Goal: Task Accomplishment & Management: Use online tool/utility

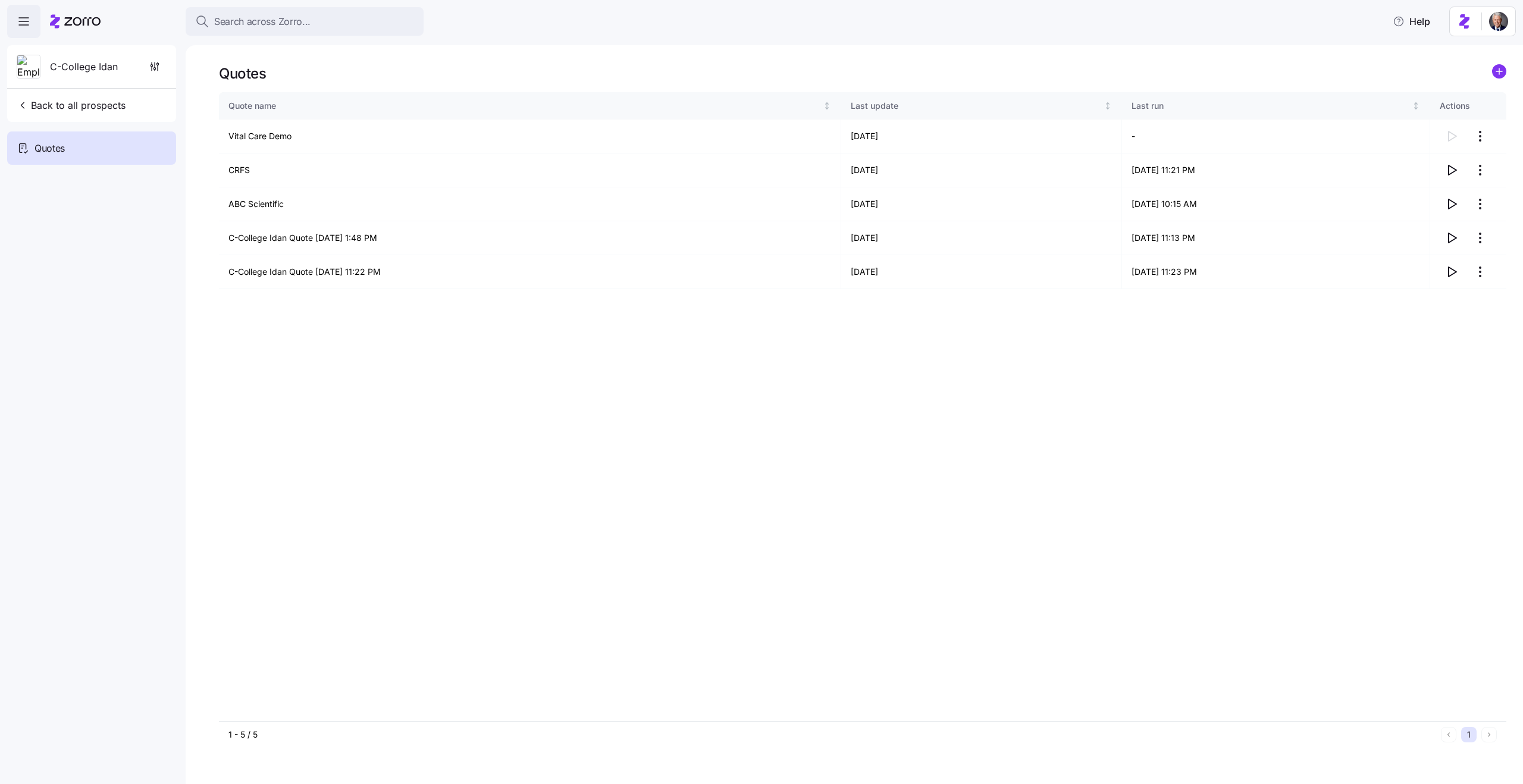
click at [469, 393] on div "Quote name Last update Last run Actions Vital Care Demo [DATE] - CRFS [DATE] [D…" at bounding box center [863, 406] width 1288 height 628
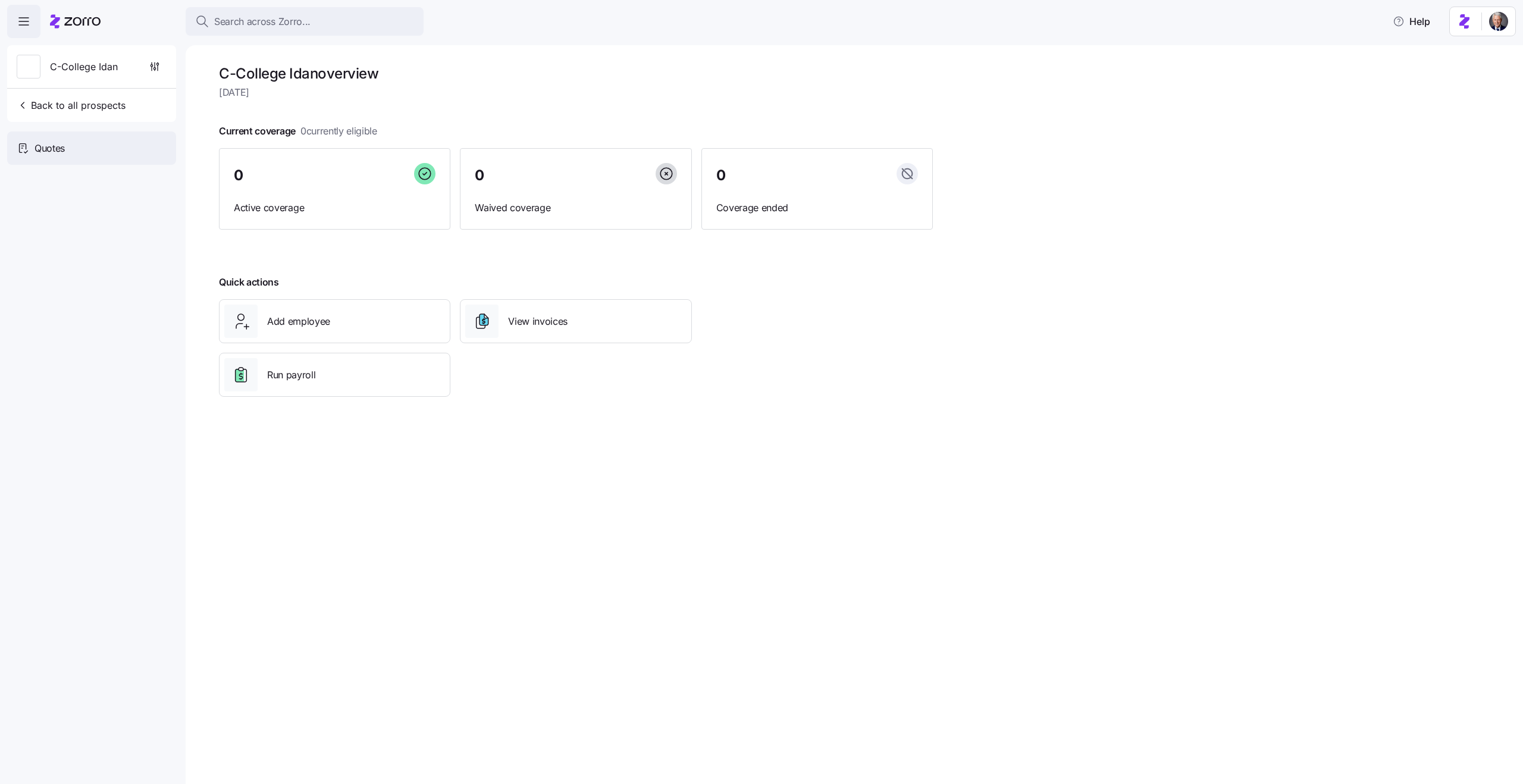
click at [81, 154] on div "Quotes" at bounding box center [91, 148] width 169 height 34
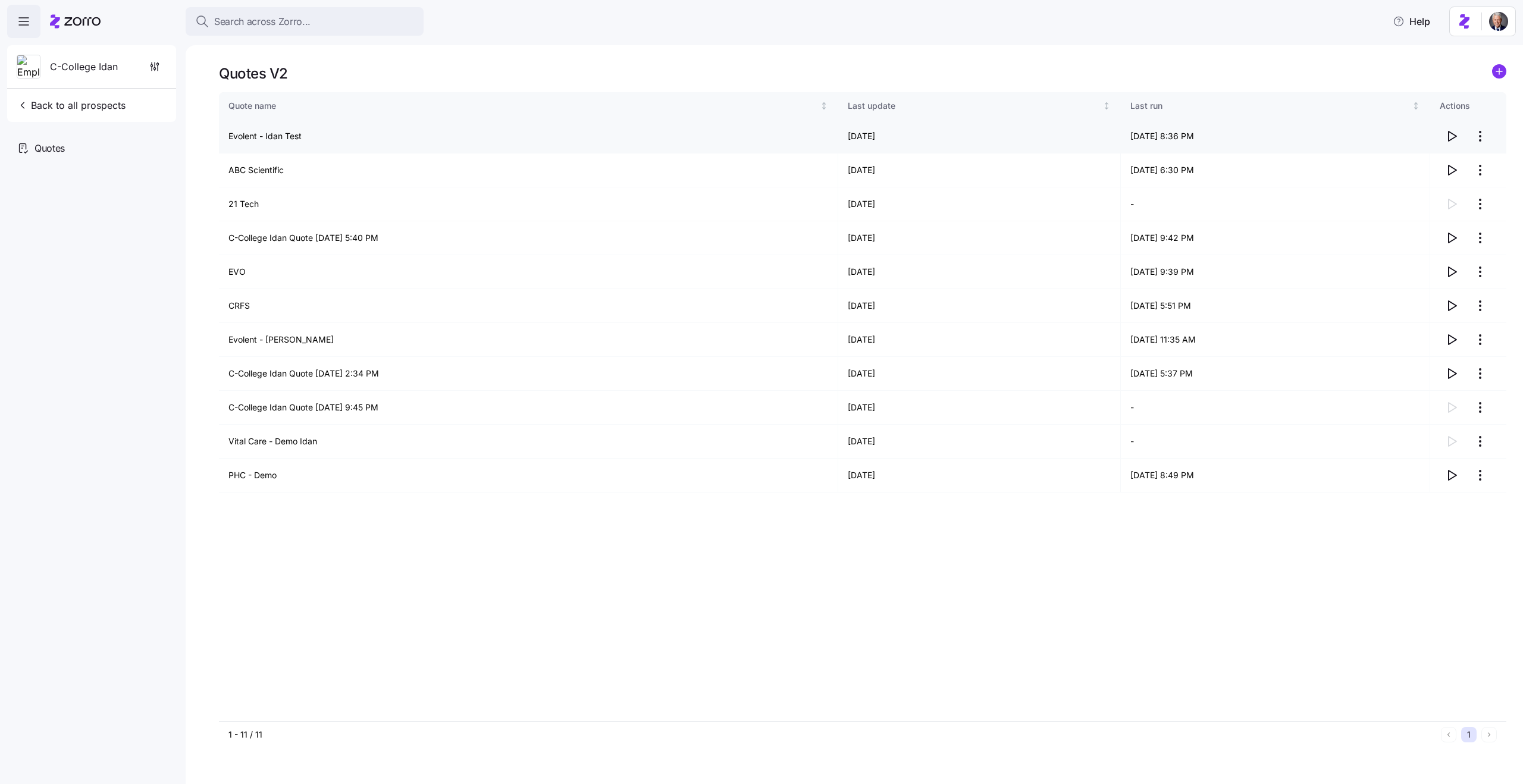
click at [262, 135] on td "Evolent - Idan Test" at bounding box center [529, 136] width 620 height 34
click at [257, 172] on td "ABC Scientific" at bounding box center [529, 171] width 620 height 34
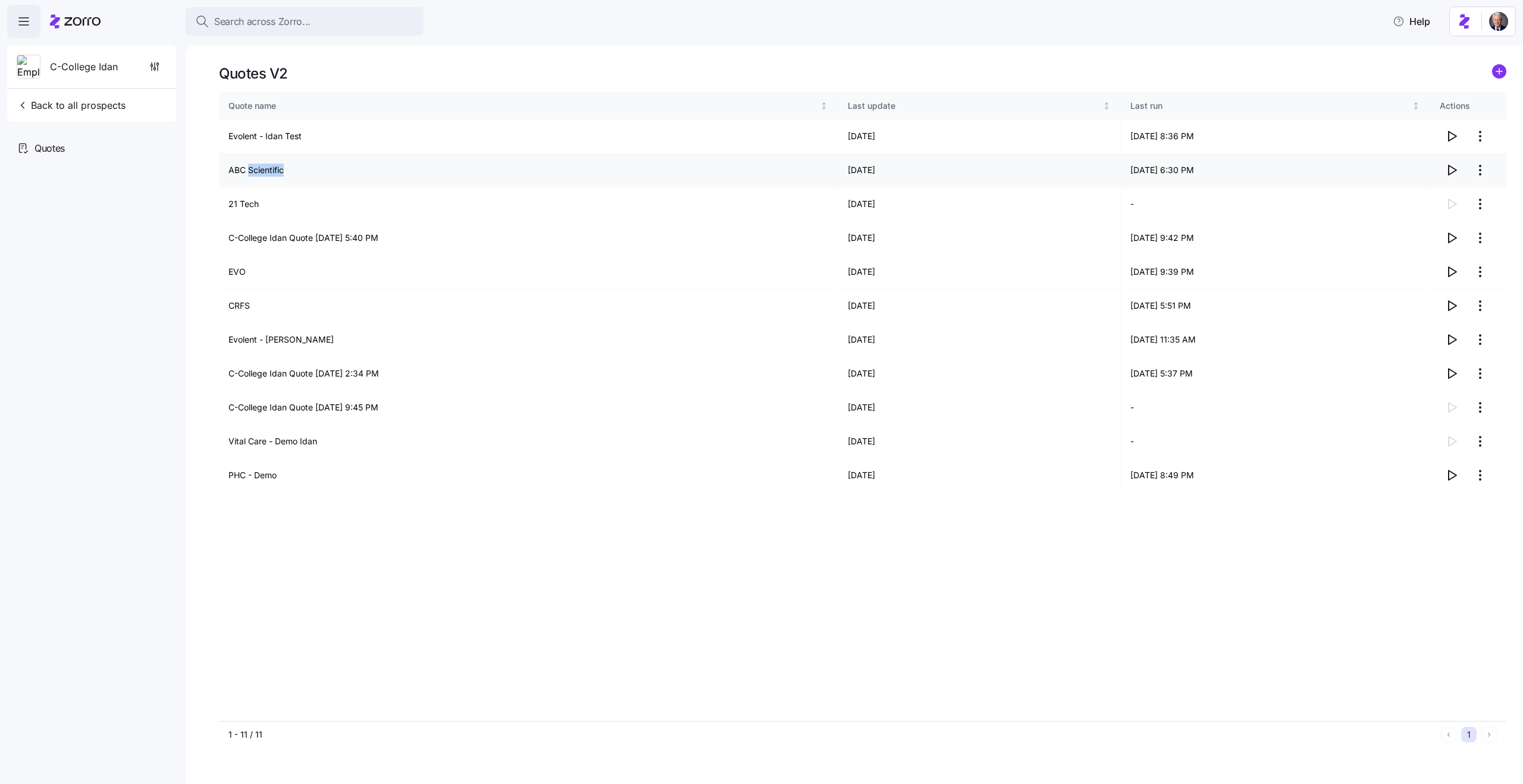
click at [257, 172] on td "ABC Scientific" at bounding box center [529, 171] width 620 height 34
click at [243, 202] on td "21 Tech" at bounding box center [529, 204] width 620 height 34
click at [277, 240] on td "C-College Idan Quote [DATE] 5:40 PM" at bounding box center [529, 238] width 620 height 34
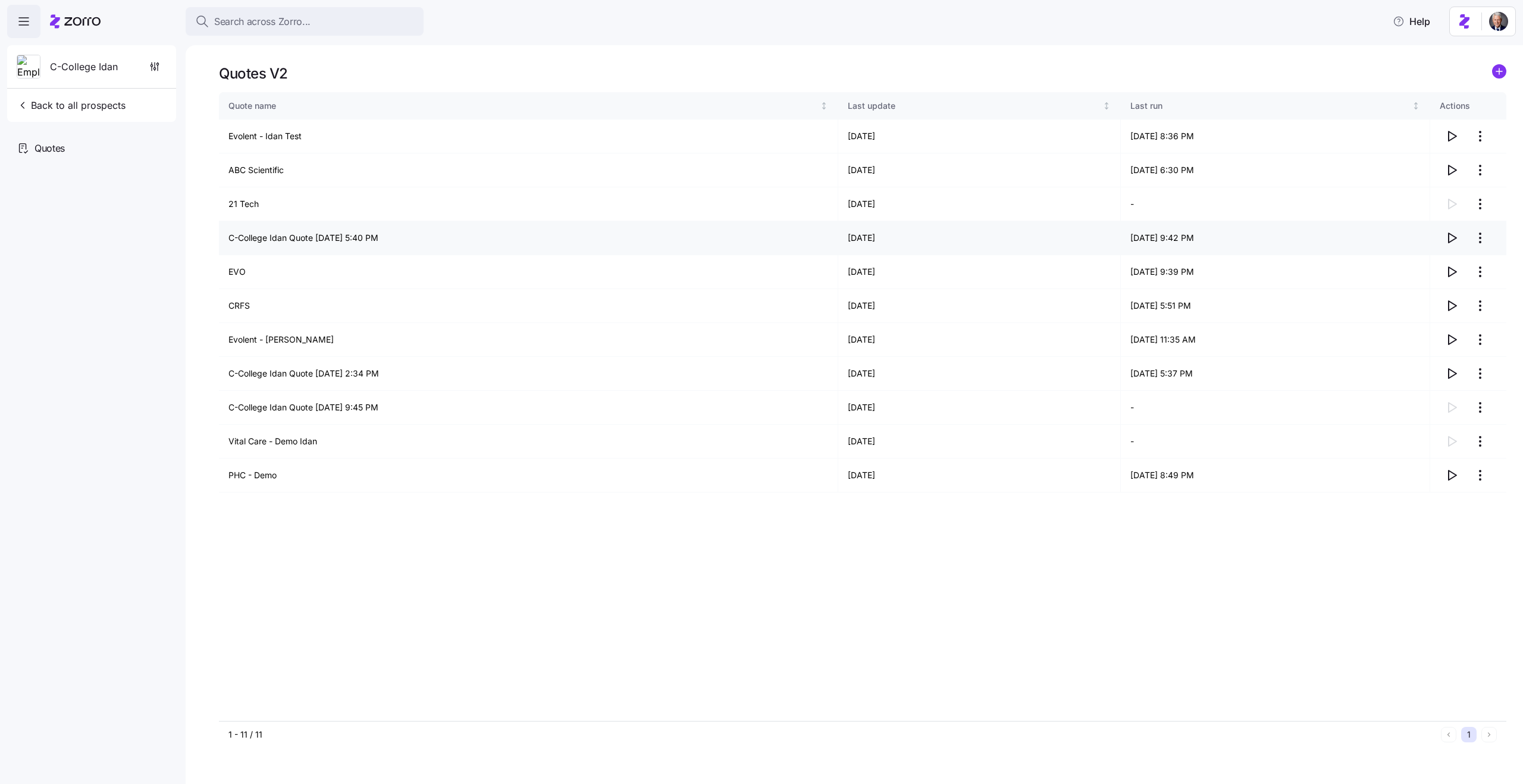
click at [277, 240] on td "C-College Idan Quote [DATE] 5:40 PM" at bounding box center [529, 238] width 620 height 34
click at [237, 273] on td "EVO" at bounding box center [529, 272] width 620 height 34
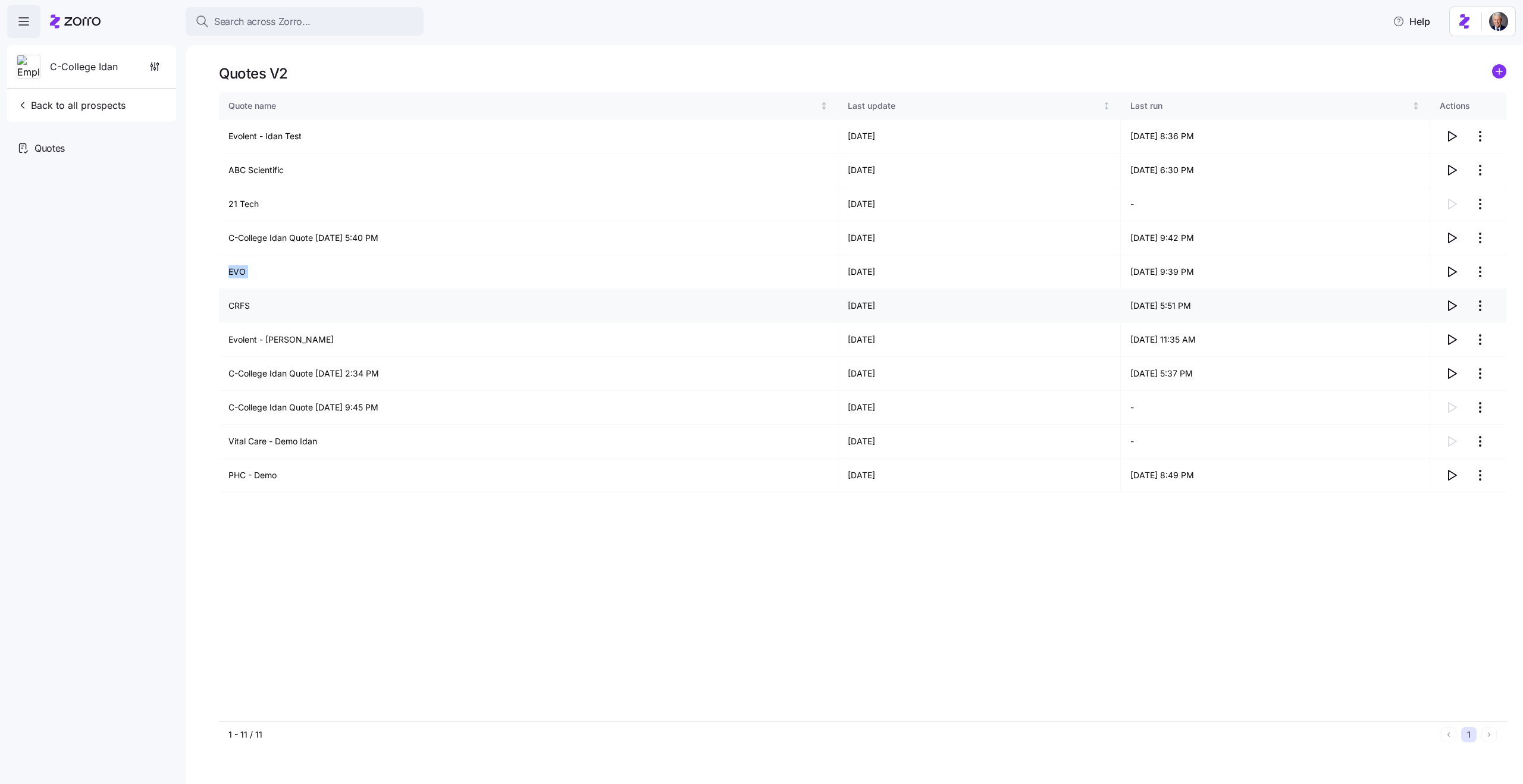
click at [238, 311] on td "CRFS" at bounding box center [529, 306] width 620 height 34
click at [234, 304] on td "CRFS" at bounding box center [529, 306] width 620 height 34
click at [259, 338] on td "Evolent - [PERSON_NAME]" at bounding box center [529, 339] width 620 height 34
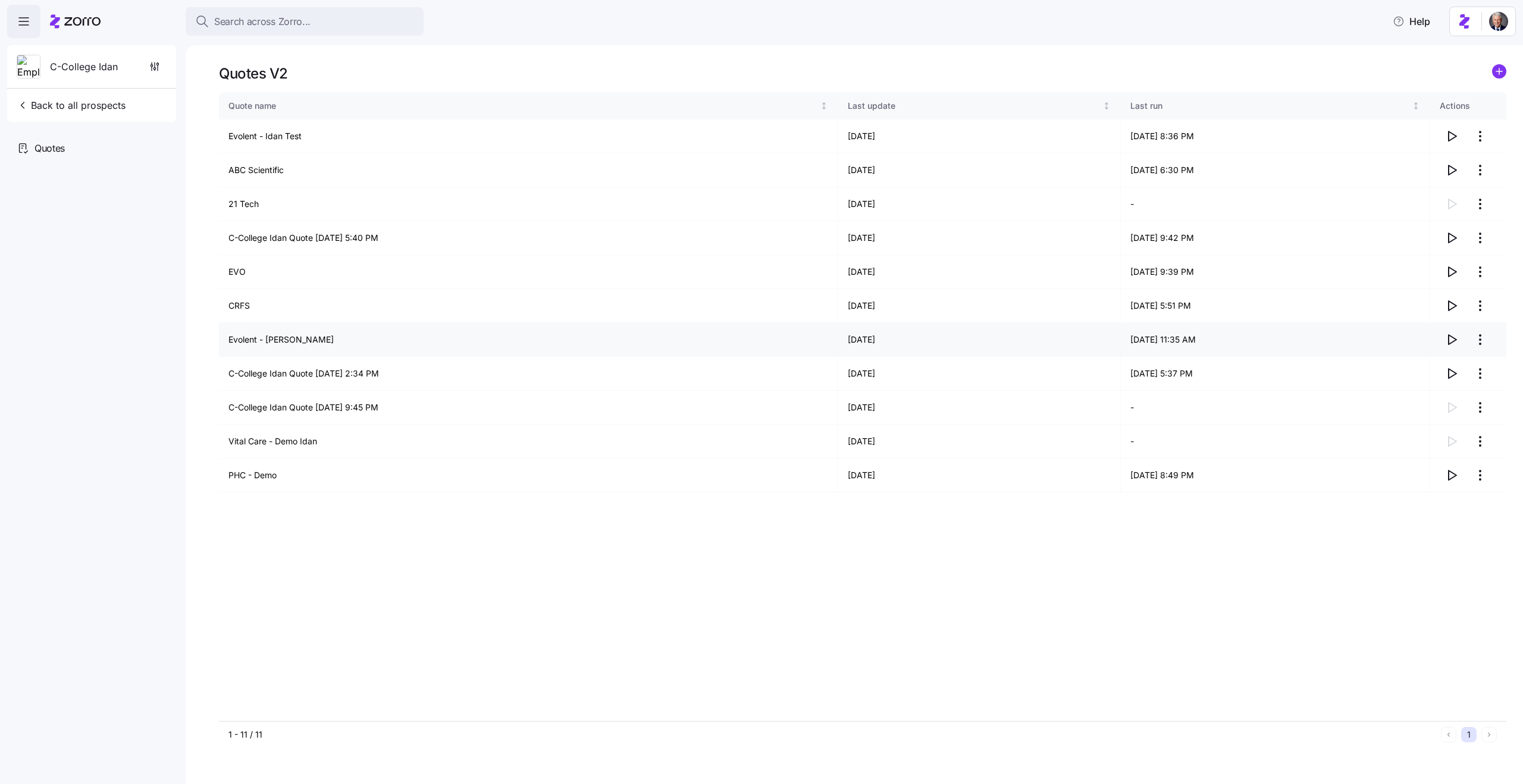
click at [259, 338] on td "Evolent - [PERSON_NAME]" at bounding box center [529, 339] width 620 height 34
click at [261, 370] on td "C-College Idan Quote [DATE] 2:34 PM" at bounding box center [529, 374] width 620 height 34
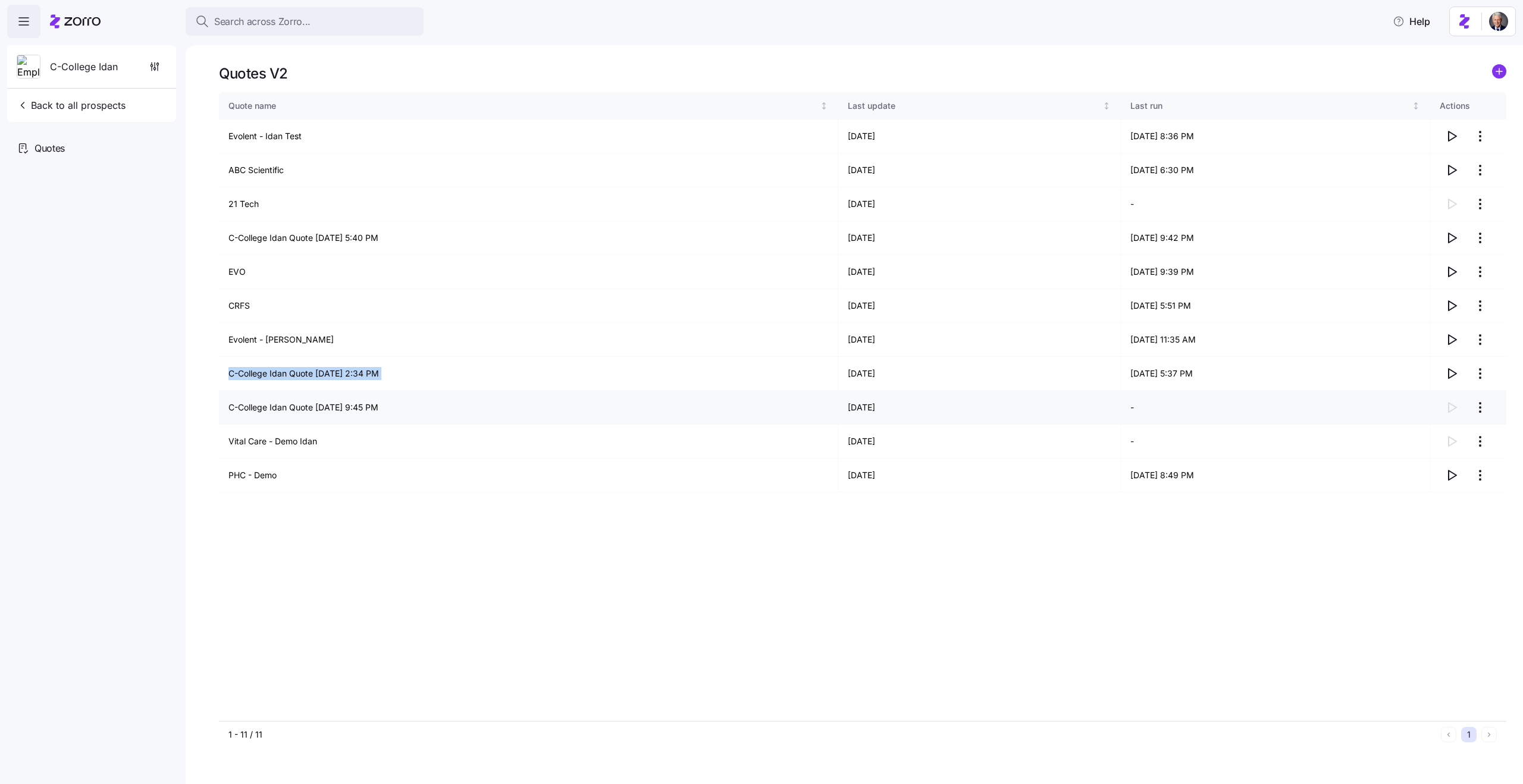
click at [248, 412] on td "C-College Idan Quote [DATE] 9:45 PM" at bounding box center [529, 408] width 620 height 34
click at [248, 412] on td "C-College Idan Quote 08/21/2025 9:45 PM" at bounding box center [529, 408] width 620 height 34
click at [244, 445] on td "Vital Care - Demo Idan" at bounding box center [529, 442] width 620 height 34
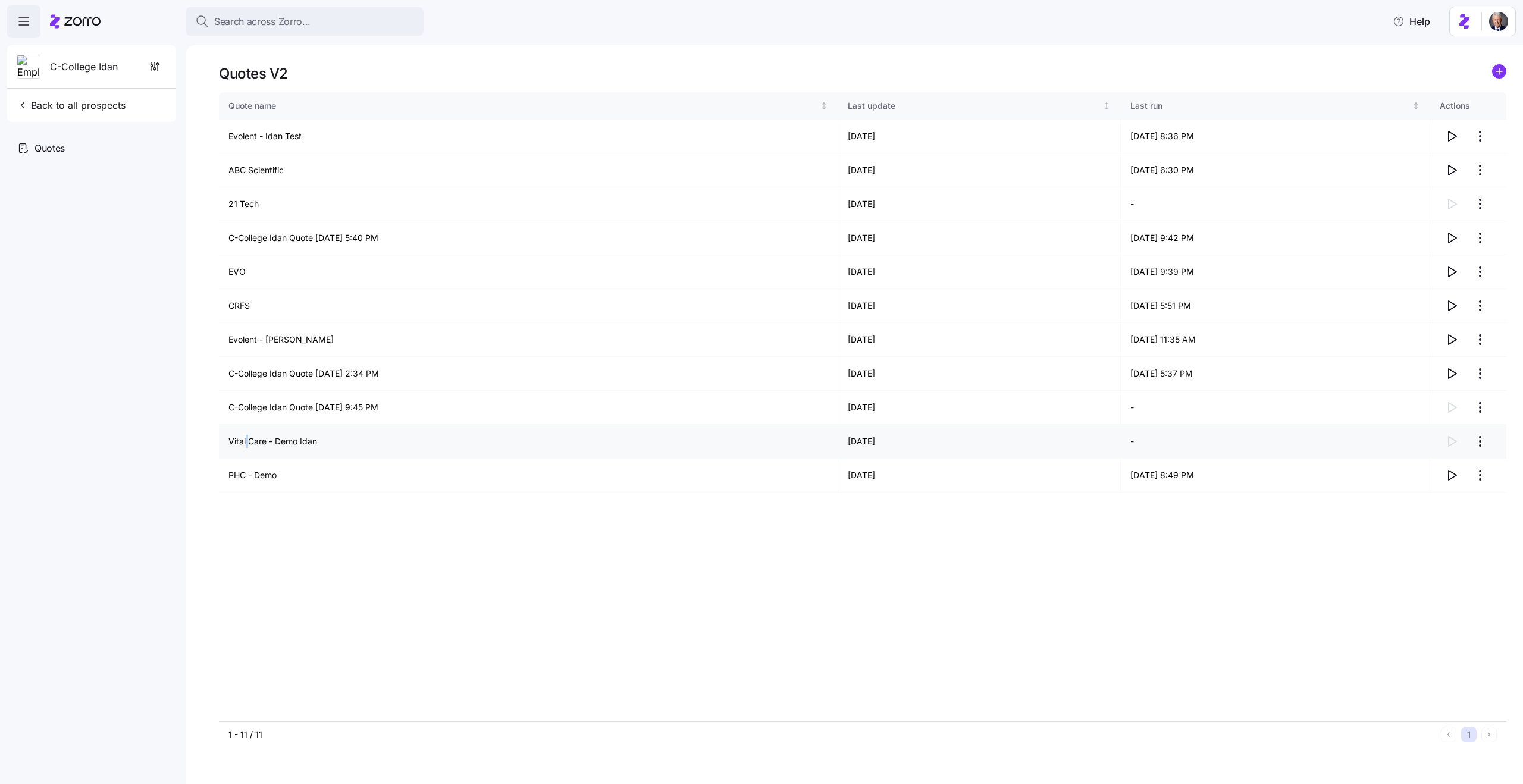
click at [244, 445] on td "Vital Care - Demo Idan" at bounding box center [529, 442] width 620 height 34
click at [237, 471] on td "PHC - Demo" at bounding box center [529, 475] width 620 height 34
click at [234, 443] on td "Vital Care - Demo Idan" at bounding box center [529, 442] width 620 height 34
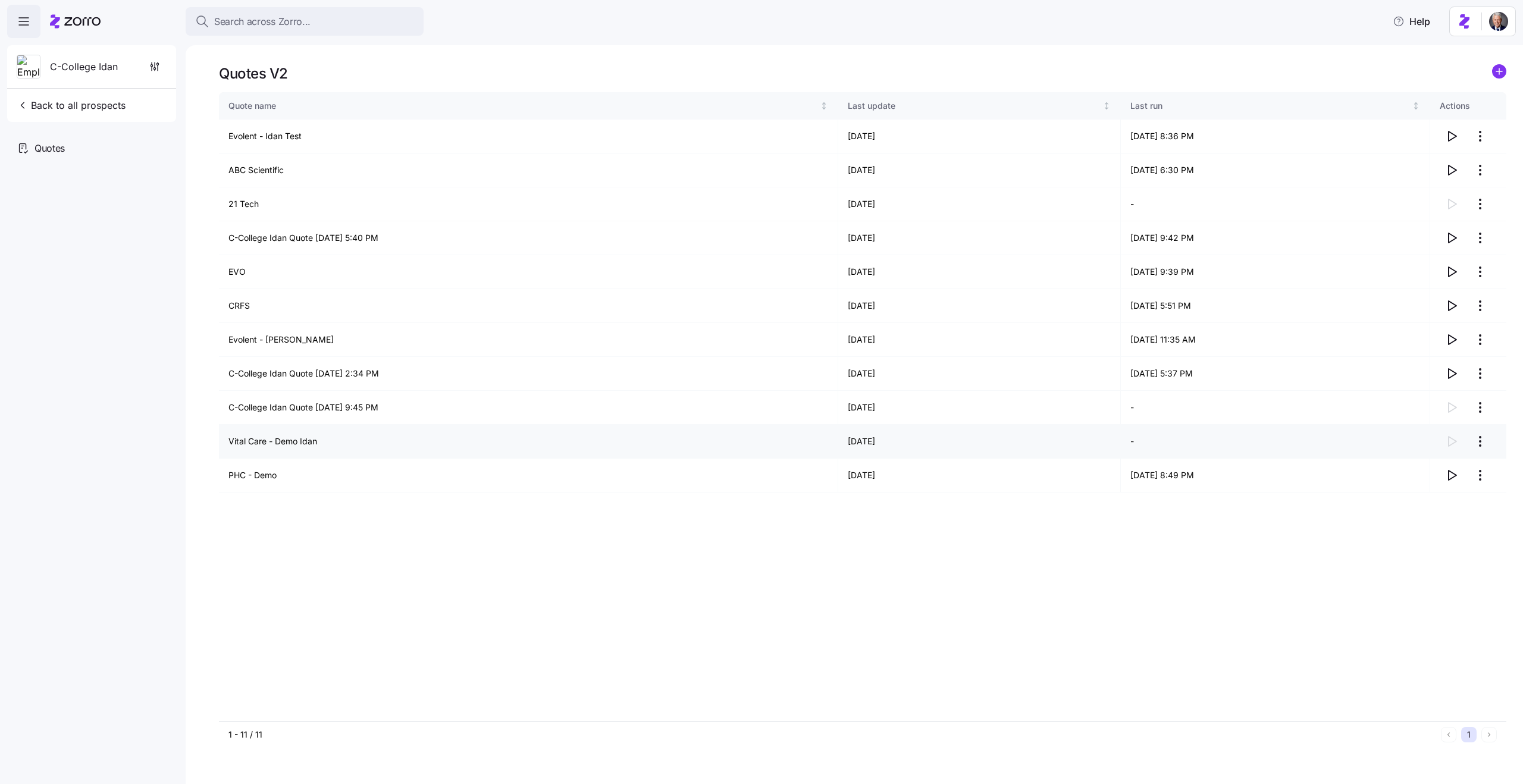
click at [234, 443] on td "Vital Care - Demo Idan" at bounding box center [529, 442] width 620 height 34
click at [246, 400] on td "C-College Idan Quote 08/21/2025 9:45 PM" at bounding box center [529, 408] width 620 height 34
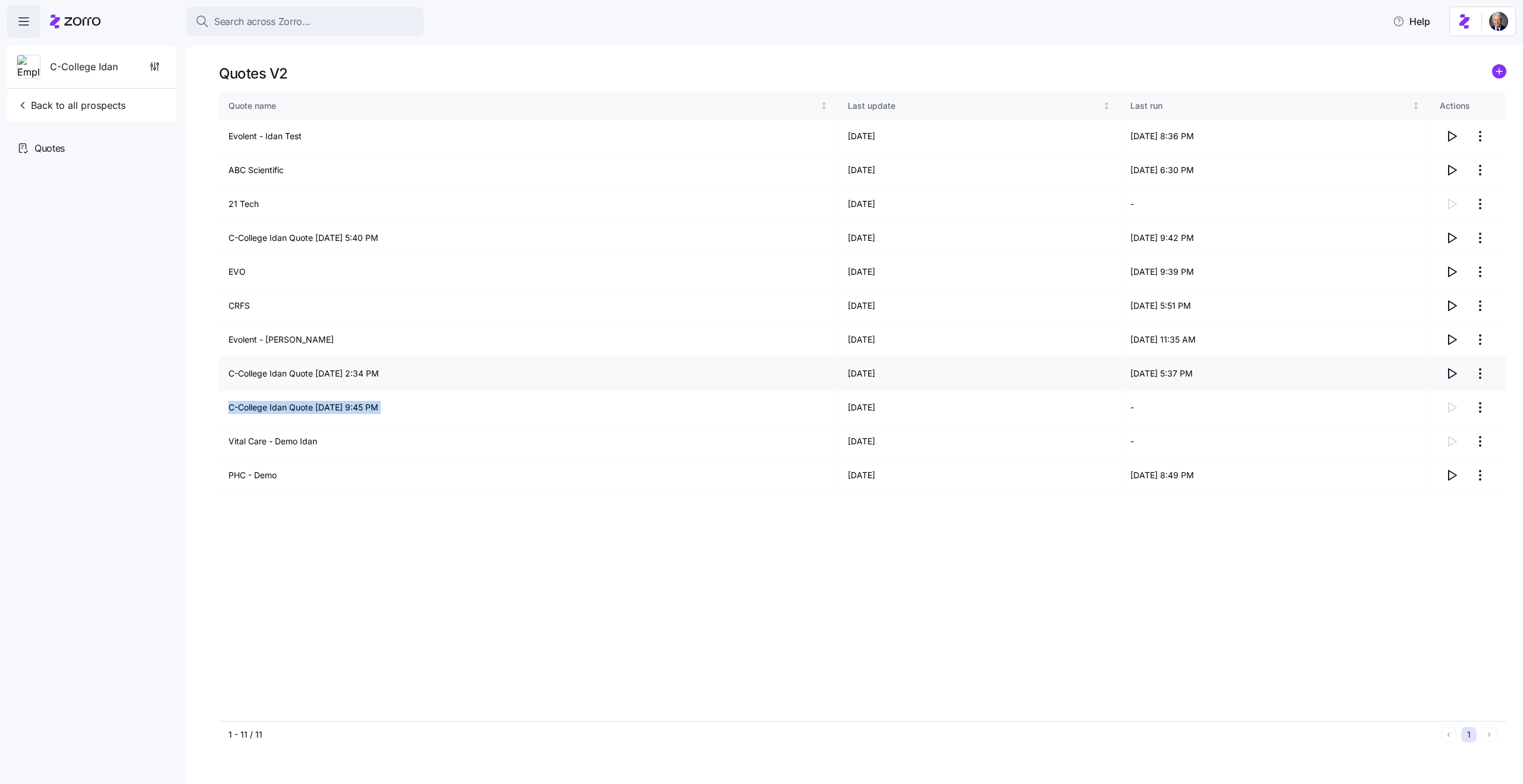
click at [241, 376] on td "C-College Idan Quote 08/18/2025 2:34 PM" at bounding box center [529, 374] width 620 height 34
click at [241, 340] on td "Evolent - Guy Demo" at bounding box center [529, 339] width 620 height 34
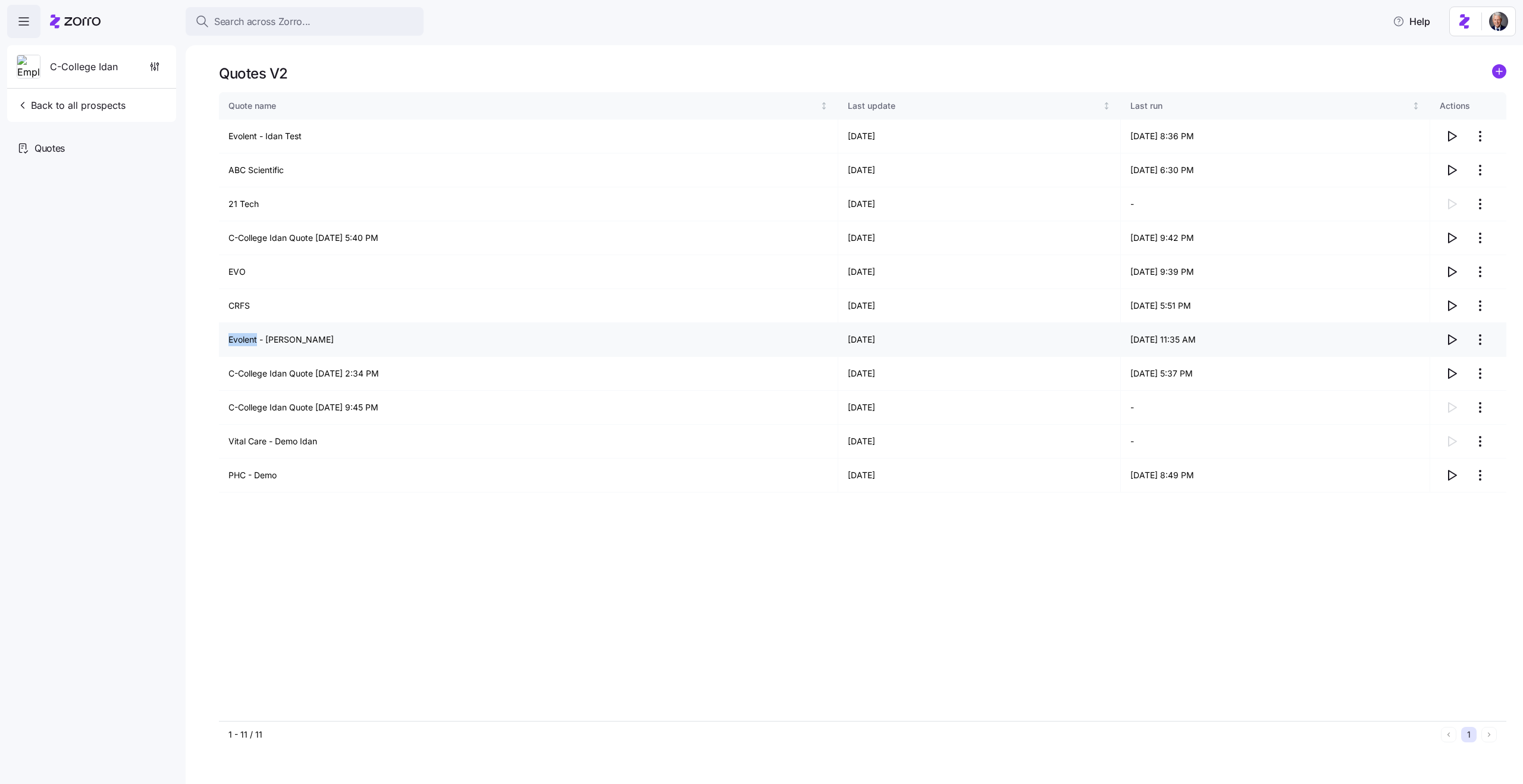
click at [241, 340] on td "Evolent - Guy Demo" at bounding box center [529, 339] width 620 height 34
click at [236, 304] on td "CRFS" at bounding box center [529, 306] width 620 height 34
click at [250, 234] on td "C-College Idan Quote 08/18/2025 5:40 PM" at bounding box center [529, 238] width 620 height 34
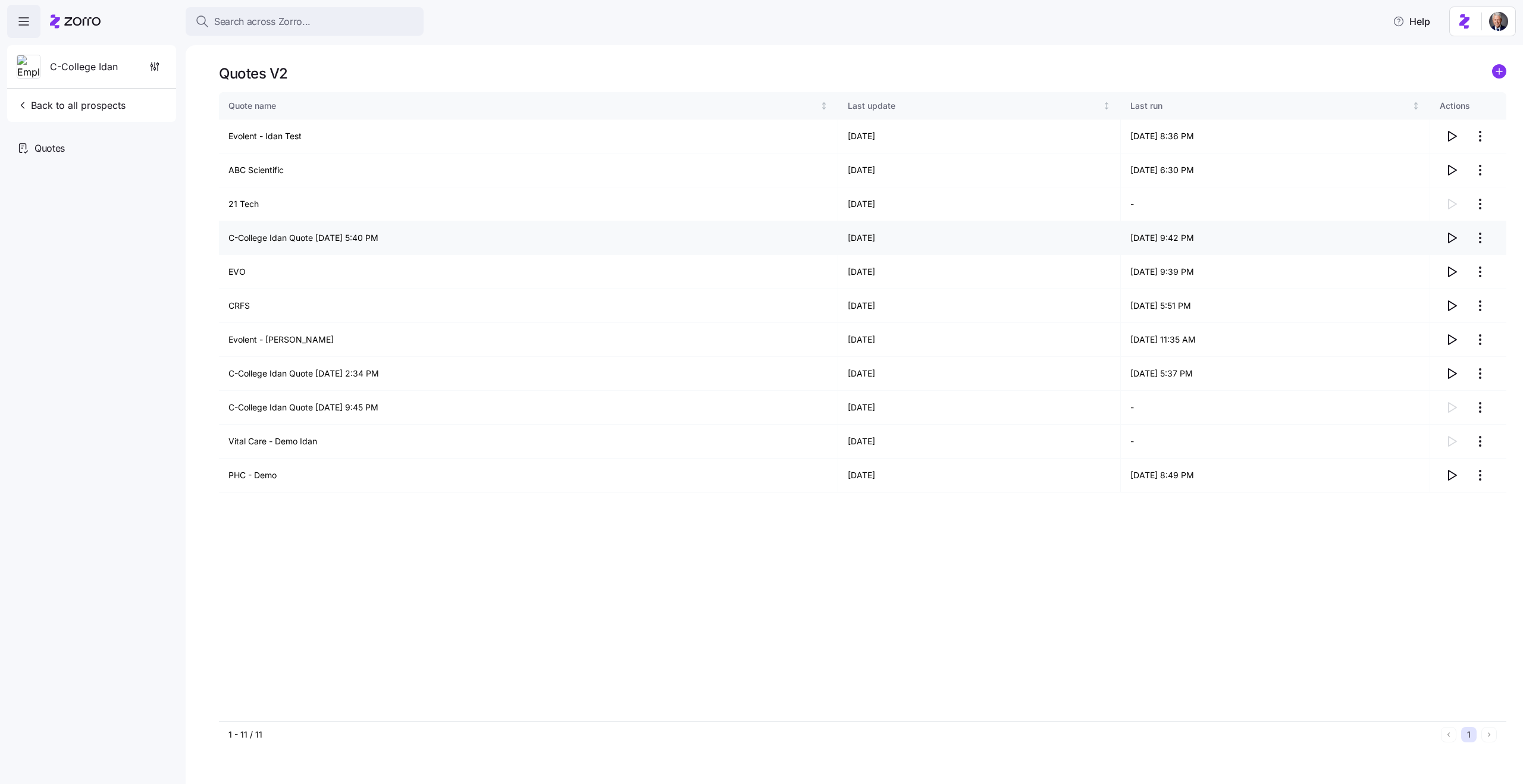
click at [250, 234] on td "C-College Idan Quote 08/18/2025 5:40 PM" at bounding box center [529, 238] width 620 height 34
click at [241, 138] on td "Evolent - Idan Test" at bounding box center [529, 136] width 620 height 34
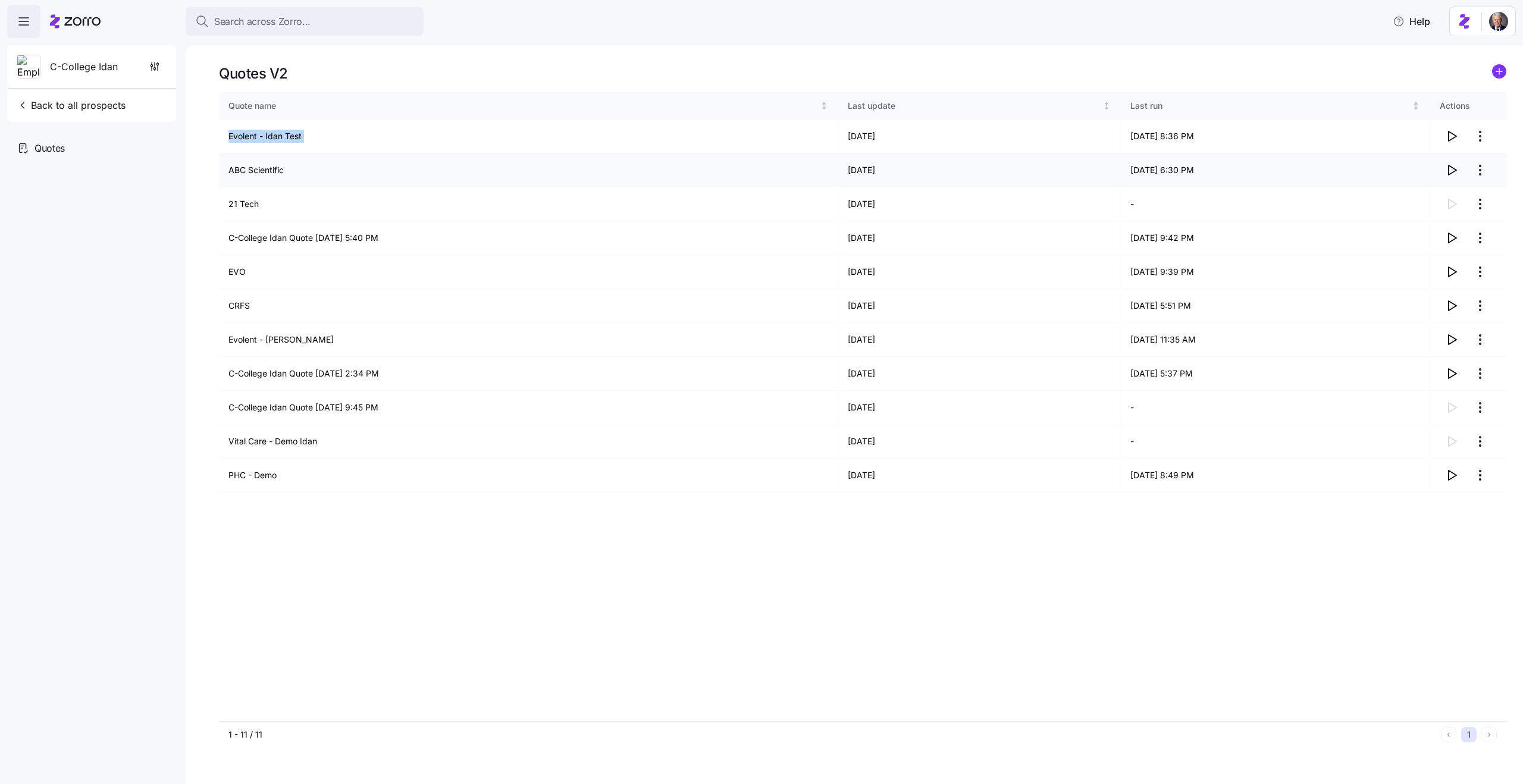
click at [257, 172] on td "ABC Scientific" at bounding box center [529, 171] width 620 height 34
click at [251, 202] on td "21 Tech" at bounding box center [529, 204] width 620 height 34
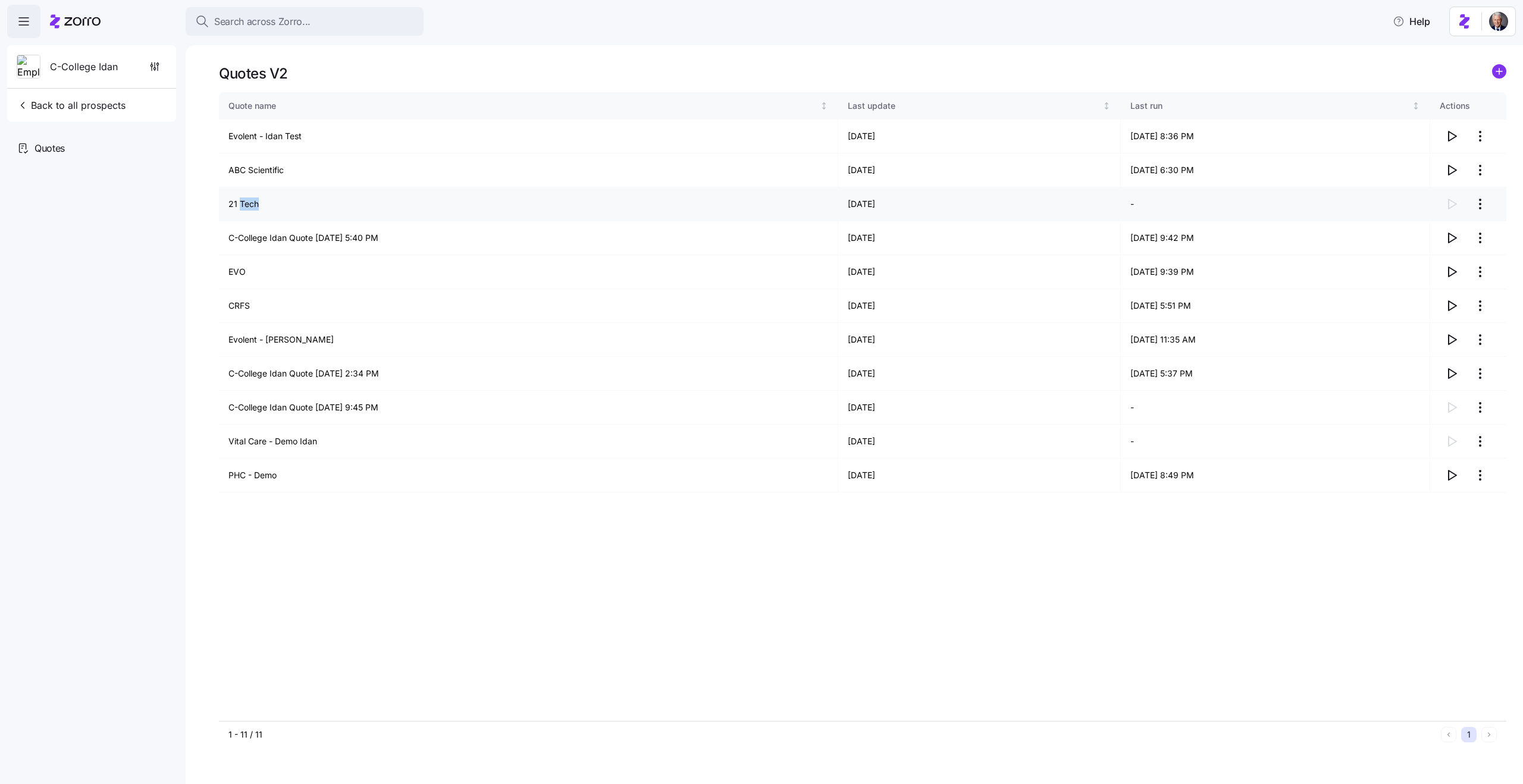
click at [251, 202] on td "21 Tech" at bounding box center [529, 204] width 620 height 34
click at [282, 241] on td "C-College Idan Quote 08/18/2025 5:40 PM" at bounding box center [529, 238] width 620 height 34
click at [312, 241] on td "C-College Idan Quote 08/18/2025 5:40 PM" at bounding box center [529, 238] width 620 height 34
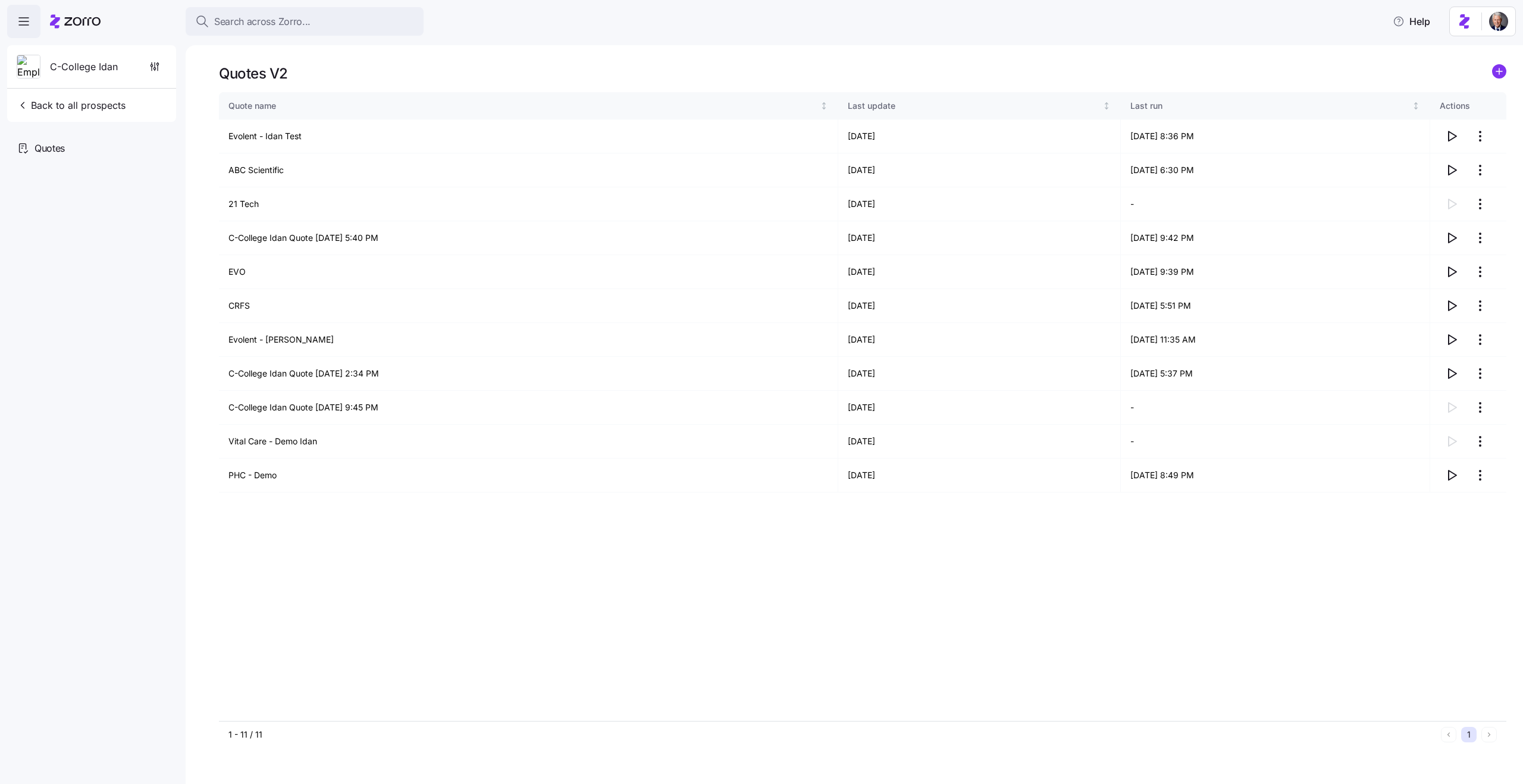
click at [486, 585] on div "Quote name Last update Last run Actions Evolent - Idan Test 08/21/2025 08/21/20…" at bounding box center [863, 406] width 1288 height 628
click at [293, 342] on td "Evolent - Guy Demo" at bounding box center [529, 339] width 620 height 34
click at [293, 342] on td "Evolent - [PERSON_NAME]" at bounding box center [529, 339] width 620 height 34
click at [309, 370] on td "C-College Idan Quote [DATE] 2:34 PM" at bounding box center [529, 374] width 620 height 34
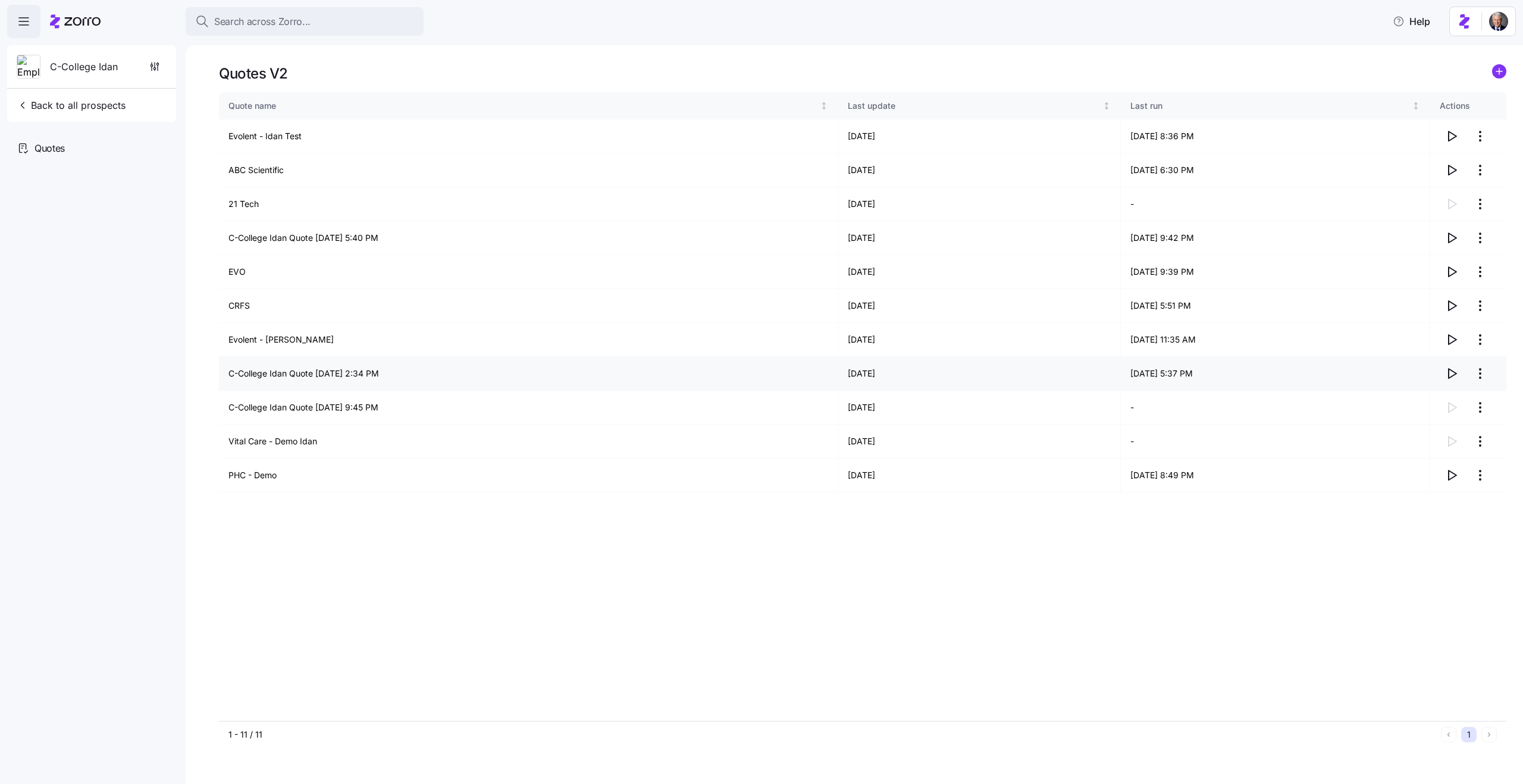
click at [309, 370] on td "C-College Idan Quote [DATE] 2:34 PM" at bounding box center [529, 374] width 620 height 34
click at [308, 406] on td "C-College Idan Quote [DATE] 9:45 PM" at bounding box center [529, 408] width 620 height 34
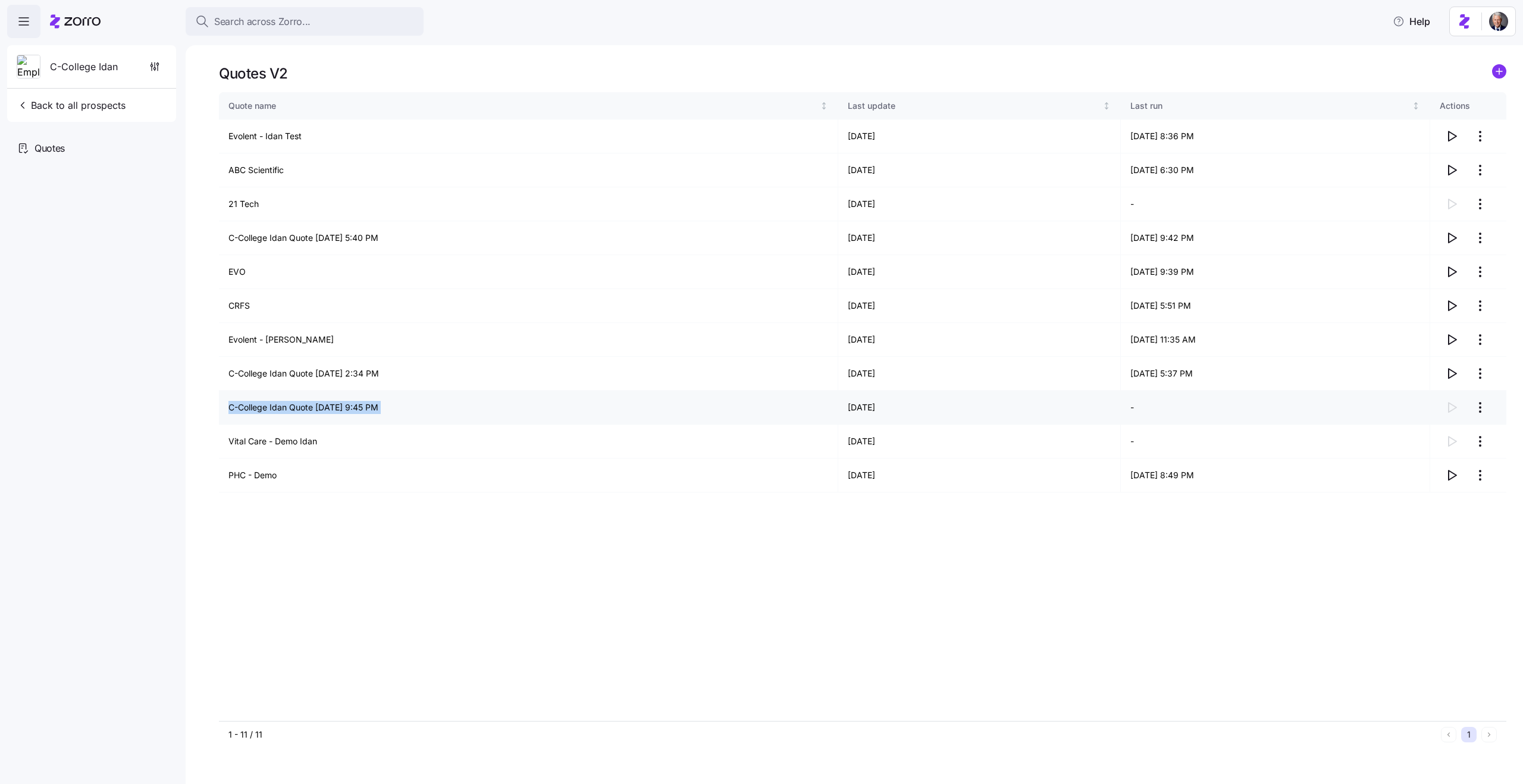
click at [334, 414] on td "C-College Idan Quote 08/21/2025 9:45 PM" at bounding box center [529, 408] width 620 height 34
click at [296, 438] on td "Vital Care - Demo Idan" at bounding box center [529, 442] width 620 height 34
click at [343, 444] on td "Vital Care - Demo Idan" at bounding box center [529, 442] width 620 height 34
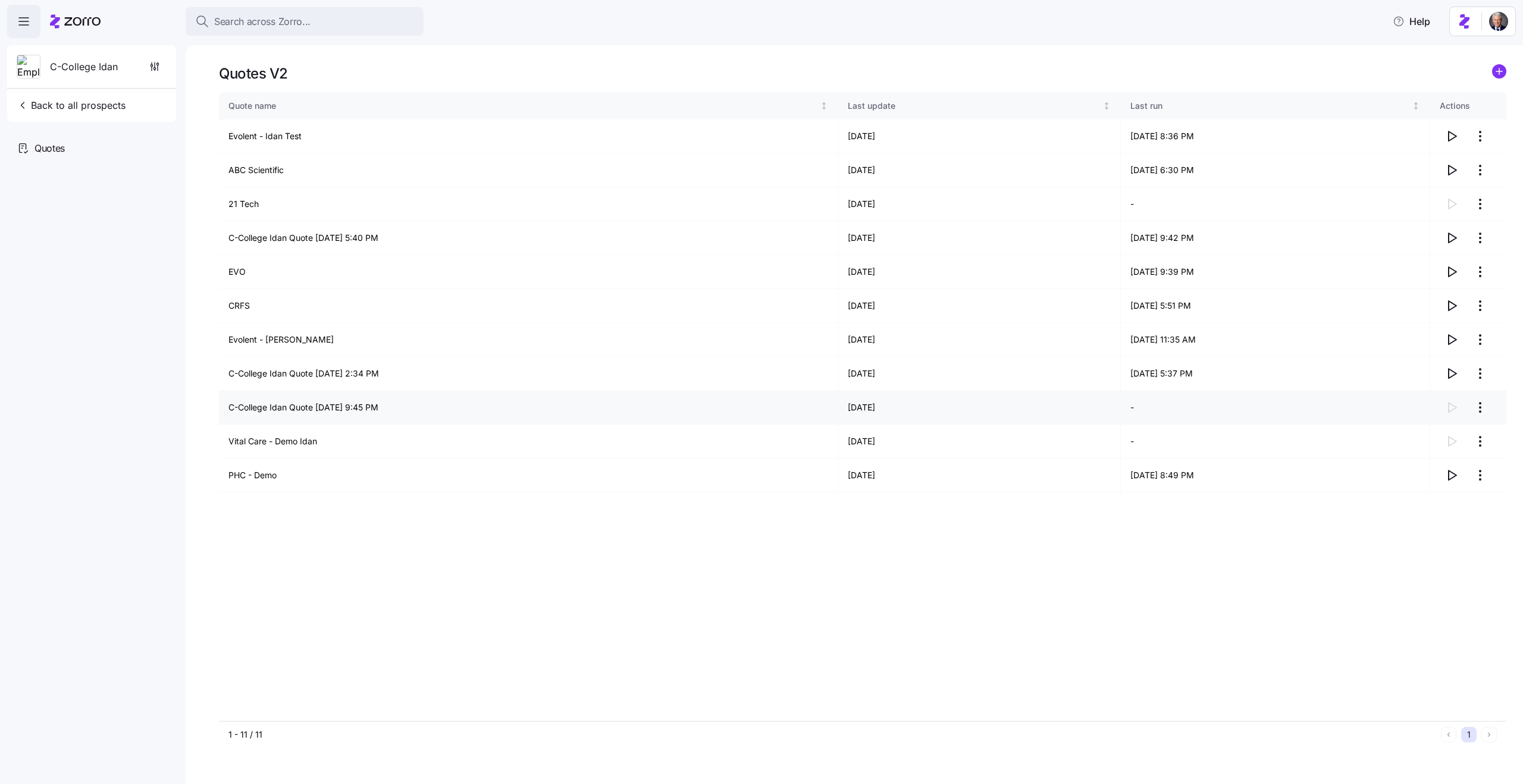
click at [589, 417] on td "C-College Idan Quote 08/21/2025 9:45 PM" at bounding box center [529, 408] width 620 height 34
click at [360, 571] on div "Quote name Last update Last run Actions Evolent - Idan Test 08/21/2025 08/21/20…" at bounding box center [863, 406] width 1288 height 628
click at [77, 188] on div "Quotes" at bounding box center [91, 182] width 169 height 34
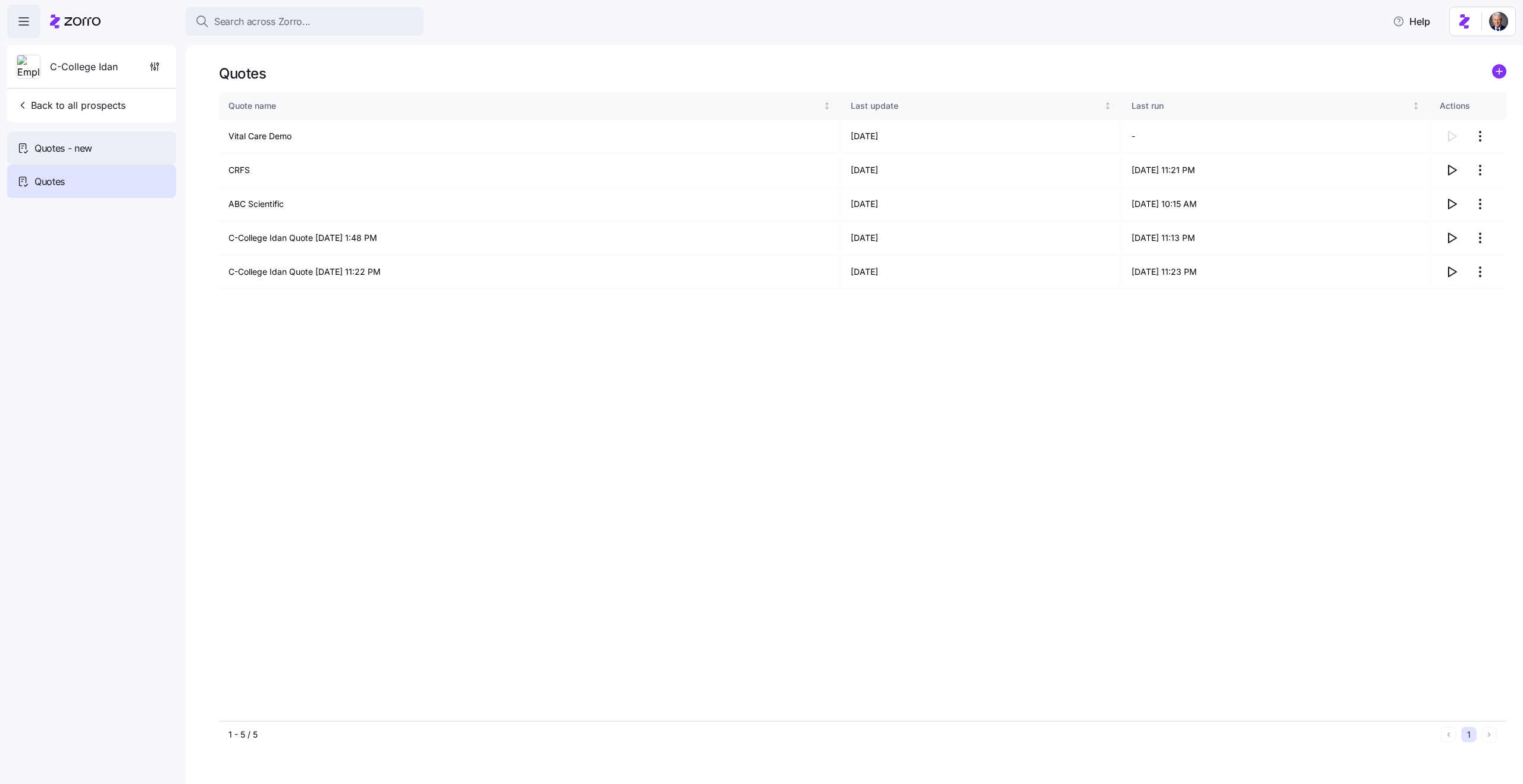
click at [85, 154] on span "Quotes - new" at bounding box center [64, 148] width 58 height 15
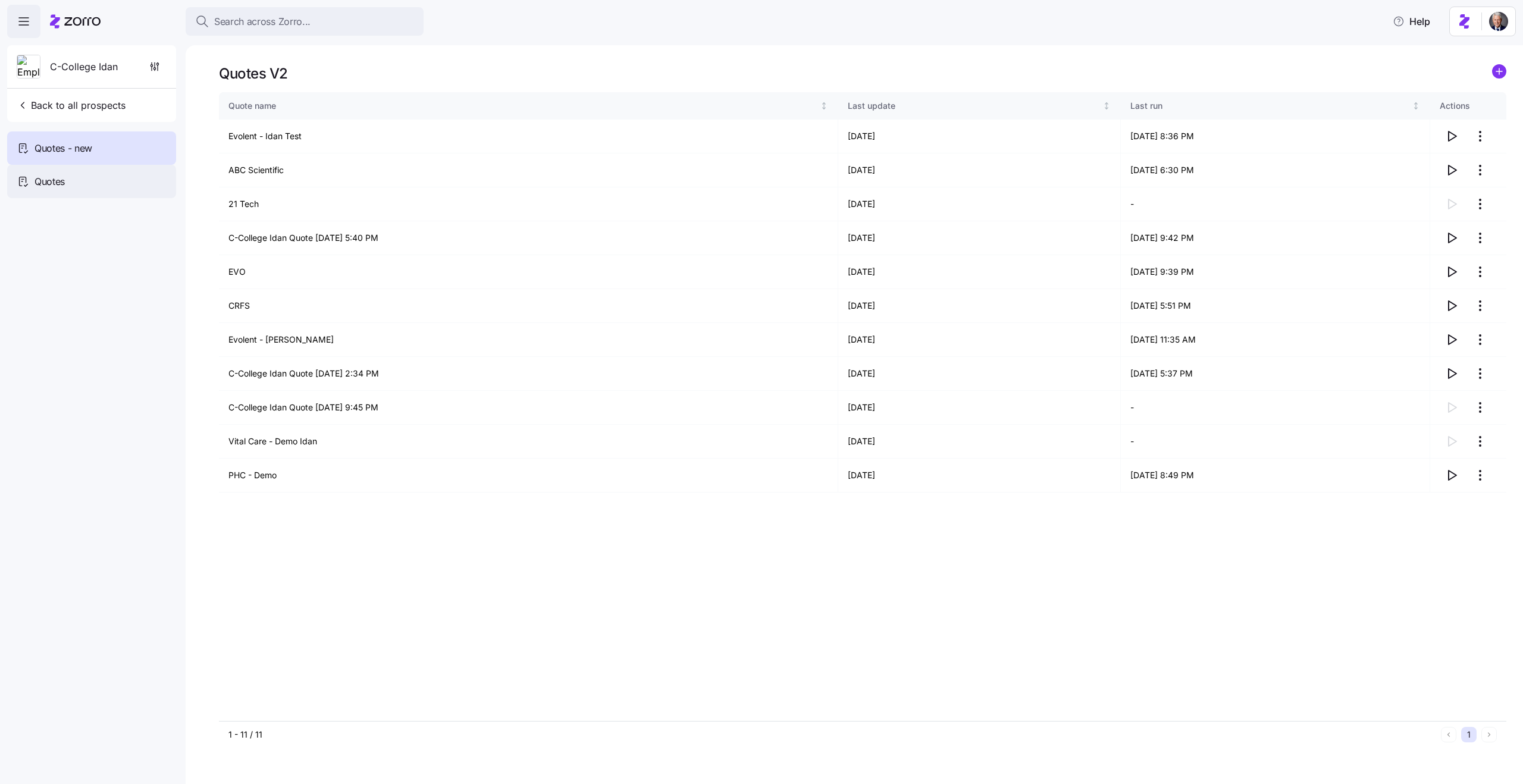
click at [105, 188] on div "Quotes" at bounding box center [91, 182] width 169 height 34
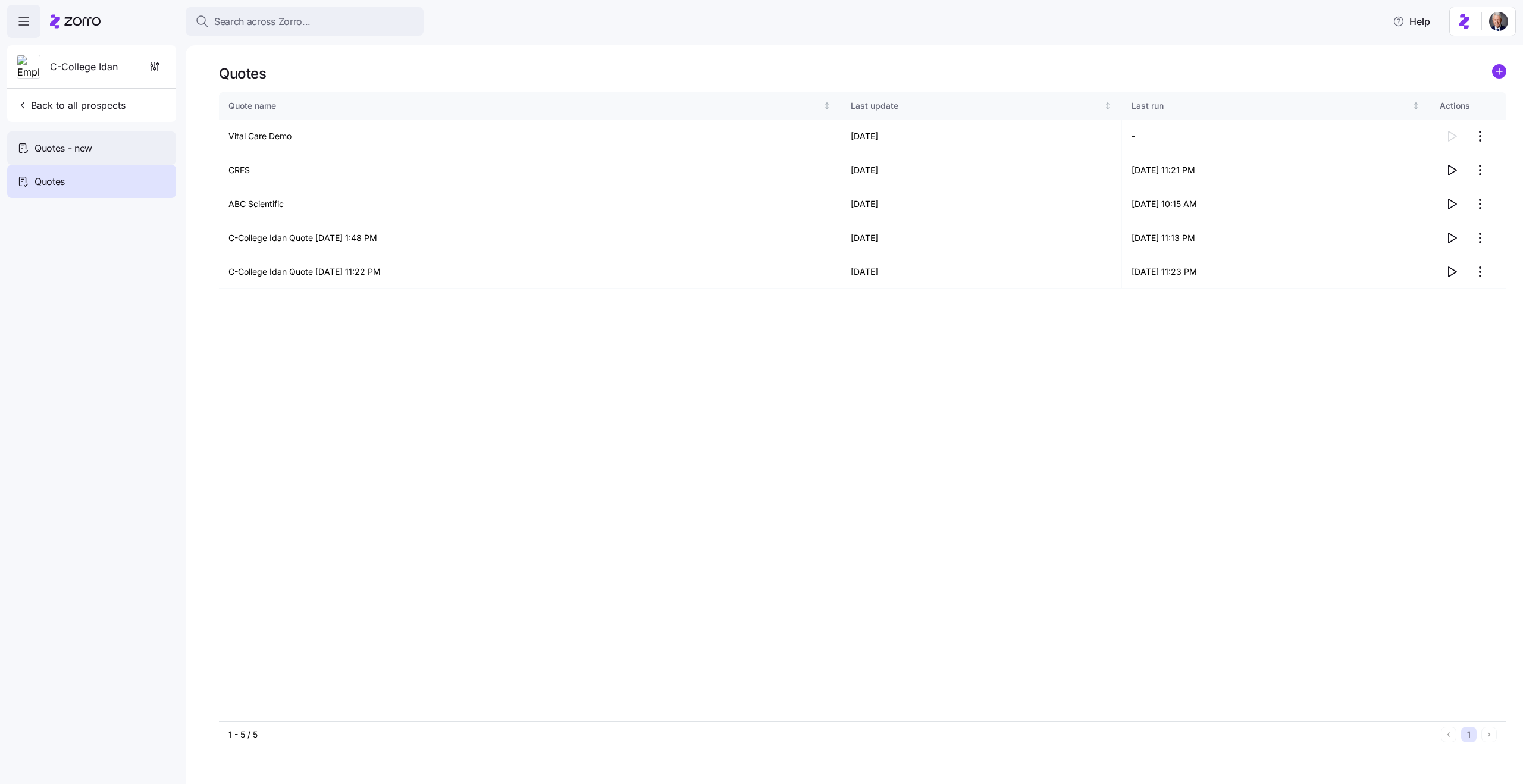
click at [92, 141] on span "Quotes - new" at bounding box center [64, 148] width 58 height 15
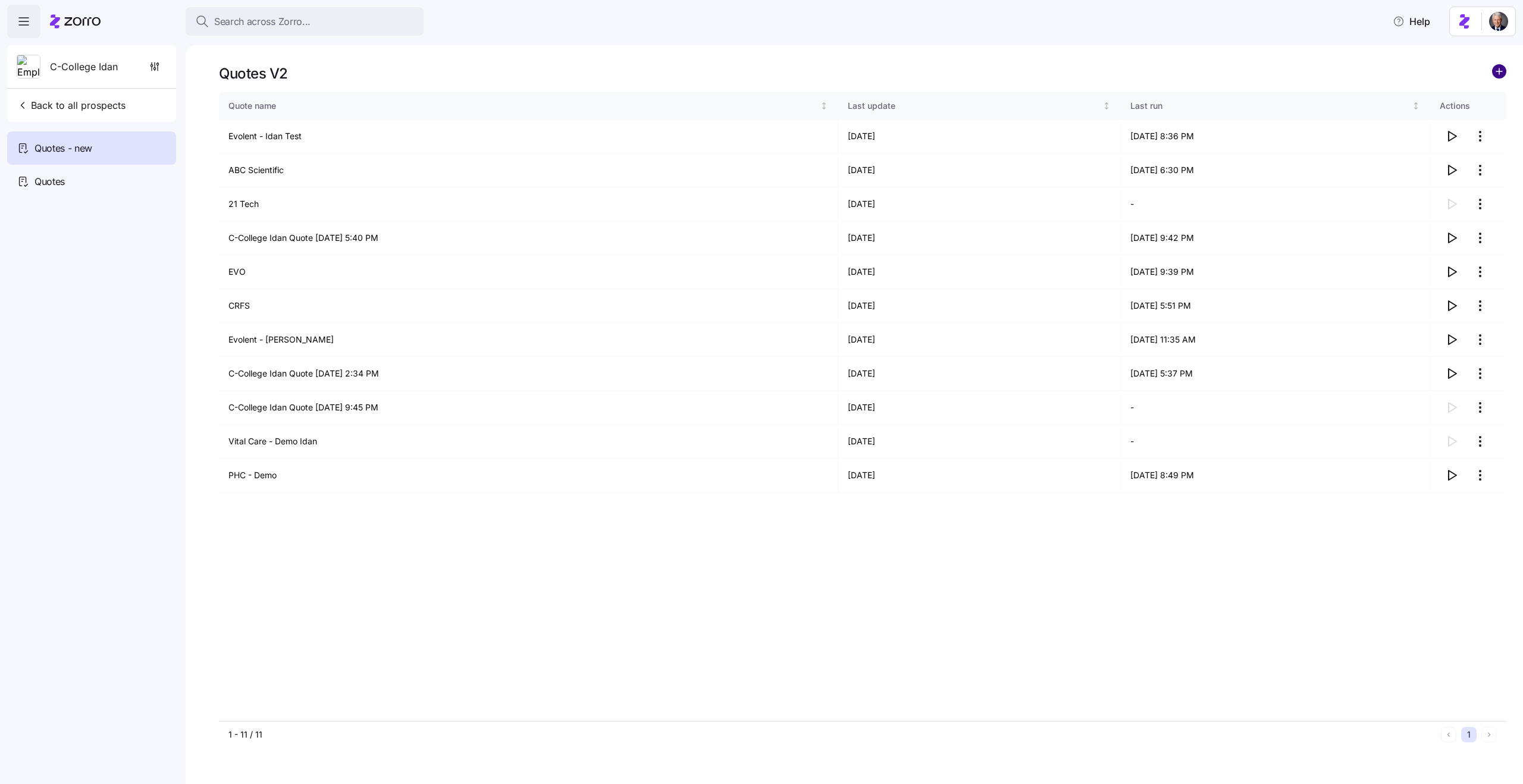
click at [1498, 72] on circle "add icon" at bounding box center [1499, 70] width 13 height 13
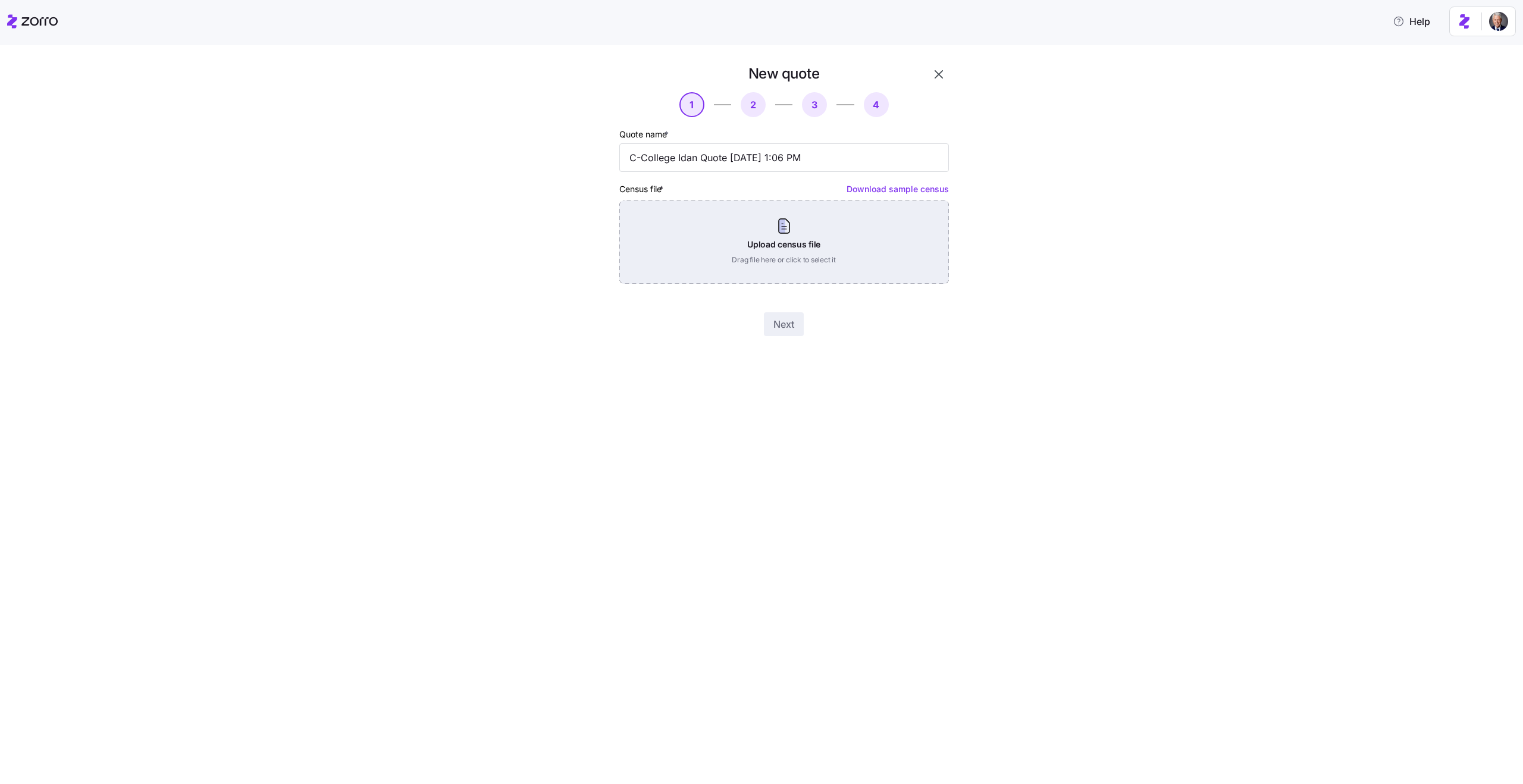
click at [773, 255] on div "Upload census file Drag file here or click to select it" at bounding box center [784, 242] width 330 height 83
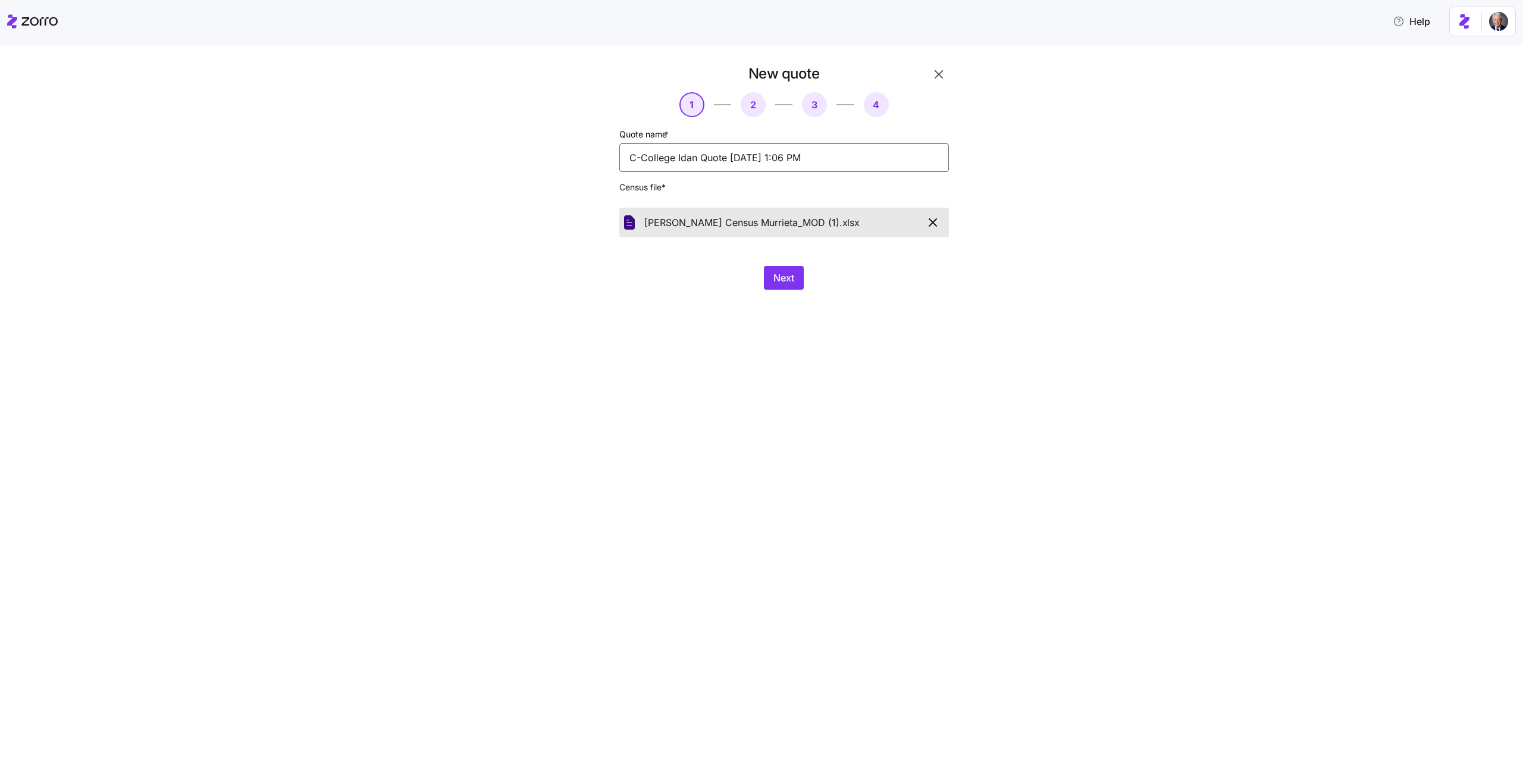
click at [672, 157] on input "C-College Idan Quote 08/24/2025 1:06 PM" at bounding box center [784, 157] width 330 height 29
type input "[PERSON_NAME] Test"
click at [787, 283] on span "Next" at bounding box center [783, 278] width 21 height 14
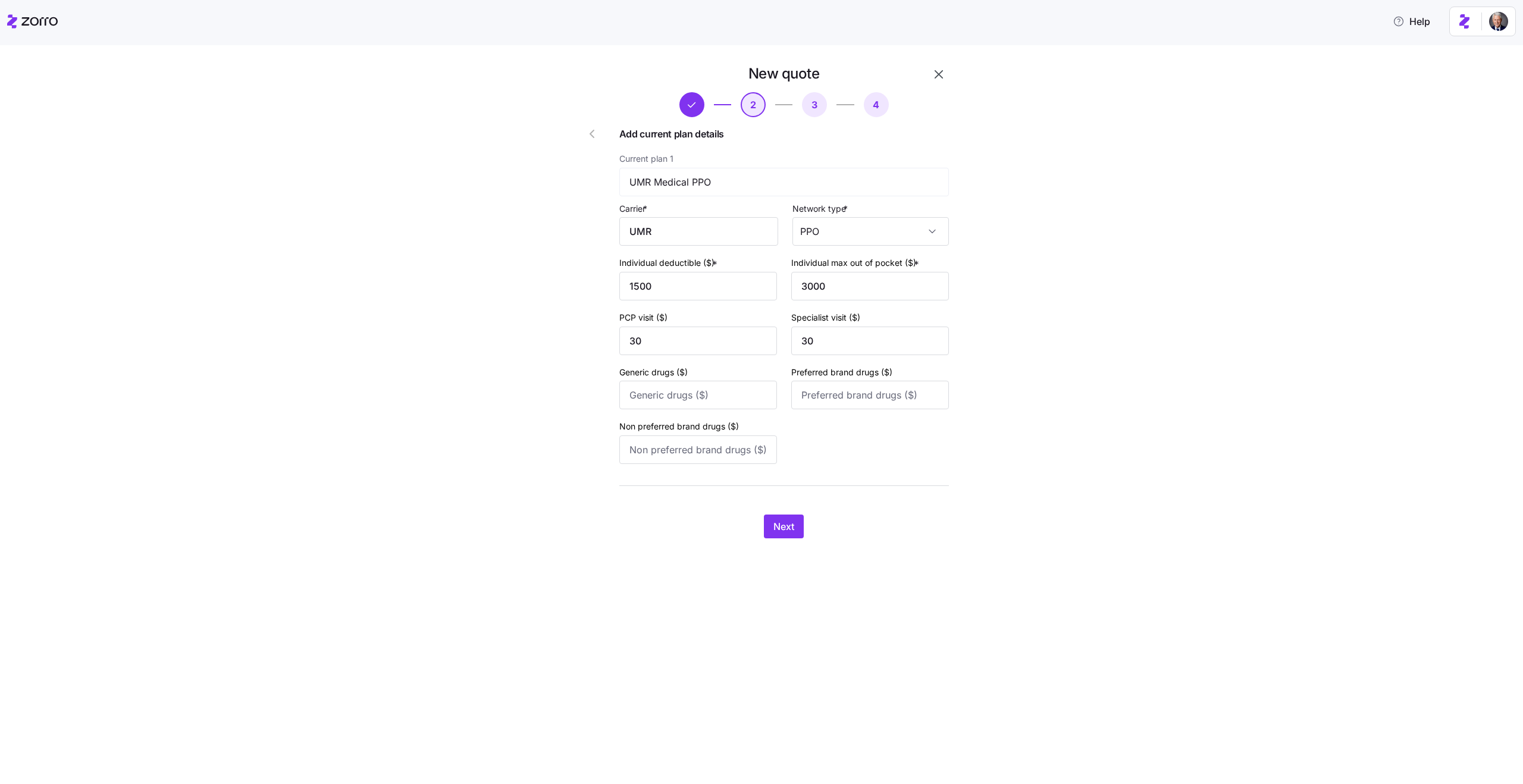
click at [944, 68] on icon "button" at bounding box center [939, 74] width 14 height 14
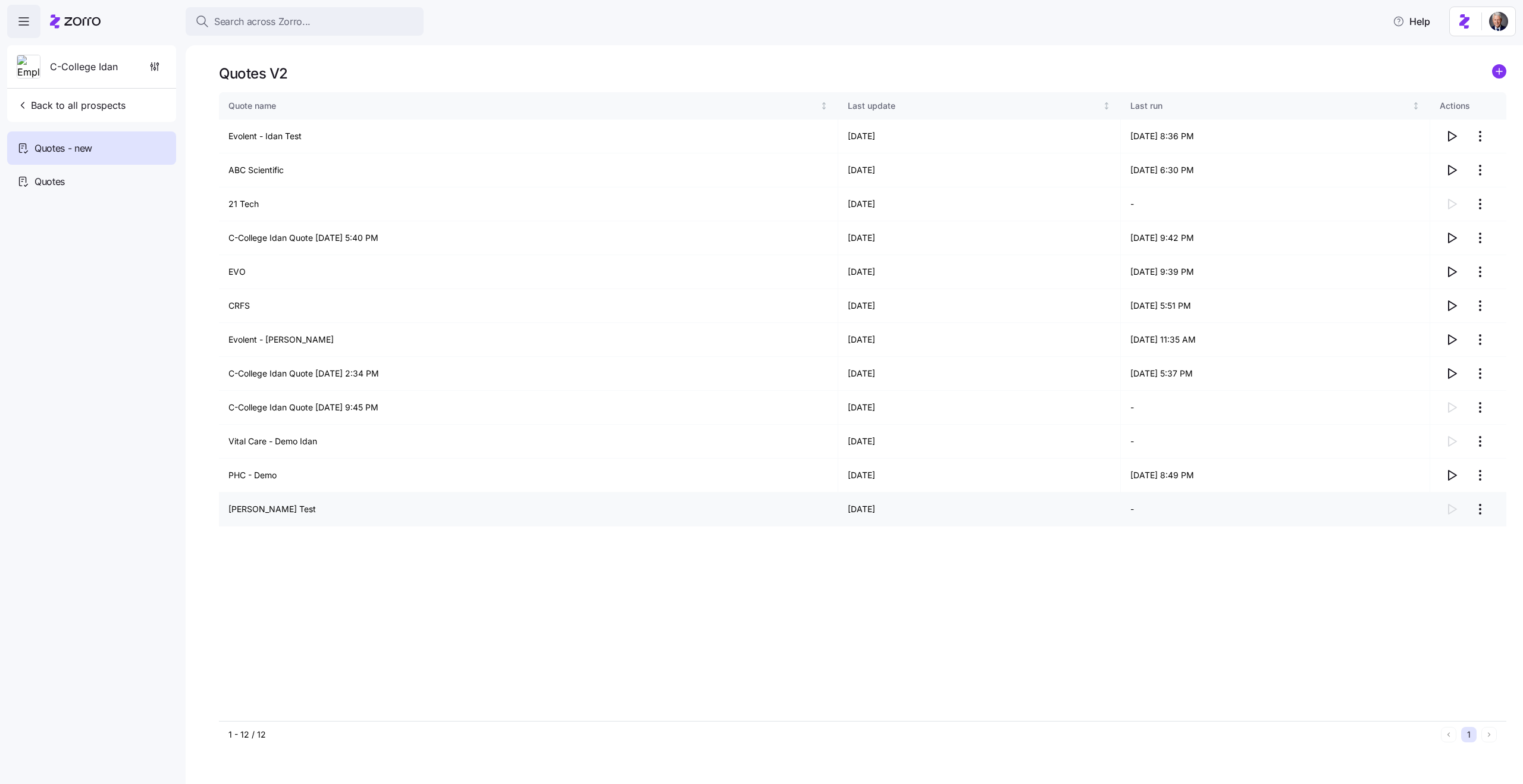
click at [1480, 514] on html "Search across Zorro... Help C-College Idan Back to all prospects Quotes - new Q…" at bounding box center [762, 388] width 1523 height 777
click at [1439, 535] on div "Continue setup" at bounding box center [1412, 538] width 59 height 13
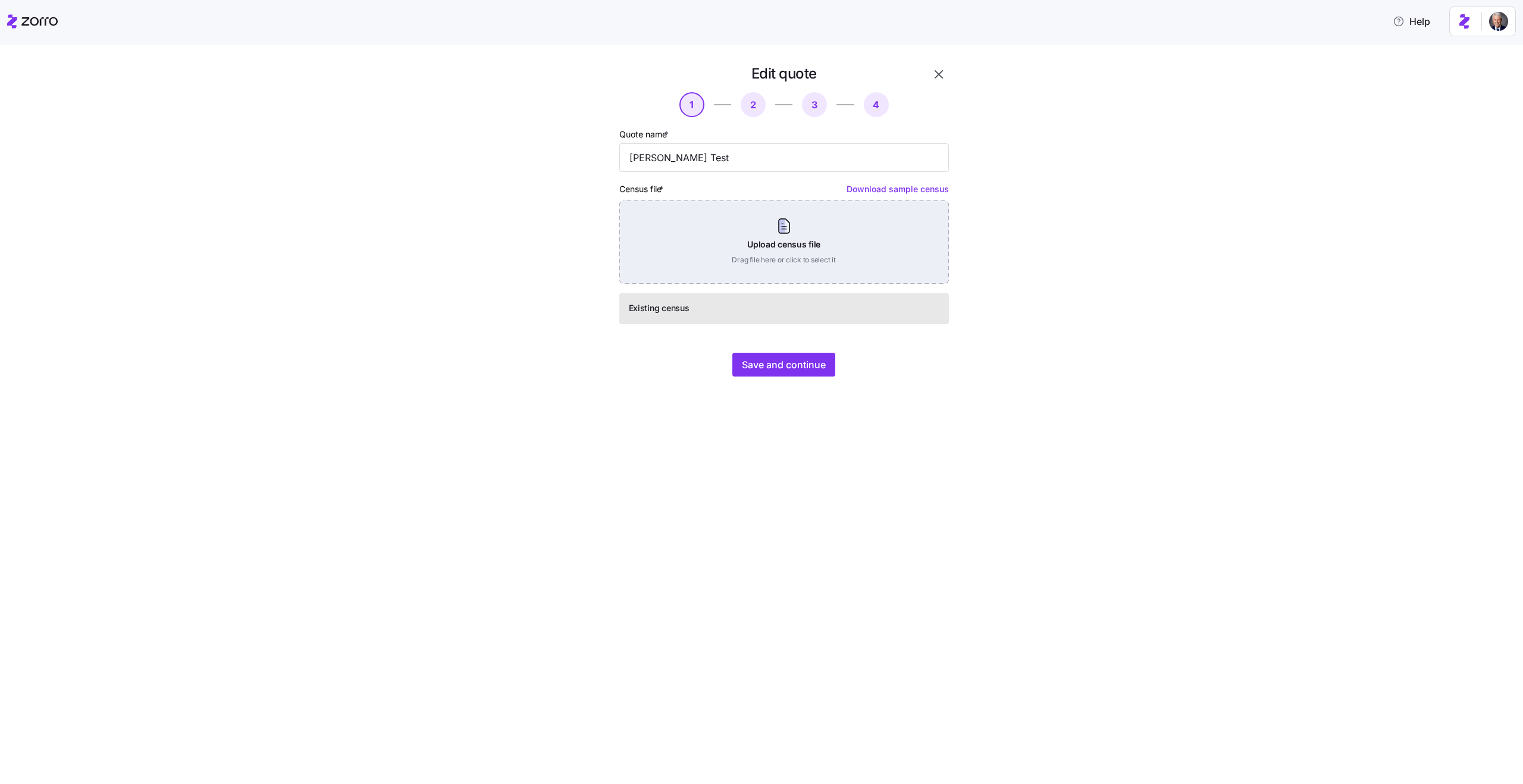
click at [720, 235] on div "Upload census file Drag file here or click to select it" at bounding box center [784, 242] width 330 height 83
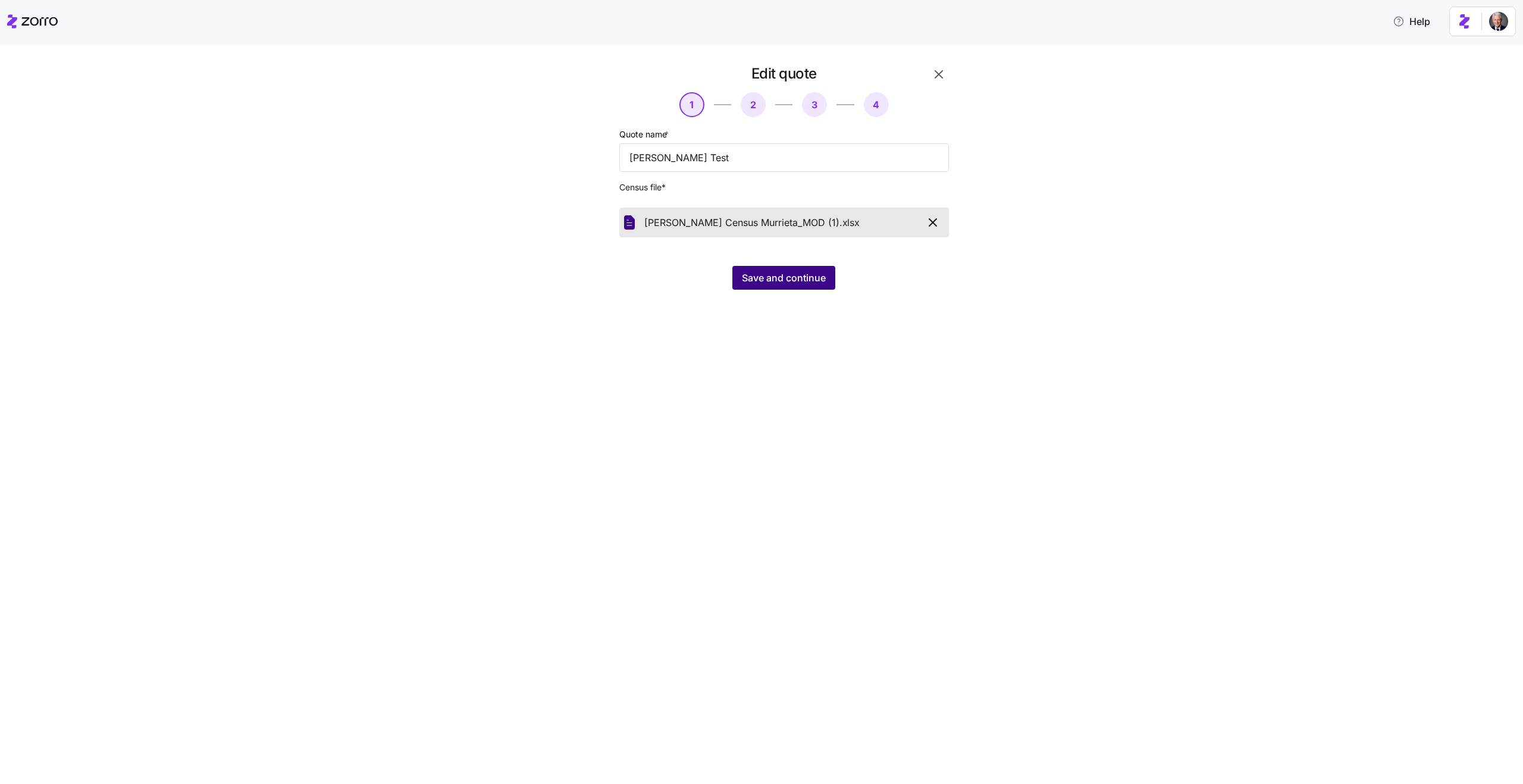
click at [796, 278] on span "Save and continue" at bounding box center [783, 278] width 84 height 14
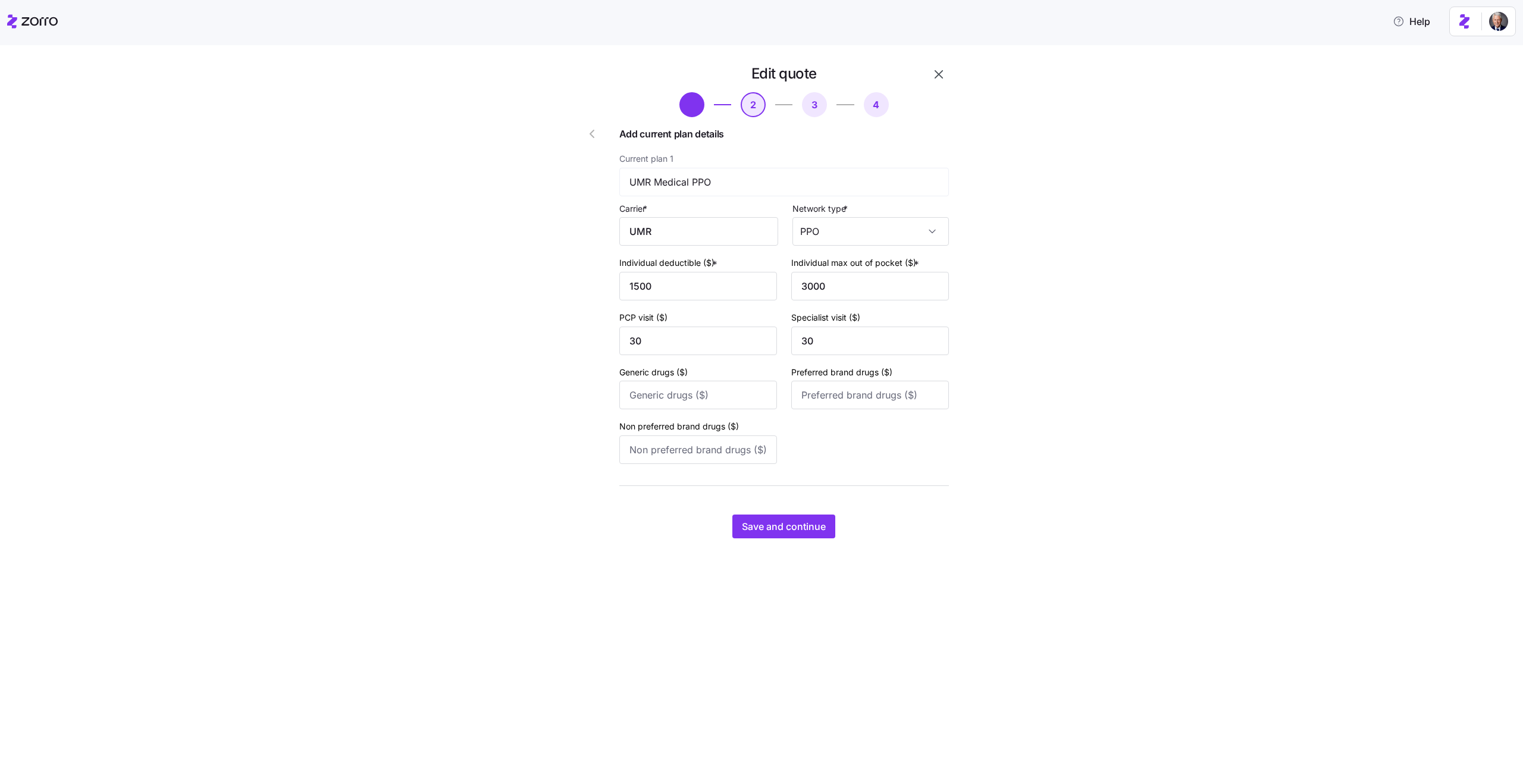
type input "30"
type input "50"
type input "120"
click at [764, 534] on button "Save and continue" at bounding box center [784, 526] width 103 height 24
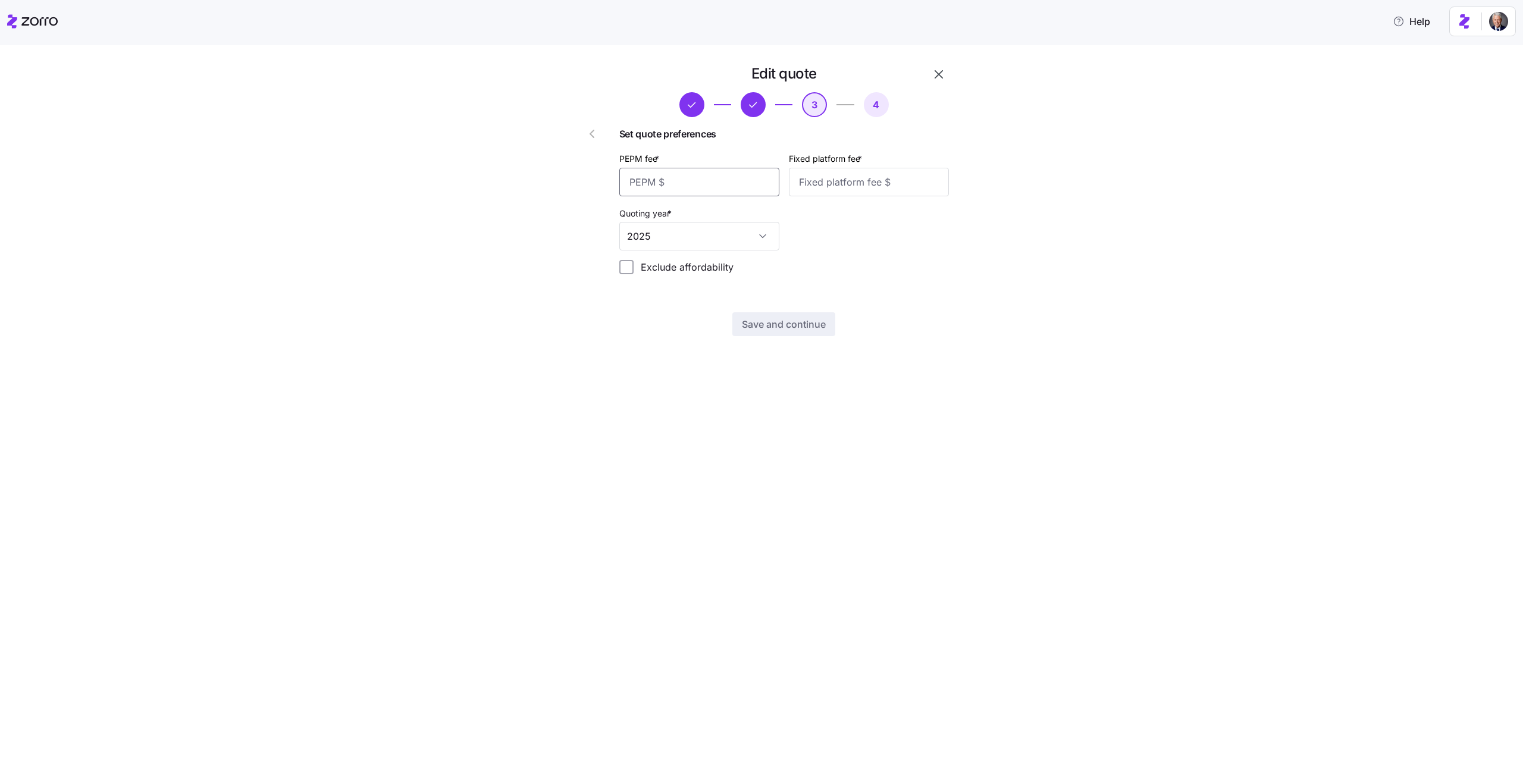
click at [670, 178] on input "PEPM fee *" at bounding box center [699, 182] width 160 height 29
type input "50"
click at [857, 181] on input "Fixed platform fee *" at bounding box center [869, 182] width 160 height 29
type input "200"
click at [783, 328] on span "Save and continue" at bounding box center [783, 324] width 84 height 14
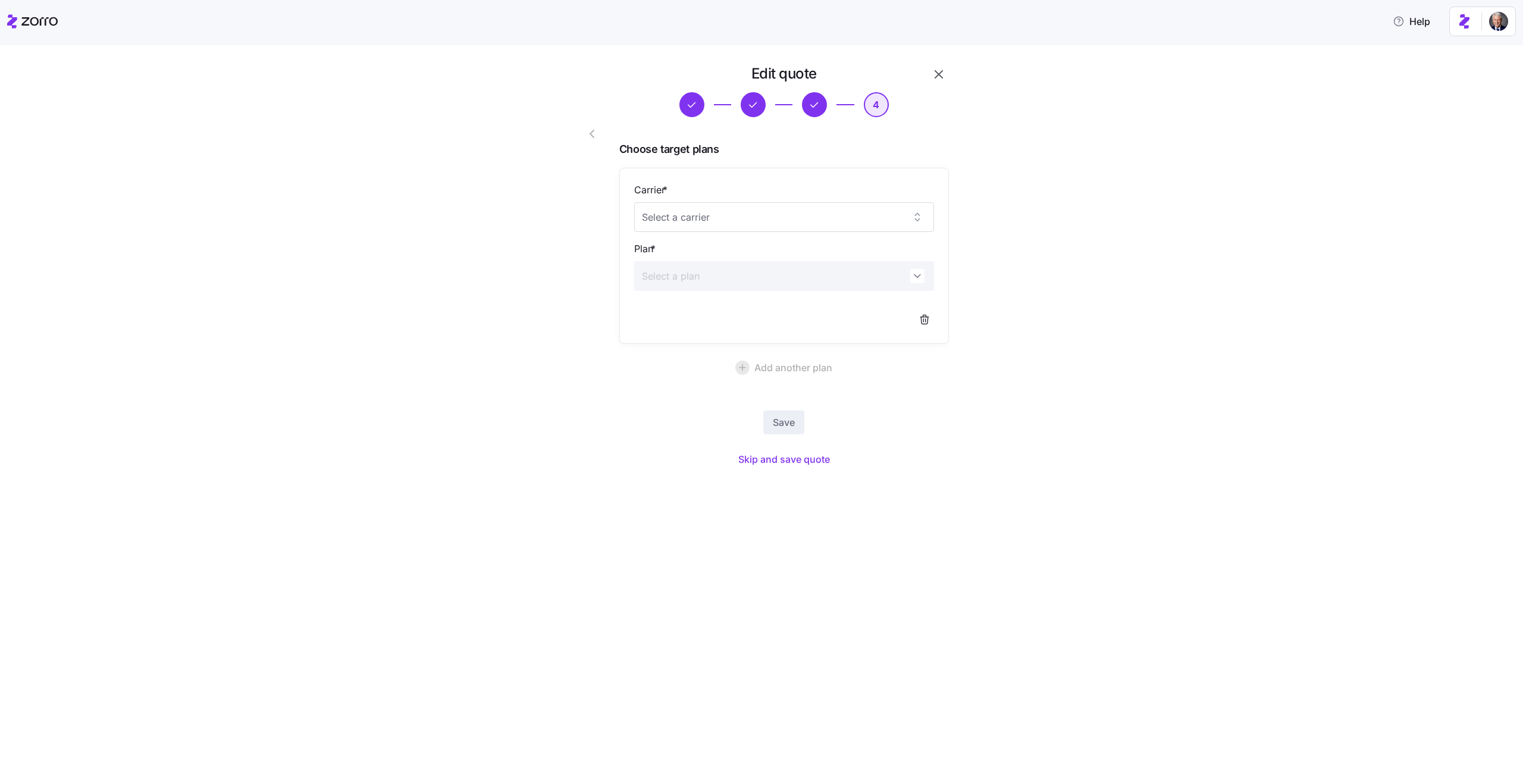
click at [705, 234] on div "Carrier * Plan *" at bounding box center [784, 255] width 300 height 146
click at [720, 222] on input "Carrier *" at bounding box center [784, 217] width 300 height 30
click at [984, 526] on div "Edit quote 4 Choose target plans Carrier * Plan * Add another plan Save Skip an…" at bounding box center [762, 415] width 1523 height 738
click at [768, 456] on span "Skip and save quote" at bounding box center [784, 459] width 91 height 14
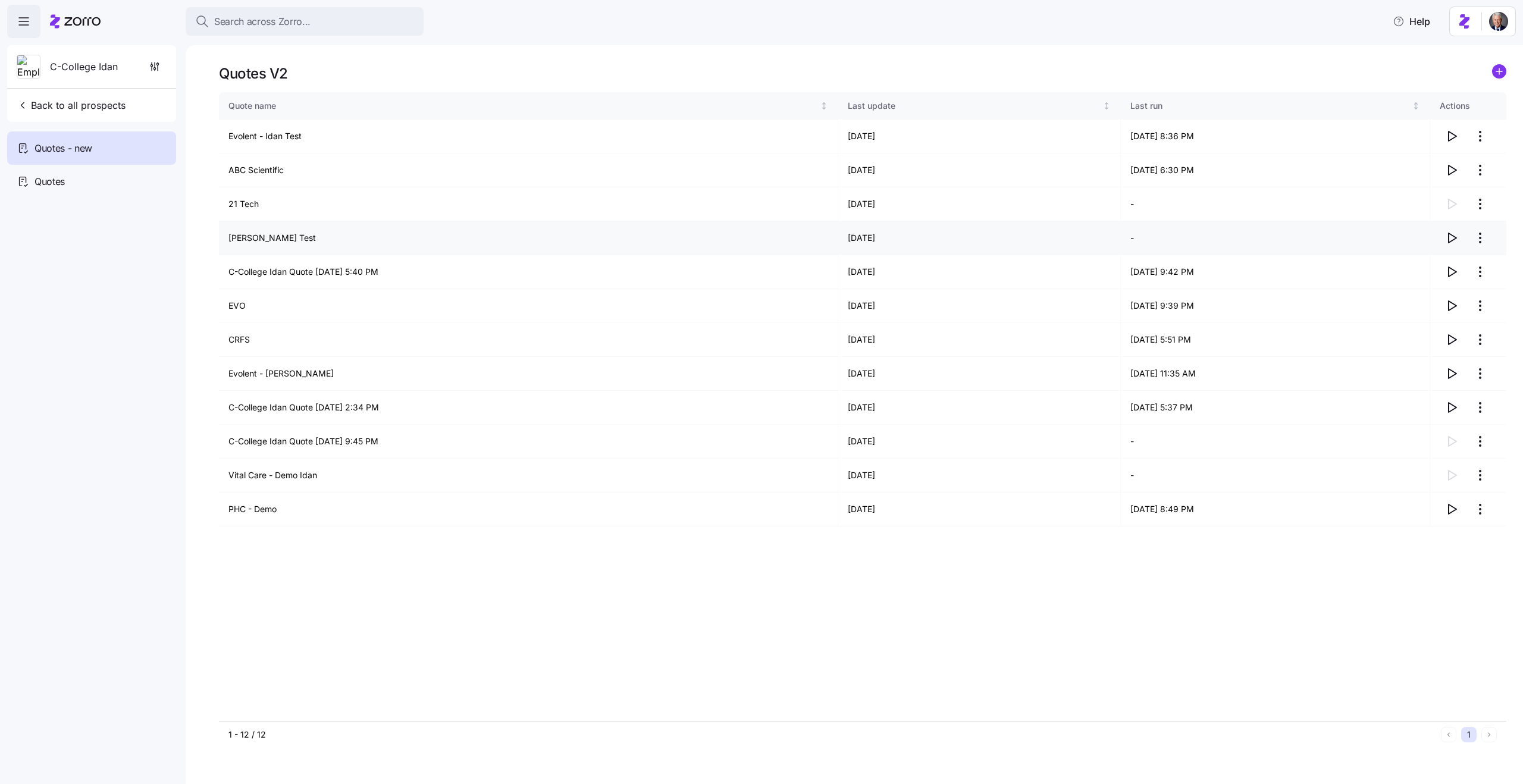
click at [1454, 241] on icon "button" at bounding box center [1452, 238] width 14 height 14
click at [45, 181] on span "Quotes" at bounding box center [50, 182] width 31 height 15
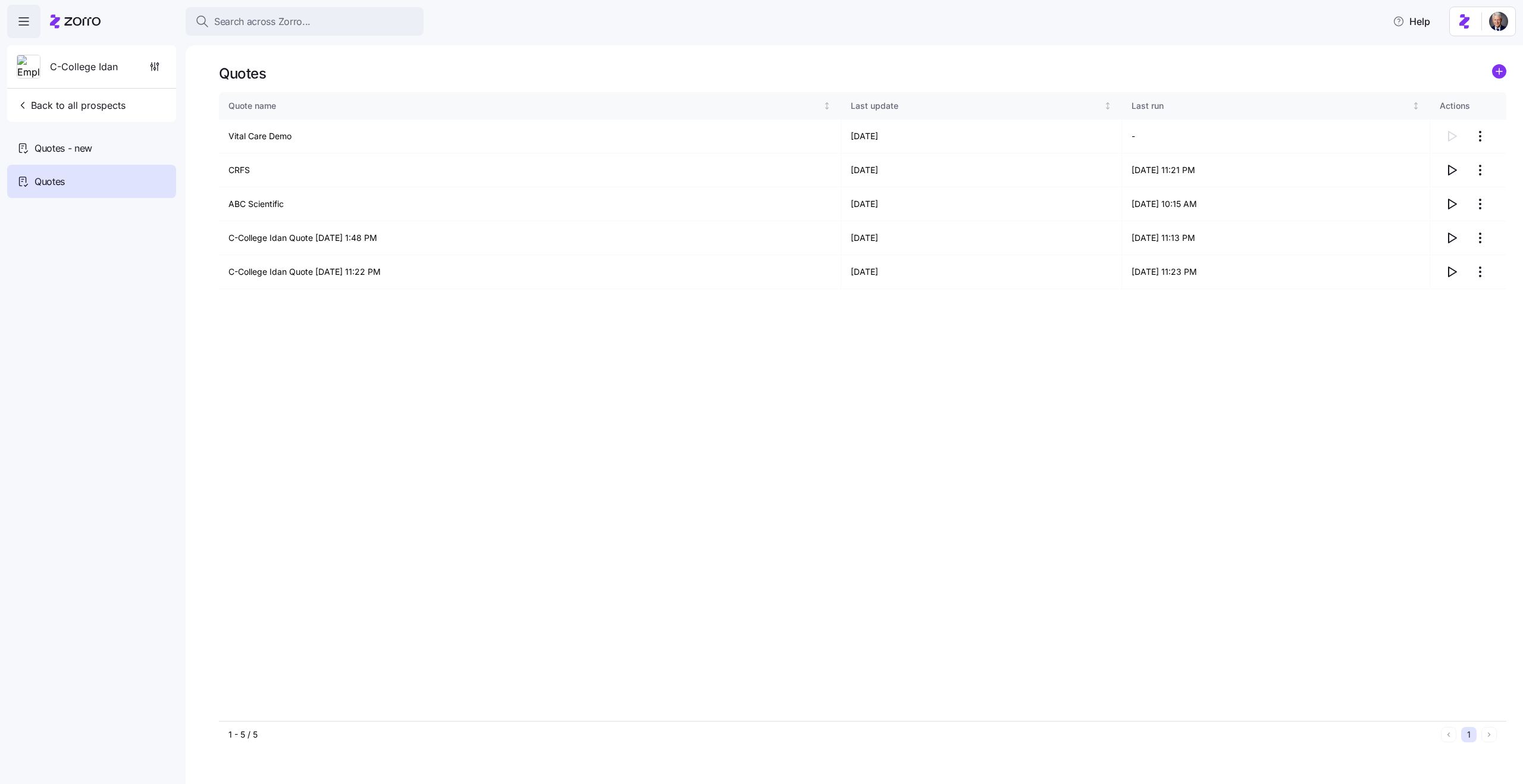
click at [1501, 71] on icon "add icon" at bounding box center [1499, 71] width 6 height 0
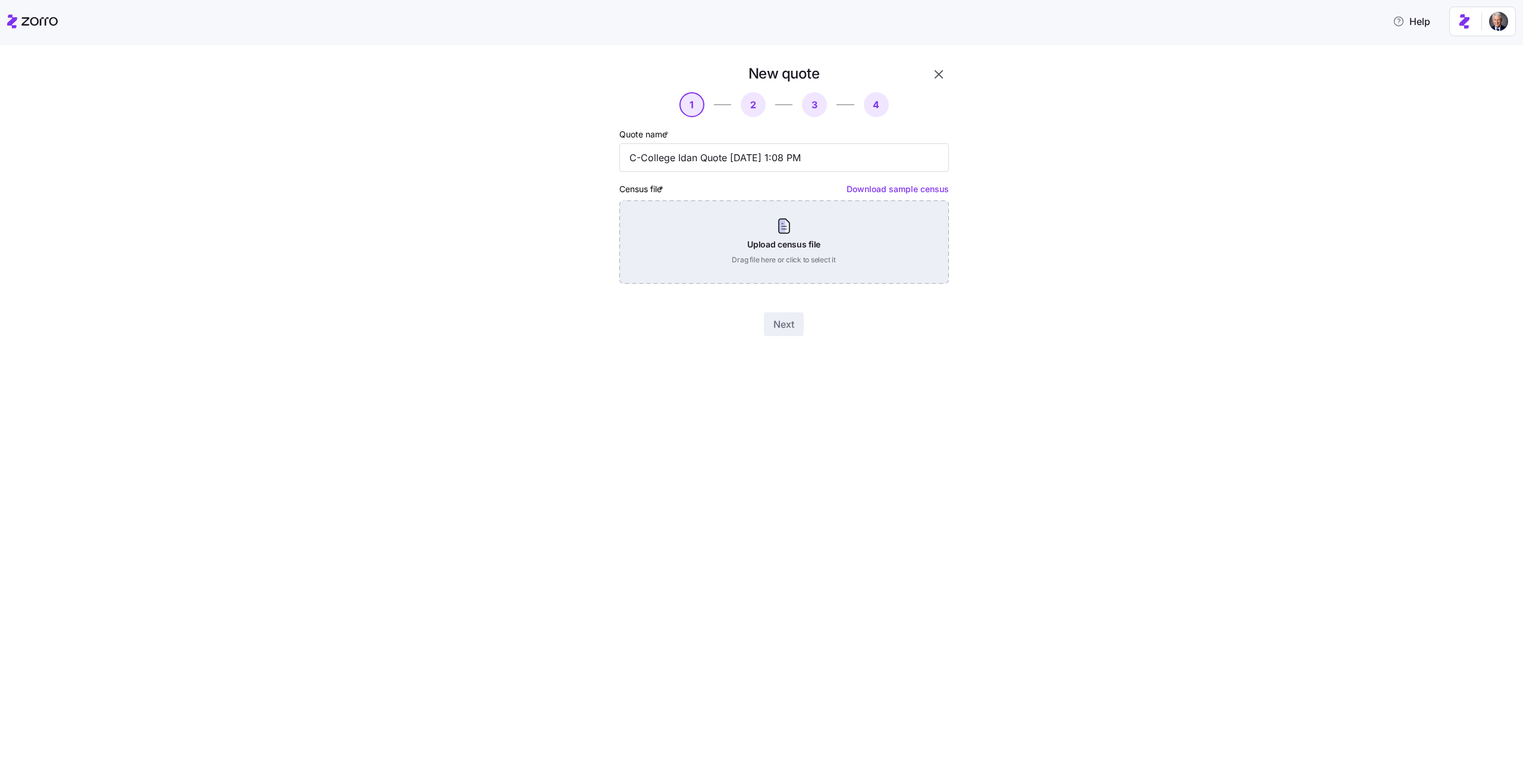
click at [751, 233] on div "Upload census file Drag file here or click to select it" at bounding box center [784, 242] width 330 height 83
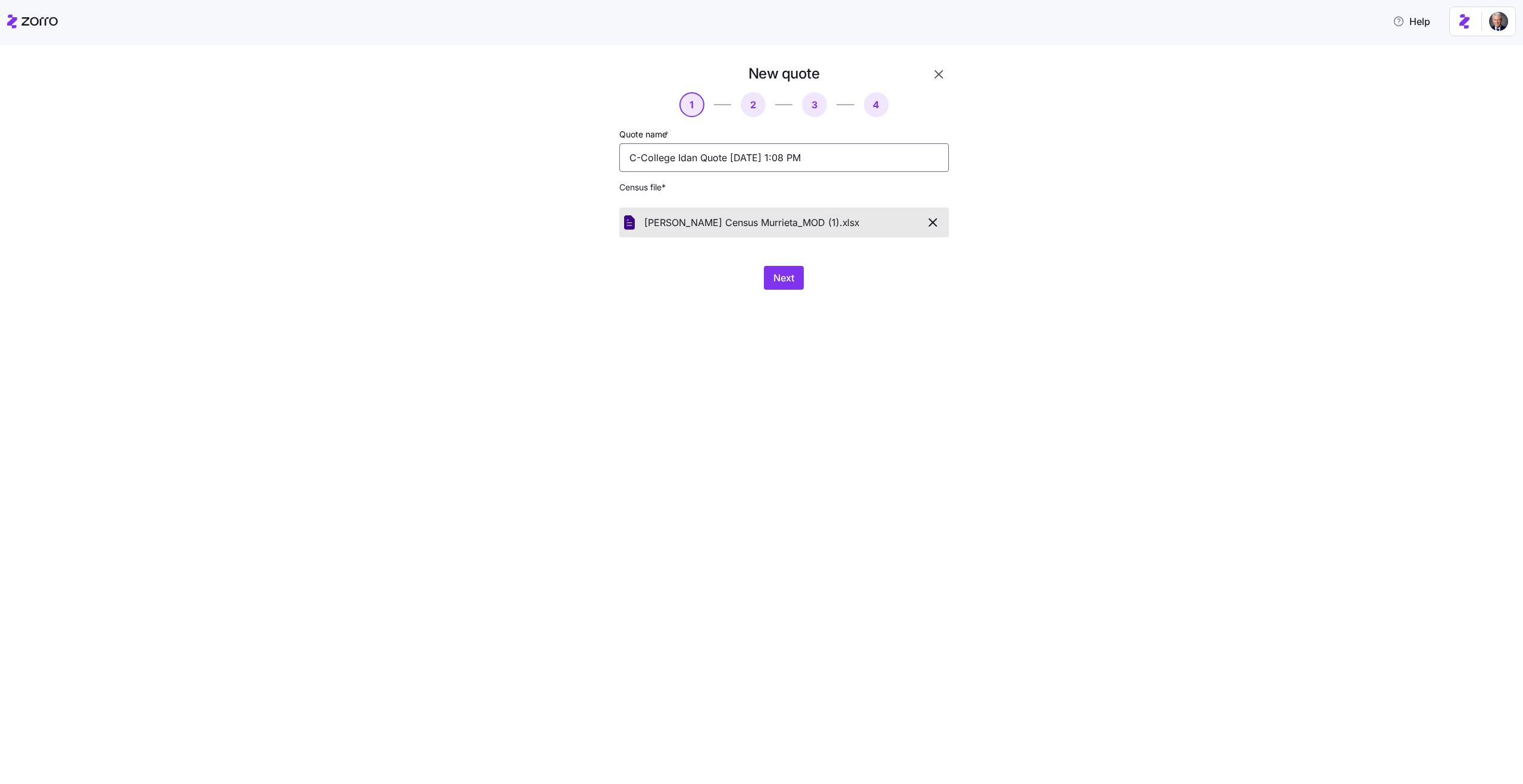
click at [703, 156] on input "C-College Idan Quote [DATE] 1:08 PM" at bounding box center [784, 157] width 330 height 29
type input "[PERSON_NAME] Test"
click at [783, 279] on span "Next" at bounding box center [783, 278] width 21 height 14
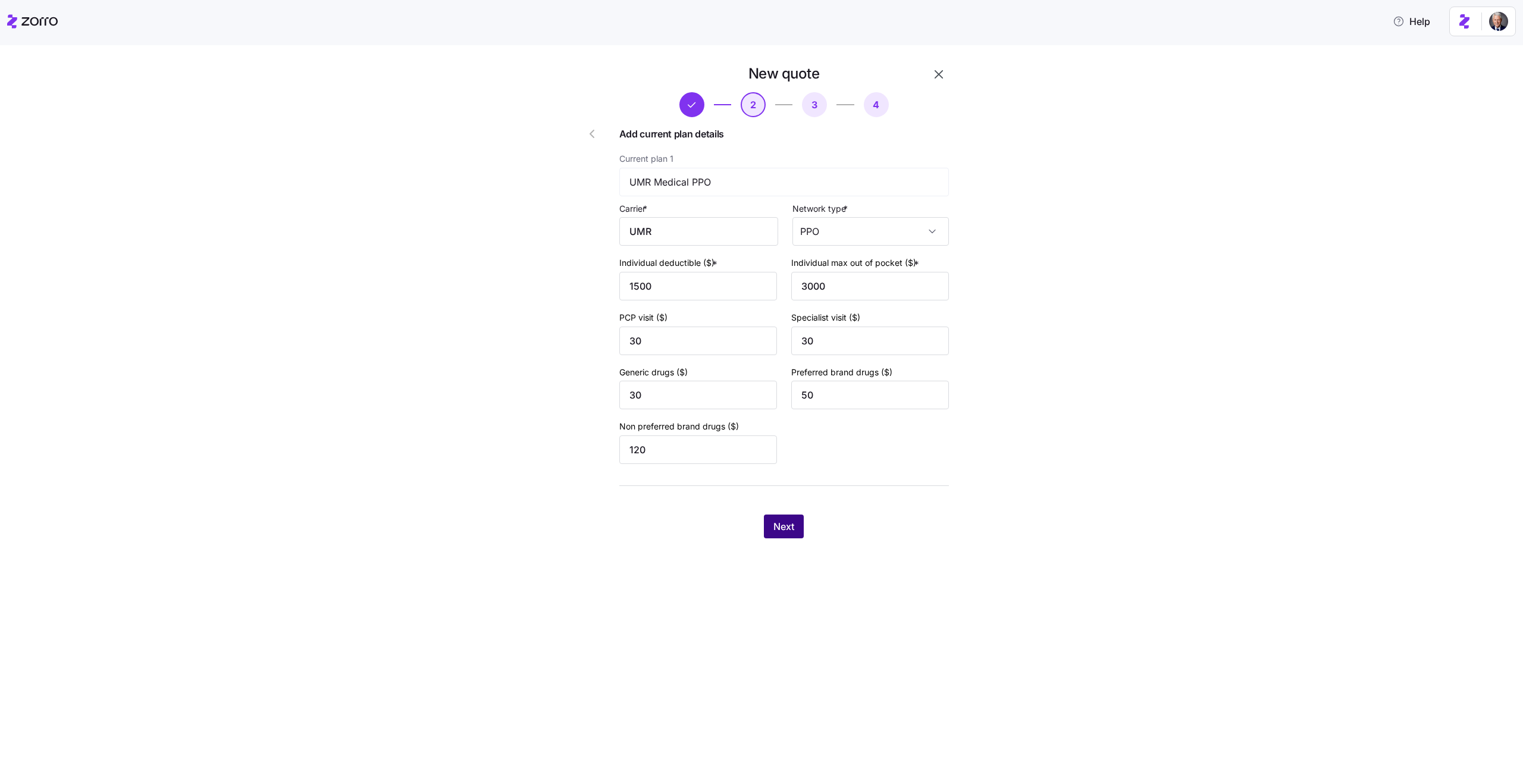
click at [794, 527] on span "Next" at bounding box center [783, 526] width 21 height 14
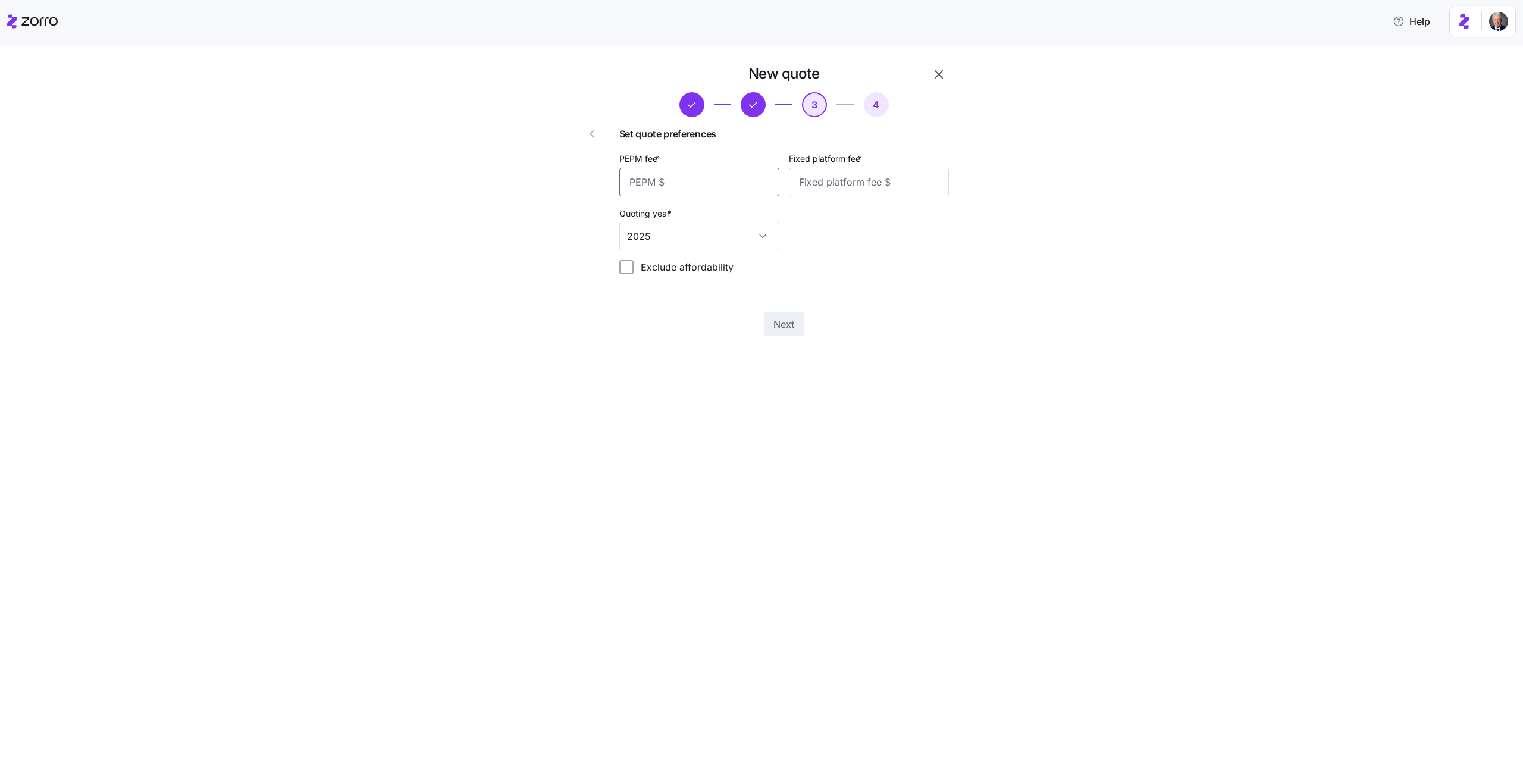
click at [697, 178] on input "PEPM fee *" at bounding box center [699, 182] width 160 height 29
type input "50"
click at [883, 182] on input "Fixed platform fee *" at bounding box center [869, 182] width 160 height 29
type input "200"
click at [784, 328] on span "Next" at bounding box center [783, 324] width 21 height 14
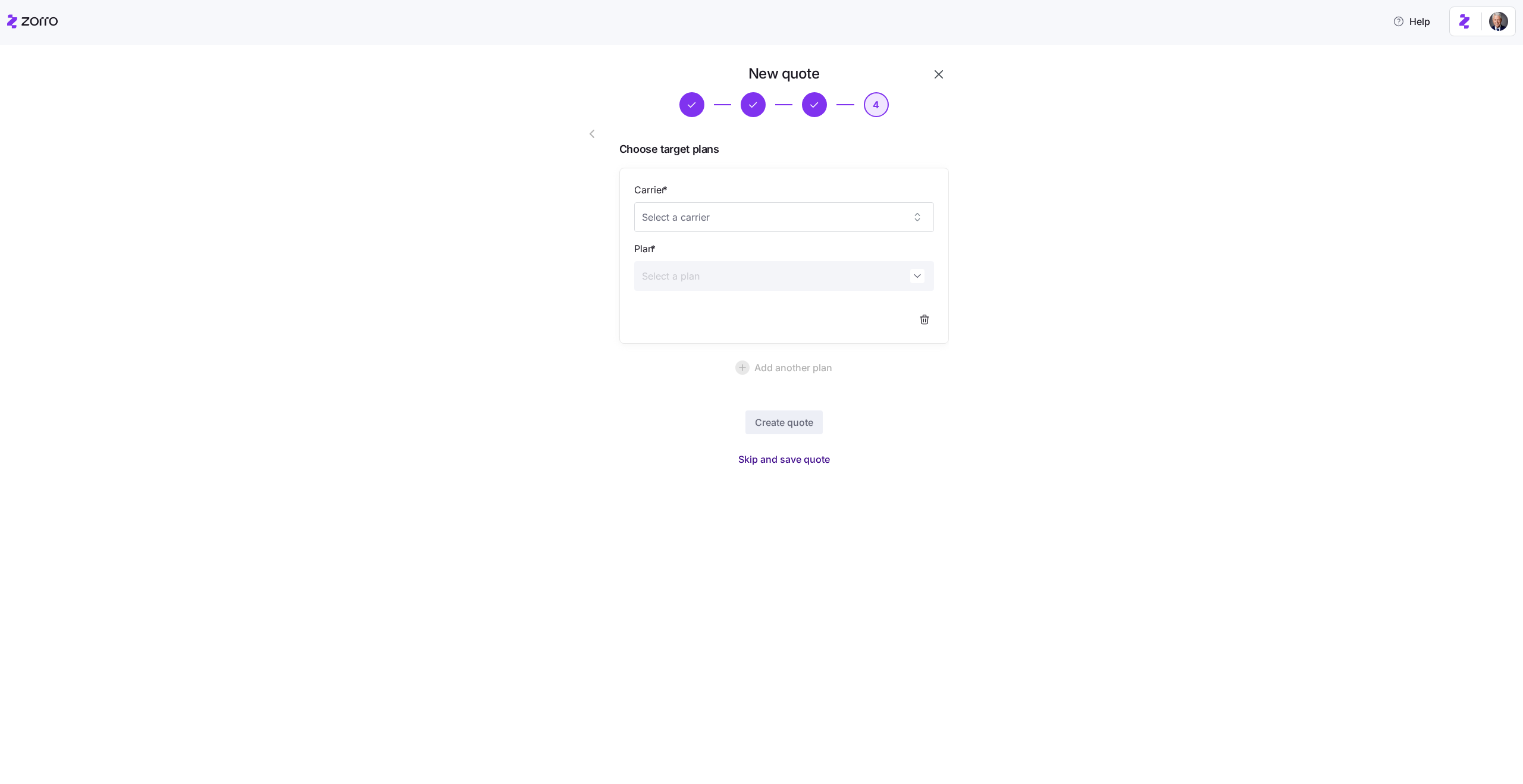
click at [780, 458] on span "Skip and save quote" at bounding box center [784, 459] width 91 height 14
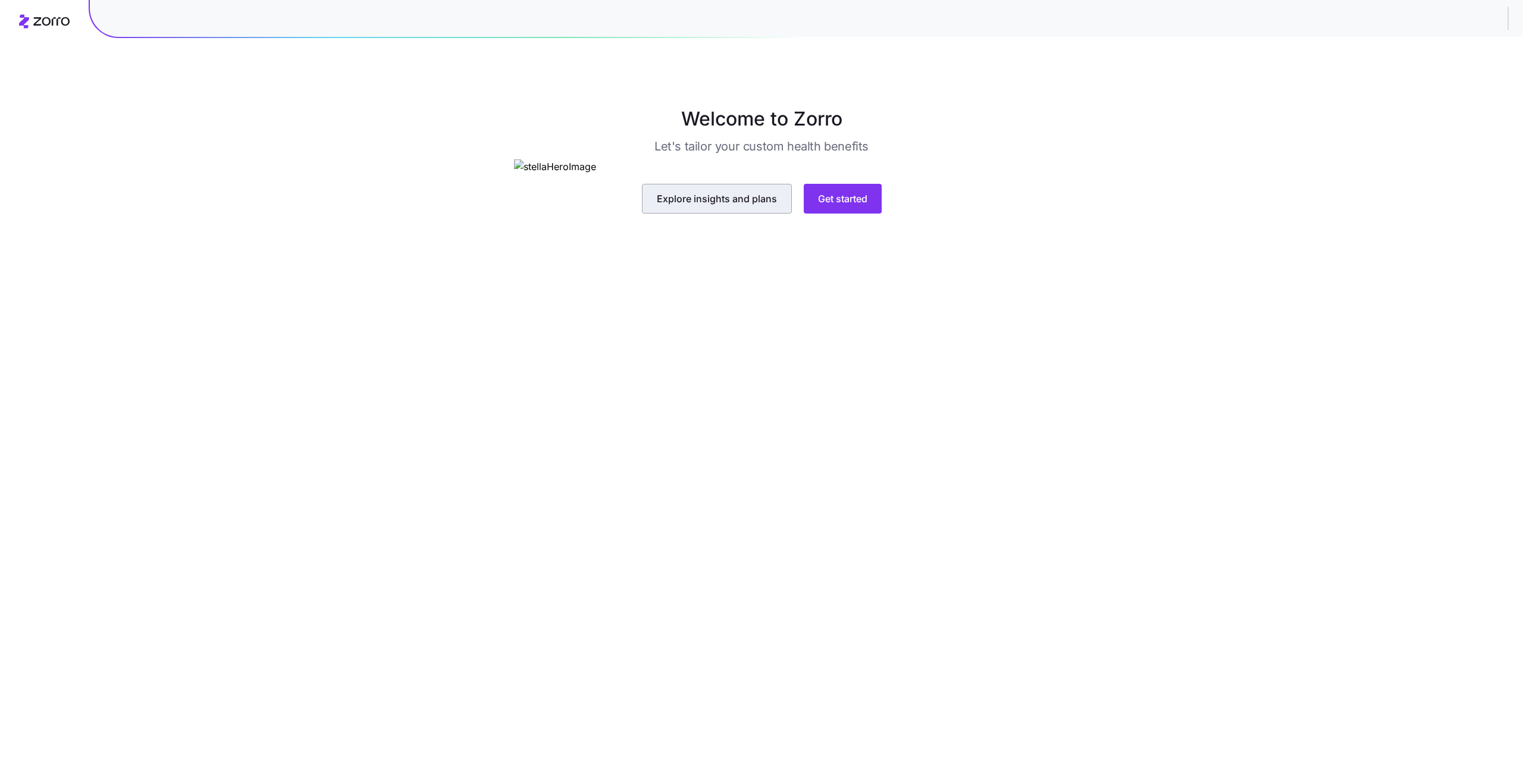
click at [700, 205] on span "Explore insights and plans" at bounding box center [717, 198] width 120 height 14
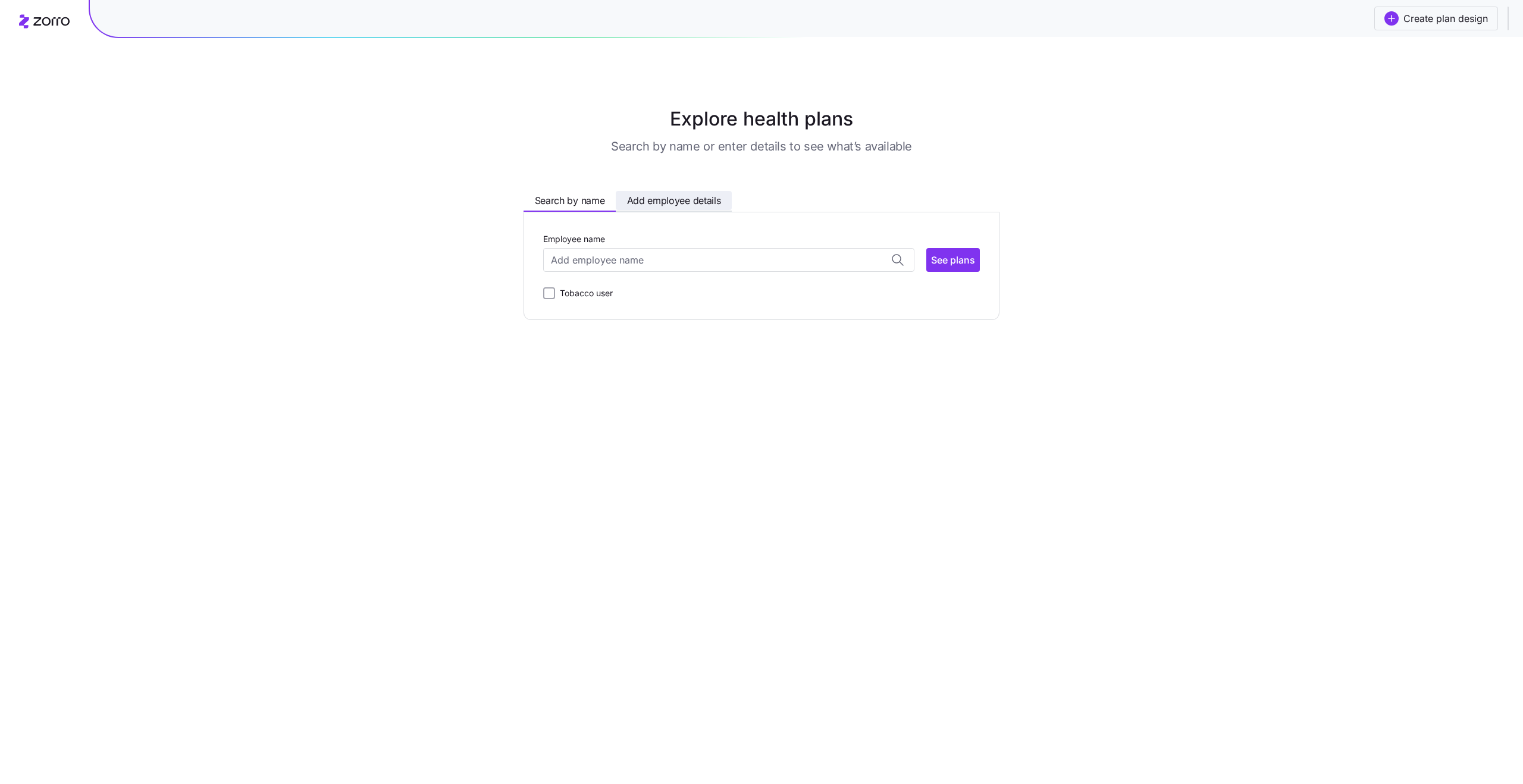
click at [671, 201] on span "Add employee details" at bounding box center [674, 200] width 94 height 15
click at [558, 206] on span "Search by name" at bounding box center [570, 200] width 70 height 15
click at [599, 296] on label "Tobacco user" at bounding box center [584, 293] width 58 height 14
click at [555, 296] on input "Tobacco user" at bounding box center [549, 294] width 12 height 12
click at [593, 295] on label "Tobacco user" at bounding box center [584, 293] width 58 height 14
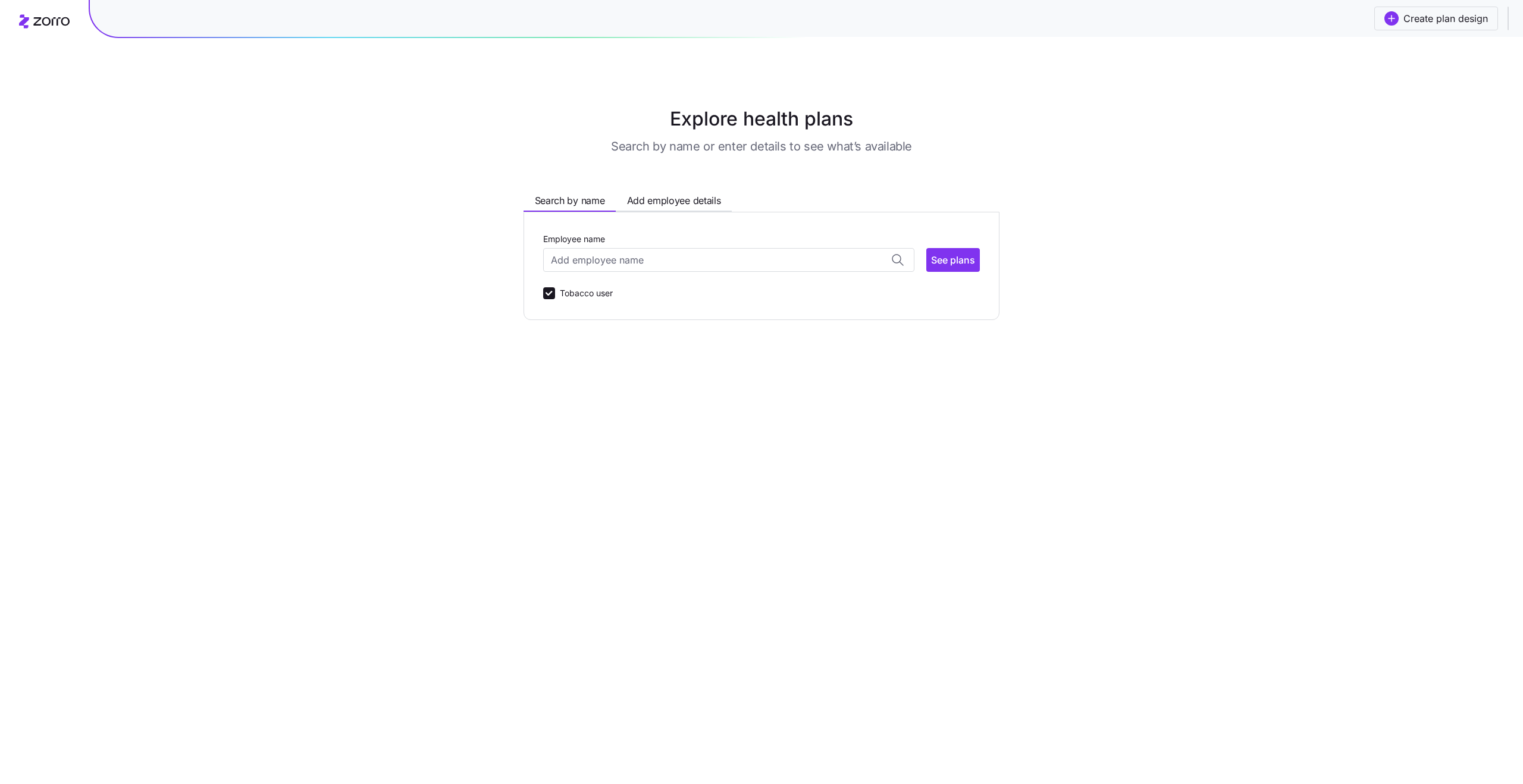
click at [555, 295] on input "Tobacco user" at bounding box center [549, 294] width 12 height 12
checkbox input "false"
click at [597, 257] on input "Employee name" at bounding box center [729, 260] width 371 height 24
type input "rana"
type input "r"
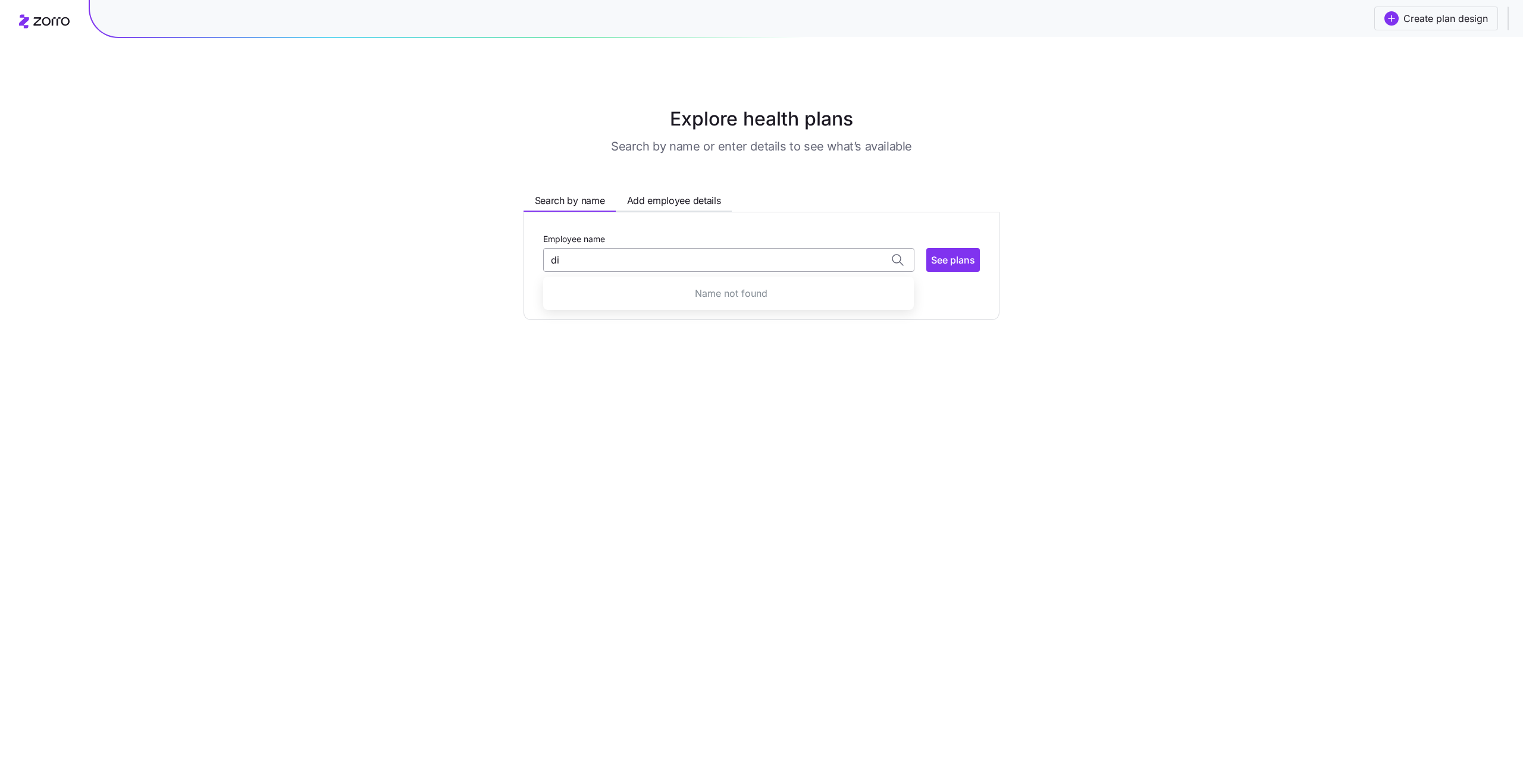
type input "d"
type input "brewster"
type input "as"
click at [648, 309] on span "98029" at bounding box center [602, 306] width 94 height 10
type input "CHARLES OLIVER"
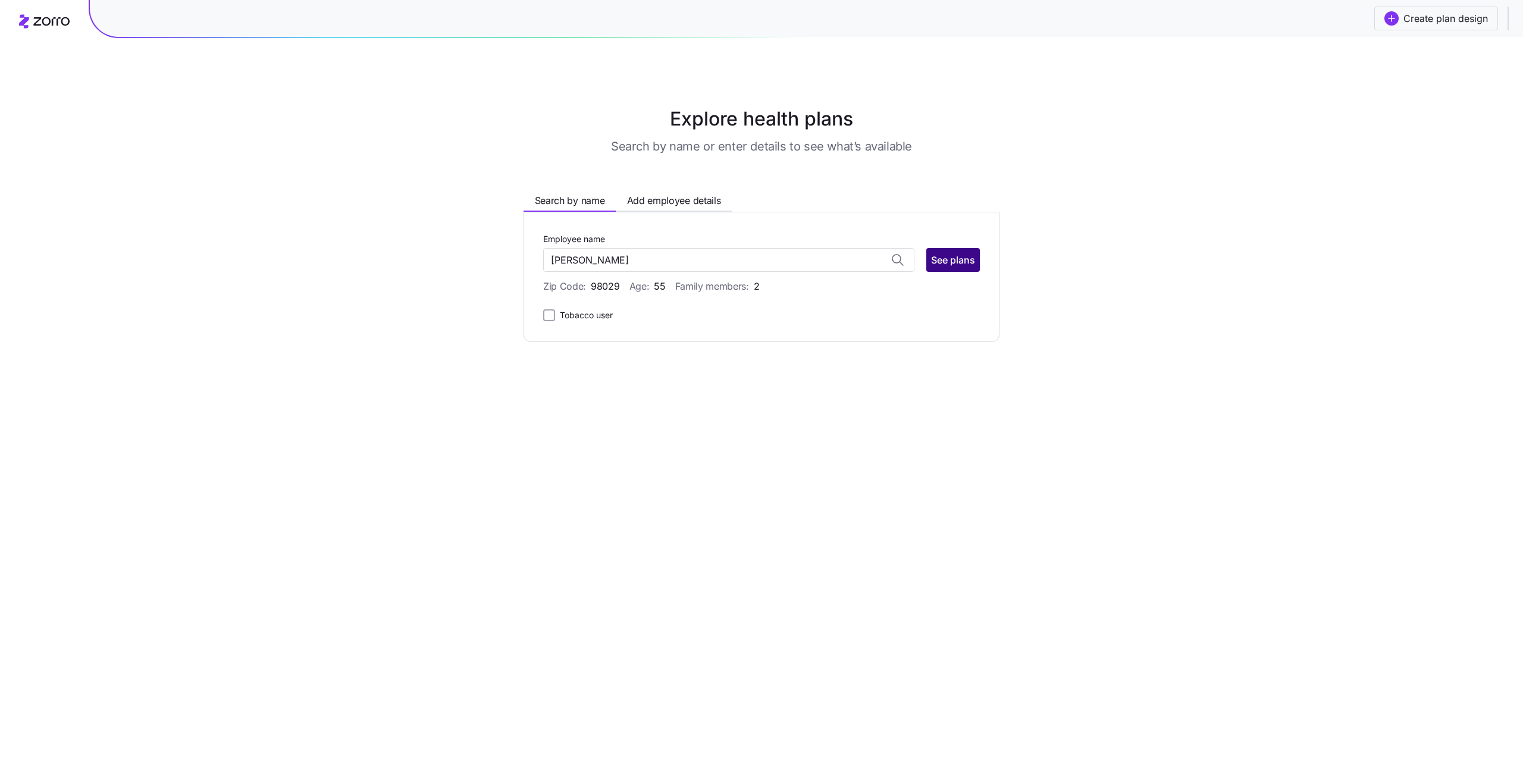
click at [962, 264] on span "See plans" at bounding box center [953, 260] width 44 height 14
click at [1447, 17] on span "Create plan design" at bounding box center [1446, 18] width 84 height 14
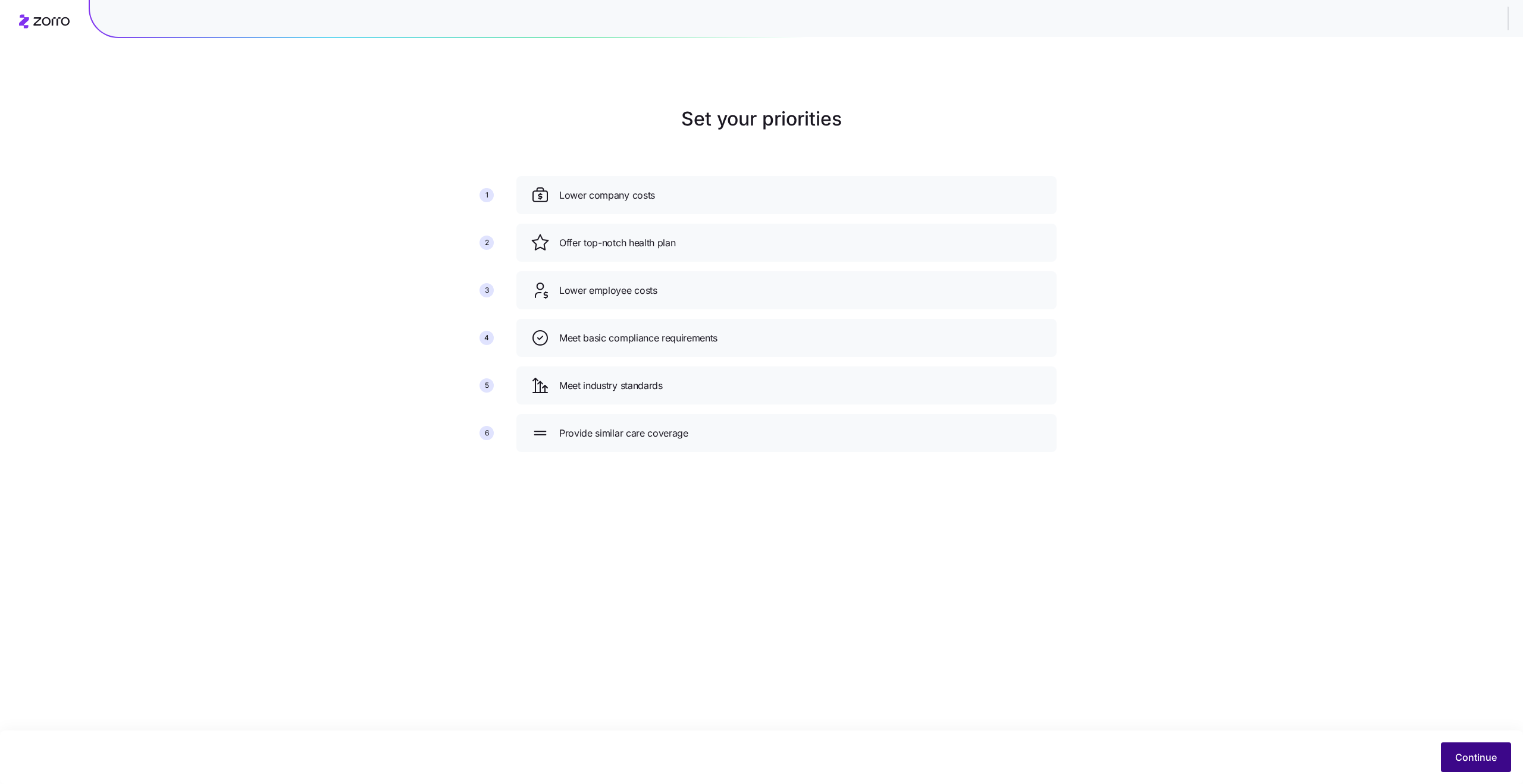
click at [1462, 759] on span "Continue" at bounding box center [1476, 757] width 42 height 14
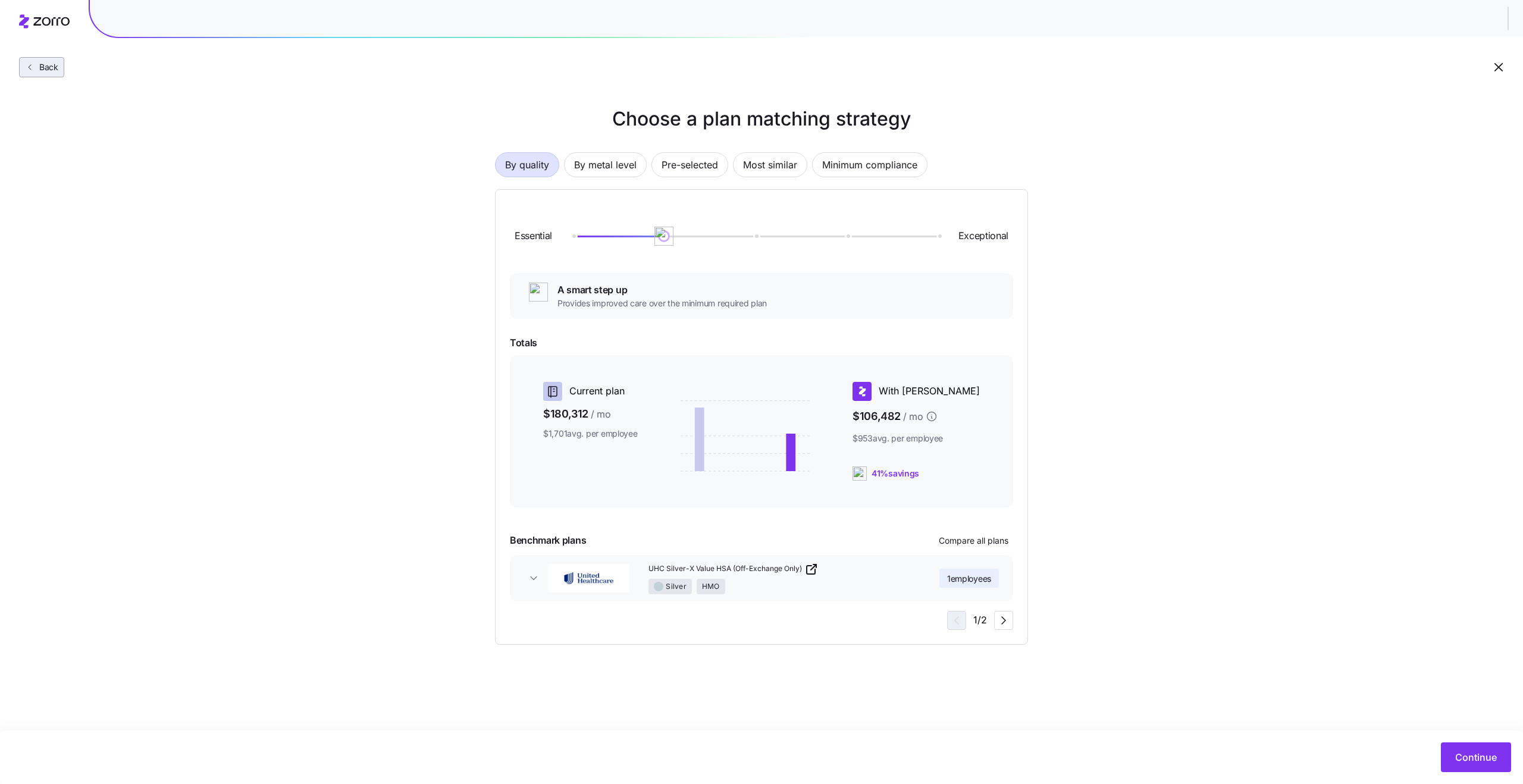
click at [39, 70] on span "Back" at bounding box center [47, 67] width 24 height 12
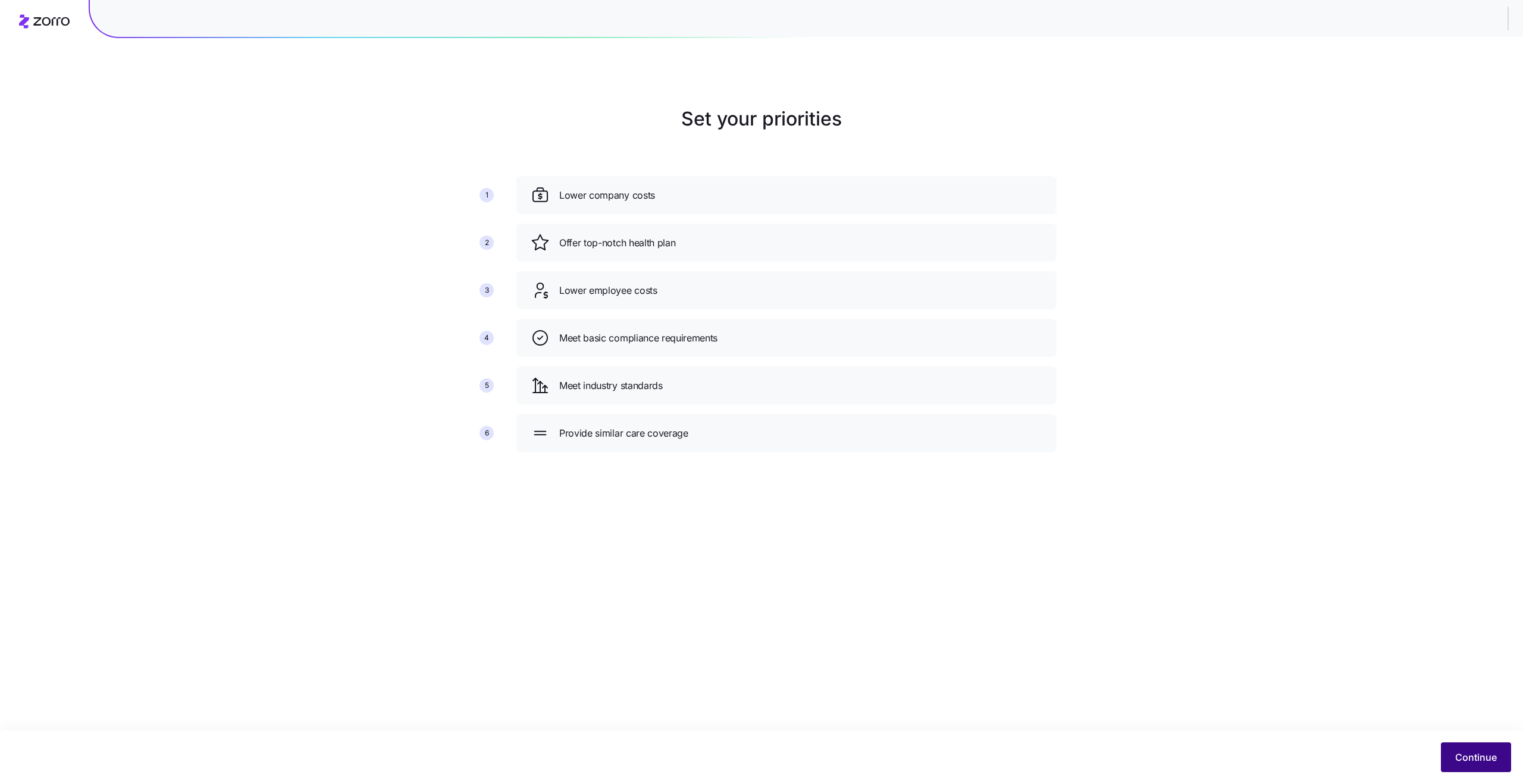
click at [1460, 753] on span "Continue" at bounding box center [1476, 757] width 42 height 14
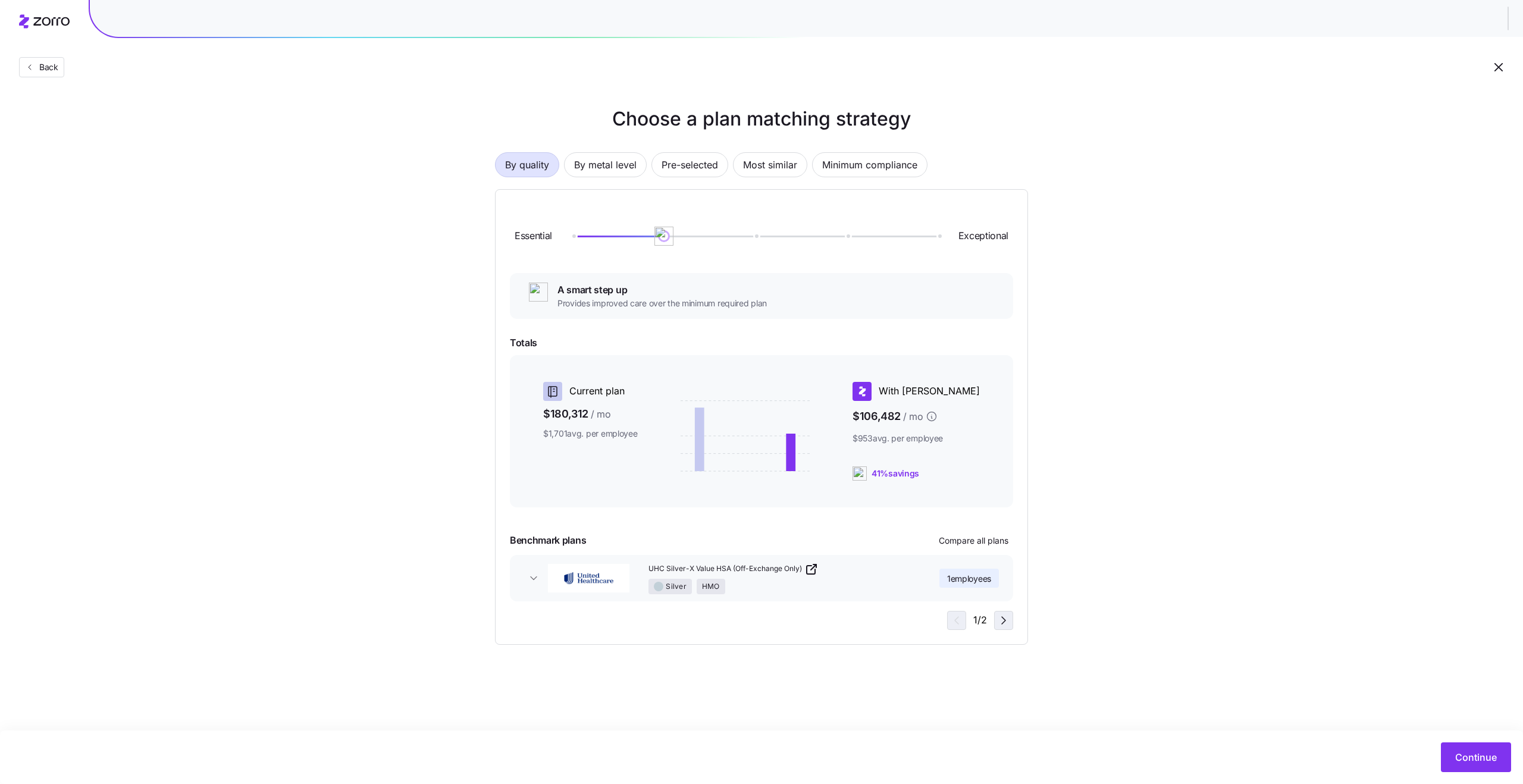
click at [1007, 618] on icon "button" at bounding box center [1004, 620] width 14 height 14
click at [950, 617] on icon "button" at bounding box center [955, 620] width 14 height 14
click at [1000, 624] on icon "button" at bounding box center [1004, 620] width 14 height 14
click at [953, 621] on icon "button" at bounding box center [955, 620] width 14 height 14
click at [1000, 624] on icon "button" at bounding box center [1004, 620] width 14 height 14
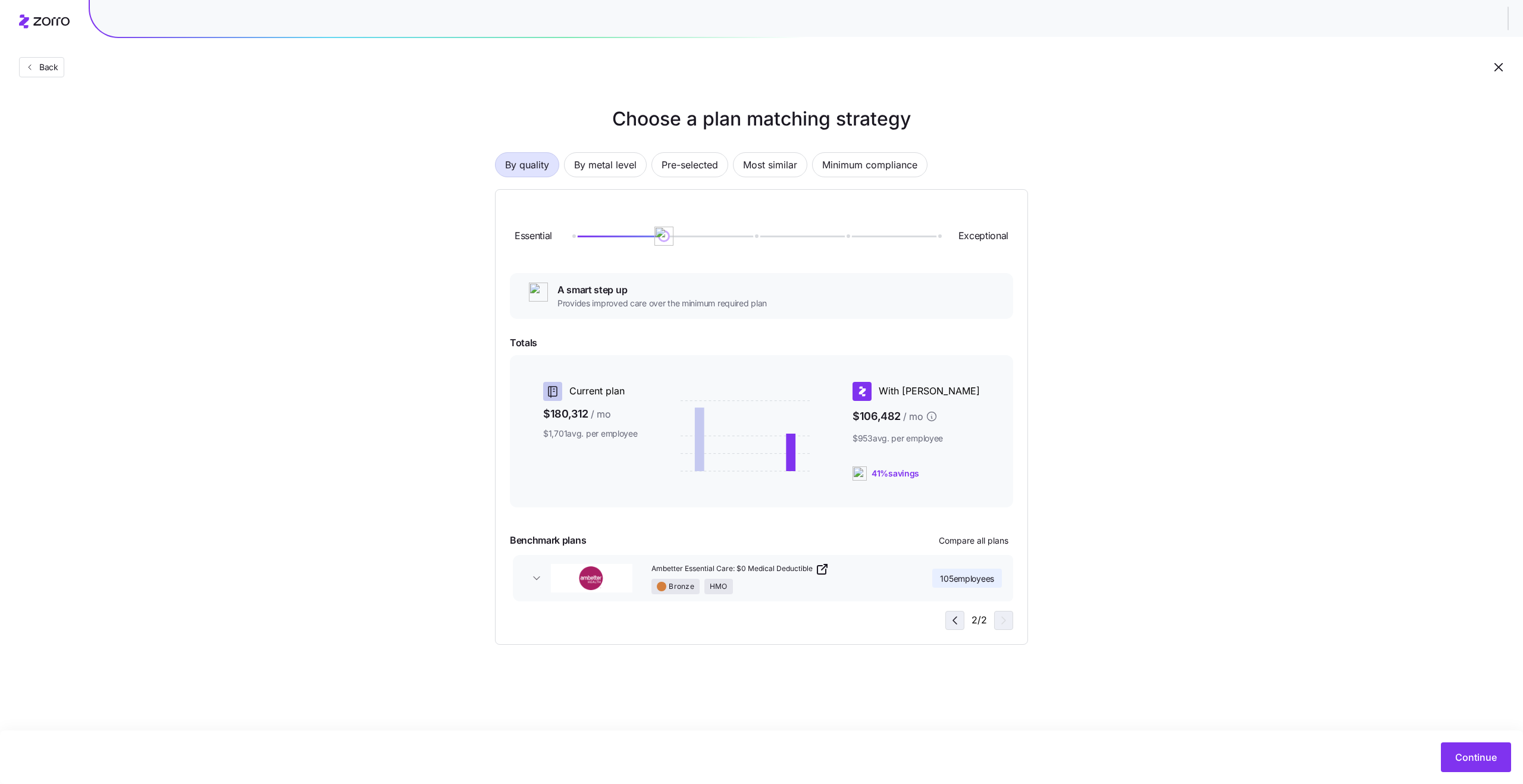
click at [951, 621] on icon "button" at bounding box center [955, 620] width 14 height 14
click at [1006, 622] on icon "button" at bounding box center [1004, 620] width 14 height 14
click at [950, 621] on icon "button" at bounding box center [955, 620] width 14 height 14
click at [1148, 619] on div "Choose a plan matching strategy By quality By metal level Pre-selected Most sim…" at bounding box center [762, 374] width 1523 height 540
click at [682, 157] on span "Pre-selected" at bounding box center [690, 165] width 57 height 24
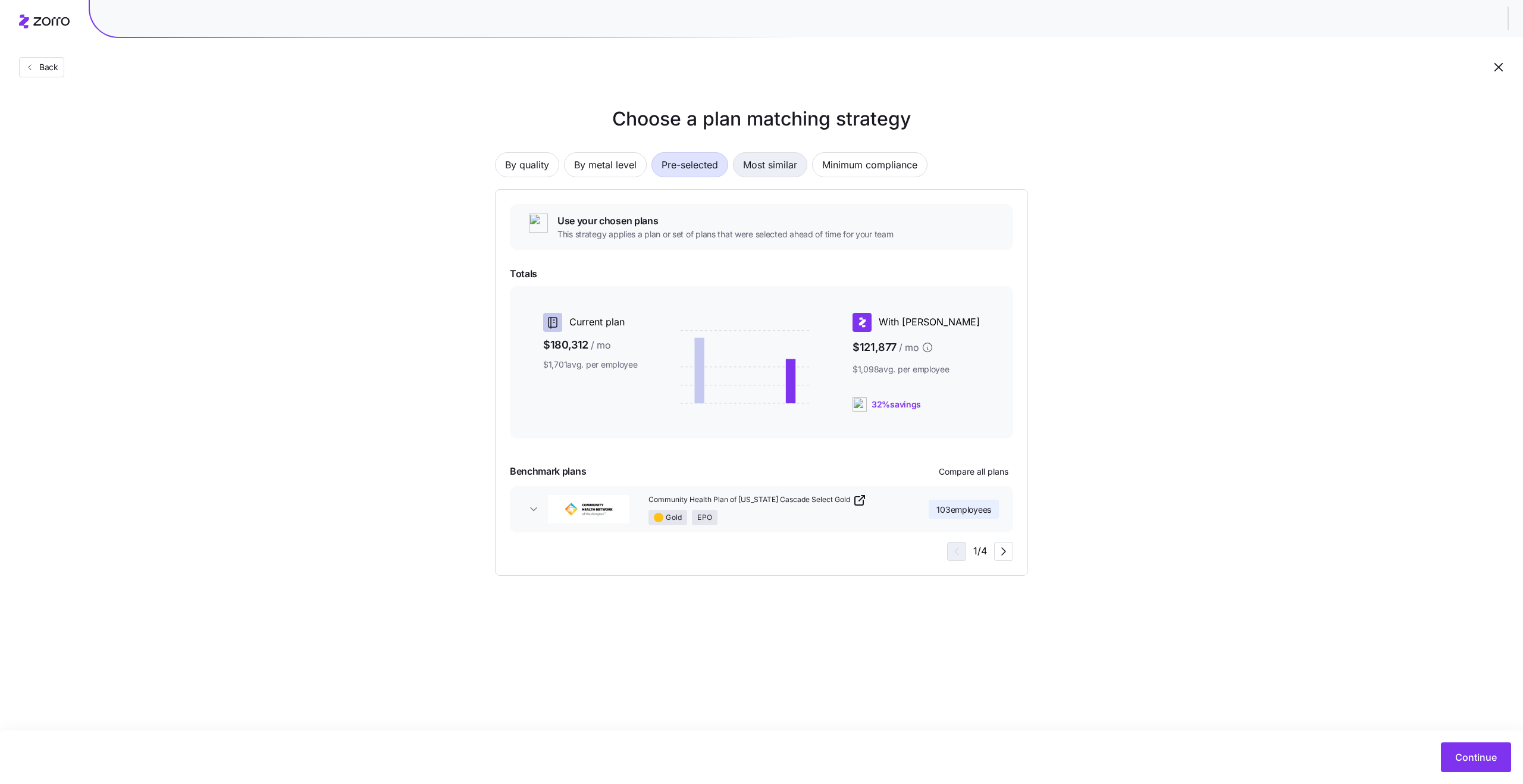
click at [760, 173] on span "Most similar" at bounding box center [770, 165] width 55 height 24
click at [675, 169] on span "Pre-selected" at bounding box center [690, 165] width 57 height 24
click at [756, 175] on span "Most similar" at bounding box center [770, 165] width 55 height 24
click at [674, 165] on span "Pre-selected" at bounding box center [690, 165] width 57 height 24
click at [1002, 546] on icon "button" at bounding box center [1004, 551] width 14 height 14
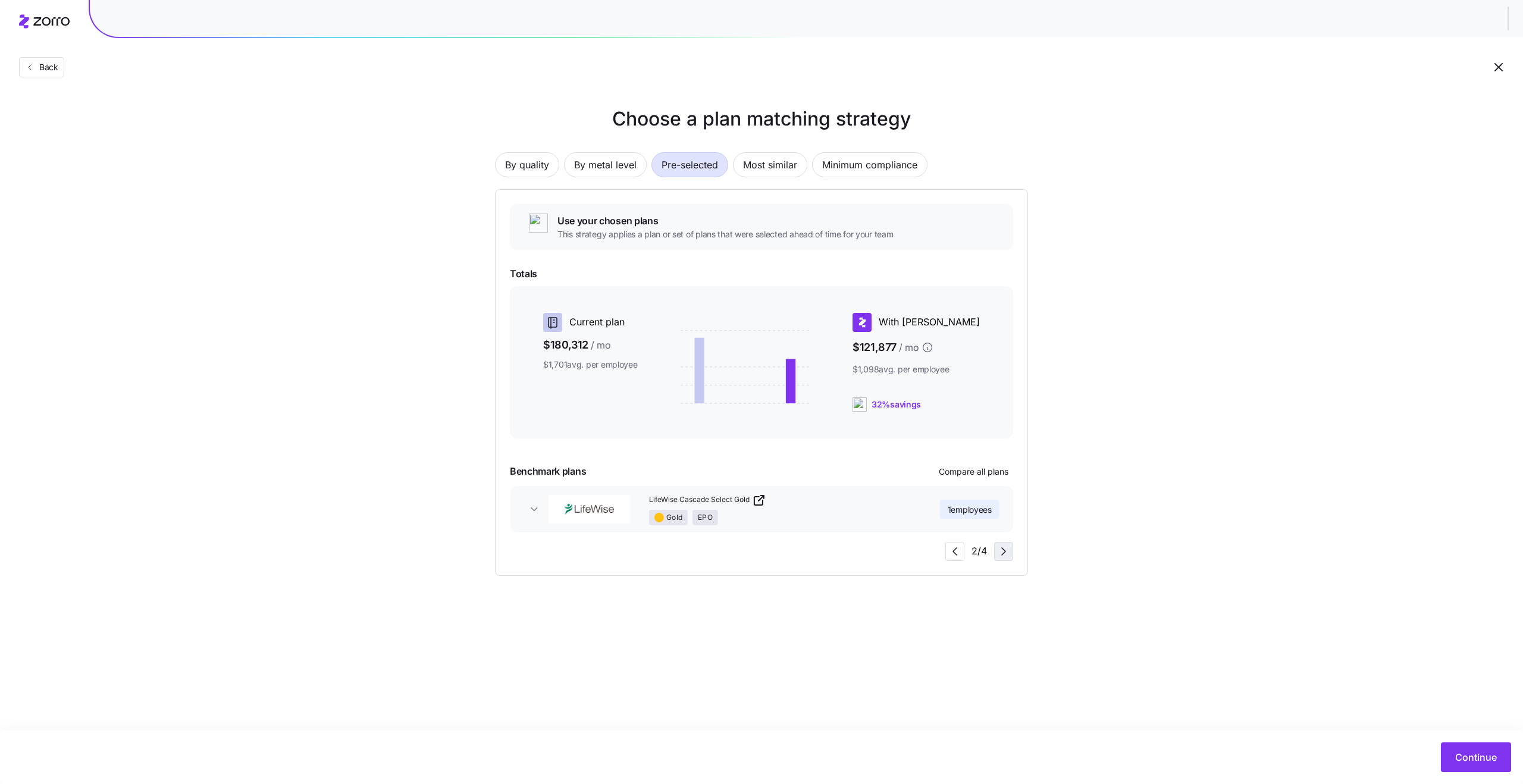
click at [1002, 546] on icon "button" at bounding box center [1004, 551] width 14 height 14
click at [963, 543] on button "button" at bounding box center [954, 551] width 19 height 19
click at [963, 543] on span "button" at bounding box center [955, 552] width 18 height 18
click at [950, 552] on icon "button" at bounding box center [955, 551] width 14 height 14
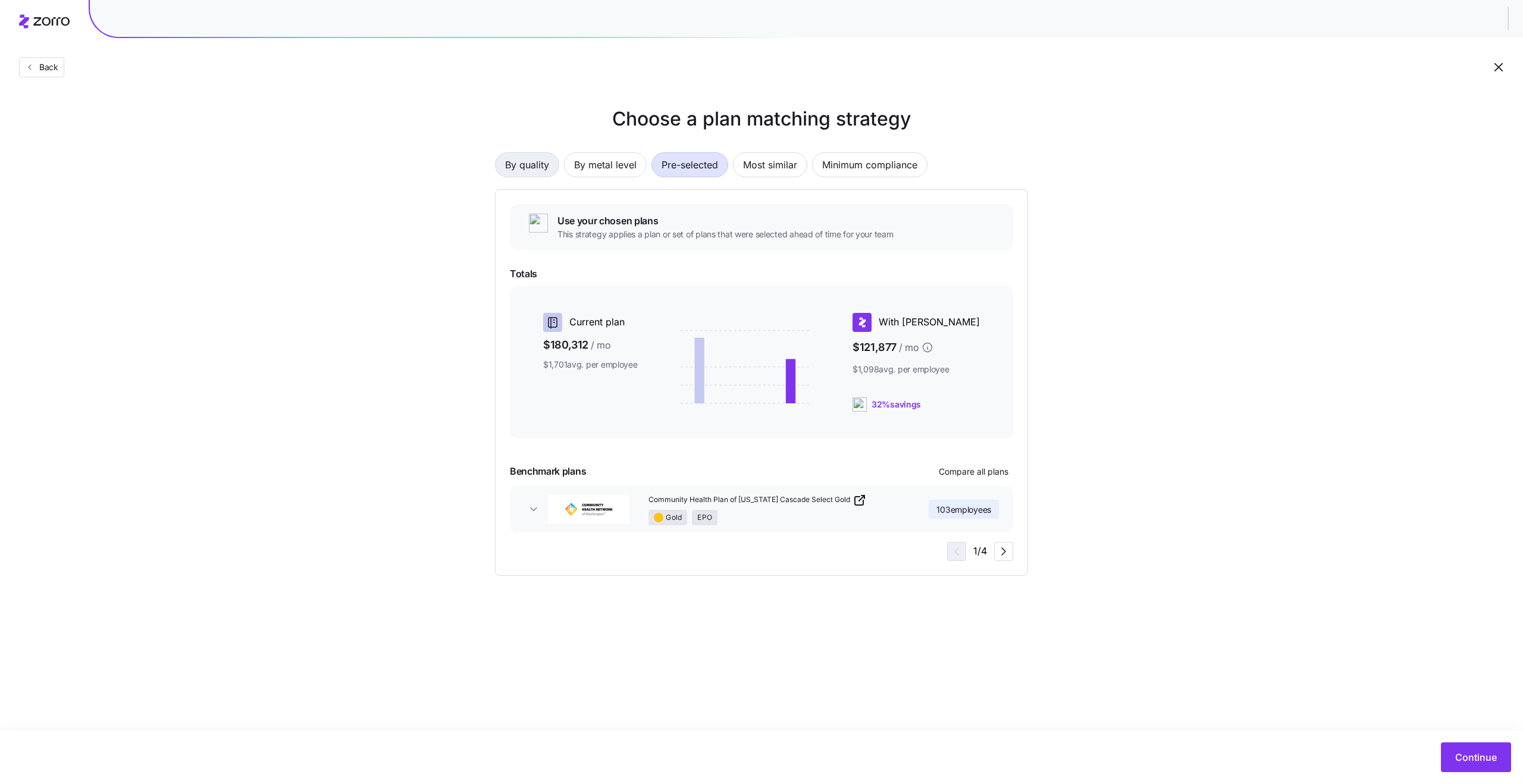
click at [537, 161] on span "By quality" at bounding box center [527, 165] width 44 height 24
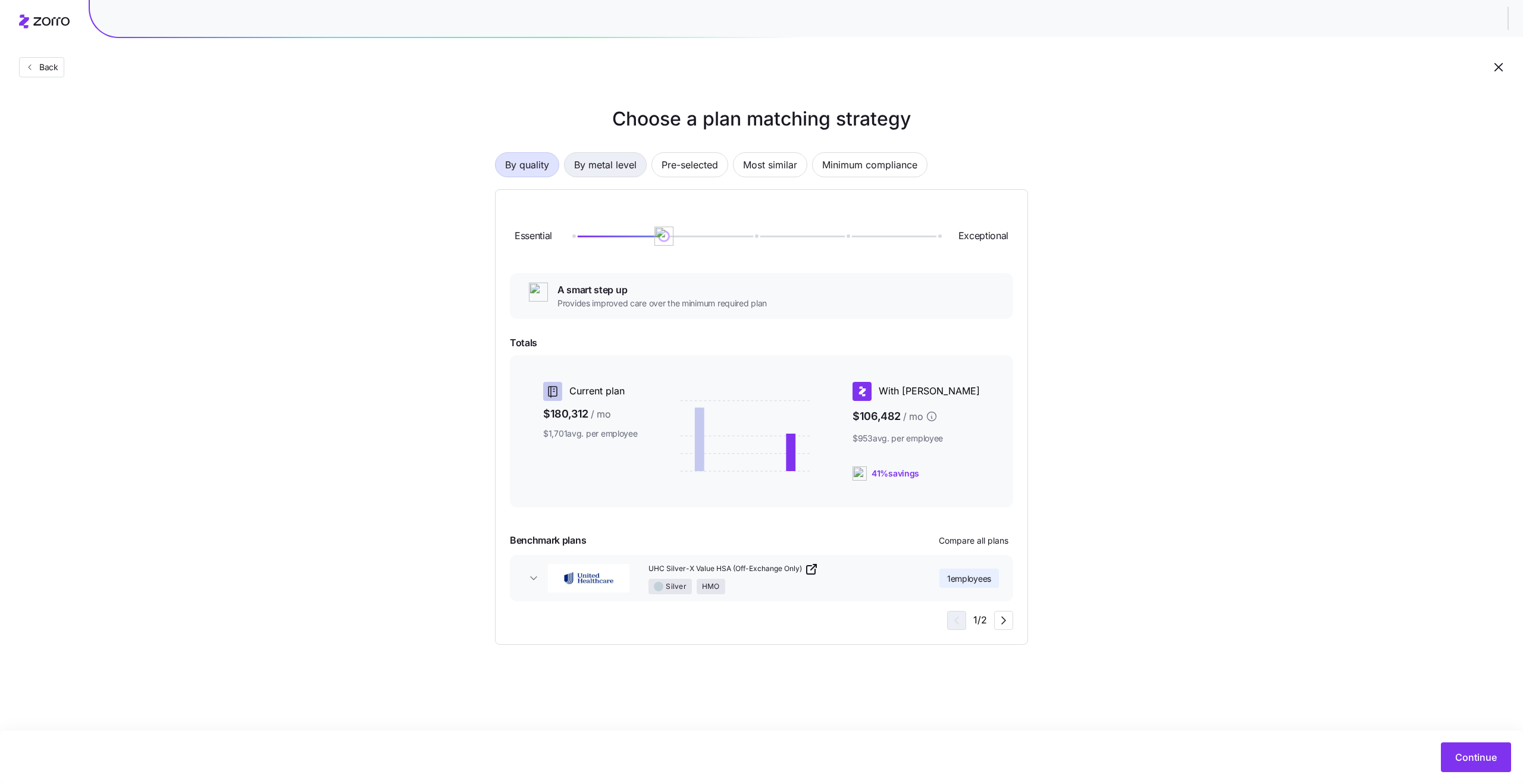
click at [624, 169] on span "By metal level" at bounding box center [605, 165] width 63 height 24
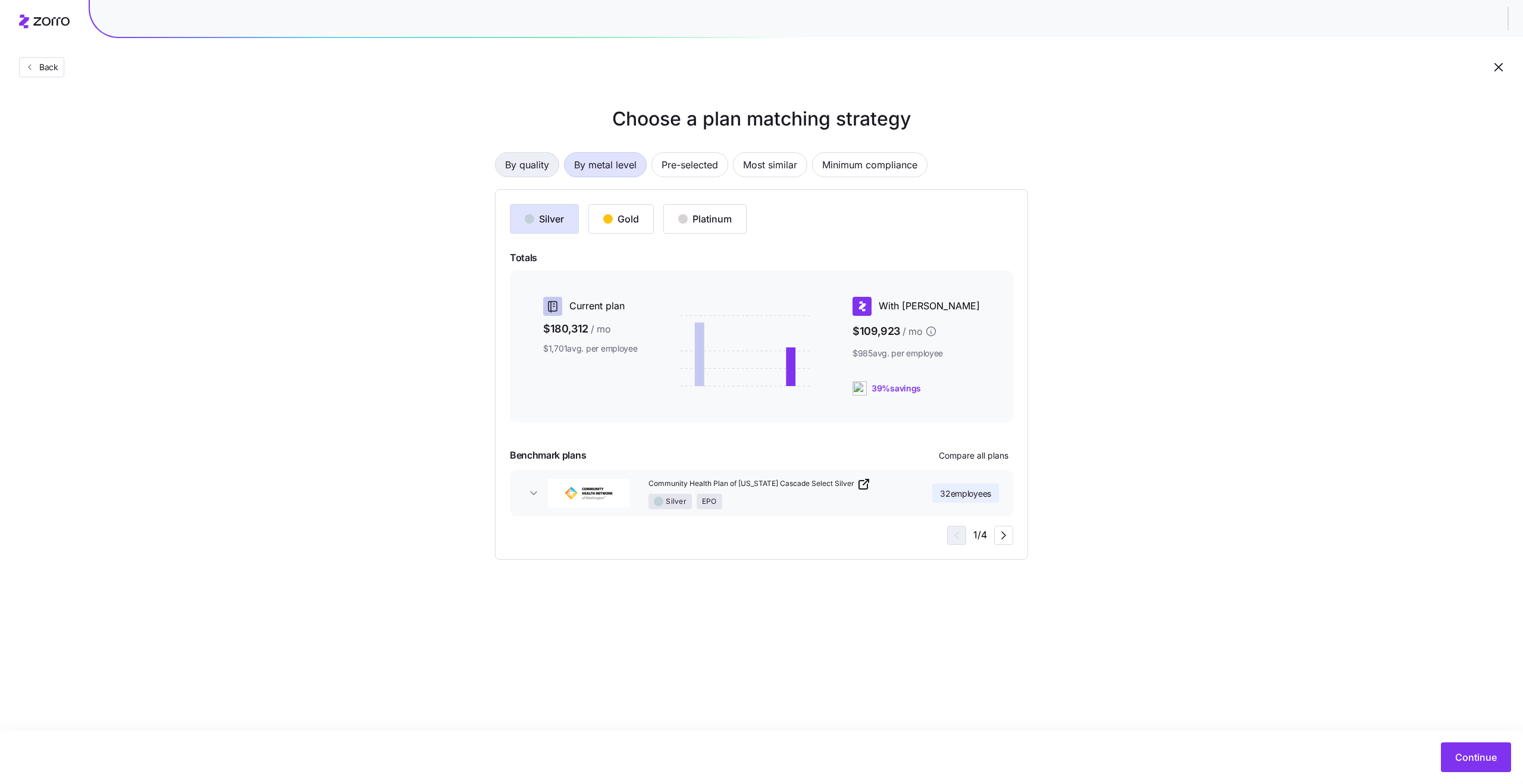
click at [550, 167] on button "By quality" at bounding box center [527, 164] width 65 height 25
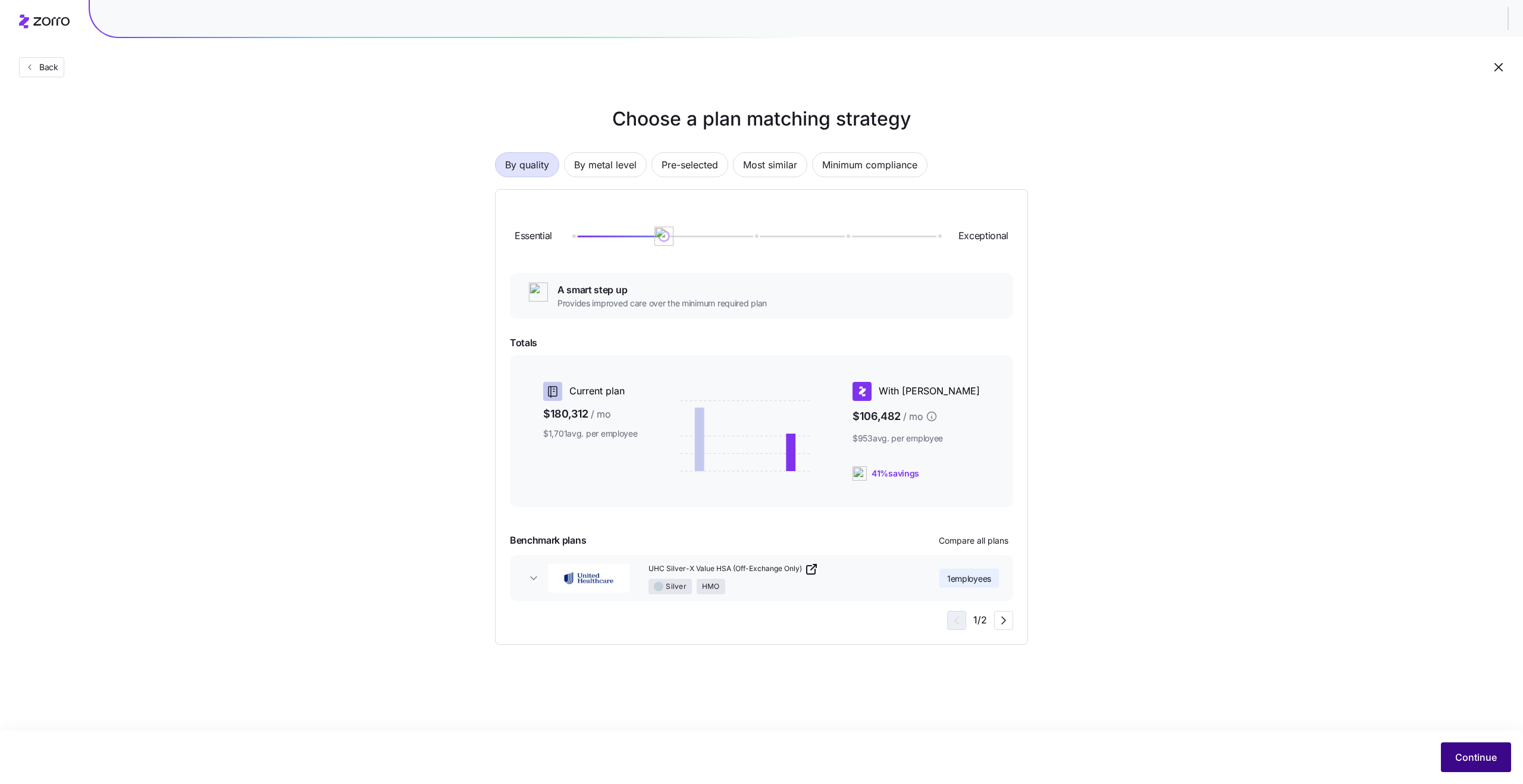
click at [1457, 751] on span "Continue" at bounding box center [1476, 757] width 42 height 14
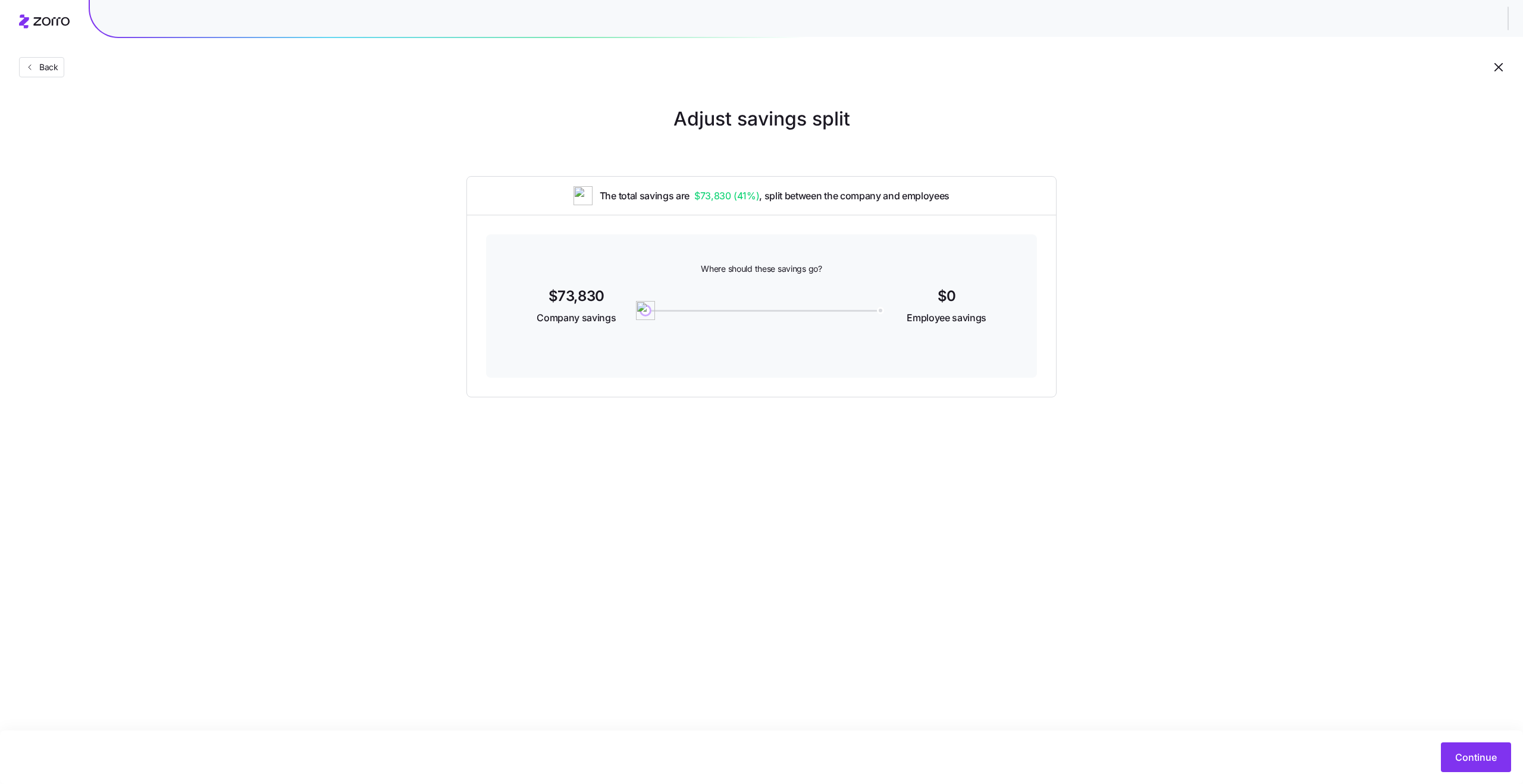
click at [689, 193] on span "The total savings are $73,830 ( 41% ) , split between the company and employees" at bounding box center [774, 196] width 349 height 15
click at [729, 194] on span "$73,830 ( 41% )" at bounding box center [726, 196] width 65 height 15
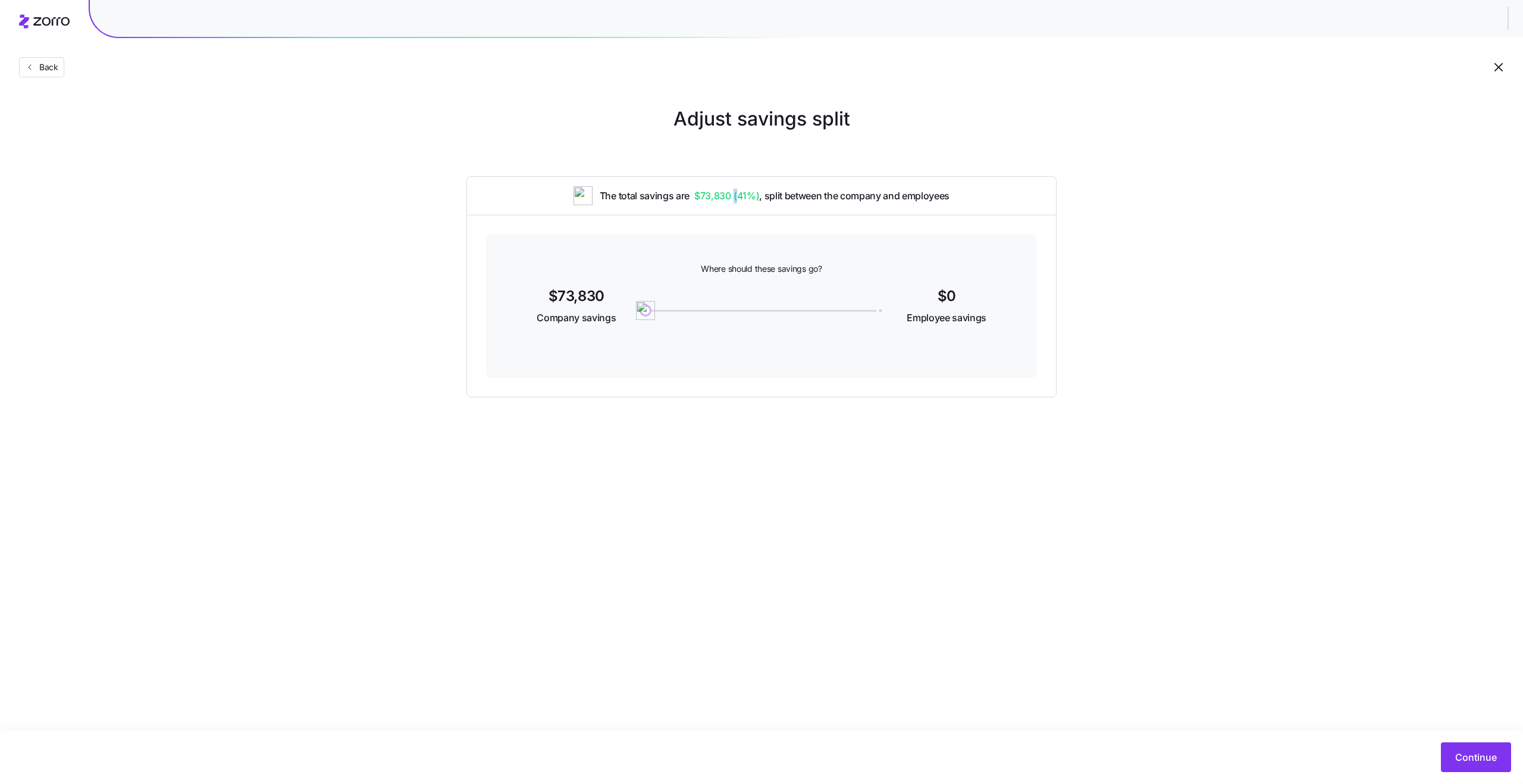
click at [685, 196] on span "The total savings are $73,830 ( 41% ) , split between the company and employees" at bounding box center [774, 196] width 349 height 15
click at [754, 196] on span "( 41% )" at bounding box center [747, 196] width 26 height 15
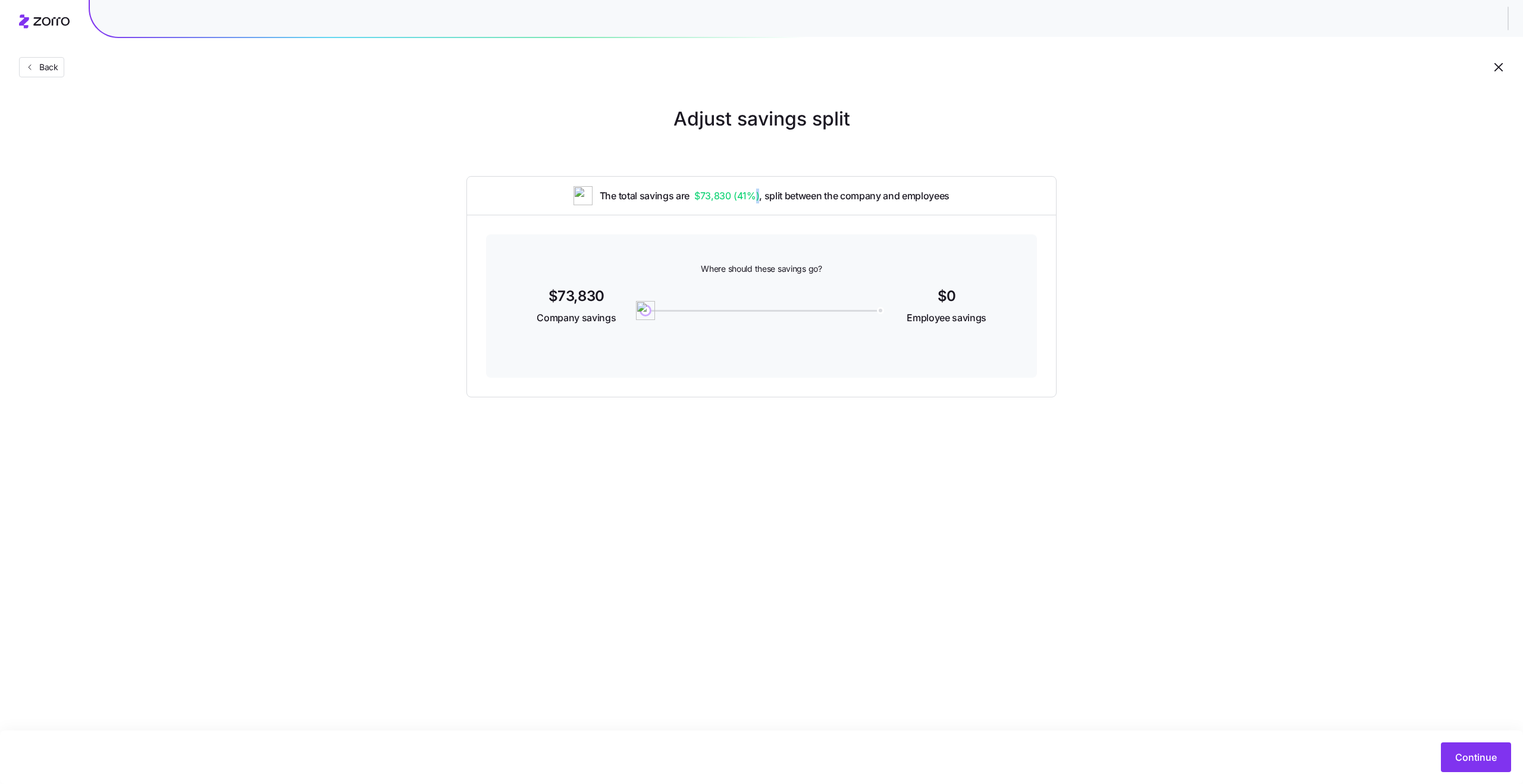
click at [754, 196] on span "( 41% )" at bounding box center [747, 196] width 26 height 15
click at [735, 196] on span "( 41% )" at bounding box center [747, 196] width 26 height 15
drag, startPoint x: 650, startPoint y: 317, endPoint x: 751, endPoint y: 319, distance: 101.0
click at [751, 319] on img at bounding box center [751, 311] width 20 height 20
click at [1477, 758] on span "Continue" at bounding box center [1476, 757] width 42 height 14
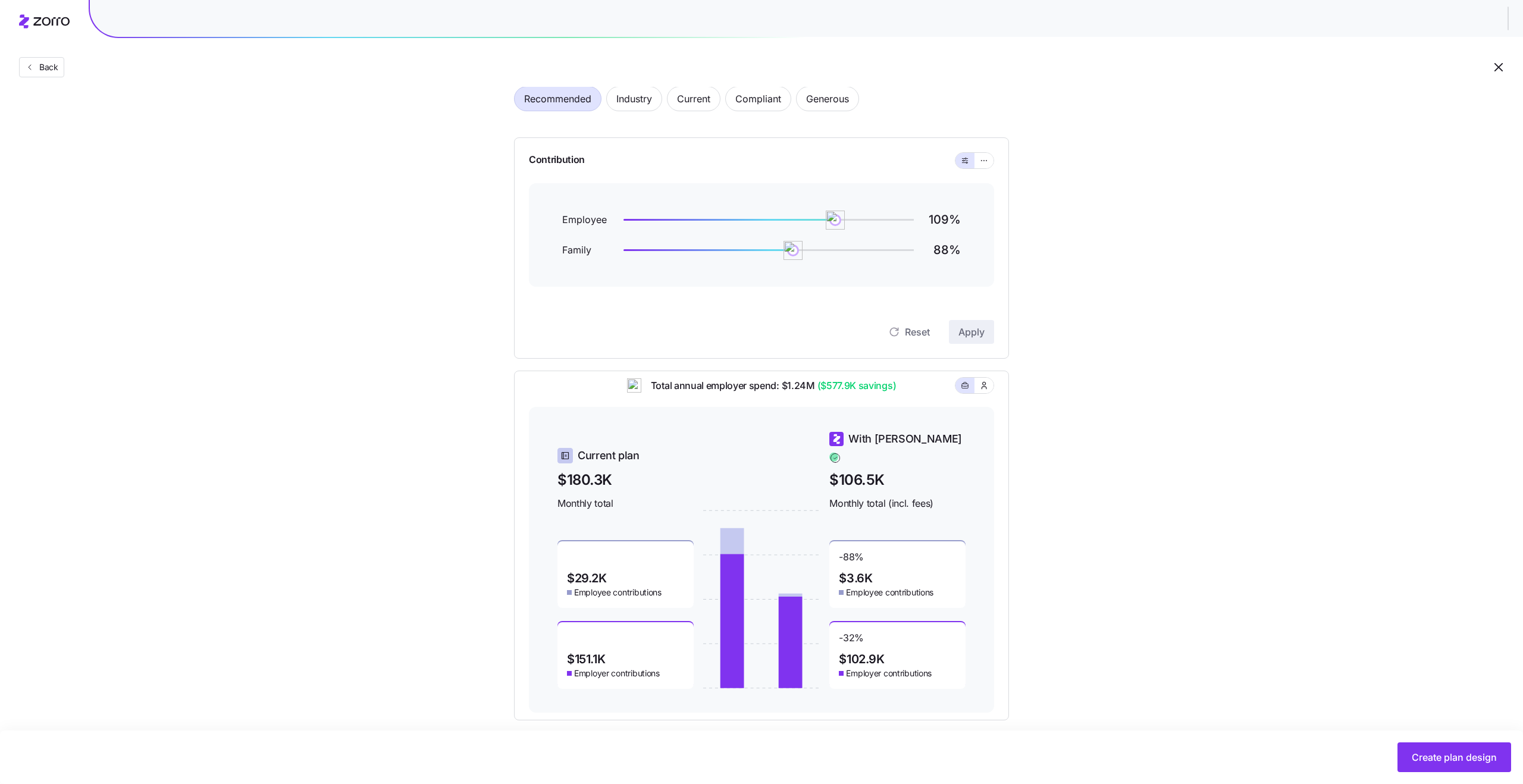
scroll to position [62, 0]
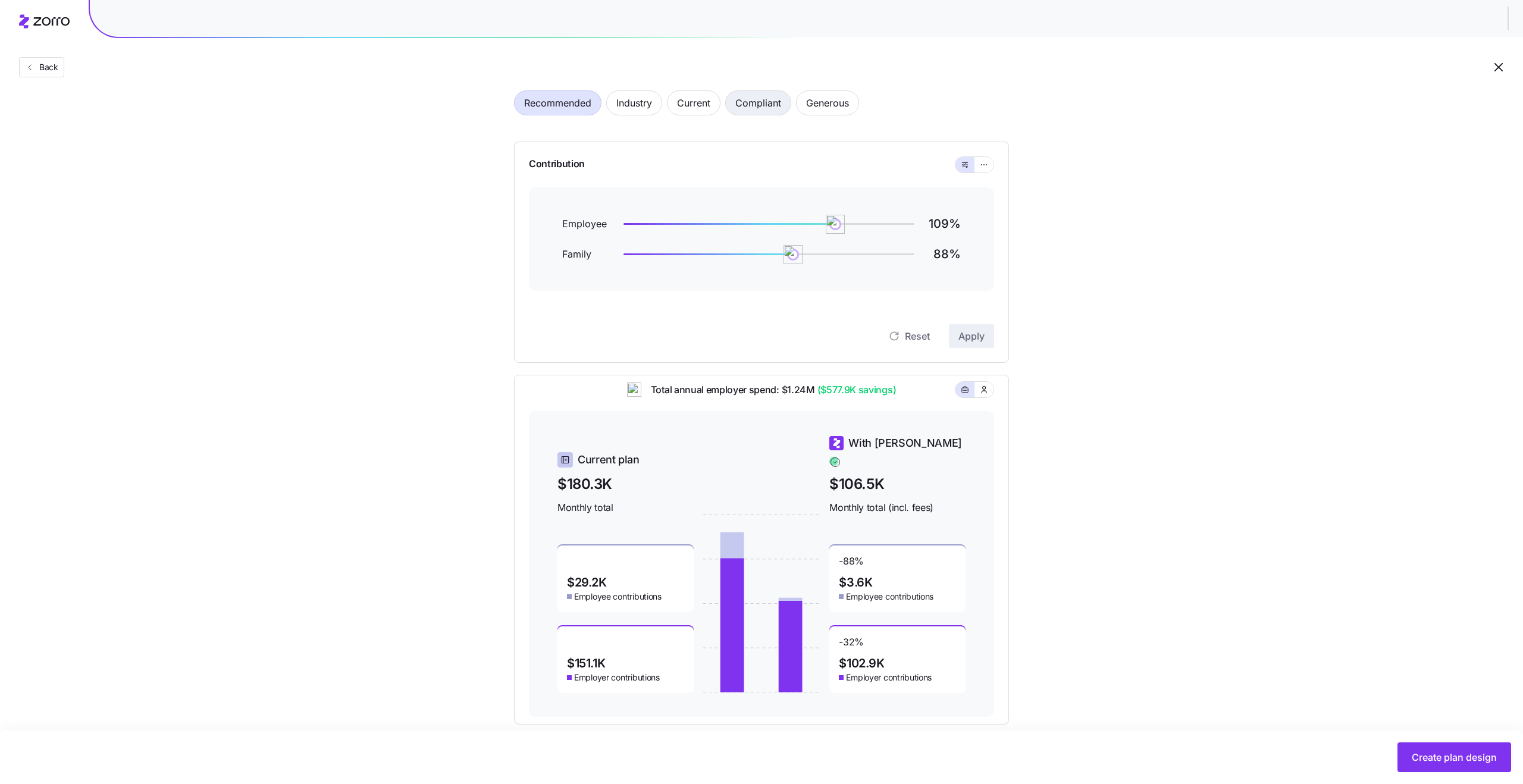
click at [759, 104] on span "Compliant" at bounding box center [759, 103] width 46 height 24
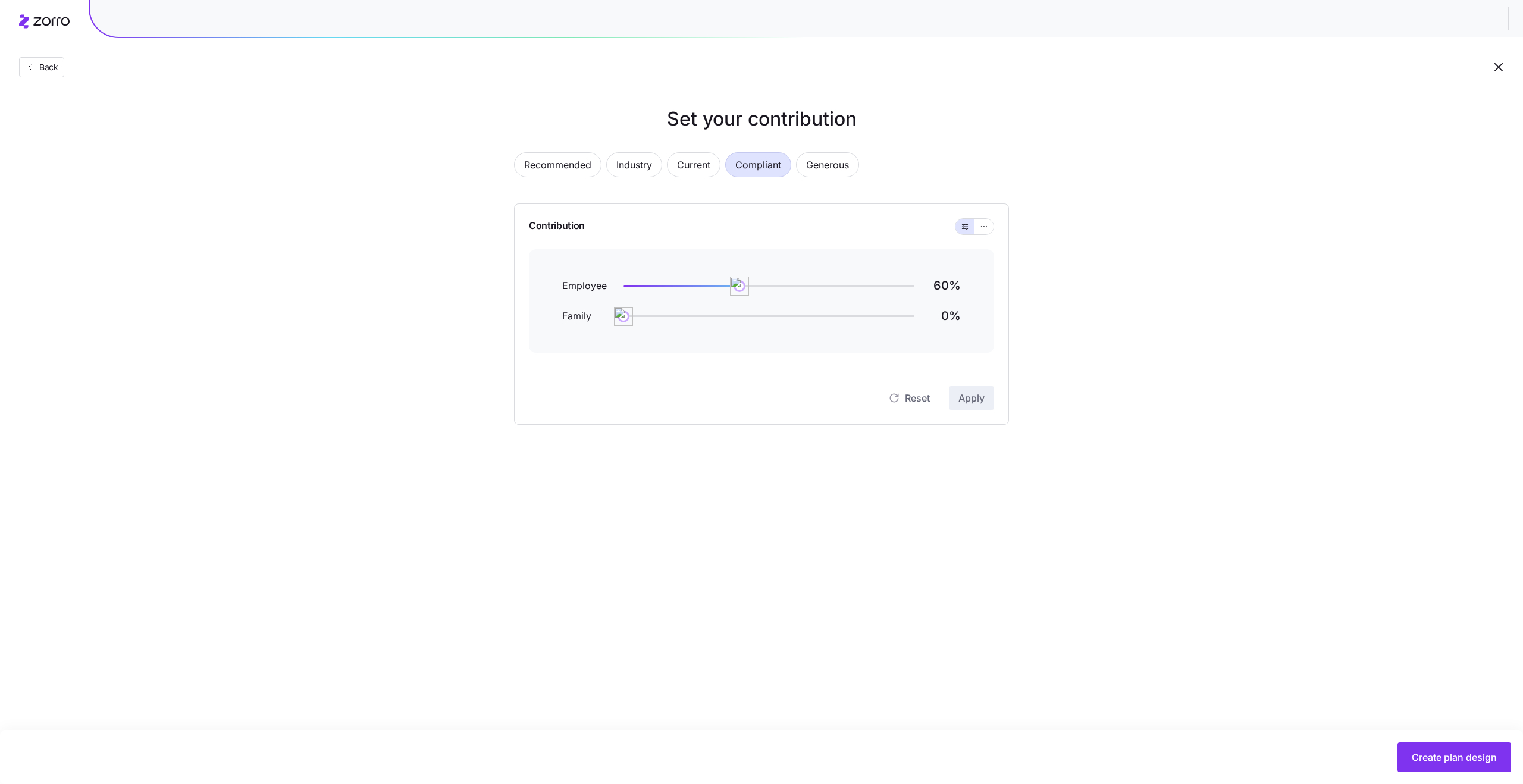
scroll to position [0, 0]
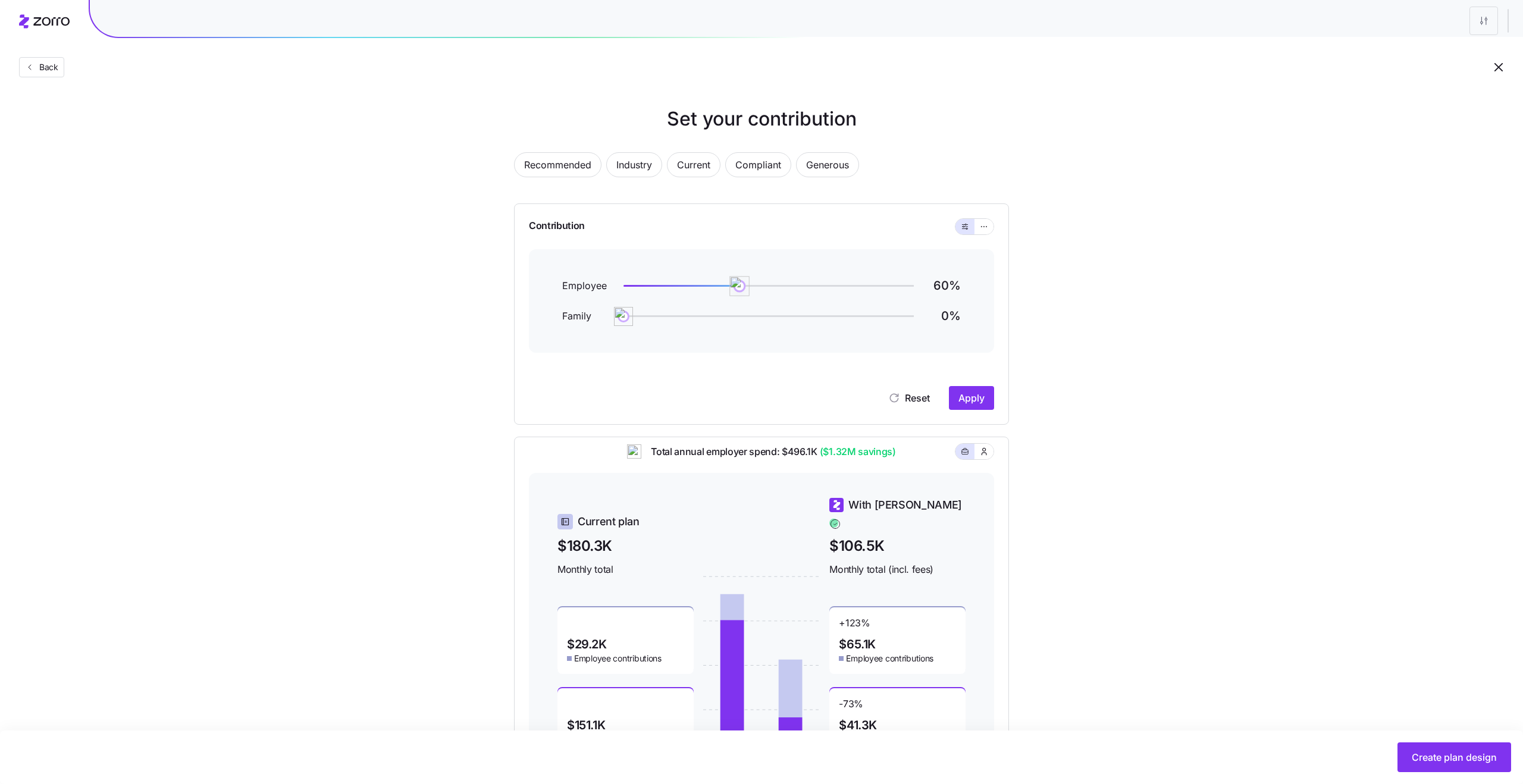
drag, startPoint x: 746, startPoint y: 286, endPoint x: 738, endPoint y: 287, distance: 8.1
click at [738, 287] on img at bounding box center [740, 286] width 20 height 20
click at [982, 403] on span "Apply" at bounding box center [972, 398] width 26 height 14
click at [752, 164] on span "Compliant" at bounding box center [759, 165] width 46 height 24
click at [555, 157] on span "Recommended" at bounding box center [558, 165] width 68 height 24
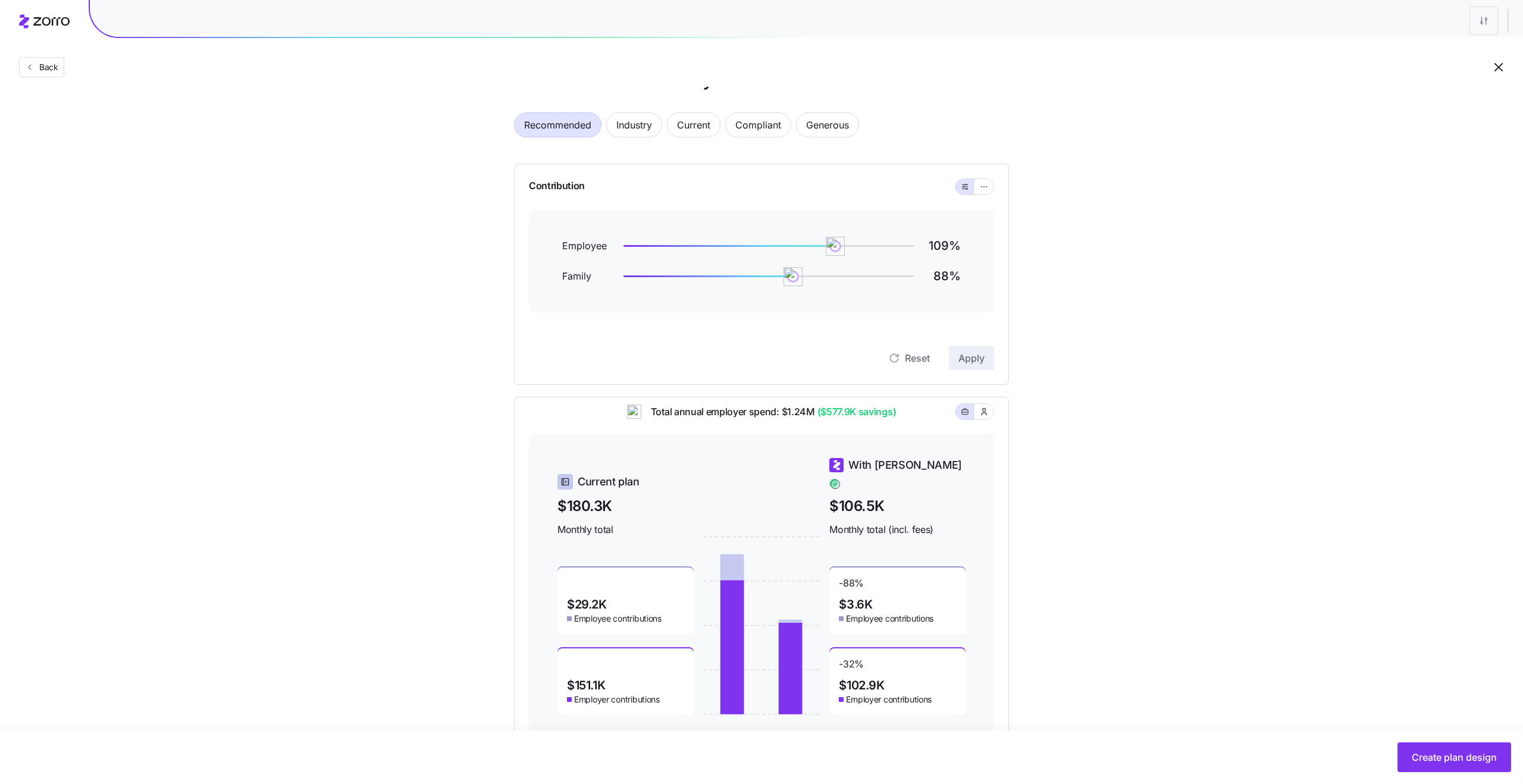
scroll to position [78, 0]
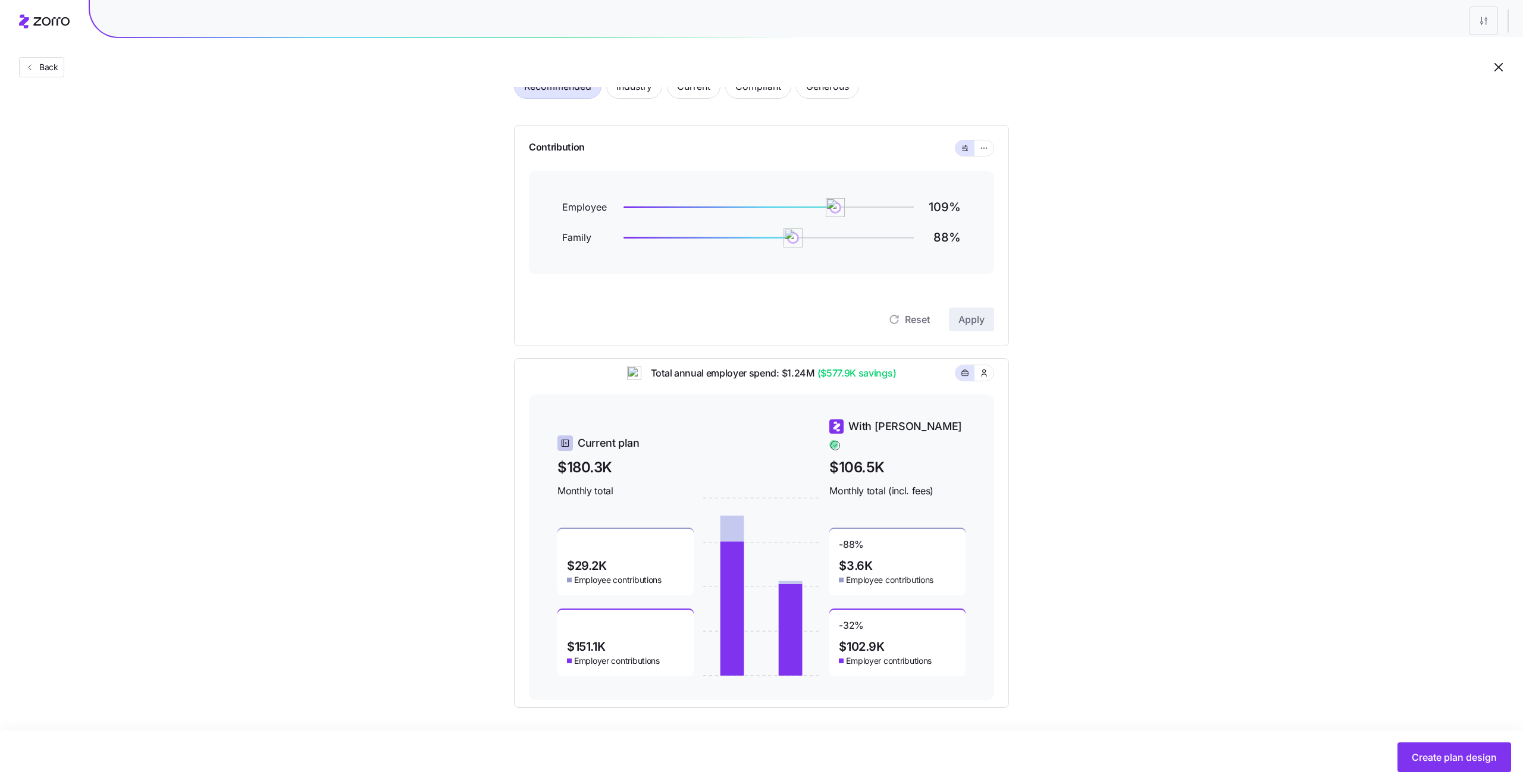
click at [859, 561] on span "$3.6K" at bounding box center [856, 566] width 34 height 12
click at [895, 574] on span "Employee contributions" at bounding box center [890, 580] width 87 height 12
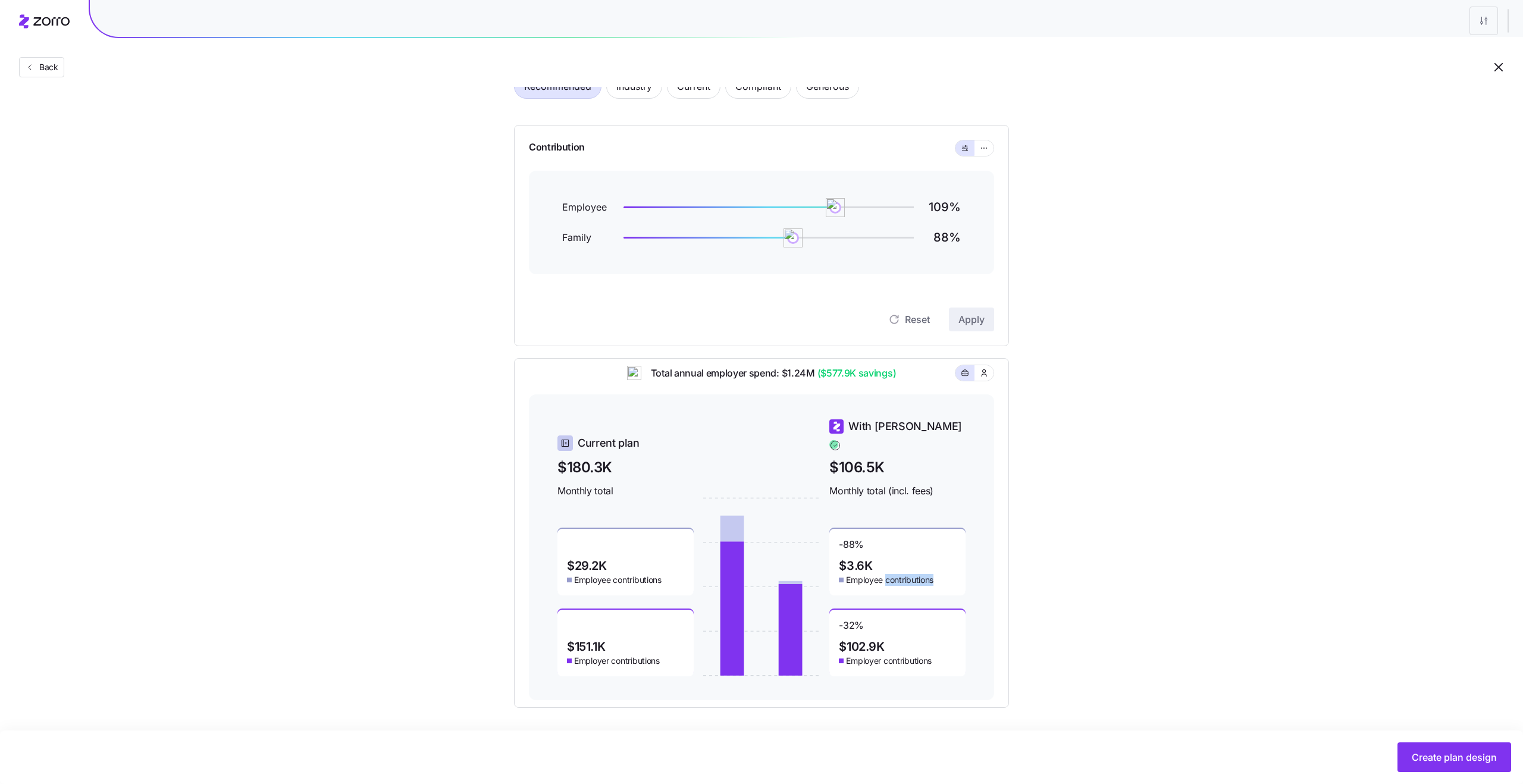
click at [895, 574] on span "Employee contributions" at bounding box center [890, 580] width 87 height 12
click at [852, 560] on span "$3.6K" at bounding box center [856, 566] width 34 height 12
click at [880, 576] on span "Employee contributions" at bounding box center [890, 580] width 87 height 12
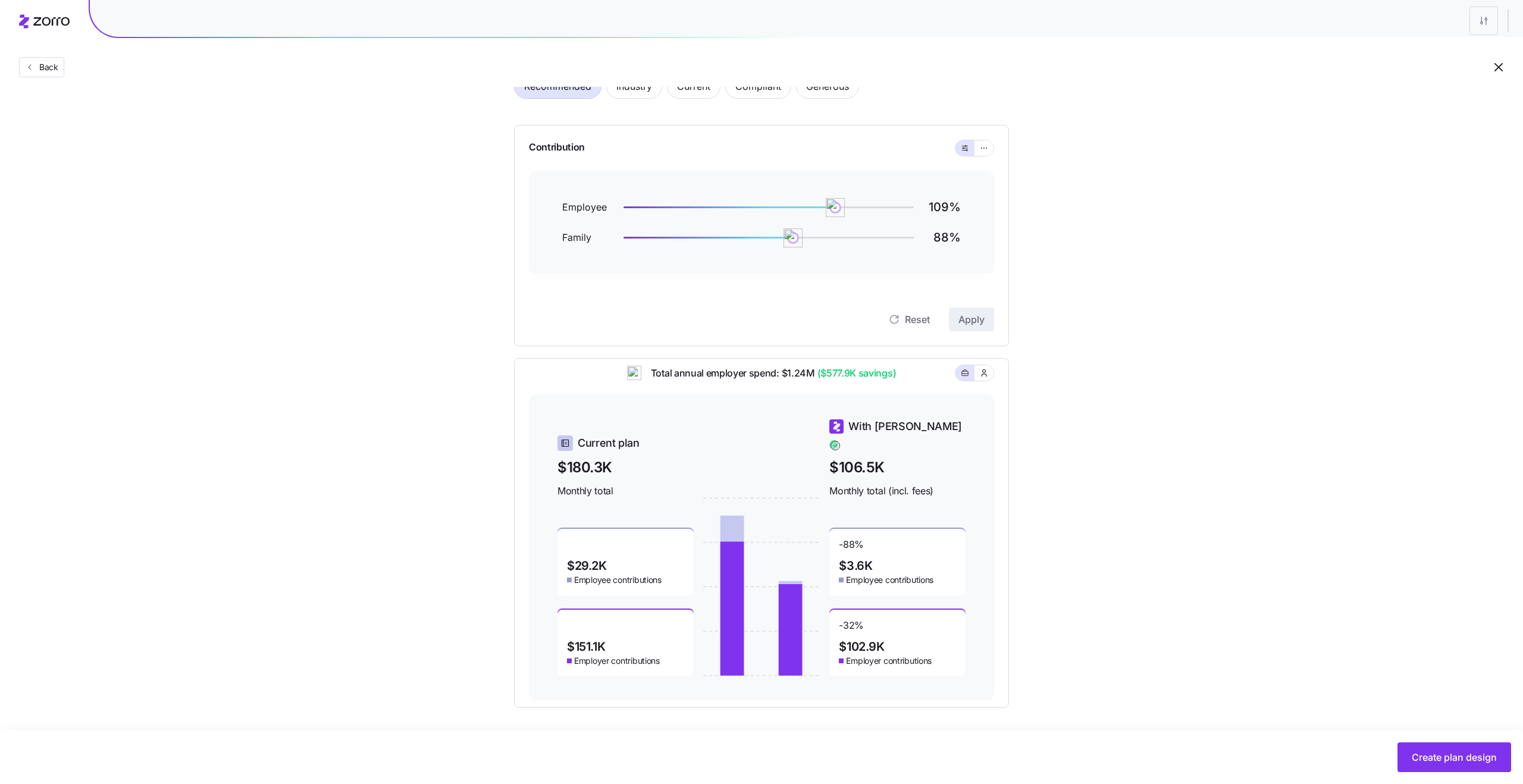
click at [880, 576] on span "Employee contributions" at bounding box center [890, 580] width 87 height 12
click at [860, 560] on span "$3.6K" at bounding box center [856, 566] width 34 height 12
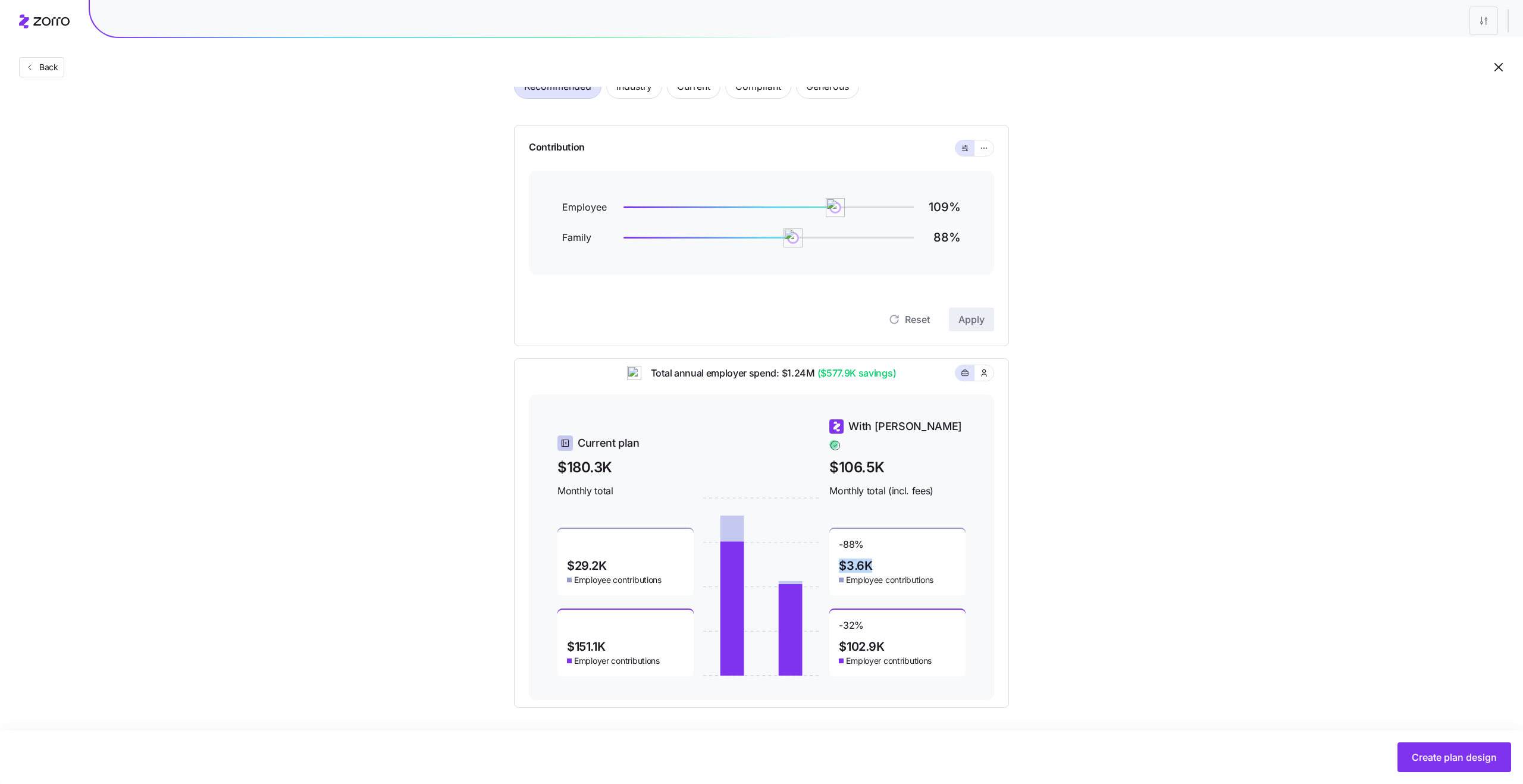
click at [861, 641] on span "$102.9K" at bounding box center [862, 647] width 46 height 12
click at [899, 655] on span "Employer contributions" at bounding box center [889, 661] width 85 height 12
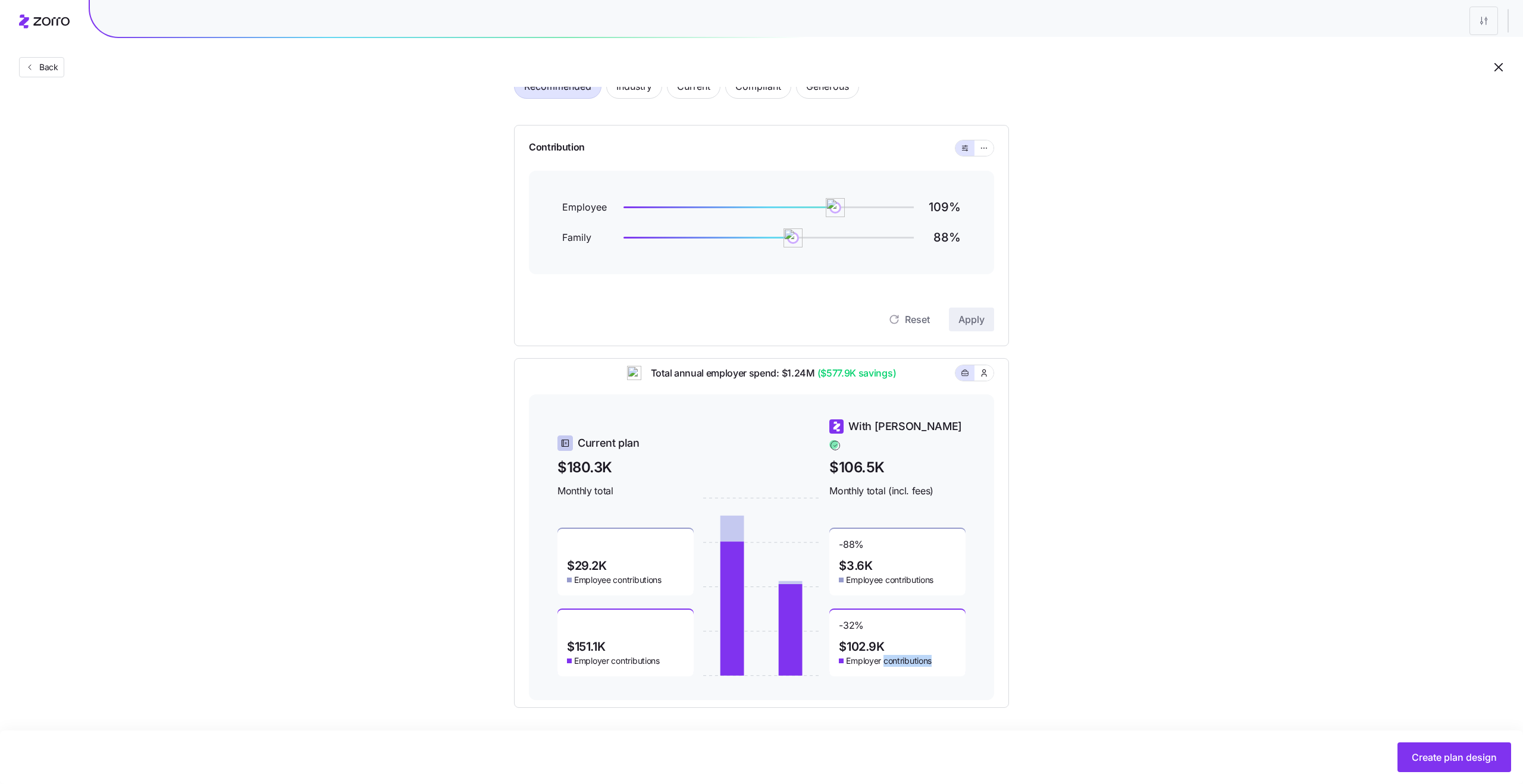
click at [899, 655] on span "Employer contributions" at bounding box center [889, 661] width 85 height 12
click at [853, 641] on span "$102.9K" at bounding box center [862, 647] width 46 height 12
click at [891, 656] on span "Employer contributions" at bounding box center [889, 661] width 85 height 12
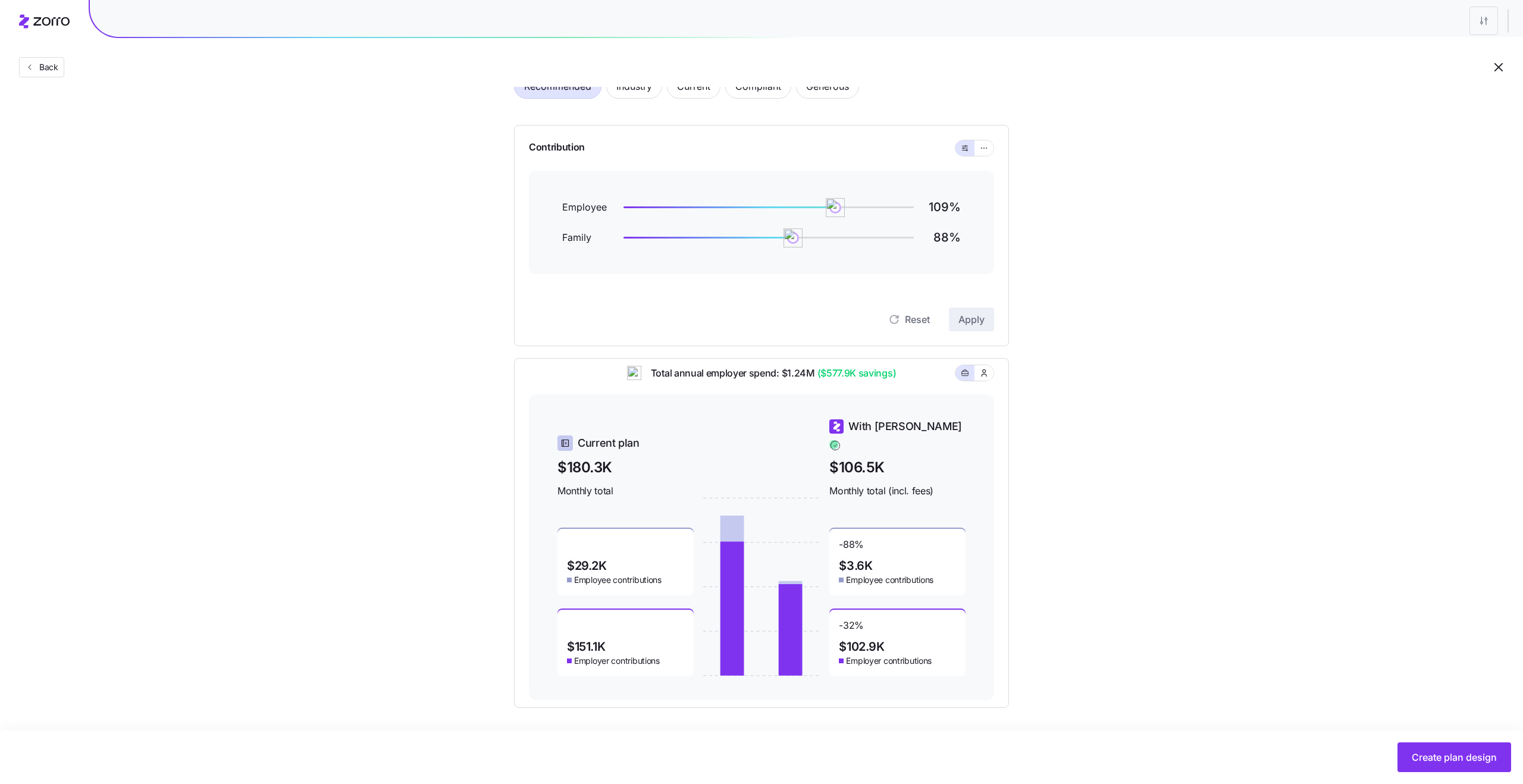
click at [891, 656] on span "Employer contributions" at bounding box center [889, 661] width 85 height 12
click at [856, 641] on span "$102.9K" at bounding box center [862, 647] width 46 height 12
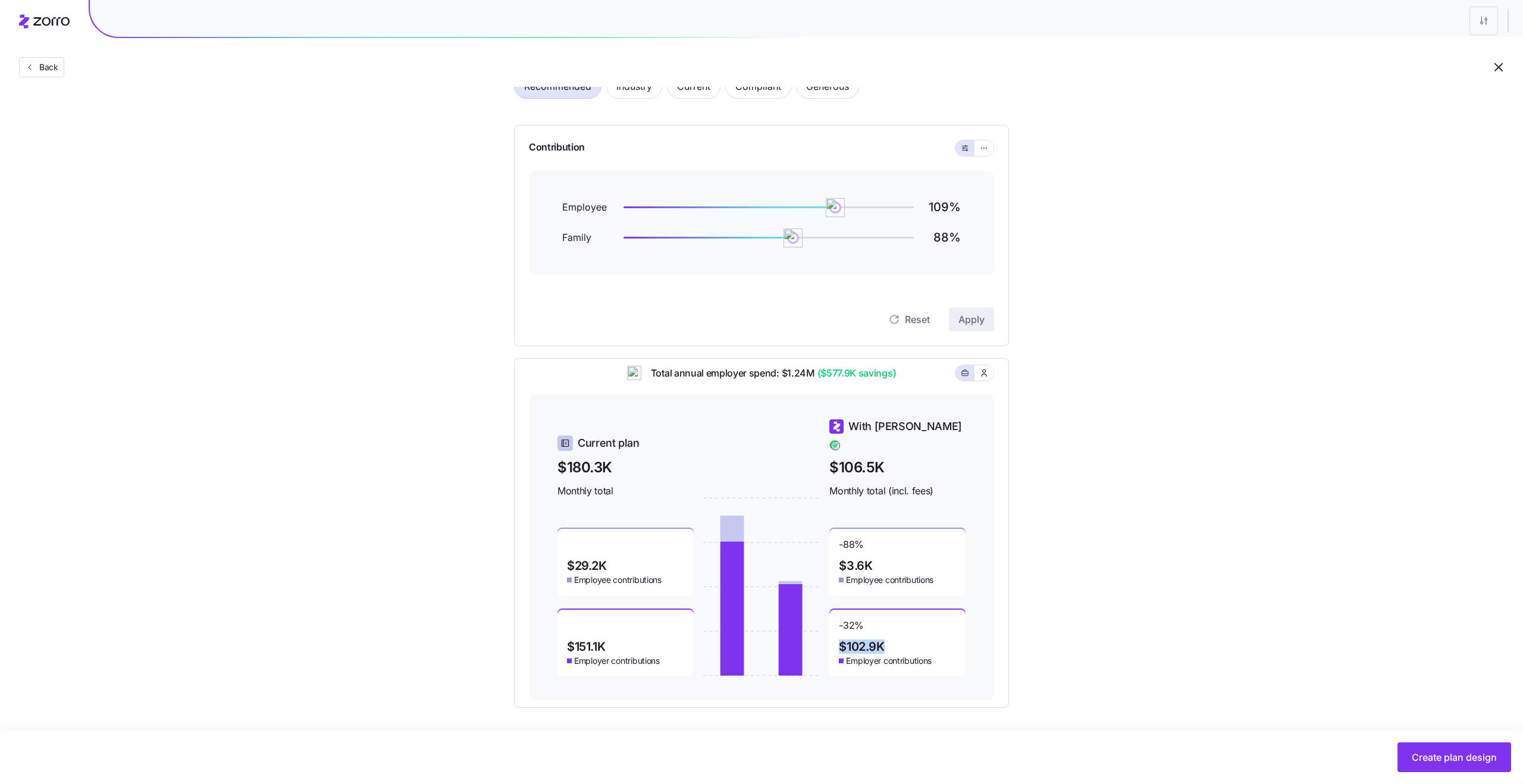
click at [869, 655] on span "Employer contributions" at bounding box center [889, 661] width 85 height 12
click at [848, 641] on span "$102.9K" at bounding box center [862, 647] width 46 height 12
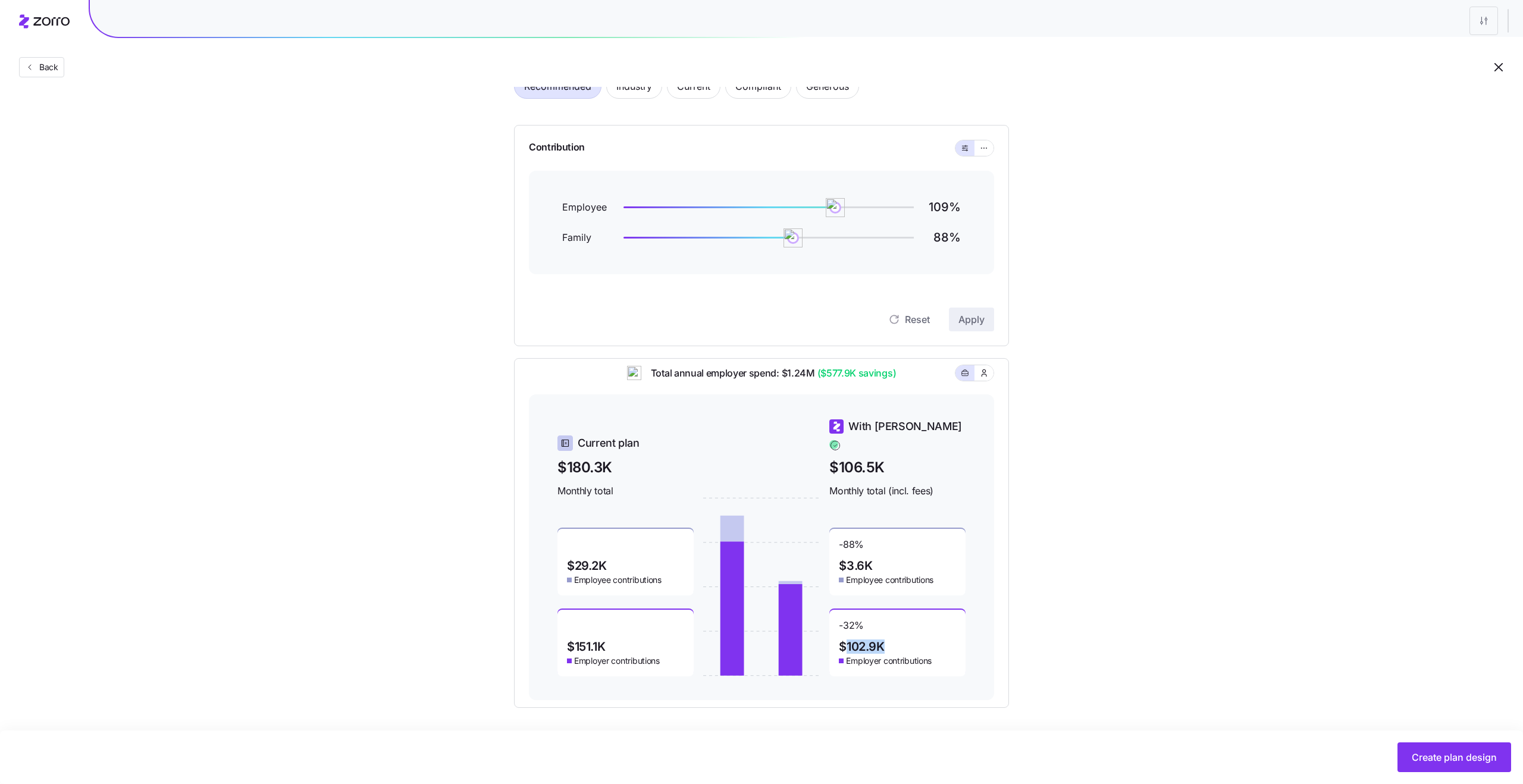
click at [848, 641] on span "$102.9K" at bounding box center [862, 647] width 46 height 12
click at [866, 656] on span "Employer contributions" at bounding box center [889, 661] width 85 height 12
click at [850, 628] on span "-32 %" at bounding box center [851, 628] width 25 height 19
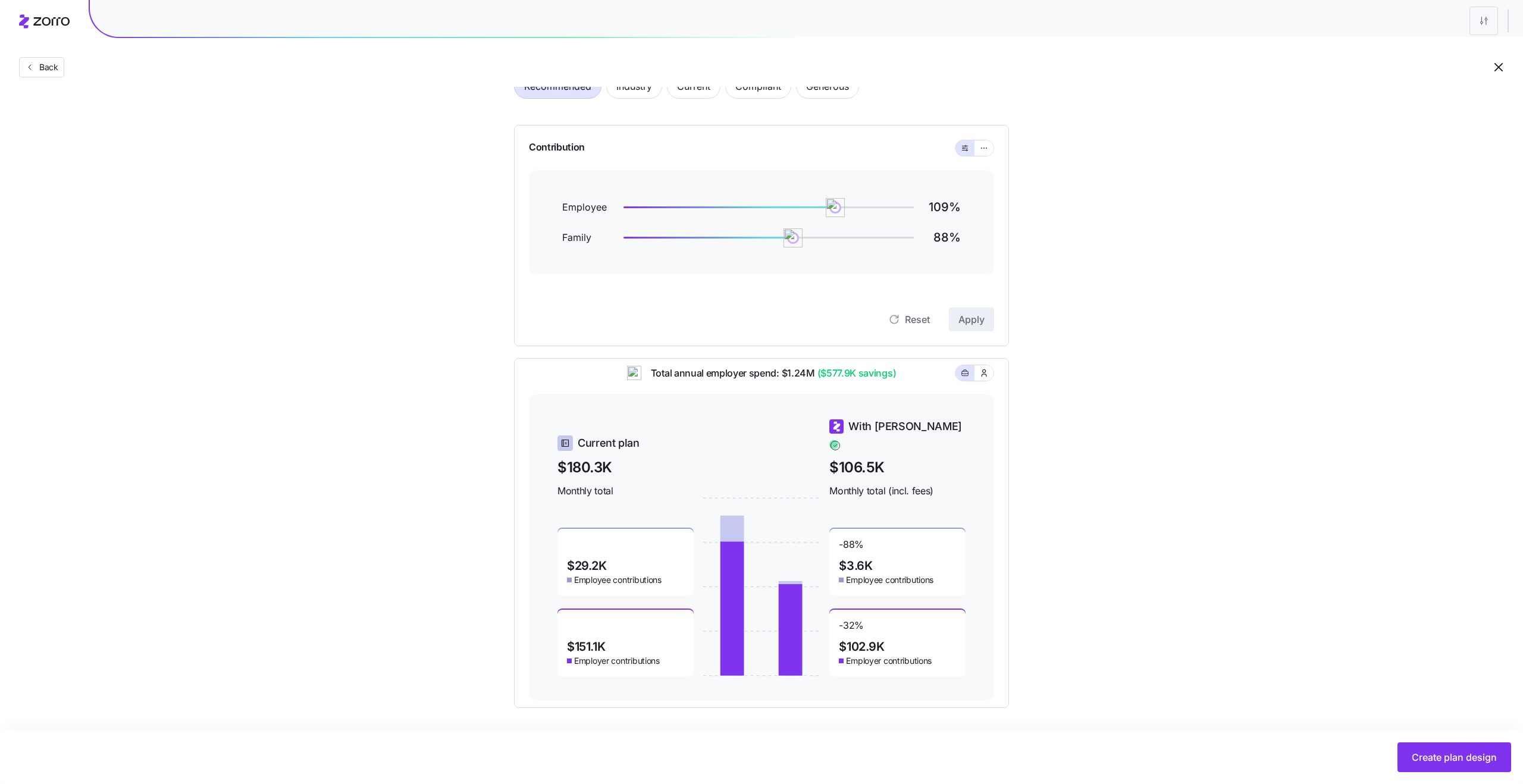
click at [856, 641] on span "$102.9K" at bounding box center [862, 647] width 46 height 12
click at [860, 560] on span "$3.6K" at bounding box center [856, 566] width 34 height 12
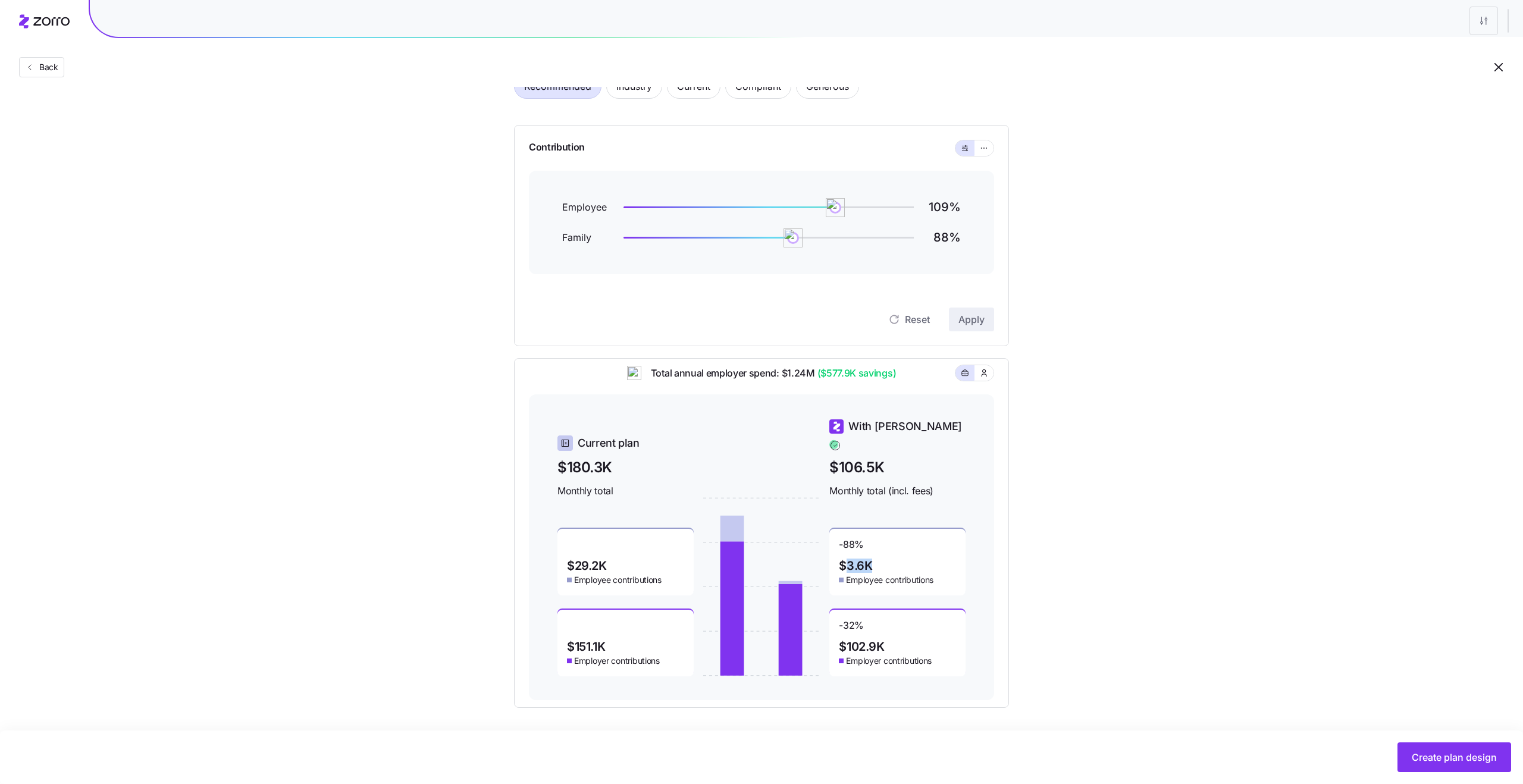
click at [860, 560] on span "$3.6K" at bounding box center [856, 566] width 34 height 12
click at [876, 575] on span "Employee contributions" at bounding box center [890, 580] width 87 height 12
click at [858, 641] on span "$102.9K" at bounding box center [862, 647] width 46 height 12
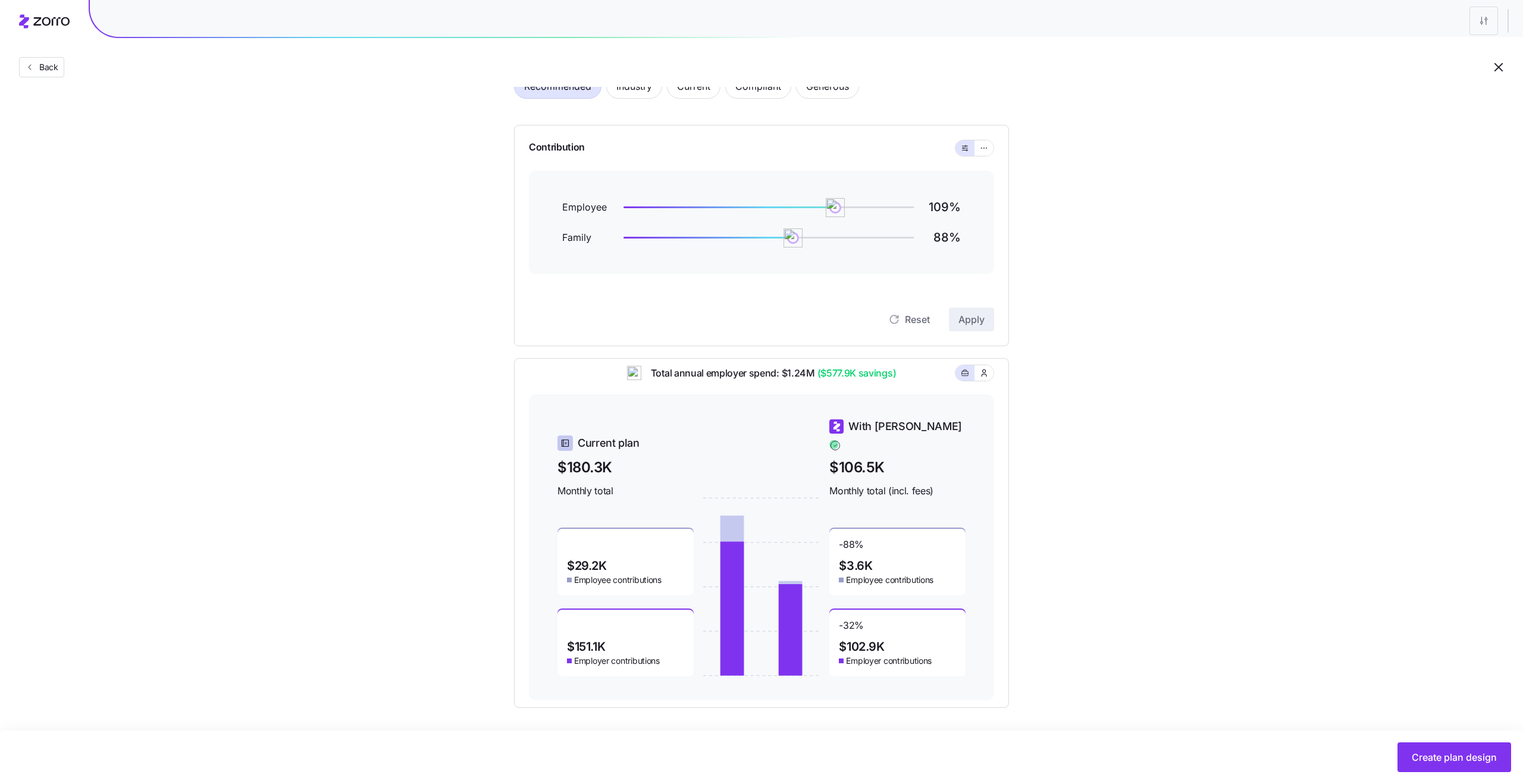
click at [858, 641] on span "$102.9K" at bounding box center [862, 647] width 46 height 12
click at [878, 655] on span "Employer contributions" at bounding box center [889, 661] width 85 height 12
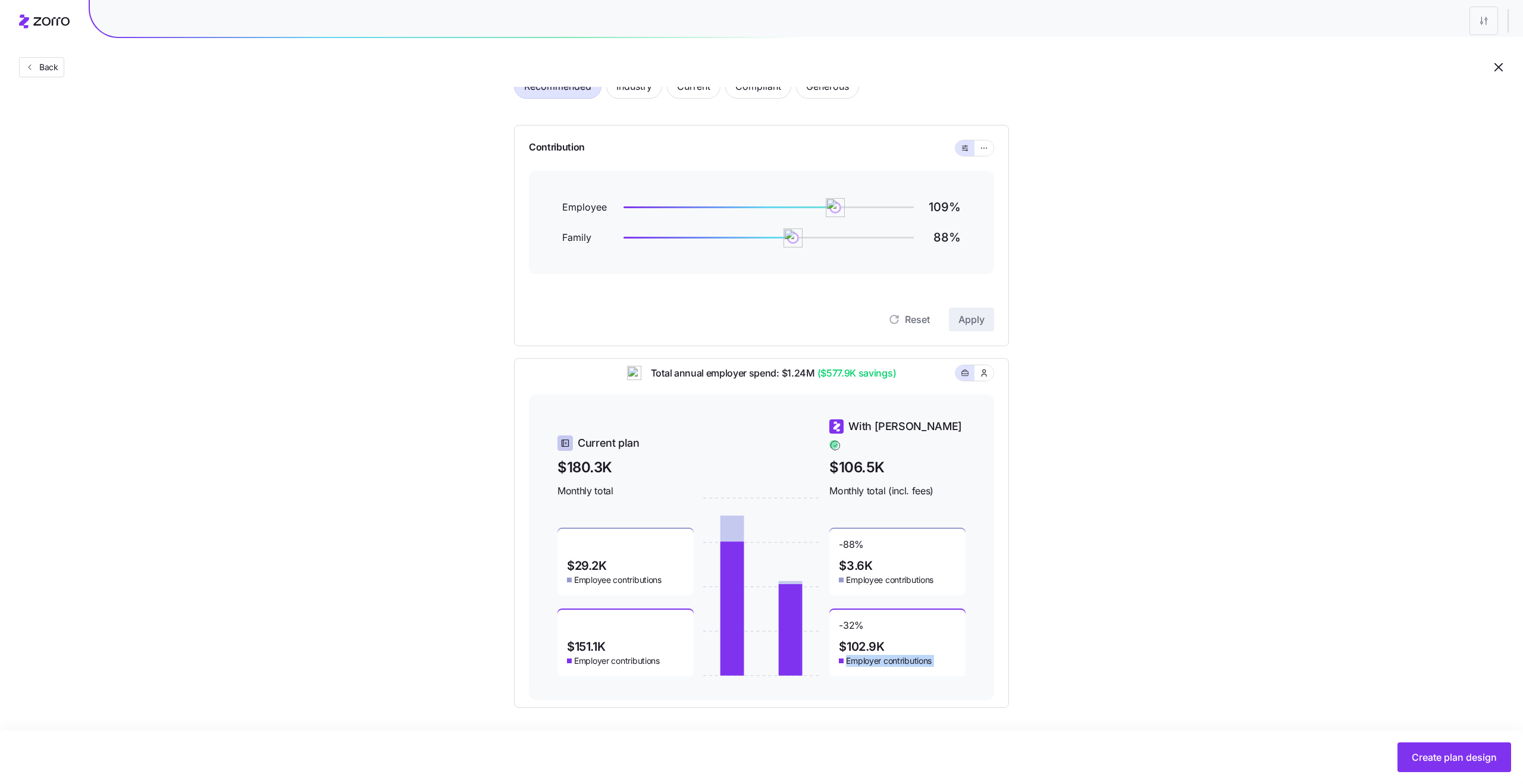
click at [859, 641] on span "$102.9K" at bounding box center [862, 647] width 46 height 12
click at [867, 655] on span "Employer contributions" at bounding box center [889, 661] width 85 height 12
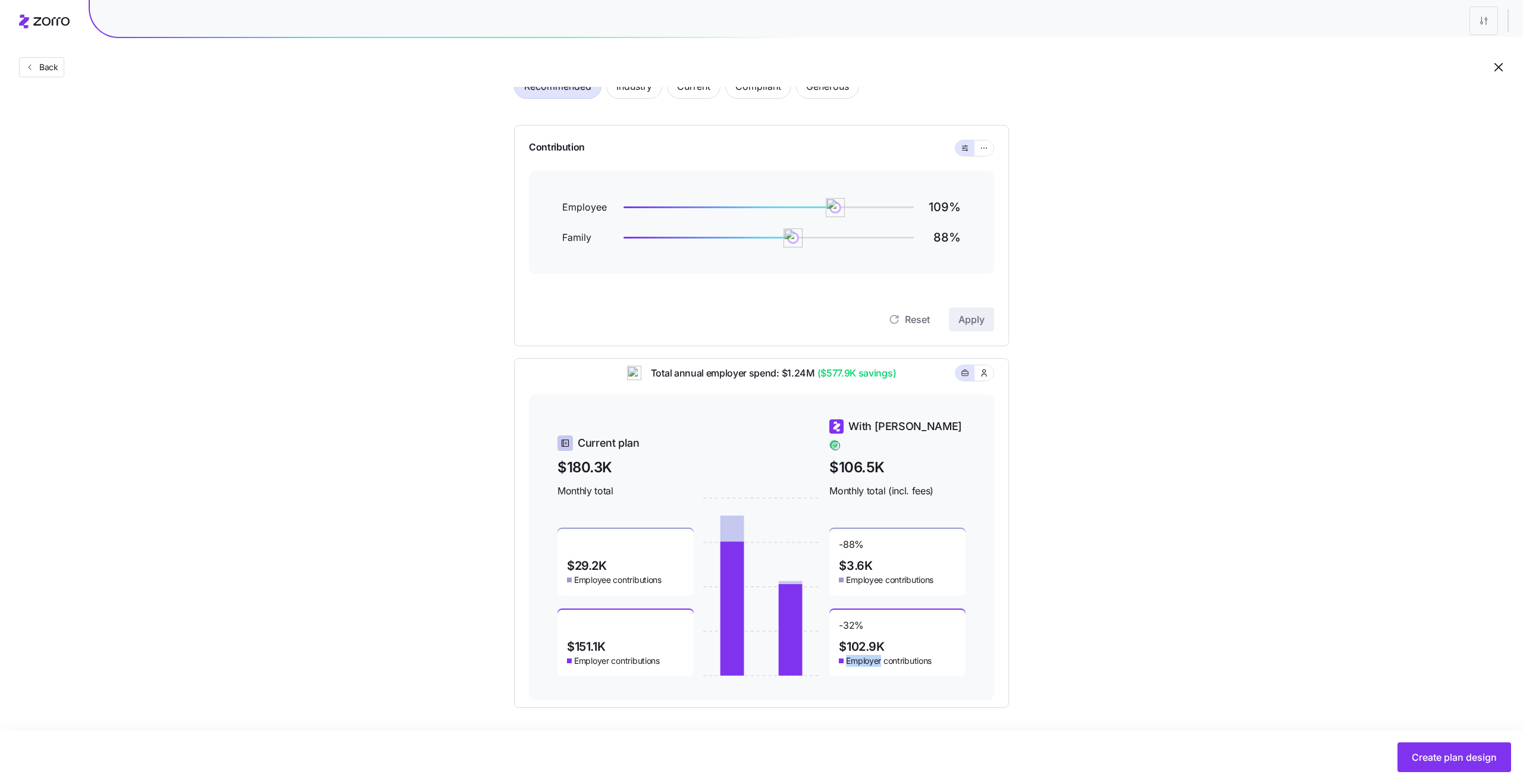
click at [867, 655] on span "Employer contributions" at bounding box center [889, 661] width 85 height 12
click at [857, 641] on span "$102.9K" at bounding box center [862, 647] width 46 height 12
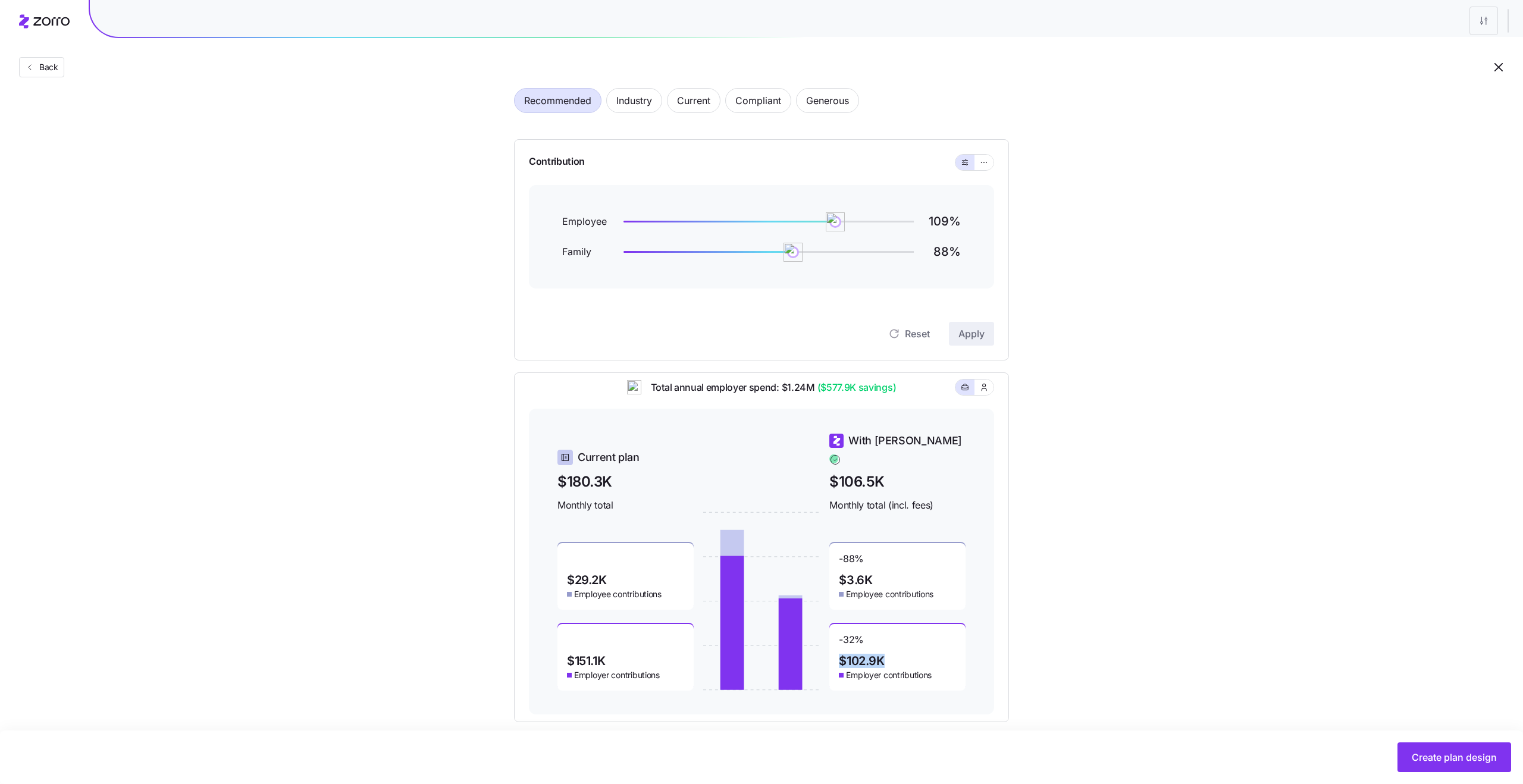
scroll to position [49, 0]
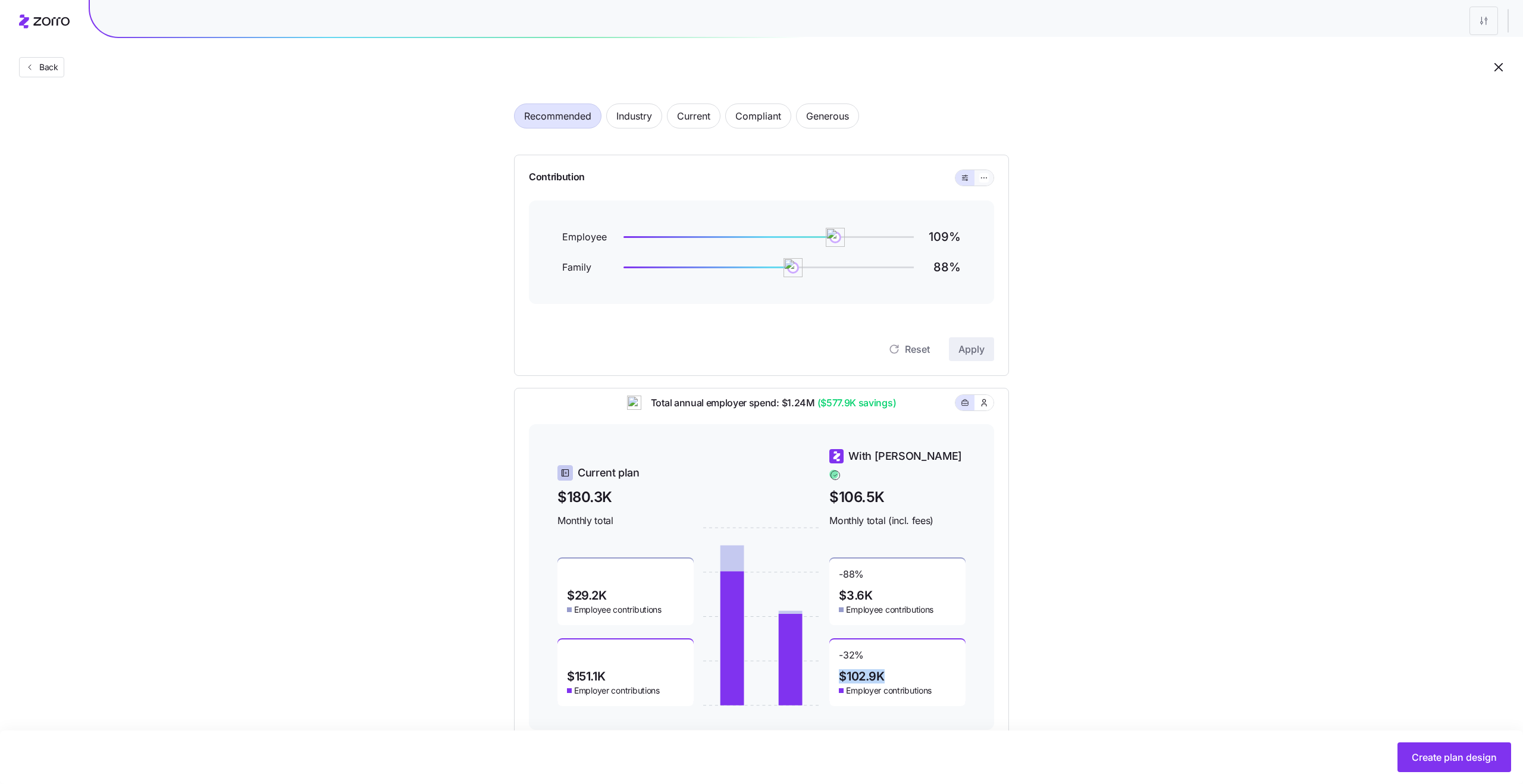
click at [975, 179] on button "button" at bounding box center [984, 178] width 19 height 16
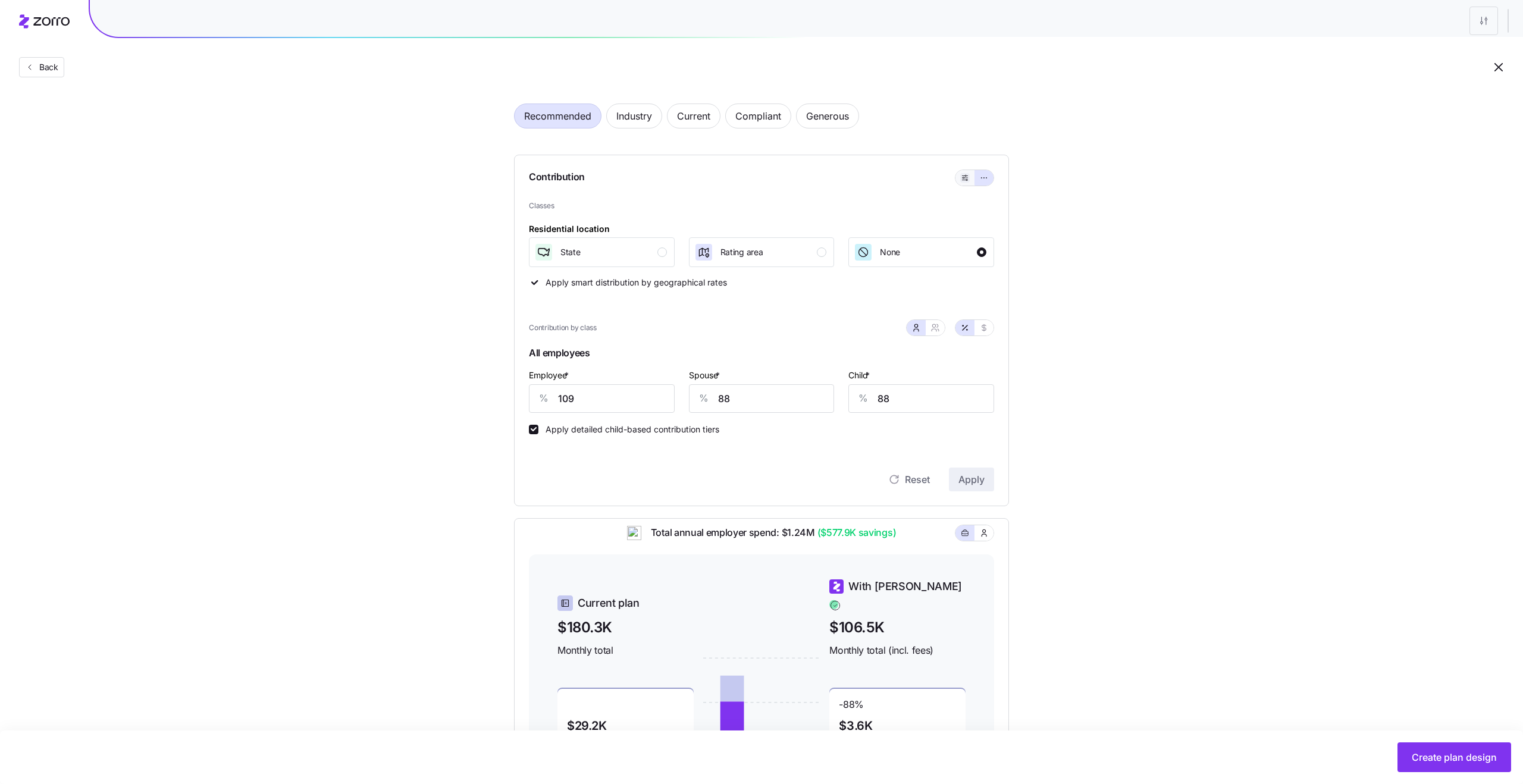
click at [968, 179] on icon "button" at bounding box center [965, 178] width 8 height 14
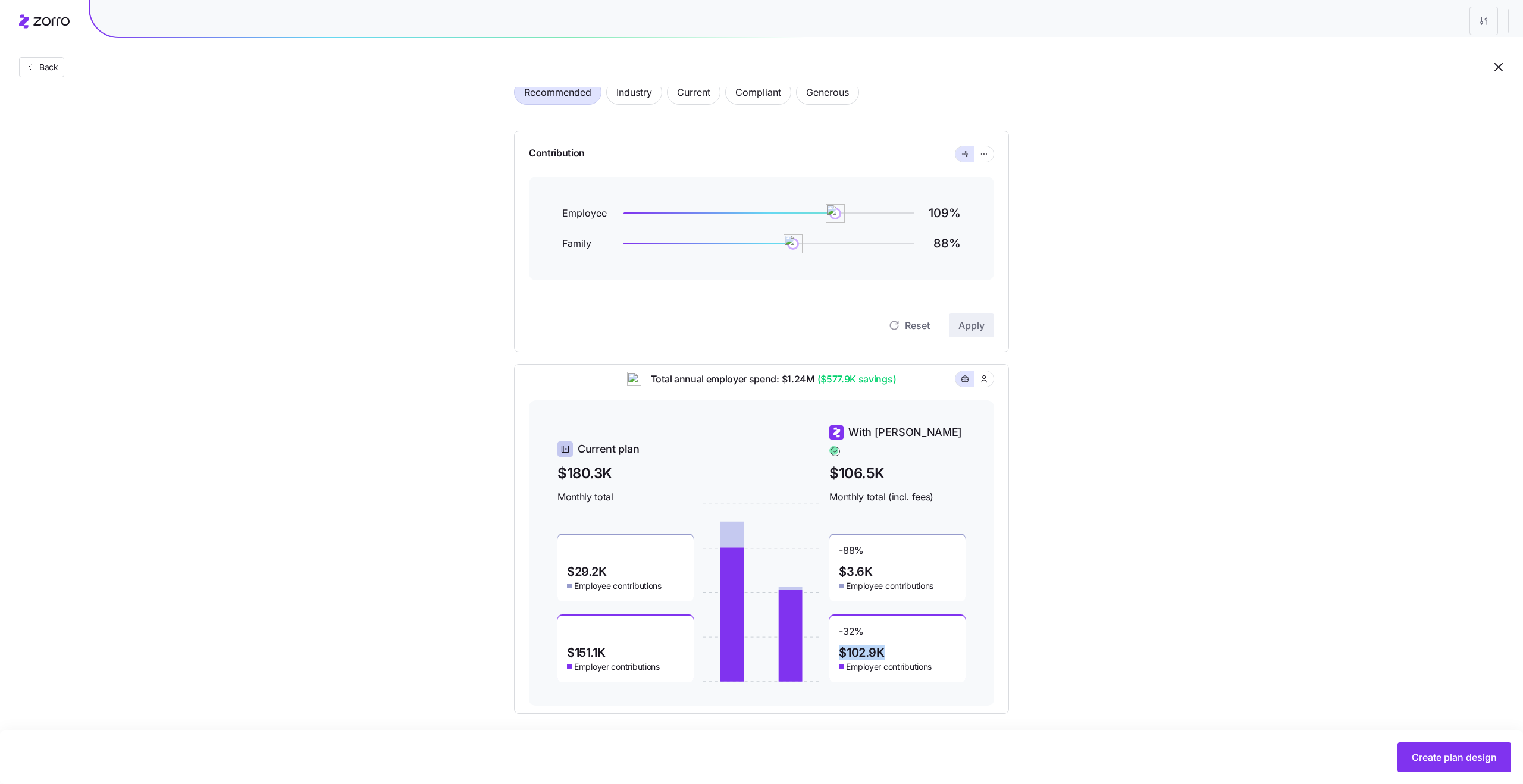
scroll to position [77, 0]
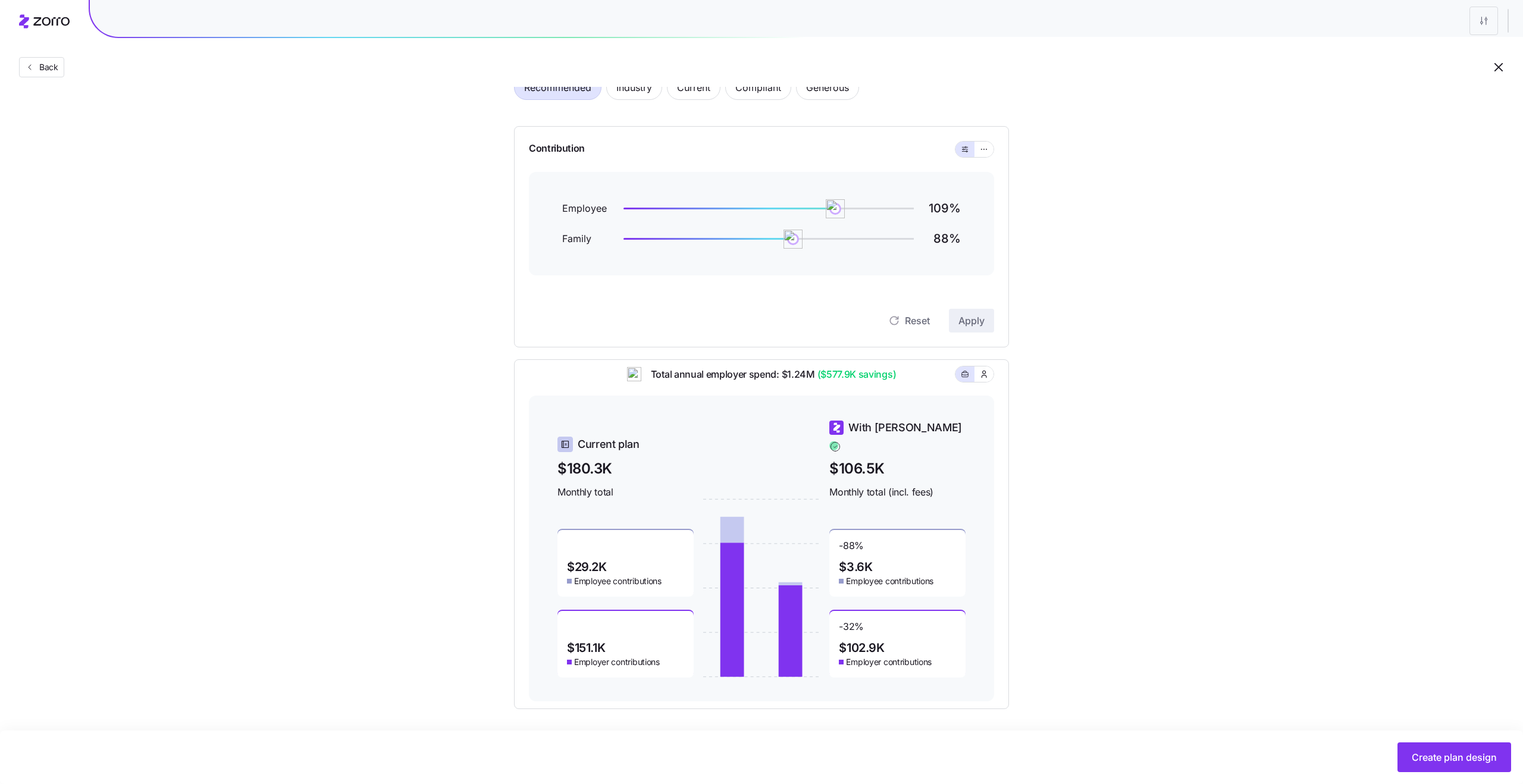
click at [1024, 636] on div "Recommended Industry Current Compliant Generous Contribution Employee 109 % Fam…" at bounding box center [762, 384] width 533 height 648
click at [891, 656] on span "Employer contributions" at bounding box center [889, 662] width 85 height 12
click at [863, 576] on span "Employee contributions" at bounding box center [890, 582] width 87 height 12
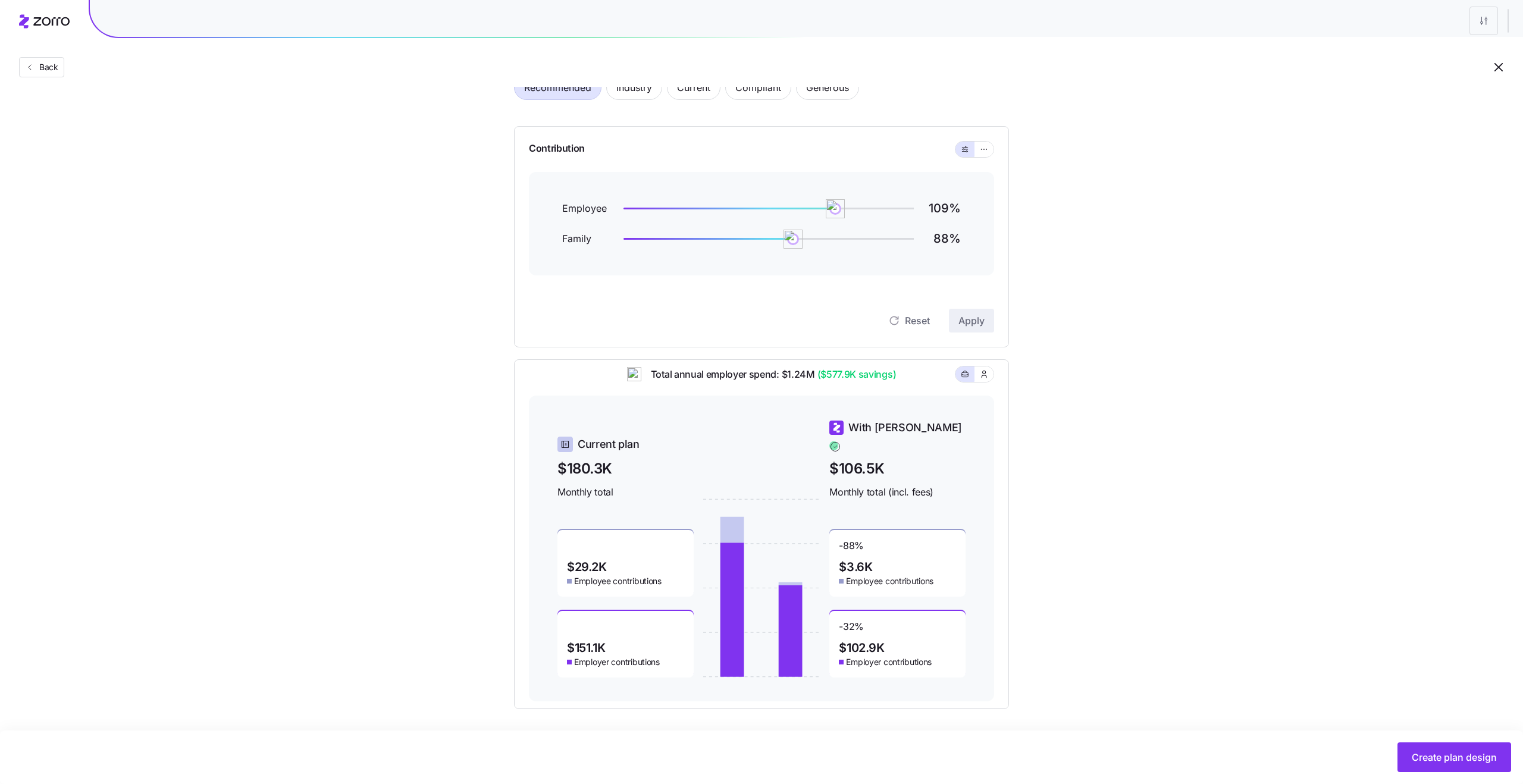
click at [863, 576] on span "Employee contributions" at bounding box center [890, 582] width 87 height 12
click at [915, 576] on span "Employee contributions" at bounding box center [890, 582] width 87 height 12
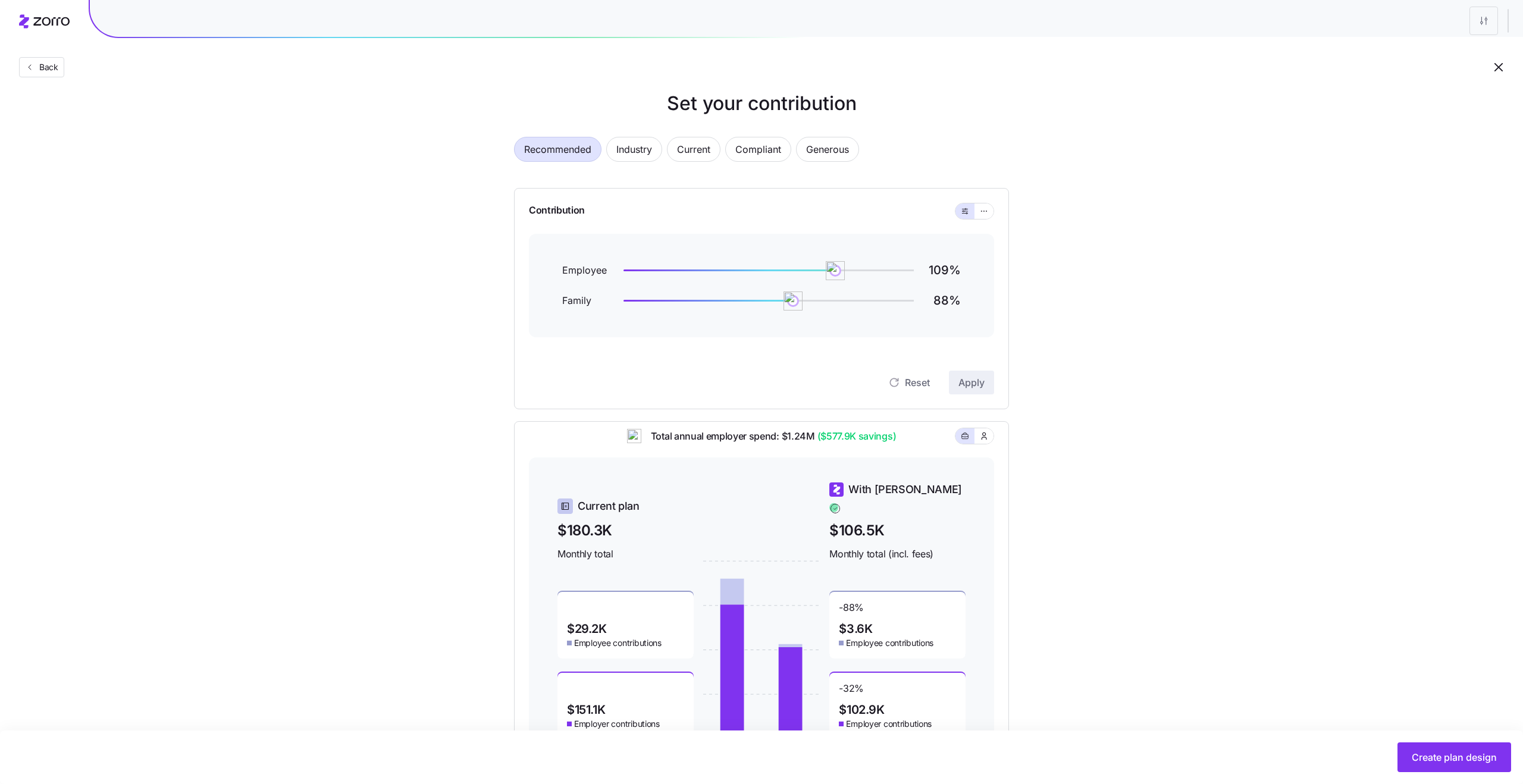
scroll to position [78, 0]
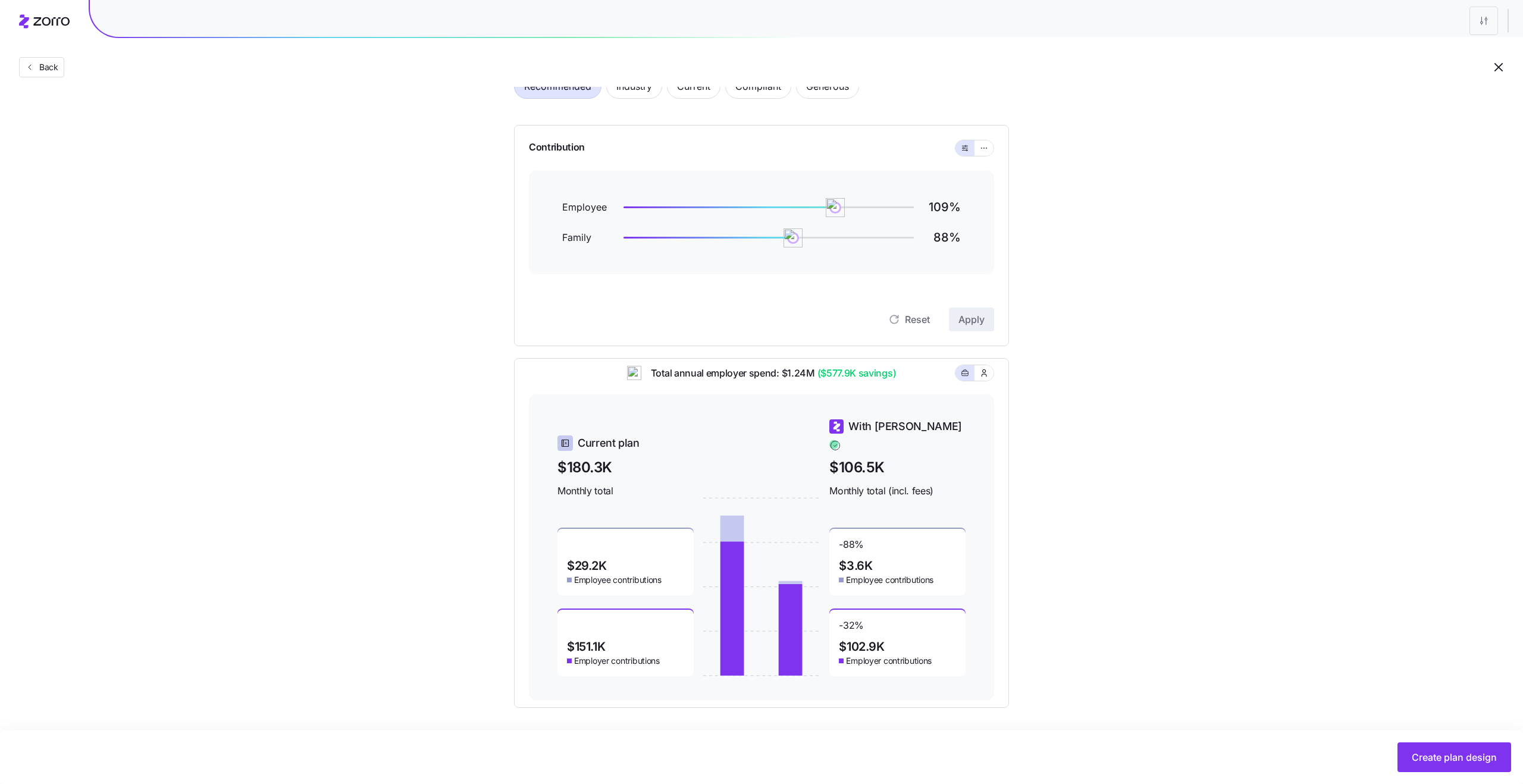
click at [857, 460] on span "$106.5K" at bounding box center [898, 467] width 136 height 22
click at [868, 473] on div "With Zorro $106.5K Monthly total (incl. fees)" at bounding box center [898, 457] width 136 height 79
click at [872, 483] on span "Monthly total (incl. fees)" at bounding box center [898, 490] width 136 height 15
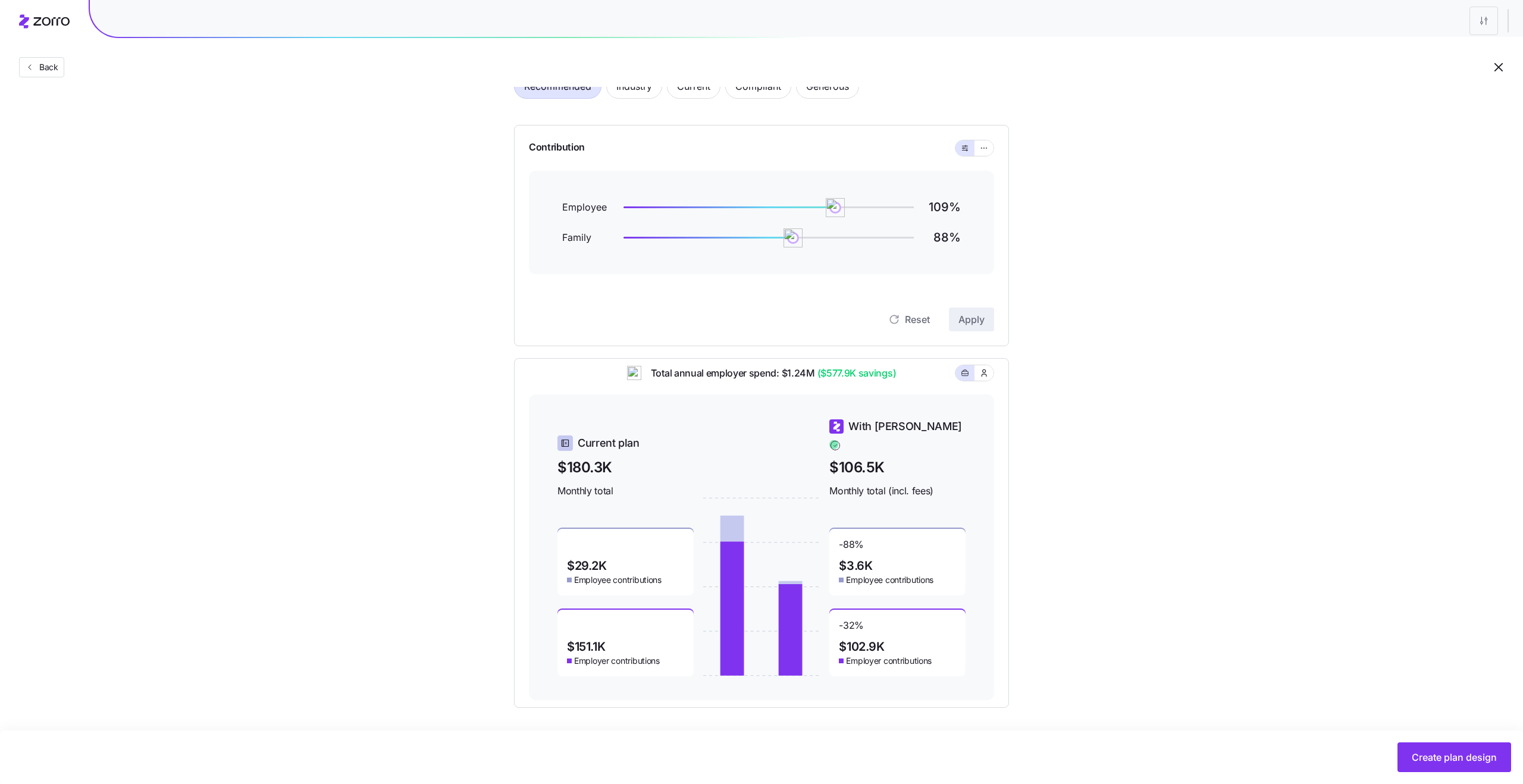
click at [872, 483] on span "Monthly total (incl. fees)" at bounding box center [898, 490] width 136 height 15
click at [857, 458] on span "$106.5K" at bounding box center [898, 467] width 136 height 22
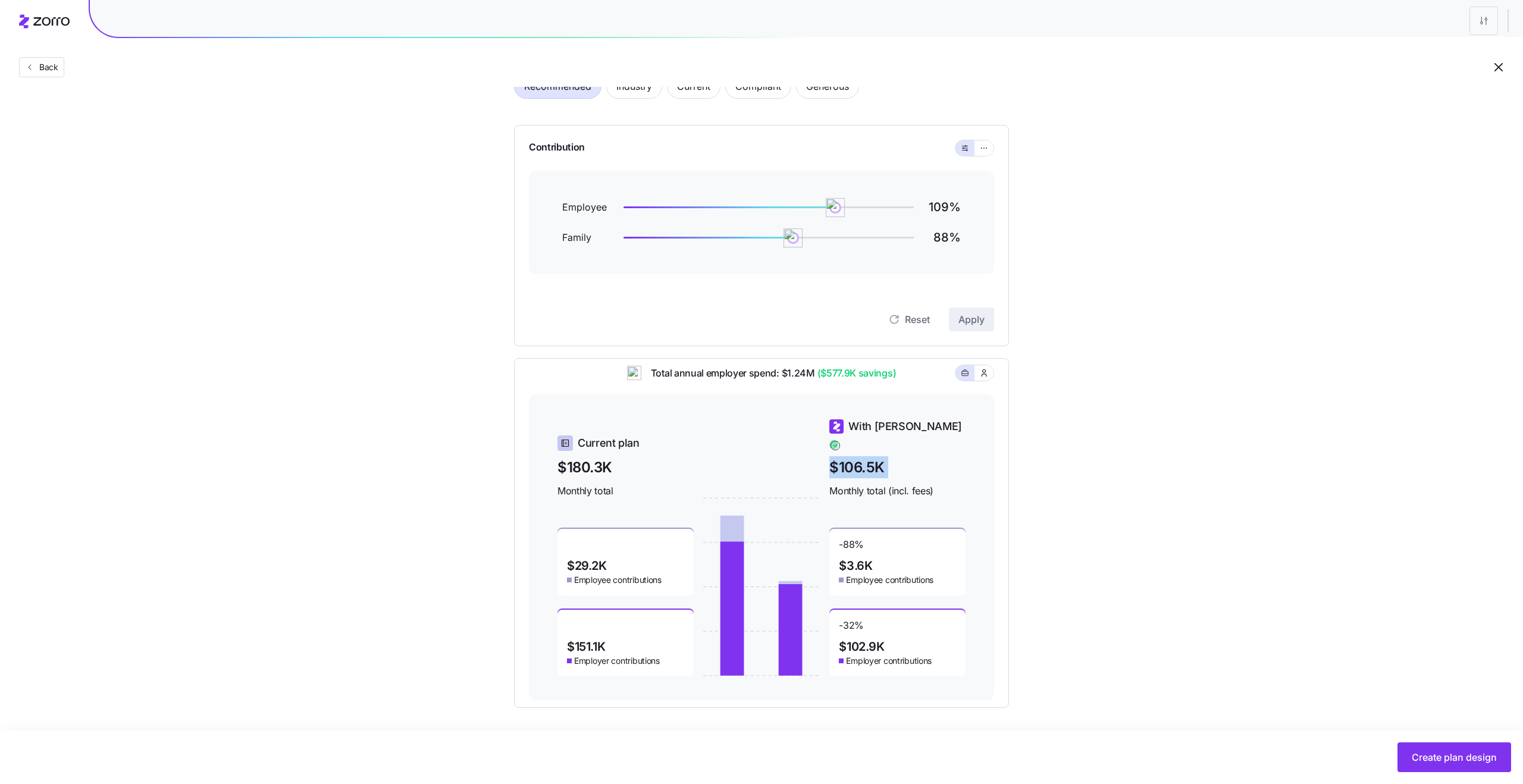
click at [876, 483] on span "Monthly total (incl. fees)" at bounding box center [898, 490] width 136 height 15
click at [852, 457] on span "$106.5K" at bounding box center [898, 467] width 136 height 22
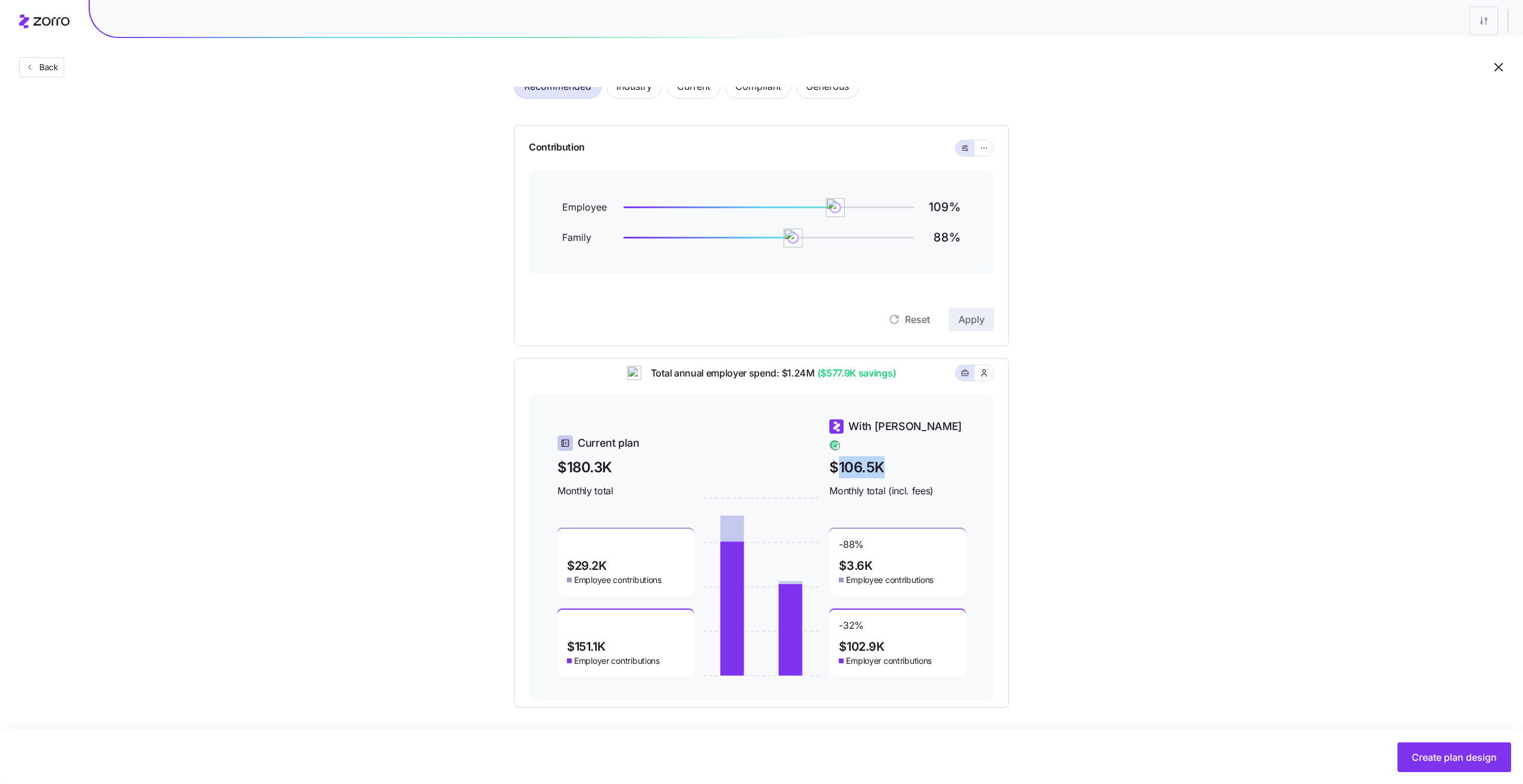
click at [852, 457] on span "$106.5K" at bounding box center [898, 467] width 136 height 22
click at [886, 483] on span "Monthly total (incl. fees)" at bounding box center [898, 490] width 136 height 15
click at [859, 459] on span "$106.5K" at bounding box center [898, 467] width 136 height 22
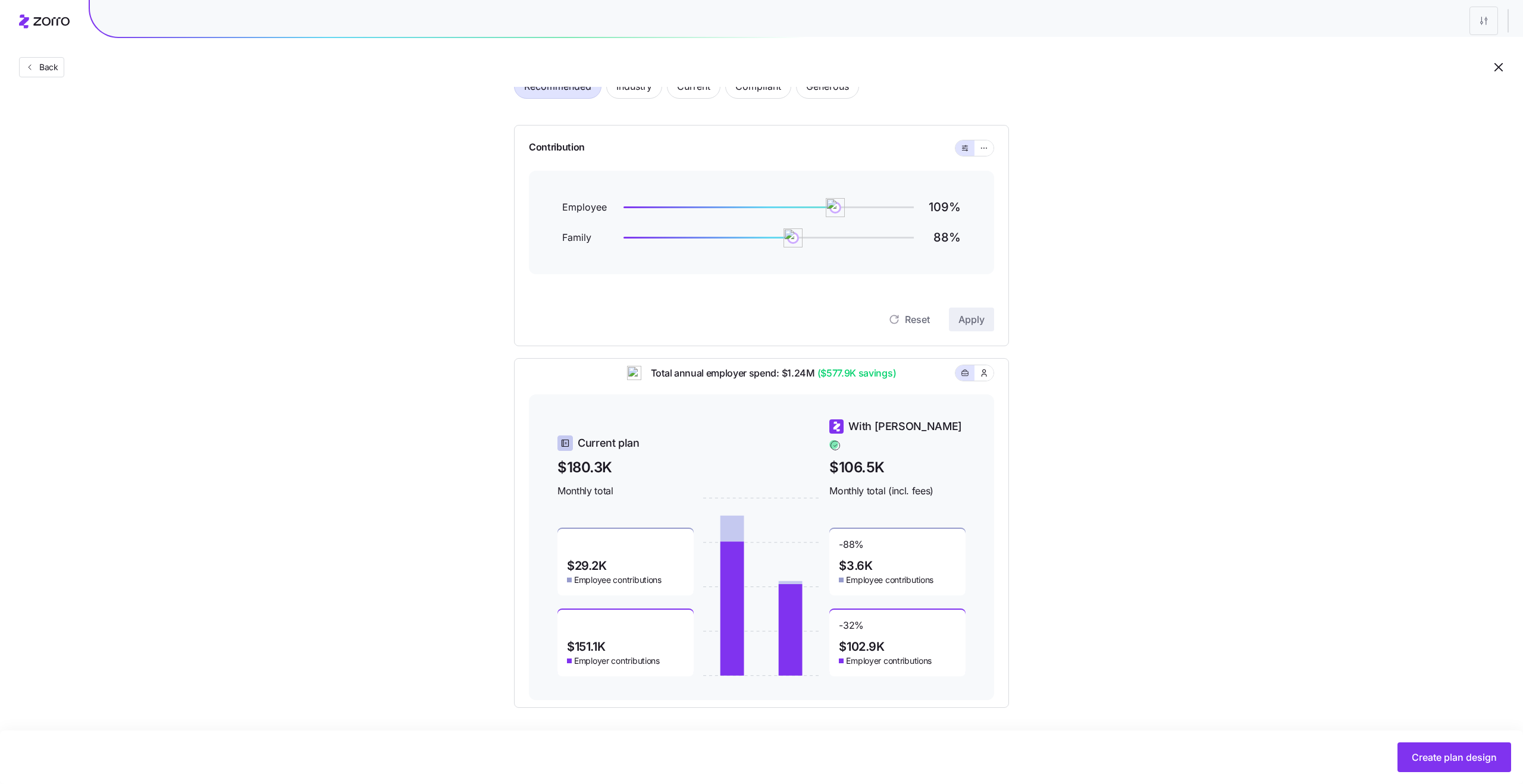
click at [859, 459] on span "$106.5K" at bounding box center [898, 467] width 136 height 22
click at [873, 483] on span "Monthly total (incl. fees)" at bounding box center [898, 490] width 136 height 15
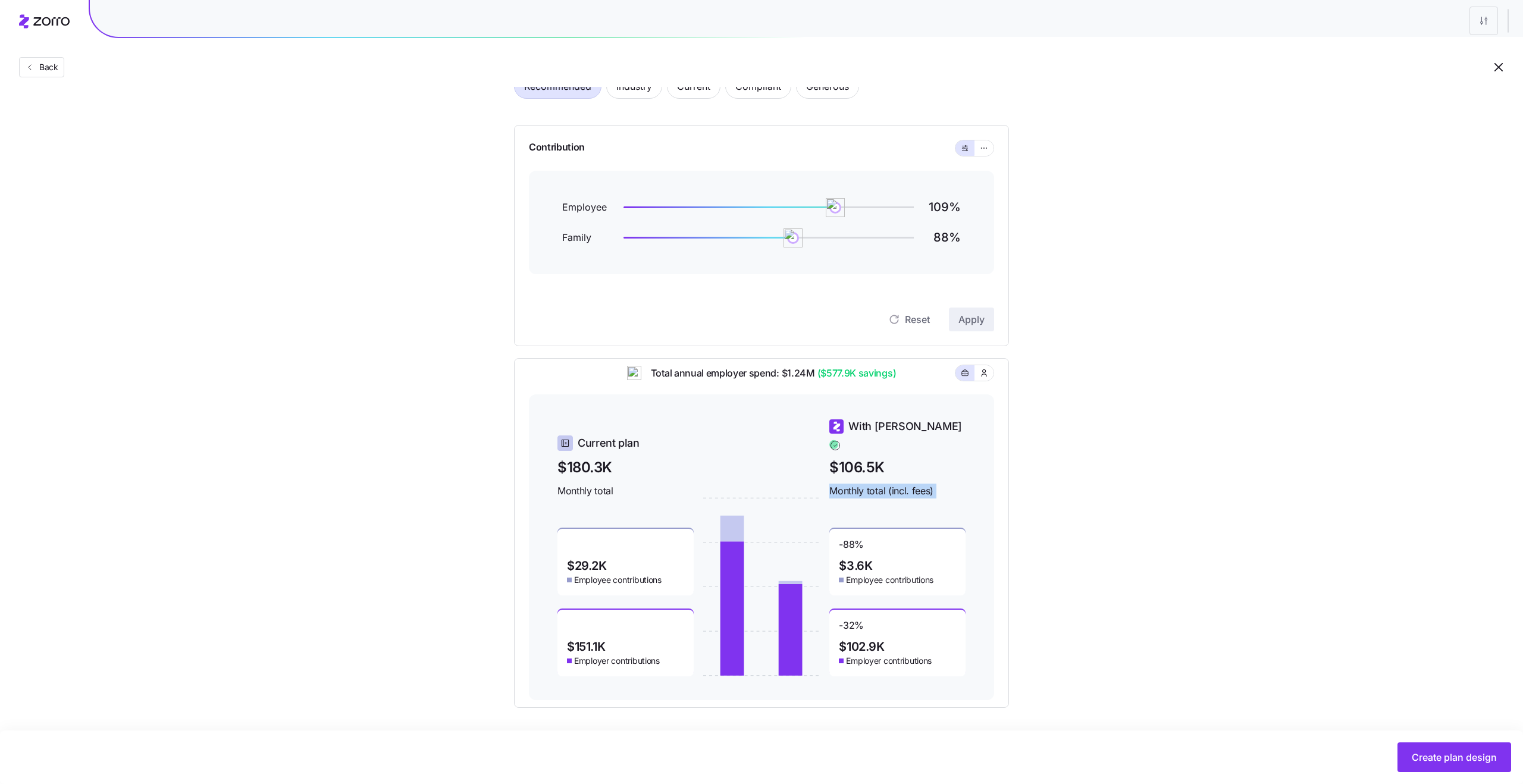
click at [858, 457] on span "$106.5K" at bounding box center [898, 467] width 136 height 22
click at [891, 483] on span "Monthly total (incl. fees)" at bounding box center [898, 490] width 136 height 15
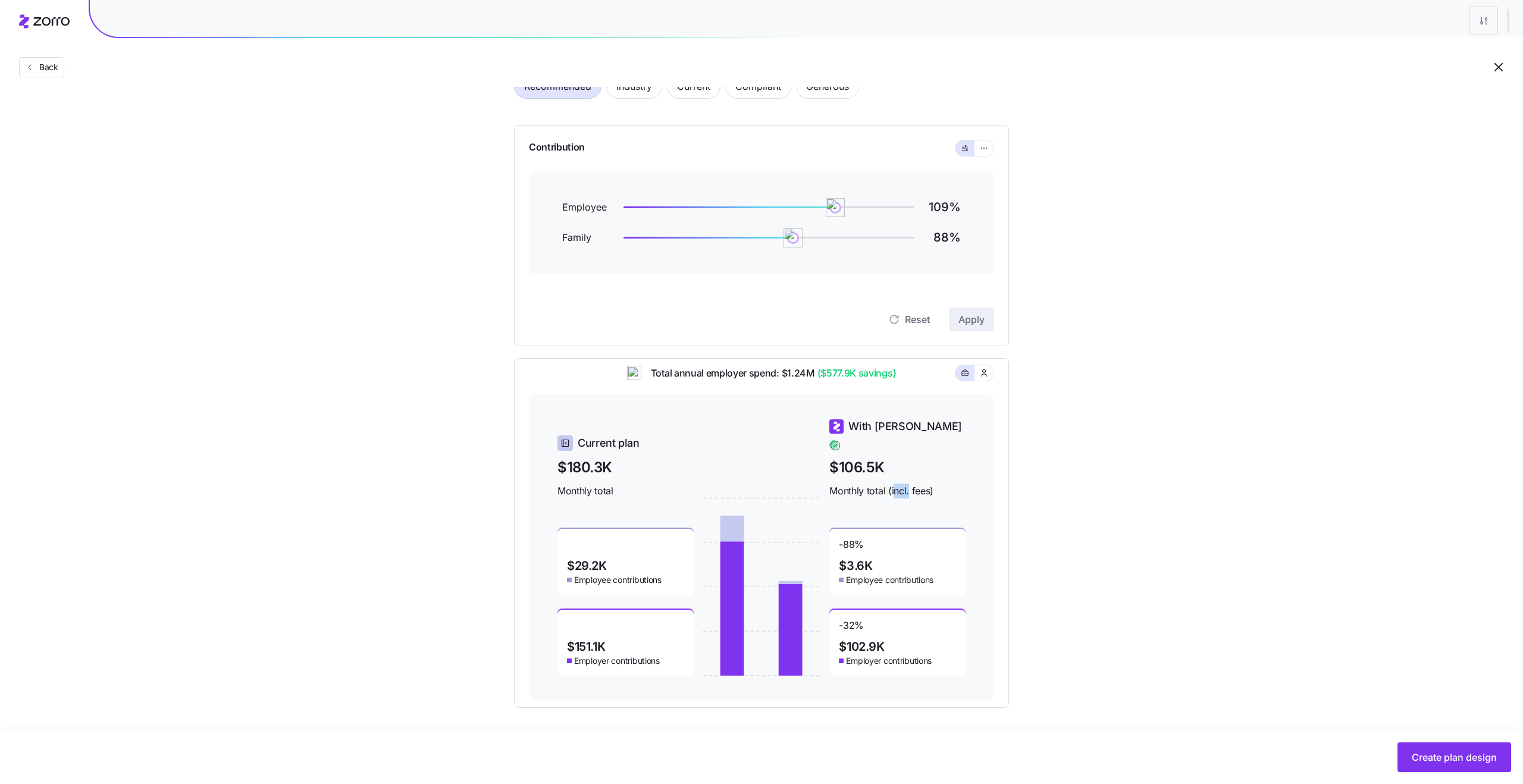
click at [891, 483] on span "Monthly total (incl. fees)" at bounding box center [898, 490] width 136 height 15
click at [861, 457] on span "$106.5K" at bounding box center [898, 467] width 136 height 22
click at [885, 483] on span "Monthly total (incl. fees)" at bounding box center [898, 490] width 136 height 15
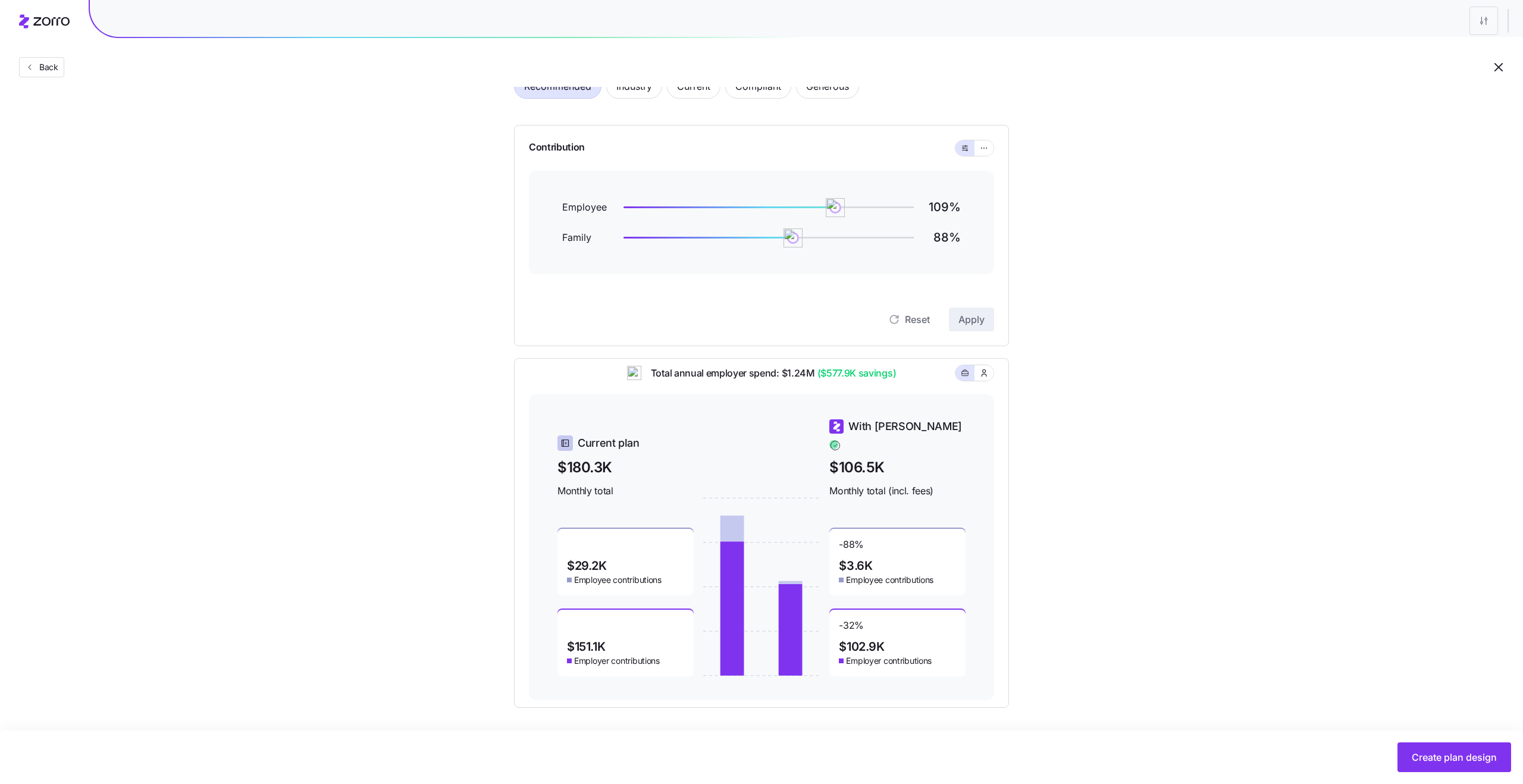
click at [885, 483] on span "Monthly total (incl. fees)" at bounding box center [898, 490] width 136 height 15
click at [858, 457] on span "$106.5K" at bounding box center [898, 467] width 136 height 22
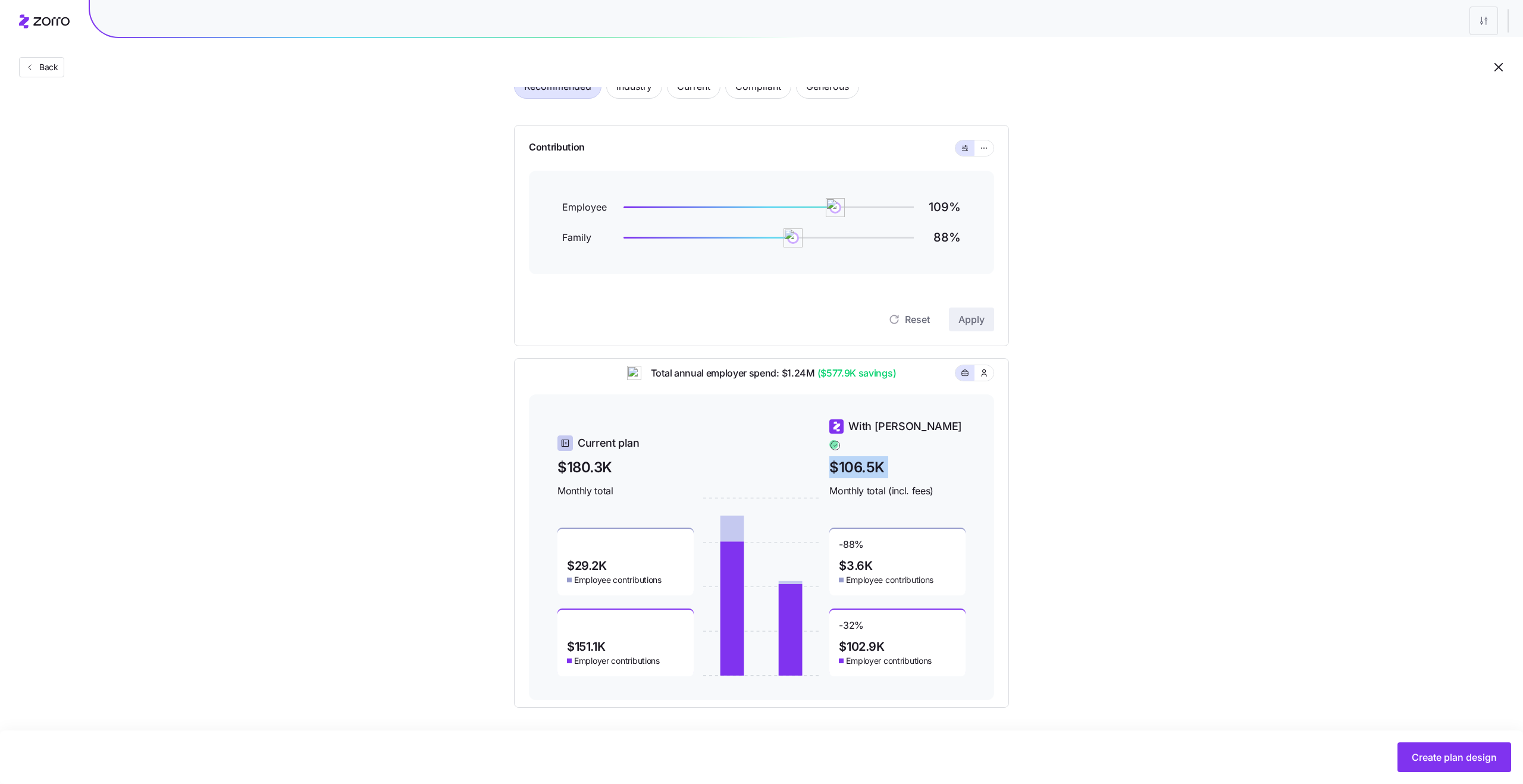
click at [870, 483] on span "Monthly total (incl. fees)" at bounding box center [898, 490] width 136 height 15
click at [905, 483] on span "Monthly total (incl. fees)" at bounding box center [898, 490] width 136 height 15
click at [1116, 554] on div "Set your contribution Recommended Industry Current Compliant Generous Contribut…" at bounding box center [762, 366] width 1523 height 682
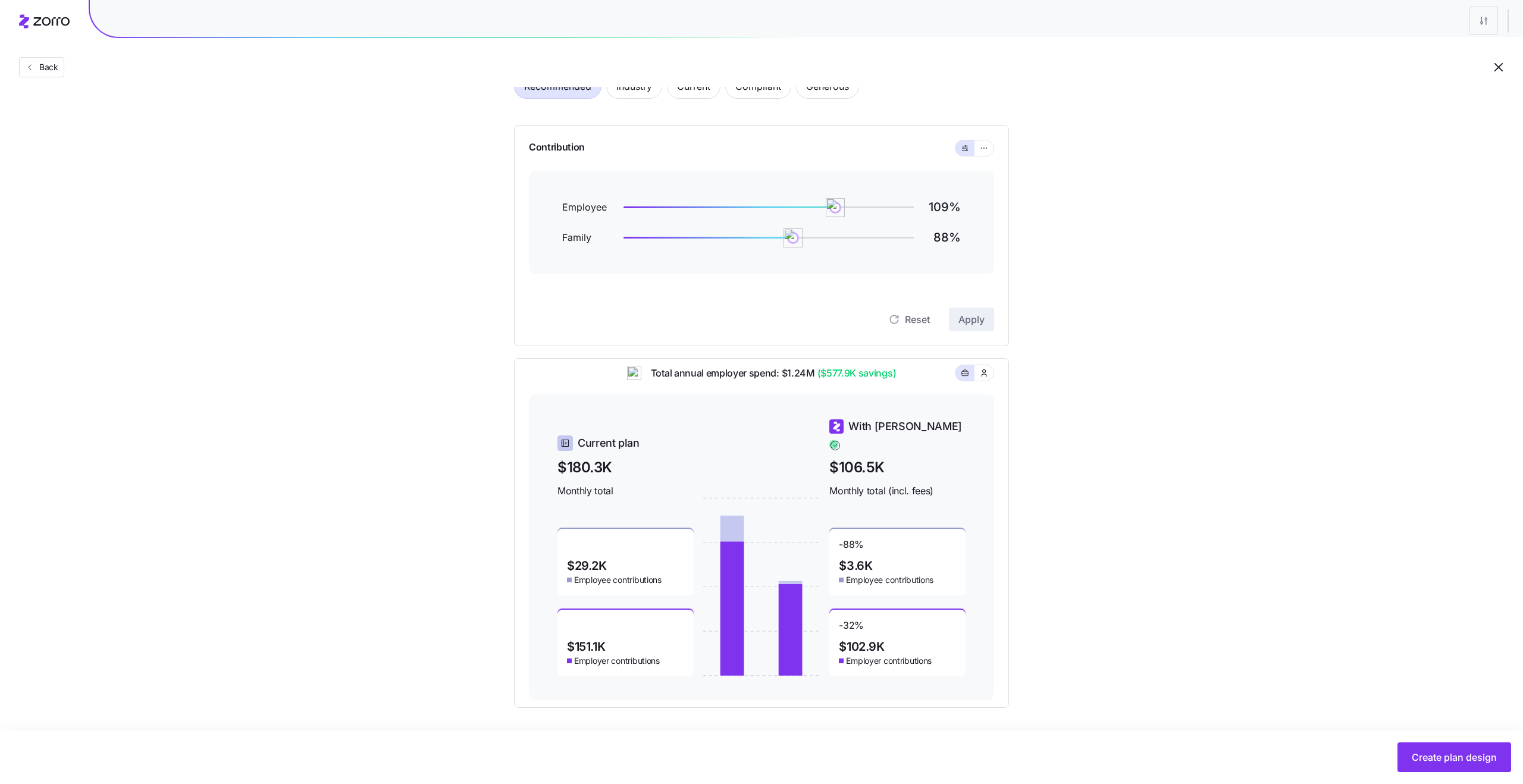
click at [803, 381] on span "Total annual employer spend: $1.24M ($577.9K savings)" at bounding box center [768, 373] width 255 height 15
click at [779, 381] on span "Total annual employer spend: $1.24M ($577.9K savings)" at bounding box center [768, 373] width 255 height 15
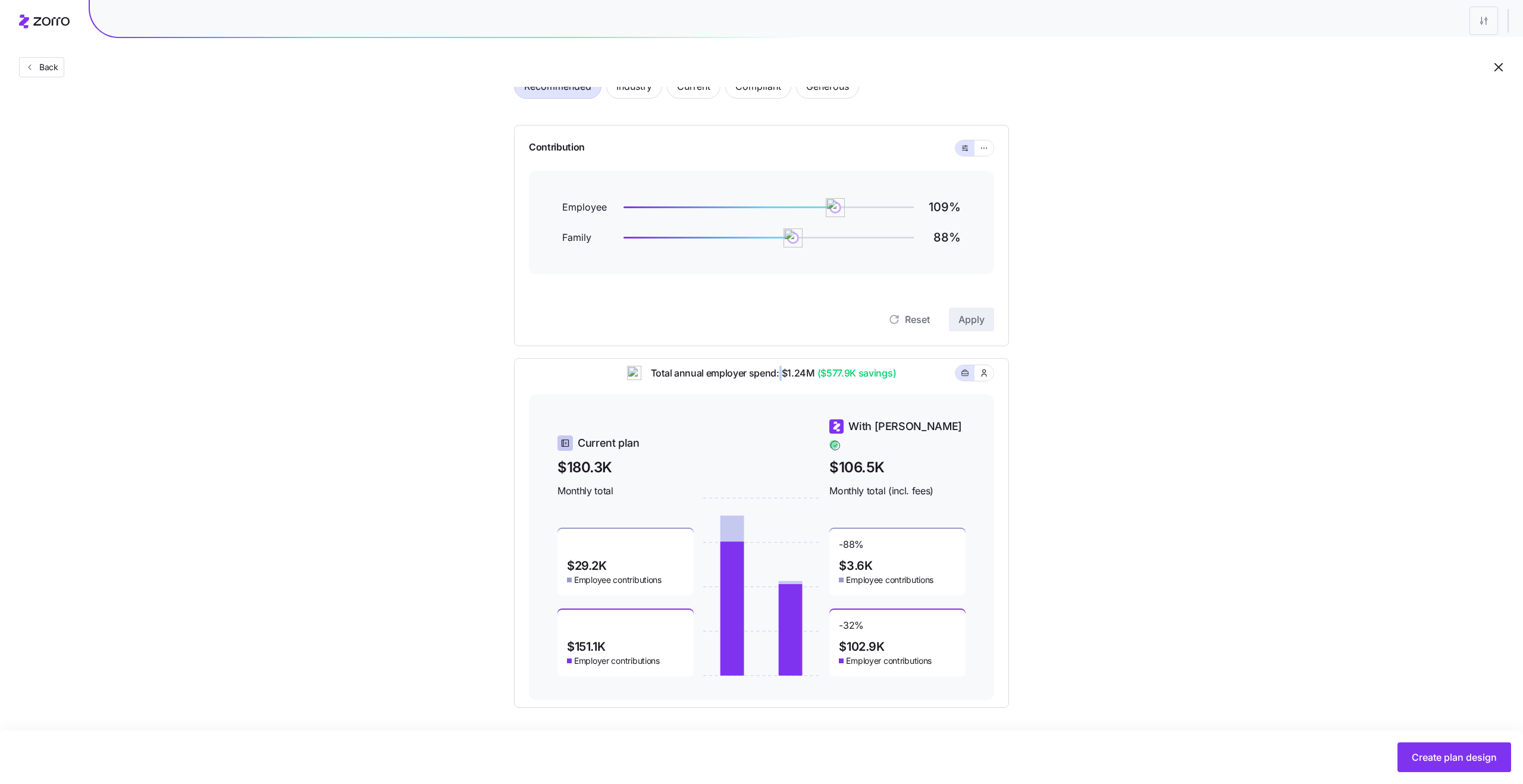
click at [809, 381] on span "Total annual employer spend: $1.24M ($577.9K savings)" at bounding box center [768, 373] width 255 height 15
click at [846, 381] on span "($577.9K savings)" at bounding box center [856, 373] width 81 height 15
click at [880, 381] on span "($577.9K savings)" at bounding box center [856, 373] width 81 height 15
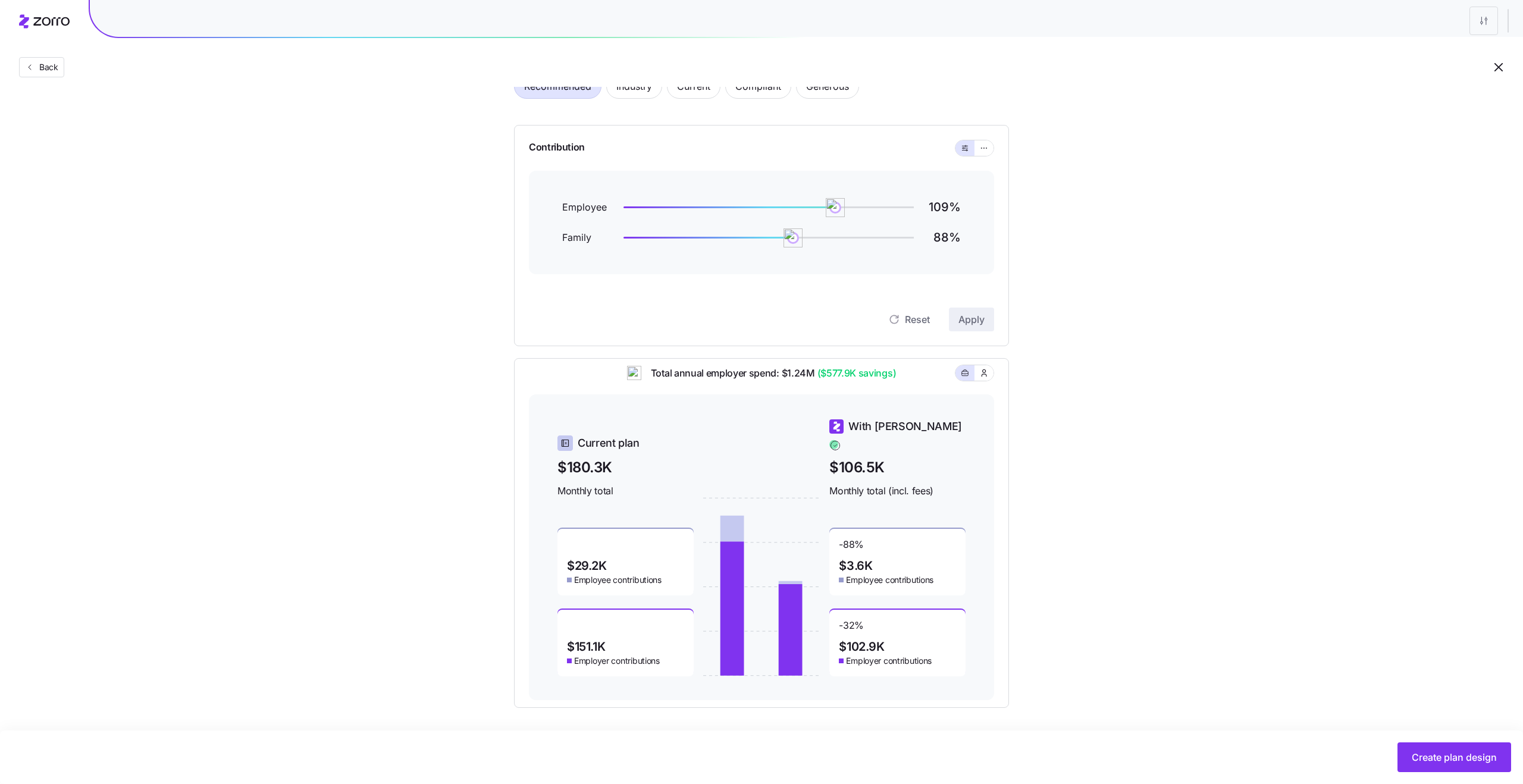
click at [880, 381] on span "($577.9K savings)" at bounding box center [856, 373] width 81 height 15
click at [842, 376] on span "($577.9K savings)" at bounding box center [856, 373] width 81 height 15
click at [873, 381] on span "($577.9K savings)" at bounding box center [856, 373] width 81 height 15
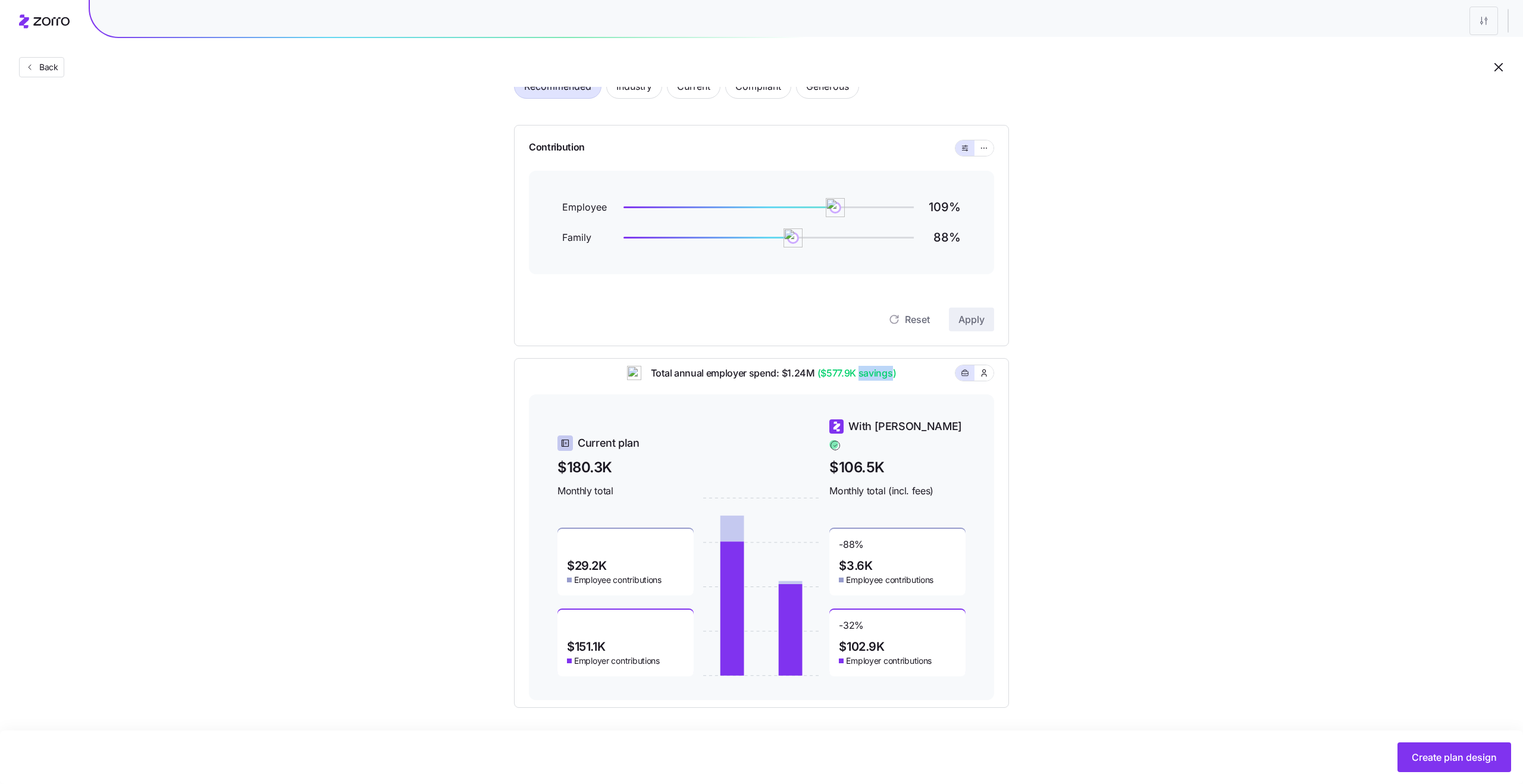
click at [834, 379] on span "($577.9K savings)" at bounding box center [856, 373] width 81 height 15
click at [866, 381] on span "($577.9K savings)" at bounding box center [856, 373] width 81 height 15
click at [826, 381] on span "($577.9K savings)" at bounding box center [856, 373] width 81 height 15
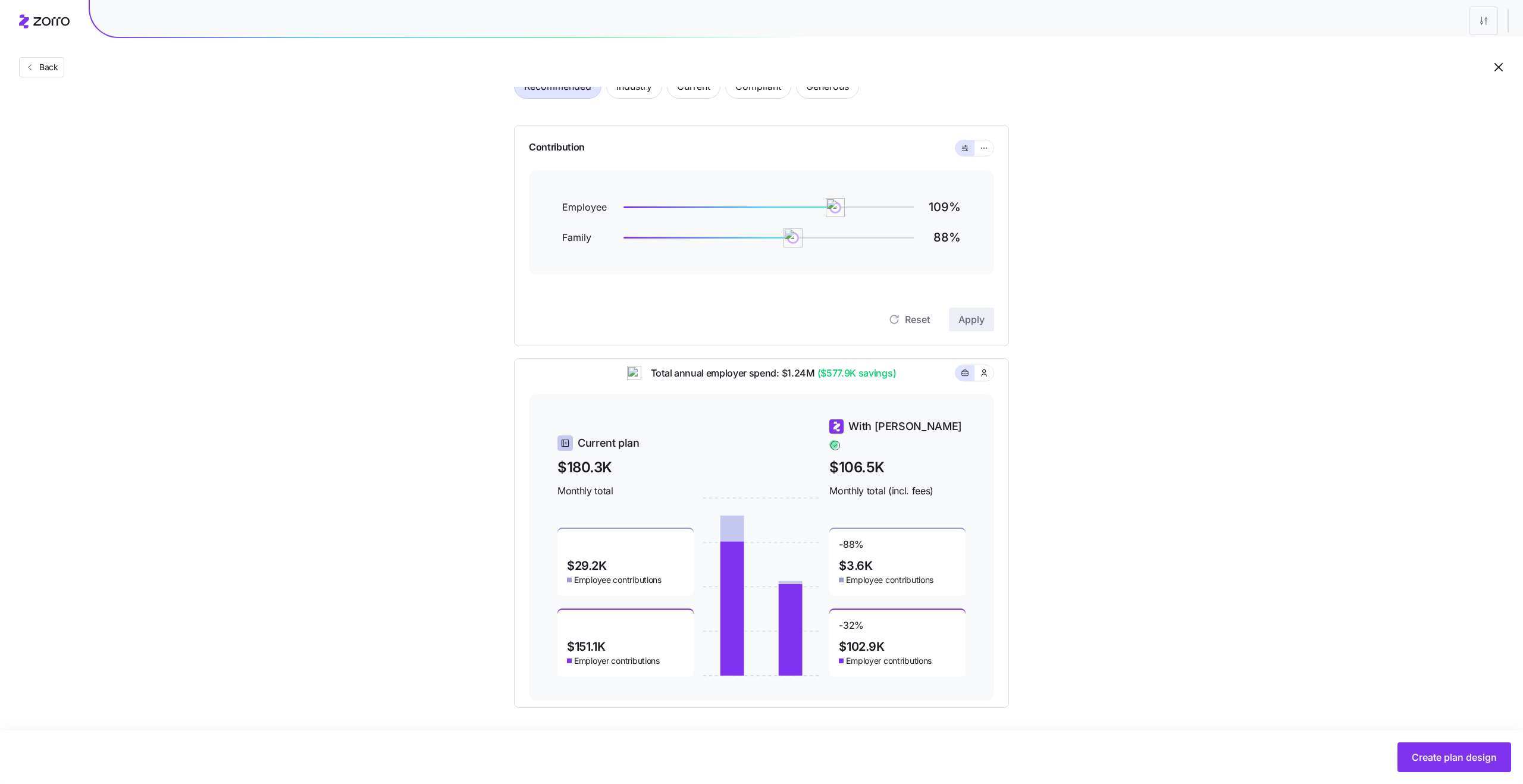
click at [826, 381] on span "($577.9K savings)" at bounding box center [856, 373] width 81 height 15
click at [880, 381] on span "($577.9K savings)" at bounding box center [856, 373] width 81 height 15
click at [839, 376] on span "($577.9K savings)" at bounding box center [856, 373] width 81 height 15
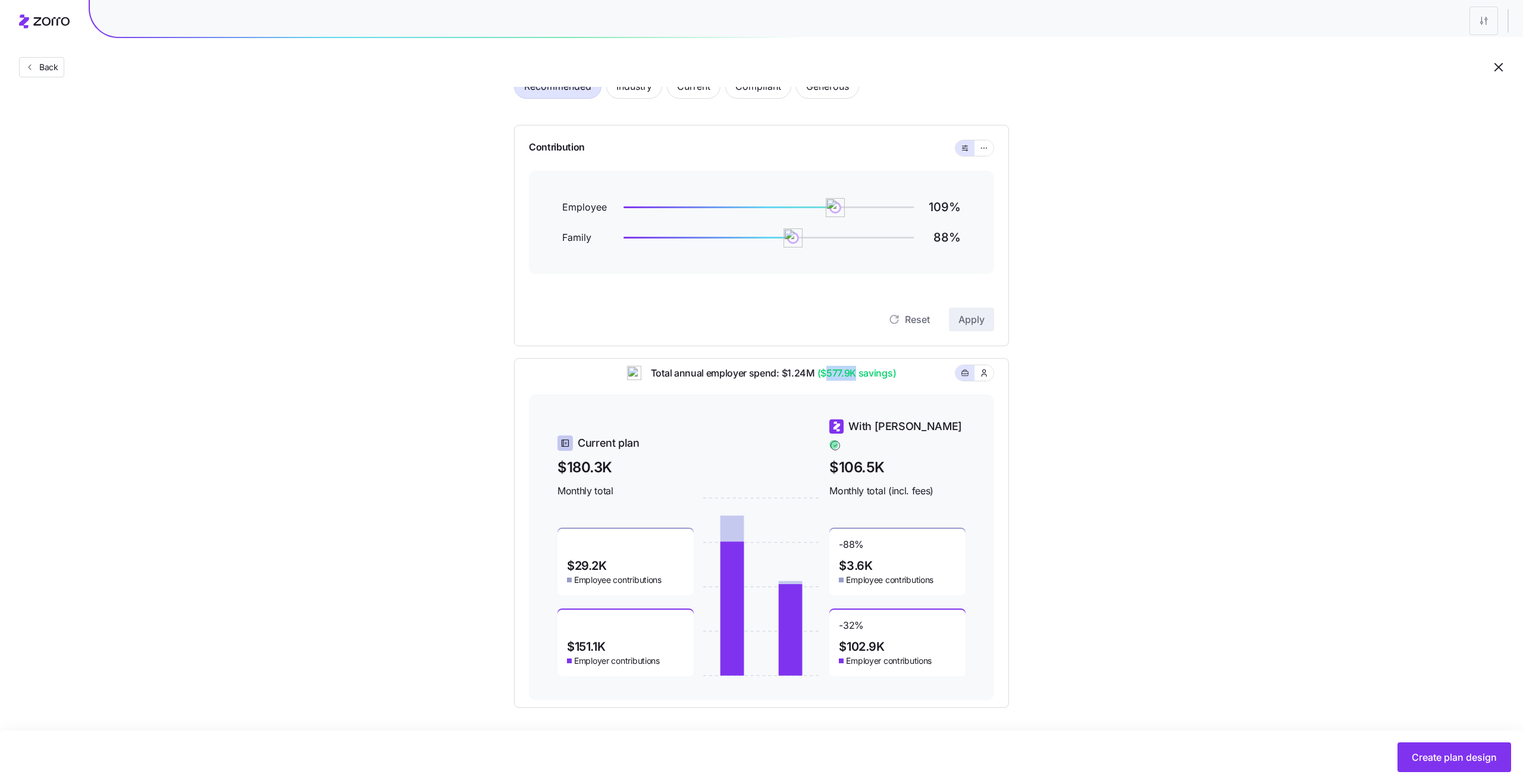
click at [872, 378] on span "($577.9K savings)" at bounding box center [856, 373] width 81 height 15
click at [831, 376] on span "($577.9K savings)" at bounding box center [856, 373] width 81 height 15
click at [870, 381] on span "($577.9K savings)" at bounding box center [856, 373] width 81 height 15
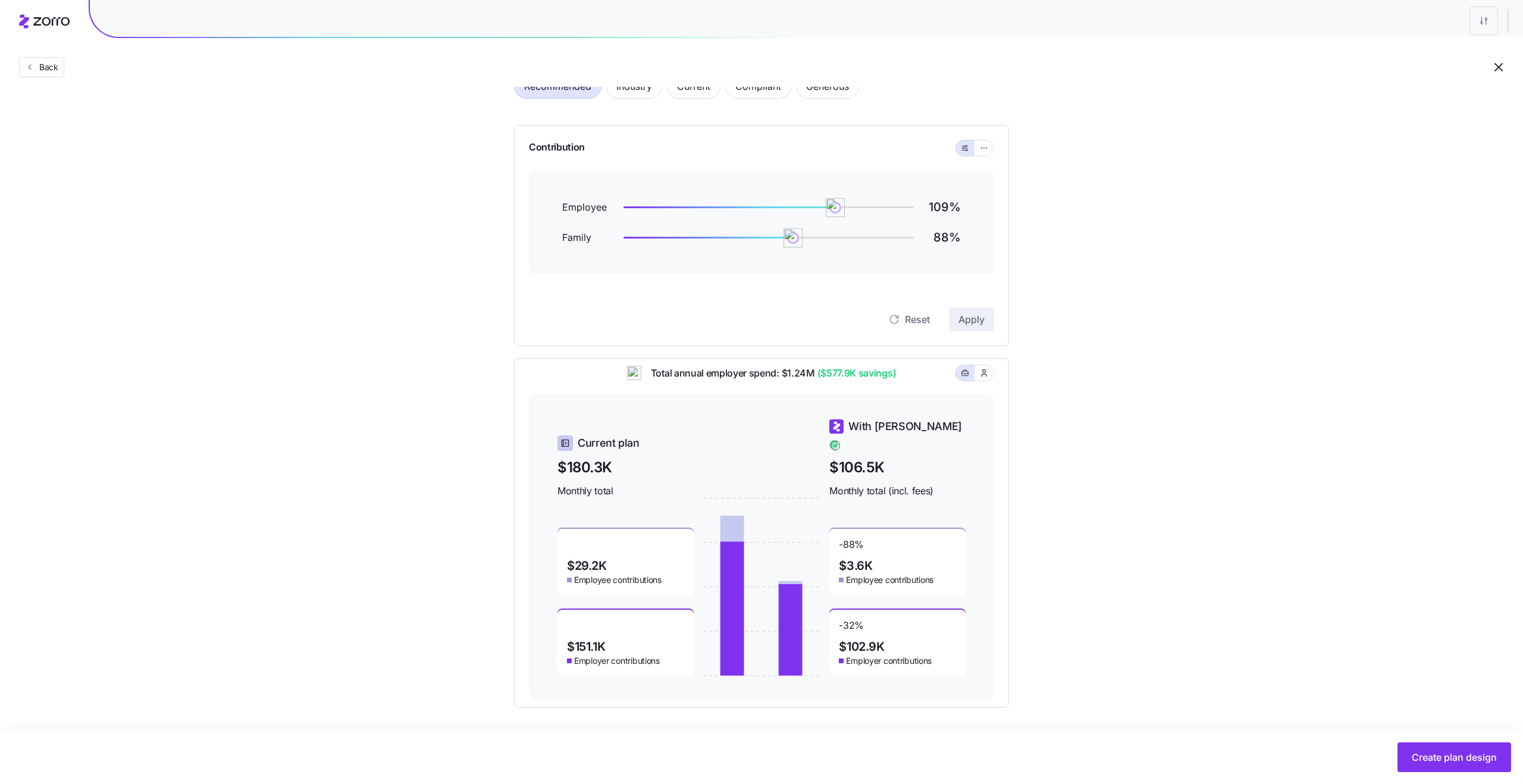
click at [870, 381] on span "($577.9K savings)" at bounding box center [856, 373] width 81 height 15
click at [826, 378] on span "($577.9K savings)" at bounding box center [856, 373] width 81 height 15
click at [886, 378] on span "($577.9K savings)" at bounding box center [856, 373] width 81 height 15
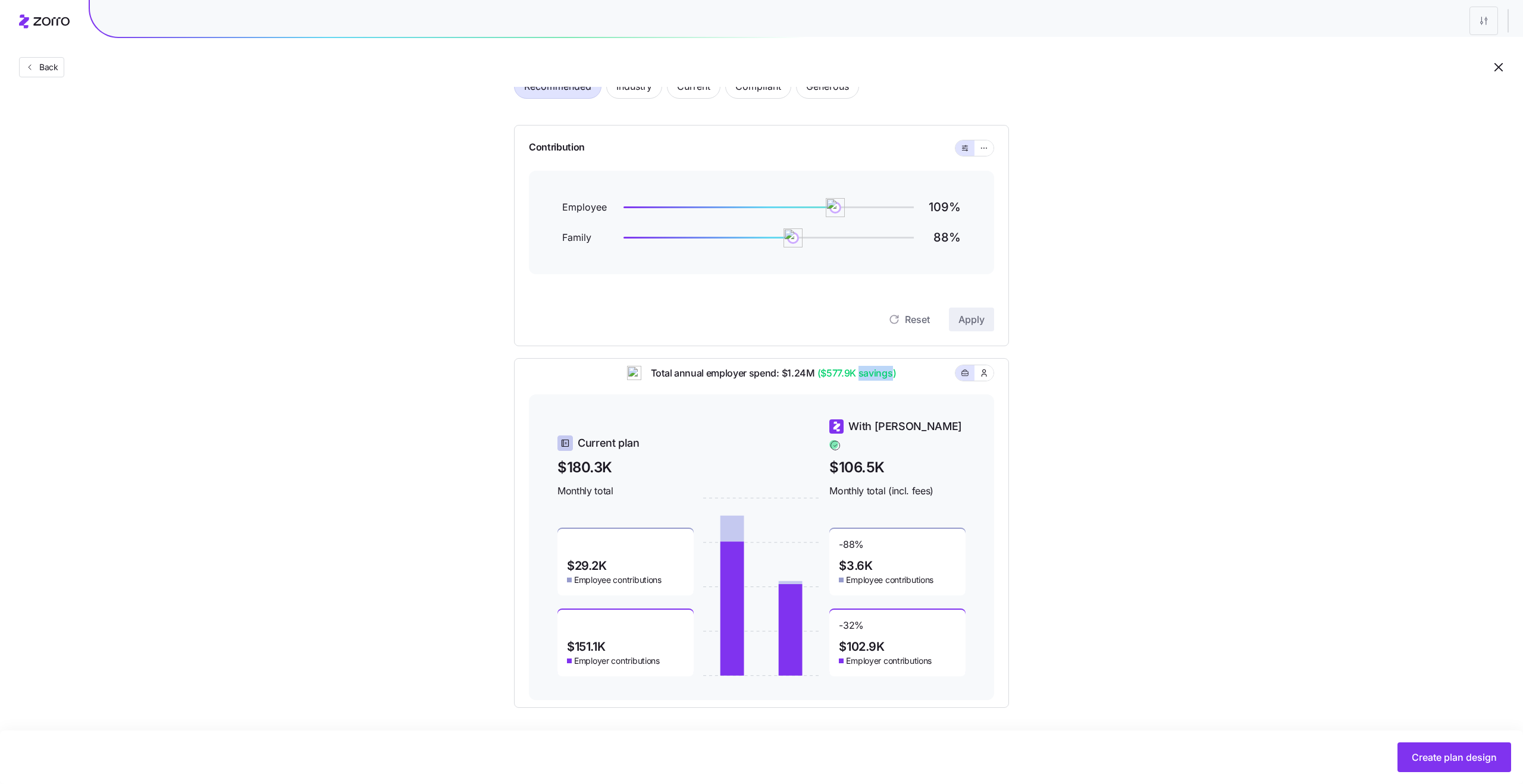
click at [849, 375] on span "($577.9K savings)" at bounding box center [856, 373] width 81 height 15
click at [871, 379] on span "($577.9K savings)" at bounding box center [856, 373] width 81 height 15
click at [828, 377] on span "($577.9K savings)" at bounding box center [856, 373] width 81 height 15
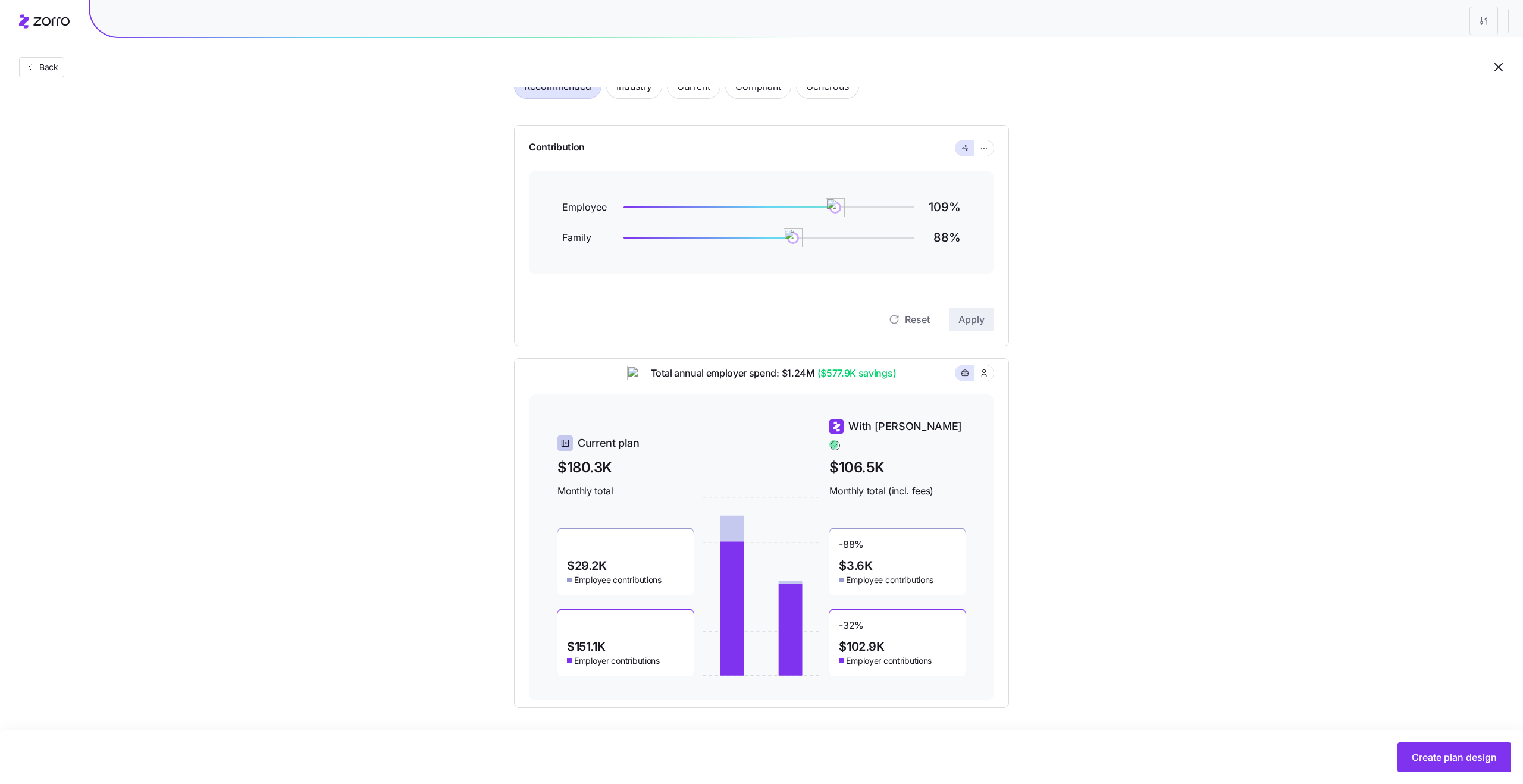
click at [828, 377] on span "($577.9K savings)" at bounding box center [856, 373] width 81 height 15
click at [893, 381] on span "($577.9K savings)" at bounding box center [856, 373] width 81 height 15
click at [834, 381] on span "($577.9K savings)" at bounding box center [856, 373] width 81 height 15
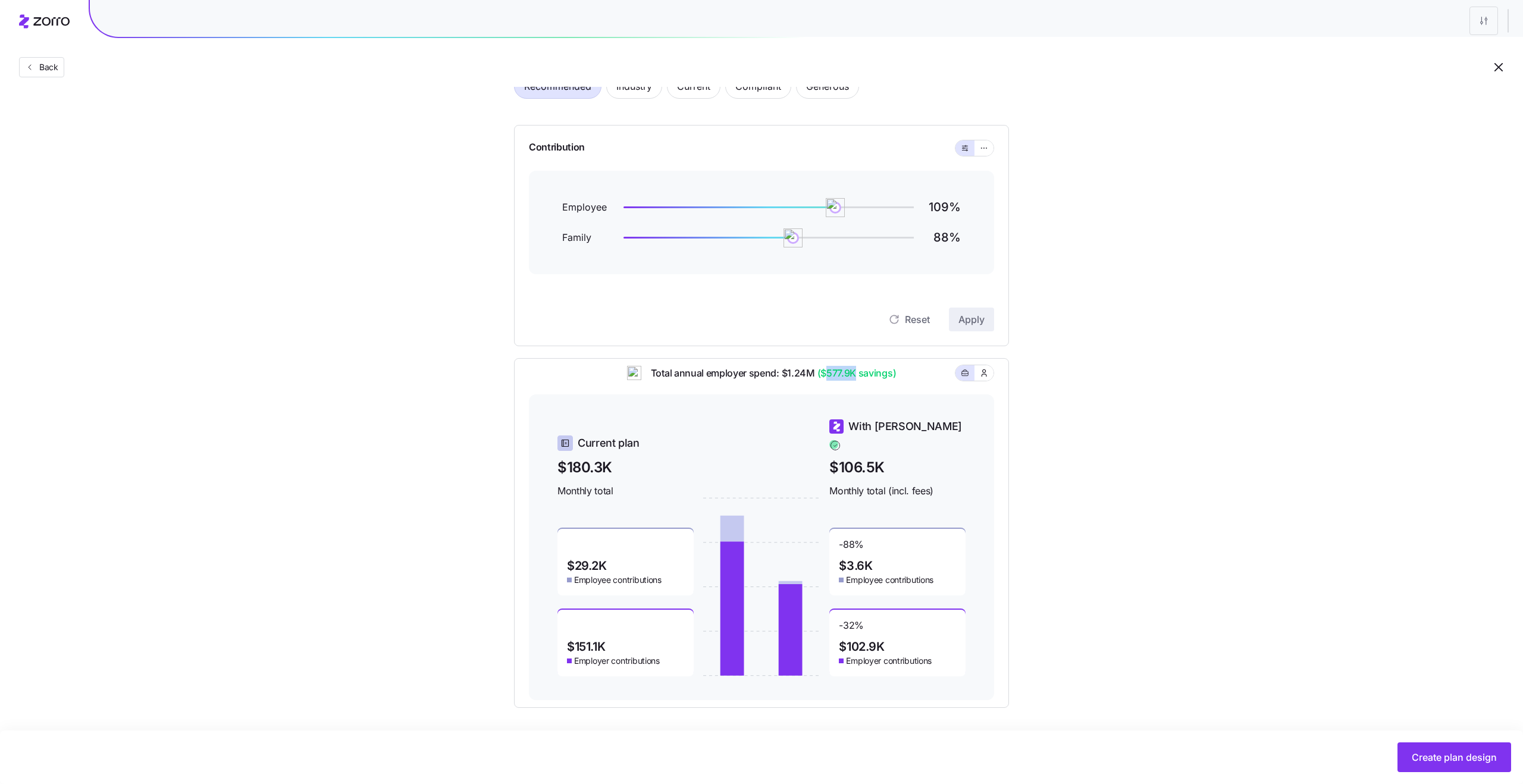
click at [882, 381] on span "($577.9K savings)" at bounding box center [856, 373] width 81 height 15
click at [824, 381] on span "($577.9K savings)" at bounding box center [856, 373] width 81 height 15
click at [873, 381] on span "($577.9K savings)" at bounding box center [856, 373] width 81 height 15
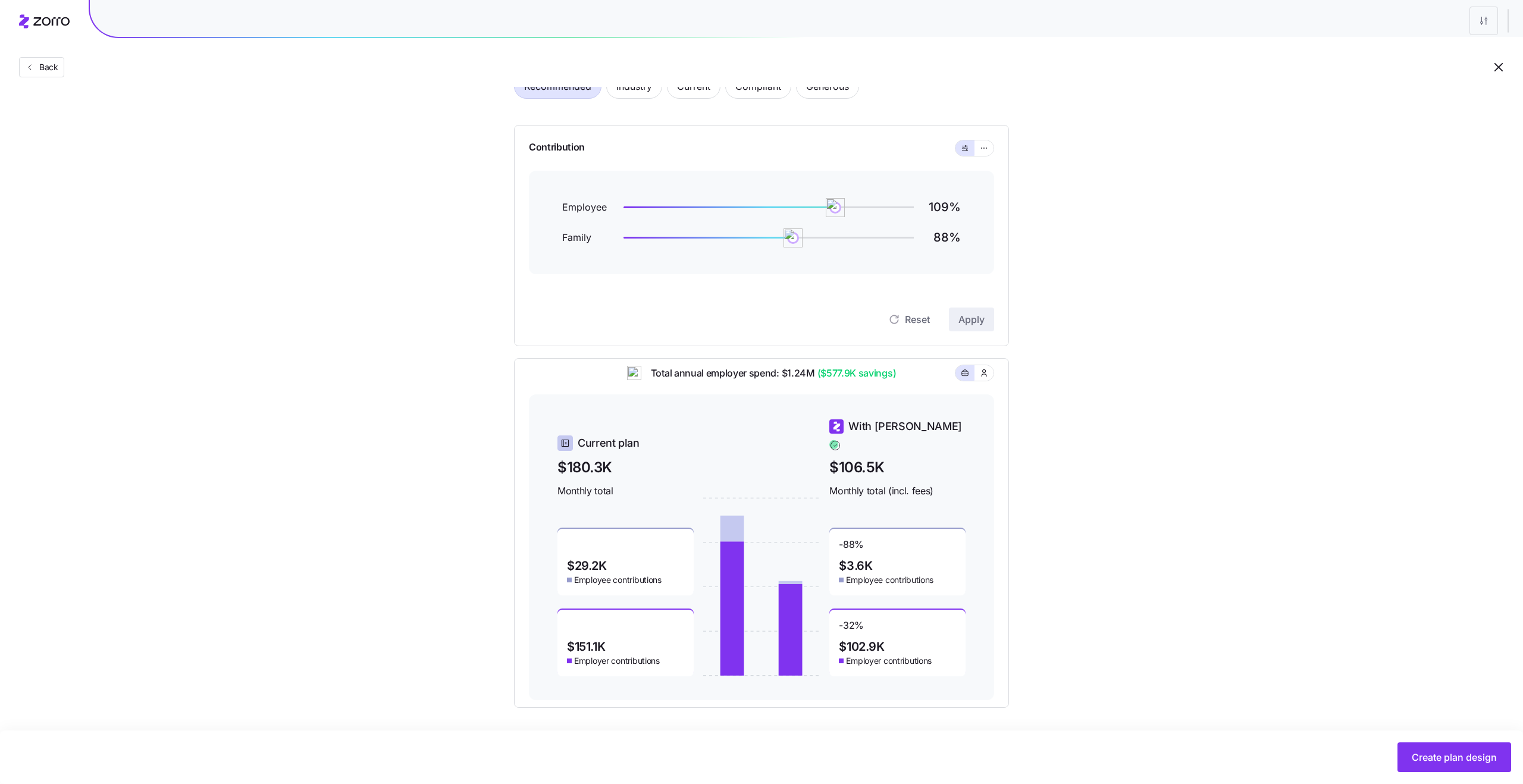
click at [873, 381] on span "($577.9K savings)" at bounding box center [856, 373] width 81 height 15
click at [888, 381] on span "($577.9K savings)" at bounding box center [856, 373] width 81 height 15
click at [880, 381] on span "($577.9K savings)" at bounding box center [856, 373] width 81 height 15
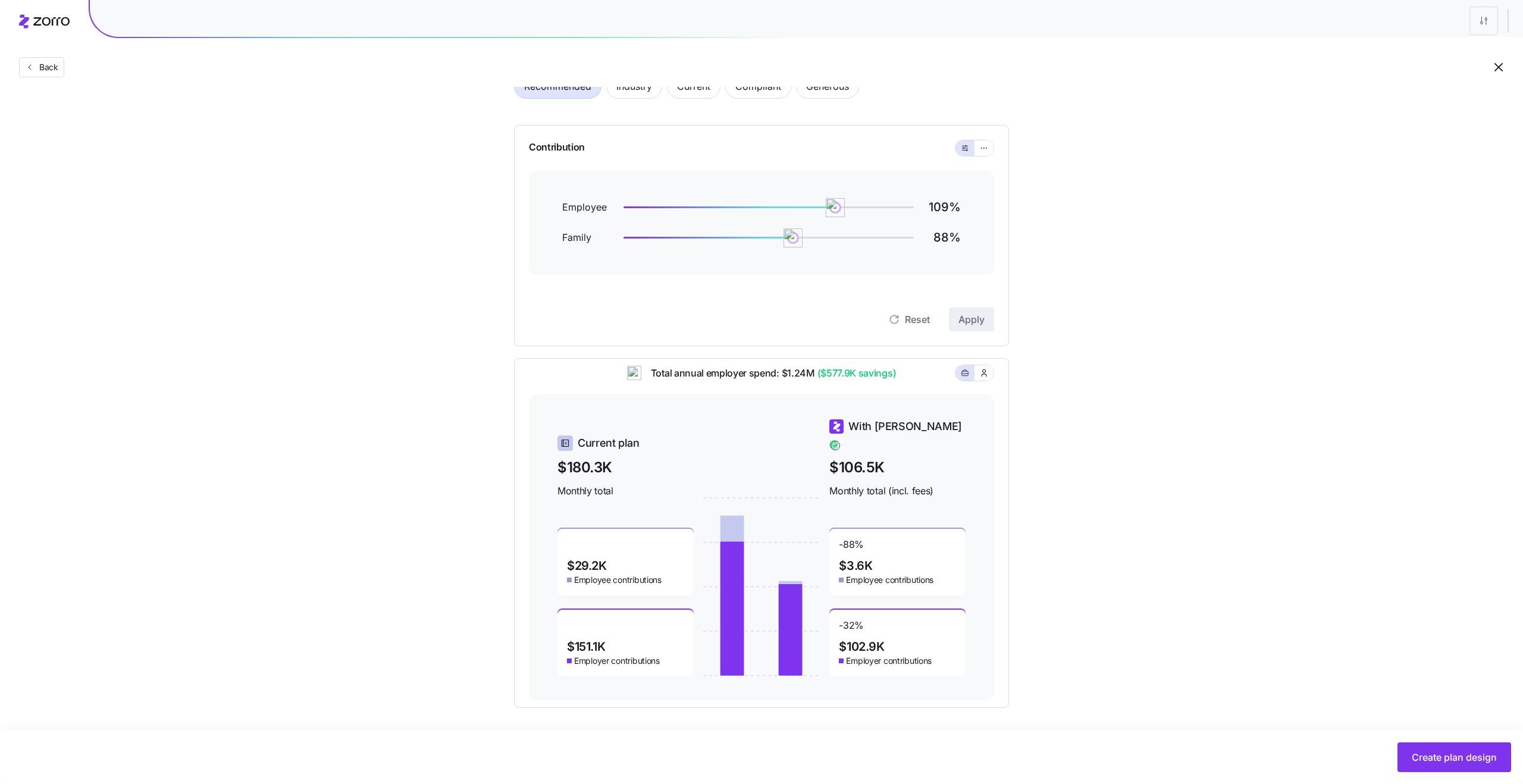
click at [880, 381] on span "($577.9K savings)" at bounding box center [856, 373] width 81 height 15
click at [825, 376] on span "($577.9K savings)" at bounding box center [856, 373] width 81 height 15
click at [878, 379] on span "($577.9K savings)" at bounding box center [856, 373] width 81 height 15
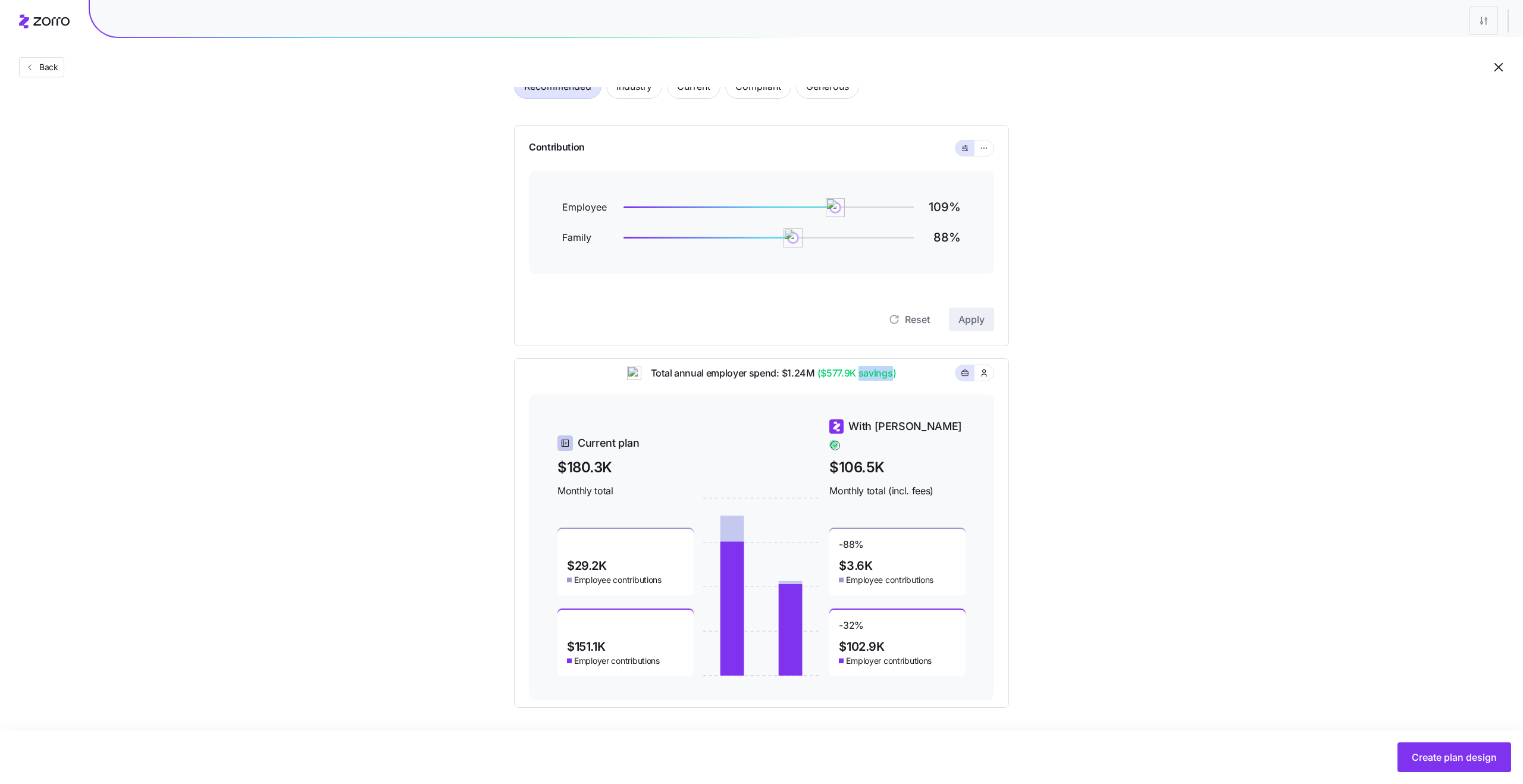
click at [835, 374] on span "($577.9K savings)" at bounding box center [856, 373] width 81 height 15
click at [870, 381] on span "($577.9K savings)" at bounding box center [856, 373] width 81 height 15
click at [823, 381] on span "($577.9K savings)" at bounding box center [856, 373] width 81 height 15
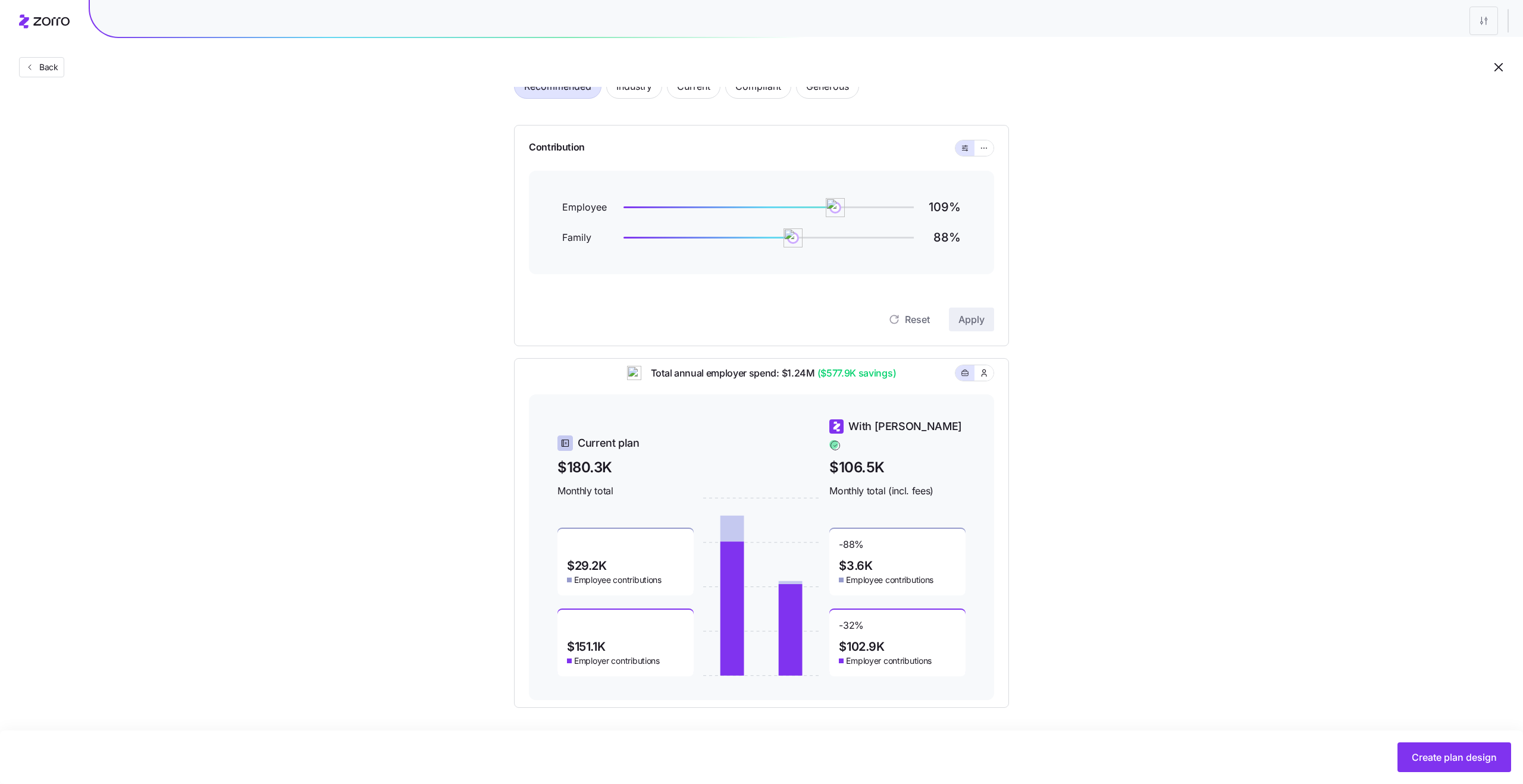
click at [823, 381] on span "($577.9K savings)" at bounding box center [856, 373] width 81 height 15
click at [885, 381] on span "($577.9K savings)" at bounding box center [856, 373] width 81 height 15
click at [827, 380] on span "($577.9K savings)" at bounding box center [856, 373] width 81 height 15
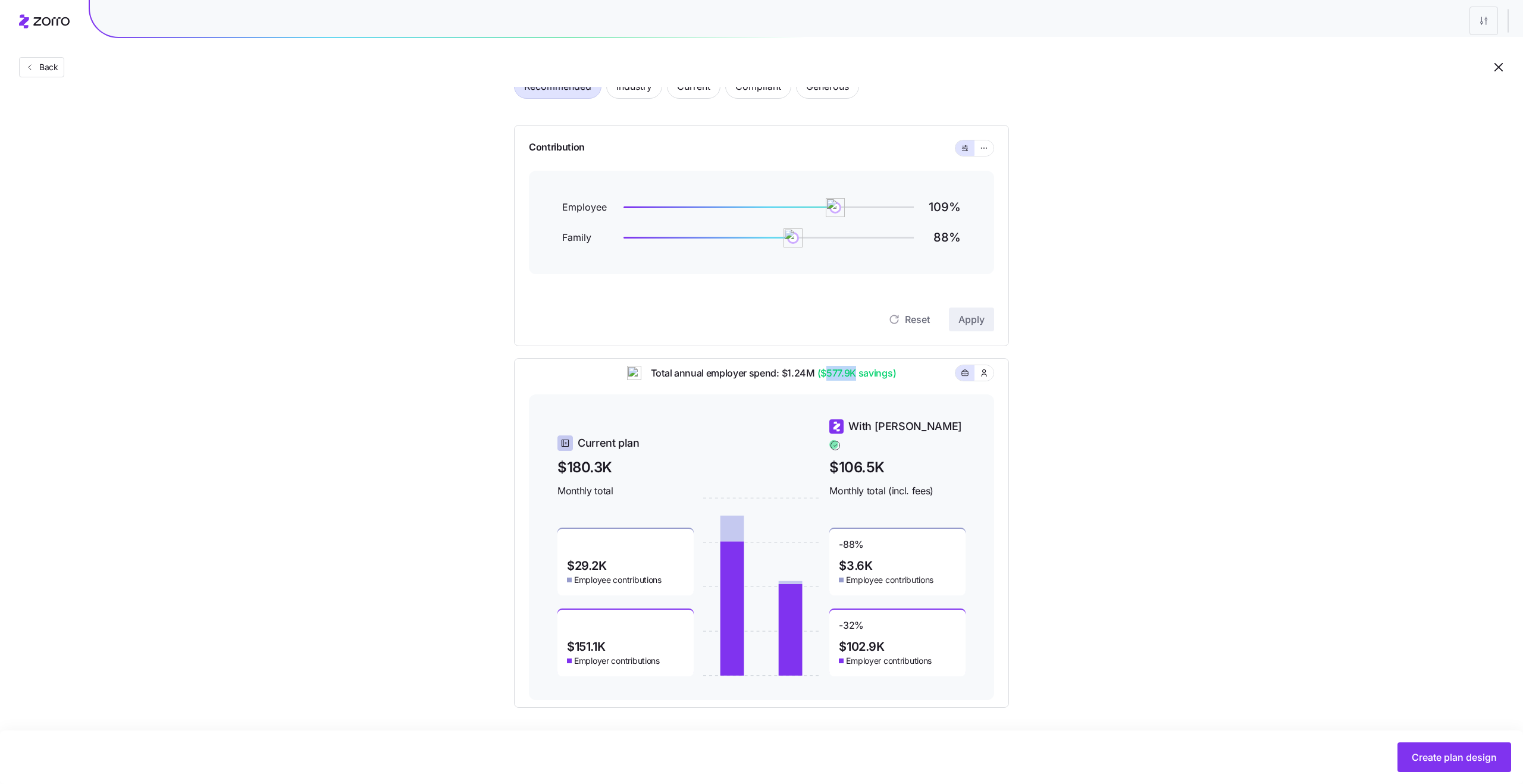
click at [890, 381] on span "($577.9K savings)" at bounding box center [856, 373] width 81 height 15
click at [910, 394] on div "Total annual employer spend: $1.24M ($577.9K savings)" at bounding box center [762, 380] width 466 height 29
click at [1111, 417] on div "Set your contribution Recommended Industry Current Compliant Generous Contribut…" at bounding box center [762, 366] width 1523 height 682
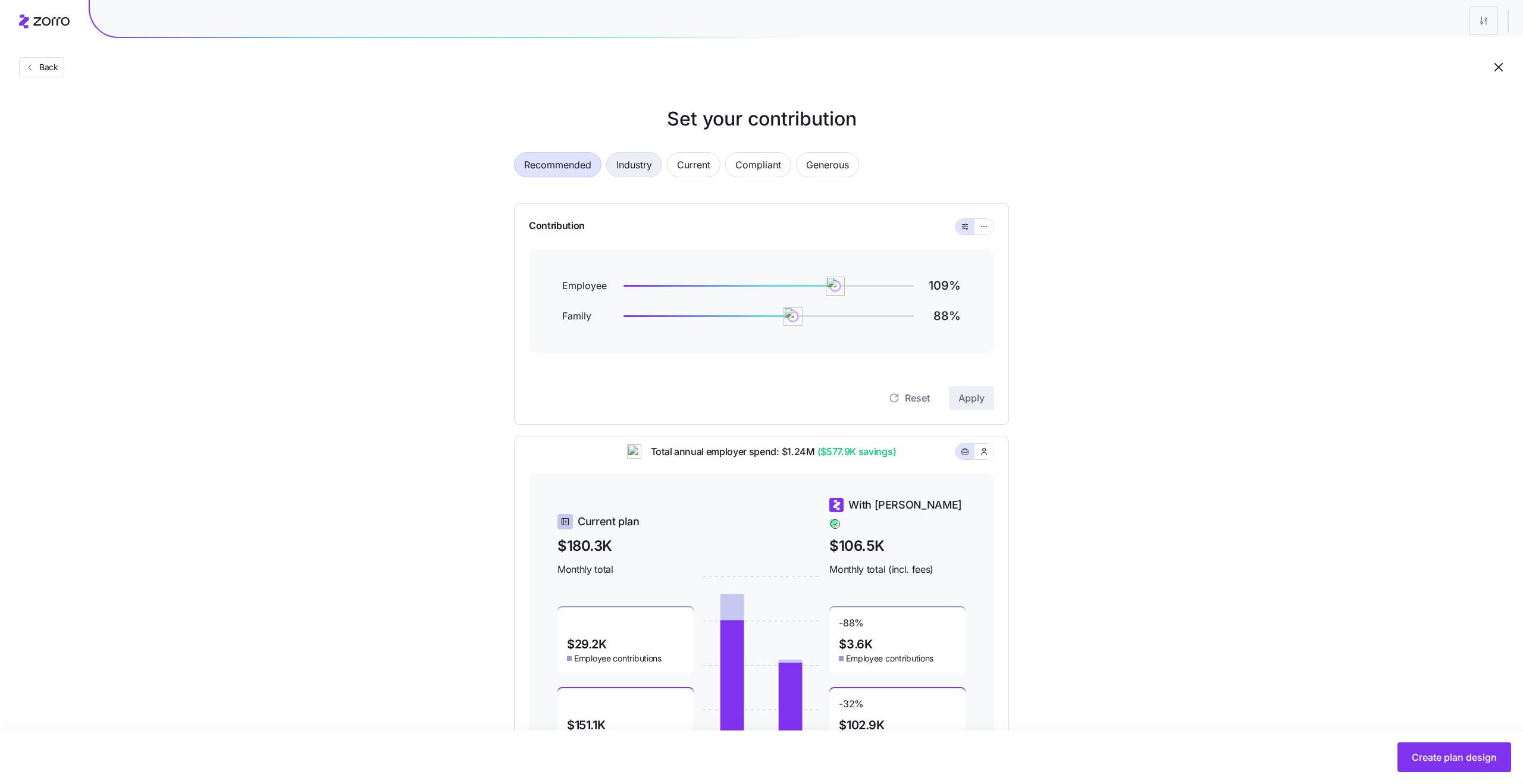
click at [627, 166] on span "Industry" at bounding box center [634, 165] width 36 height 24
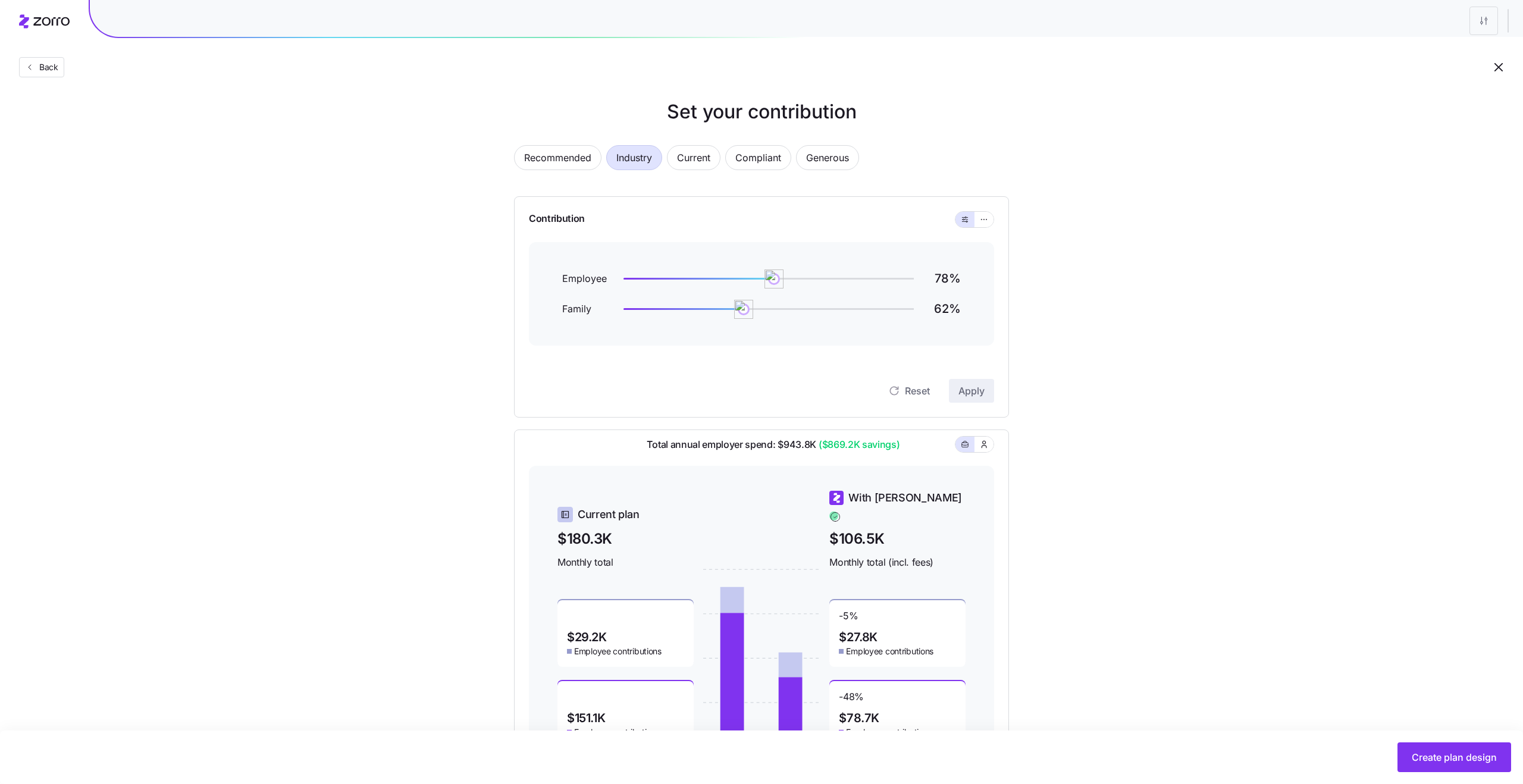
scroll to position [7, 0]
click at [565, 155] on span "Recommended" at bounding box center [558, 158] width 68 height 24
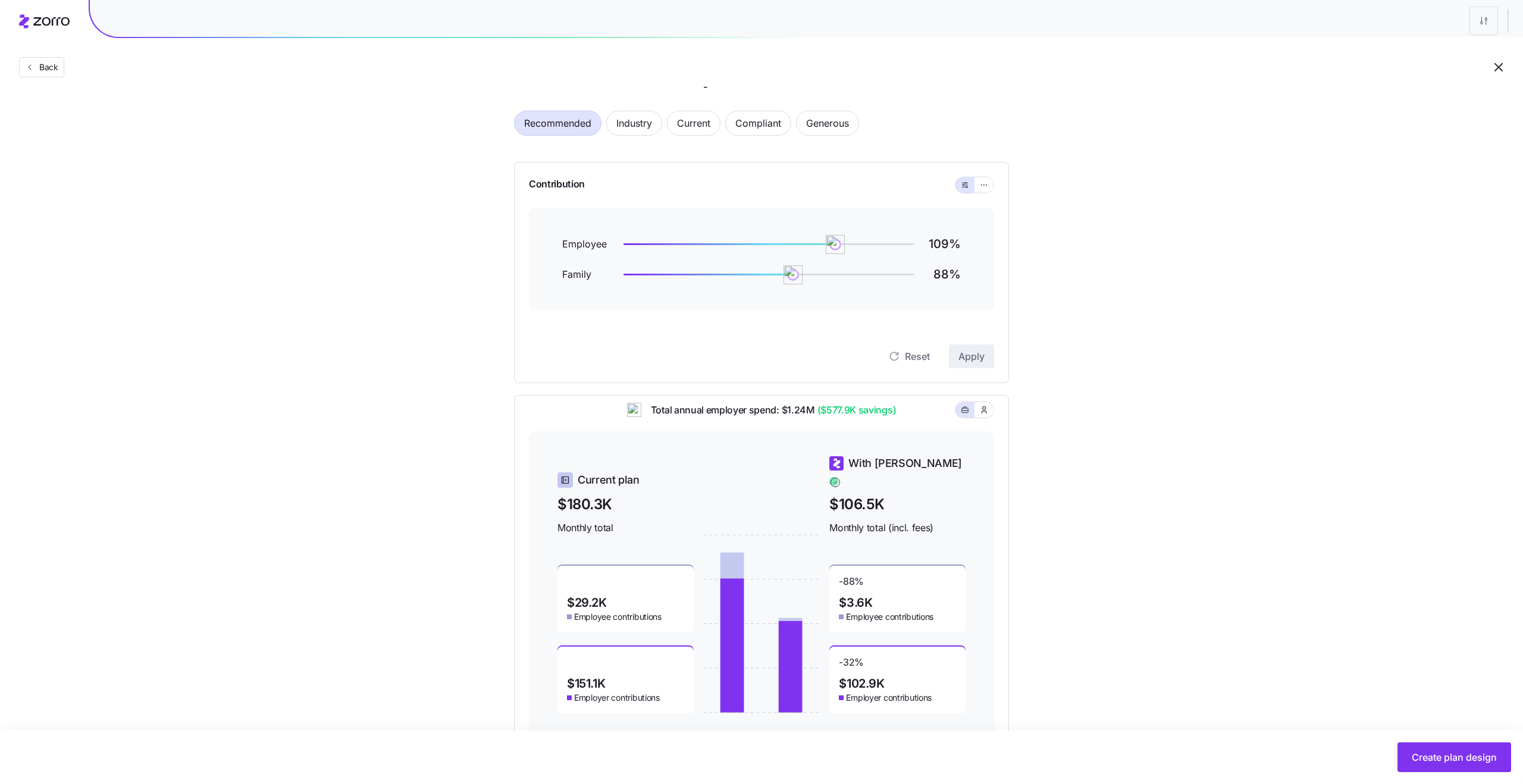
scroll to position [0, 0]
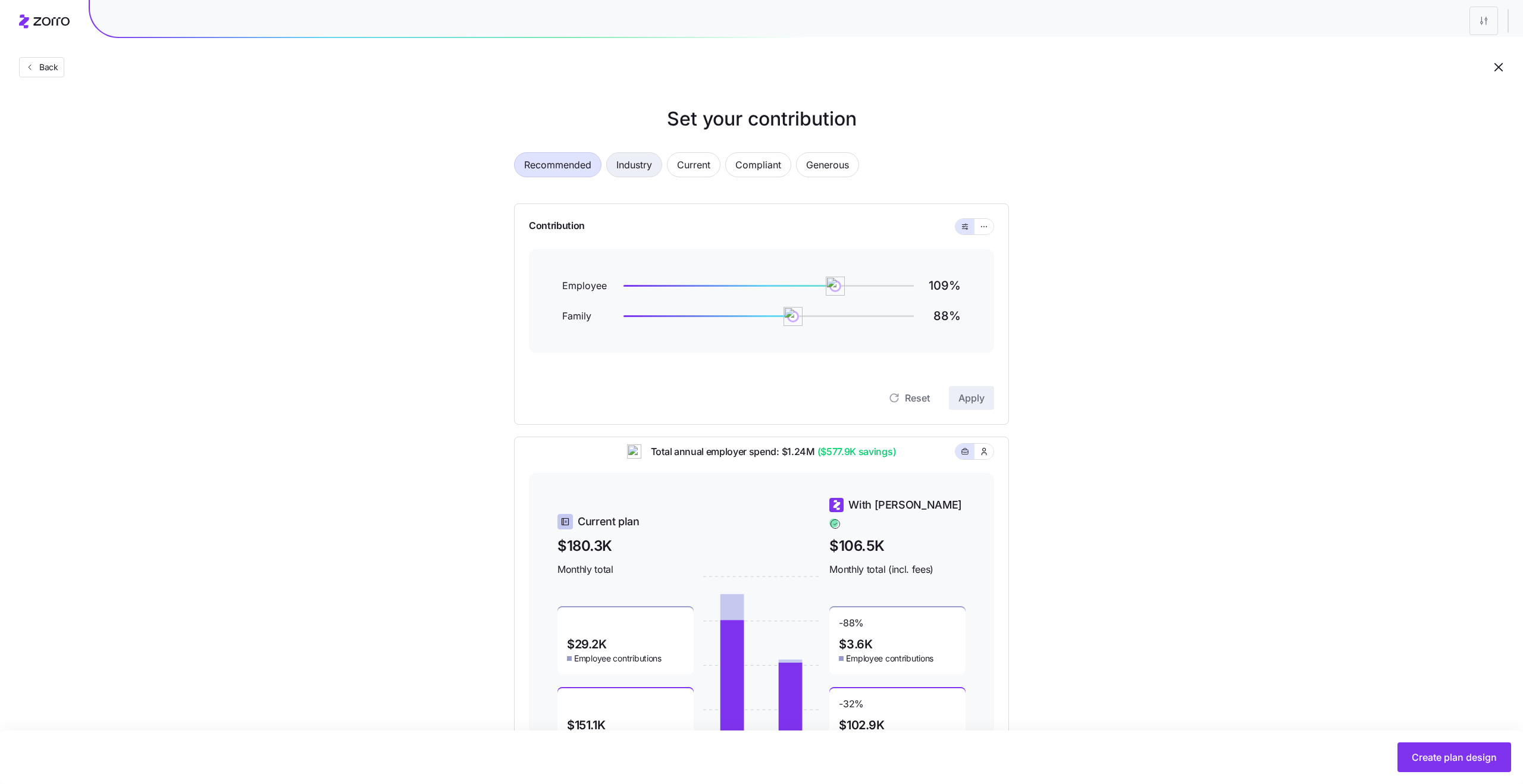
click at [632, 160] on span "Industry" at bounding box center [634, 165] width 36 height 24
click at [742, 161] on span "Compliant" at bounding box center [759, 165] width 46 height 24
click at [813, 168] on span "Generous" at bounding box center [827, 165] width 43 height 24
click at [544, 164] on span "Recommended" at bounding box center [558, 165] width 68 height 24
click at [841, 172] on span "Generous" at bounding box center [827, 165] width 43 height 24
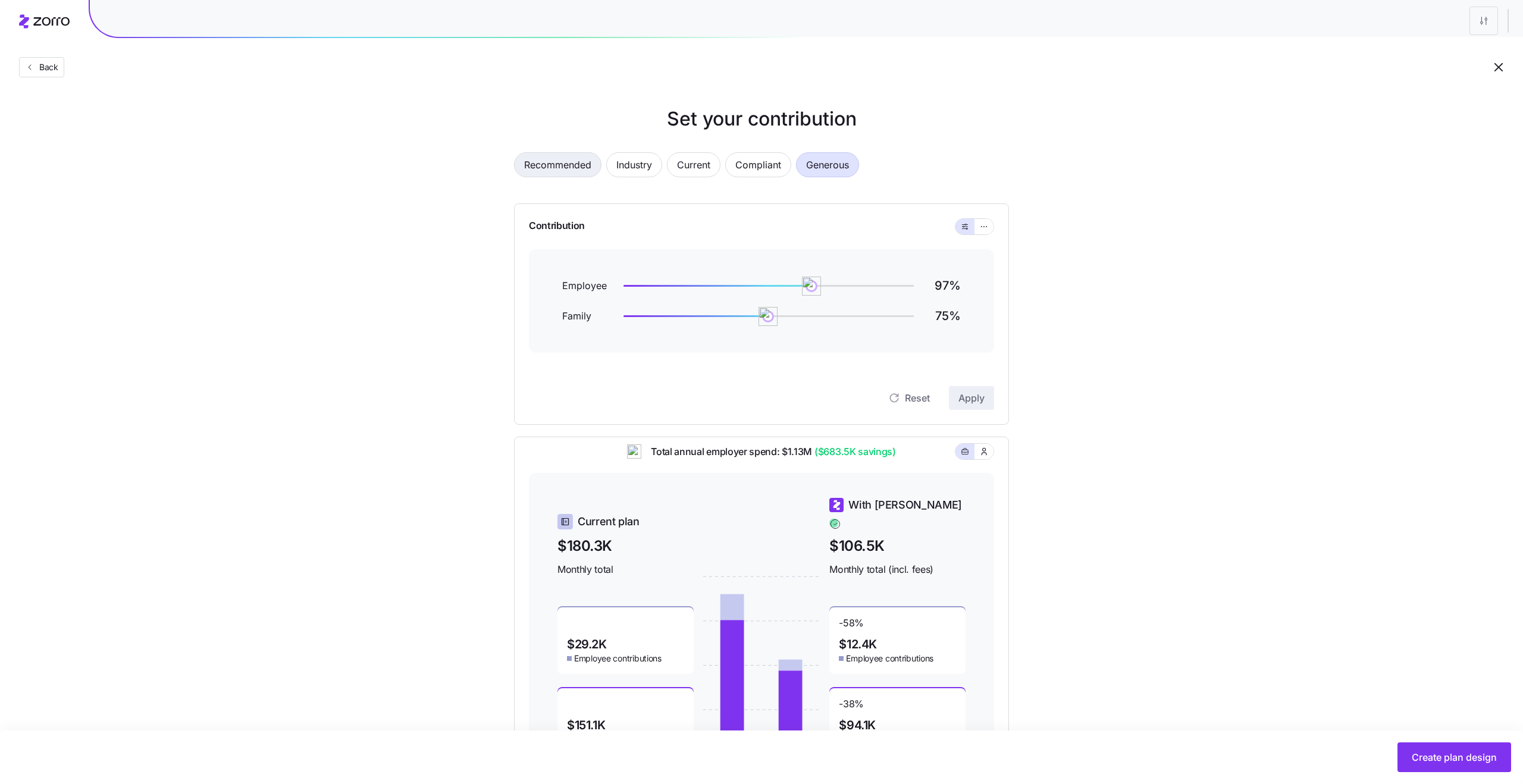
click at [559, 167] on span "Recommended" at bounding box center [558, 165] width 68 height 24
click at [989, 222] on span "button" at bounding box center [985, 227] width 10 height 10
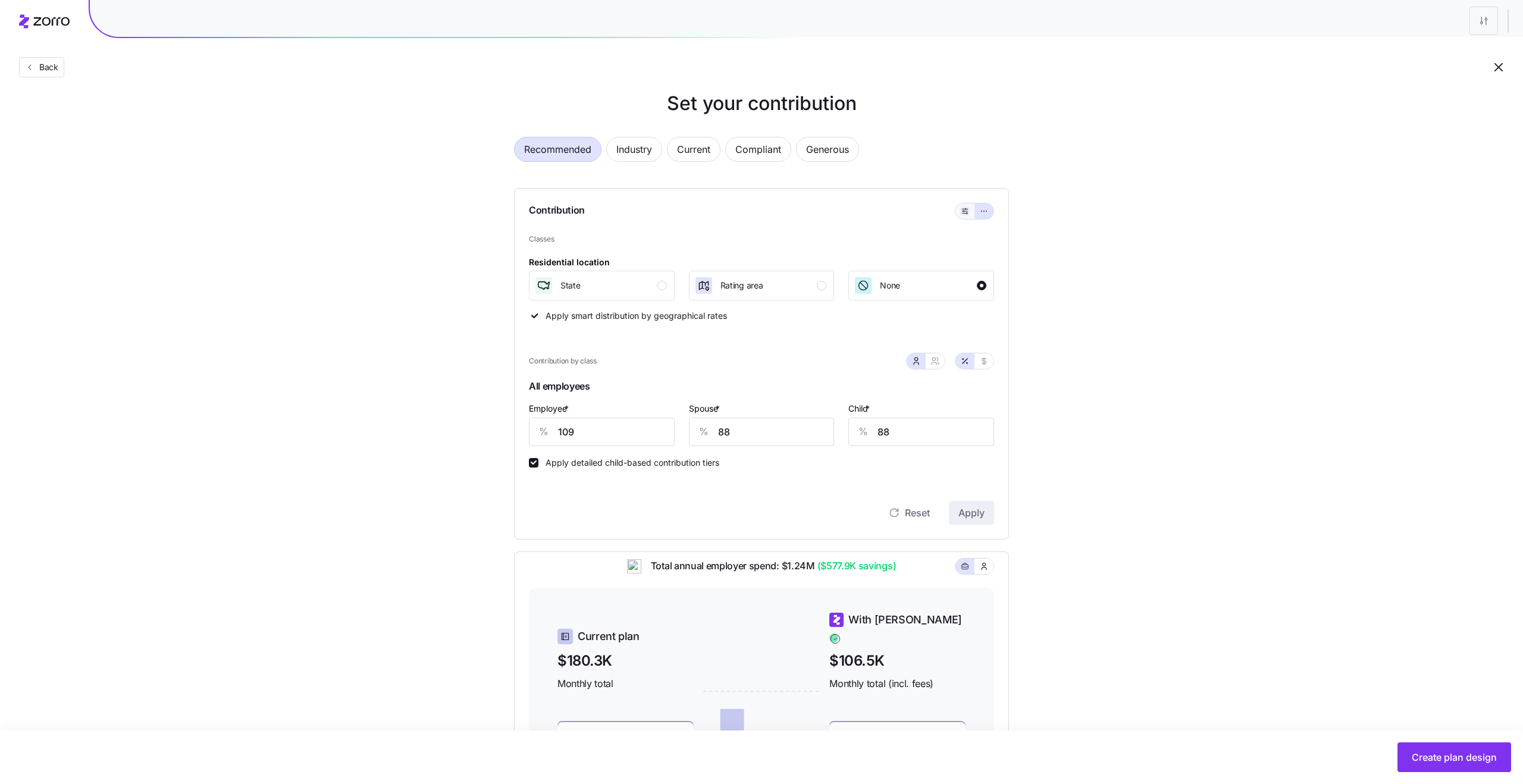
click at [967, 213] on icon "button" at bounding box center [966, 212] width 1 height 1
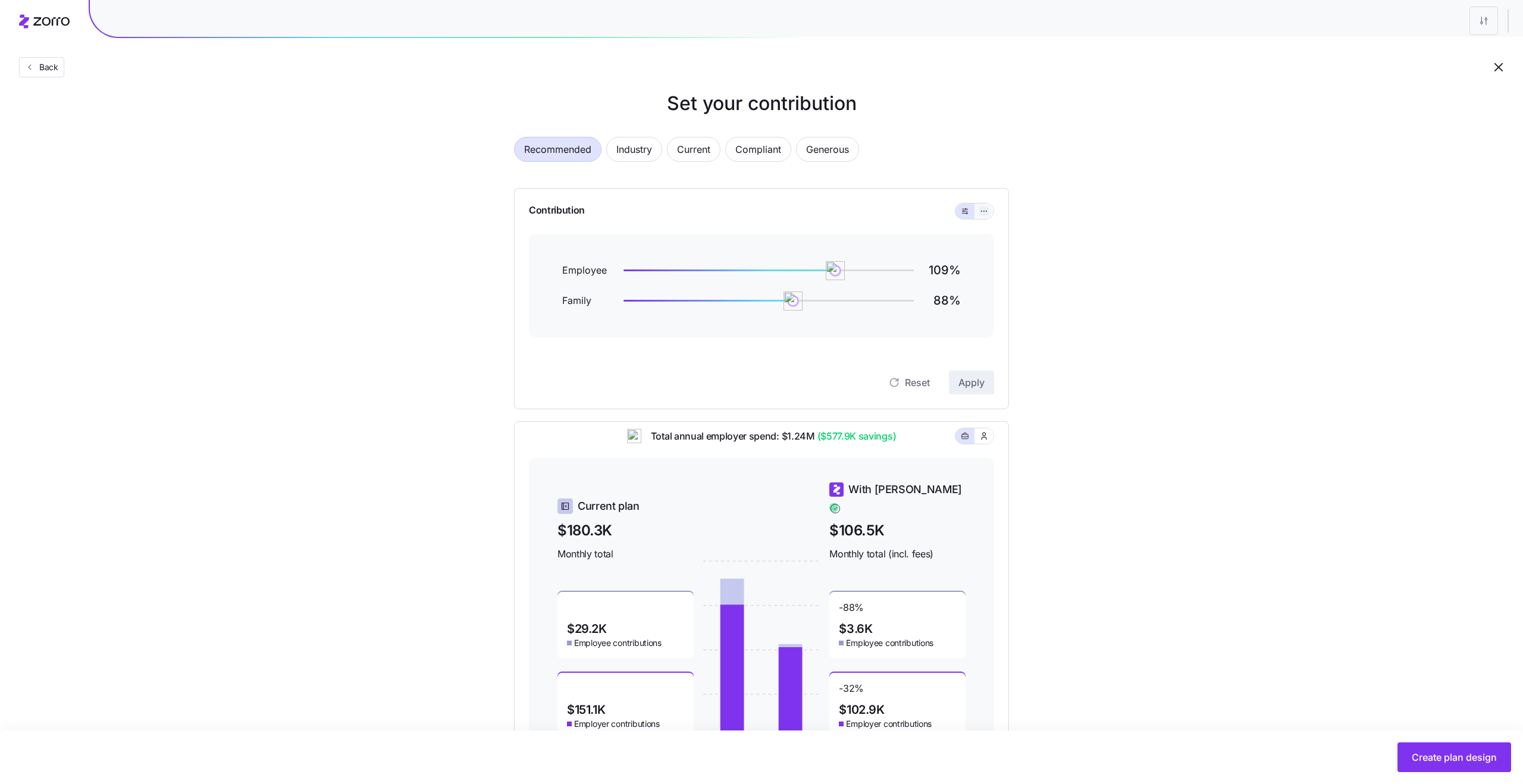
click at [980, 213] on button "button" at bounding box center [985, 211] width 10 height 10
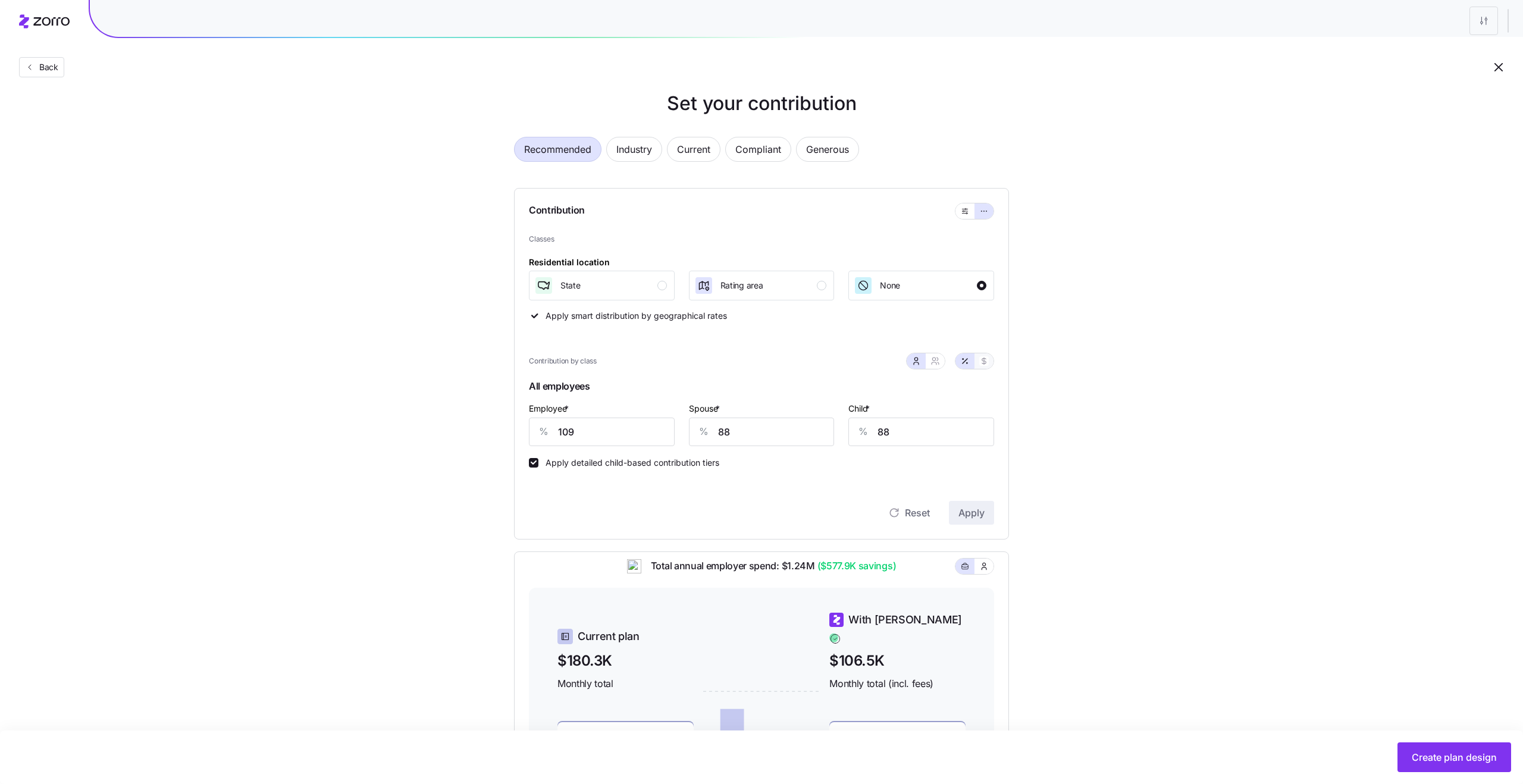
click at [986, 366] on button "button" at bounding box center [984, 361] width 19 height 16
type input "640"
type input "512"
type input "210"
click at [965, 357] on icon "button" at bounding box center [965, 361] width 10 height 10
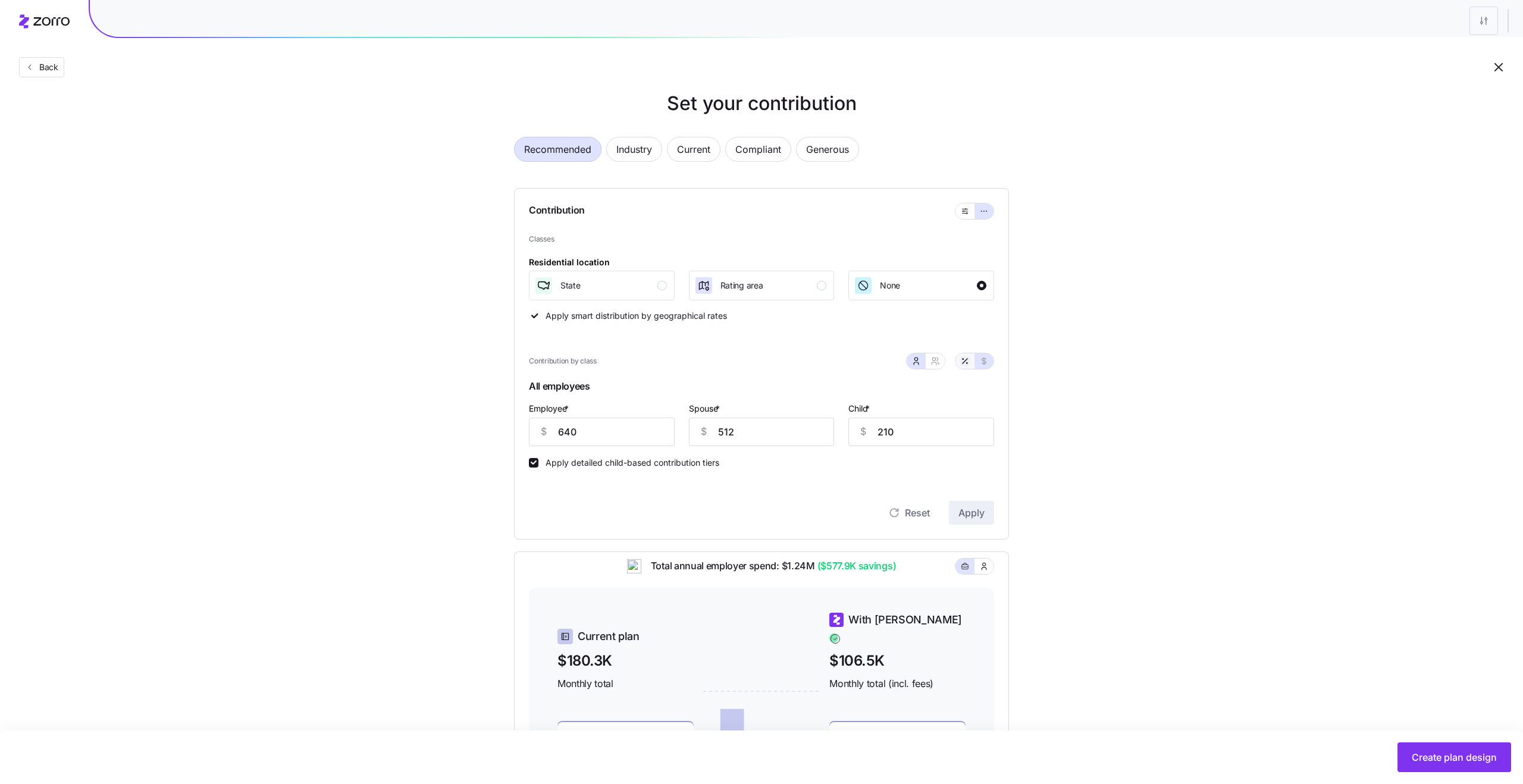
type input "109"
type input "88"
click at [989, 355] on button "button" at bounding box center [984, 361] width 19 height 16
type input "640"
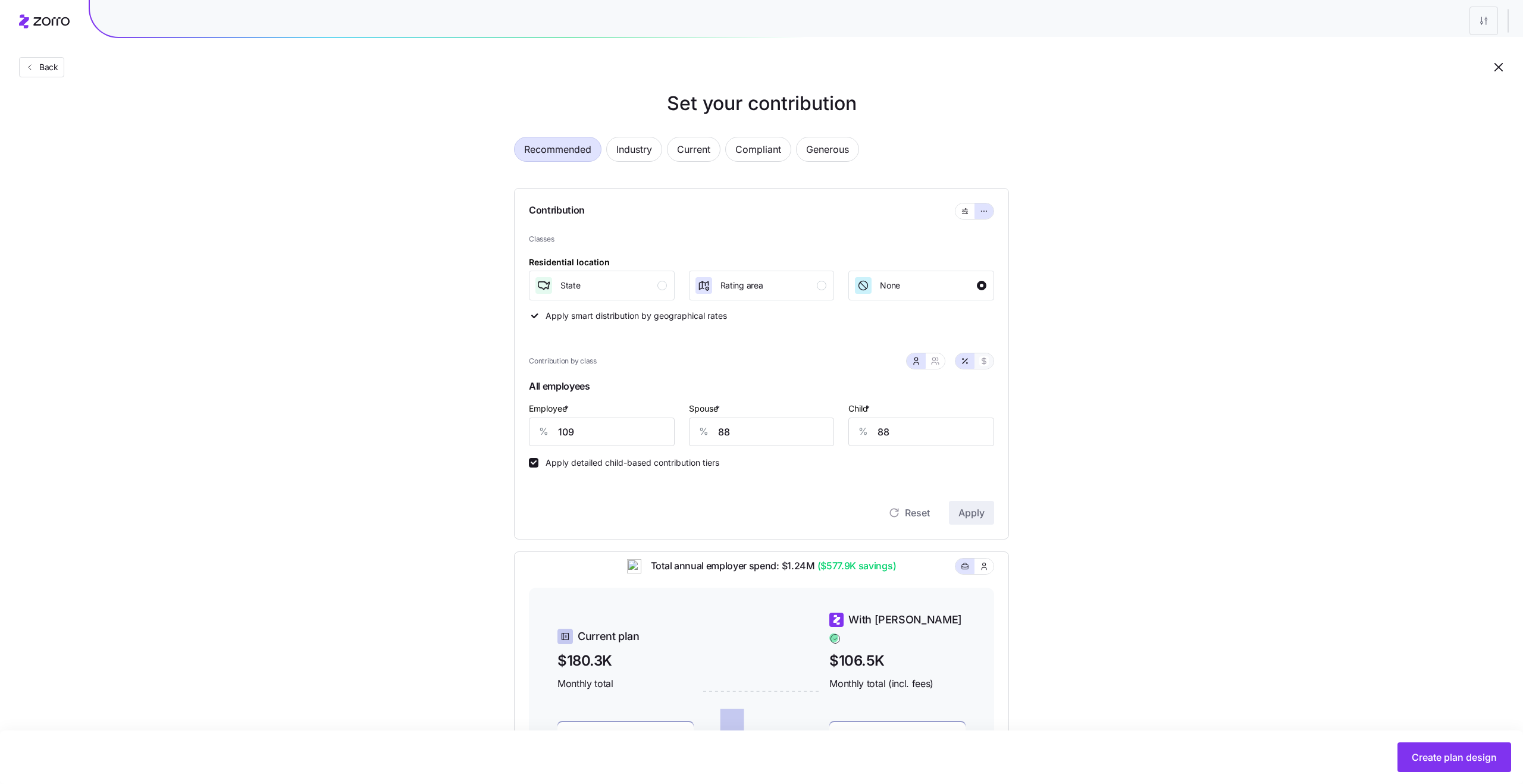
type input "512"
type input "210"
click at [959, 359] on button "button" at bounding box center [965, 361] width 19 height 16
type input "109"
type input "88"
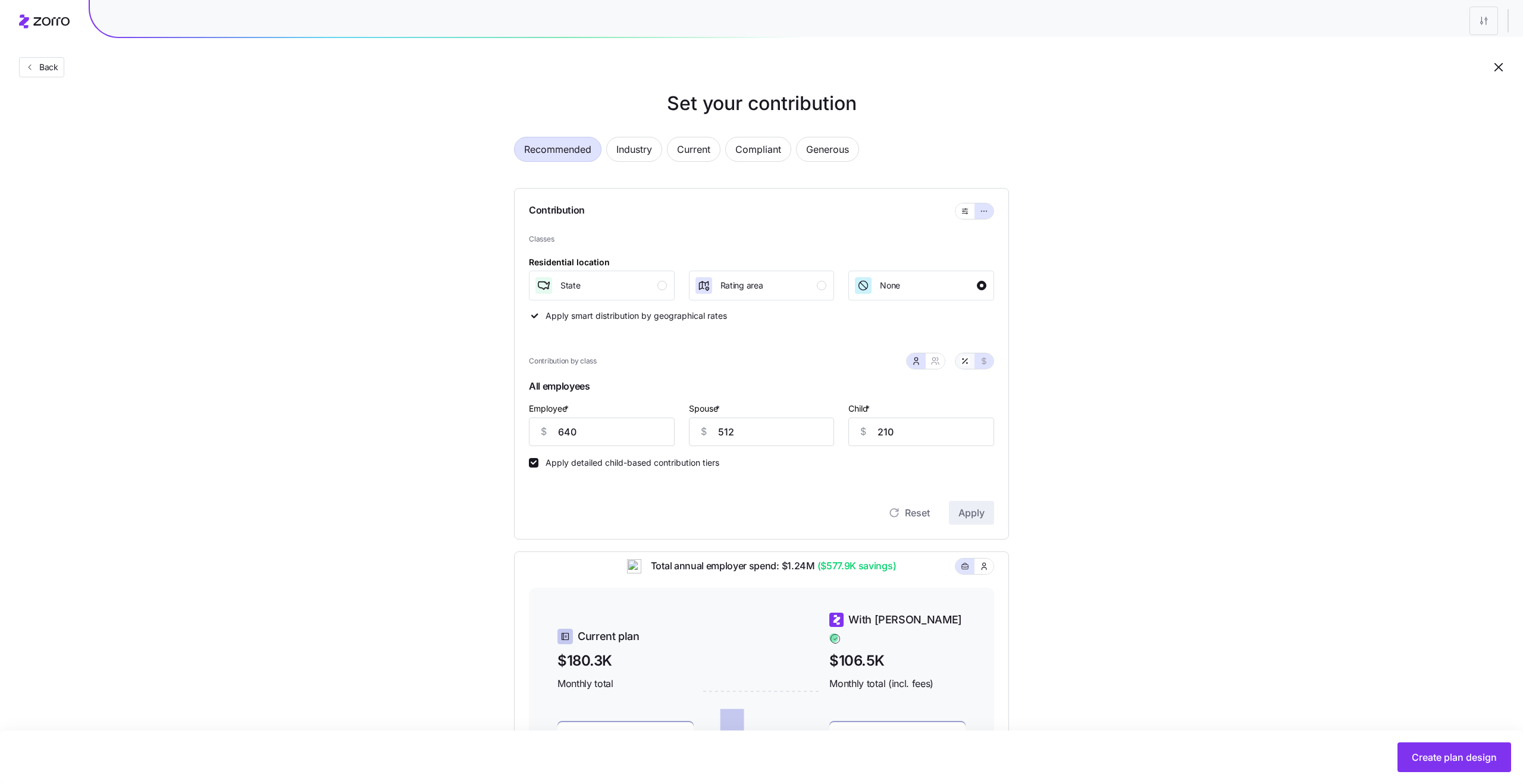
type input "88"
click at [1114, 399] on div "Set your contribution Recommended Industry Current Compliant Generous Contribut…" at bounding box center [762, 495] width 1523 height 812
click at [975, 357] on button "button" at bounding box center [984, 361] width 19 height 16
type input "640"
type input "512"
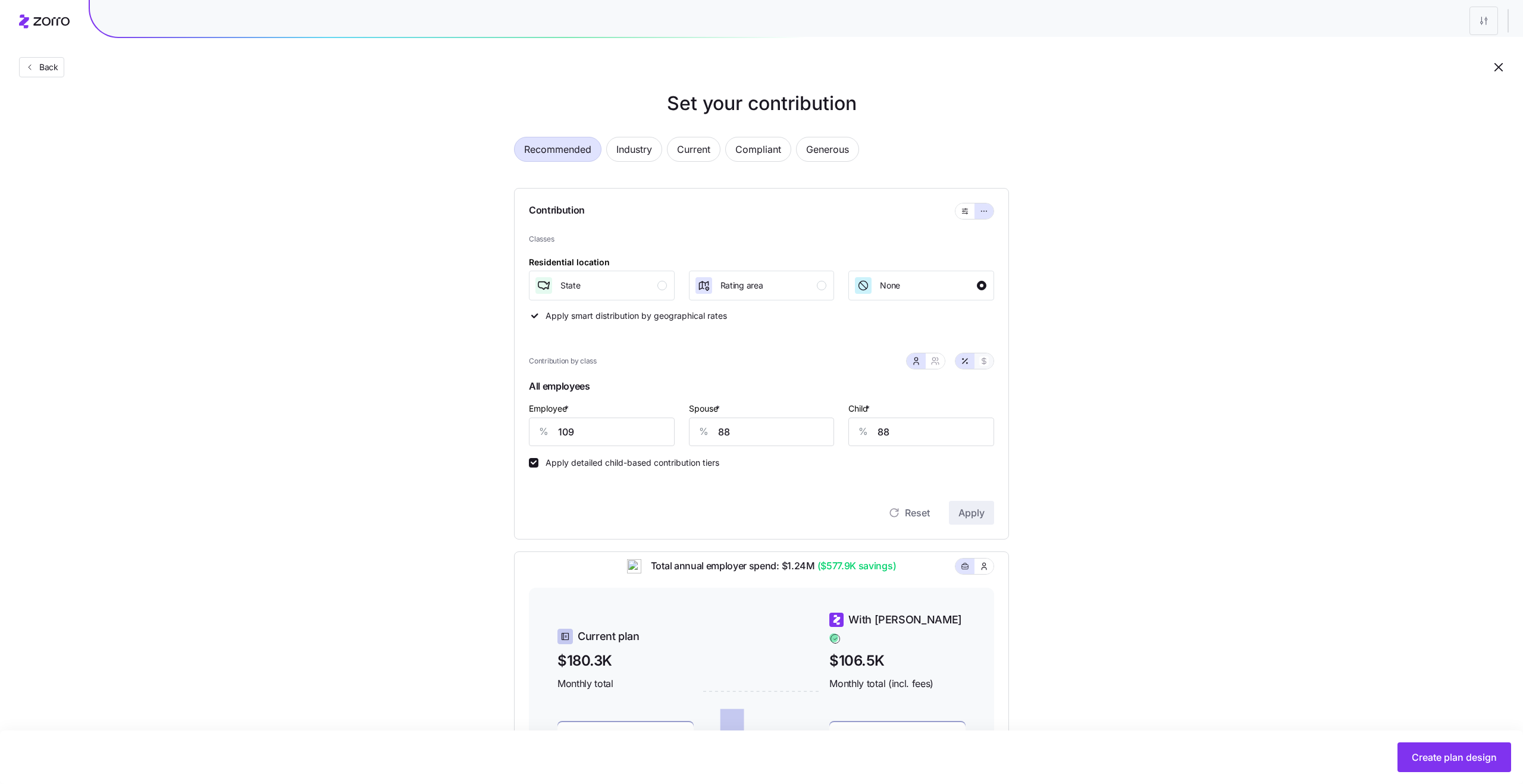
type input "210"
click at [960, 357] on span "button" at bounding box center [965, 361] width 10 height 10
type input "109"
type input "88"
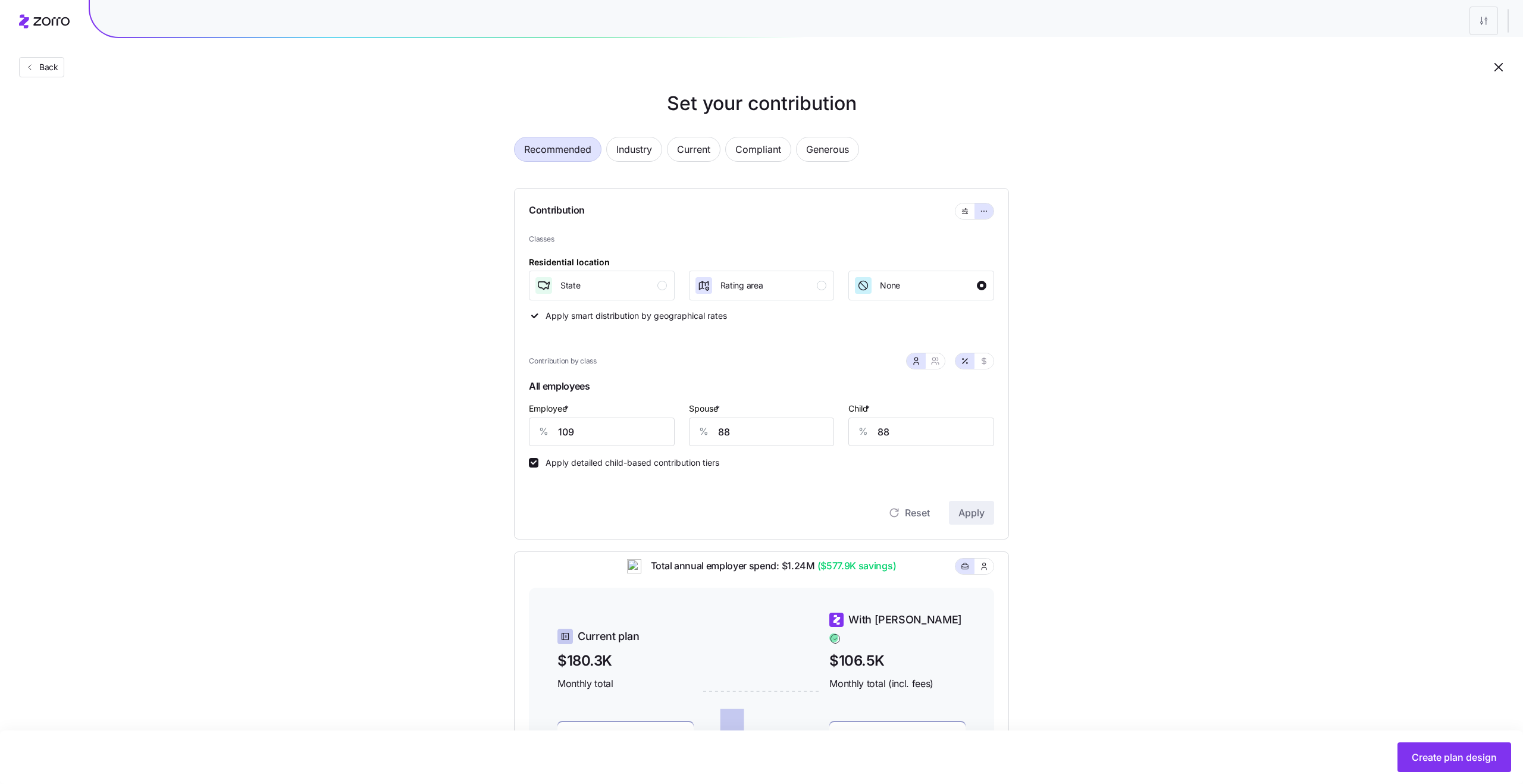
click at [1067, 420] on div "Set your contribution Recommended Industry Current Compliant Generous Contribut…" at bounding box center [762, 495] width 1523 height 812
click at [983, 358] on icon "button" at bounding box center [985, 361] width 10 height 10
type input "640"
type input "512"
type input "210"
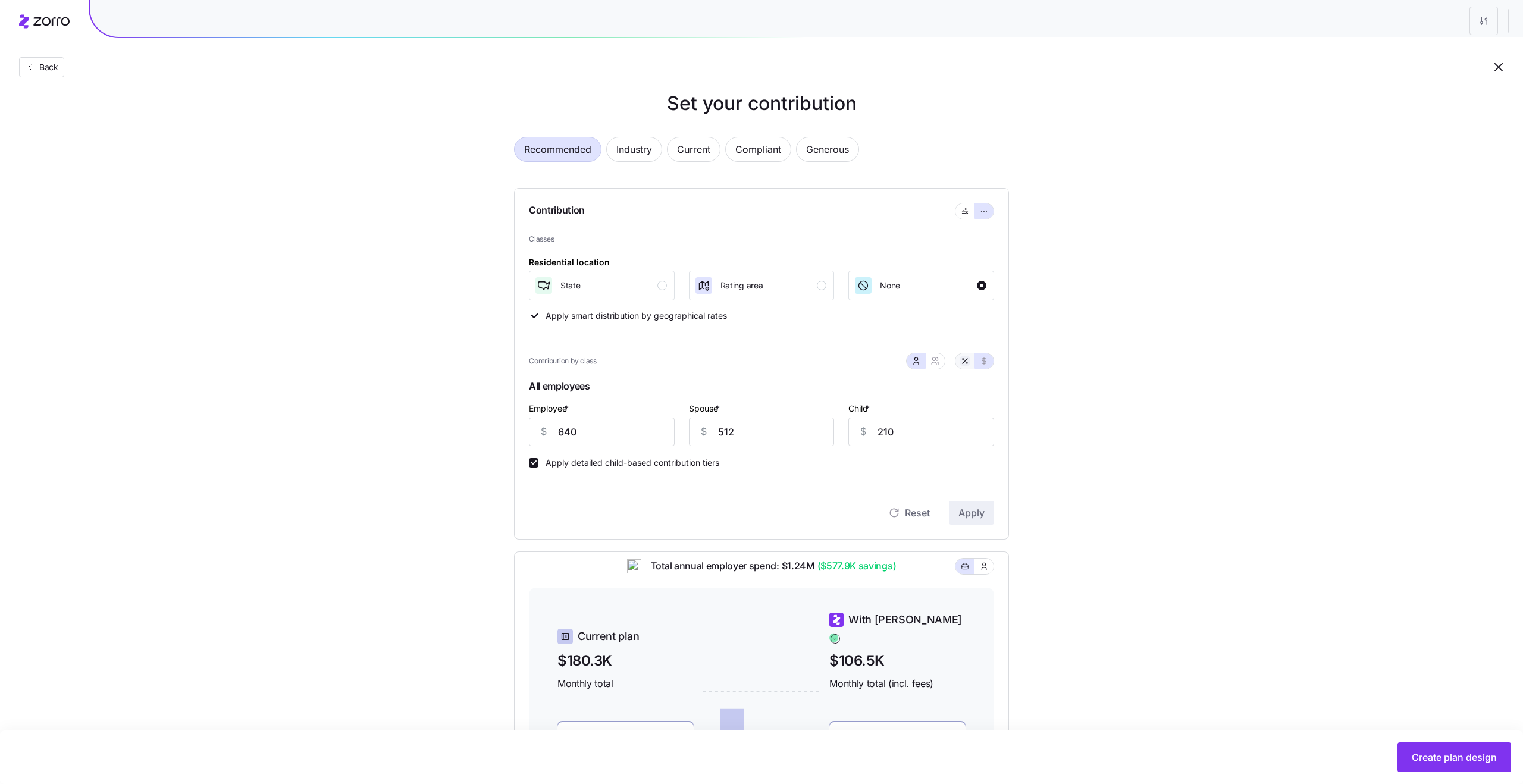
click at [966, 359] on icon "button" at bounding box center [965, 361] width 10 height 10
type input "109"
type input "88"
click at [982, 362] on icon "button" at bounding box center [985, 361] width 10 height 10
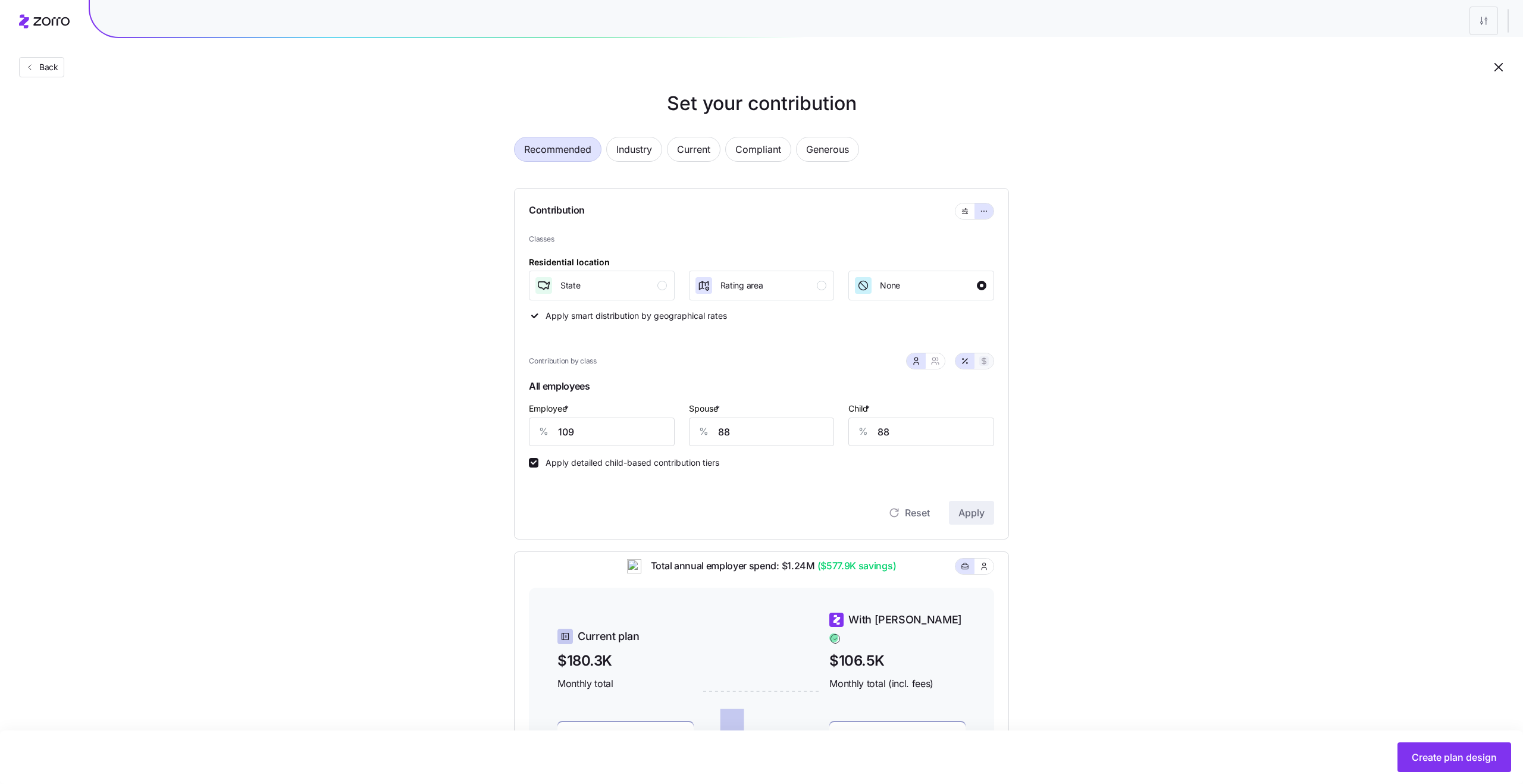
type input "640"
type input "512"
type input "210"
click at [1052, 449] on div "Set your contribution Recommended Industry Current Compliant Generous Contribut…" at bounding box center [762, 495] width 591 height 812
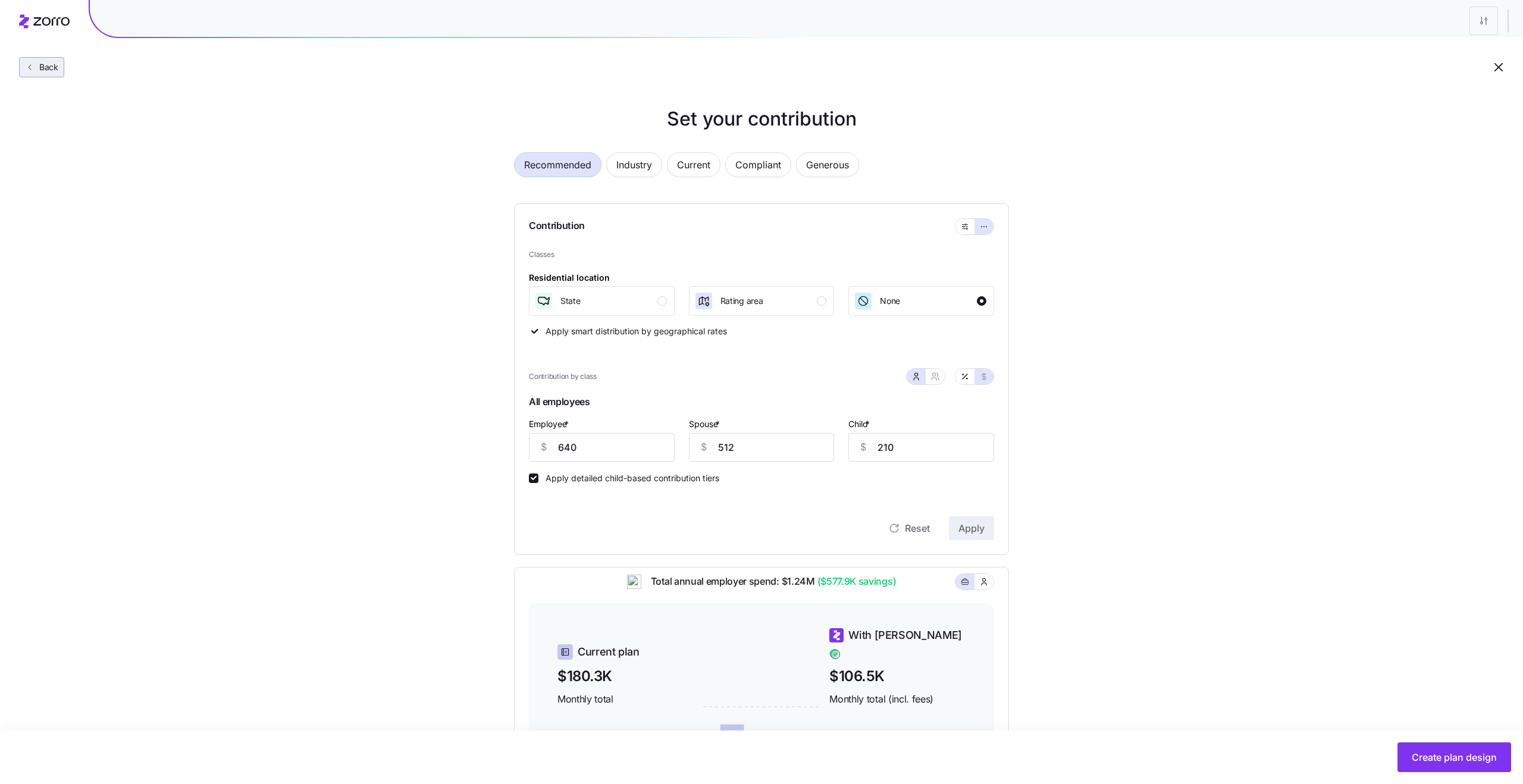
click at [44, 73] on button "Back" at bounding box center [42, 67] width 46 height 20
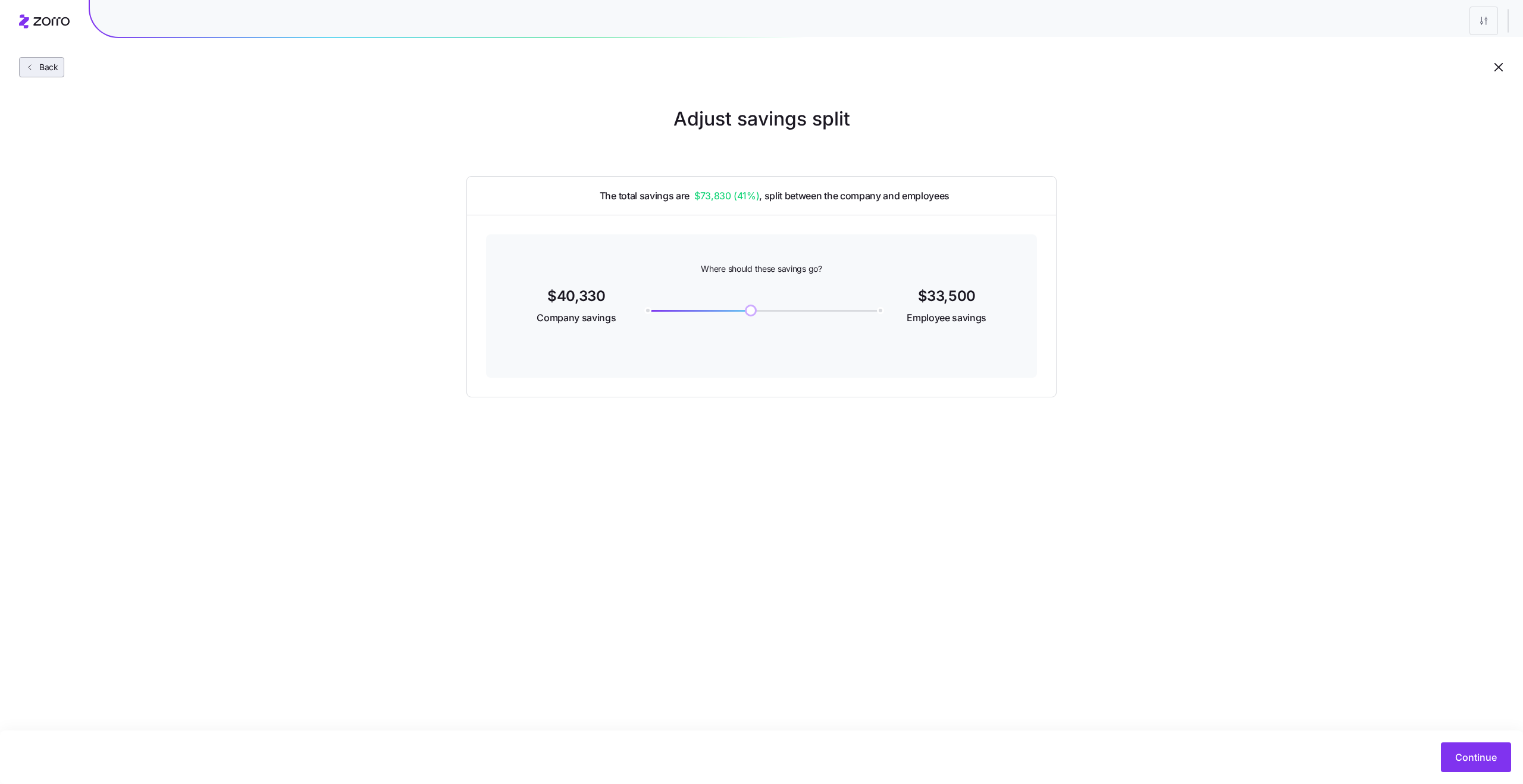
click at [50, 66] on span "Back" at bounding box center [47, 67] width 24 height 12
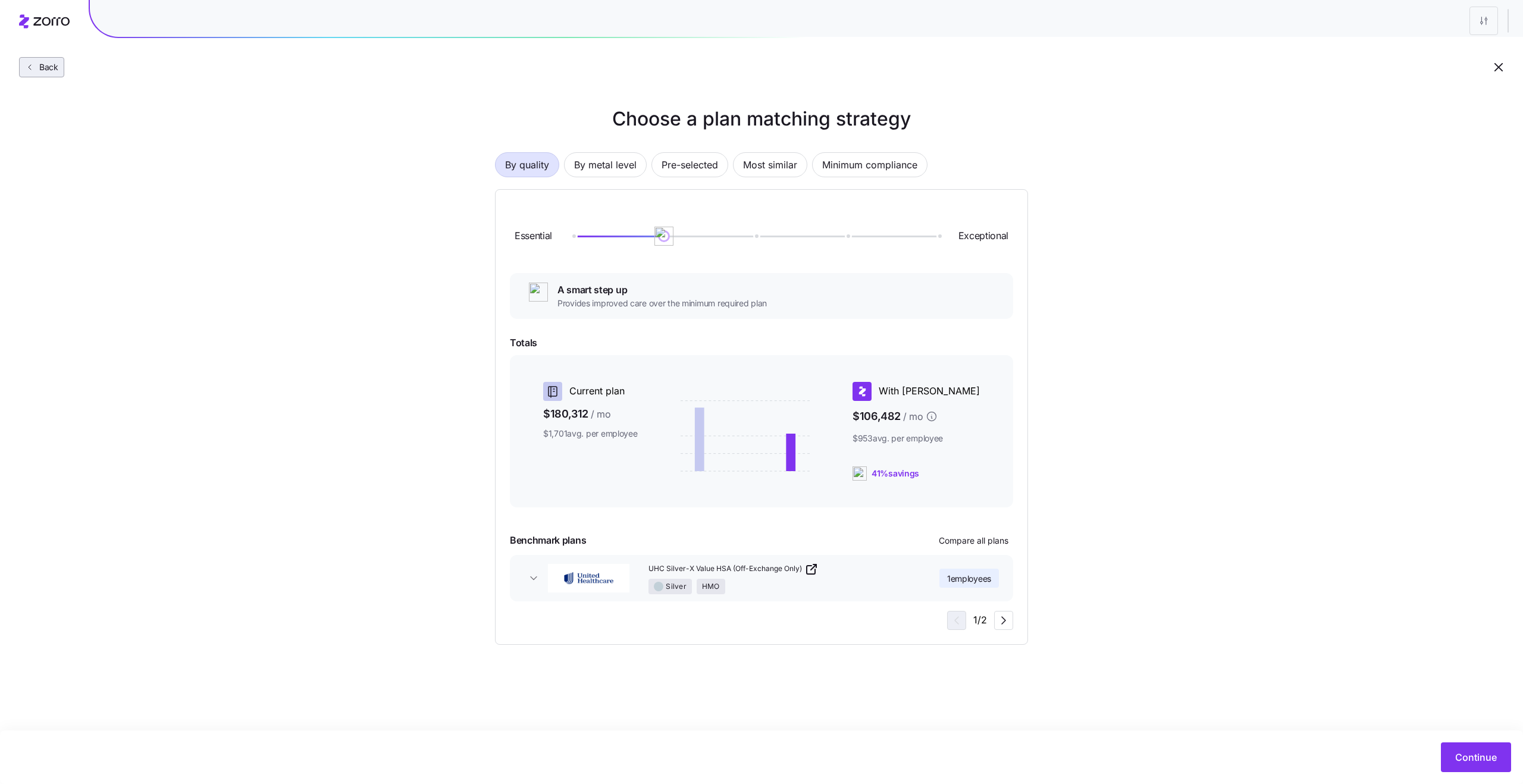
click at [50, 67] on span "Back" at bounding box center [47, 67] width 24 height 12
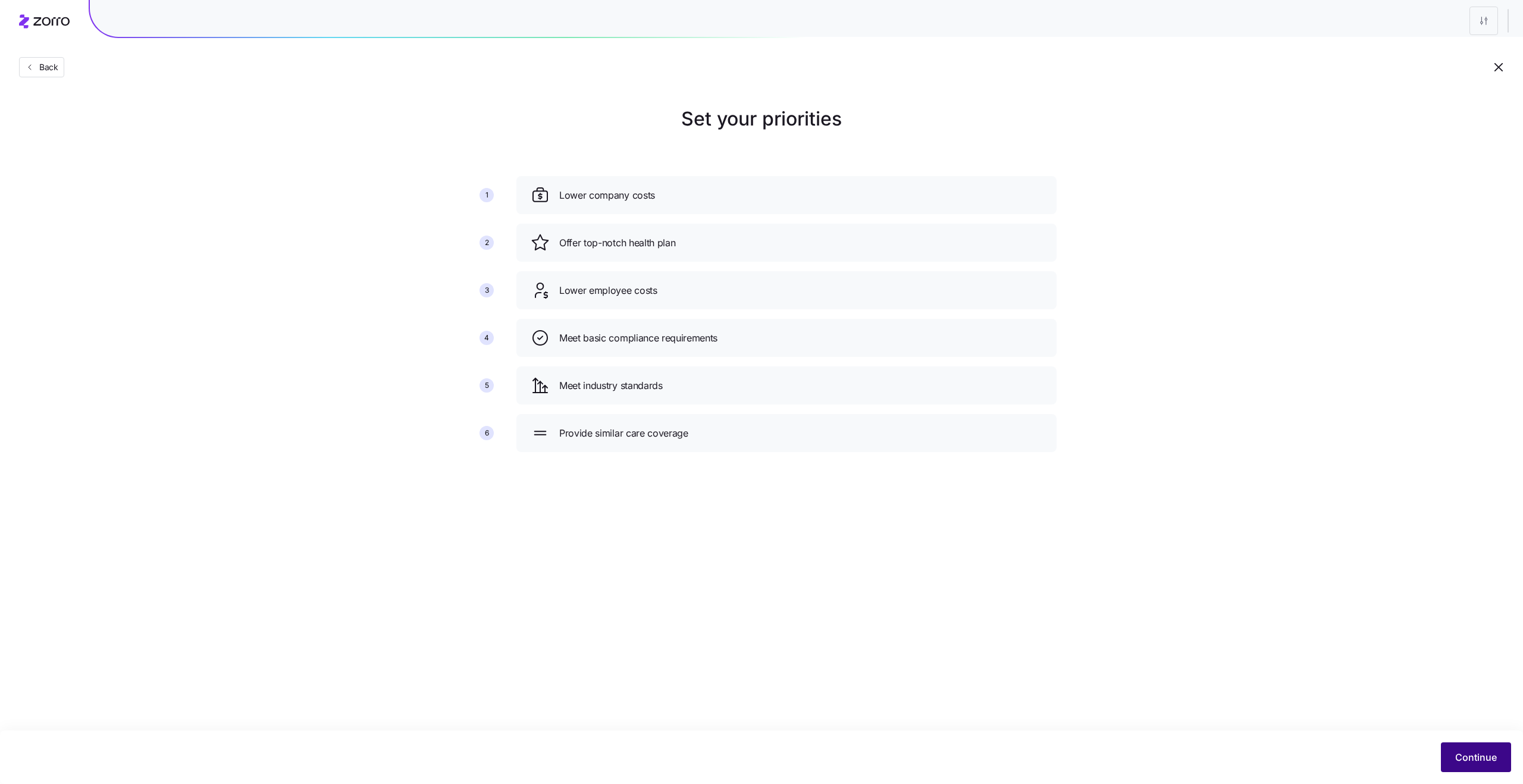
click at [1465, 763] on span "Continue" at bounding box center [1476, 757] width 42 height 14
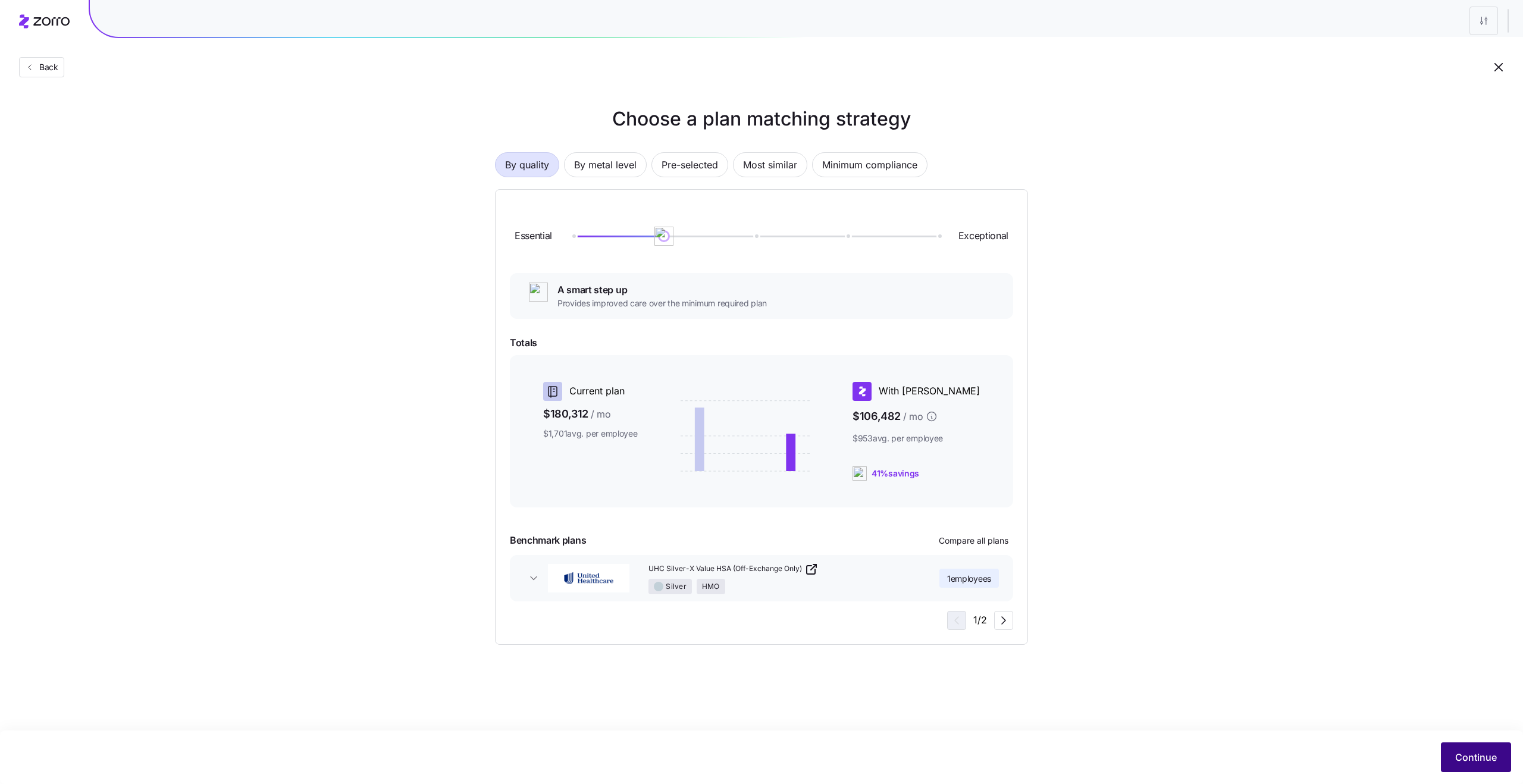
click at [1484, 758] on span "Continue" at bounding box center [1476, 757] width 42 height 14
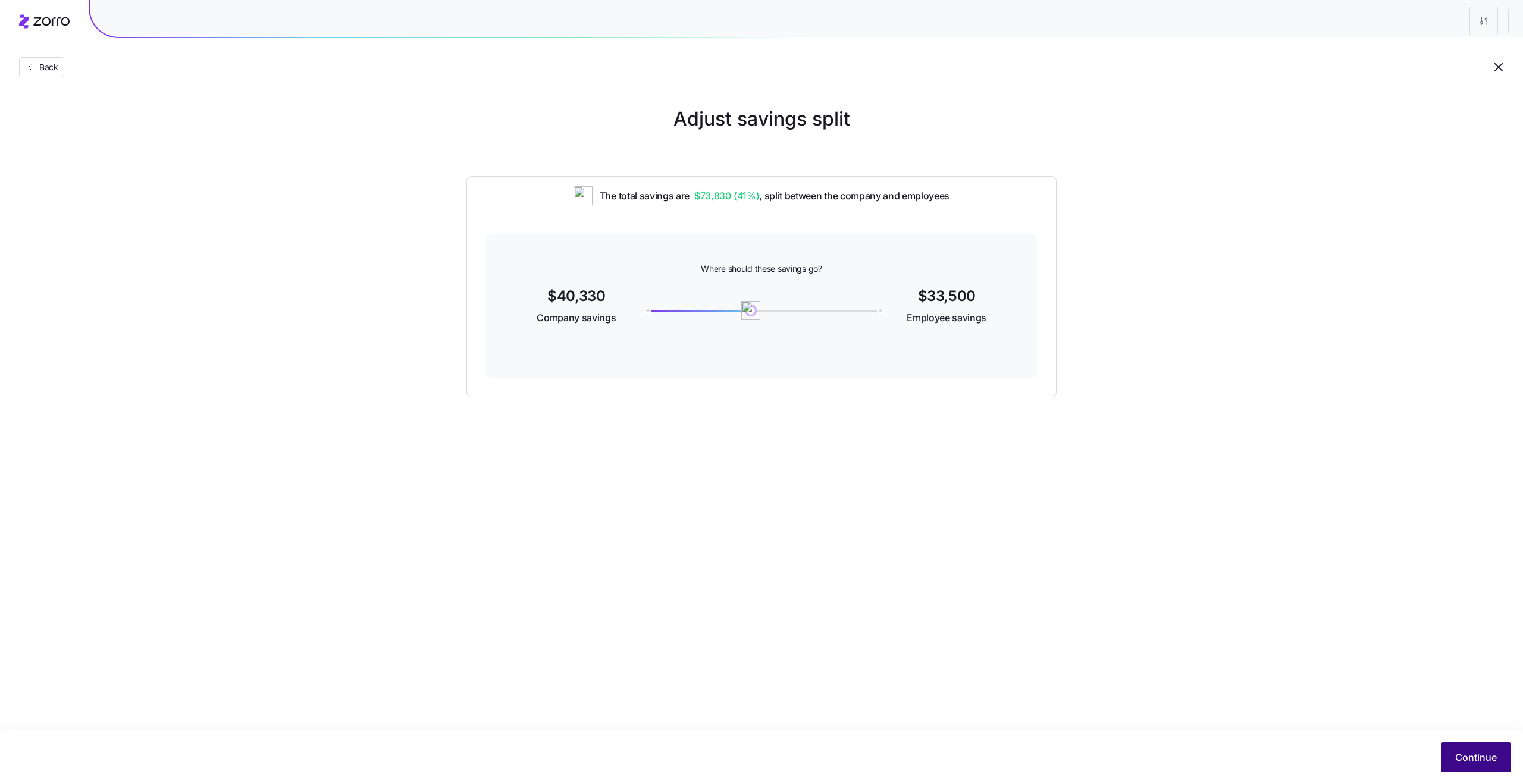
click at [1454, 752] on button "Continue" at bounding box center [1476, 757] width 70 height 30
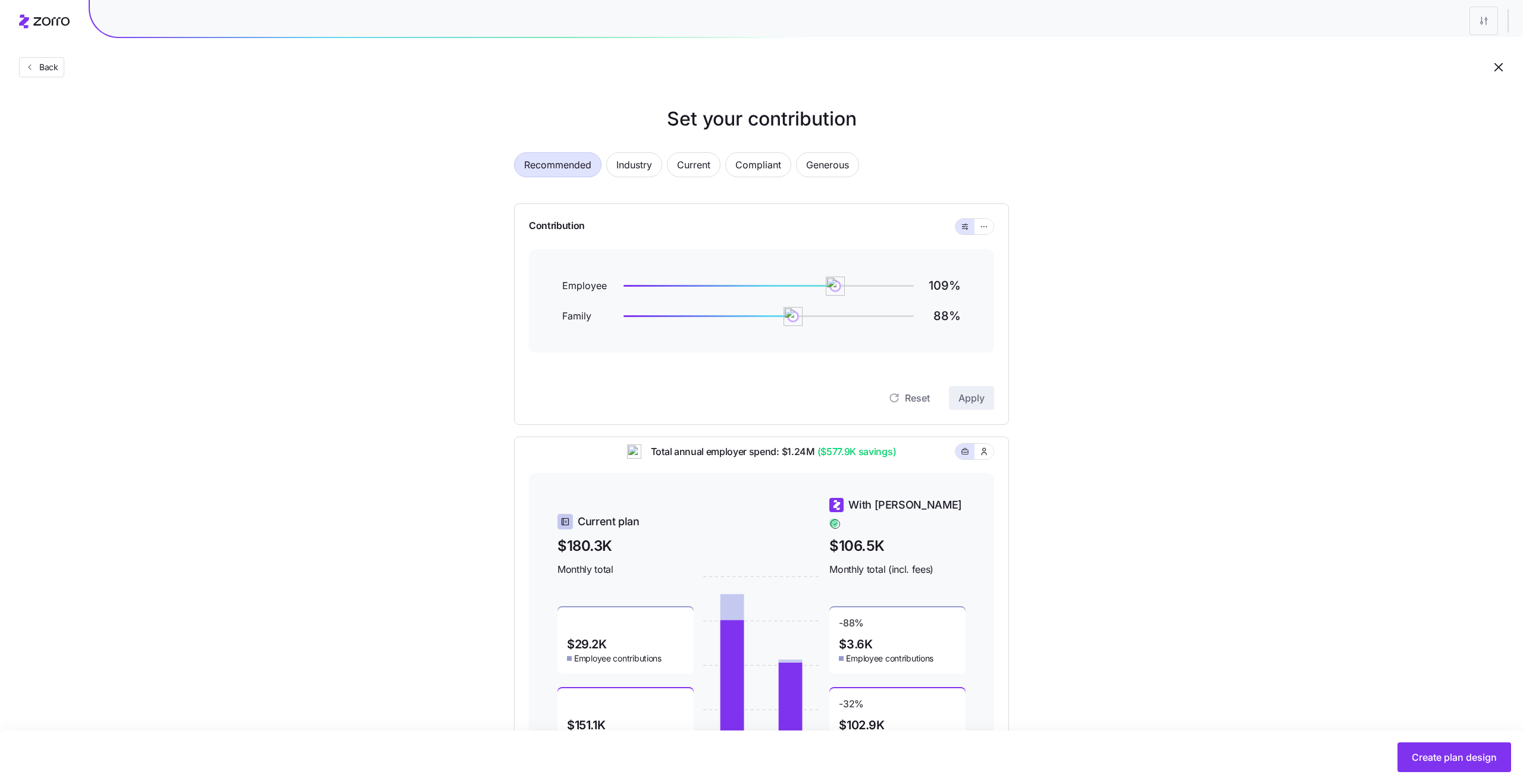
click at [424, 233] on div "Set your contribution Recommended Industry Current Compliant Generous Contribut…" at bounding box center [762, 445] width 1523 height 682
click at [52, 71] on span "Back" at bounding box center [47, 67] width 24 height 12
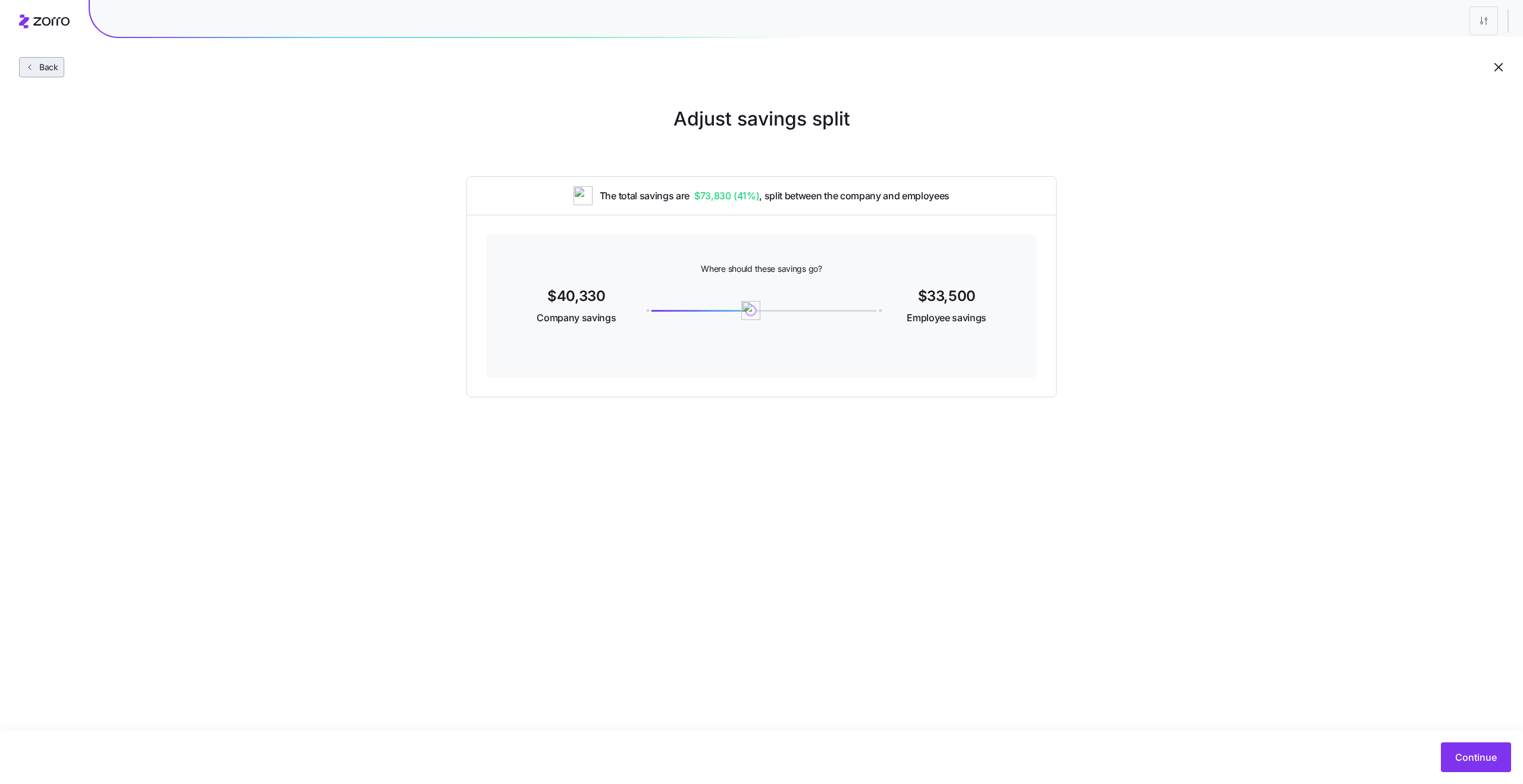
click at [40, 70] on span "Back" at bounding box center [47, 67] width 24 height 12
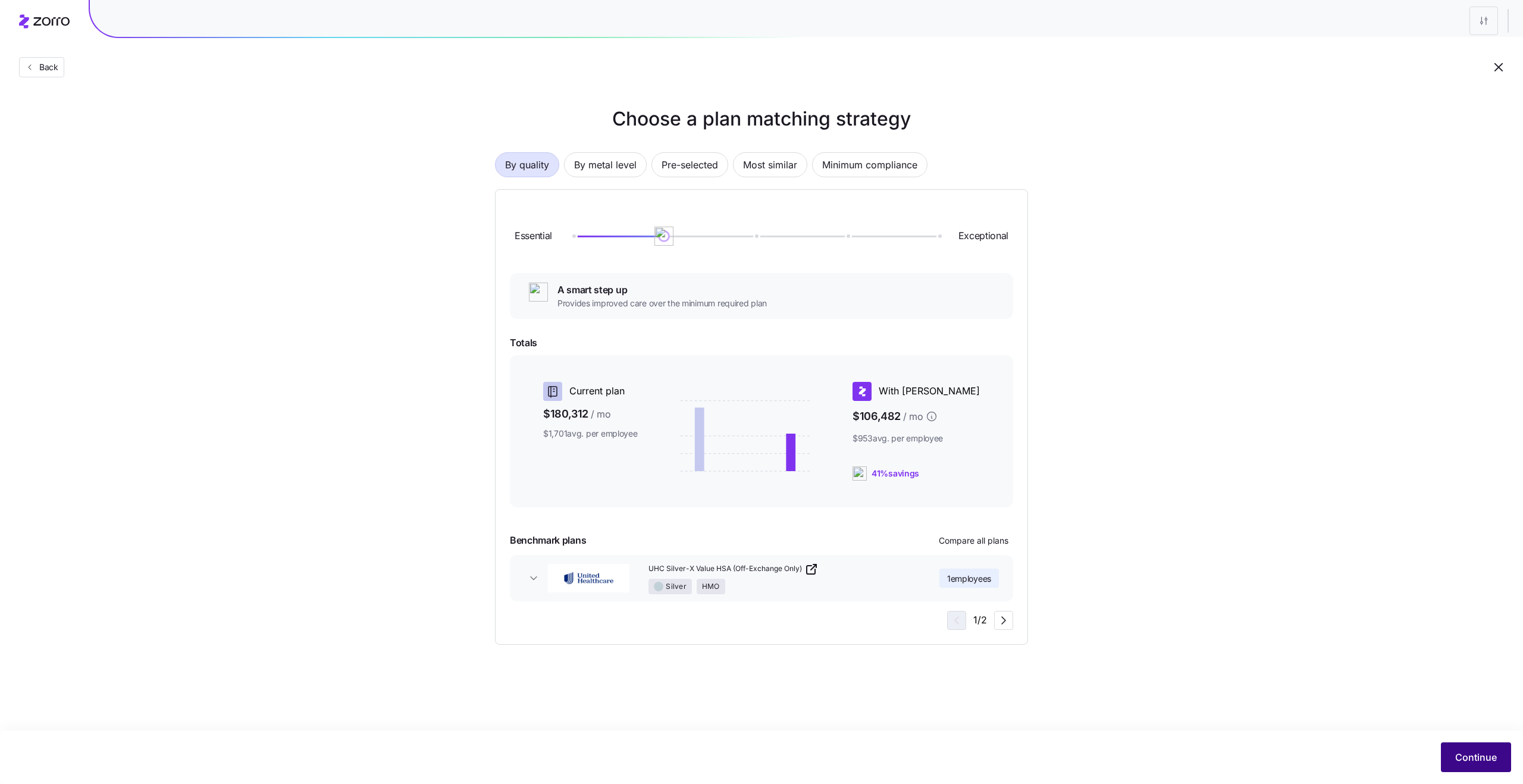
click at [1472, 753] on span "Continue" at bounding box center [1476, 757] width 42 height 14
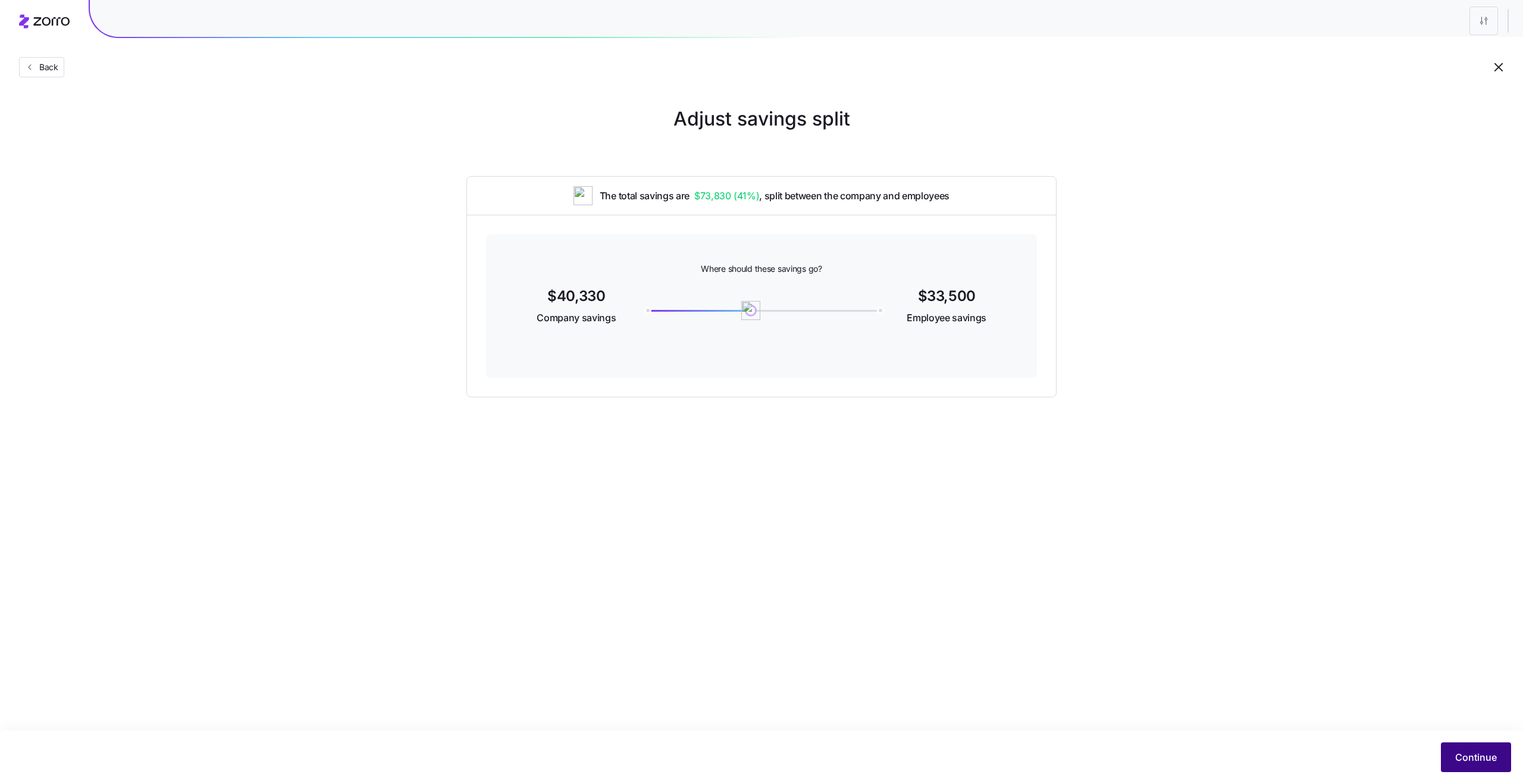
click at [1484, 752] on span "Continue" at bounding box center [1476, 757] width 42 height 14
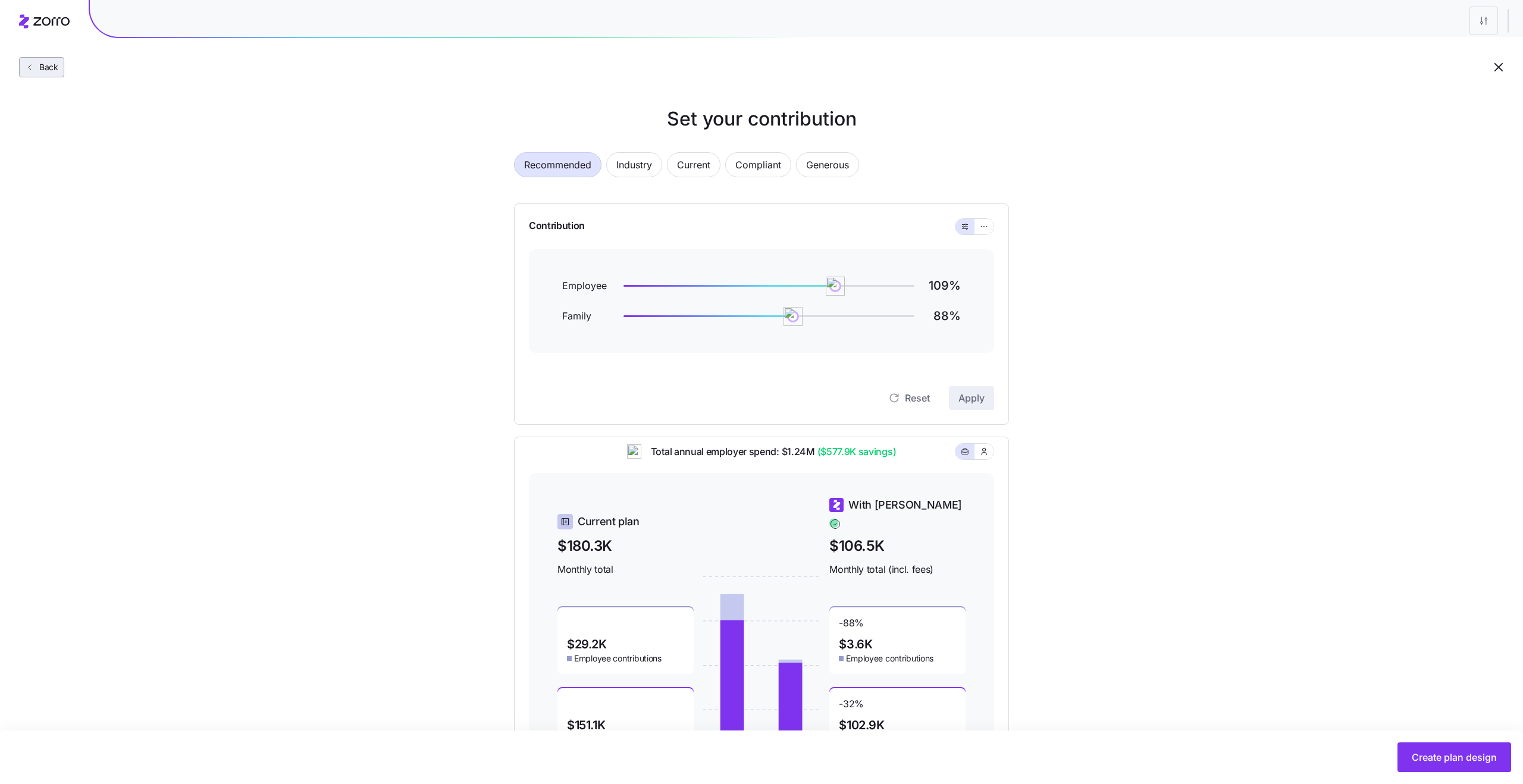
click at [53, 76] on button "Back" at bounding box center [42, 67] width 46 height 20
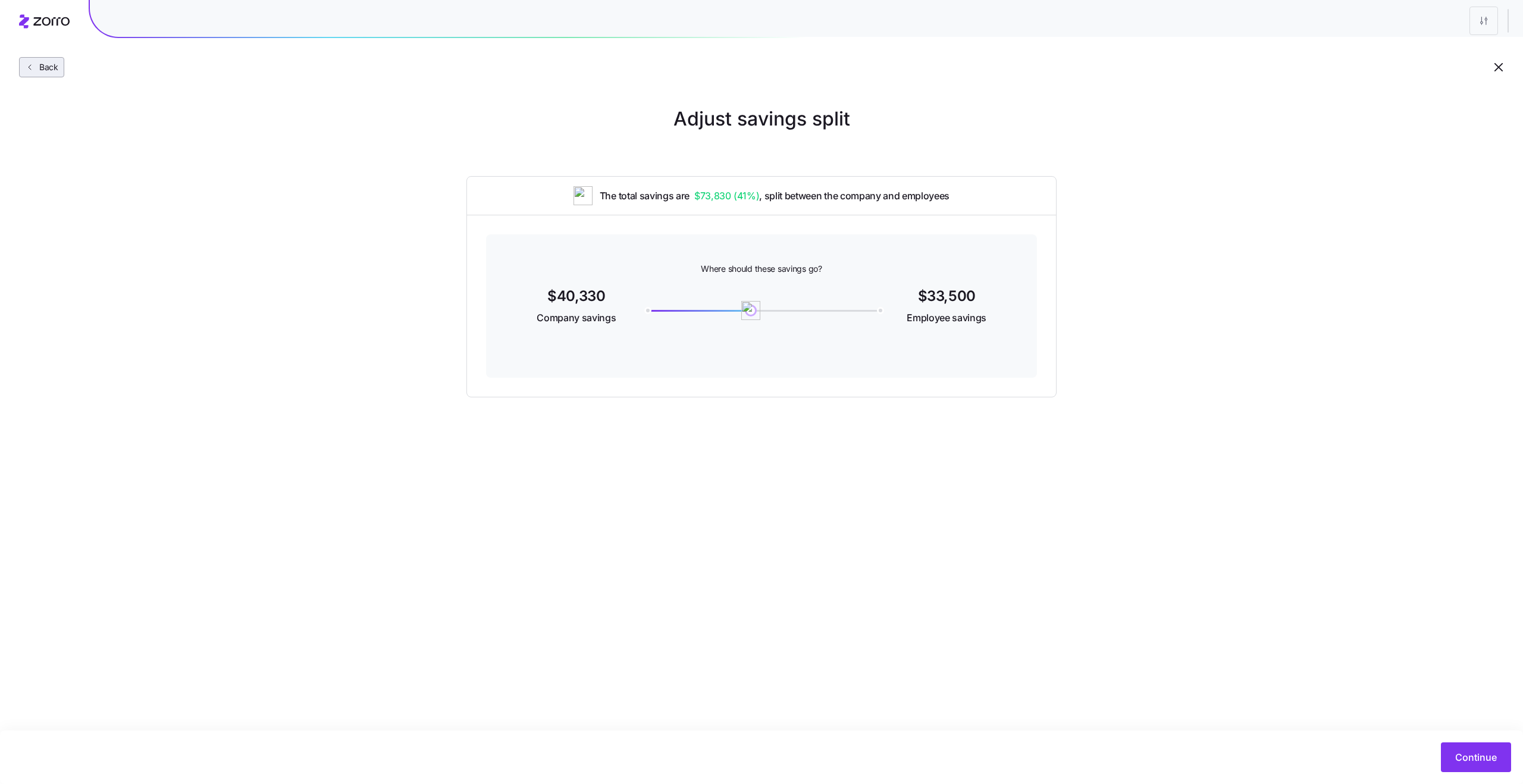
click at [63, 66] on button "Back" at bounding box center [42, 67] width 46 height 20
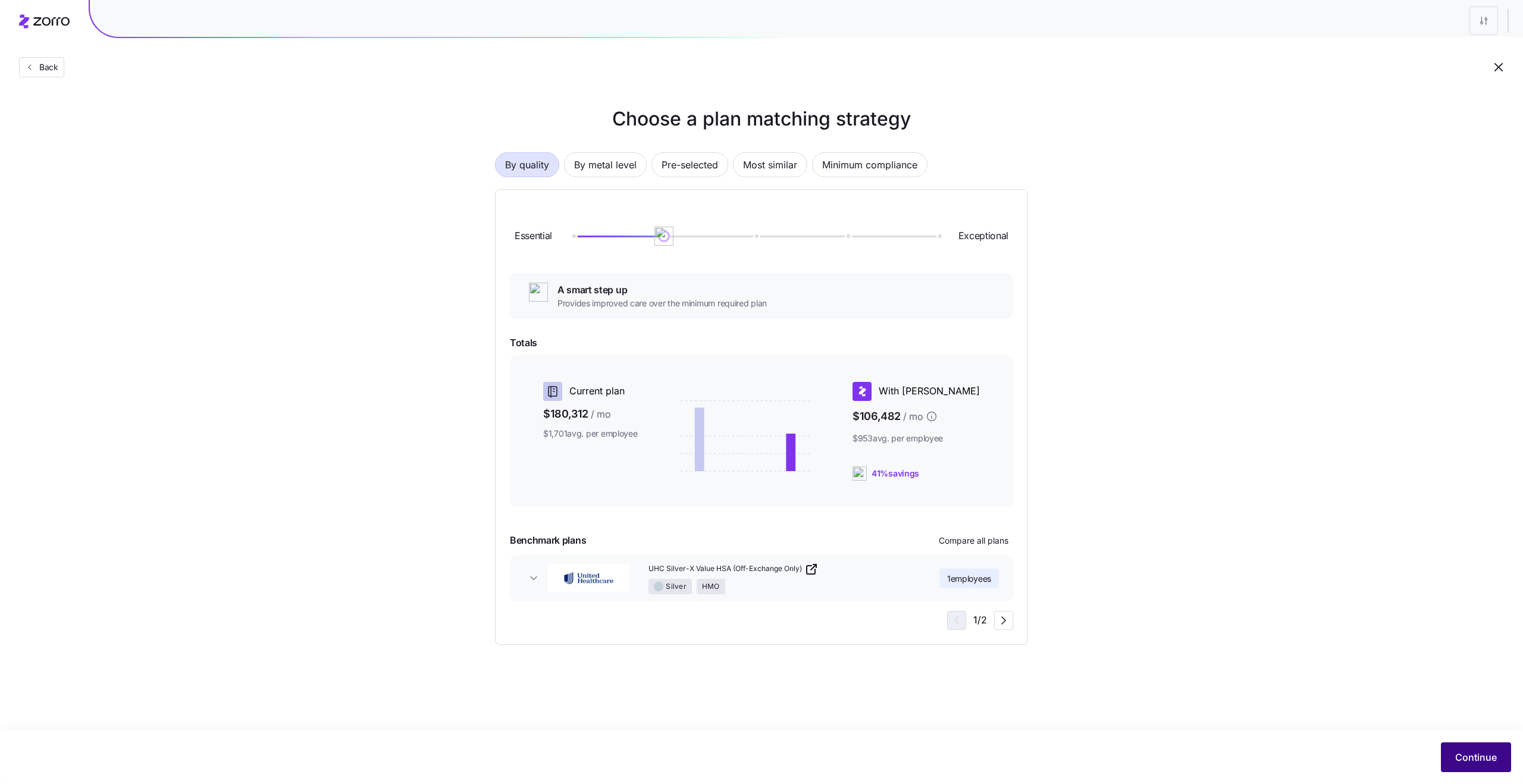
click at [1457, 755] on span "Continue" at bounding box center [1476, 757] width 42 height 14
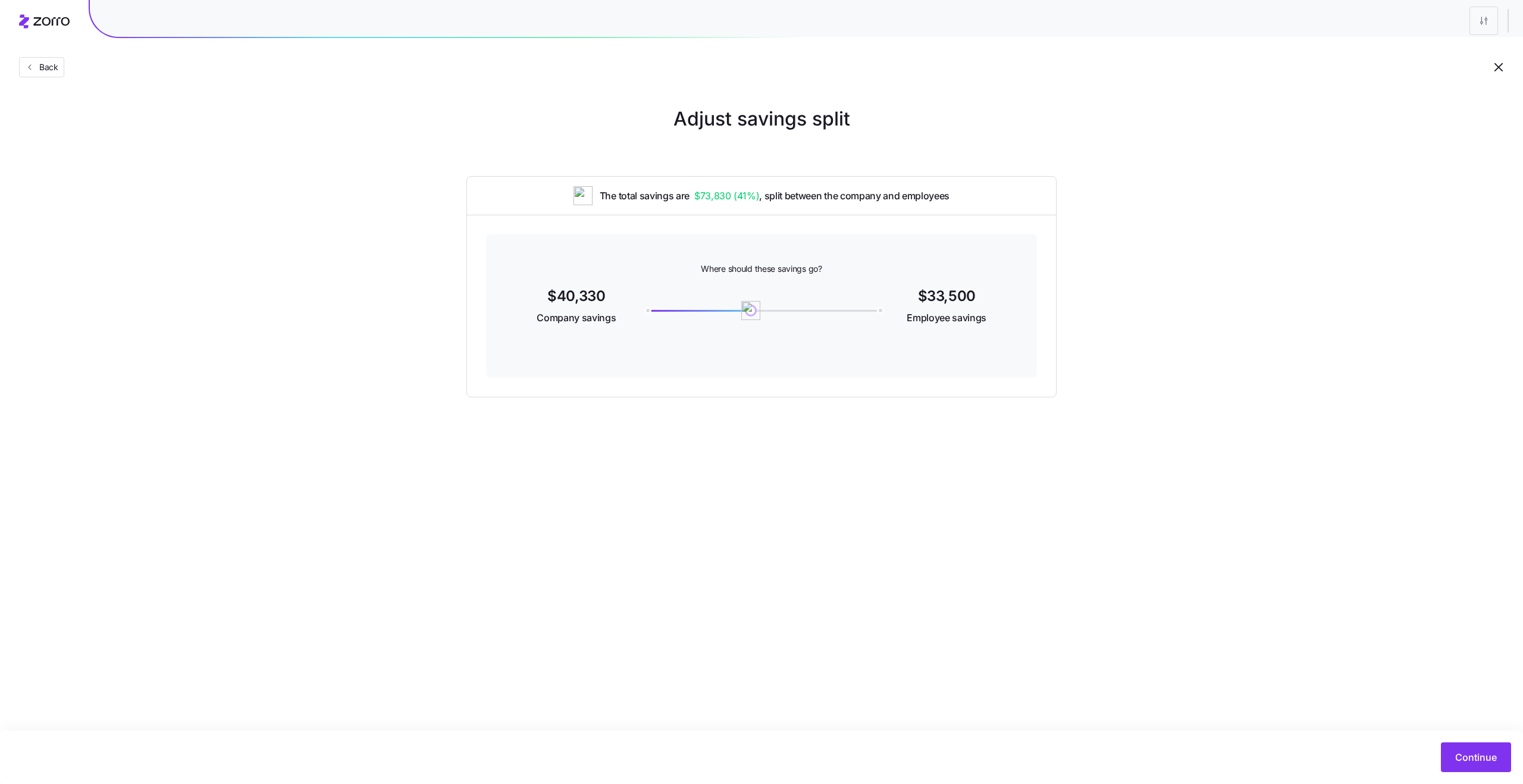
click at [1457, 755] on span "Continue" at bounding box center [1476, 757] width 42 height 14
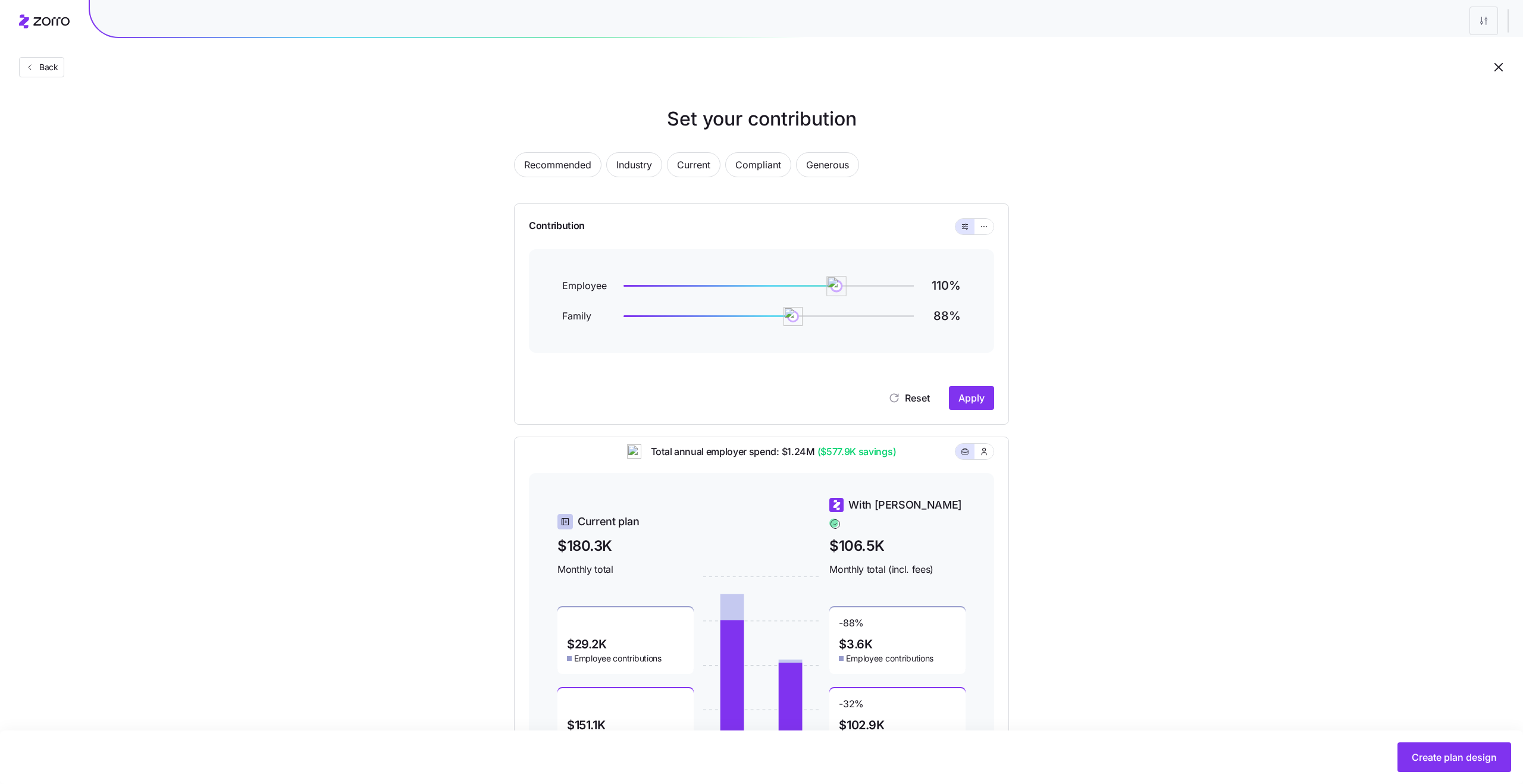
click at [836, 291] on img at bounding box center [837, 286] width 20 height 20
click at [967, 395] on span "Apply" at bounding box center [972, 398] width 26 height 14
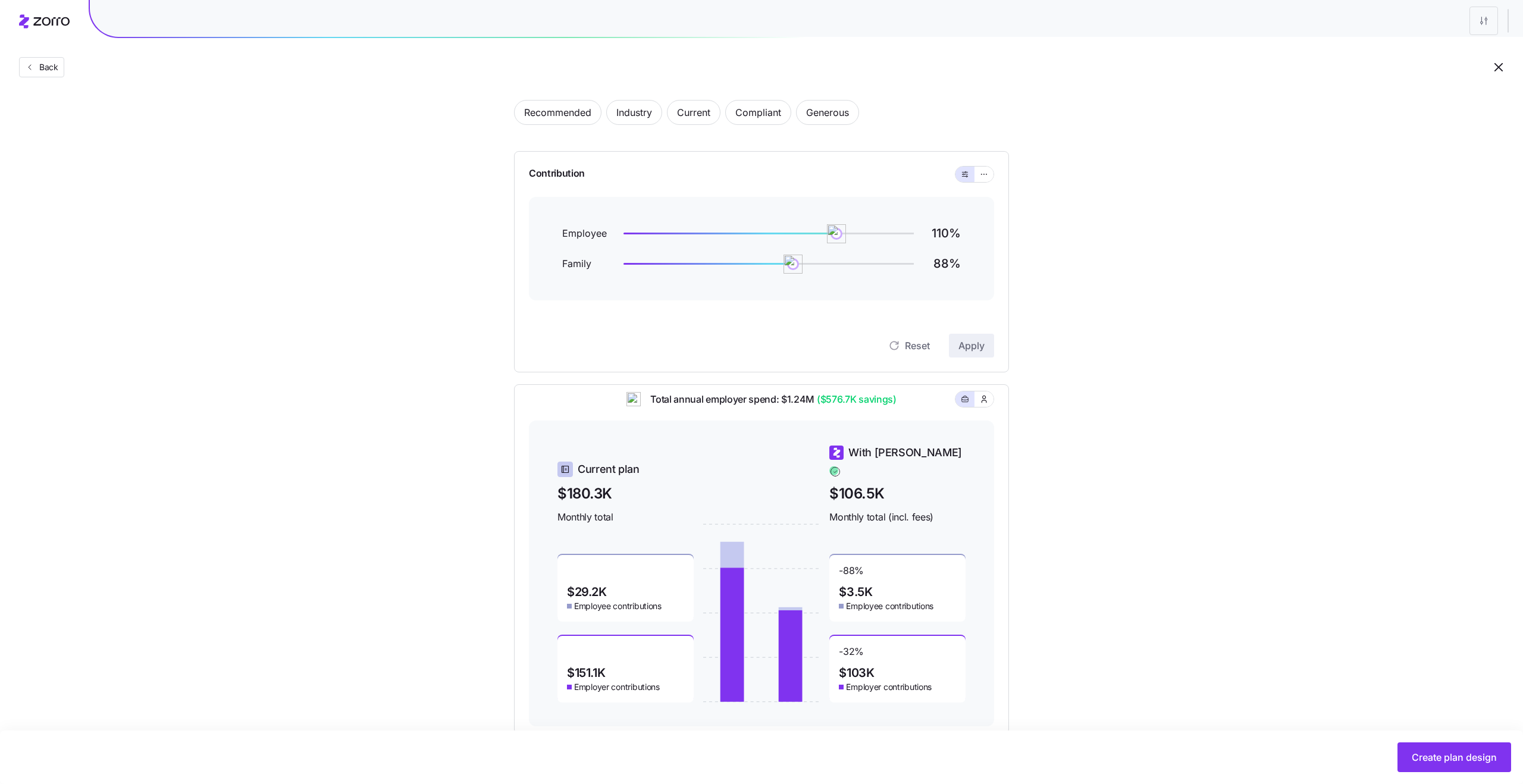
scroll to position [44, 0]
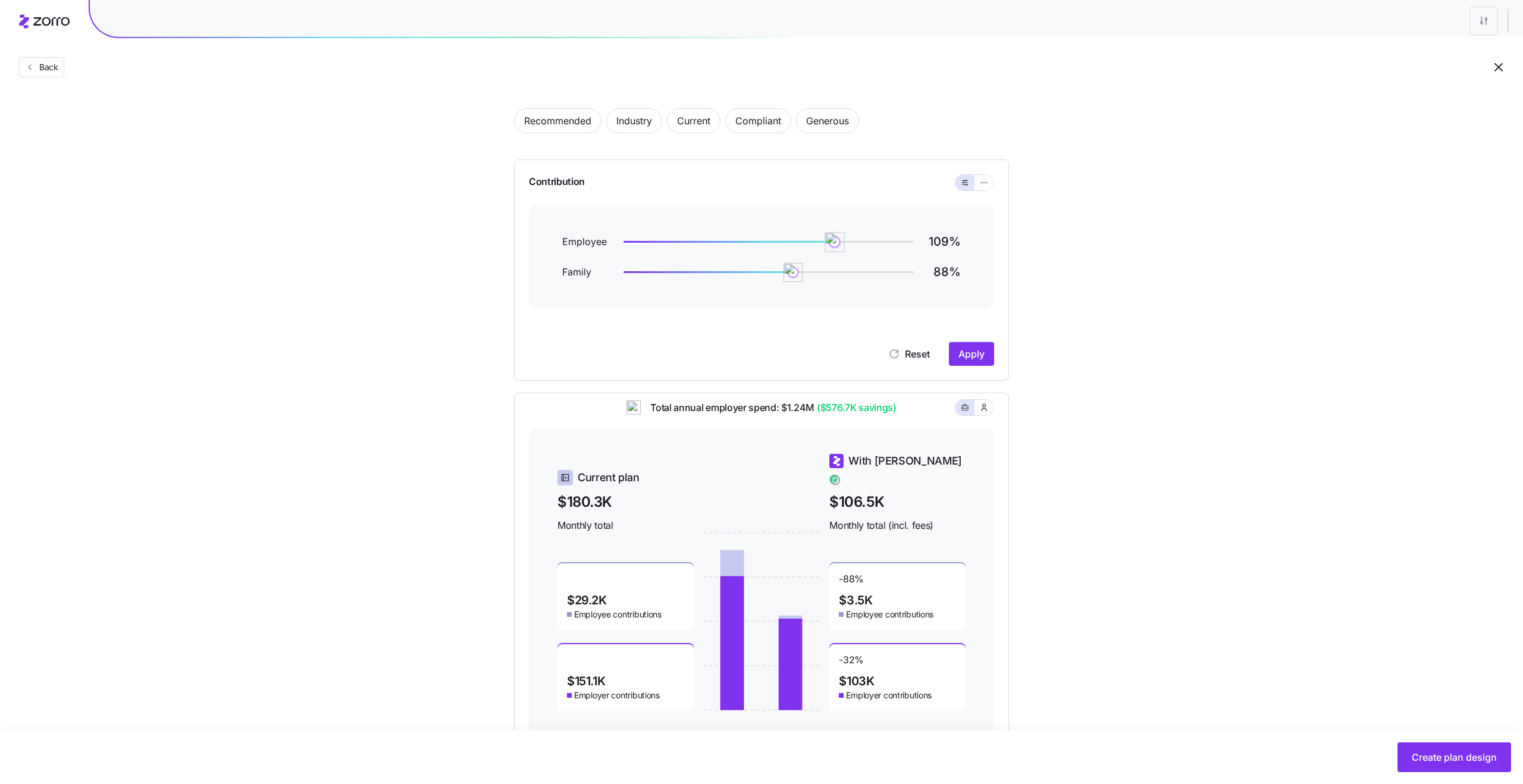
click at [834, 242] on img at bounding box center [835, 242] width 20 height 20
click at [980, 355] on span "Apply" at bounding box center [972, 353] width 26 height 14
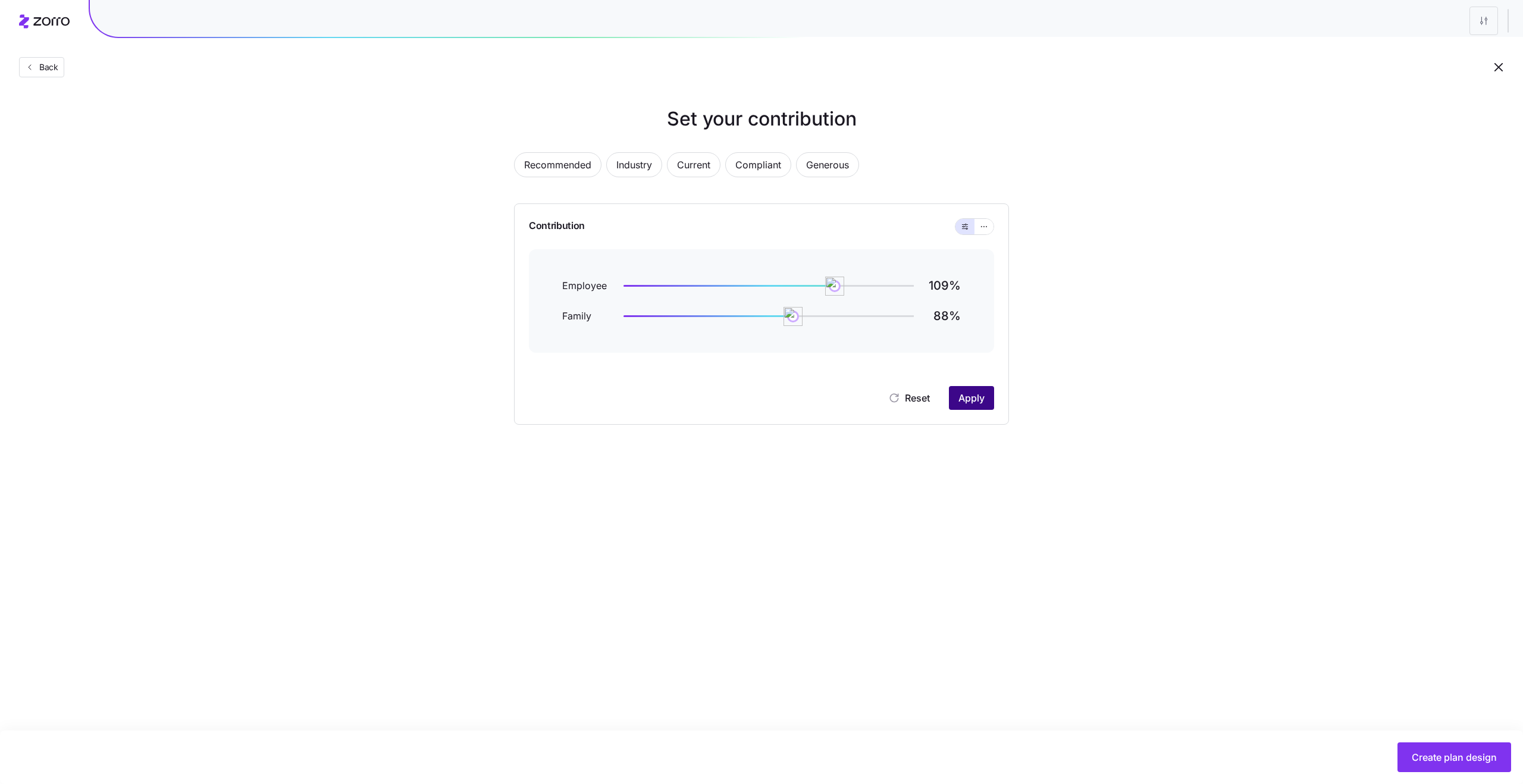
scroll to position [0, 0]
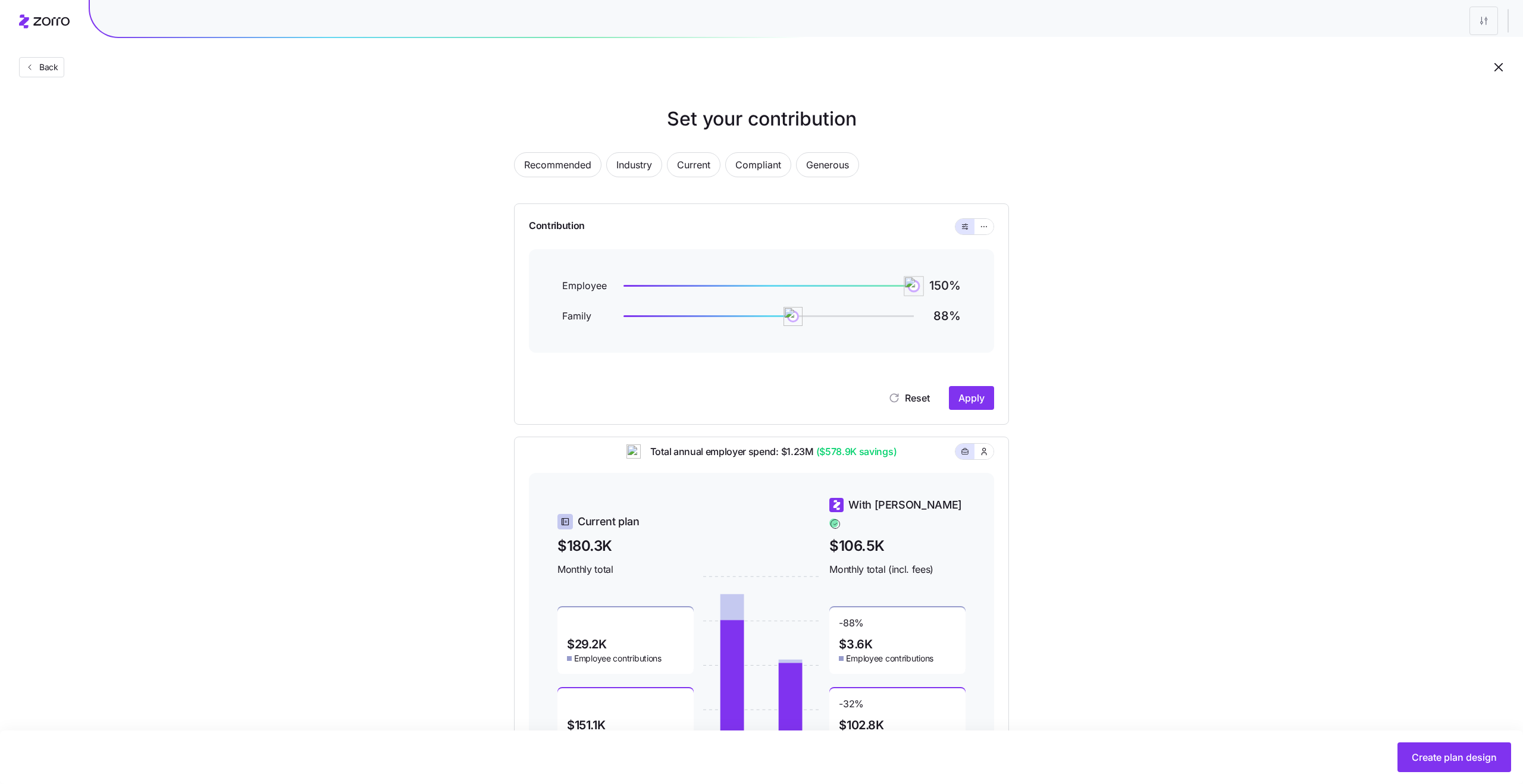
drag, startPoint x: 831, startPoint y: 285, endPoint x: 955, endPoint y: 286, distance: 124.0
click at [955, 286] on div "Employee 150 %" at bounding box center [762, 286] width 399 height 16
click at [970, 402] on span "Apply" at bounding box center [972, 398] width 26 height 14
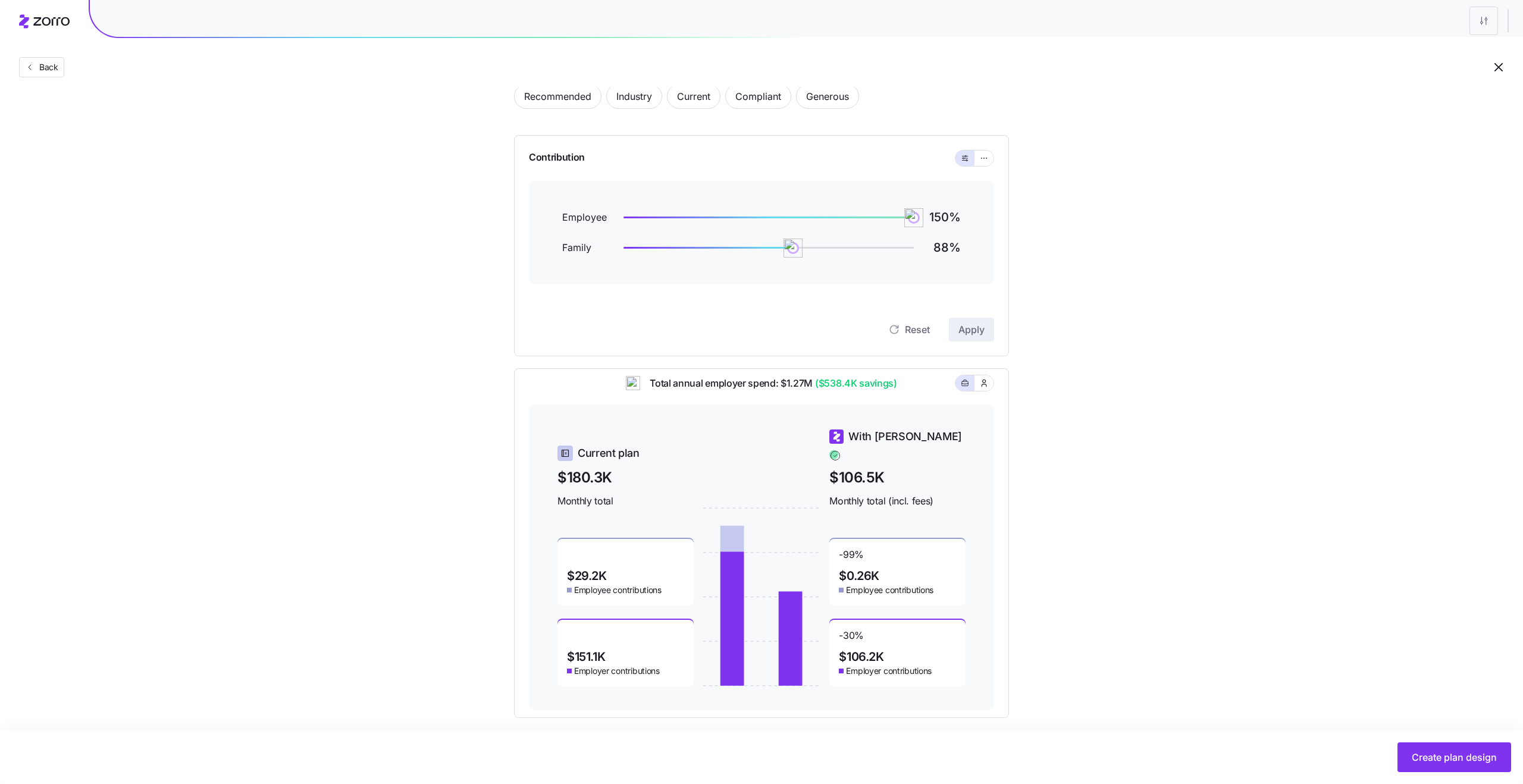
scroll to position [78, 0]
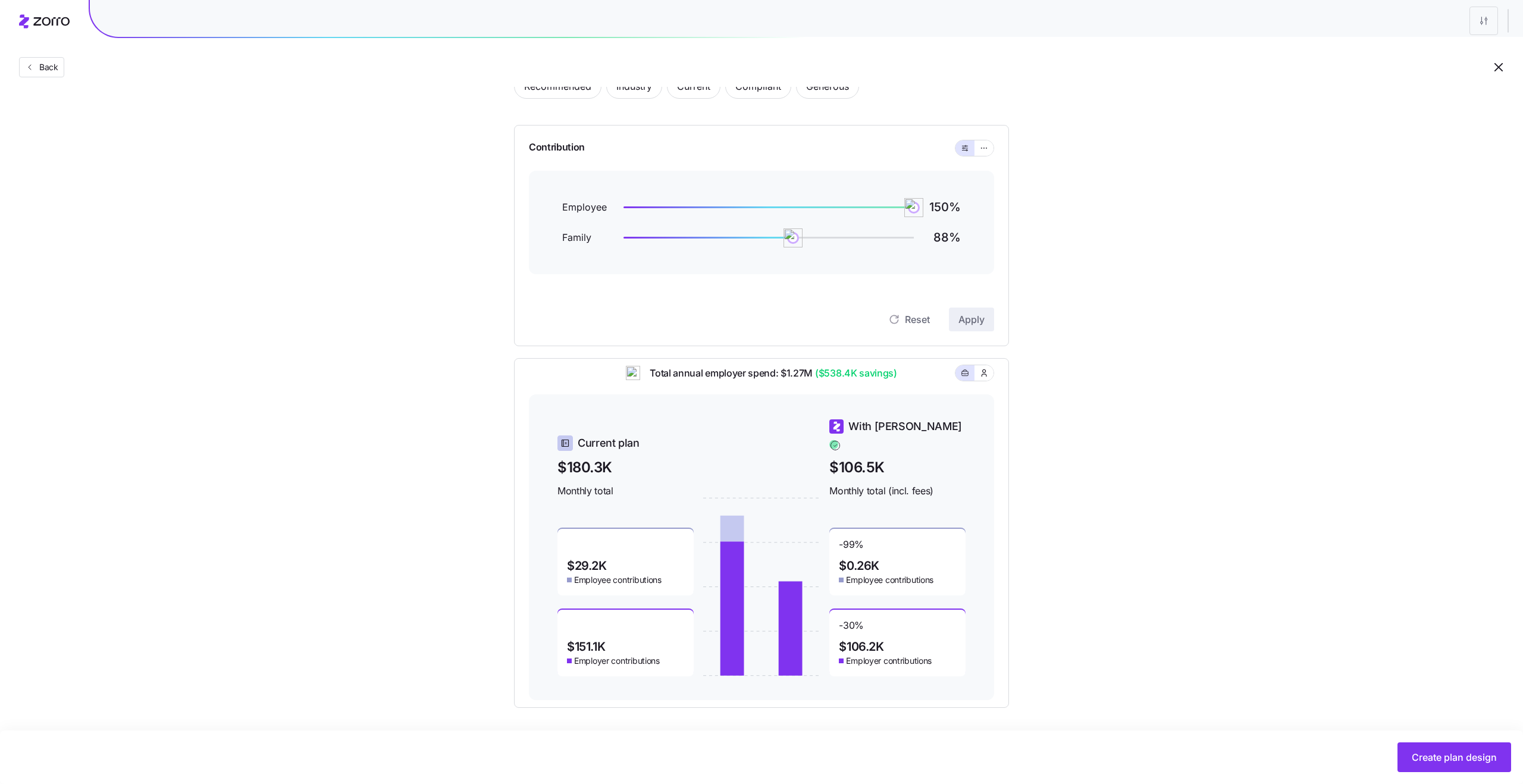
click at [579, 560] on span "$29.2K" at bounding box center [587, 566] width 40 height 12
click at [608, 560] on div "$29.2K Employee contributions" at bounding box center [625, 562] width 136 height 66
click at [591, 560] on span "$29.2K" at bounding box center [587, 566] width 40 height 12
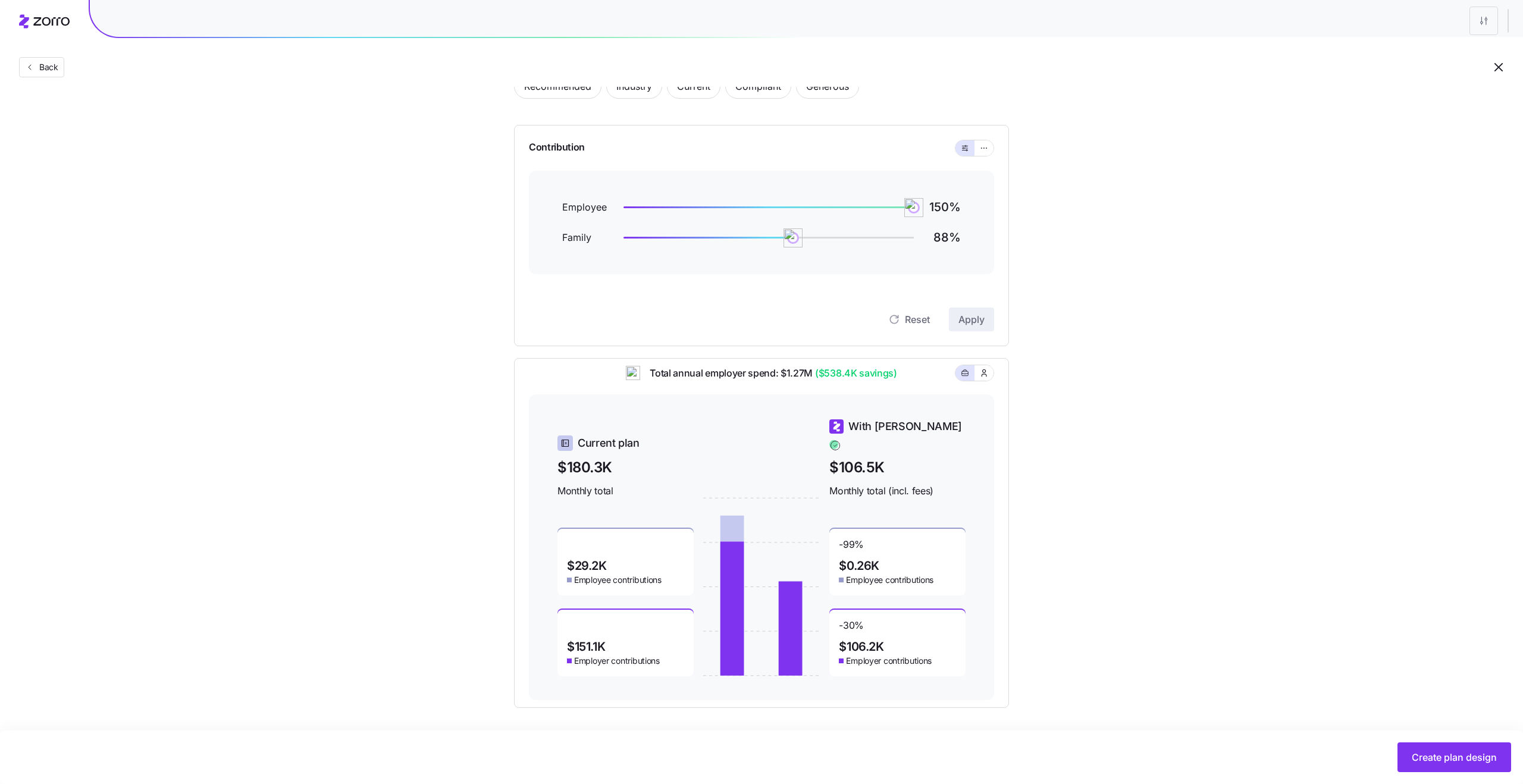
click at [591, 560] on span "$29.2K" at bounding box center [587, 566] width 40 height 12
click at [616, 559] on div "$29.2K Employee contributions" at bounding box center [625, 562] width 136 height 66
click at [600, 560] on span "$29.2K" at bounding box center [587, 566] width 40 height 12
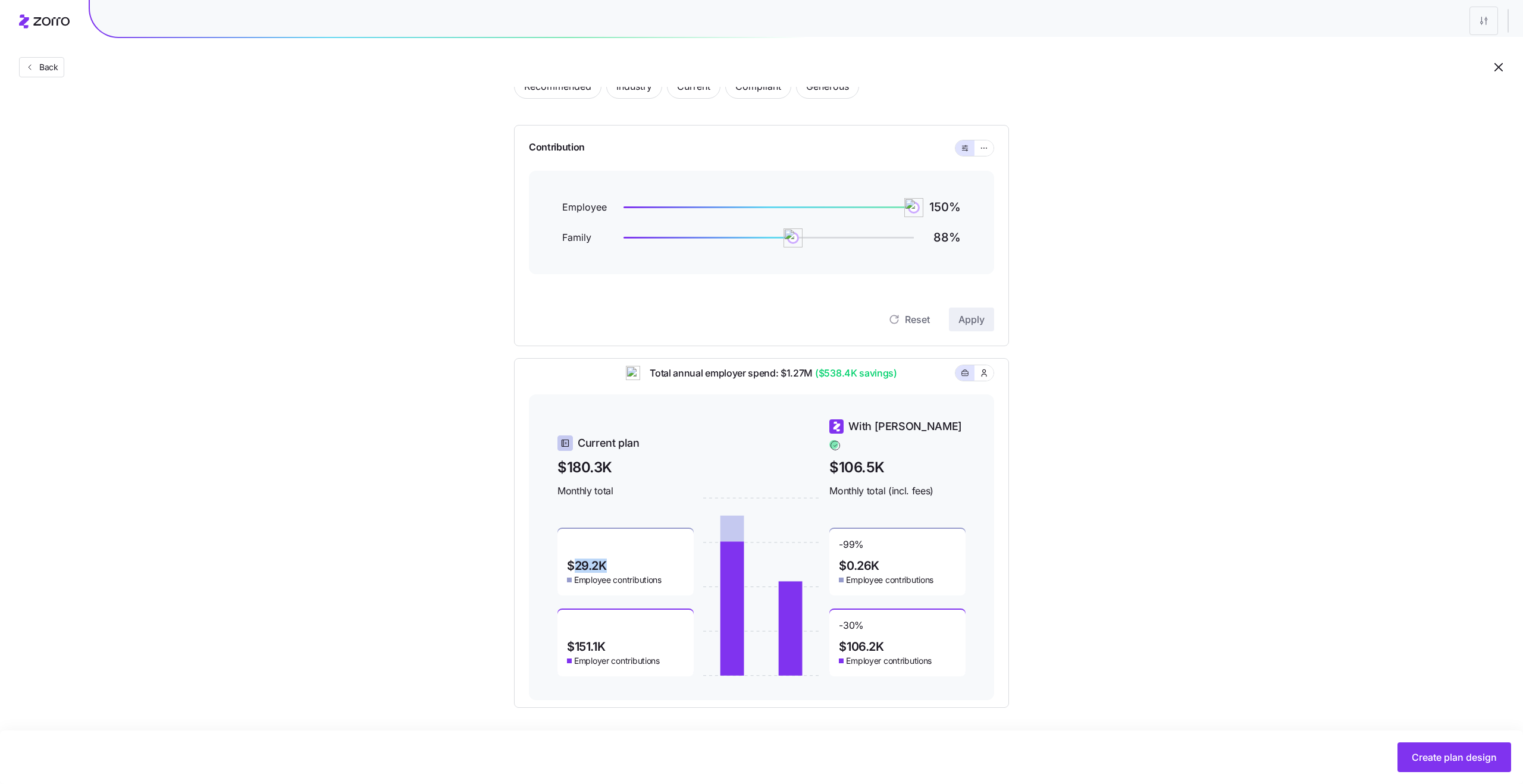
click at [600, 560] on span "$29.2K" at bounding box center [587, 566] width 40 height 12
click at [604, 560] on span "$29.2K" at bounding box center [587, 566] width 40 height 12
click at [586, 560] on span "$29.2K" at bounding box center [587, 566] width 40 height 12
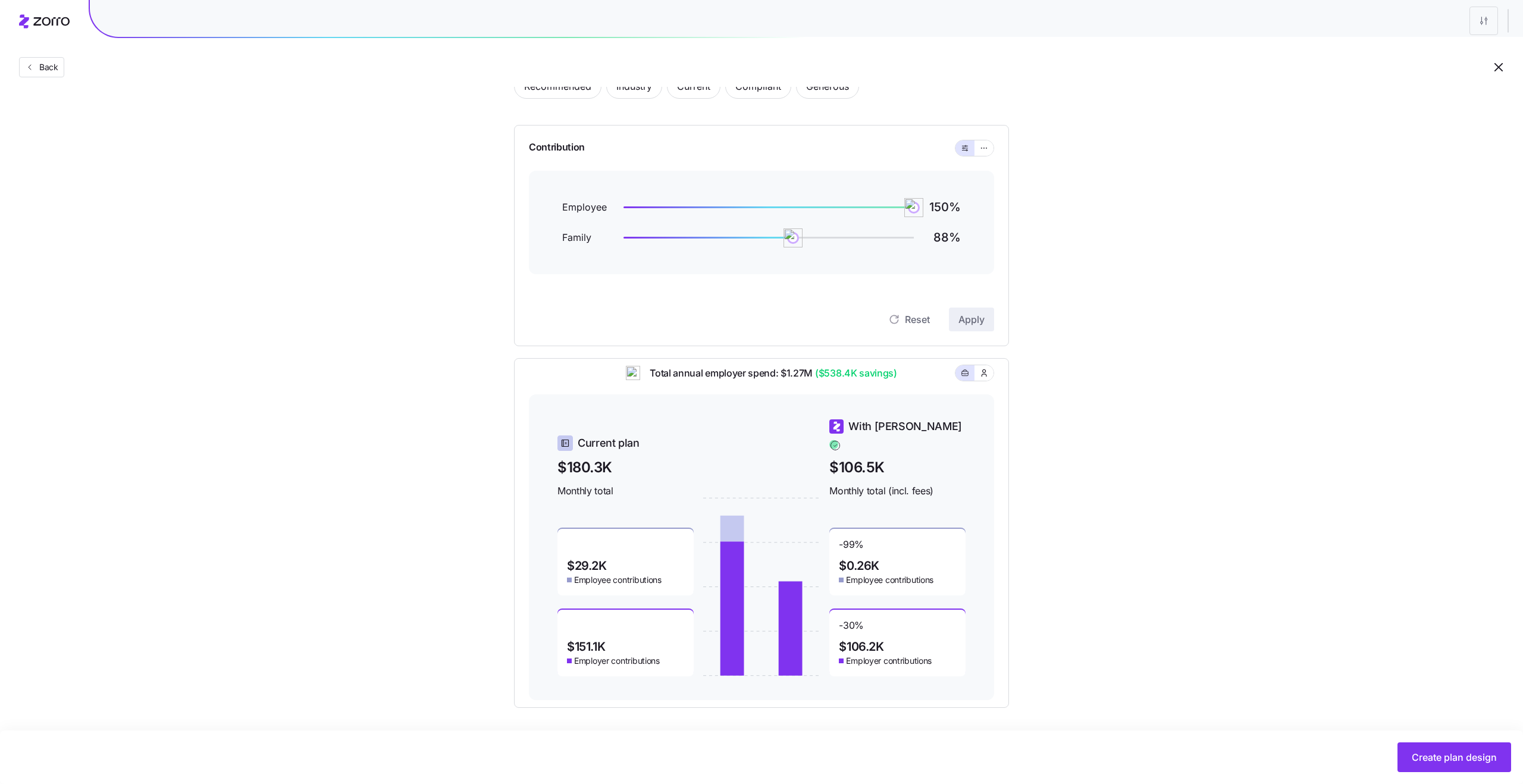
click at [586, 560] on span "$29.2K" at bounding box center [587, 566] width 40 height 12
click at [604, 561] on span "$29.2K" at bounding box center [587, 566] width 40 height 12
click at [598, 560] on span "$29.2K" at bounding box center [587, 566] width 40 height 12
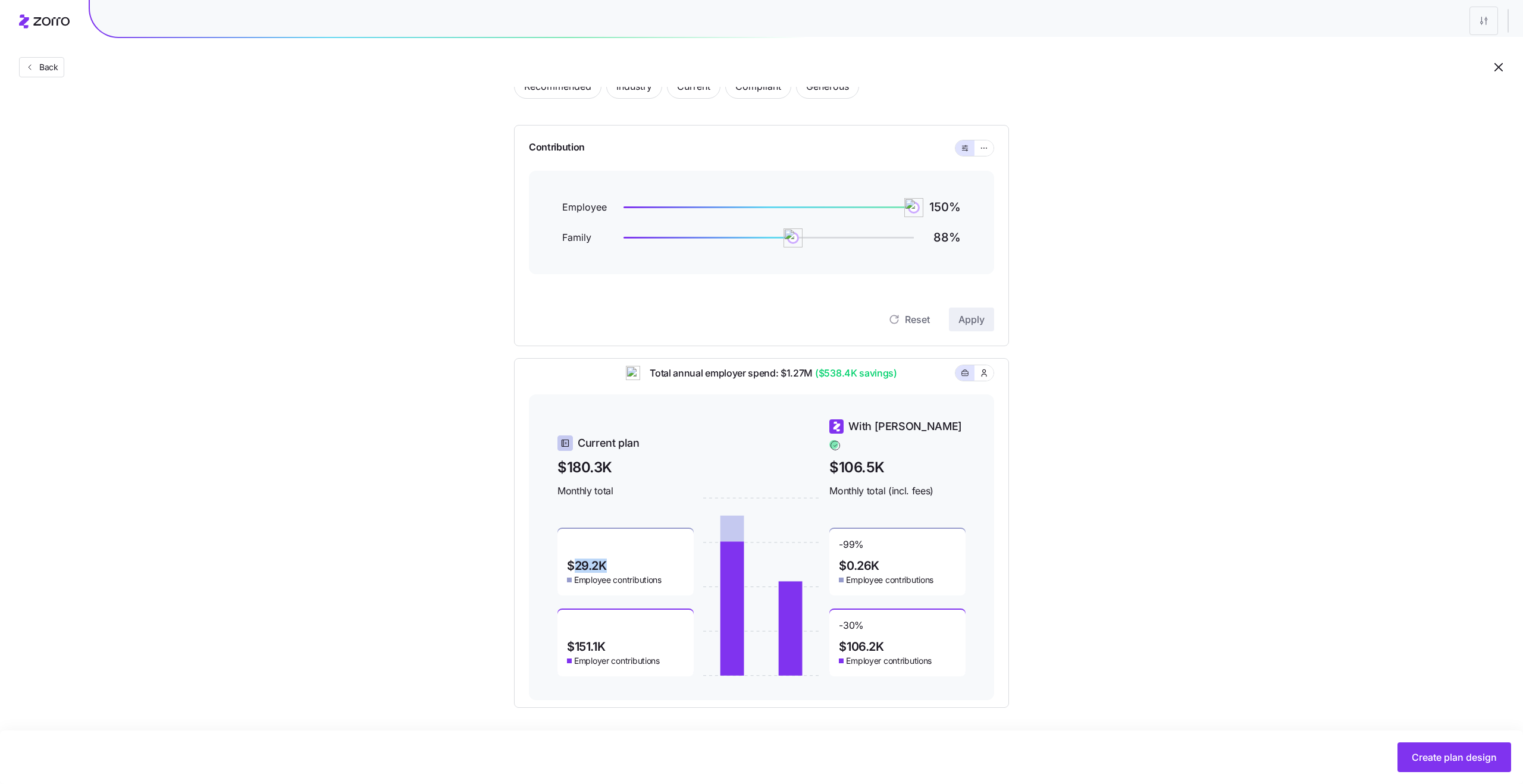
click at [598, 560] on span "$29.2K" at bounding box center [587, 566] width 40 height 12
click at [609, 559] on div "$29.2K Employee contributions" at bounding box center [625, 562] width 136 height 66
click at [591, 560] on span "$29.2K" at bounding box center [587, 566] width 40 height 12
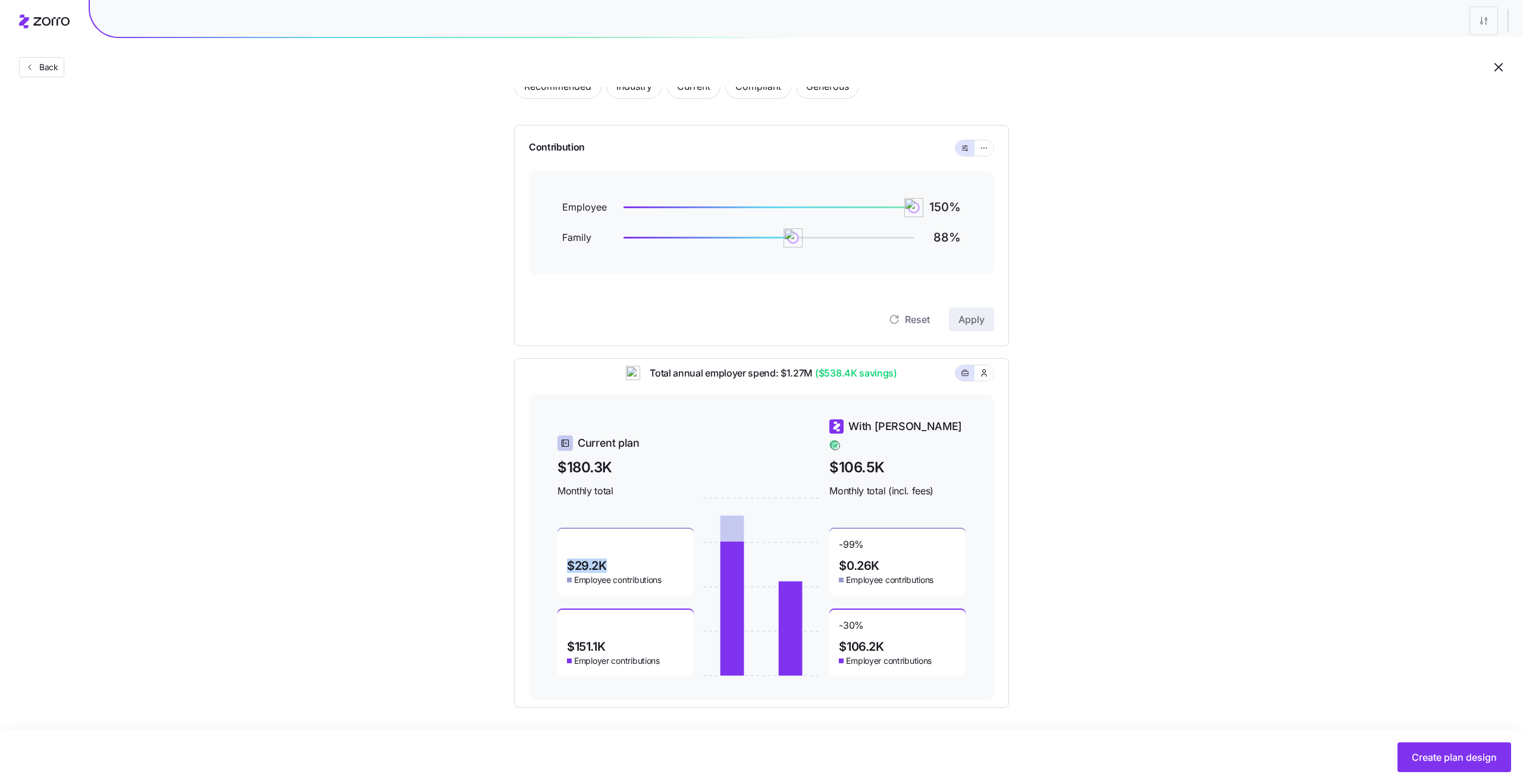
click at [598, 560] on span "$29.2K" at bounding box center [587, 566] width 40 height 12
drag, startPoint x: 909, startPoint y: 211, endPoint x: 832, endPoint y: 200, distance: 77.8
click at [832, 200] on img at bounding box center [833, 207] width 20 height 20
click at [959, 311] on button "Apply" at bounding box center [972, 320] width 46 height 24
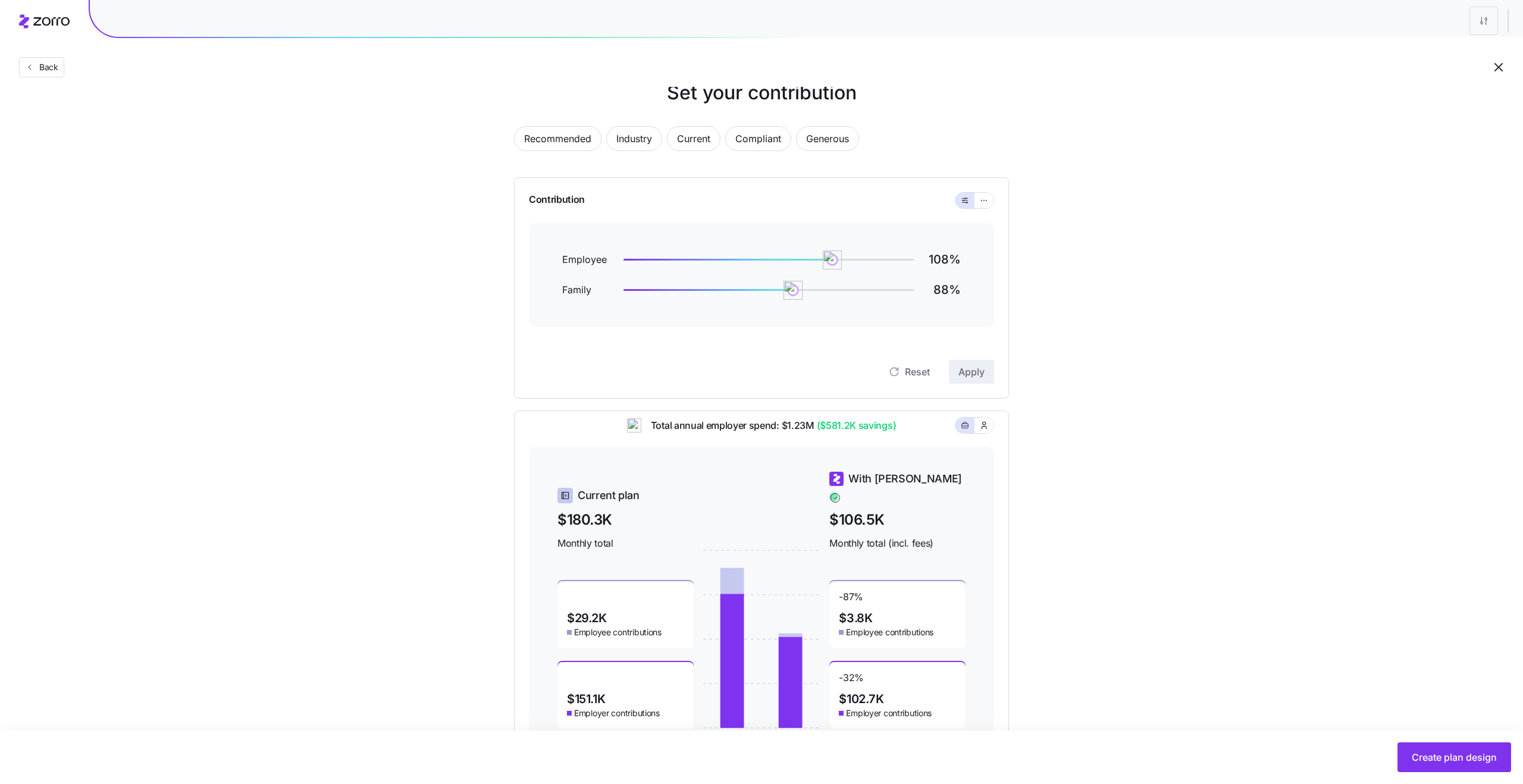
scroll to position [0, 0]
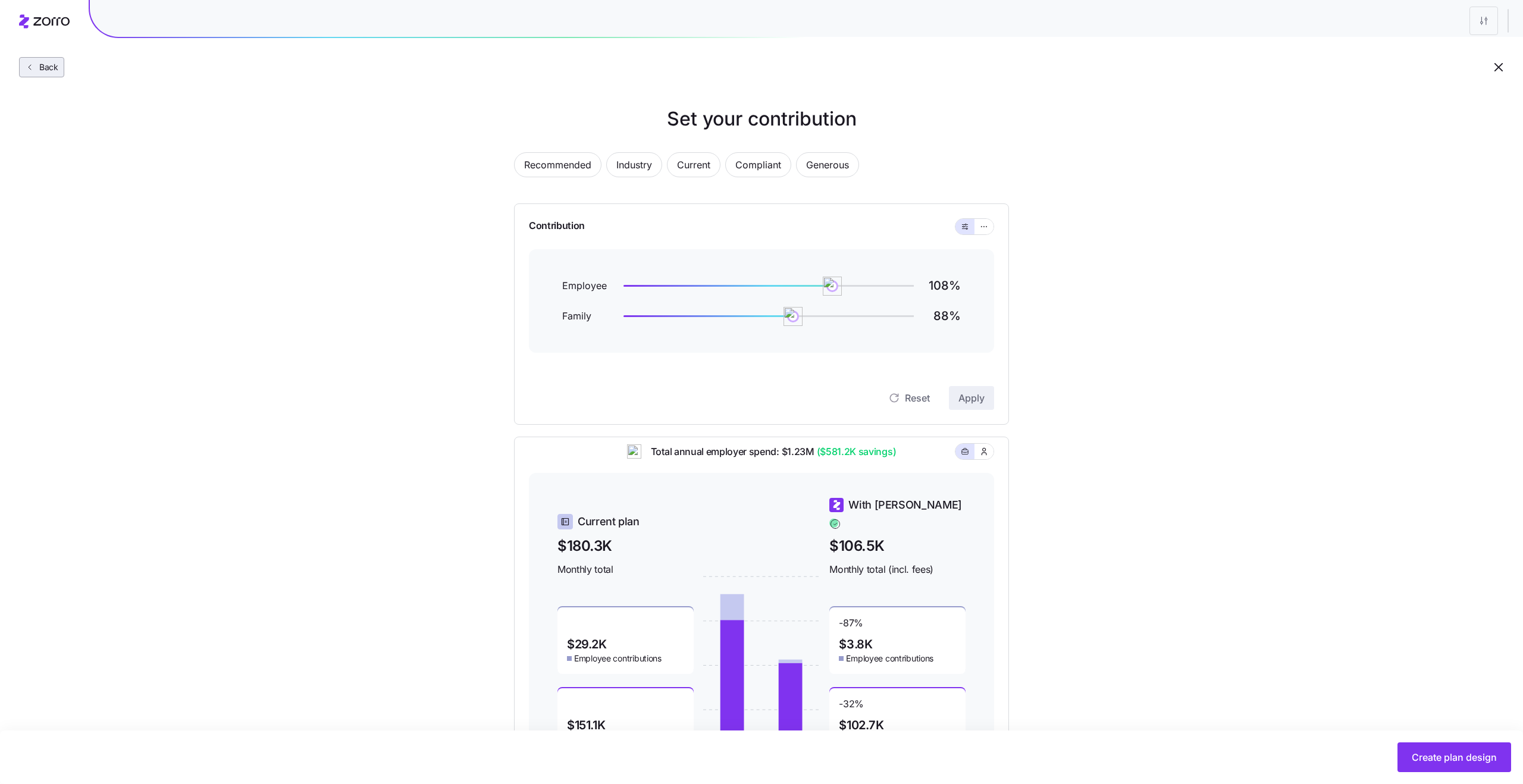
click at [56, 59] on button "Back" at bounding box center [42, 67] width 46 height 20
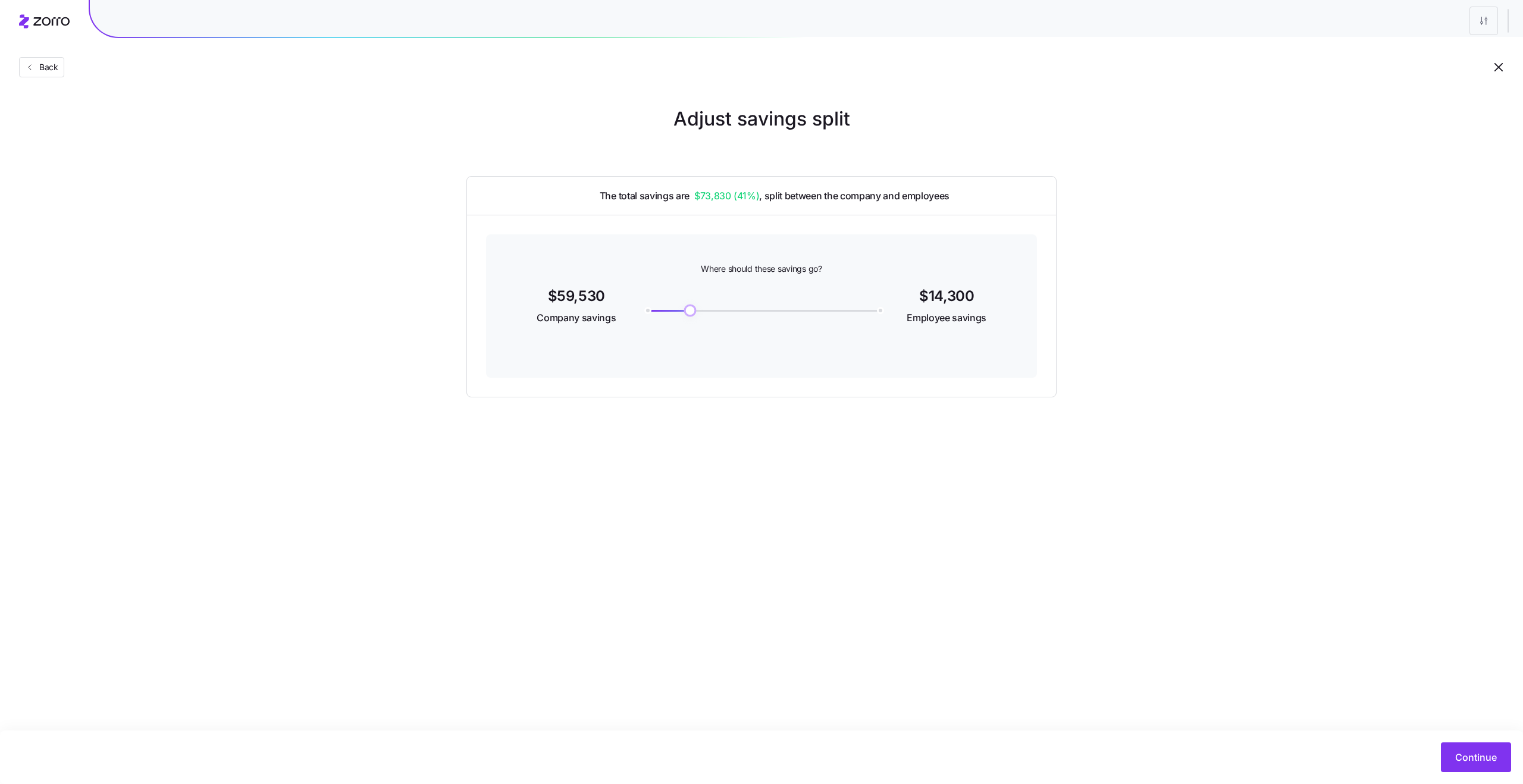
drag, startPoint x: 751, startPoint y: 308, endPoint x: 690, endPoint y: 302, distance: 61.3
click at [690, 302] on img at bounding box center [690, 311] width 20 height 20
click at [1465, 761] on span "Continue" at bounding box center [1476, 757] width 42 height 14
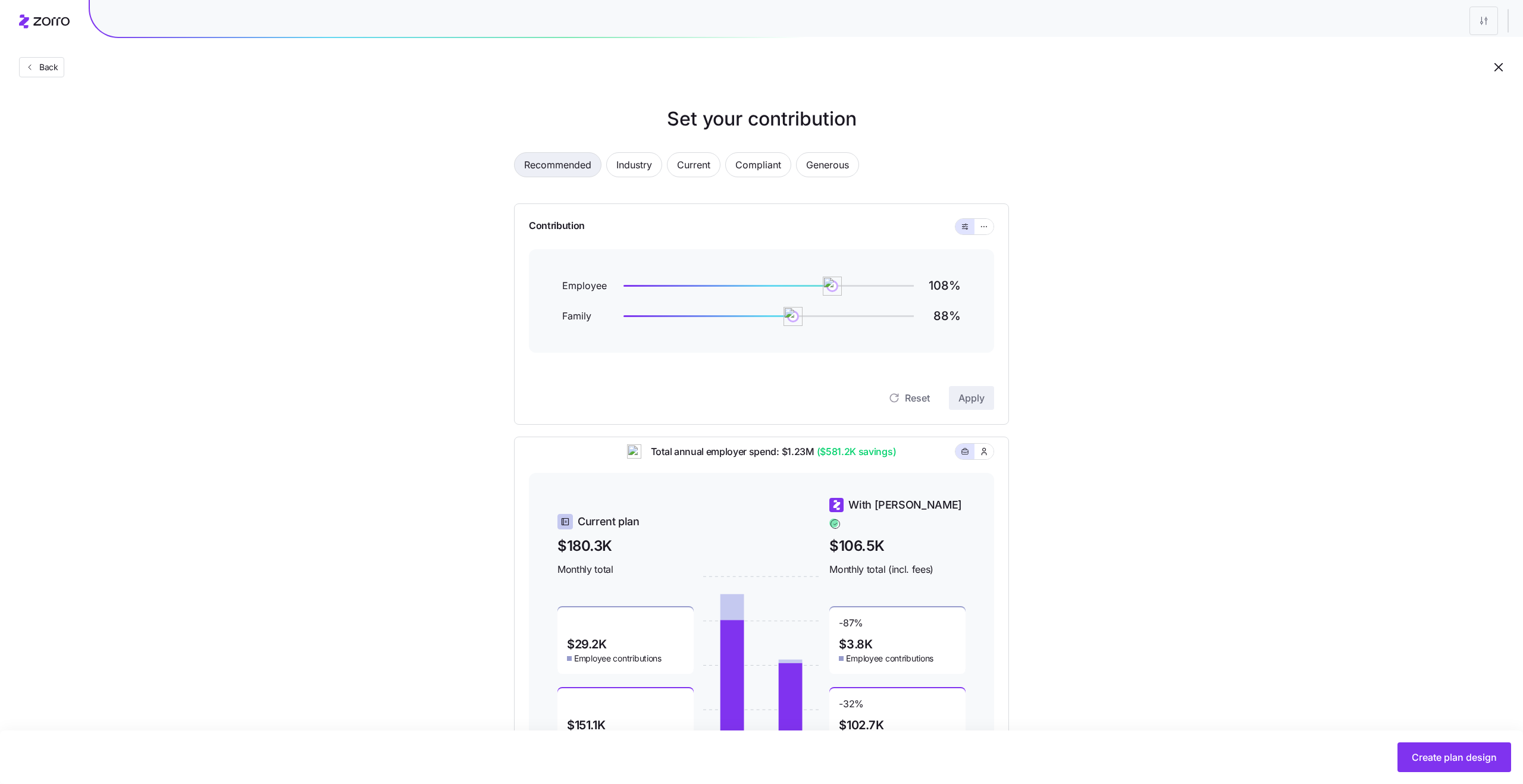
click at [546, 170] on span "Recommended" at bounding box center [558, 165] width 68 height 24
click at [53, 68] on span "Back" at bounding box center [47, 67] width 24 height 12
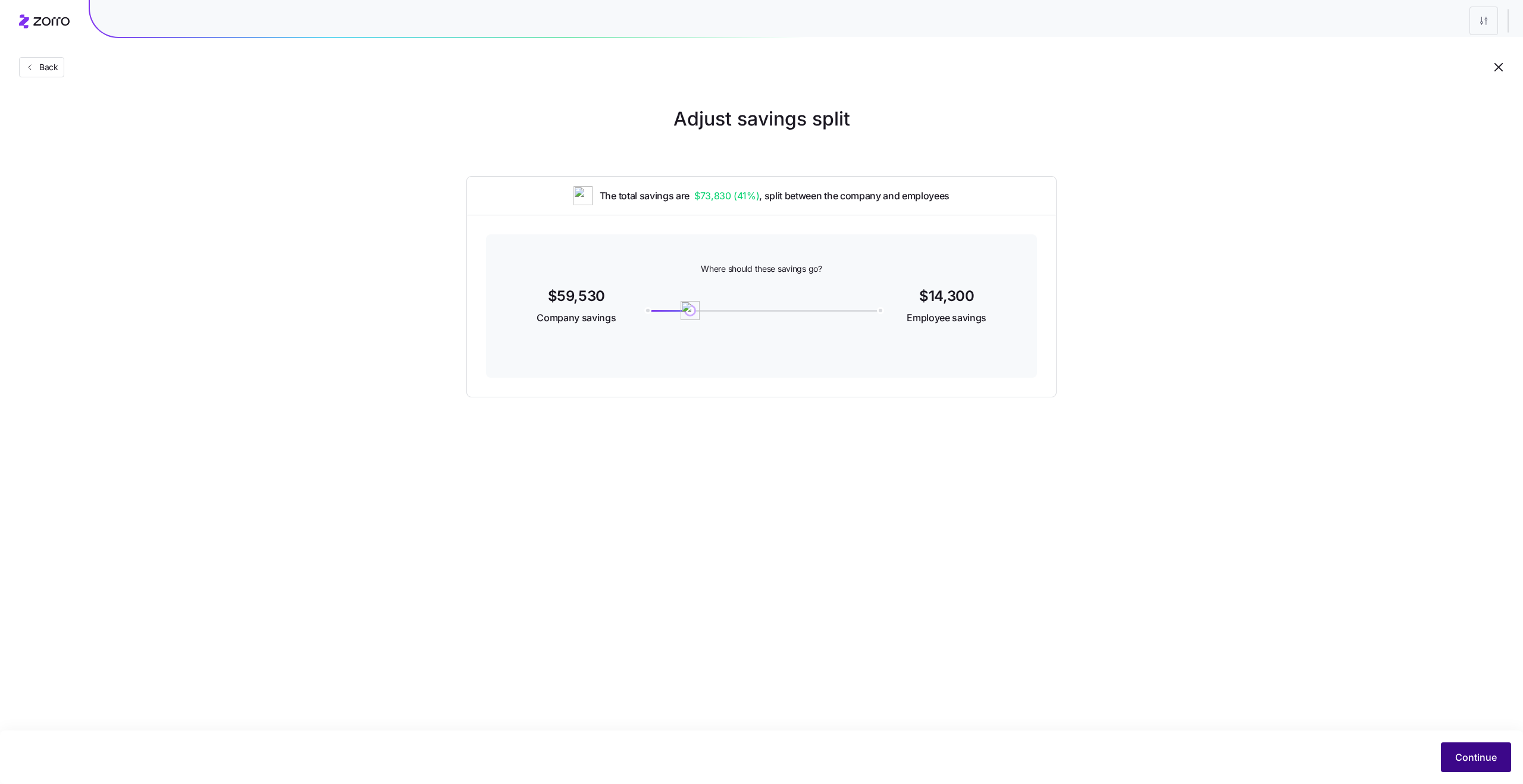
click at [1462, 762] on span "Continue" at bounding box center [1476, 757] width 42 height 14
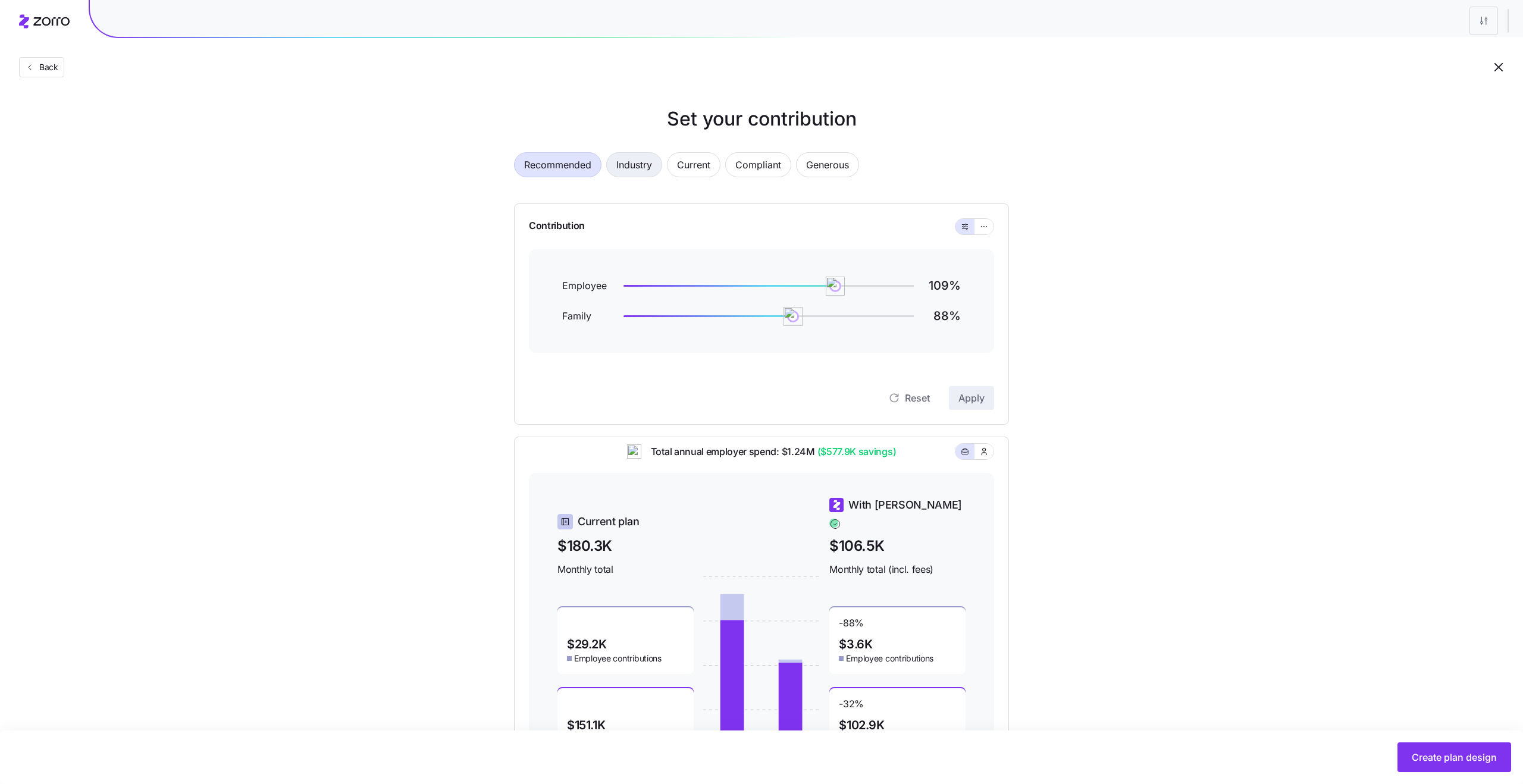
click at [623, 169] on span "Industry" at bounding box center [634, 165] width 36 height 24
click at [566, 170] on span "Recommended" at bounding box center [558, 165] width 68 height 24
click at [629, 166] on span "Industry" at bounding box center [634, 165] width 36 height 24
click at [575, 166] on span "Recommended" at bounding box center [558, 165] width 68 height 24
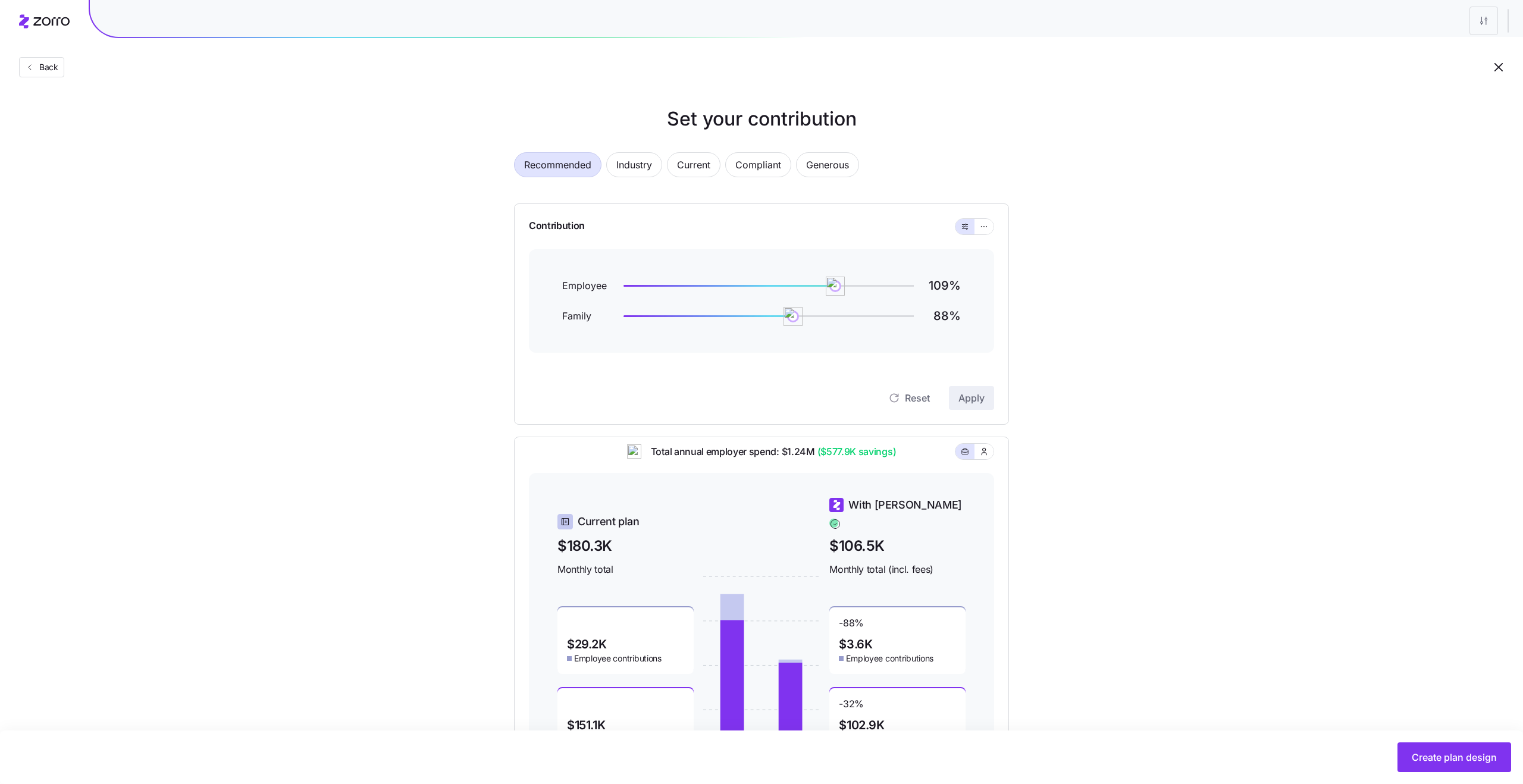
click at [575, 166] on span "Recommended" at bounding box center [558, 165] width 68 height 24
click at [650, 167] on span "Industry" at bounding box center [634, 165] width 36 height 24
click at [565, 166] on span "Recommended" at bounding box center [558, 165] width 68 height 24
click at [37, 70] on span "Back" at bounding box center [47, 67] width 24 height 12
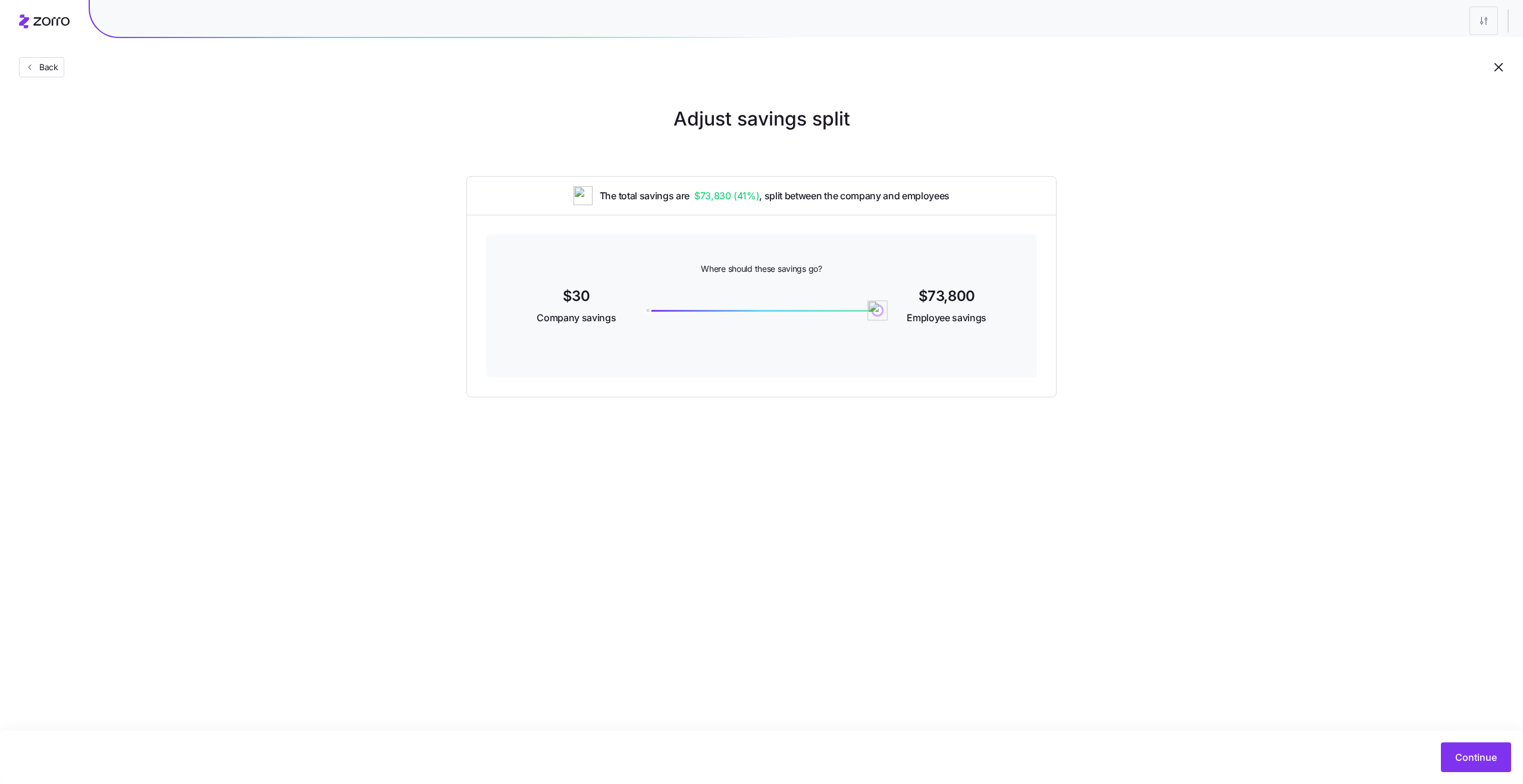
drag, startPoint x: 693, startPoint y: 307, endPoint x: 975, endPoint y: 325, distance: 282.6
click at [975, 325] on div "$30 Company savings 73800 $73,800 Employee savings" at bounding box center [761, 308] width 493 height 46
click at [975, 325] on span "Employee savings" at bounding box center [946, 318] width 79 height 15
drag, startPoint x: 885, startPoint y: 314, endPoint x: 604, endPoint y: 312, distance: 281.0
click at [604, 312] on div "$73,830 Company savings 0 $0 Employee savings" at bounding box center [761, 308] width 493 height 46
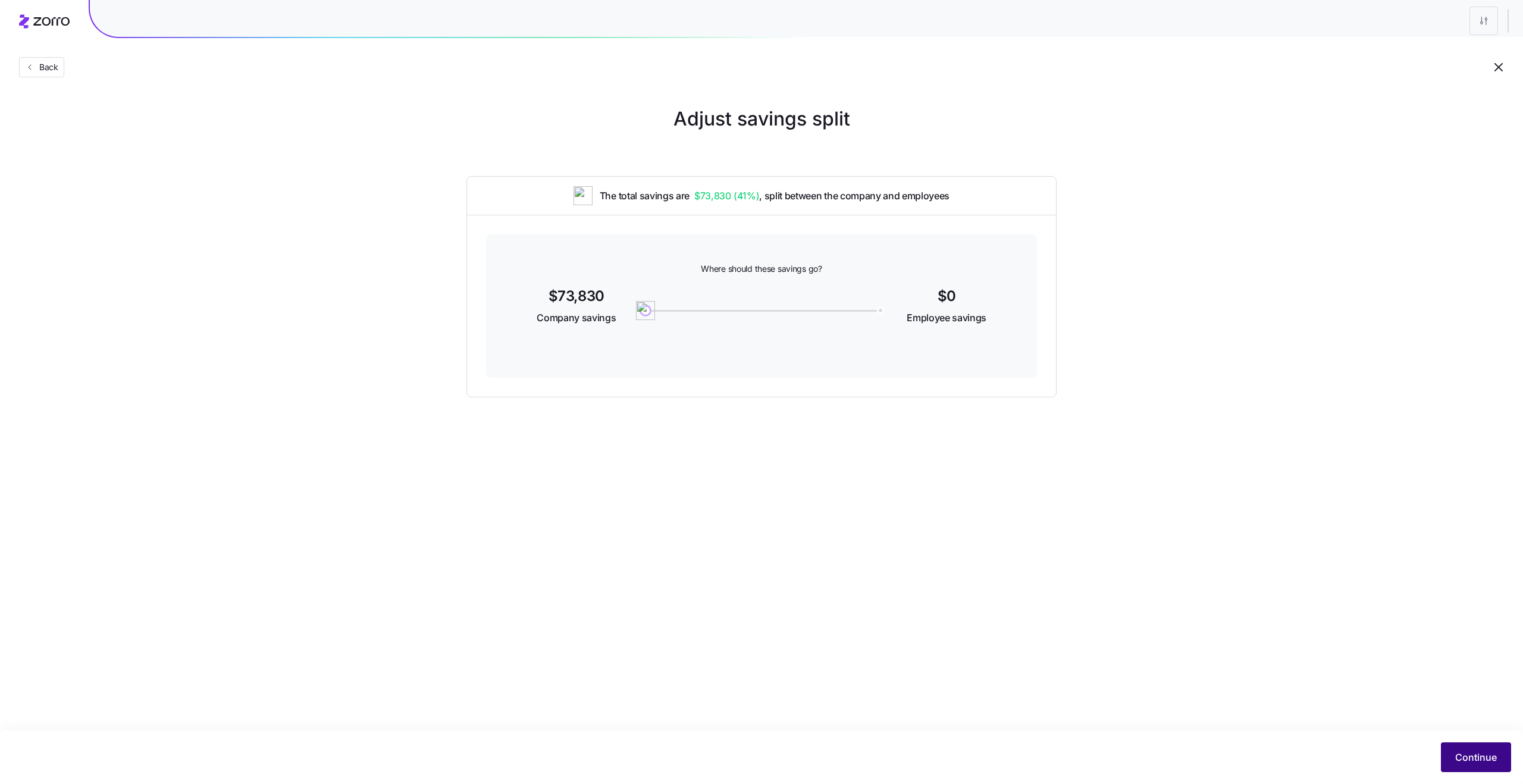
click at [1468, 760] on span "Continue" at bounding box center [1476, 757] width 42 height 14
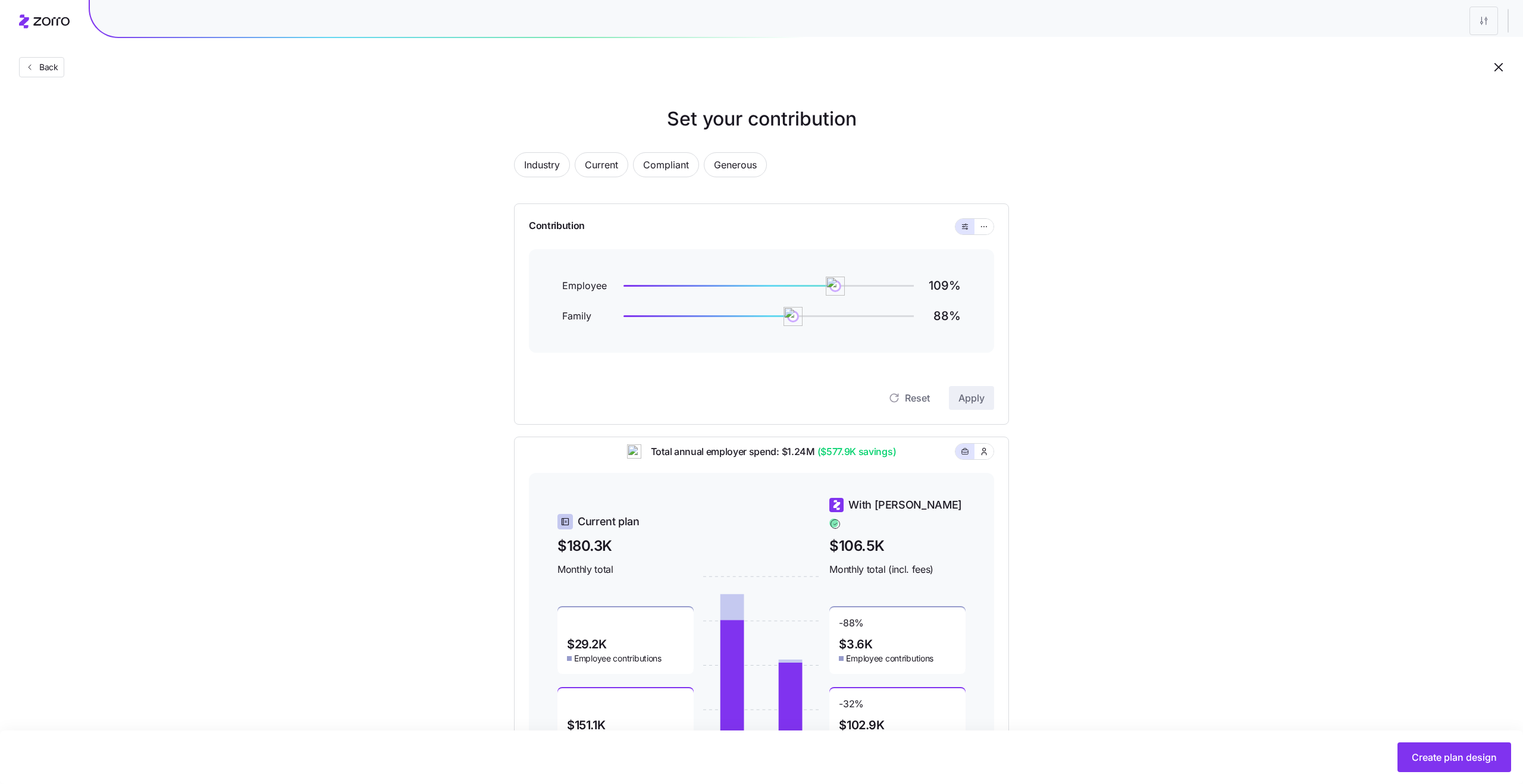
click at [639, 152] on div "Industry Current Compliant Generous" at bounding box center [762, 172] width 495 height 40
click at [553, 163] on span "Industry" at bounding box center [542, 165] width 36 height 24
click at [490, 160] on div "Set your contribution Industry Current Compliant Generous Contribution Employee…" at bounding box center [762, 445] width 591 height 682
click at [50, 70] on span "Back" at bounding box center [47, 67] width 24 height 12
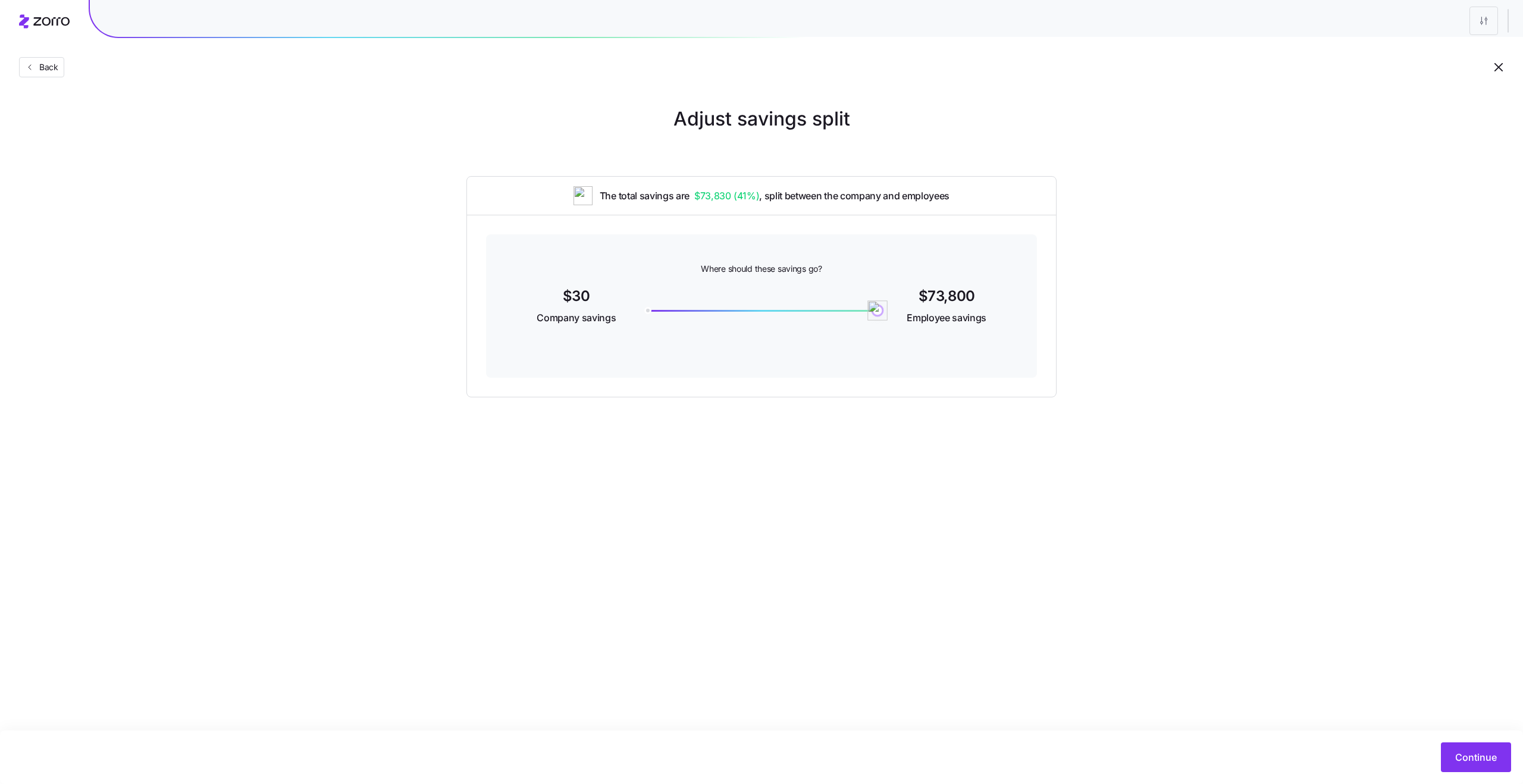
drag, startPoint x: 643, startPoint y: 312, endPoint x: 931, endPoint y: 338, distance: 289.2
click at [931, 338] on div "Where should these savings go? $30 Company savings 73800 $73,800 Employee savin…" at bounding box center [762, 306] width 551 height 143
click at [1455, 748] on button "Continue" at bounding box center [1476, 757] width 70 height 30
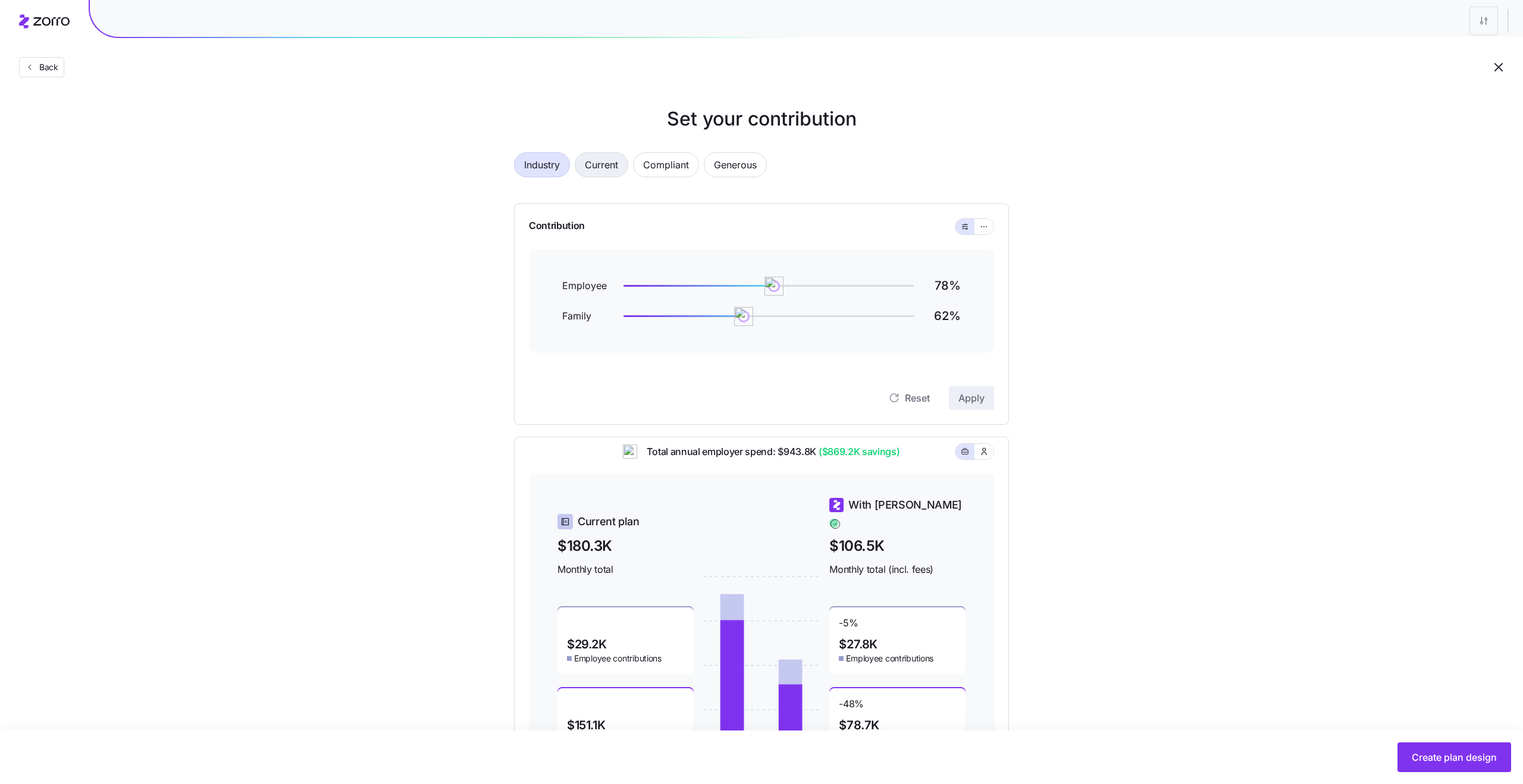
click at [601, 159] on span "Current" at bounding box center [602, 165] width 34 height 24
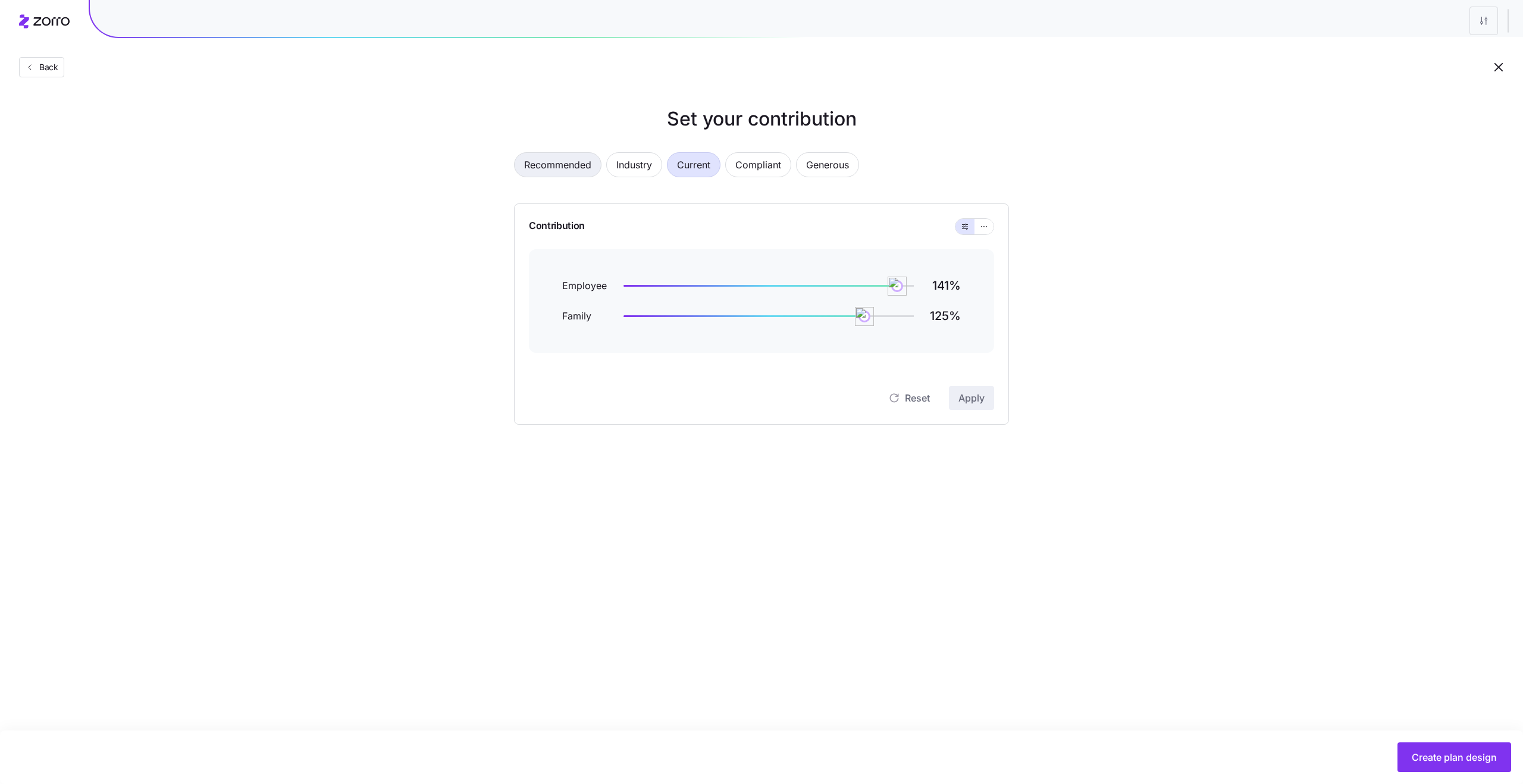
click at [549, 162] on span "Recommended" at bounding box center [558, 165] width 68 height 24
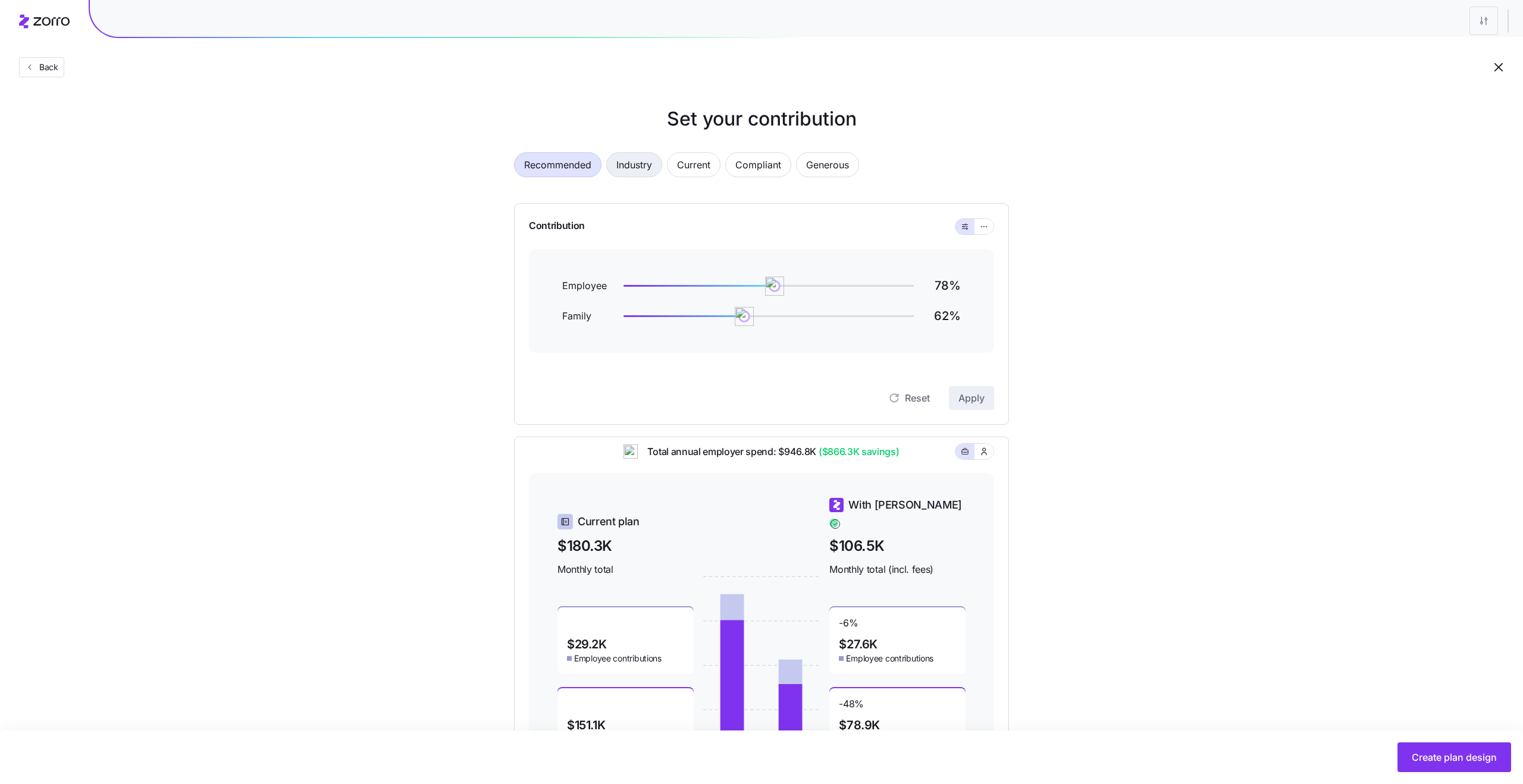
click at [636, 162] on span "Industry" at bounding box center [634, 165] width 36 height 24
click at [568, 174] on span "Recommended" at bounding box center [558, 165] width 68 height 24
click at [648, 173] on span "Industry" at bounding box center [634, 165] width 36 height 24
click at [710, 168] on span "Current" at bounding box center [694, 165] width 34 height 24
click at [637, 169] on span "Industry" at bounding box center [634, 165] width 36 height 24
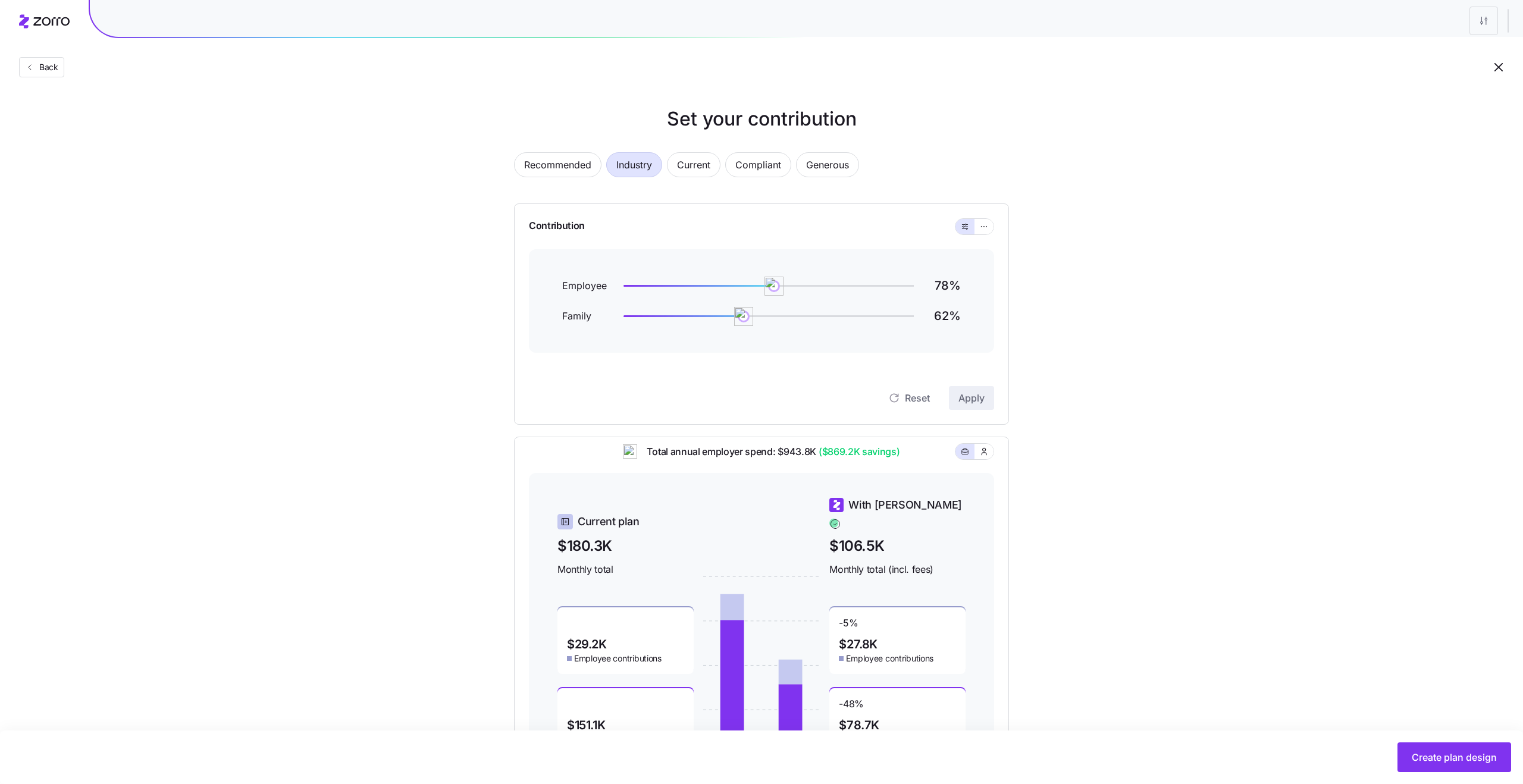
click at [418, 271] on div "Set your contribution Recommended Industry Current Compliant Generous Contribut…" at bounding box center [762, 445] width 1523 height 682
click at [572, 167] on span "Recommended" at bounding box center [558, 165] width 68 height 24
click at [558, 173] on span "Recommended" at bounding box center [558, 165] width 68 height 24
click at [35, 61] on button "Back" at bounding box center [42, 67] width 46 height 20
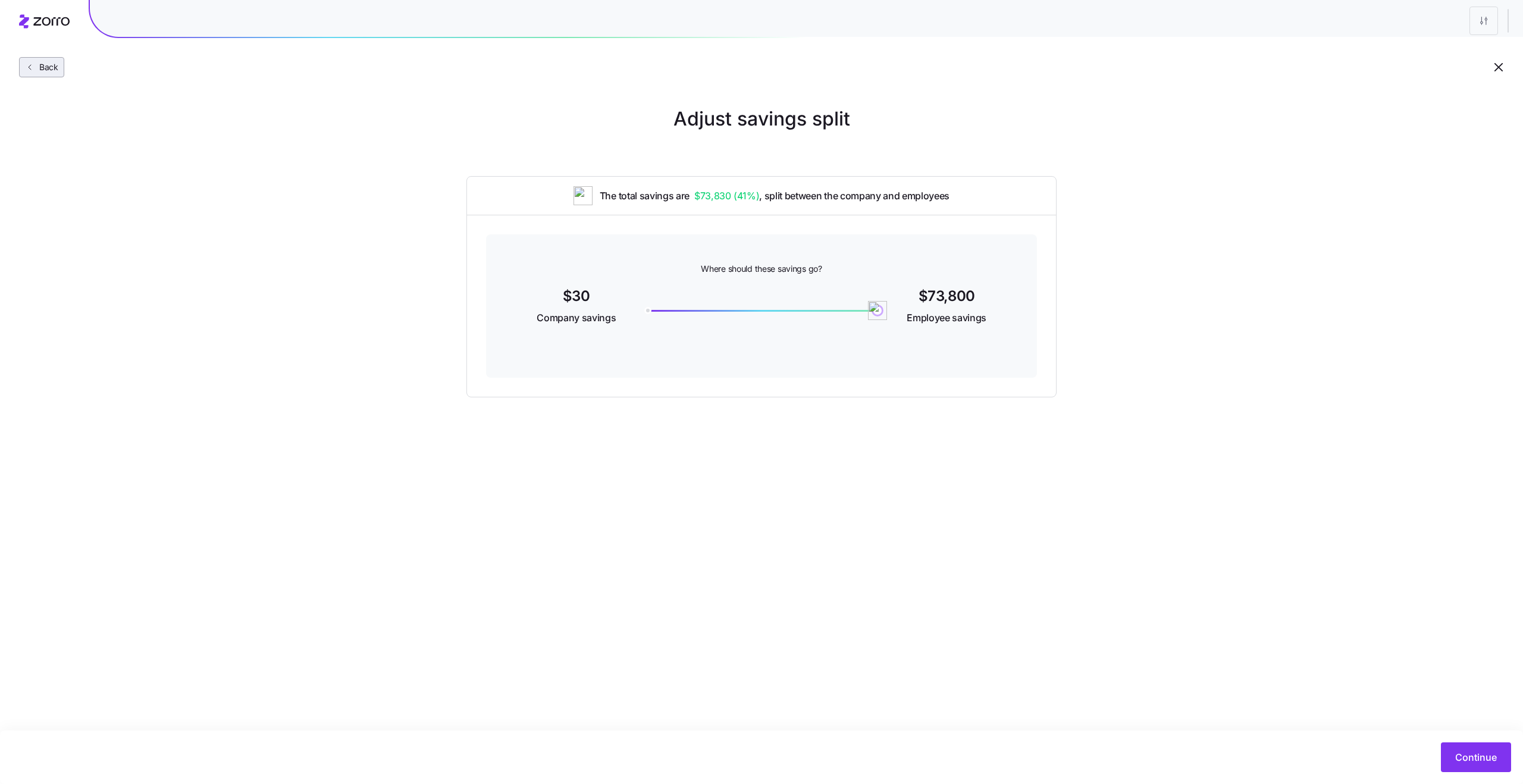
click at [44, 68] on span "Back" at bounding box center [47, 67] width 24 height 12
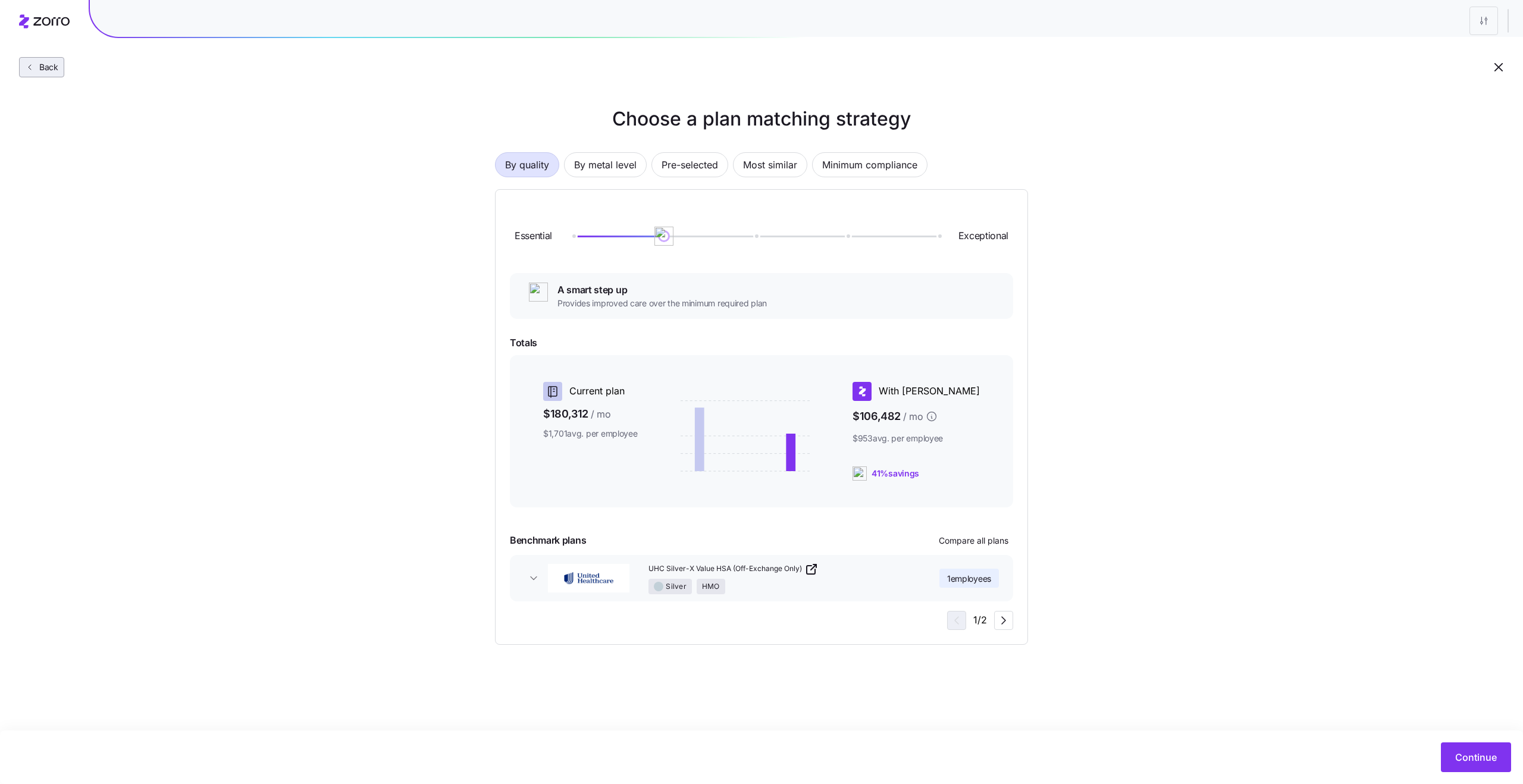
click at [44, 72] on span "Back" at bounding box center [47, 67] width 24 height 12
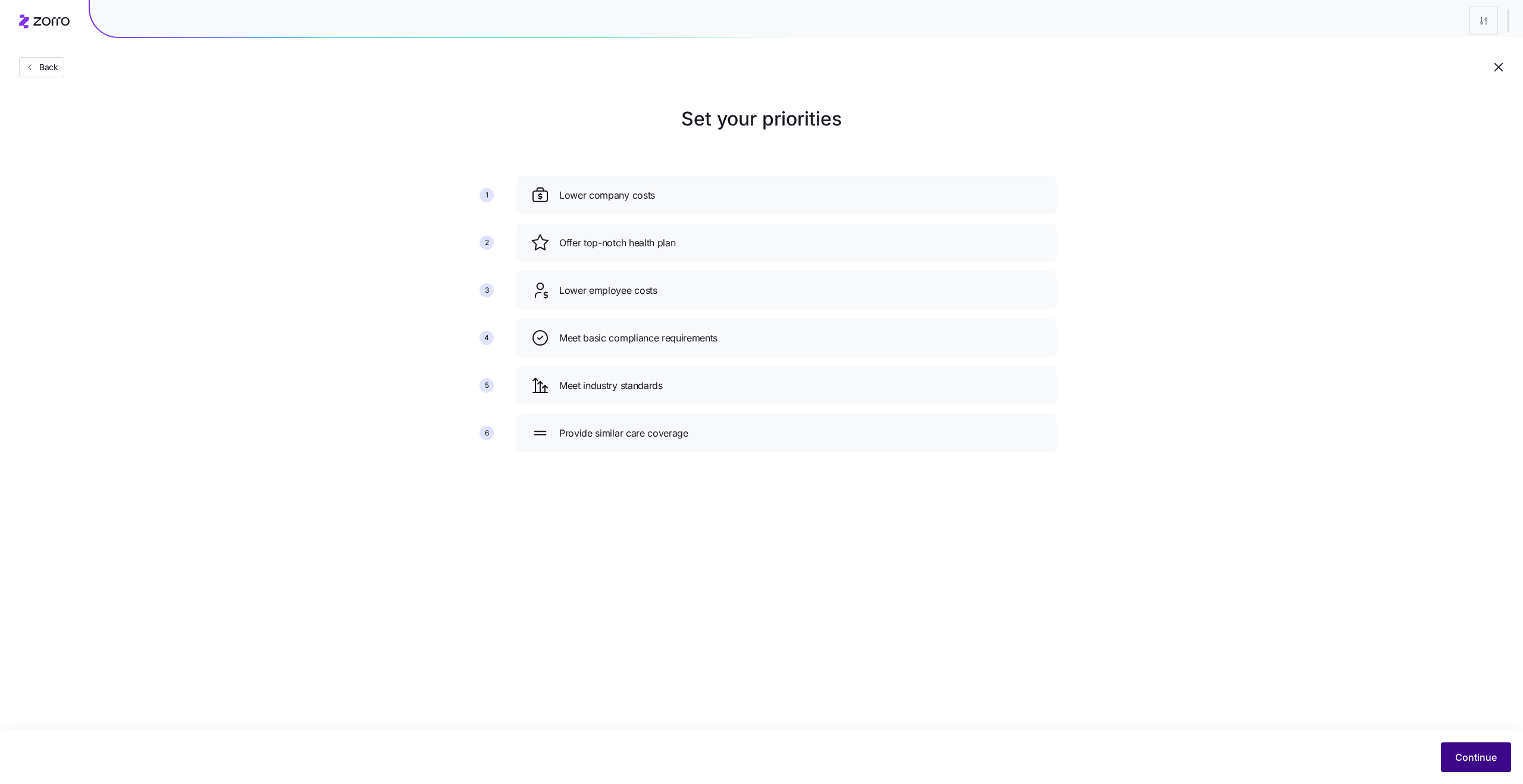
click at [1475, 766] on button "Continue" at bounding box center [1476, 757] width 70 height 30
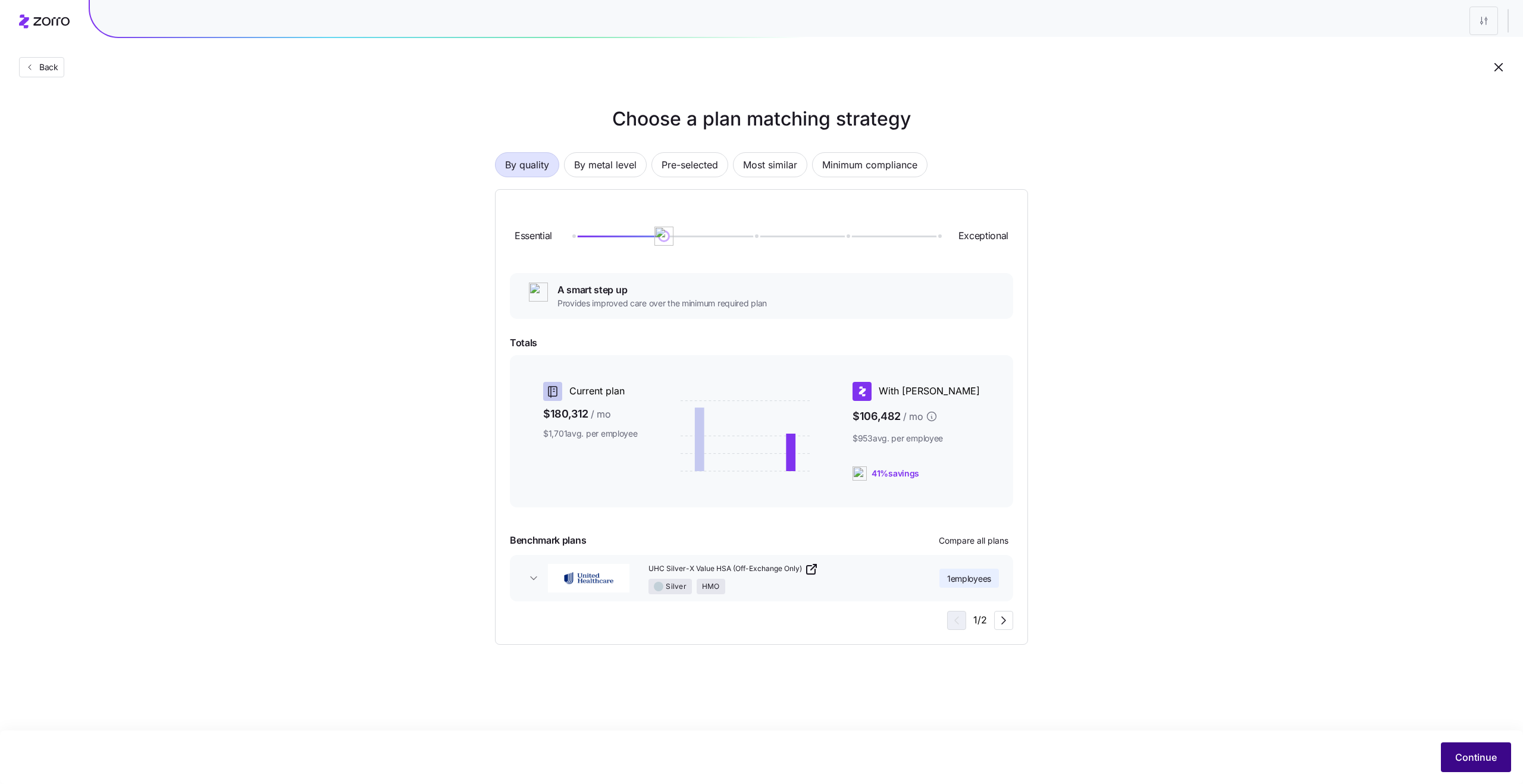
click at [1459, 753] on span "Continue" at bounding box center [1476, 757] width 42 height 14
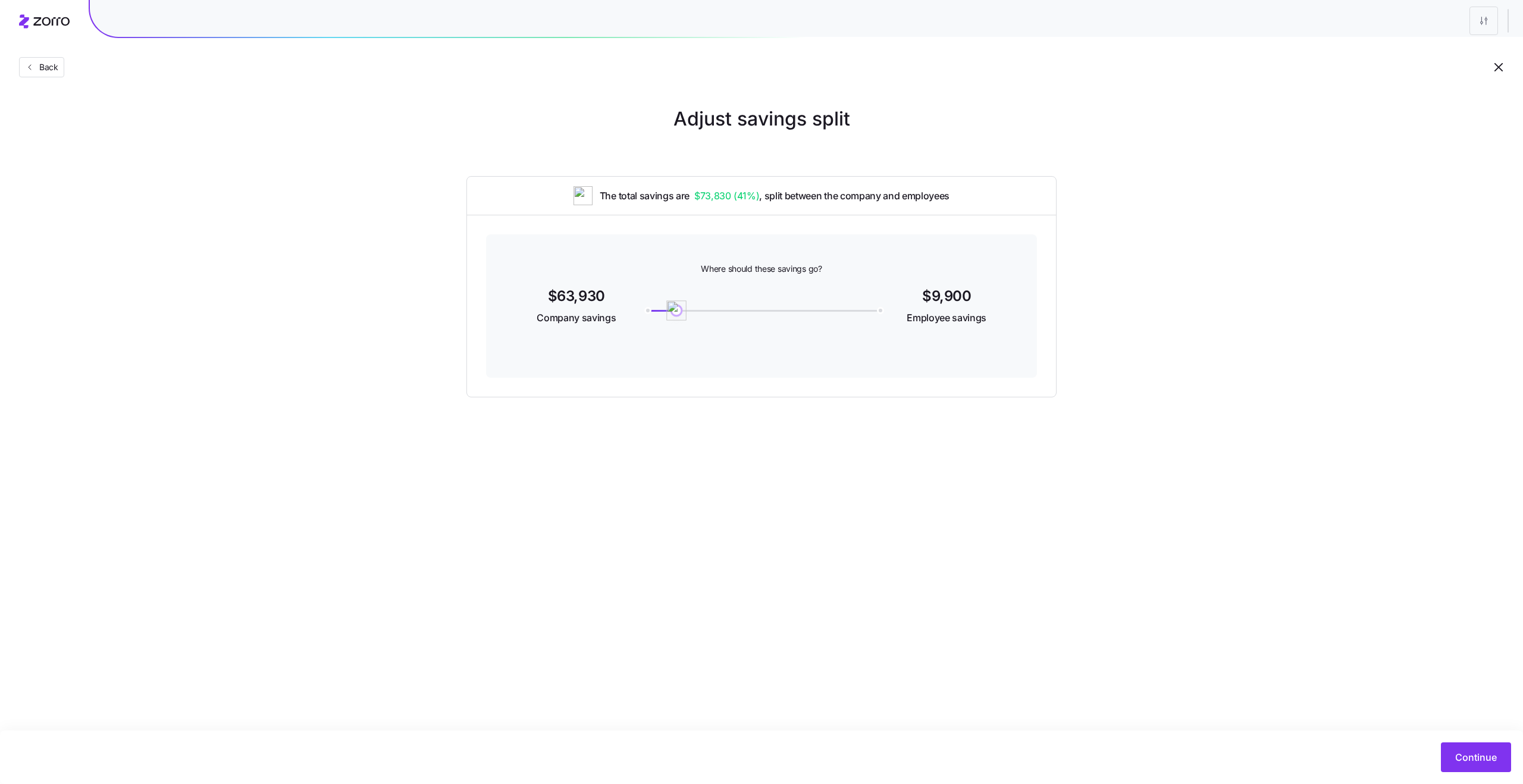
drag, startPoint x: 882, startPoint y: 316, endPoint x: 677, endPoint y: 305, distance: 205.3
click at [677, 305] on img at bounding box center [676, 311] width 20 height 20
click at [1472, 759] on span "Continue" at bounding box center [1476, 757] width 42 height 14
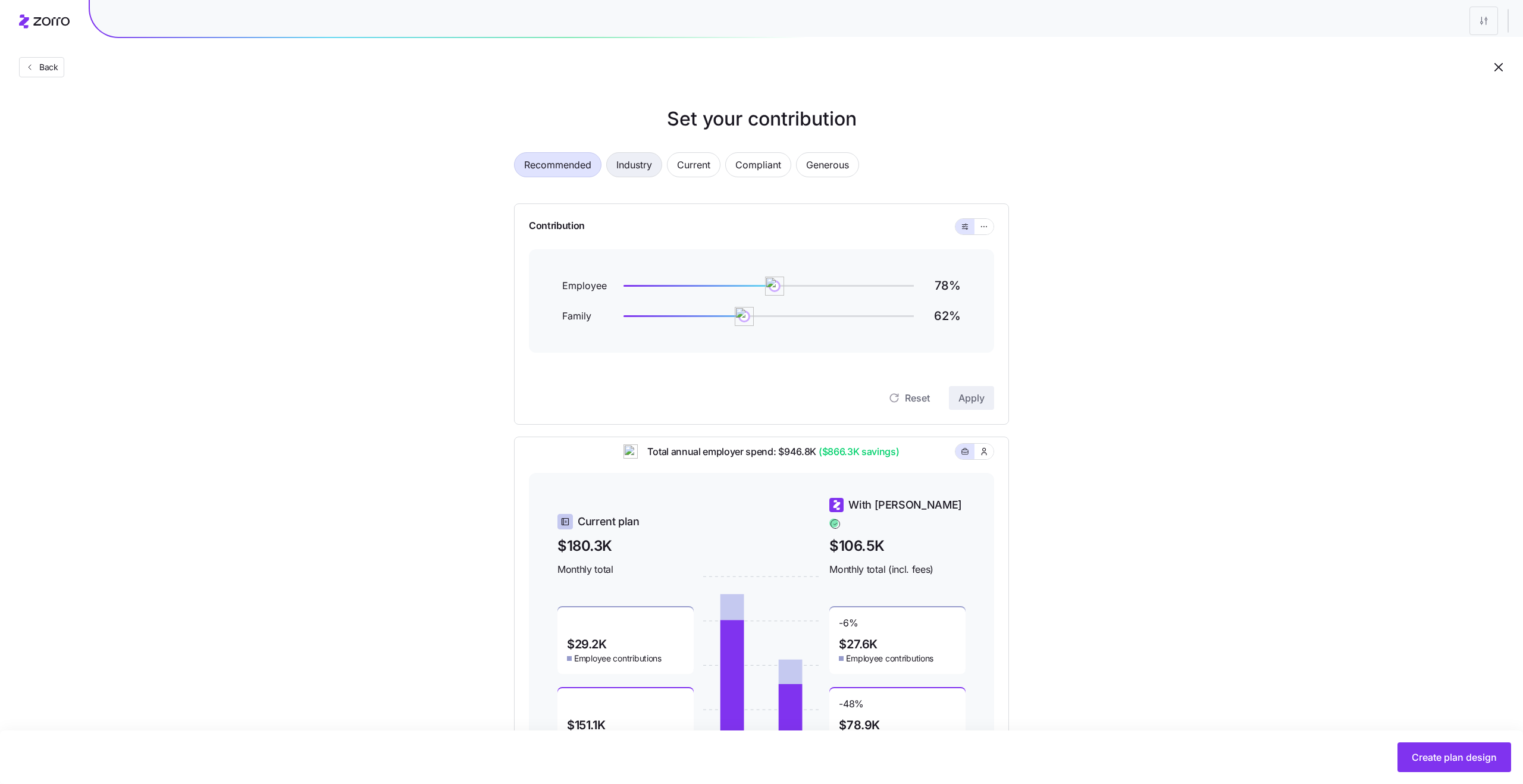
click at [615, 173] on button "Industry" at bounding box center [634, 164] width 56 height 25
click at [561, 162] on span "Recommended" at bounding box center [558, 165] width 68 height 24
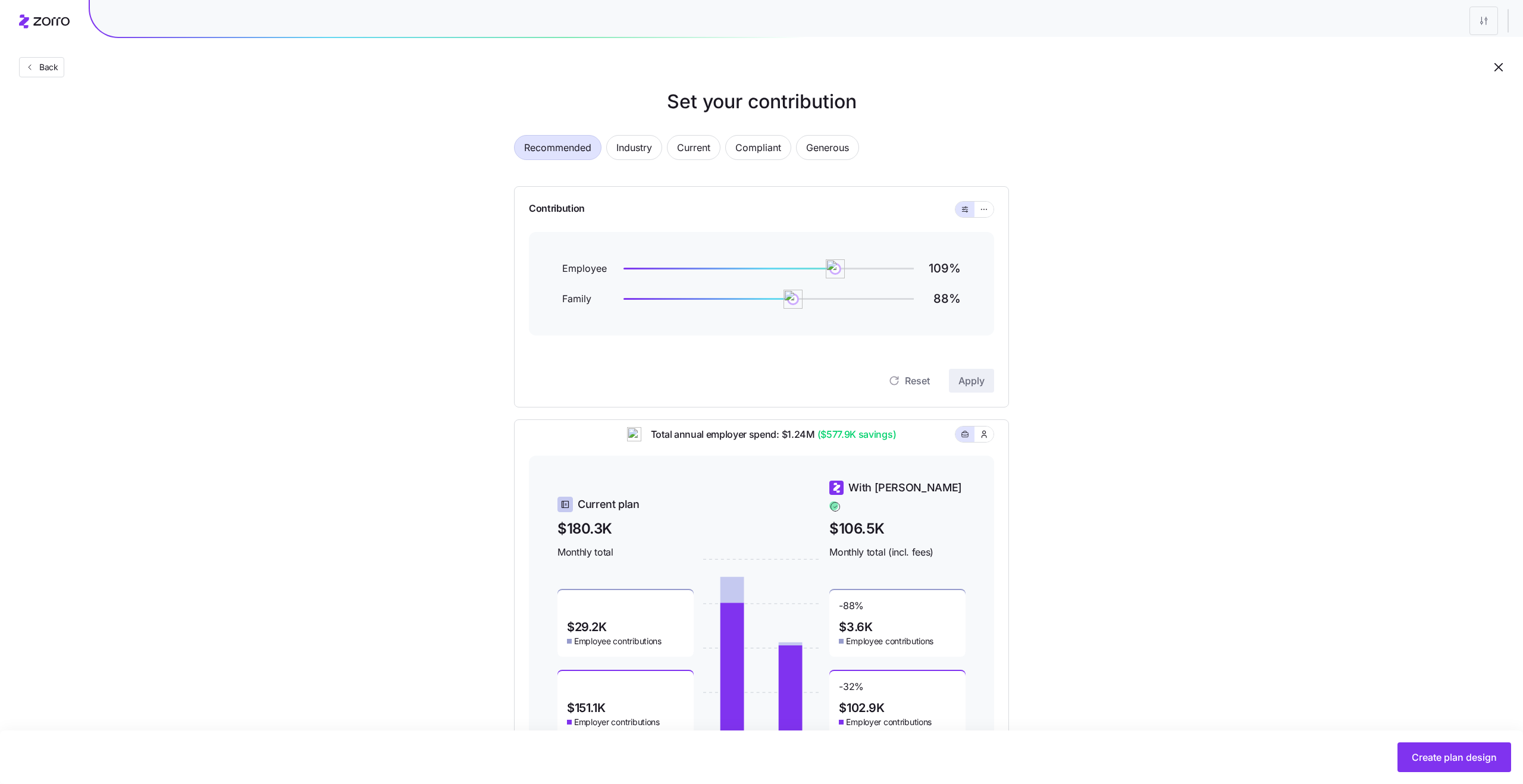
scroll to position [16, 0]
click at [45, 67] on span "Back" at bounding box center [47, 67] width 24 height 12
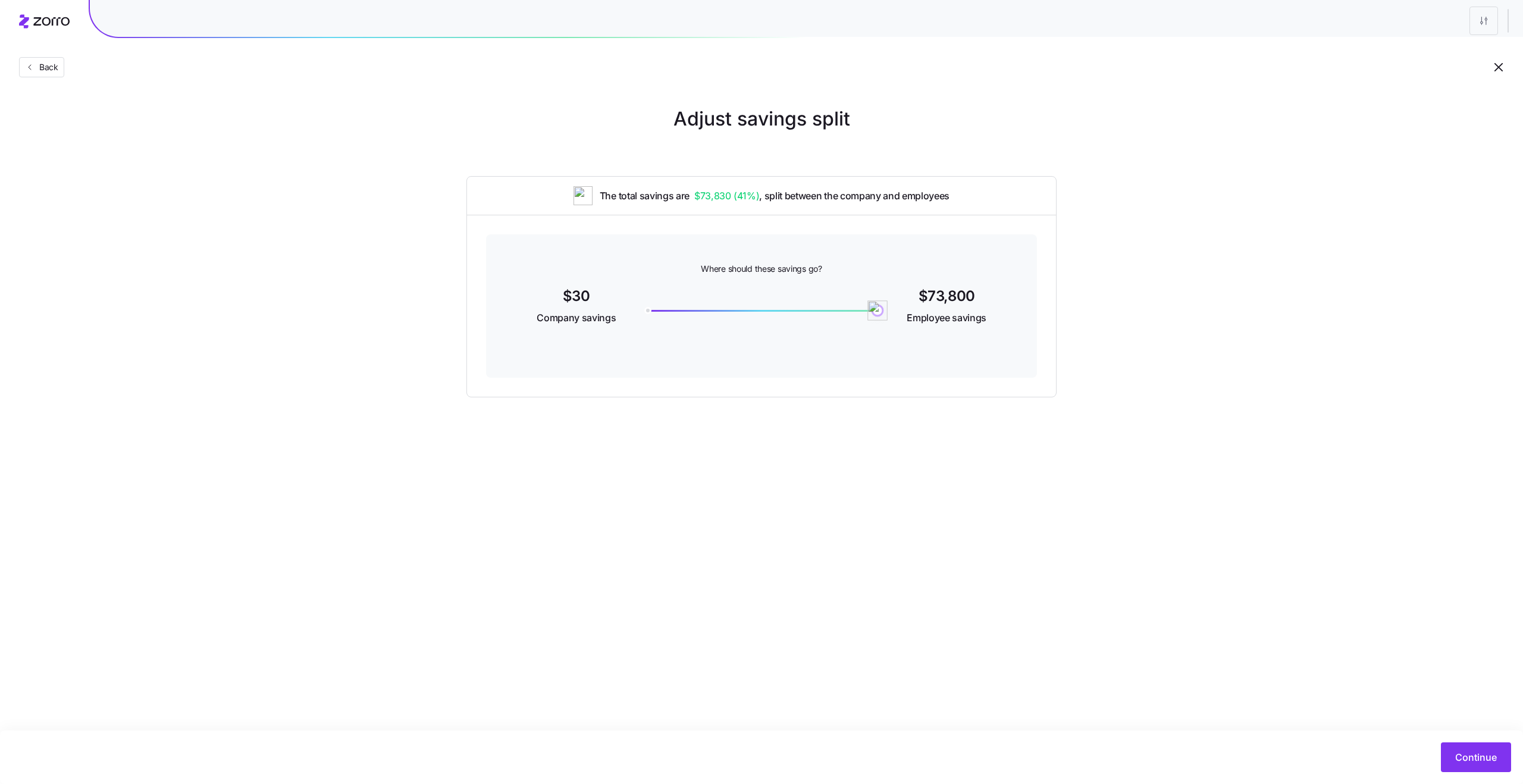
drag, startPoint x: 677, startPoint y: 311, endPoint x: 886, endPoint y: 320, distance: 209.2
click at [886, 320] on img at bounding box center [879, 311] width 20 height 20
click at [879, 316] on img at bounding box center [869, 311] width 20 height 20
click at [1485, 761] on span "Continue" at bounding box center [1476, 757] width 42 height 14
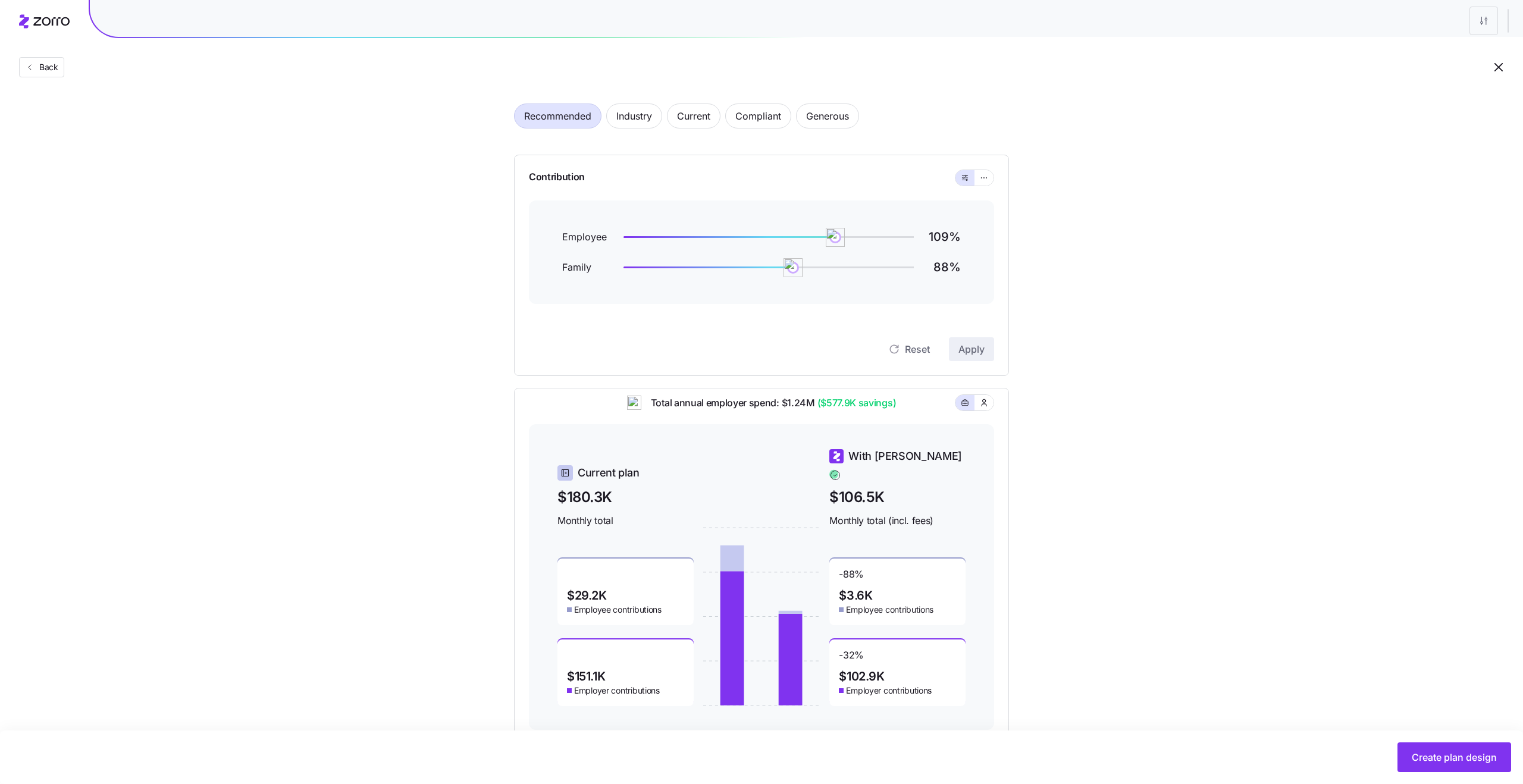
scroll to position [62, 0]
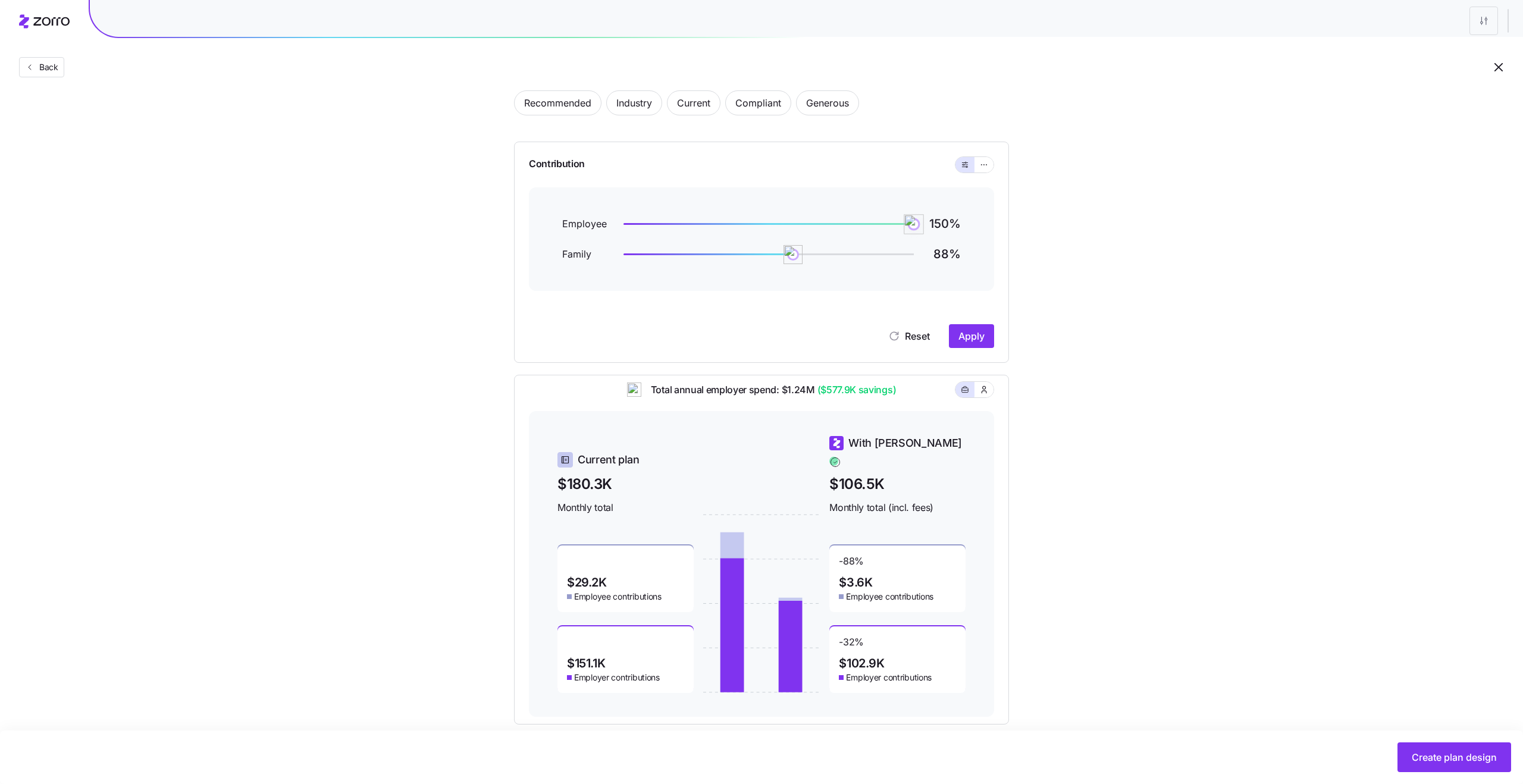
drag, startPoint x: 834, startPoint y: 223, endPoint x: 927, endPoint y: 239, distance: 94.4
click at [927, 239] on div "Employee 150 % Family 88 %" at bounding box center [762, 239] width 399 height 47
click at [967, 334] on span "Apply" at bounding box center [972, 335] width 26 height 14
drag, startPoint x: 918, startPoint y: 221, endPoint x: 950, endPoint y: 225, distance: 32.2
click at [950, 225] on div "Employee 150 %" at bounding box center [762, 224] width 399 height 16
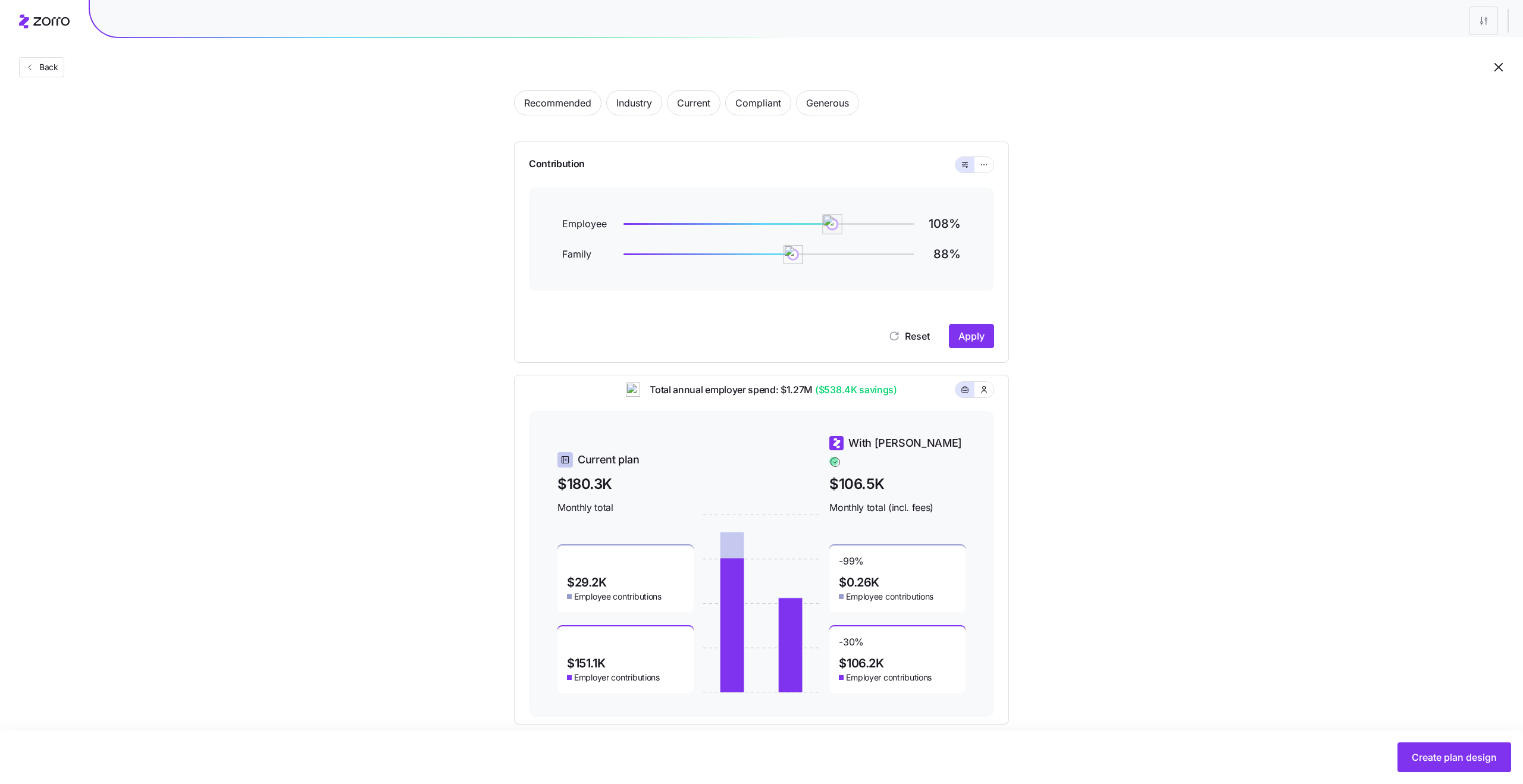
drag, startPoint x: 914, startPoint y: 228, endPoint x: 833, endPoint y: 226, distance: 81.0
click at [833, 226] on img at bounding box center [833, 224] width 20 height 20
click at [968, 336] on span "Apply" at bounding box center [972, 335] width 26 height 14
click at [48, 71] on span "Back" at bounding box center [47, 67] width 24 height 12
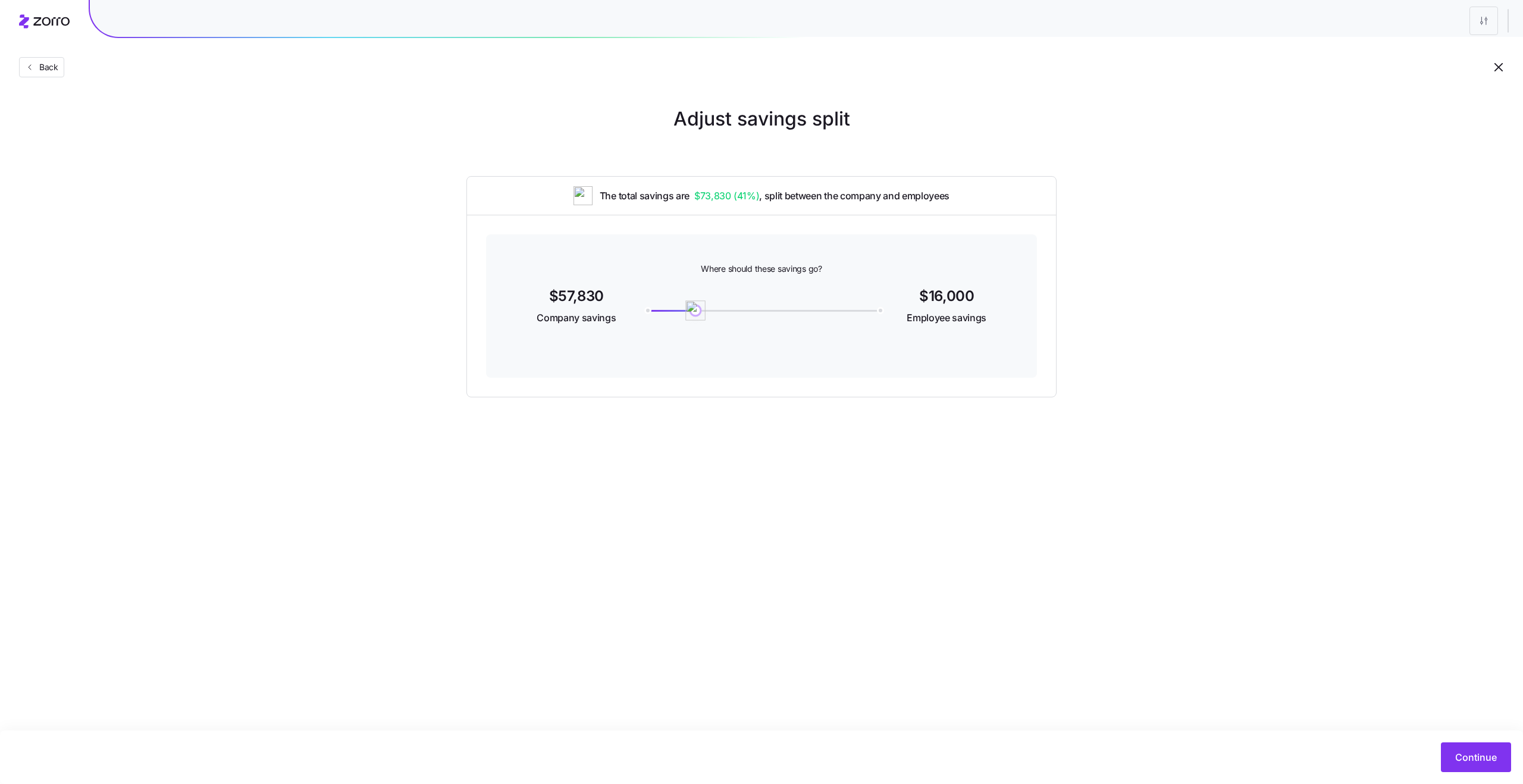
drag, startPoint x: 876, startPoint y: 312, endPoint x: 696, endPoint y: 312, distance: 180.0
click at [696, 312] on img at bounding box center [695, 311] width 20 height 20
click at [1470, 762] on span "Continue" at bounding box center [1476, 757] width 42 height 14
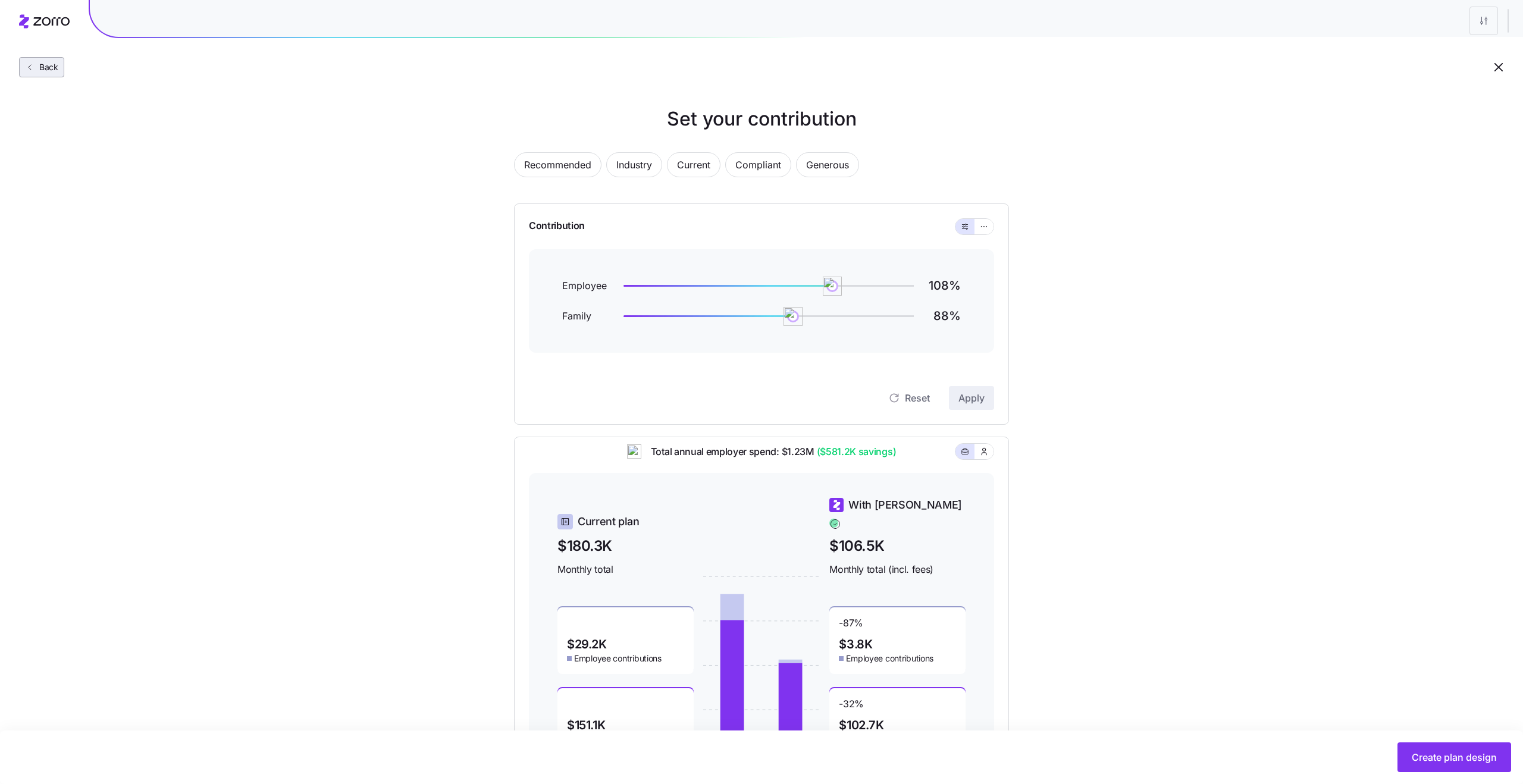
click at [46, 74] on button "Back" at bounding box center [42, 67] width 46 height 20
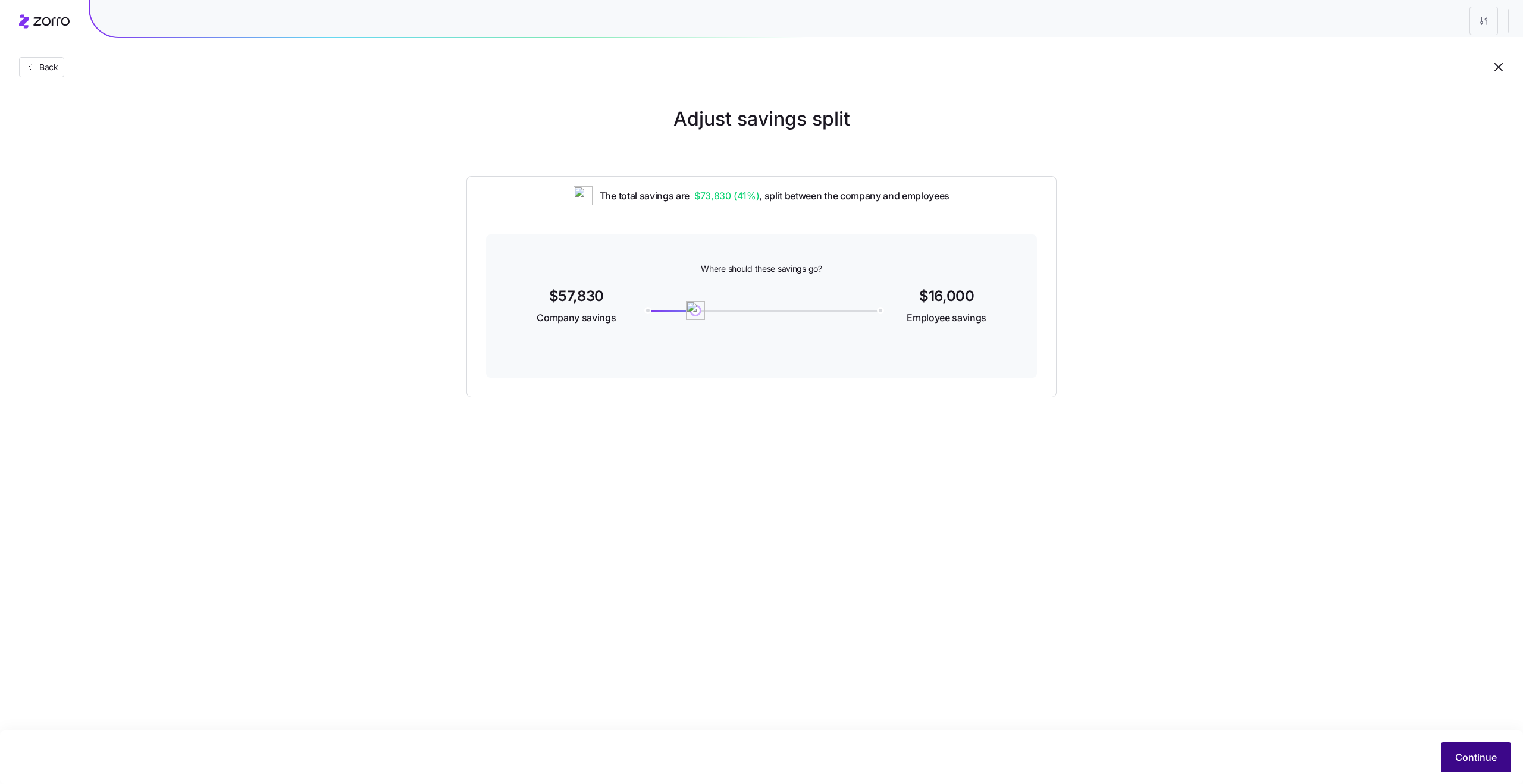
click at [1483, 746] on button "Continue" at bounding box center [1476, 757] width 70 height 30
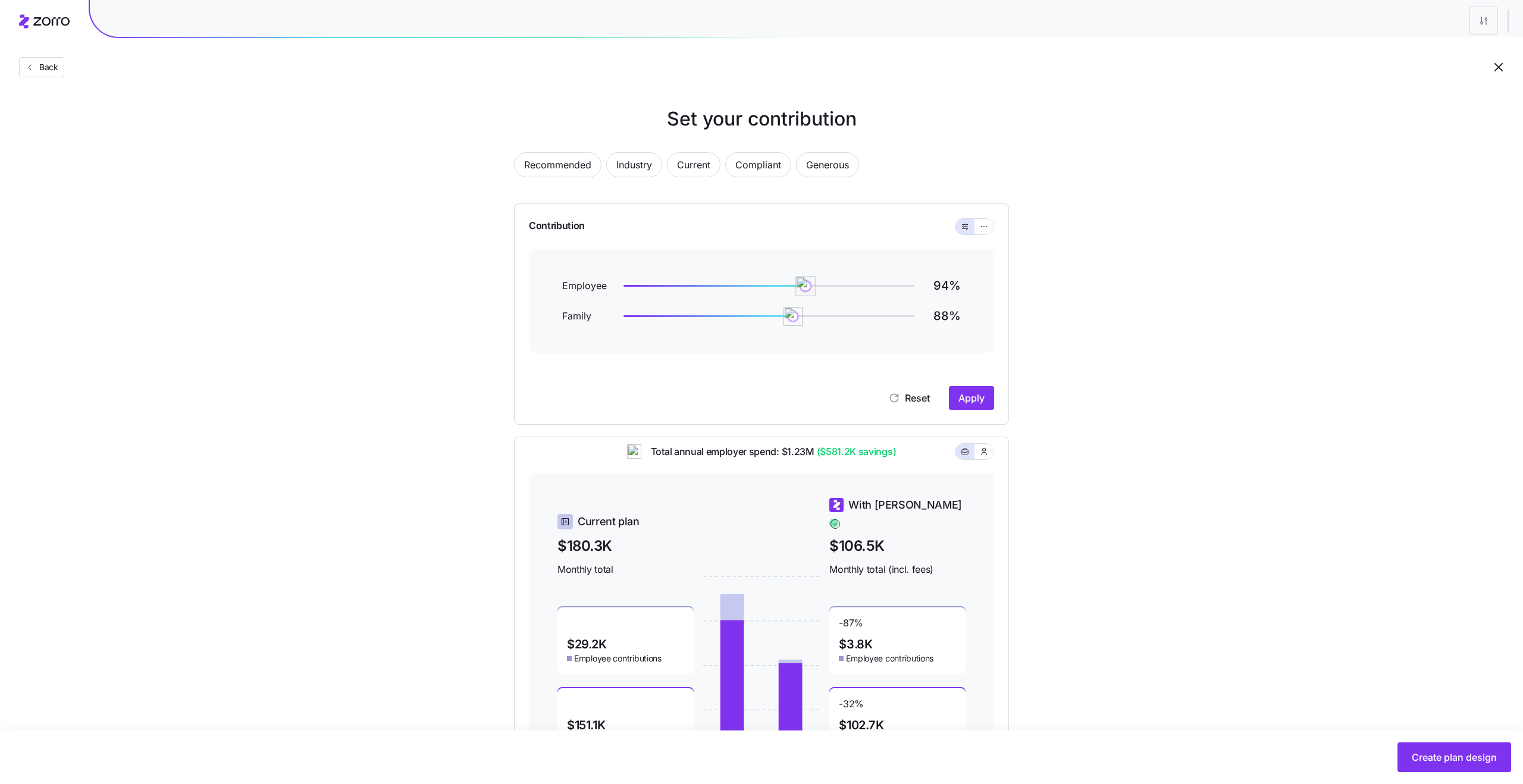
drag, startPoint x: 828, startPoint y: 286, endPoint x: 806, endPoint y: 283, distance: 22.2
click at [806, 283] on img at bounding box center [805, 286] width 20 height 20
drag, startPoint x: 792, startPoint y: 315, endPoint x: 768, endPoint y: 320, distance: 24.5
click at [768, 320] on img at bounding box center [768, 317] width 20 height 20
click at [986, 406] on button "Apply" at bounding box center [972, 398] width 46 height 24
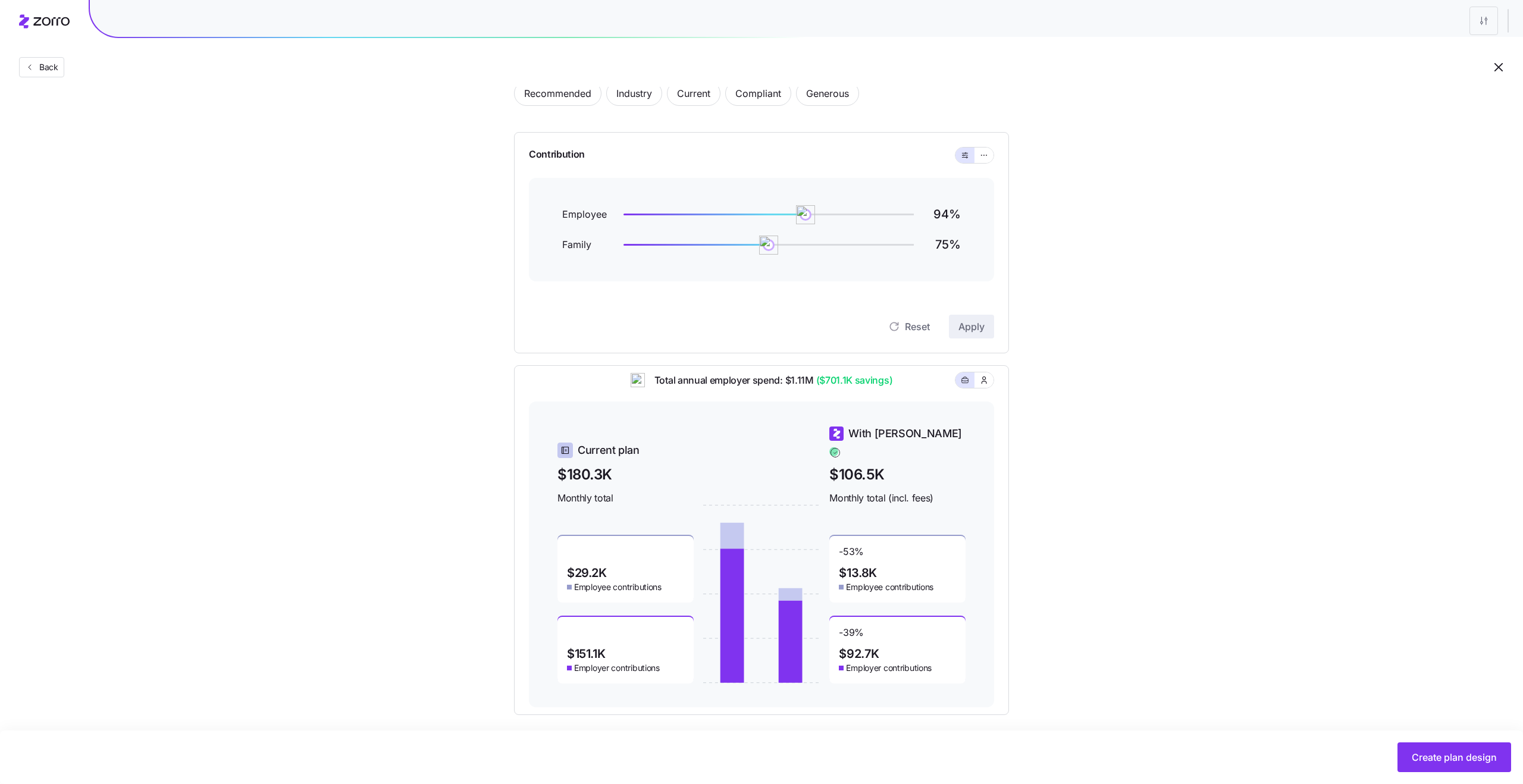
scroll to position [78, 0]
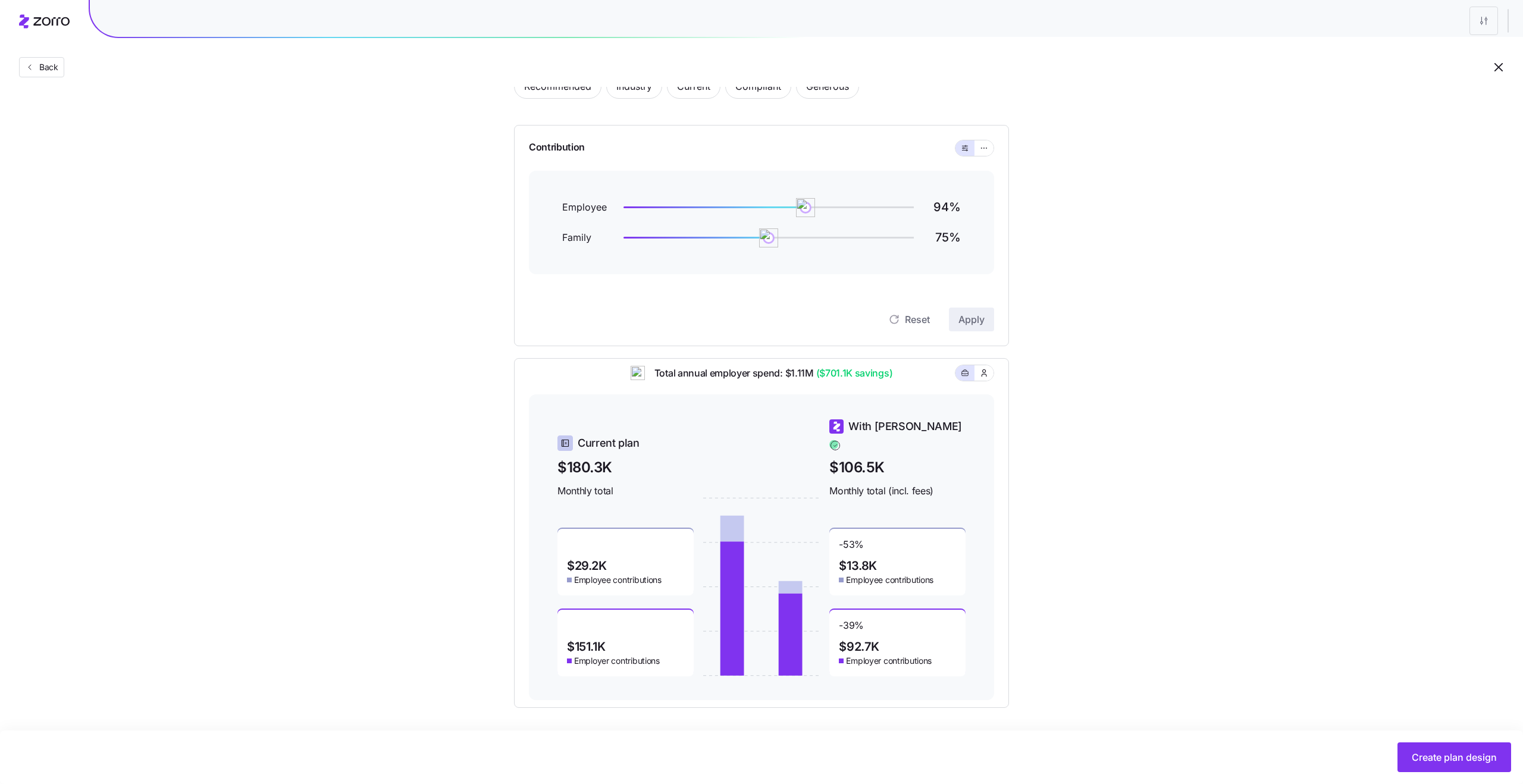
click at [1089, 584] on div "Set your contribution Recommended Industry Current Compliant Generous Contribut…" at bounding box center [762, 366] width 1523 height 682
click at [864, 560] on span "$13.8K" at bounding box center [858, 566] width 38 height 12
click at [845, 560] on span "$13.8K" at bounding box center [858, 566] width 38 height 12
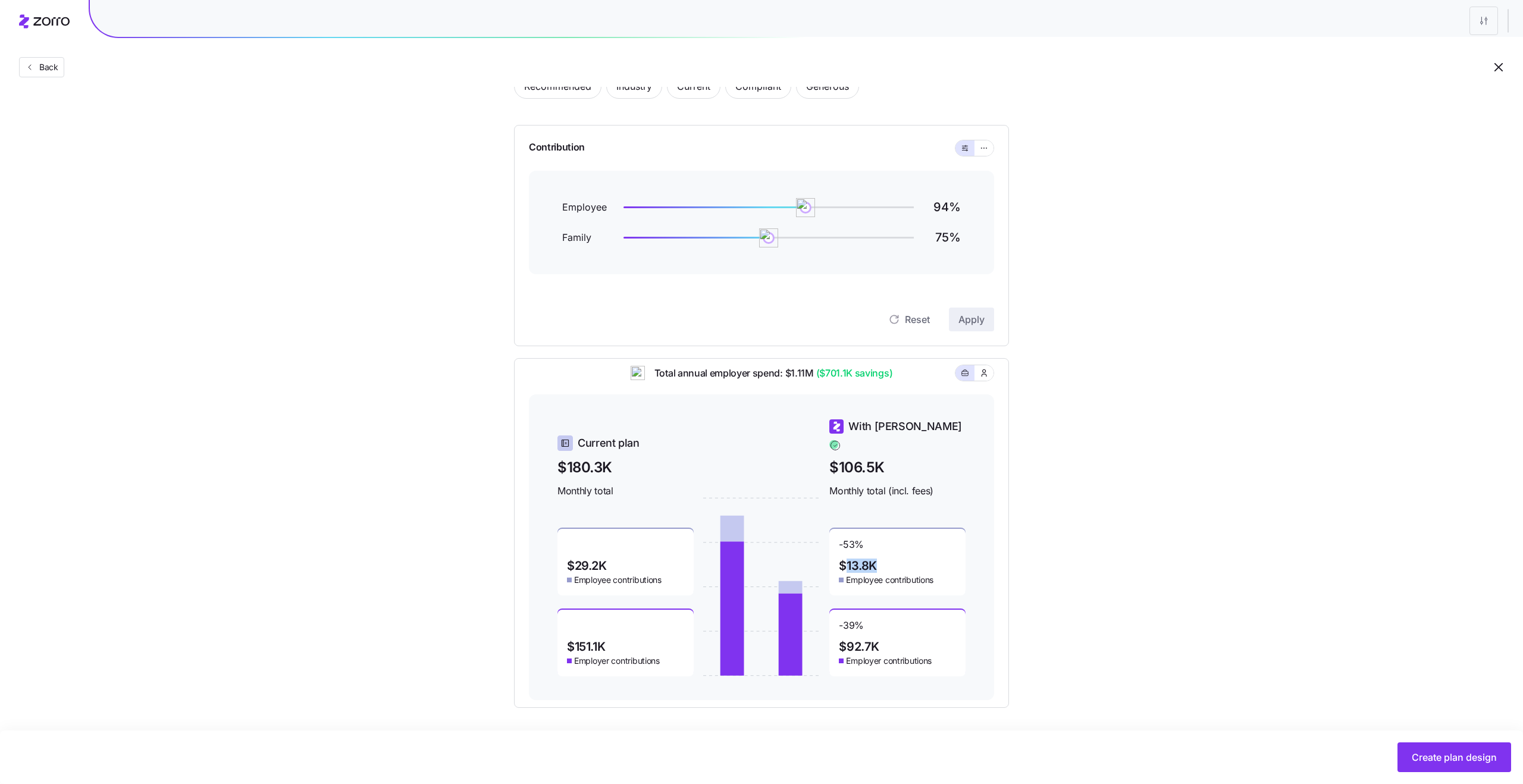
click at [845, 560] on span "$13.8K" at bounding box center [858, 566] width 38 height 12
click at [873, 560] on span "$13.8K" at bounding box center [858, 566] width 38 height 12
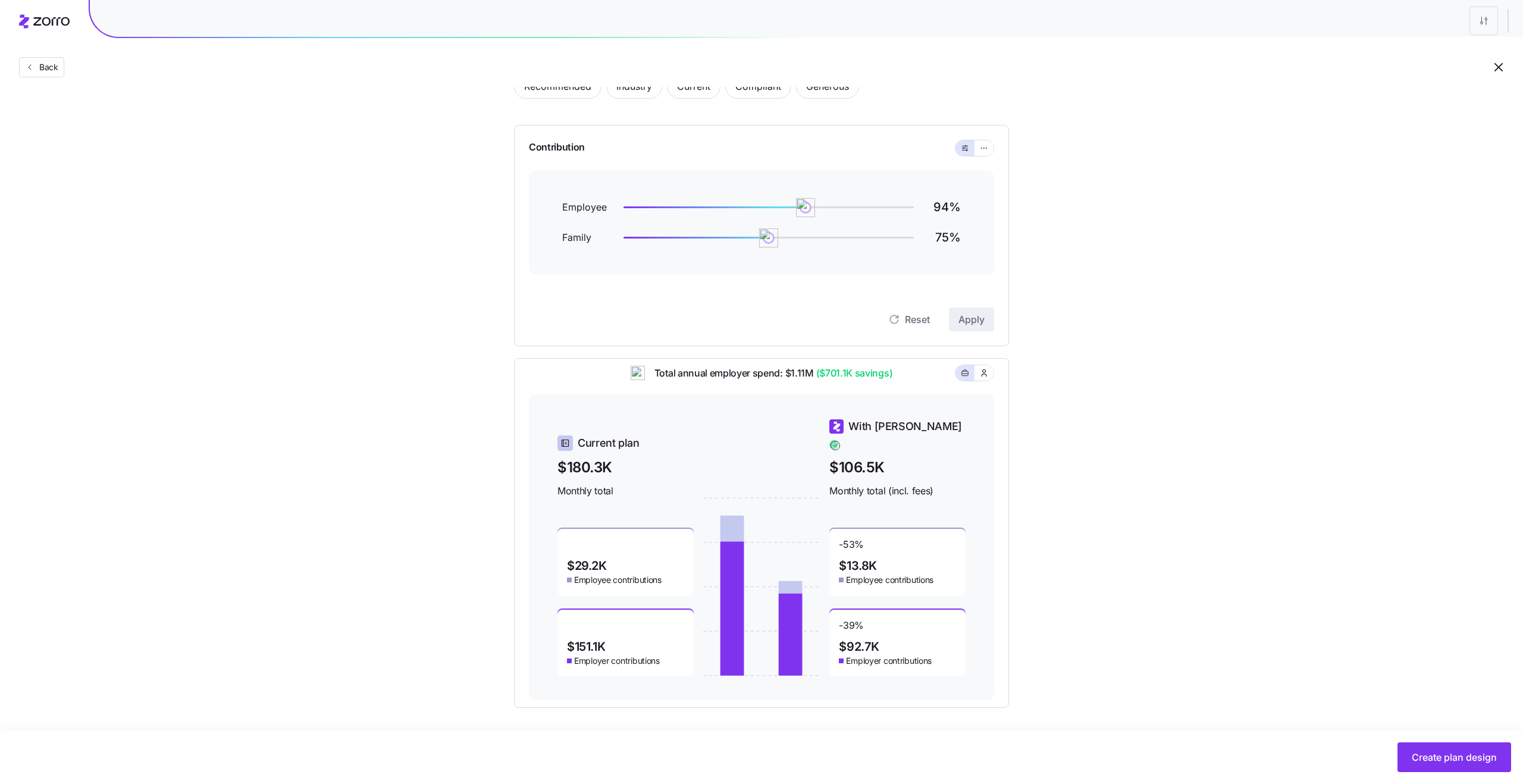
click at [850, 560] on span "$13.8K" at bounding box center [858, 566] width 38 height 12
click at [869, 560] on span "$13.8K" at bounding box center [858, 566] width 38 height 12
click at [1015, 690] on div "Recommended Industry Current Compliant Generous Contribution Employee 94 % Fami…" at bounding box center [762, 383] width 533 height 648
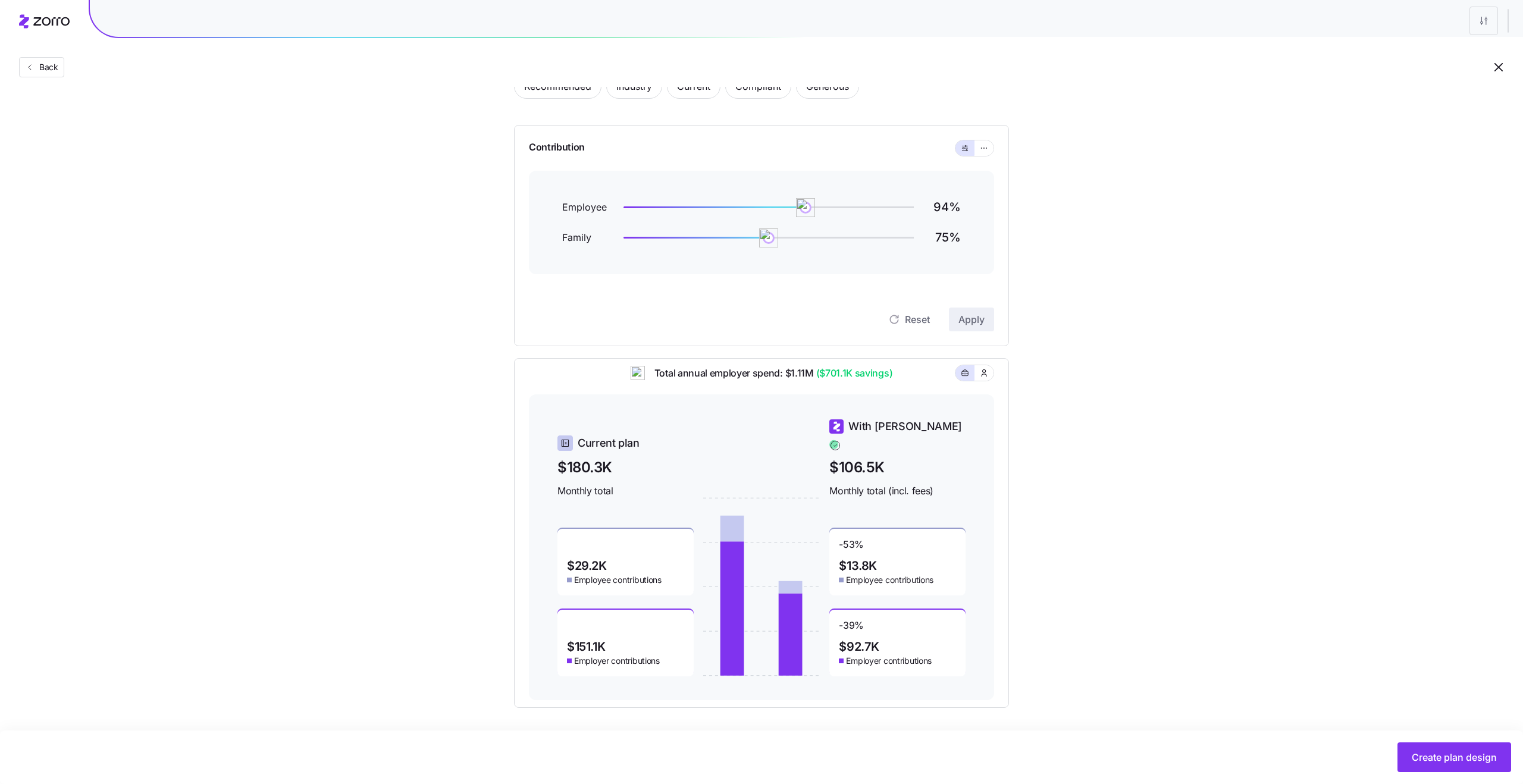
click at [864, 561] on span "$13.8K" at bounding box center [858, 566] width 38 height 12
click at [854, 561] on span "$13.8K" at bounding box center [858, 566] width 38 height 12
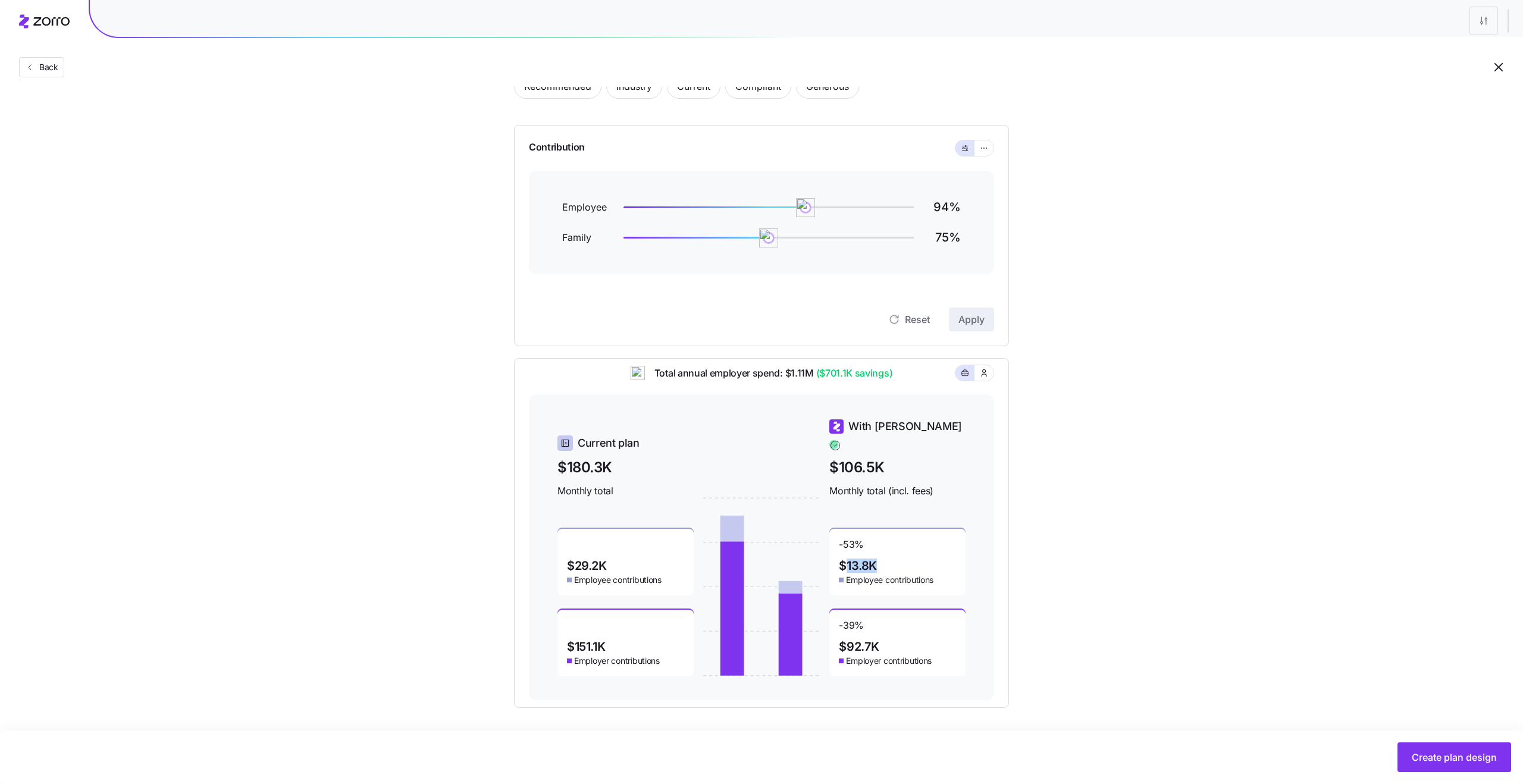
click at [854, 561] on span "$13.8K" at bounding box center [858, 566] width 38 height 12
click at [828, 559] on div at bounding box center [762, 588] width 136 height 179
click at [582, 560] on span "$29.2K" at bounding box center [587, 566] width 40 height 12
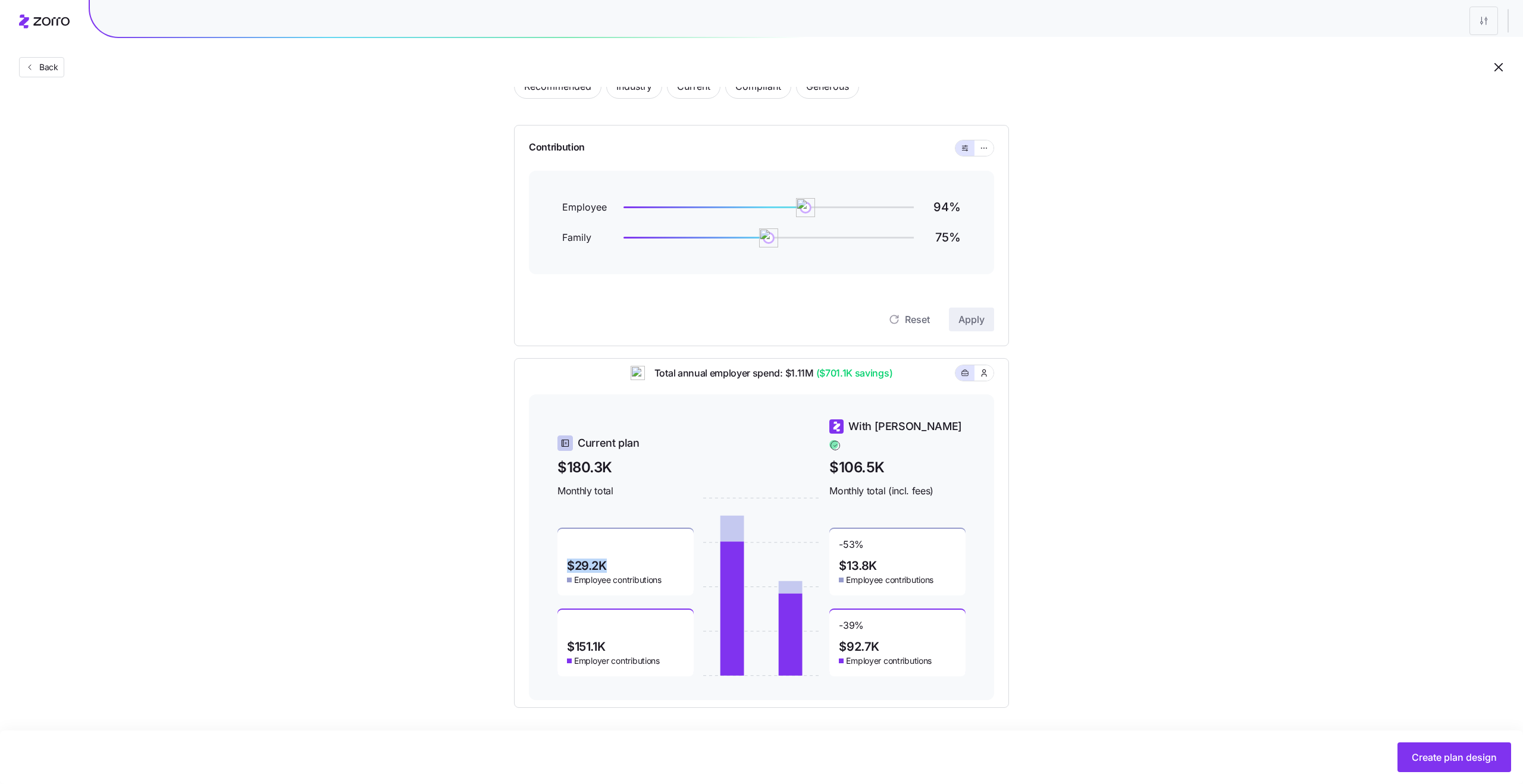
click at [583, 641] on span "$151.1K" at bounding box center [586, 647] width 38 height 12
click at [856, 641] on span "$92.7K" at bounding box center [859, 647] width 41 height 12
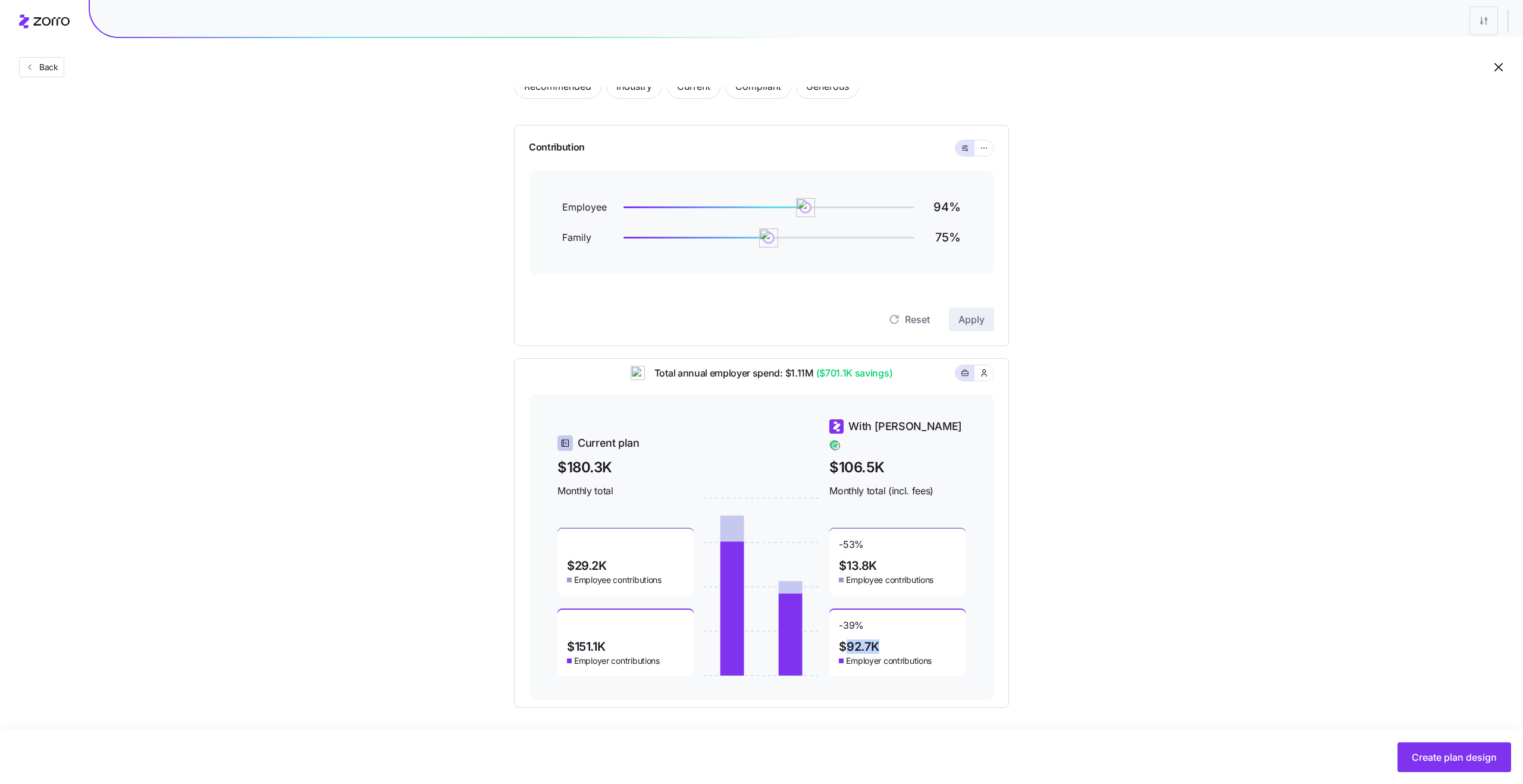
click at [856, 641] on span "$92.7K" at bounding box center [859, 647] width 41 height 12
click at [858, 560] on span "$13.8K" at bounding box center [858, 566] width 38 height 12
click at [602, 560] on span "$29.2K" at bounding box center [587, 566] width 40 height 12
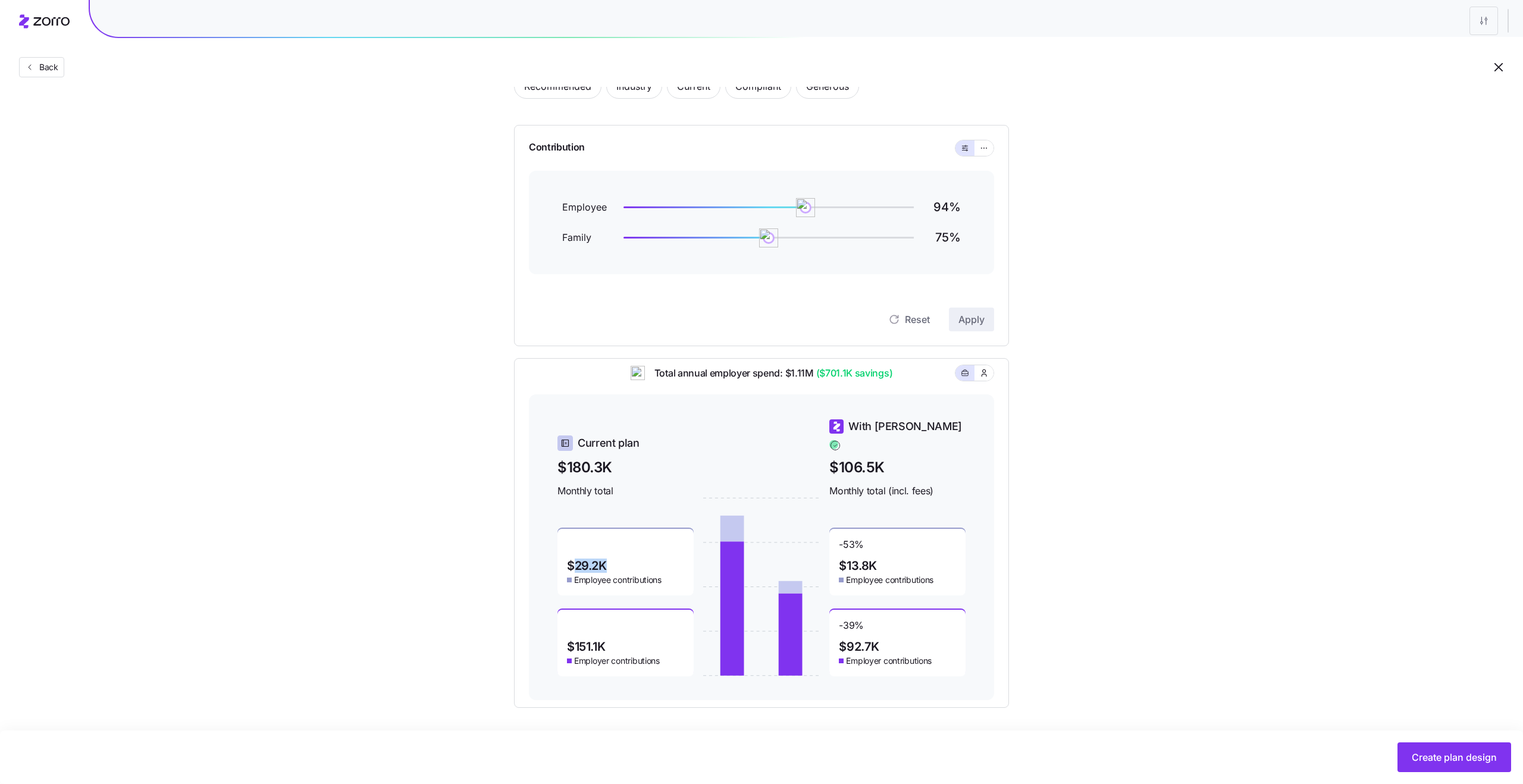
click at [602, 560] on span "$29.2K" at bounding box center [587, 566] width 40 height 12
click at [577, 645] on div "$151.1K Employer contributions" at bounding box center [625, 642] width 136 height 66
click at [578, 643] on span "$151.1K" at bounding box center [586, 647] width 38 height 12
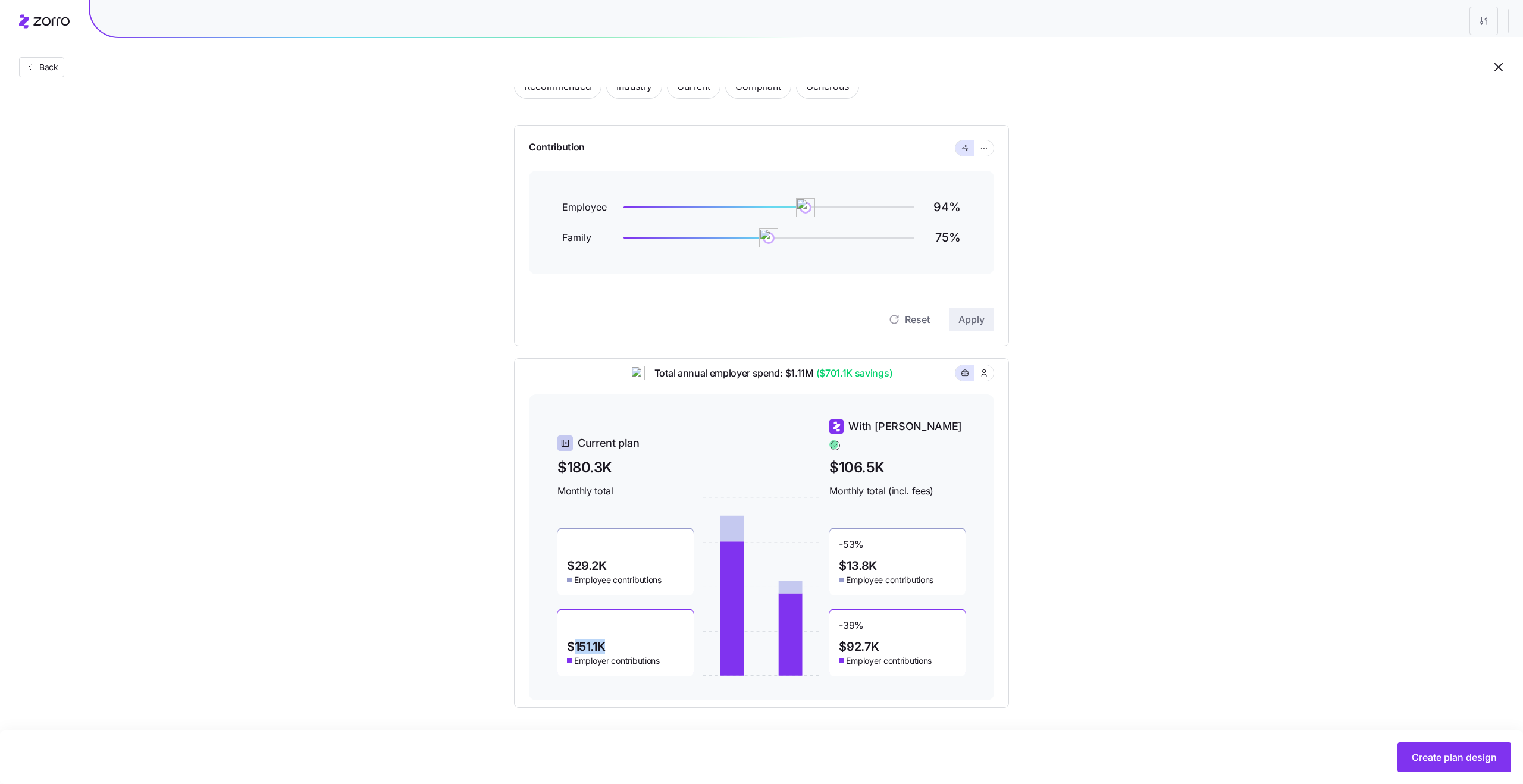
click at [578, 643] on span "$151.1K" at bounding box center [586, 647] width 38 height 12
click at [853, 645] on div "-39 % $92.7K Employer contributions" at bounding box center [898, 642] width 136 height 66
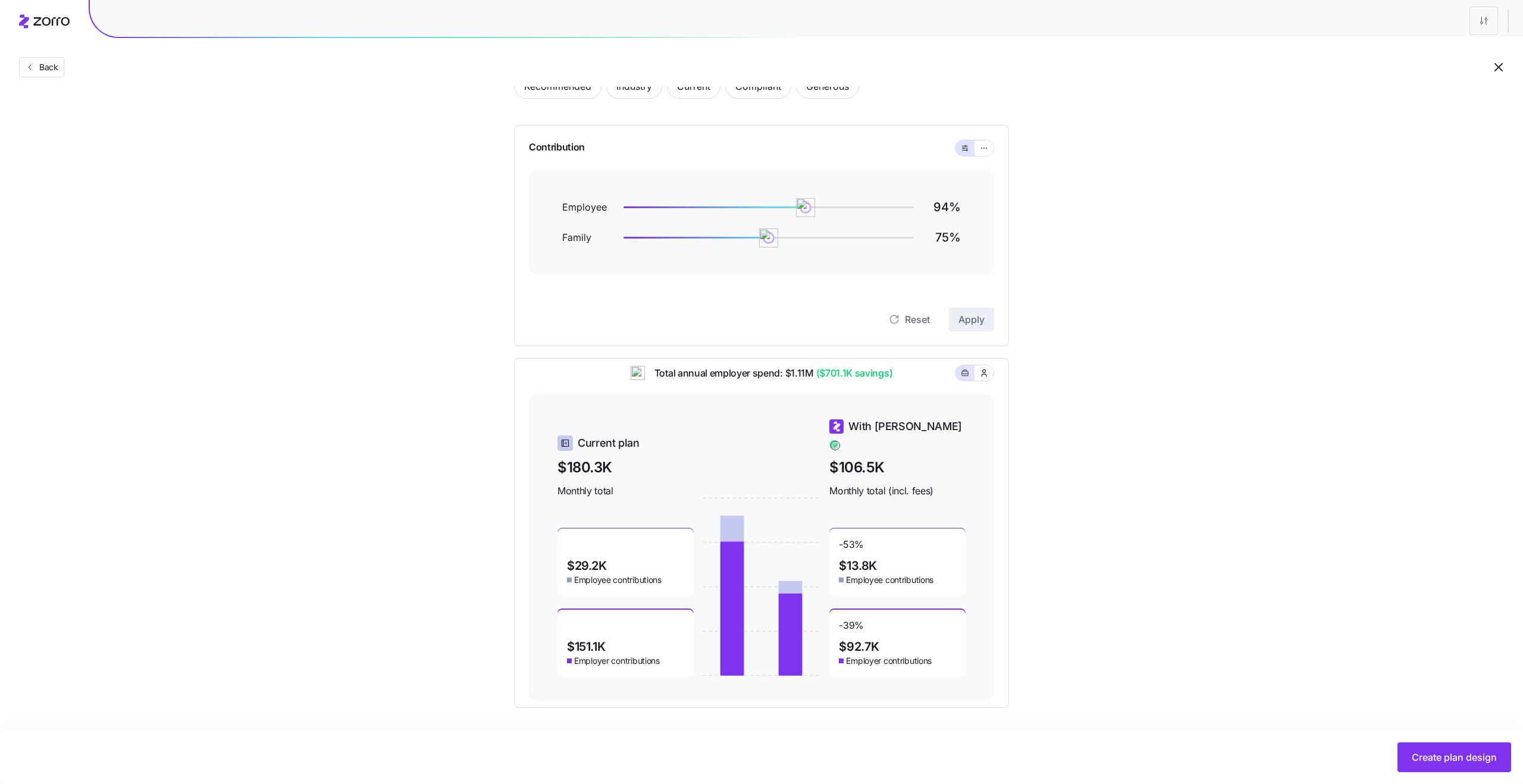
click at [851, 641] on span "$92.7K" at bounding box center [859, 647] width 41 height 12
click at [858, 562] on span "$13.8K" at bounding box center [858, 566] width 38 height 12
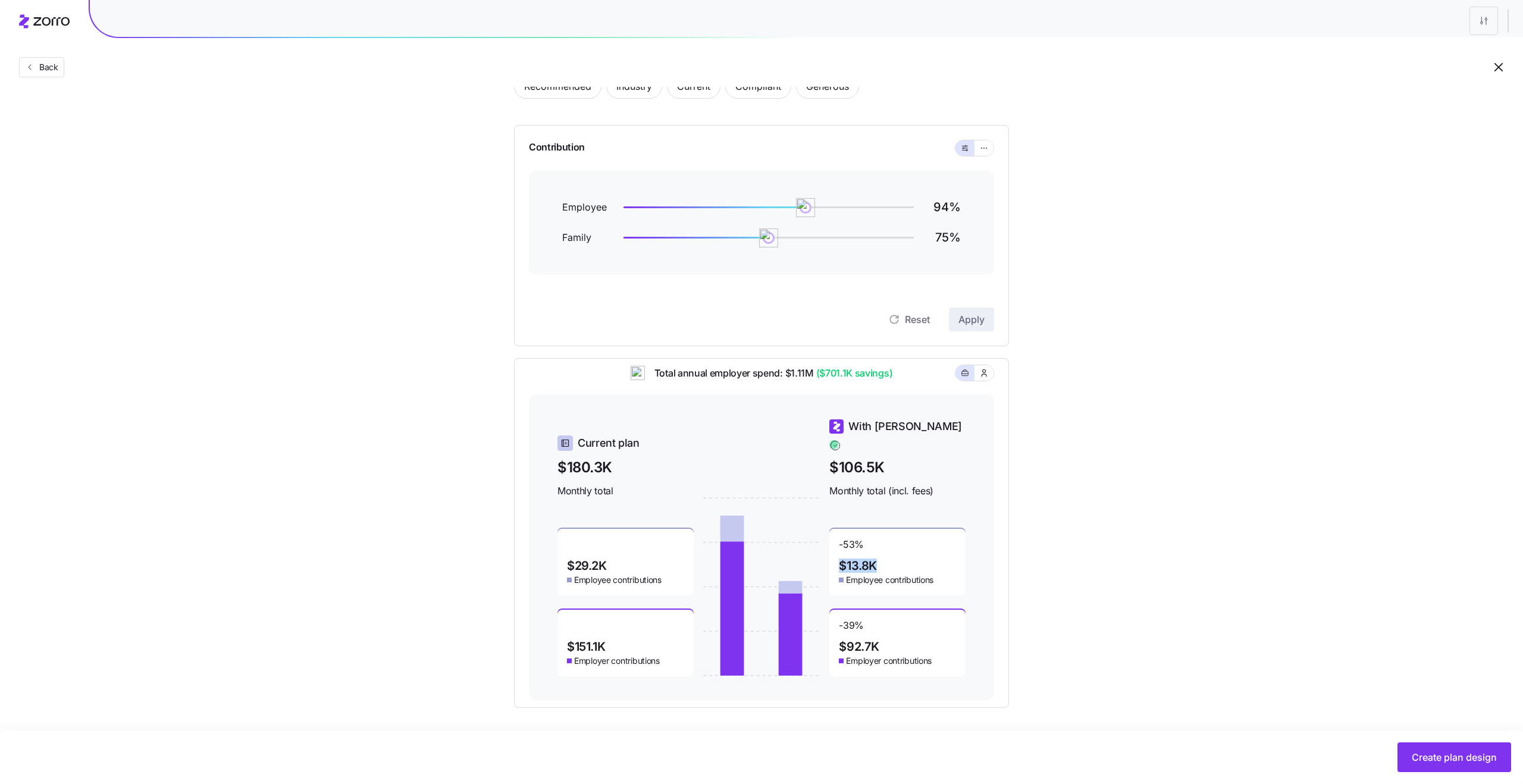
click at [858, 562] on span "$13.8K" at bounding box center [858, 566] width 38 height 12
click at [612, 559] on div "$29.2K Employee contributions" at bounding box center [625, 562] width 136 height 66
click at [405, 499] on div "Set your contribution Recommended Industry Current Compliant Generous Contribut…" at bounding box center [762, 366] width 1523 height 682
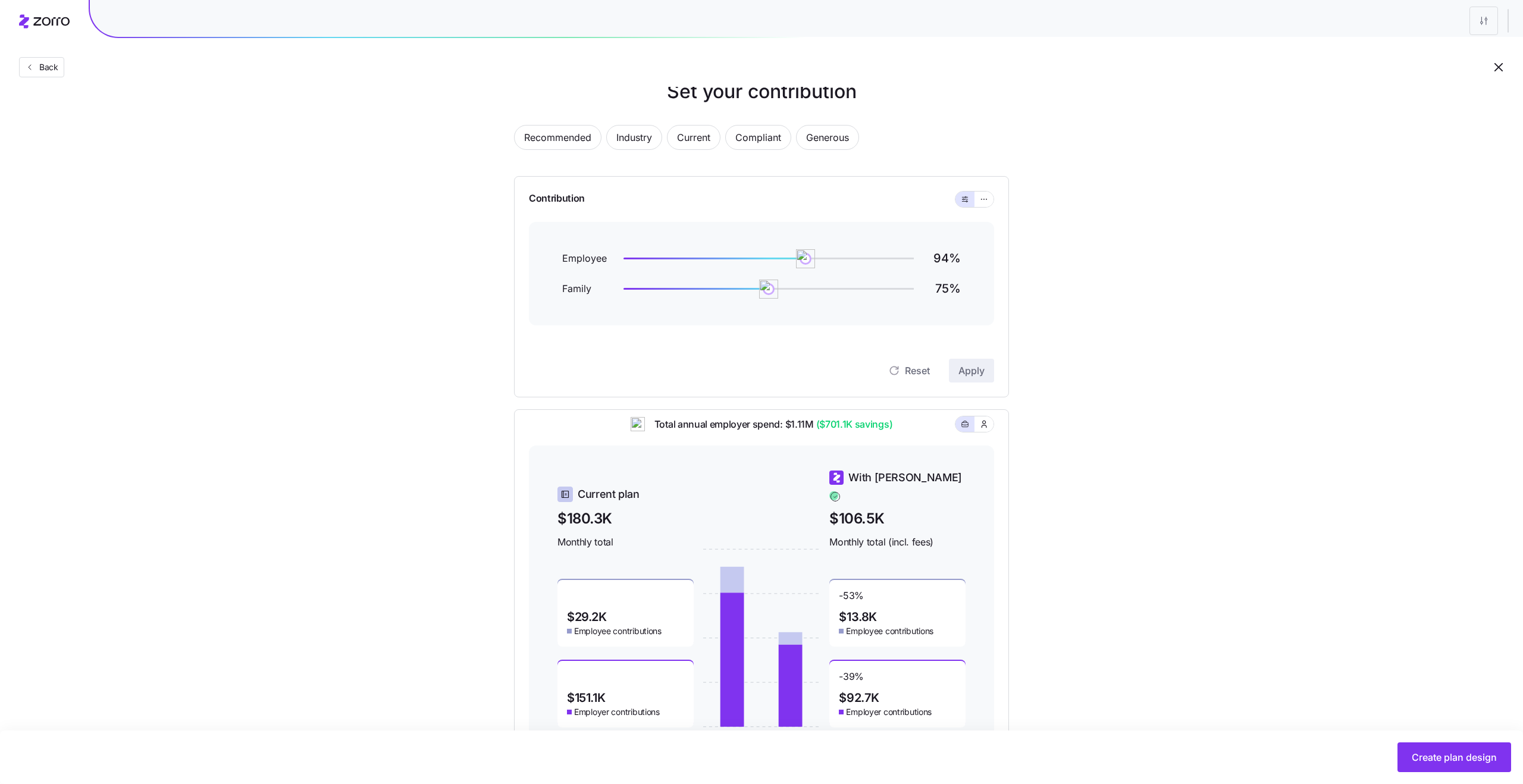
scroll to position [0, 0]
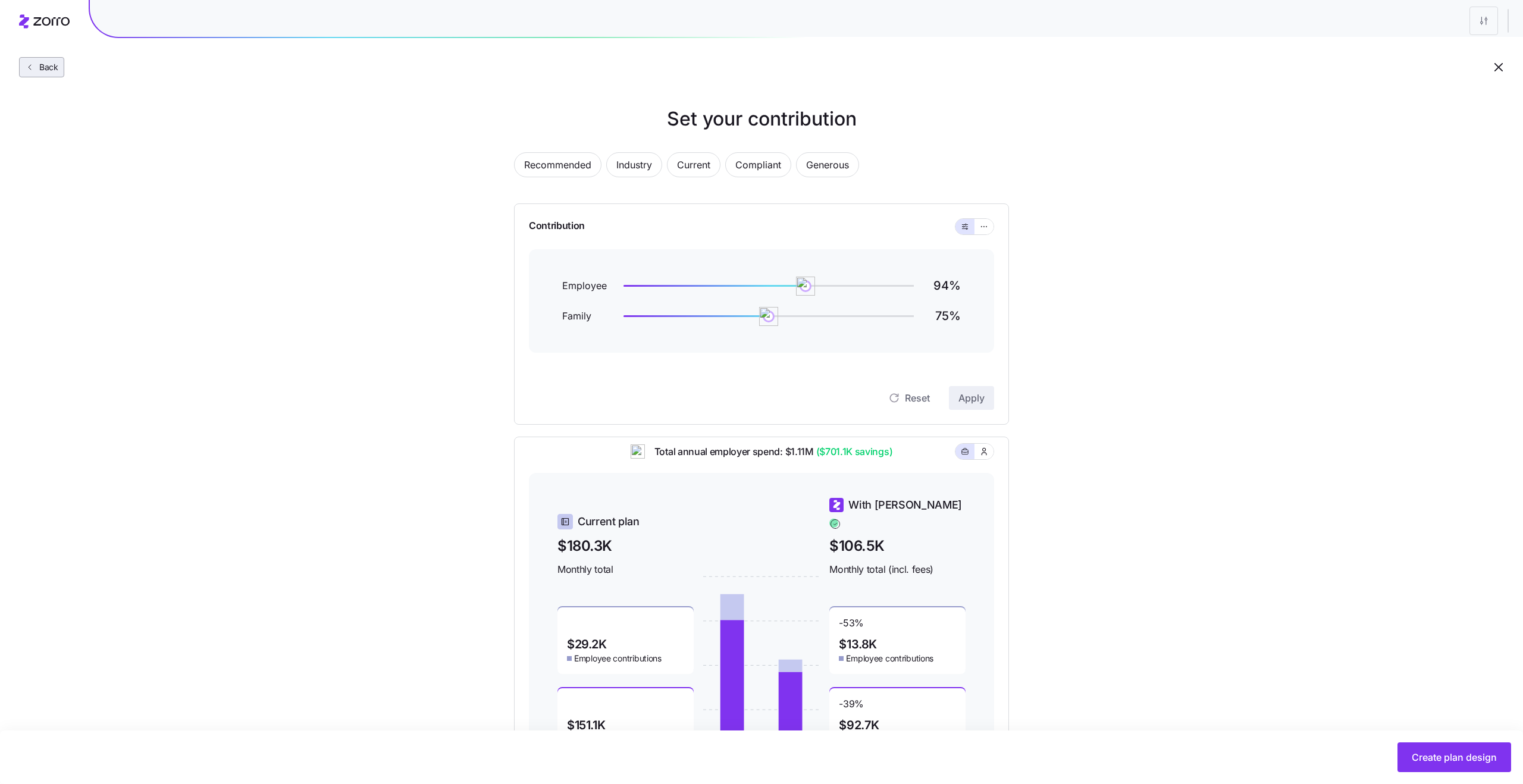
click at [53, 64] on span "Back" at bounding box center [47, 67] width 24 height 12
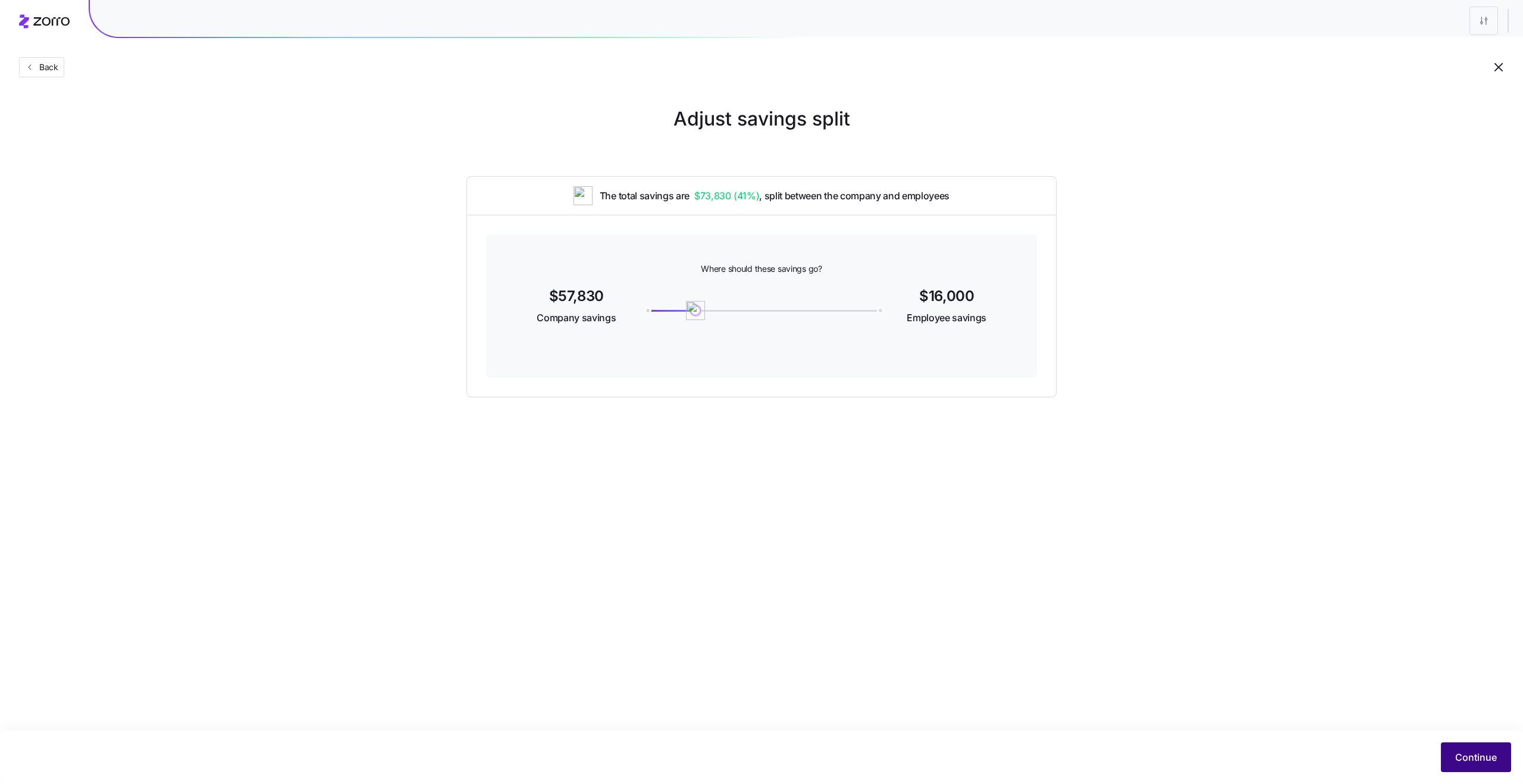
click at [1447, 756] on button "Continue" at bounding box center [1476, 757] width 70 height 30
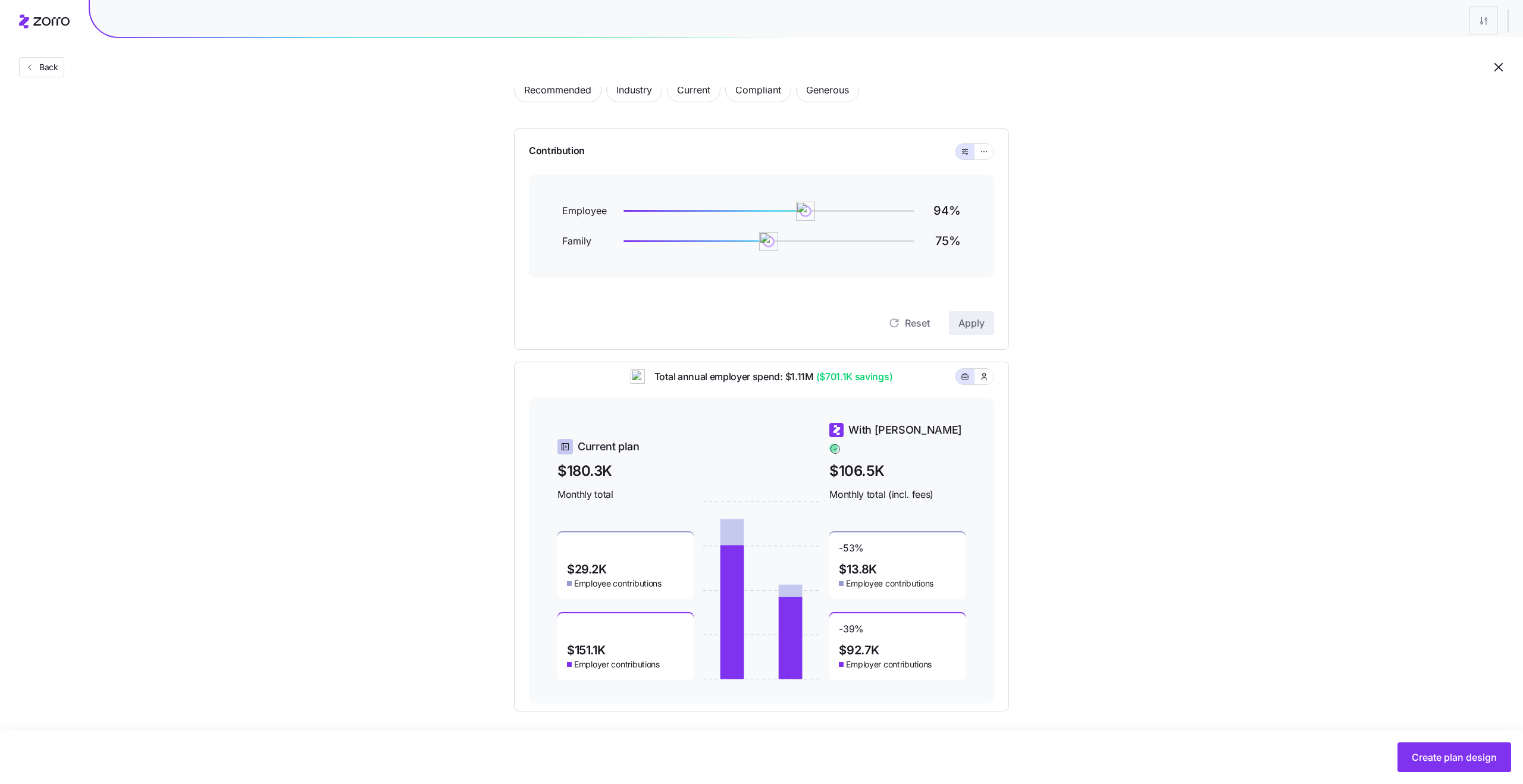
scroll to position [76, 0]
click at [580, 562] on span "$29.2K" at bounding box center [587, 568] width 40 height 12
click at [598, 562] on span "$29.2K" at bounding box center [587, 568] width 40 height 12
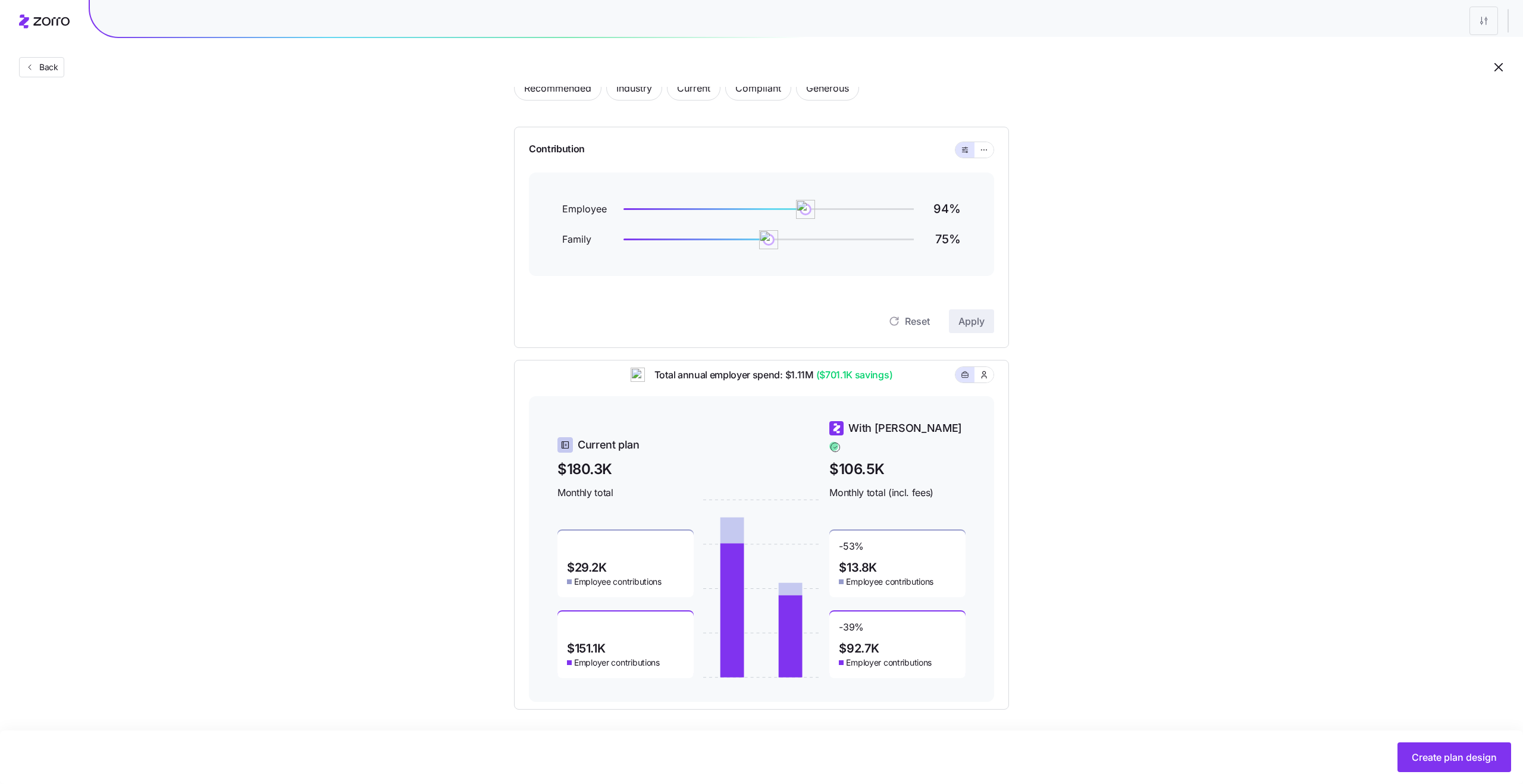
click at [598, 562] on span "$29.2K" at bounding box center [587, 568] width 40 height 12
click at [574, 562] on span "$29.2K" at bounding box center [587, 568] width 40 height 12
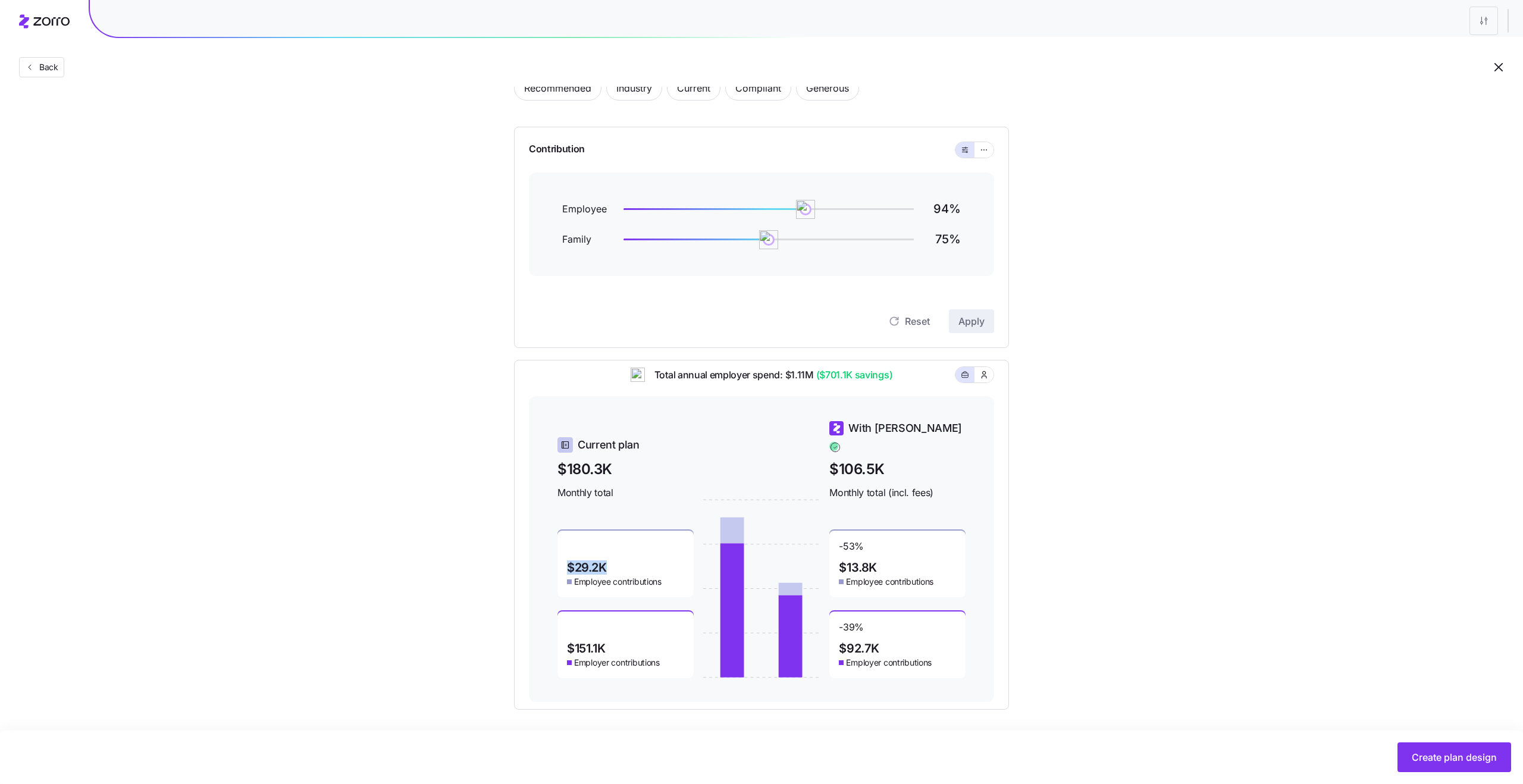
click at [612, 558] on div "$29.2K Employee contributions" at bounding box center [625, 564] width 136 height 66
click at [576, 562] on span "$29.2K" at bounding box center [587, 568] width 40 height 12
click at [592, 562] on span "$29.2K" at bounding box center [587, 568] width 40 height 12
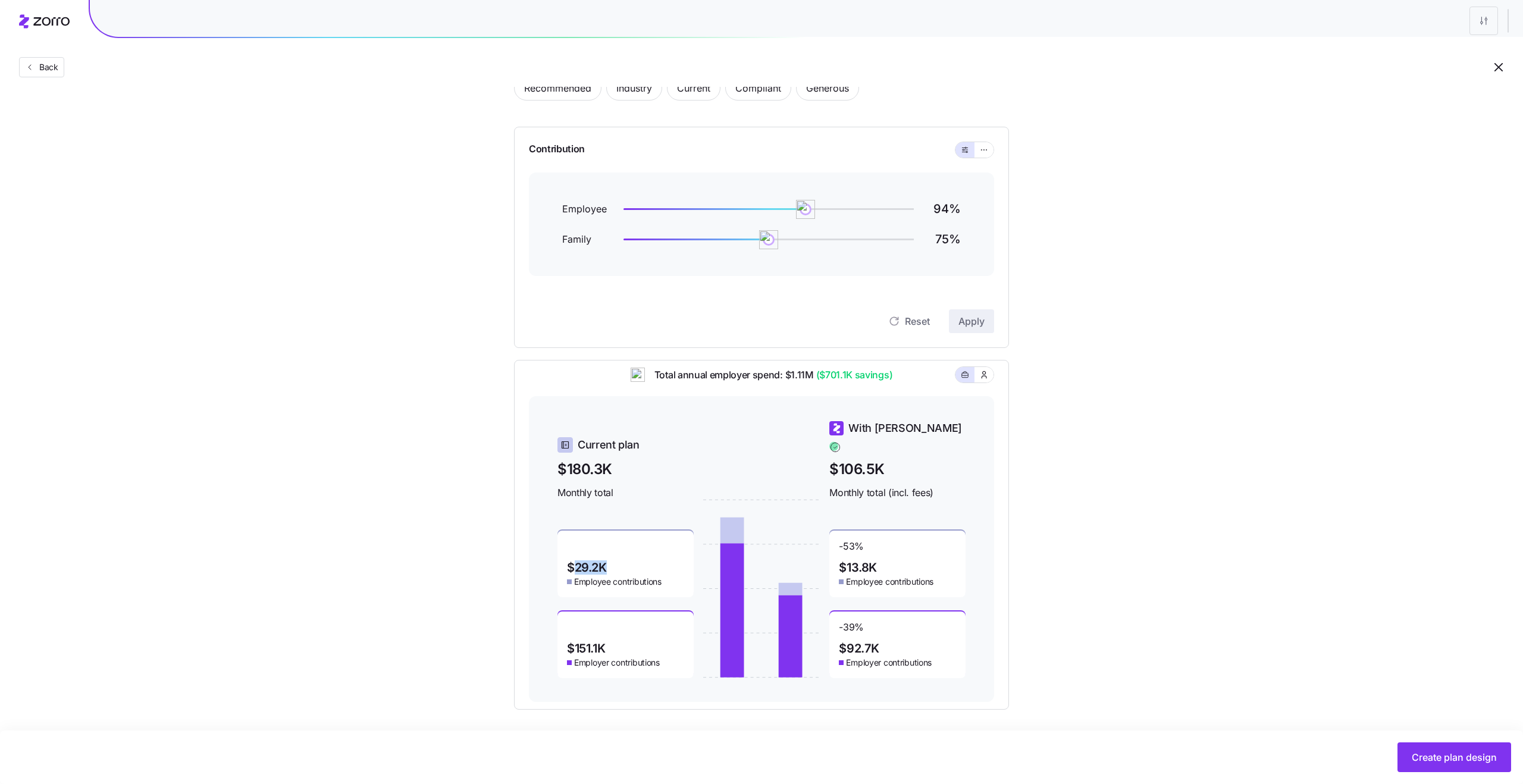
click at [592, 562] on span "$29.2K" at bounding box center [587, 568] width 40 height 12
click at [615, 561] on div "$29.2K Employee contributions" at bounding box center [625, 564] width 136 height 66
click at [584, 562] on span "$29.2K" at bounding box center [587, 568] width 40 height 12
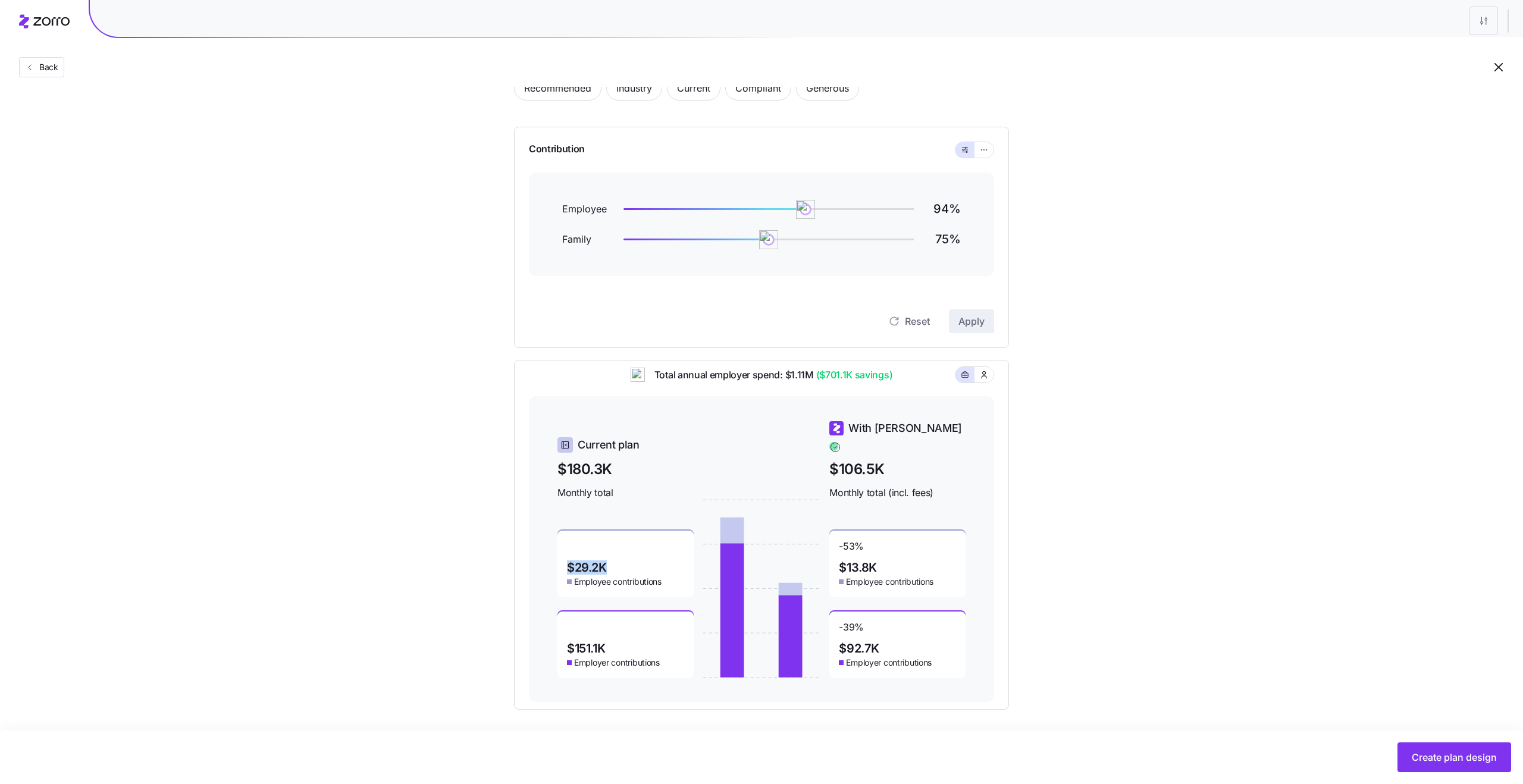
click at [583, 562] on span "$29.2K" at bounding box center [587, 568] width 40 height 12
click at [607, 562] on span "$29.2K" at bounding box center [587, 568] width 40 height 12
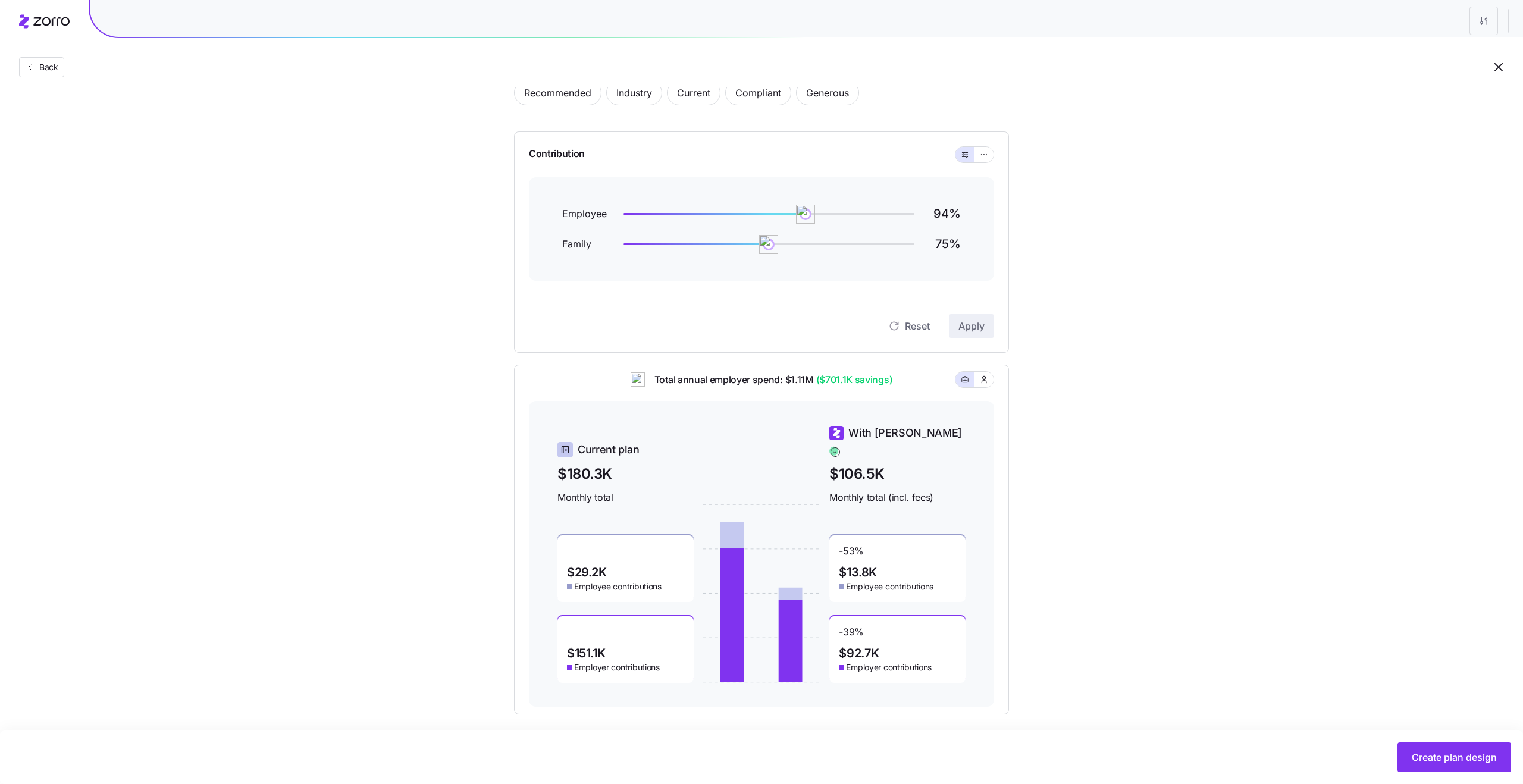
scroll to position [78, 0]
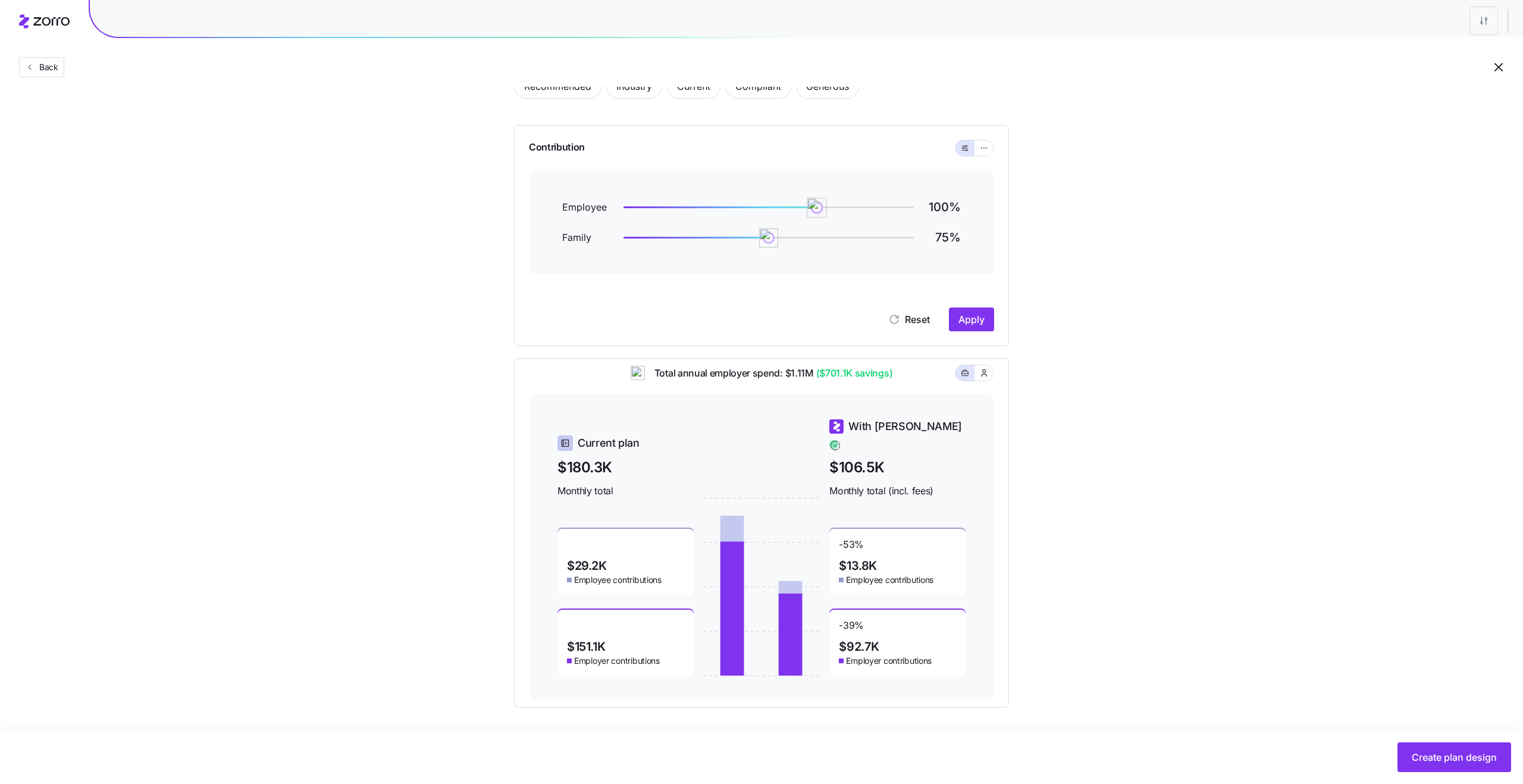
drag, startPoint x: 807, startPoint y: 208, endPoint x: 818, endPoint y: 208, distance: 11.0
click at [818, 208] on img at bounding box center [817, 207] width 20 height 20
click at [980, 320] on span "Apply" at bounding box center [972, 320] width 26 height 14
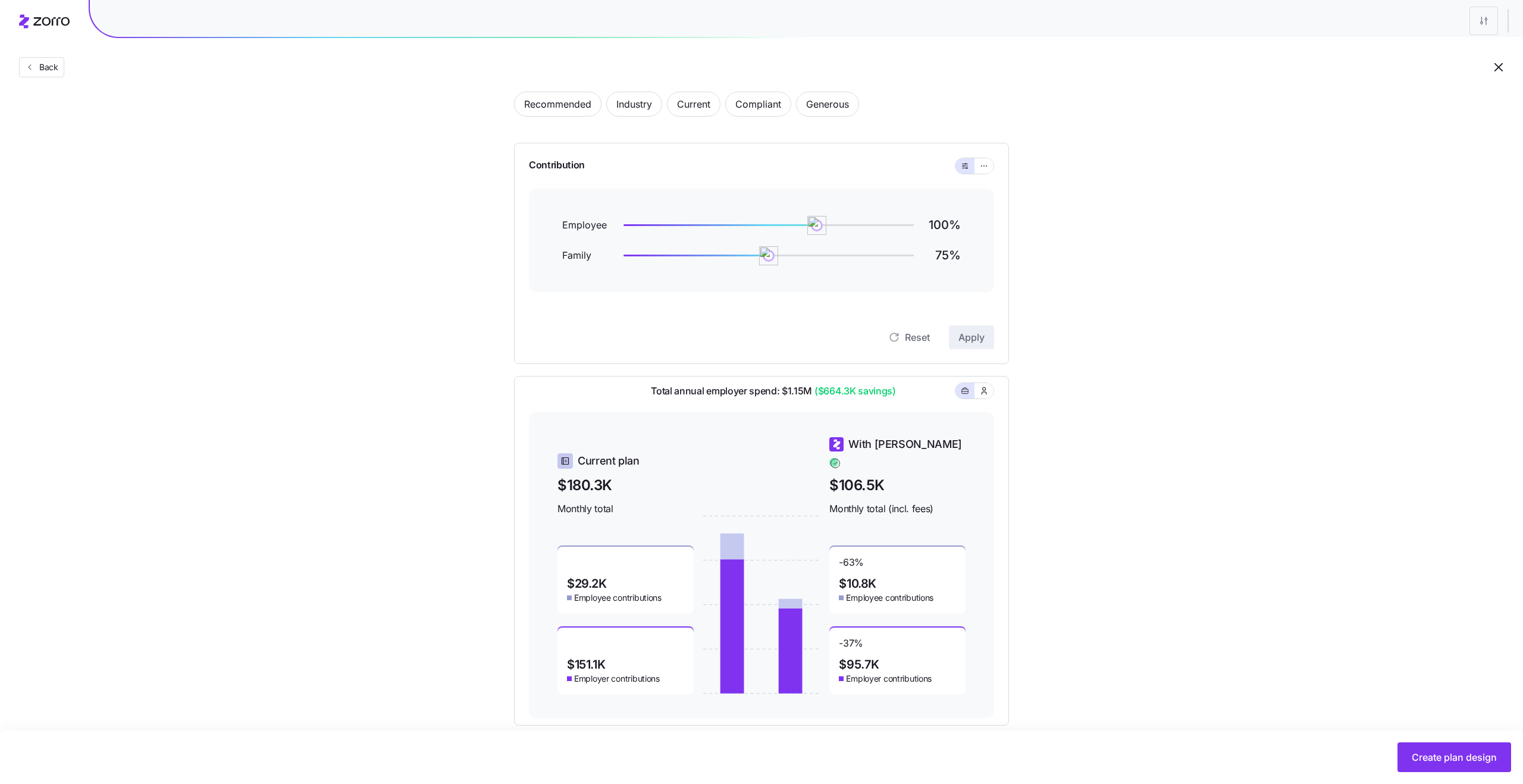
scroll to position [63, 0]
click at [38, 69] on span "Back" at bounding box center [47, 67] width 24 height 12
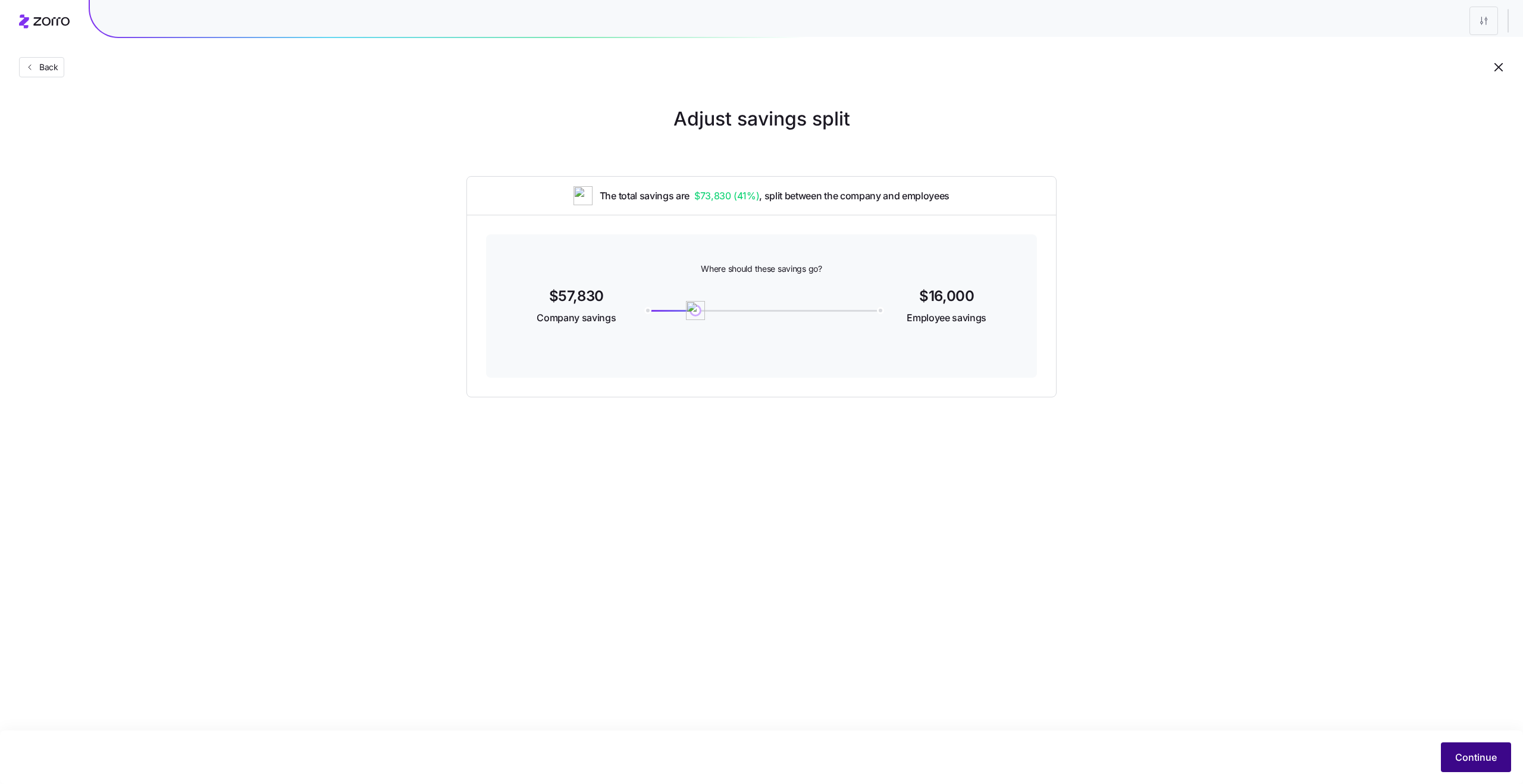
click at [1485, 764] on button "Continue" at bounding box center [1476, 757] width 70 height 30
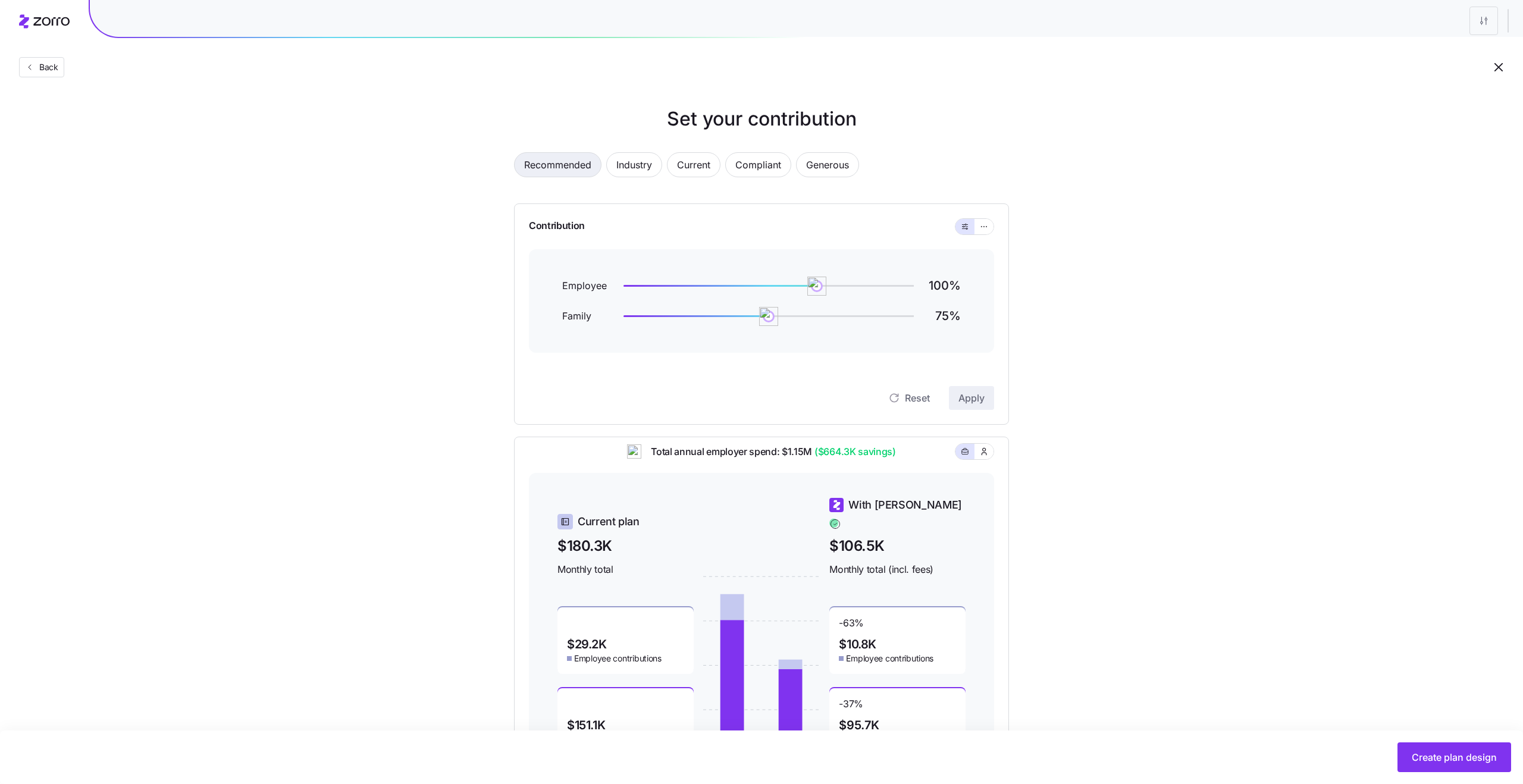
click at [558, 169] on span "Recommended" at bounding box center [558, 165] width 68 height 24
click at [642, 172] on span "Industry" at bounding box center [634, 165] width 36 height 24
click at [558, 161] on span "Recommended" at bounding box center [558, 165] width 68 height 24
click at [631, 163] on span "Industry" at bounding box center [634, 165] width 36 height 24
click at [551, 170] on span "Recommended" at bounding box center [558, 165] width 68 height 24
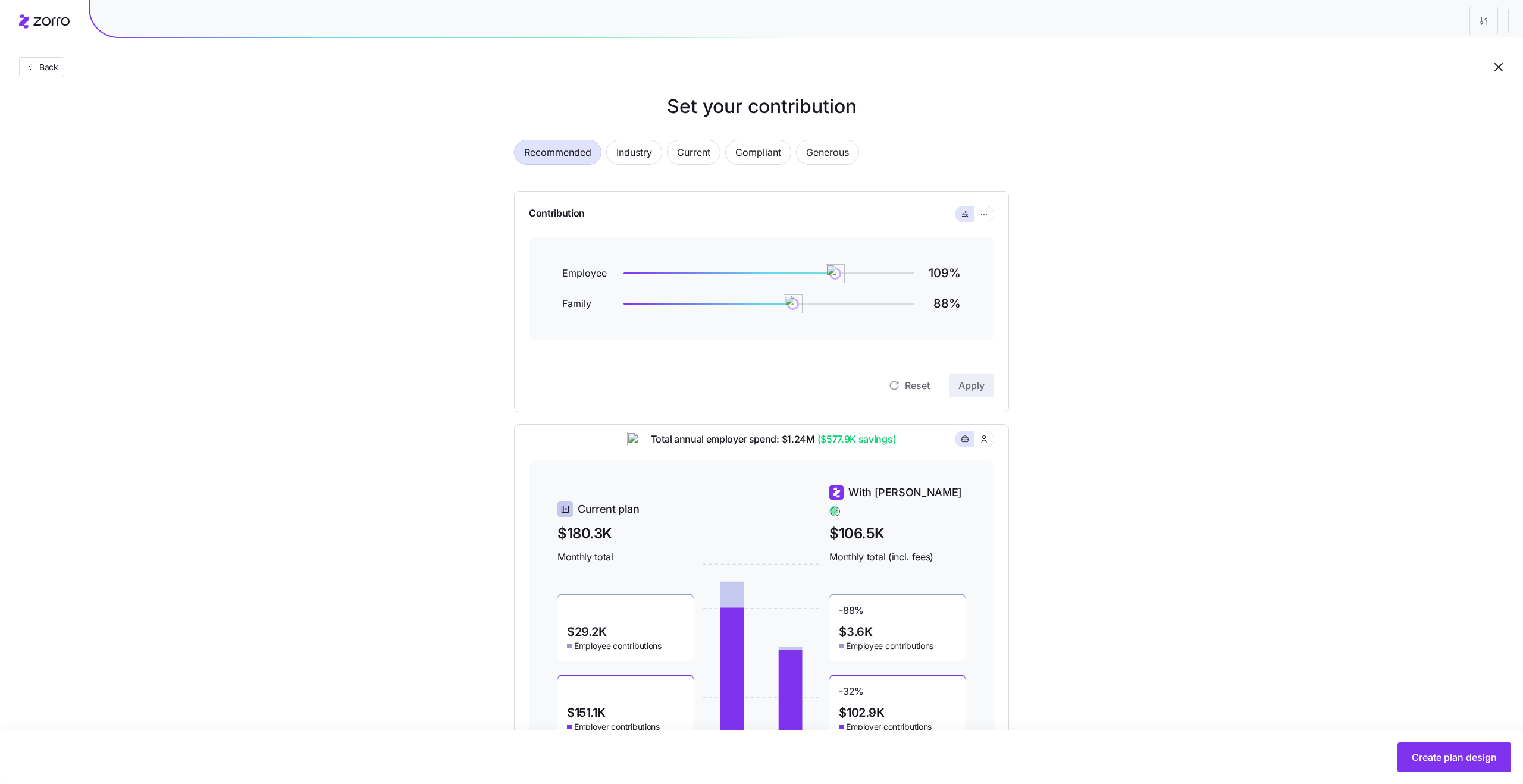
scroll to position [2, 0]
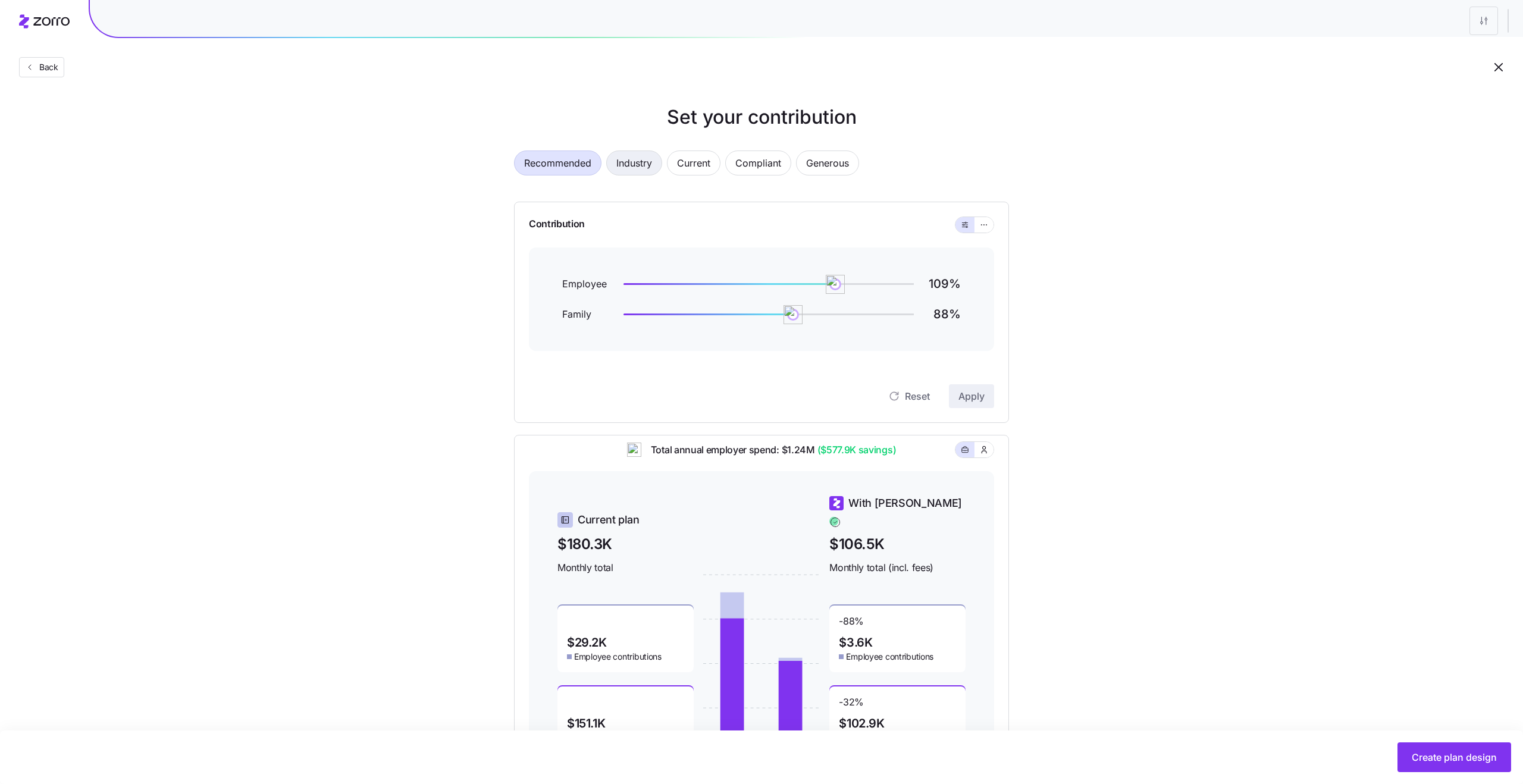
click at [639, 173] on span "Industry" at bounding box center [634, 163] width 36 height 24
click at [558, 162] on span "Recommended" at bounding box center [558, 163] width 68 height 24
click at [36, 66] on span "Back" at bounding box center [47, 67] width 24 height 12
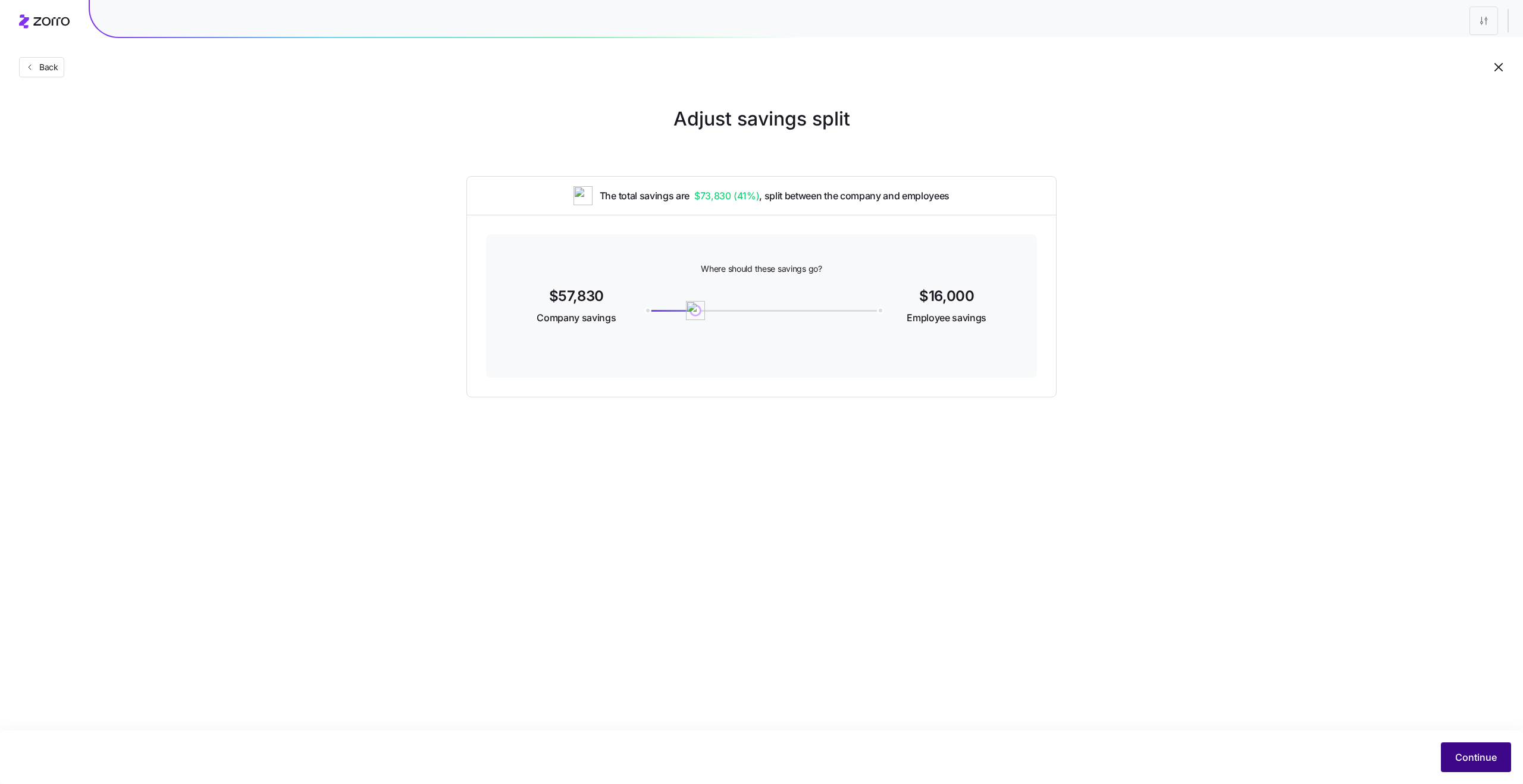
click at [1452, 753] on button "Continue" at bounding box center [1476, 757] width 70 height 30
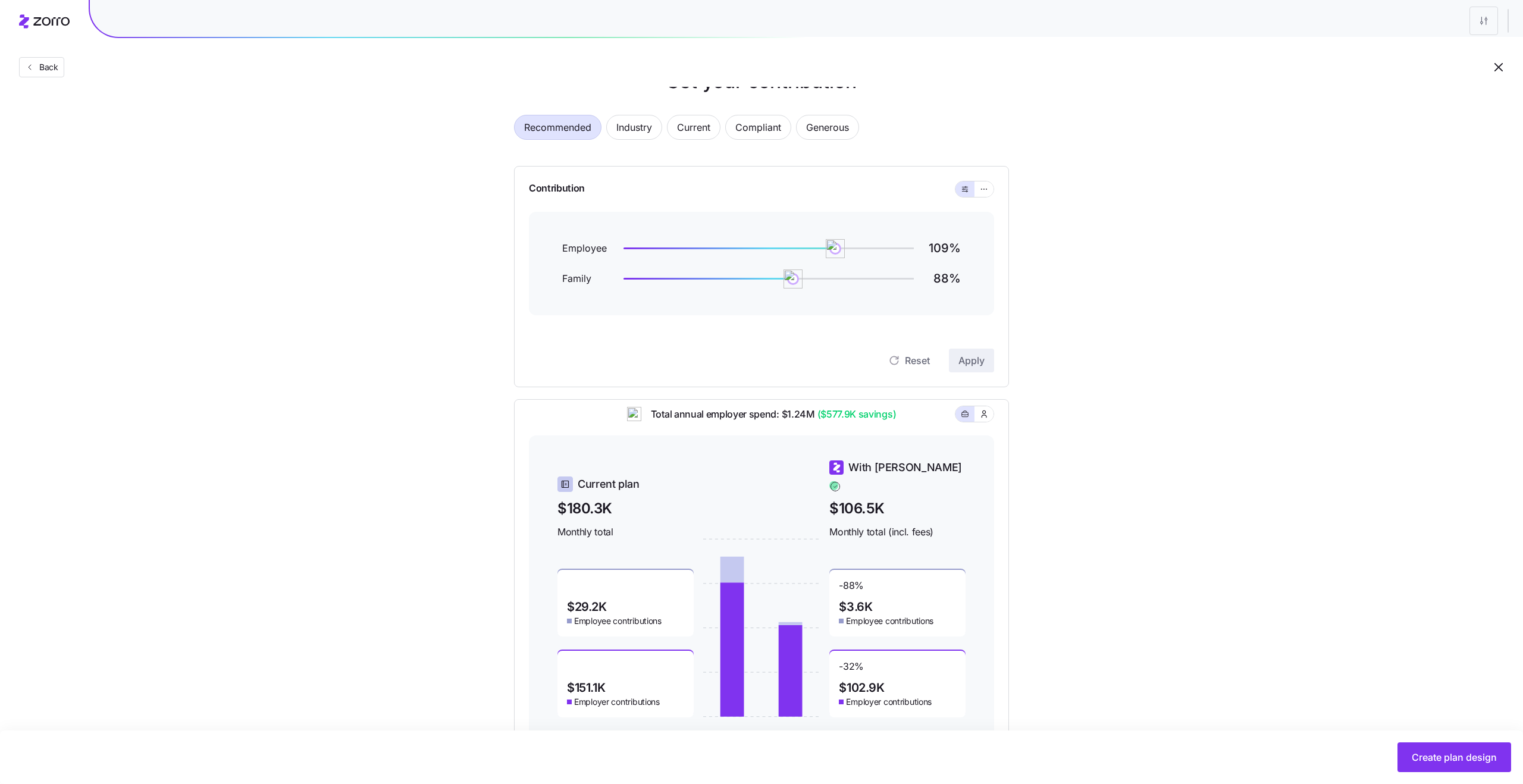
scroll to position [42, 0]
click at [59, 73] on button "Back" at bounding box center [42, 67] width 46 height 20
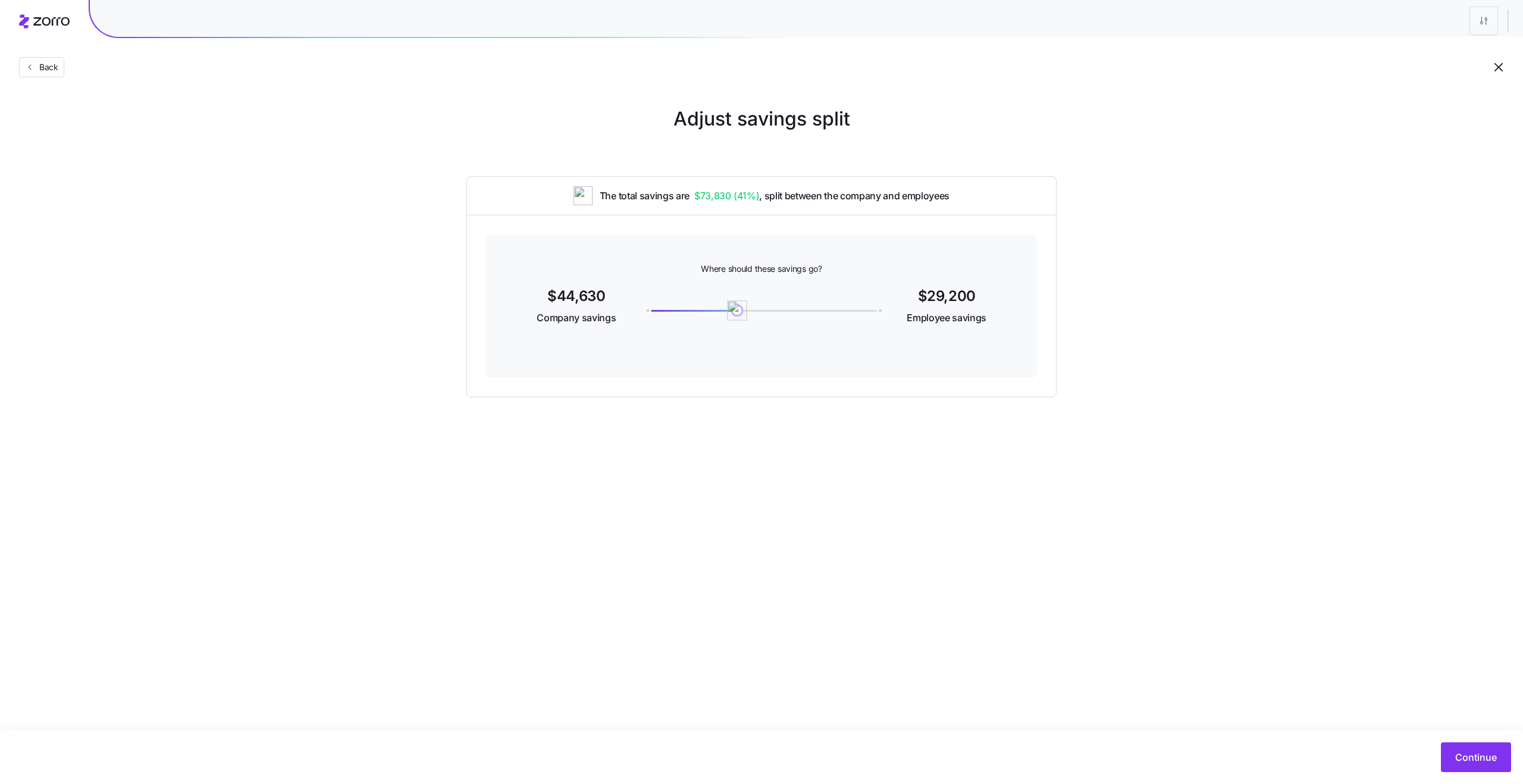
drag, startPoint x: 694, startPoint y: 313, endPoint x: 738, endPoint y: 316, distance: 44.1
click at [738, 316] on img at bounding box center [737, 311] width 20 height 20
click at [1459, 758] on span "Continue" at bounding box center [1476, 757] width 42 height 14
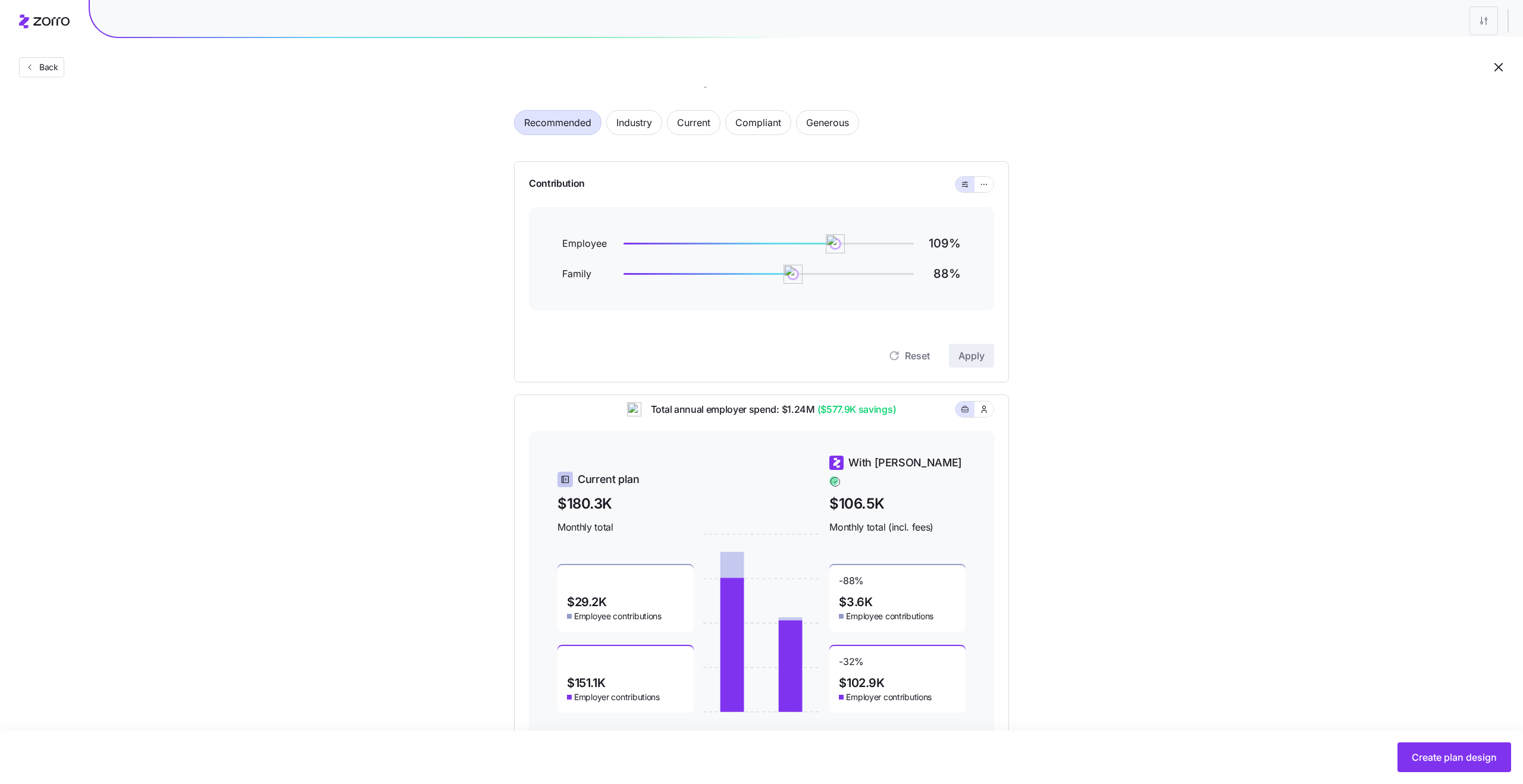
scroll to position [32, 0]
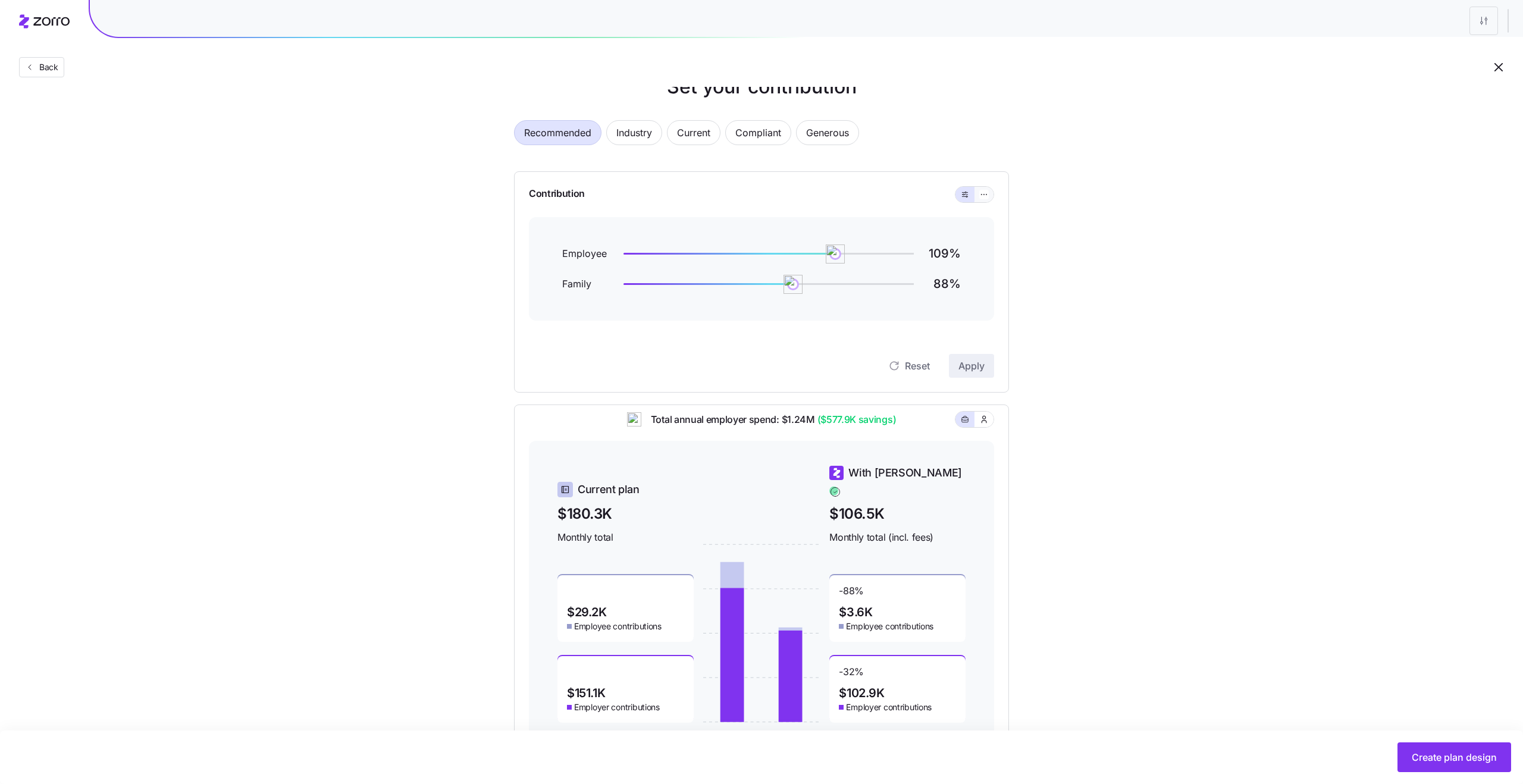
click at [988, 199] on button "button" at bounding box center [984, 195] width 19 height 16
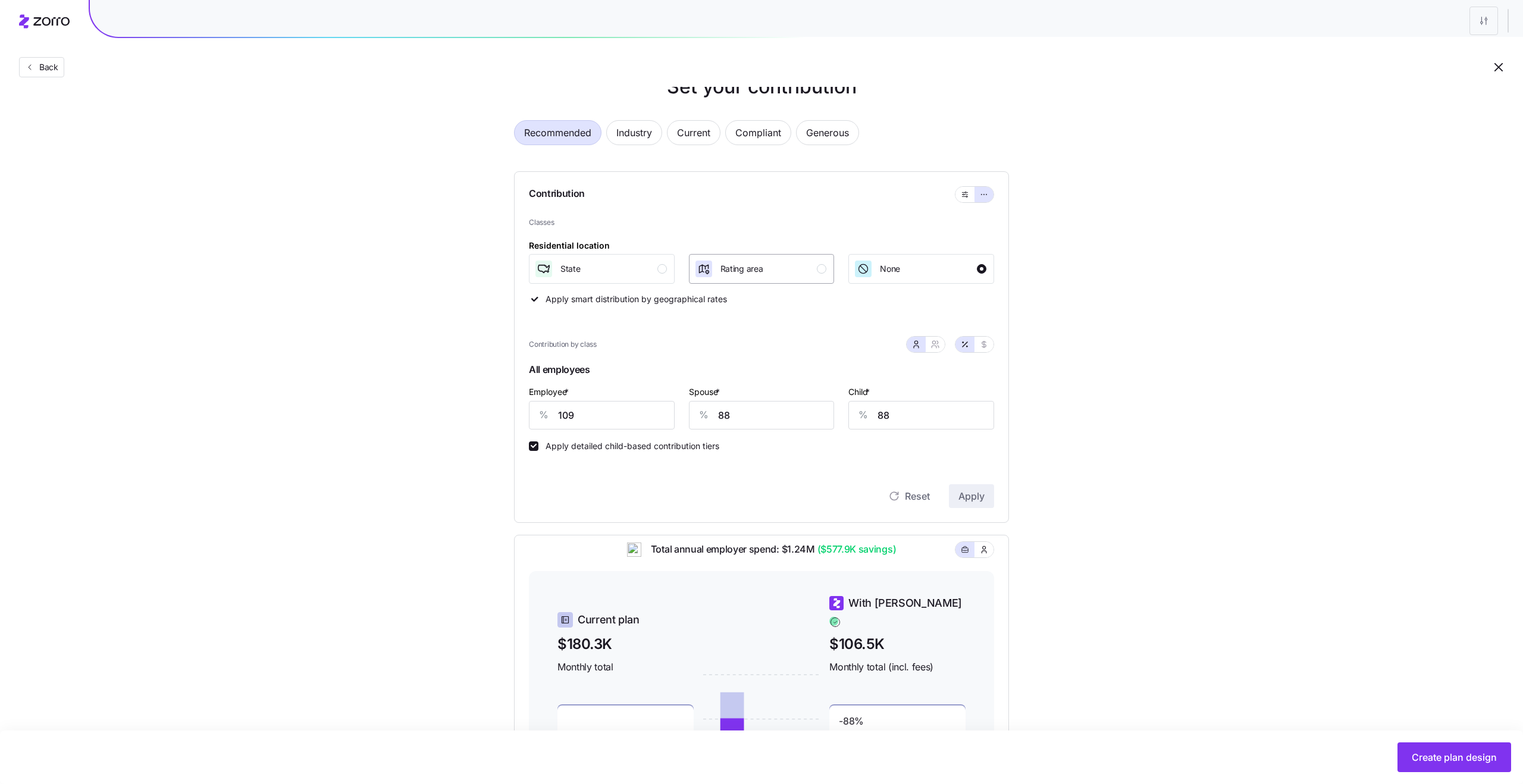
click at [768, 270] on div "Rating area" at bounding box center [761, 268] width 133 height 19
click at [980, 494] on span "Apply" at bounding box center [972, 496] width 26 height 14
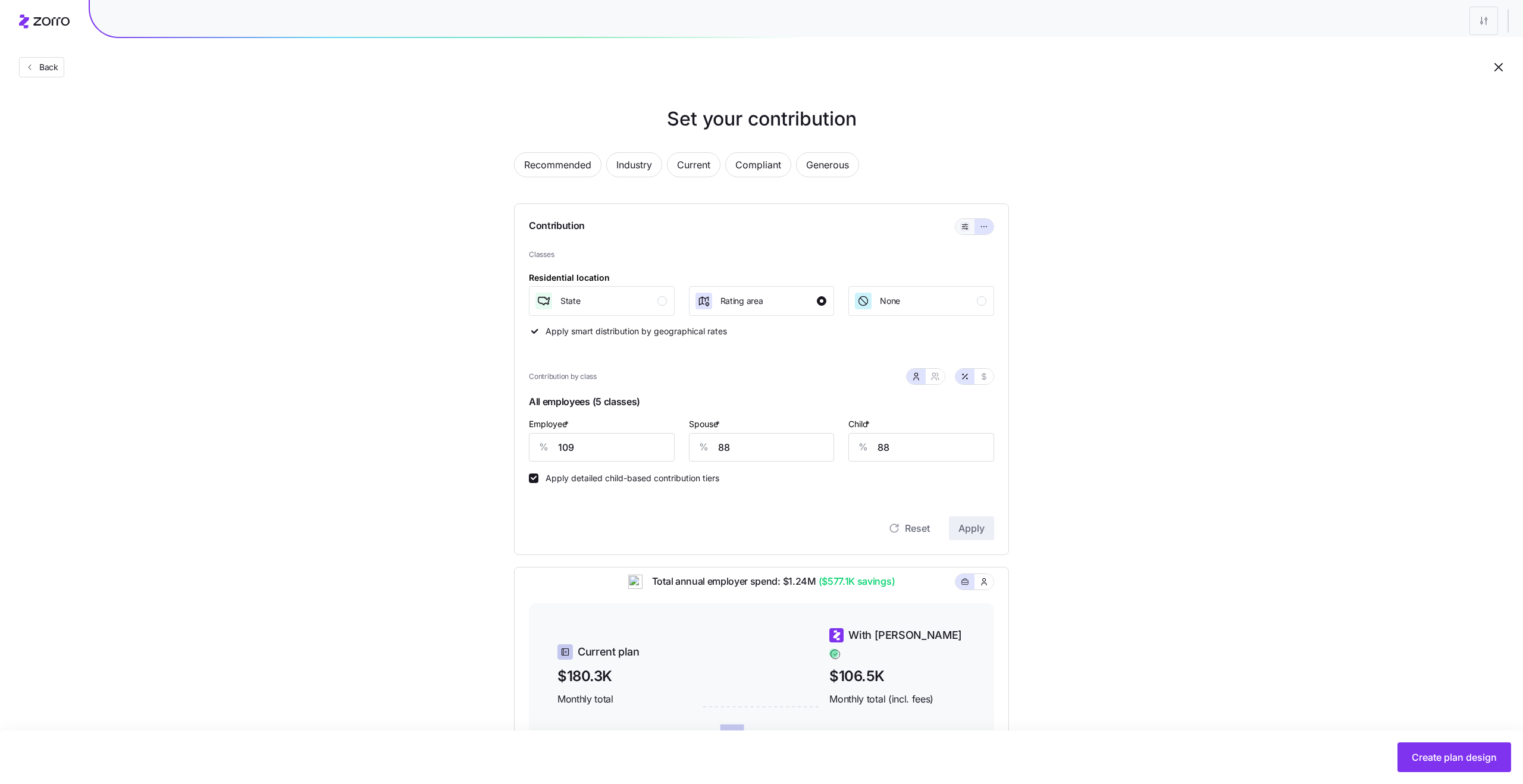
click at [966, 226] on icon "button" at bounding box center [965, 226] width 8 height 14
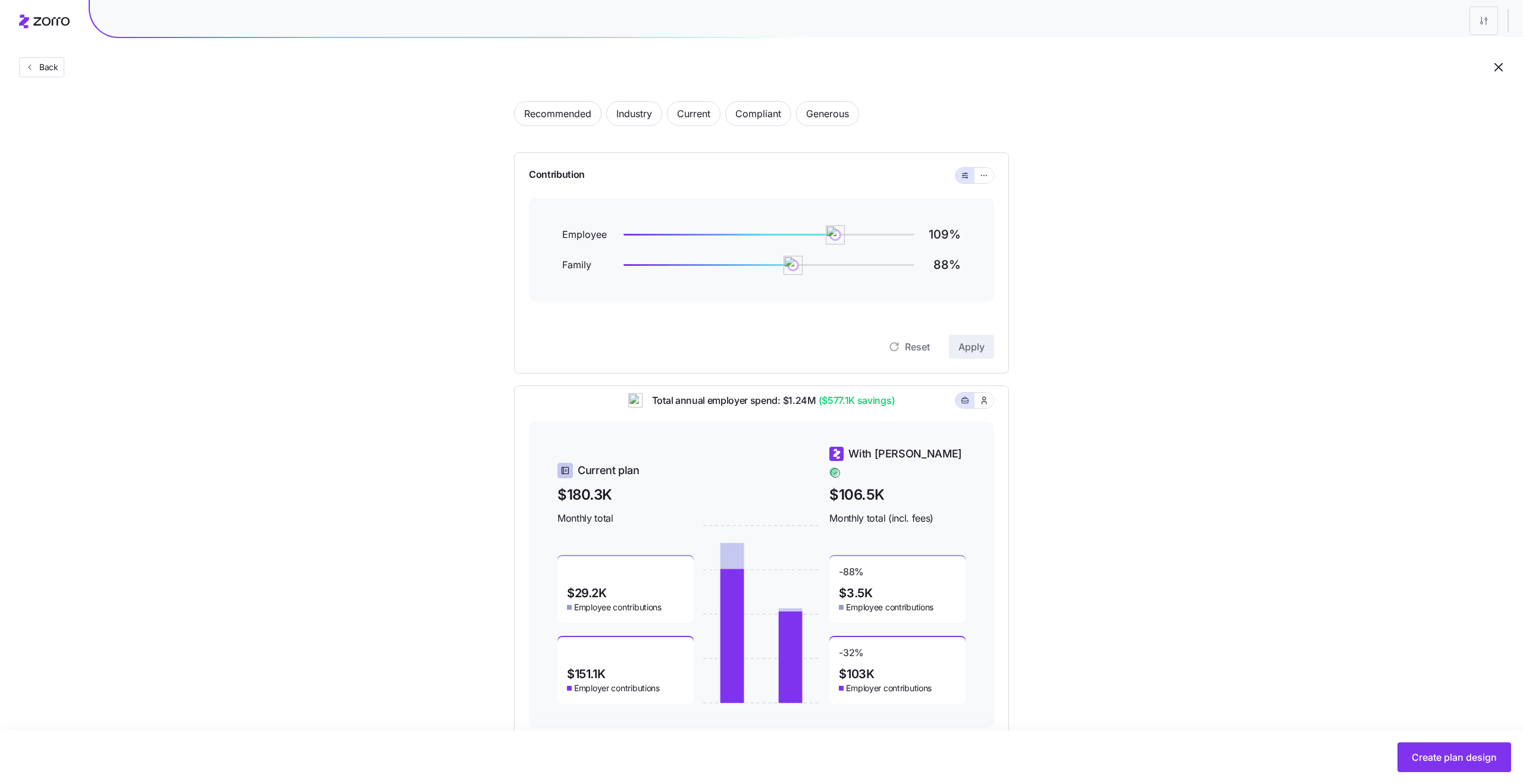
scroll to position [50, 0]
click at [557, 115] on span "Recommended" at bounding box center [558, 115] width 68 height 24
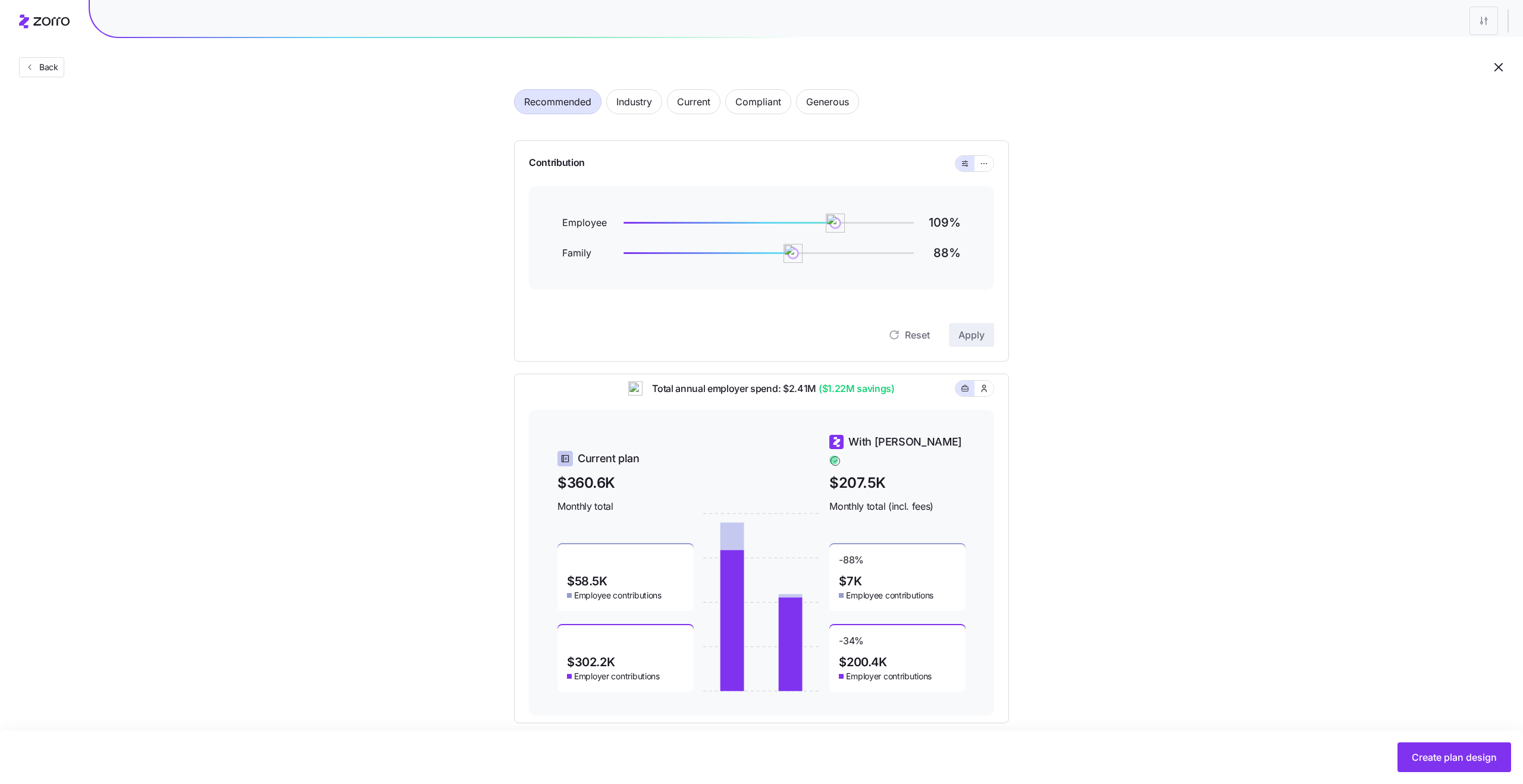
scroll to position [78, 0]
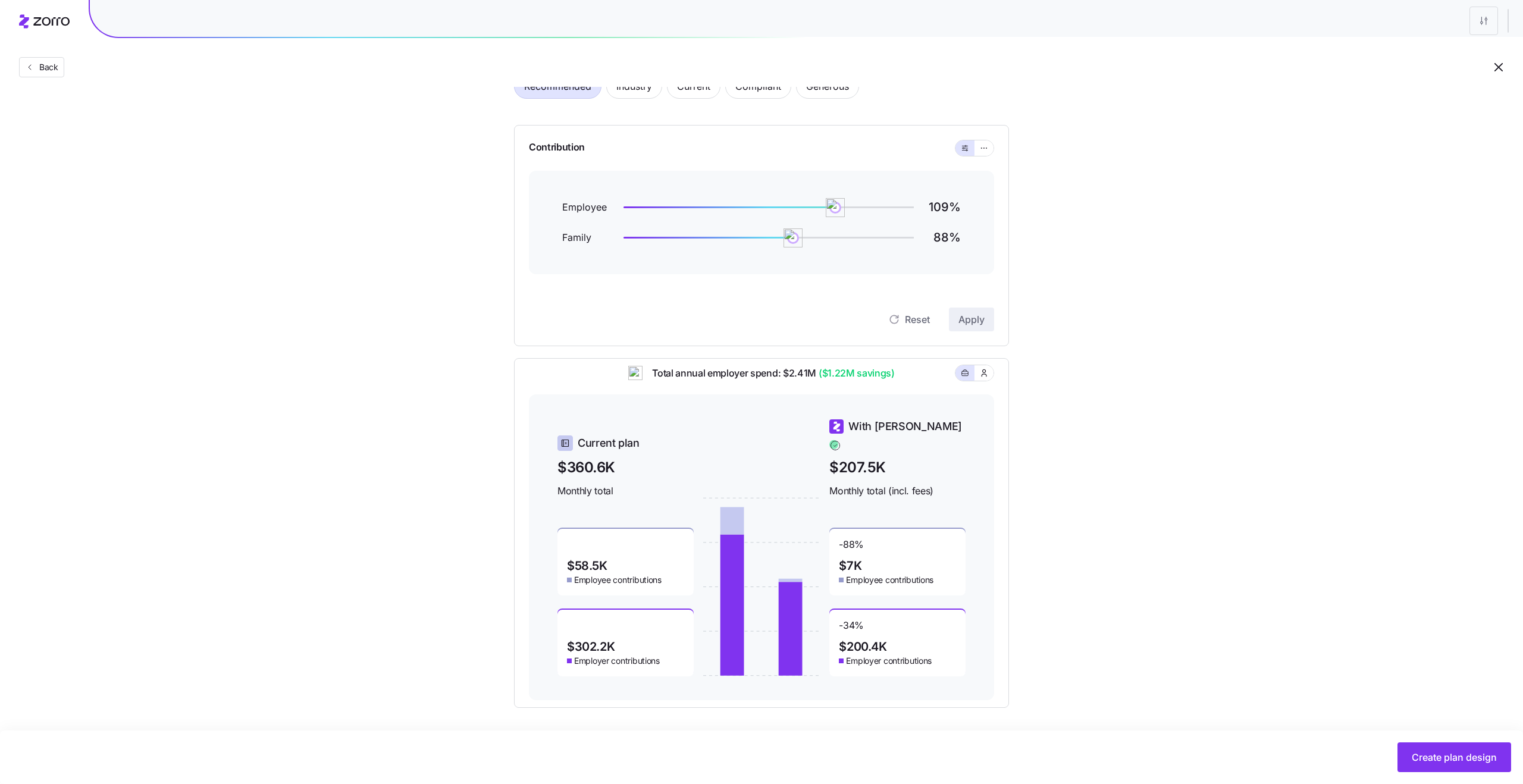
click at [590, 560] on span "$58.5K" at bounding box center [587, 566] width 41 height 12
click at [616, 563] on div "$58.5K Employee contributions" at bounding box center [625, 562] width 136 height 66
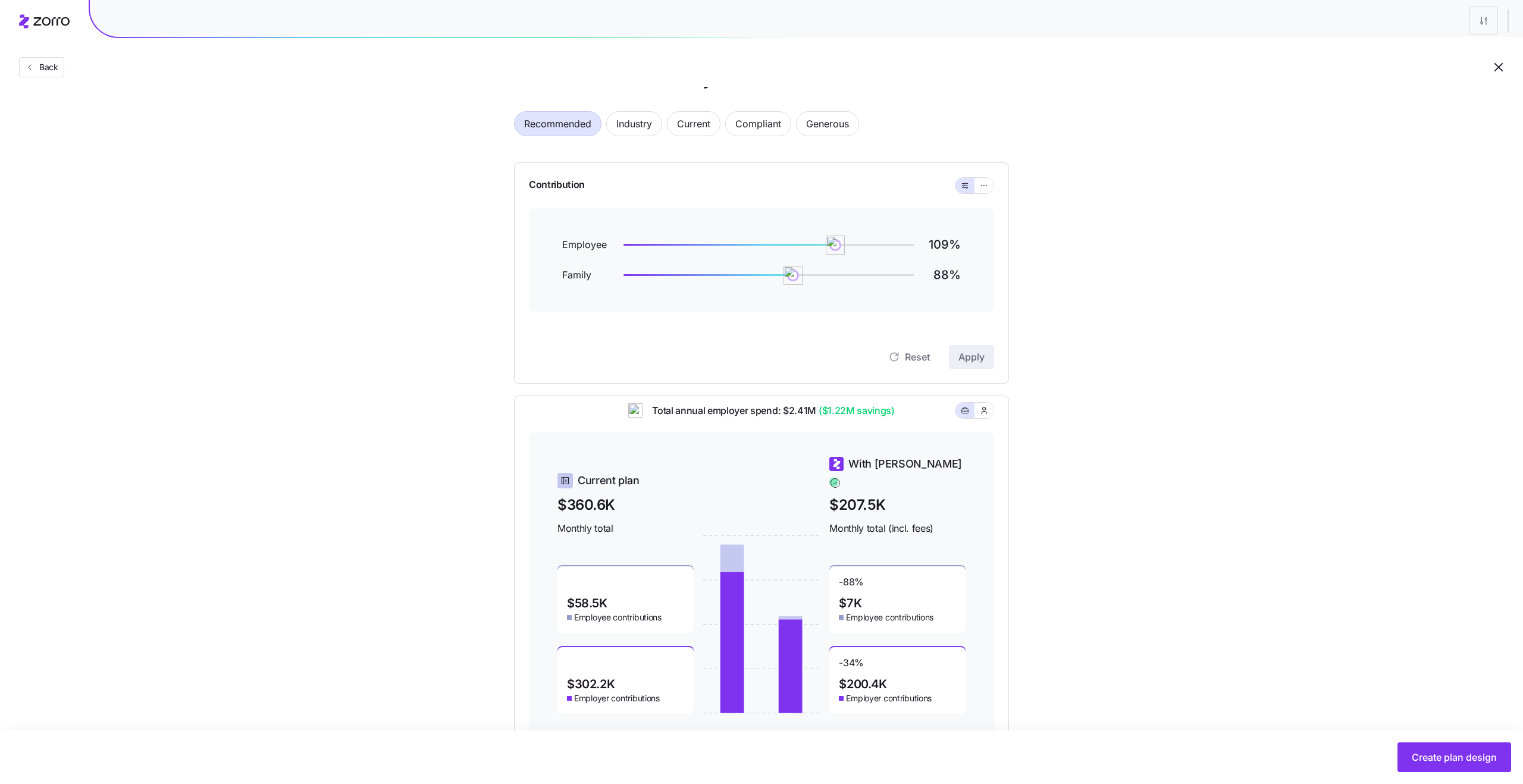
scroll to position [0, 0]
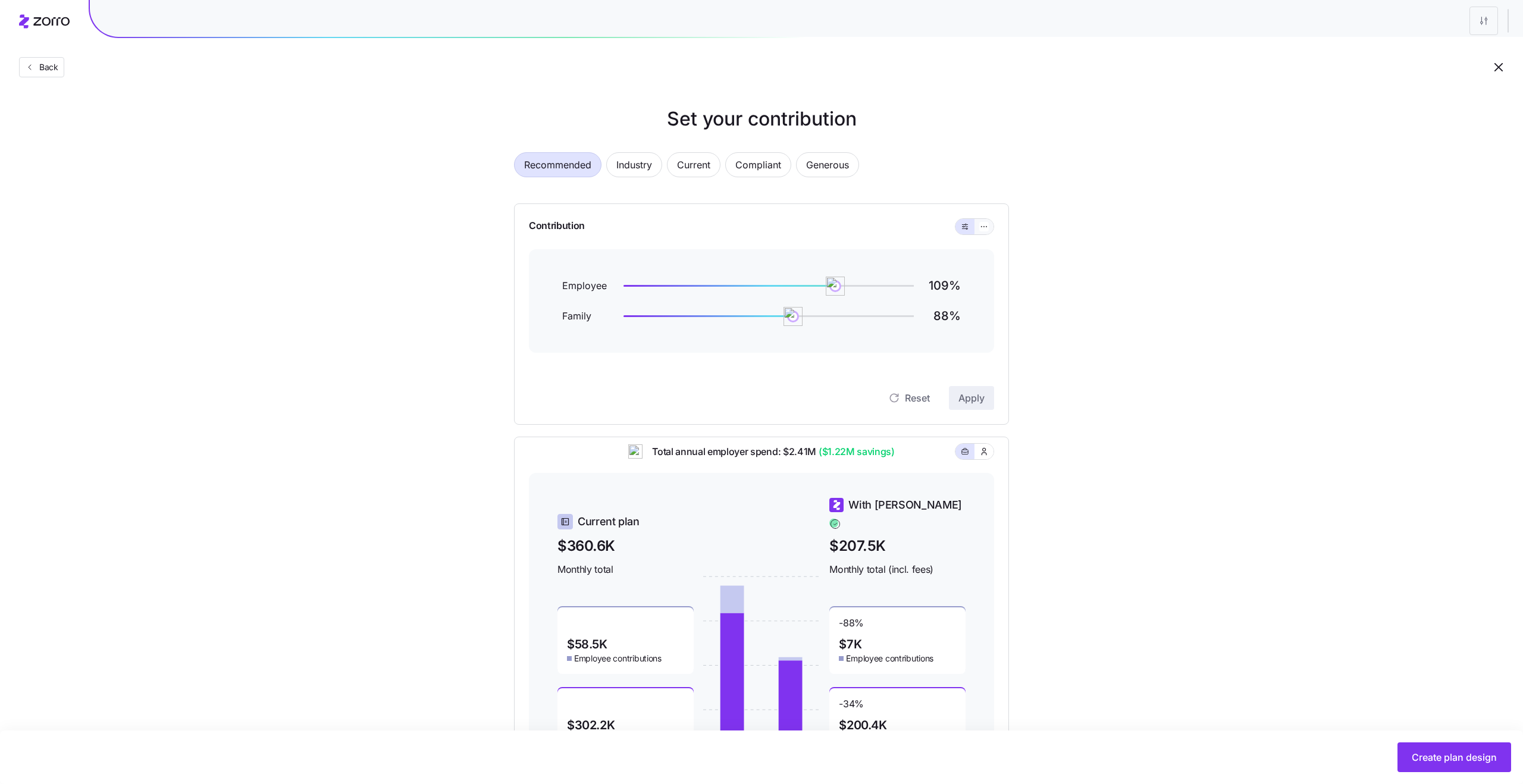
click at [990, 230] on button "button" at bounding box center [984, 227] width 19 height 16
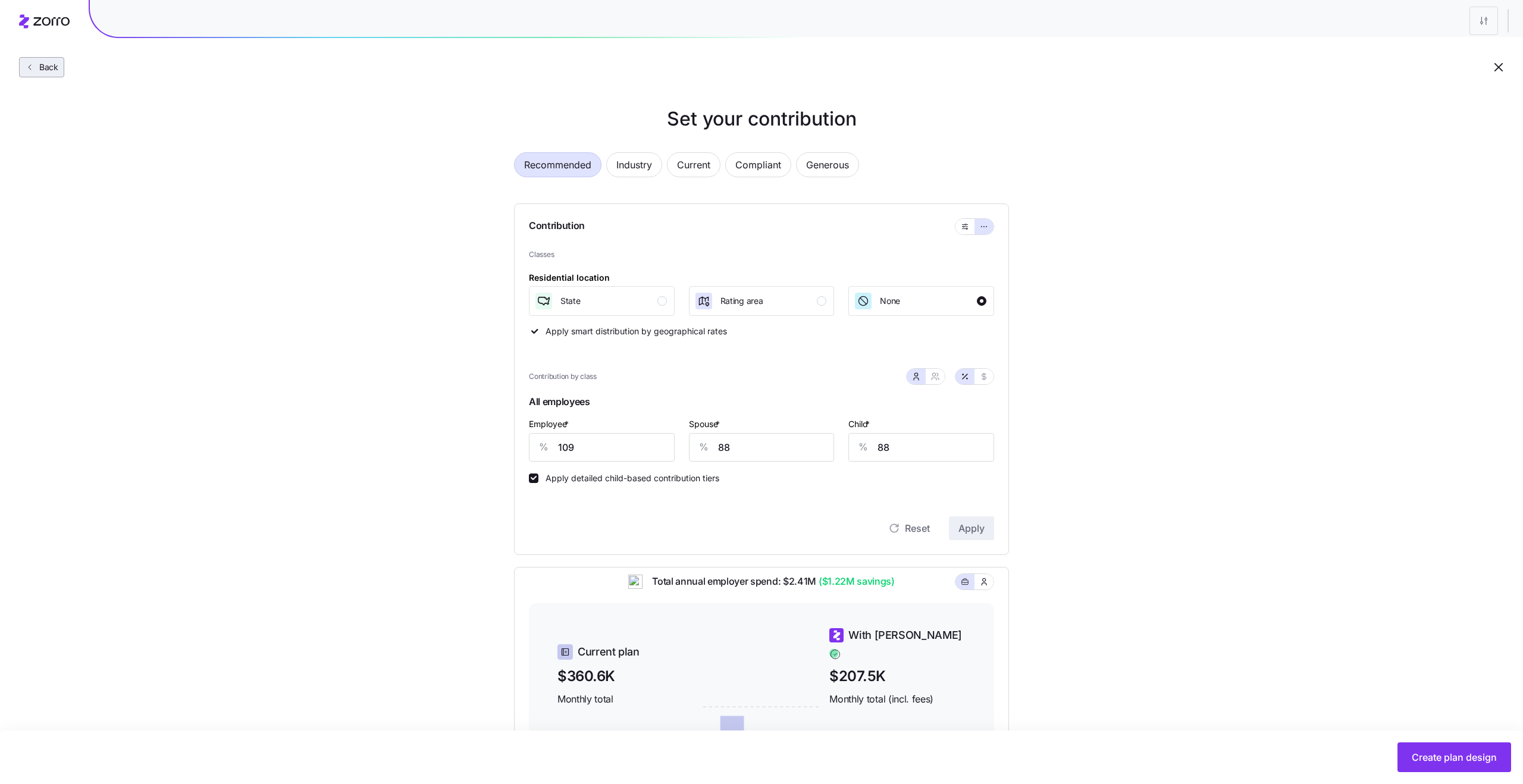
click at [55, 73] on span "Back" at bounding box center [47, 67] width 24 height 12
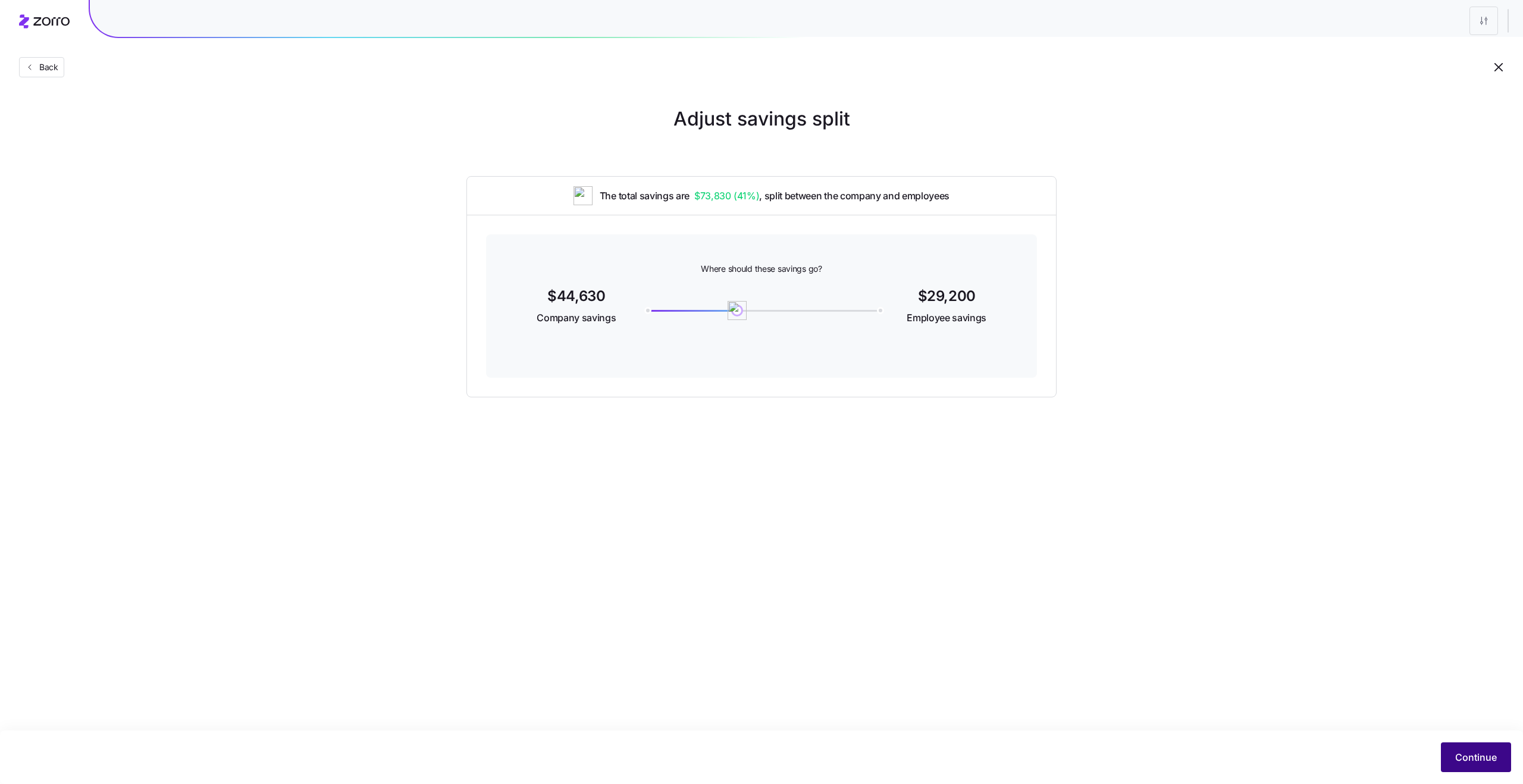
click at [1460, 758] on span "Continue" at bounding box center [1476, 757] width 42 height 14
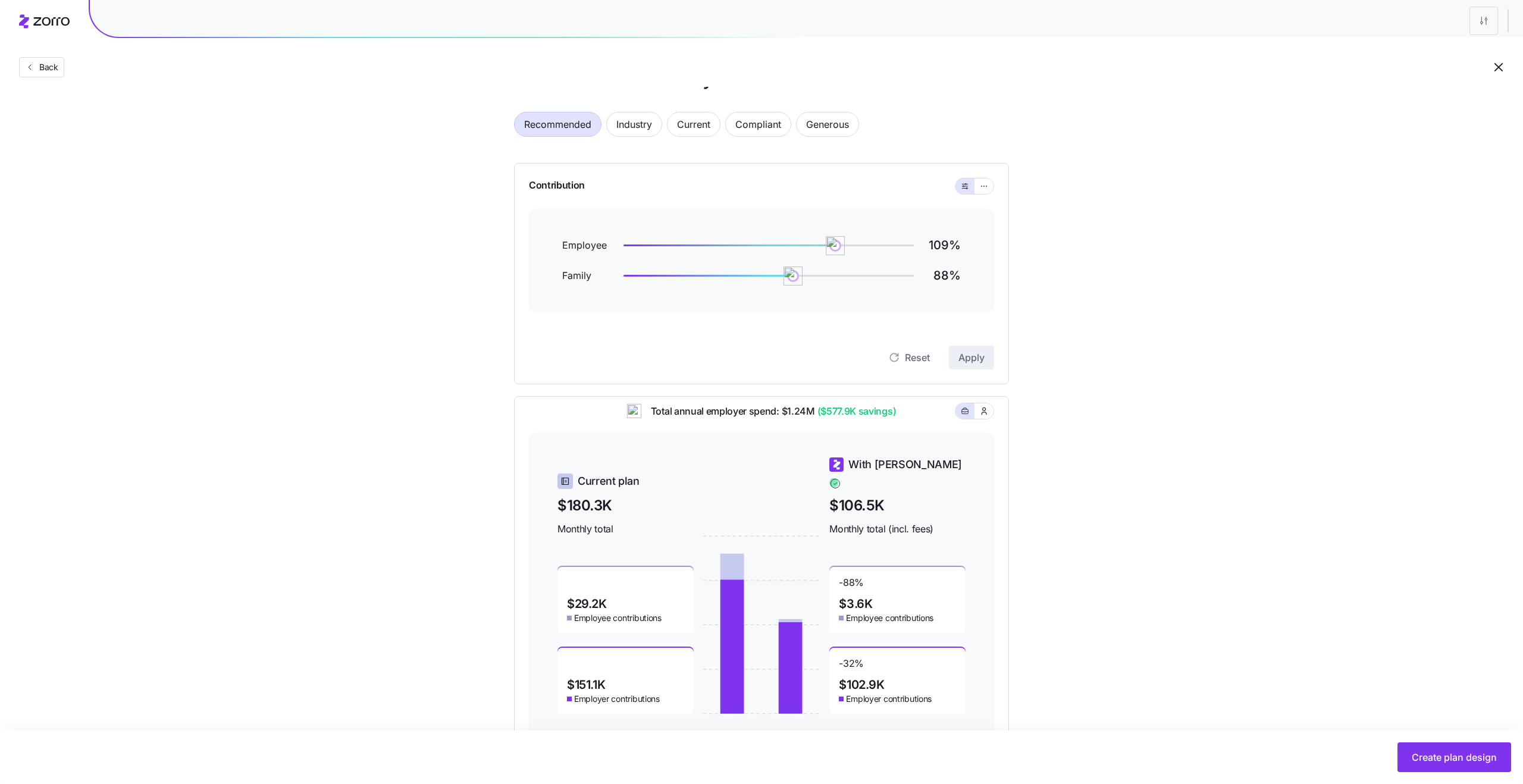
scroll to position [17, 0]
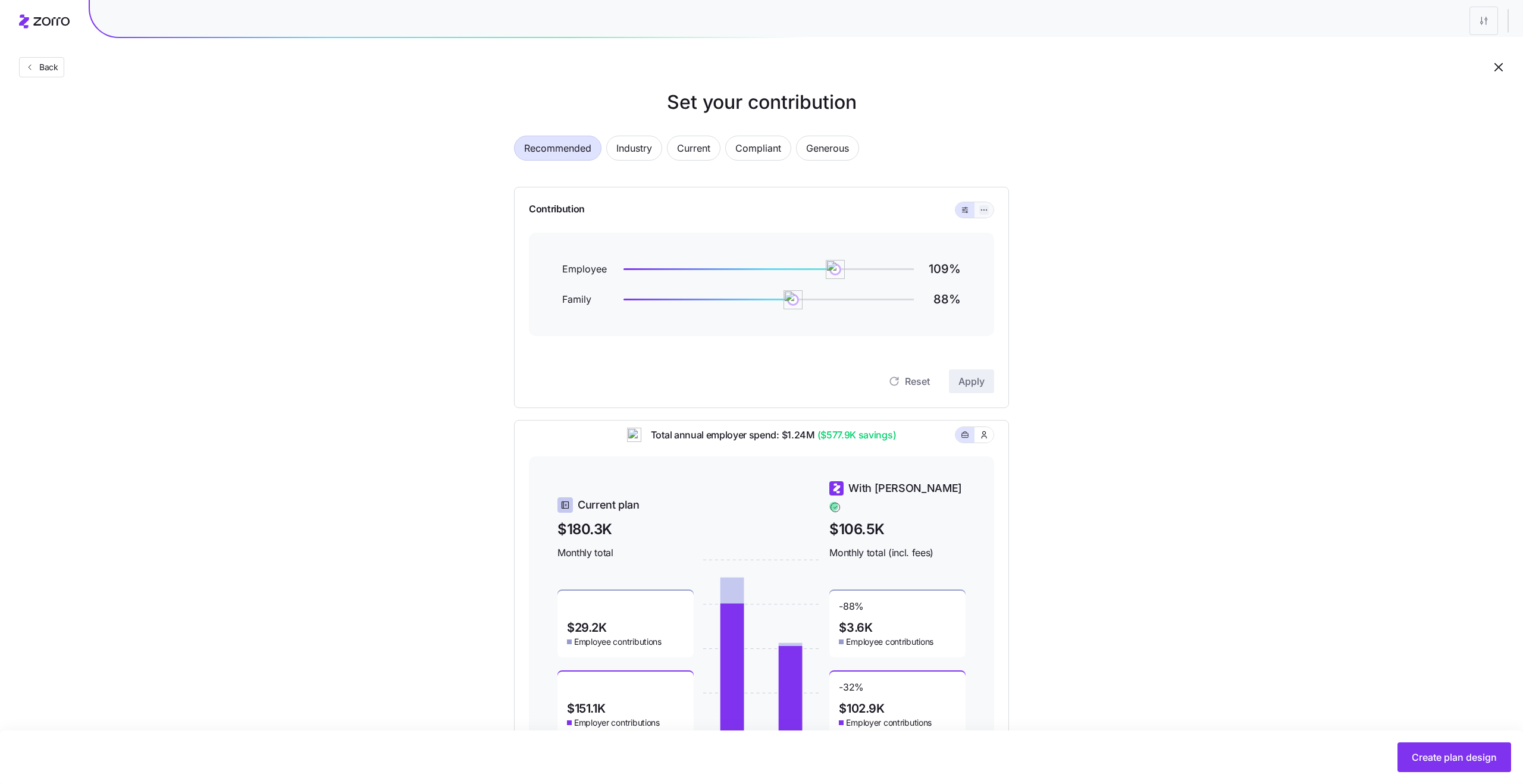
click at [980, 208] on button "button" at bounding box center [985, 210] width 10 height 10
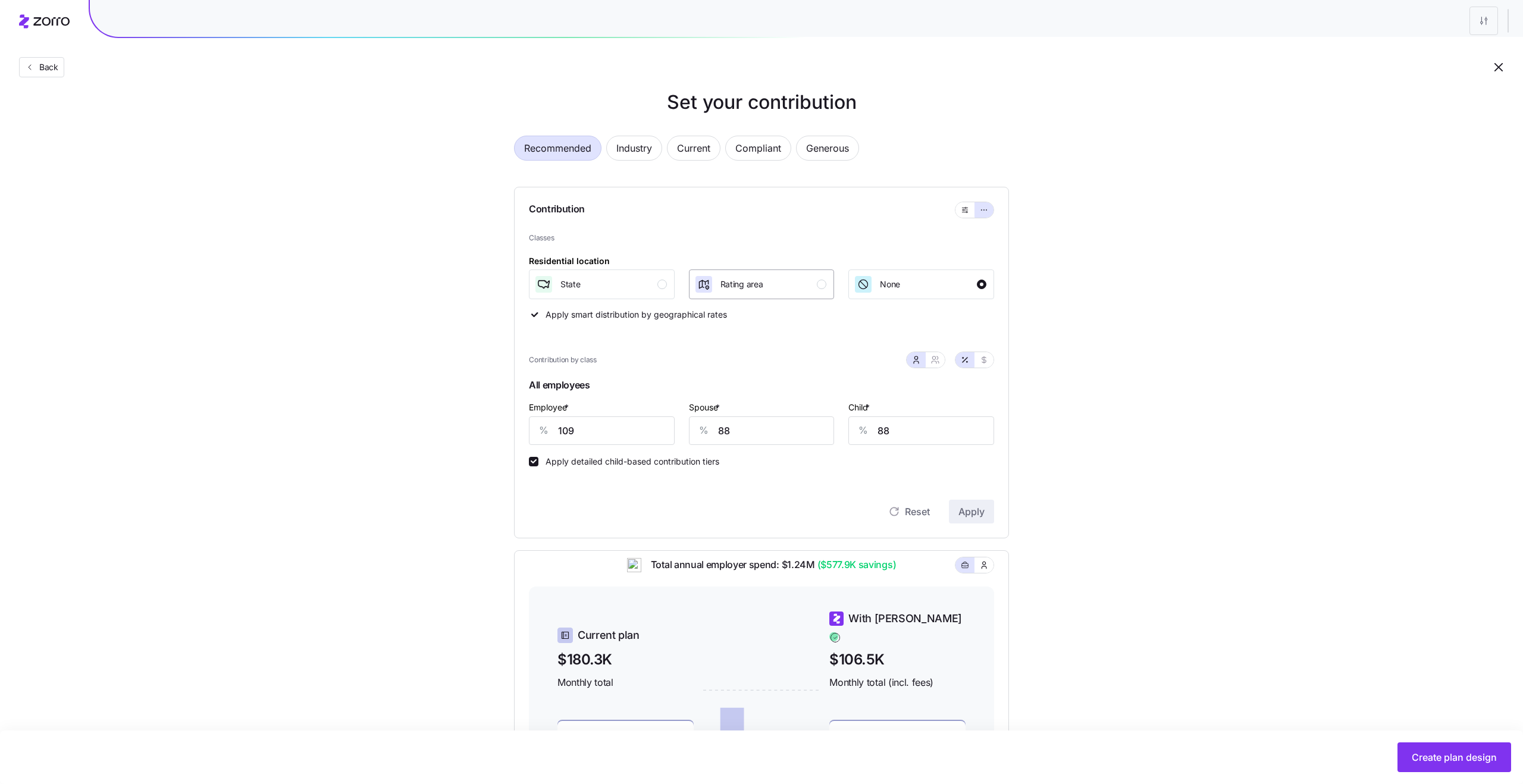
click at [810, 279] on div "Rating area" at bounding box center [761, 284] width 133 height 19
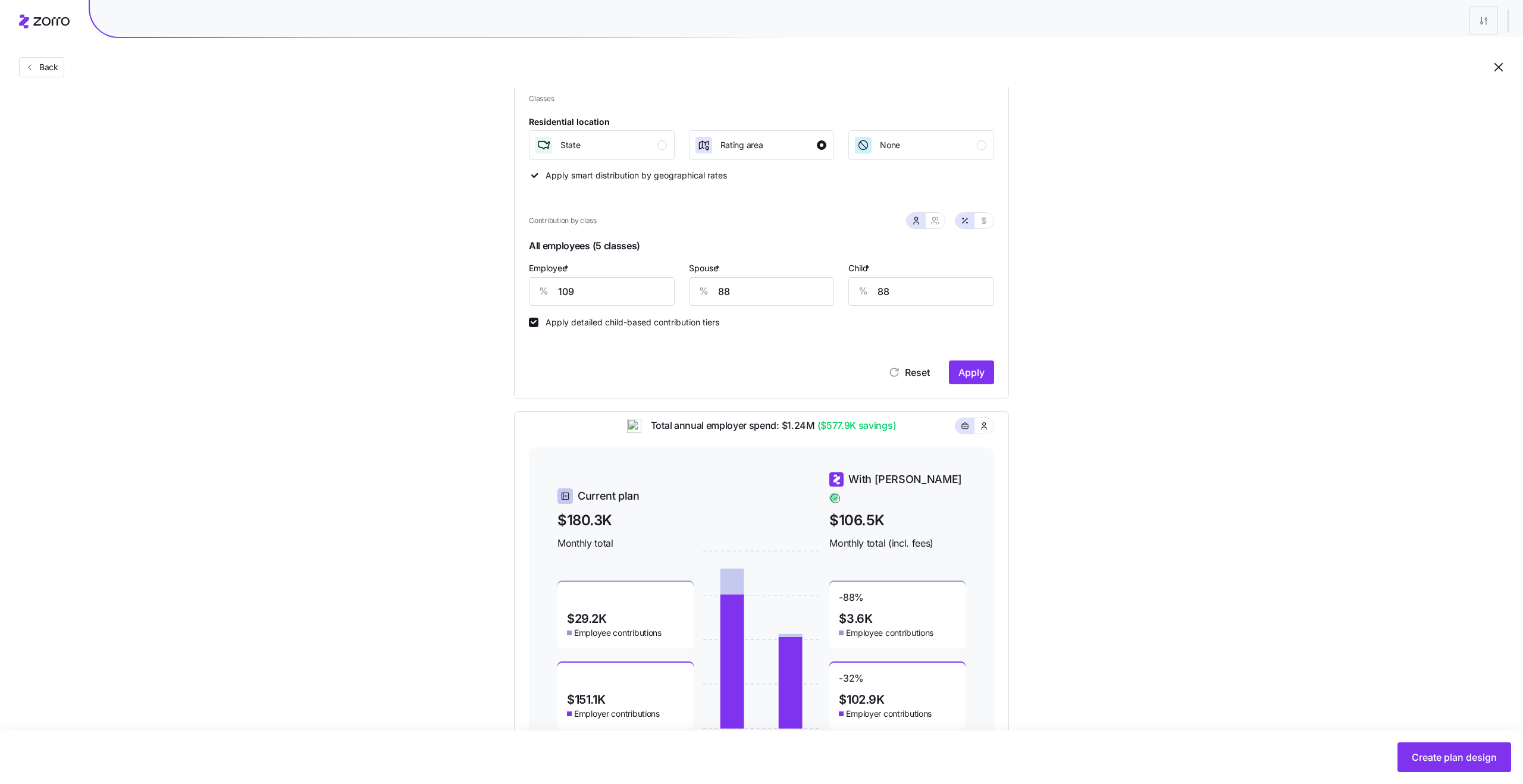
scroll to position [208, 0]
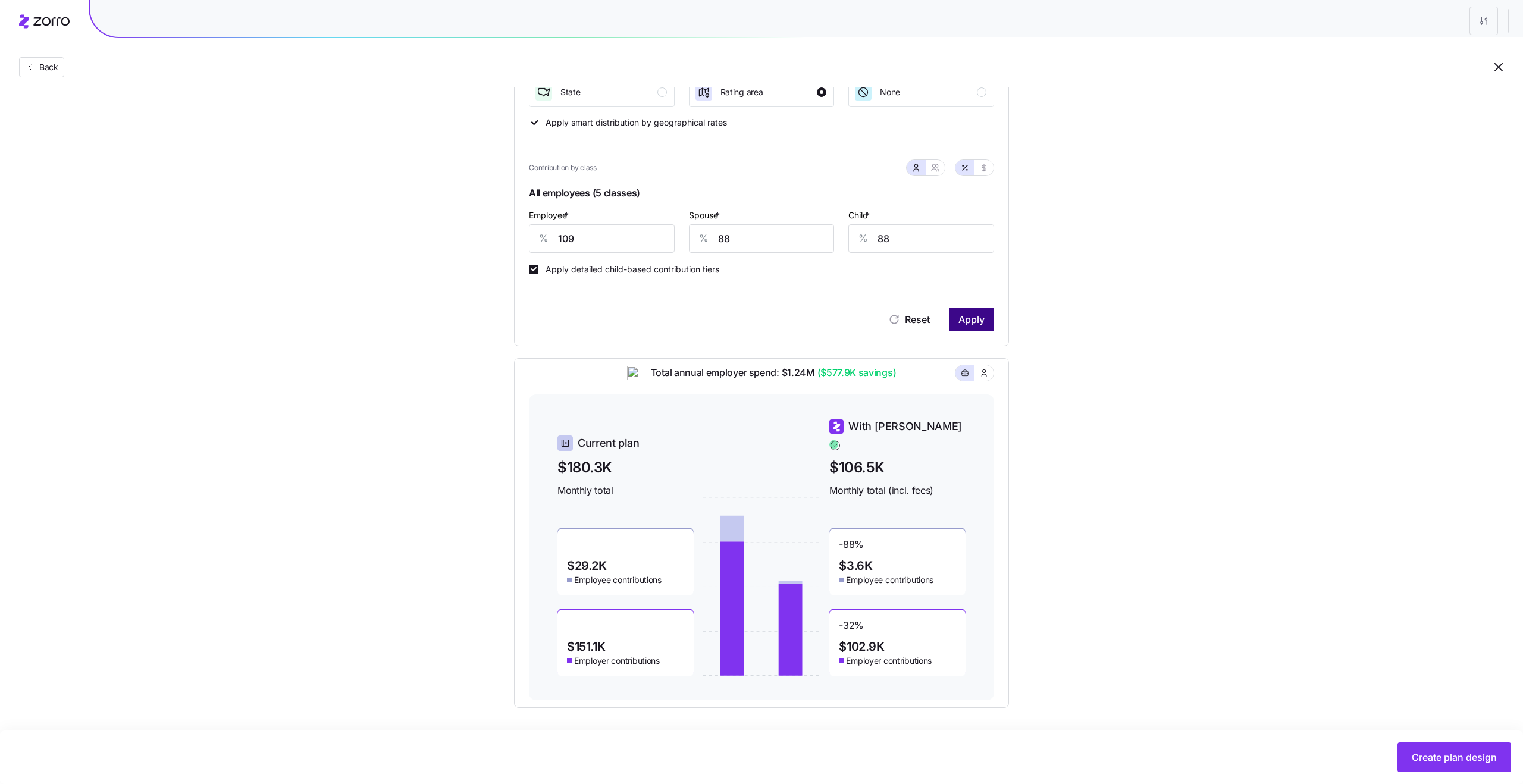
click at [967, 326] on span "Apply" at bounding box center [972, 320] width 26 height 14
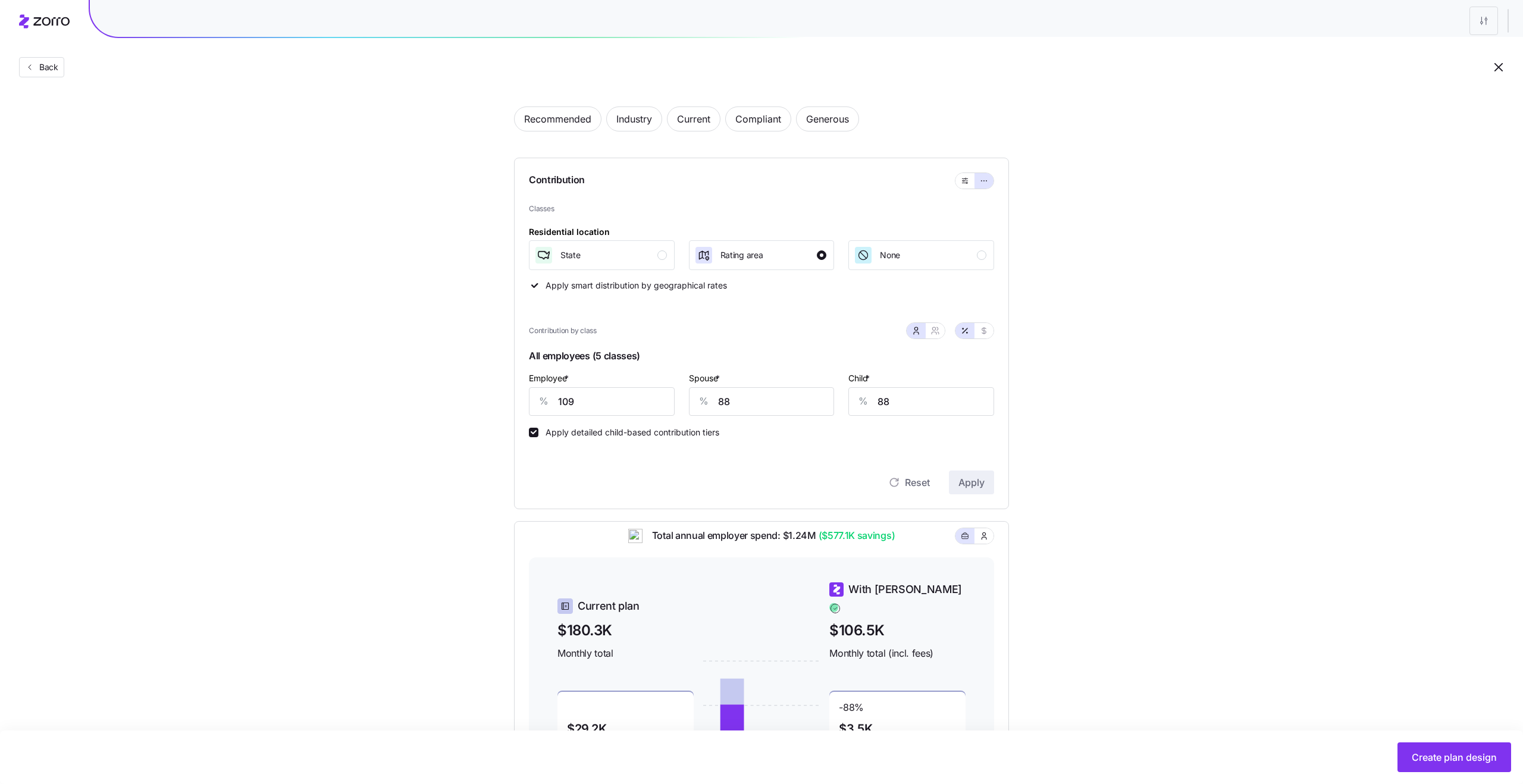
scroll to position [0, 0]
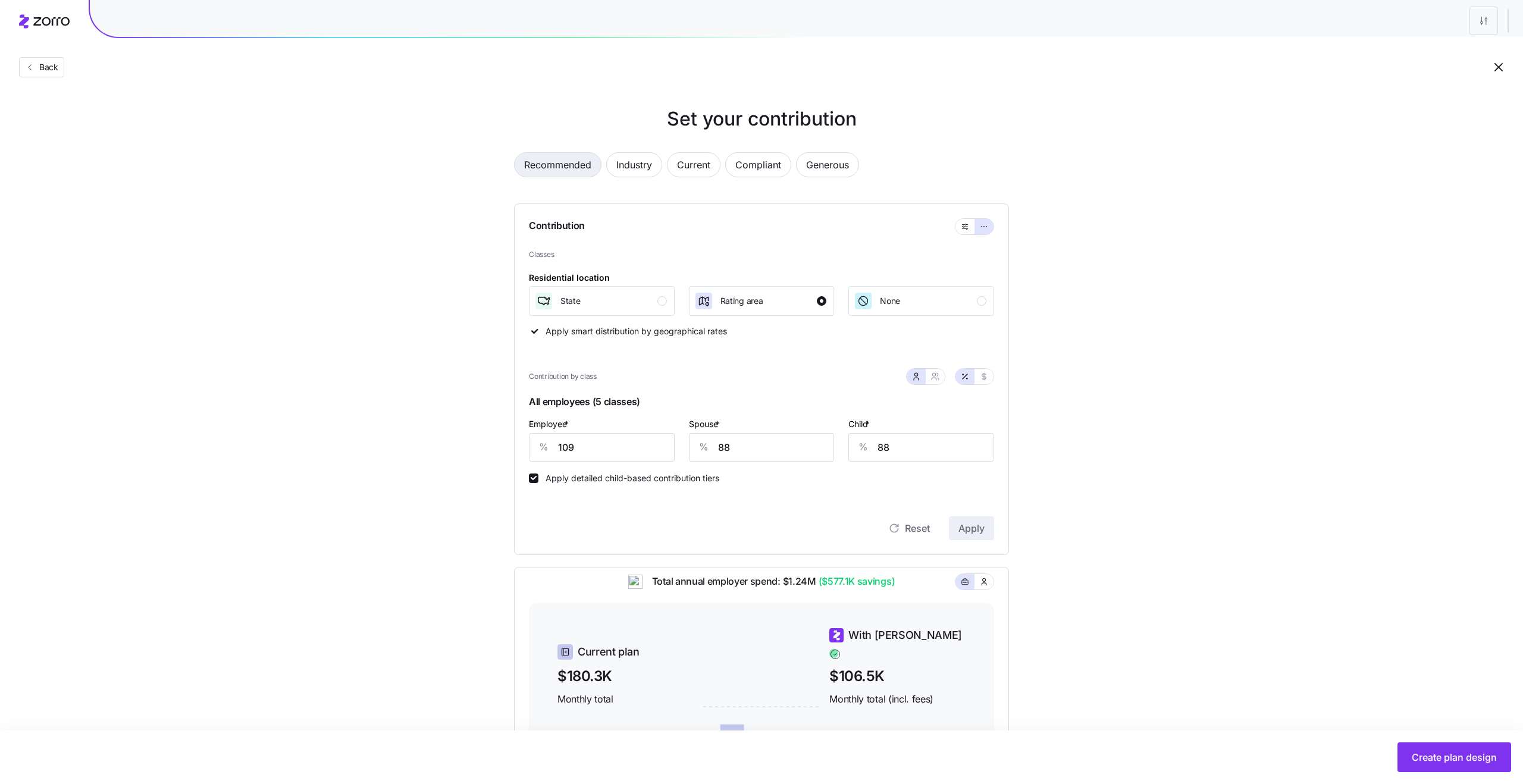
click at [576, 170] on span "Recommended" at bounding box center [558, 165] width 68 height 24
click at [960, 229] on button "button" at bounding box center [965, 227] width 10 height 10
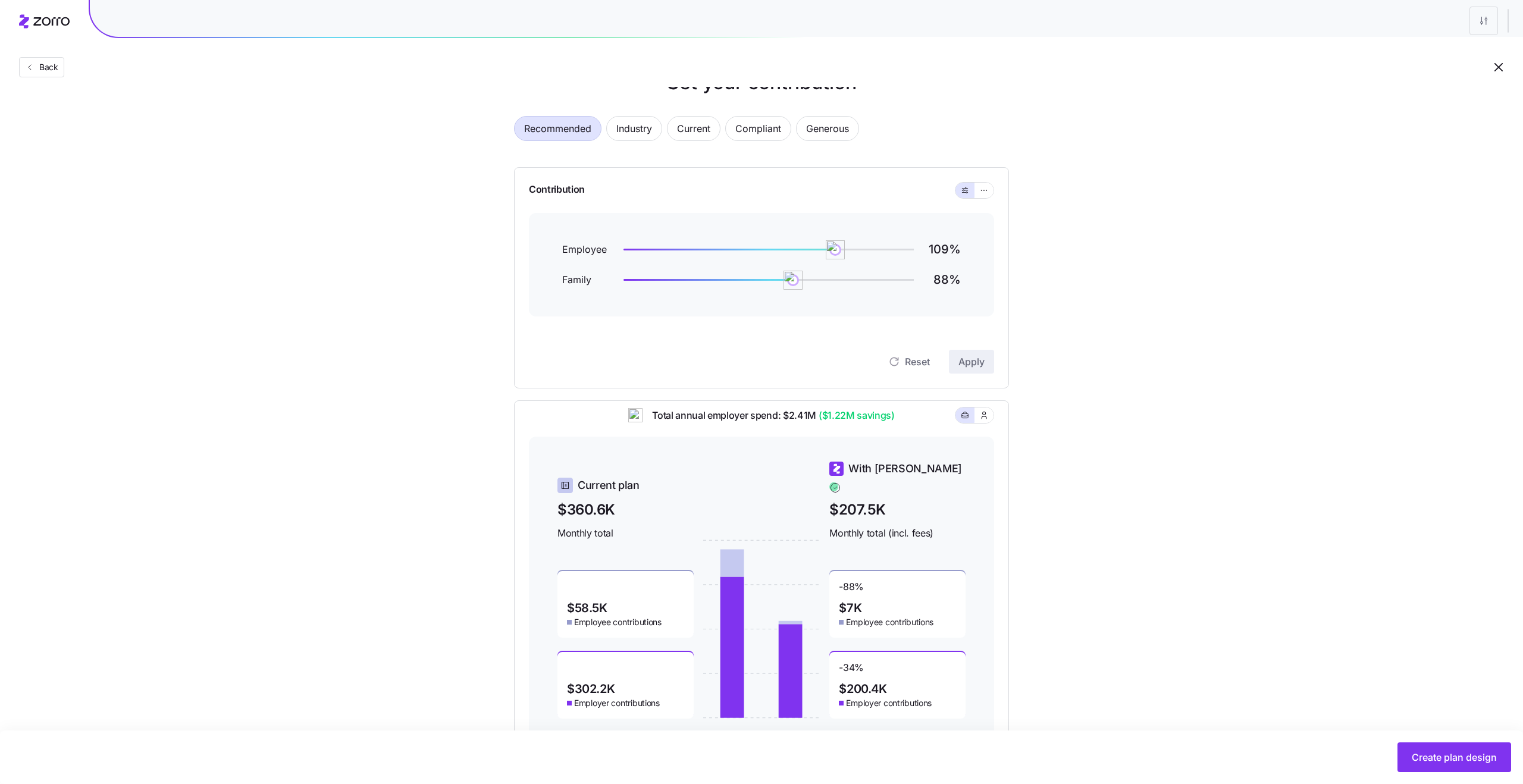
scroll to position [34, 0]
click at [980, 422] on icon "button" at bounding box center [985, 418] width 10 height 12
click at [967, 423] on button "button" at bounding box center [965, 418] width 10 height 10
click at [659, 128] on button "Industry" at bounding box center [634, 130] width 56 height 25
click at [648, 127] on span "Industry" at bounding box center [634, 131] width 36 height 24
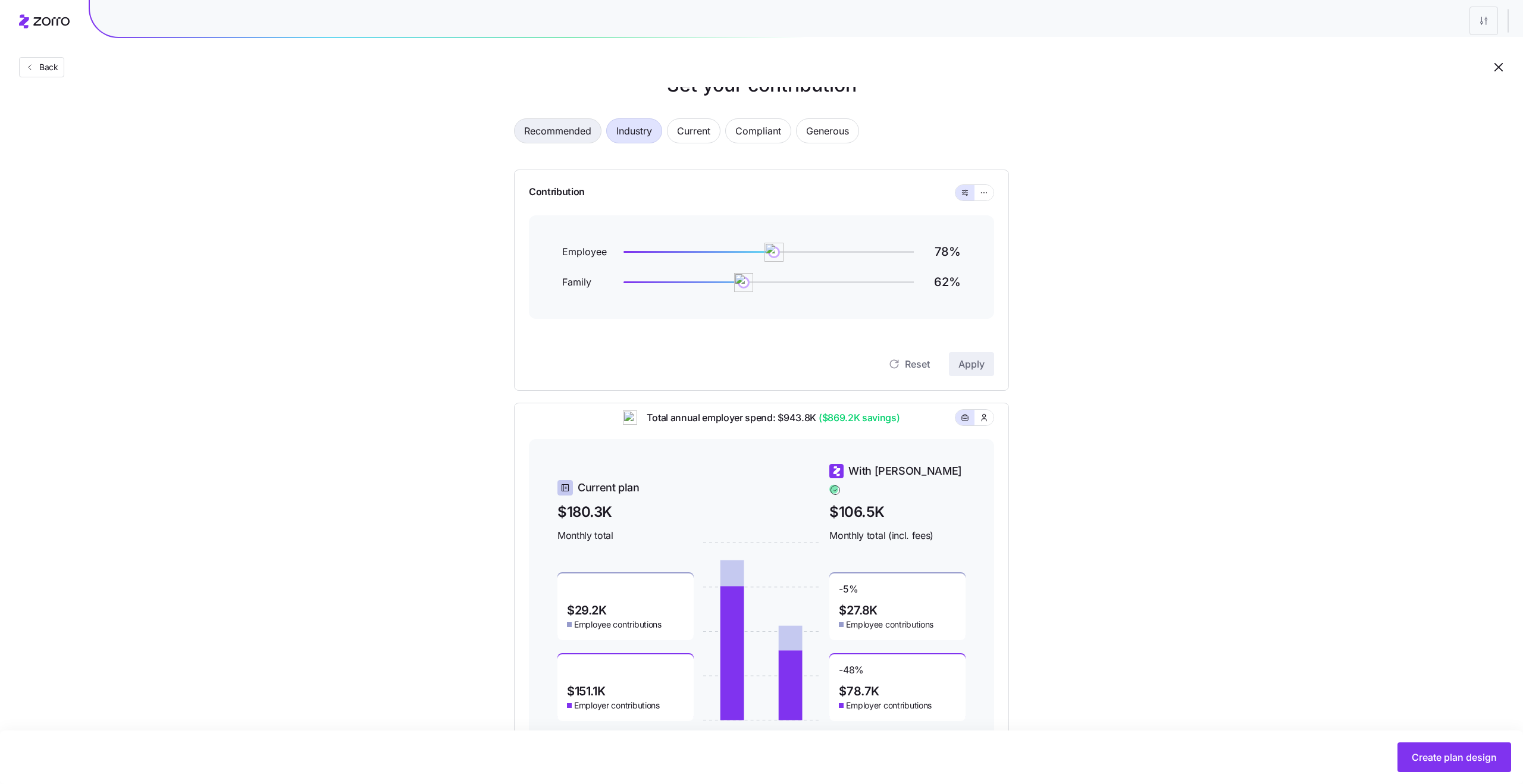
click at [543, 136] on span "Recommended" at bounding box center [558, 131] width 68 height 24
click at [618, 135] on span "Industry" at bounding box center [634, 131] width 36 height 24
click at [697, 140] on span "Current" at bounding box center [694, 131] width 34 height 24
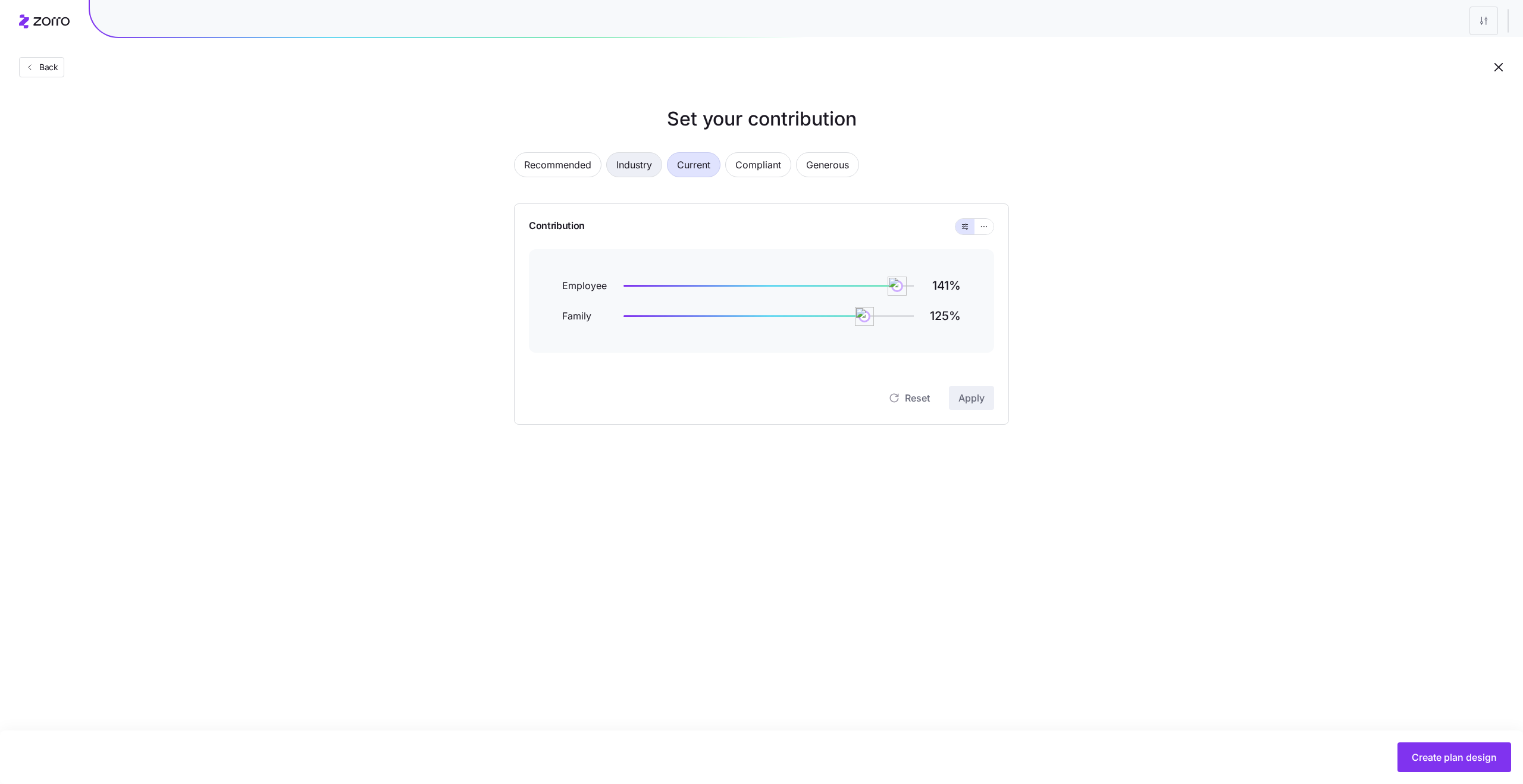
click at [645, 161] on span "Industry" at bounding box center [634, 165] width 36 height 24
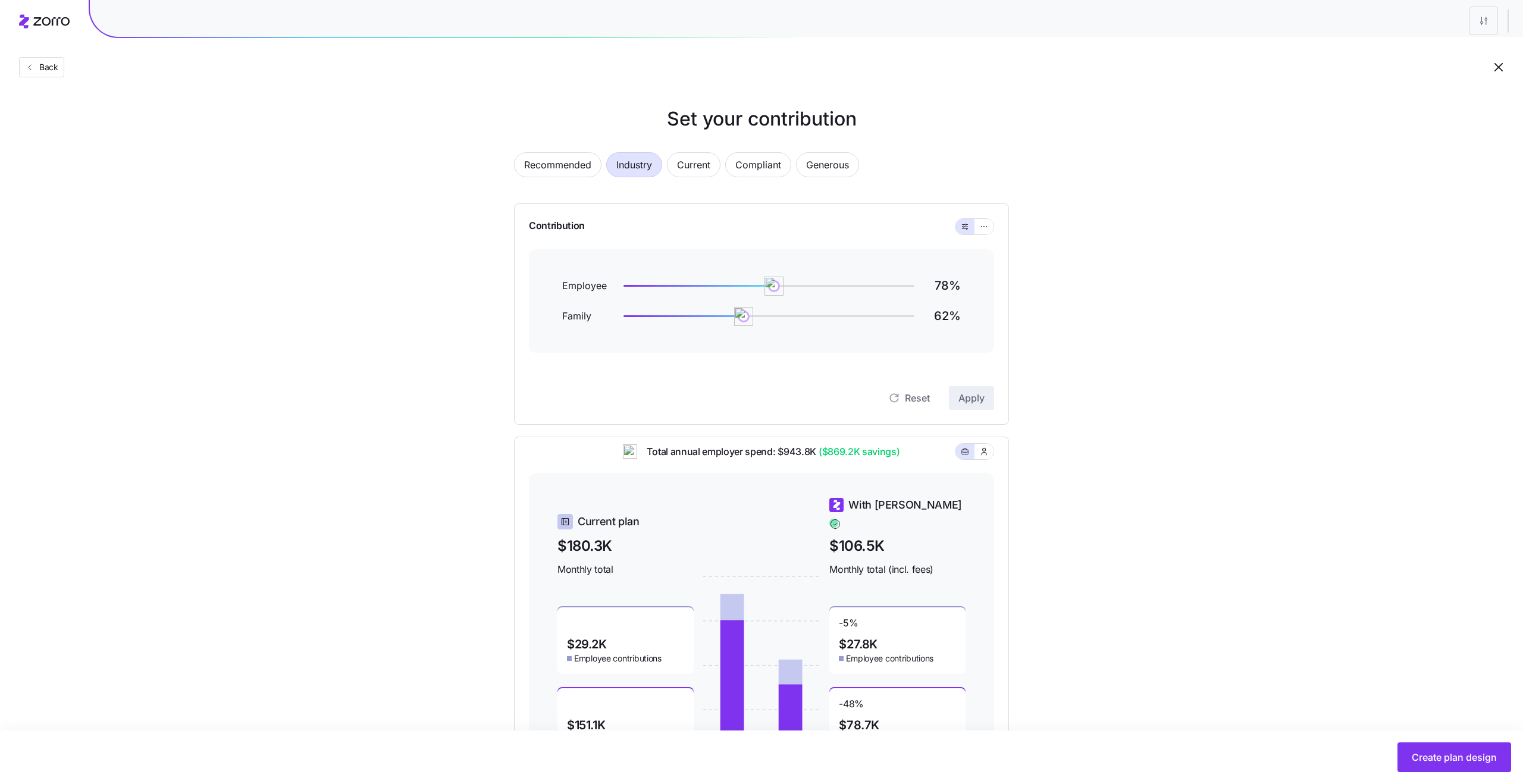
click at [441, 304] on div "Set your contribution Recommended Industry Current Compliant Generous Contribut…" at bounding box center [762, 445] width 1523 height 682
click at [562, 163] on span "Recommended" at bounding box center [558, 165] width 68 height 24
click at [981, 226] on icon "button" at bounding box center [984, 226] width 8 height 14
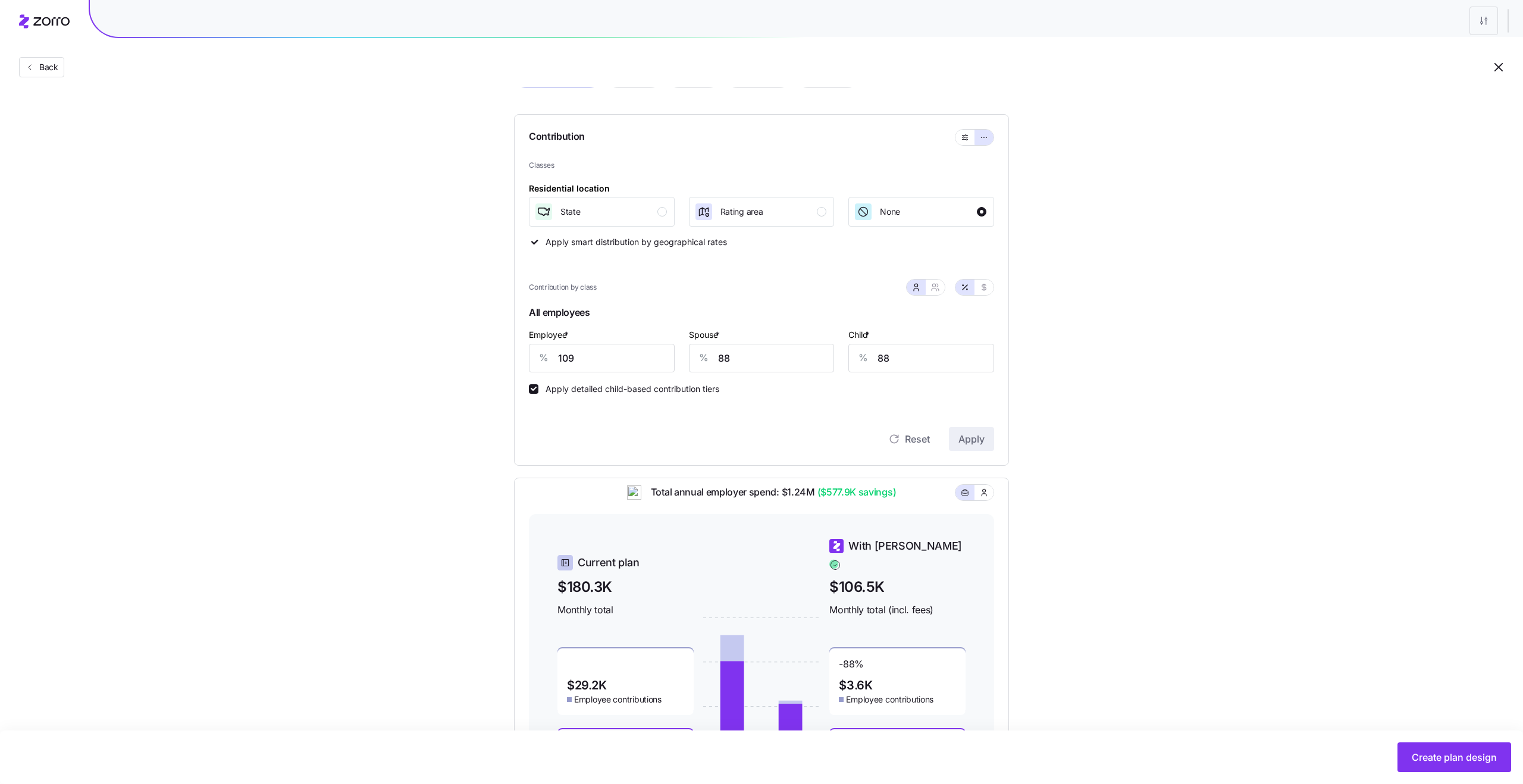
scroll to position [127, 0]
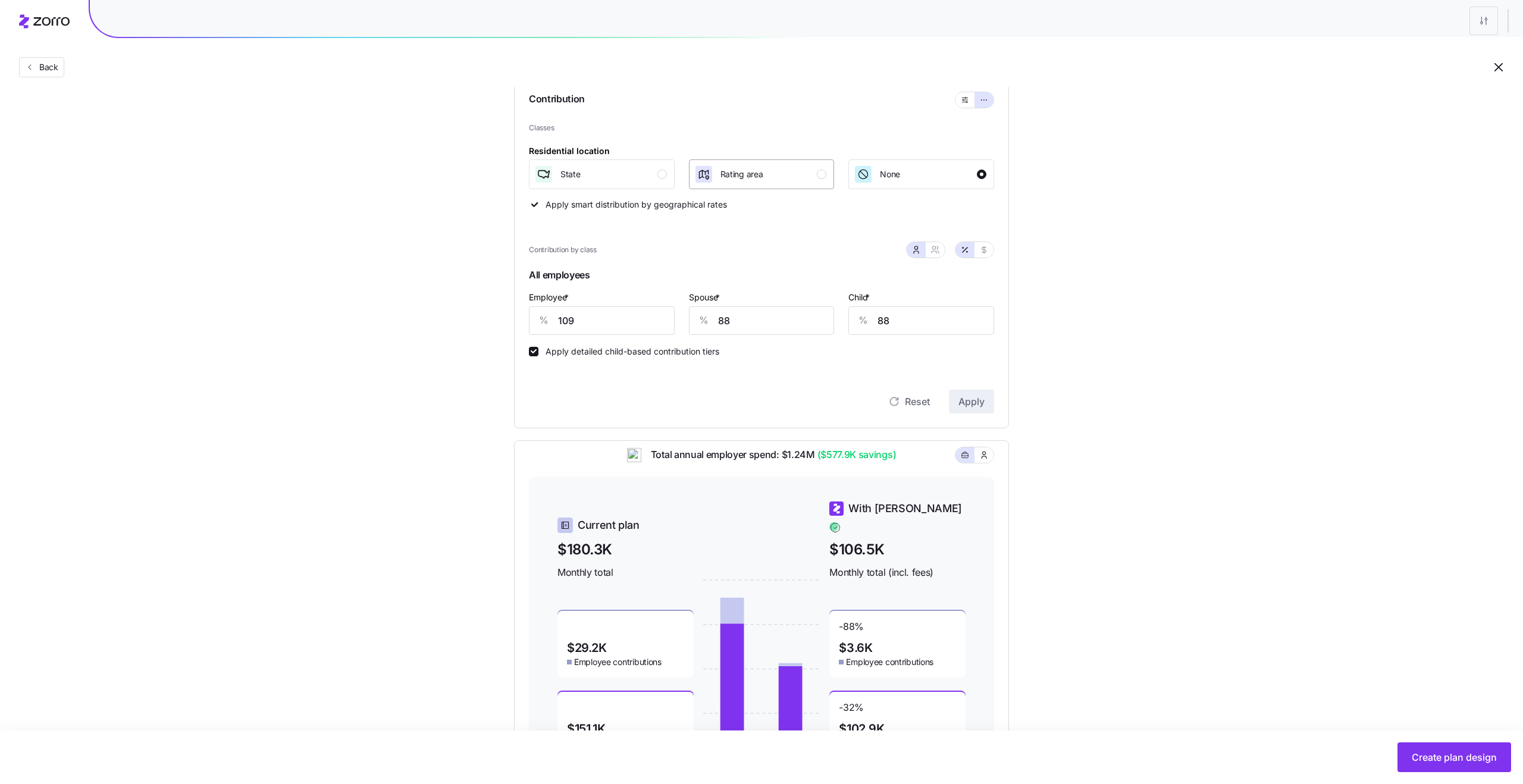
click at [810, 180] on div "Rating area" at bounding box center [761, 174] width 133 height 19
click at [982, 405] on span "Apply" at bounding box center [972, 401] width 26 height 14
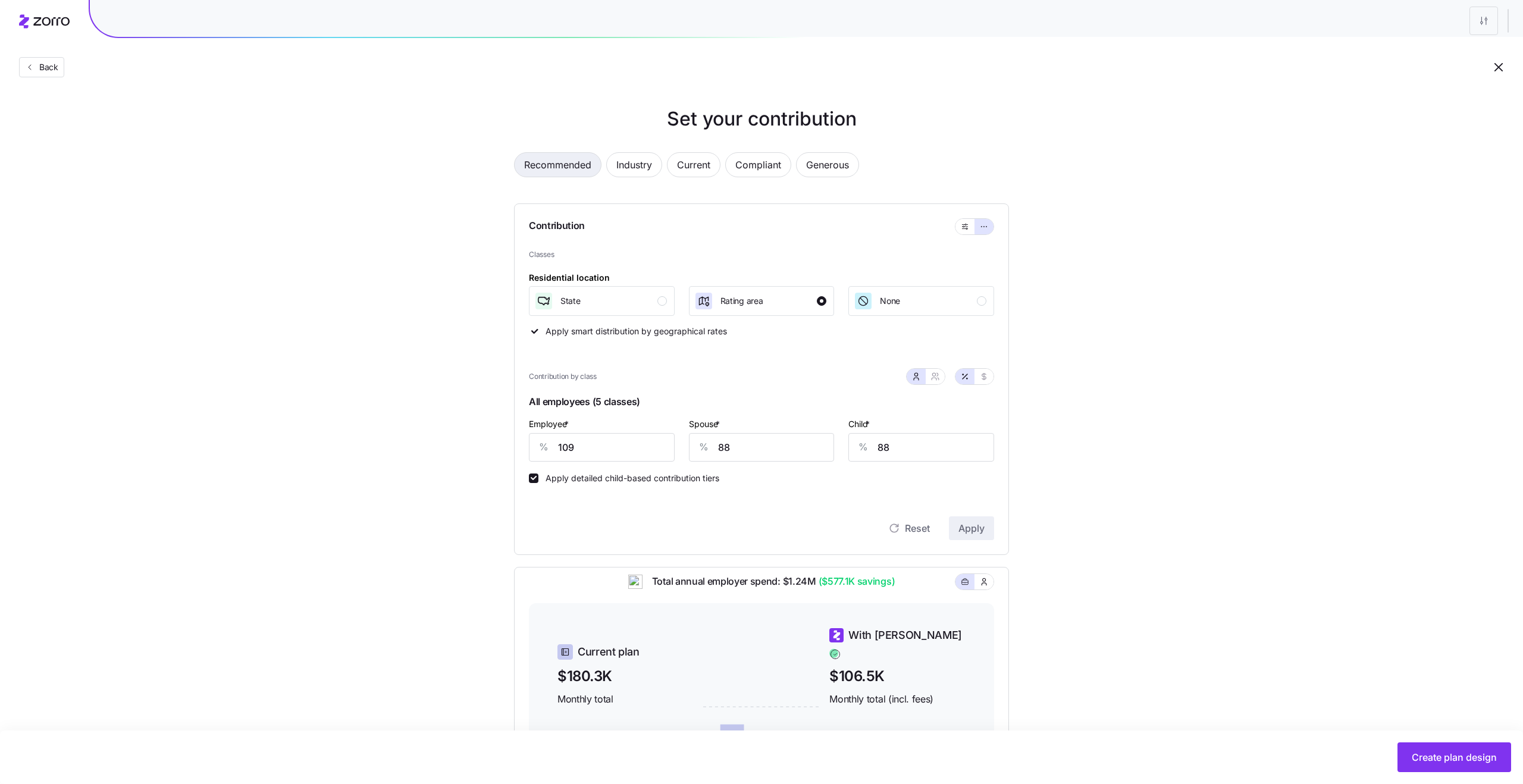
click at [558, 165] on span "Recommended" at bounding box center [558, 165] width 68 height 24
click at [966, 228] on icon "button" at bounding box center [965, 226] width 8 height 14
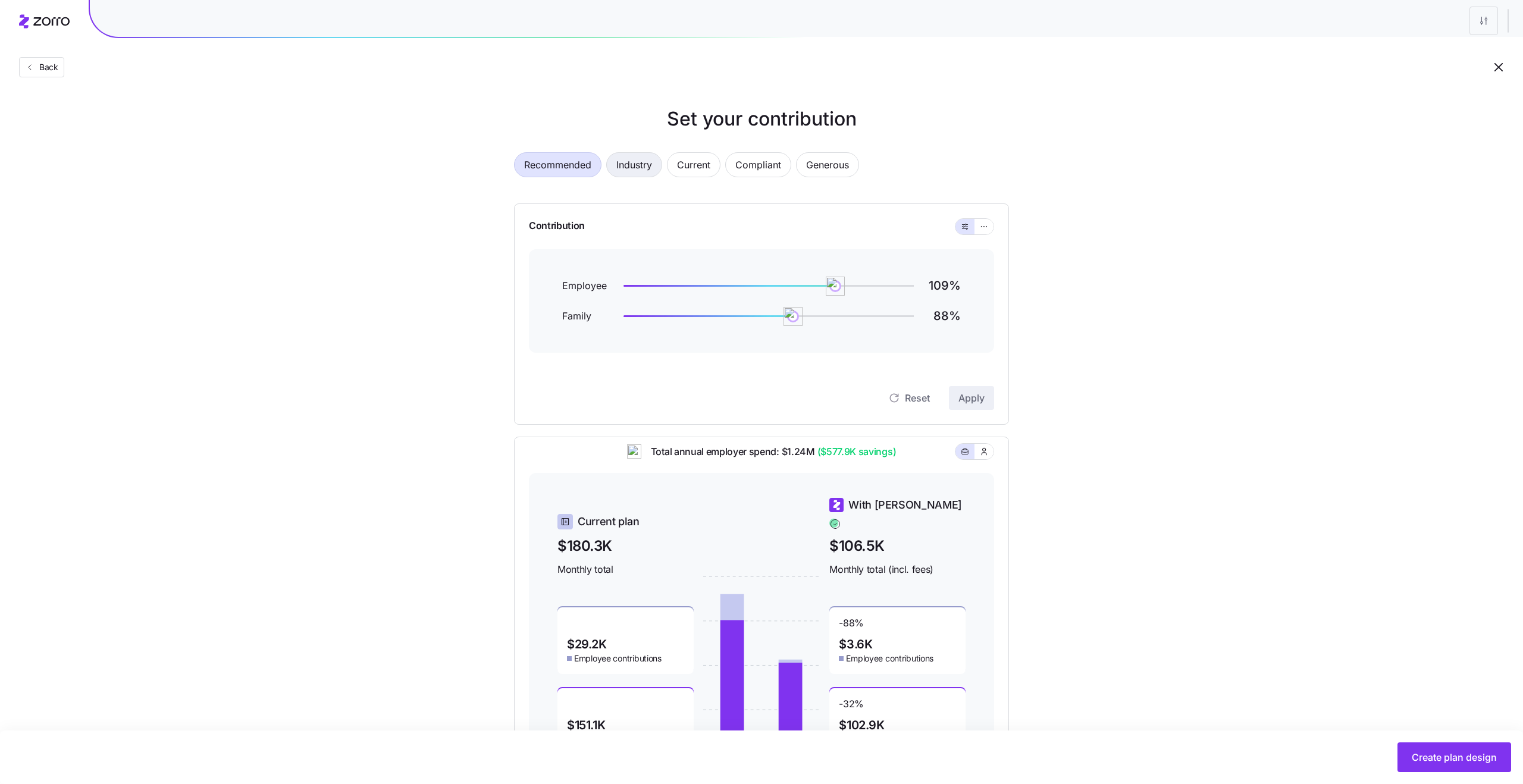
click at [648, 166] on span "Industry" at bounding box center [634, 165] width 36 height 24
click at [988, 228] on icon "button" at bounding box center [984, 226] width 8 height 14
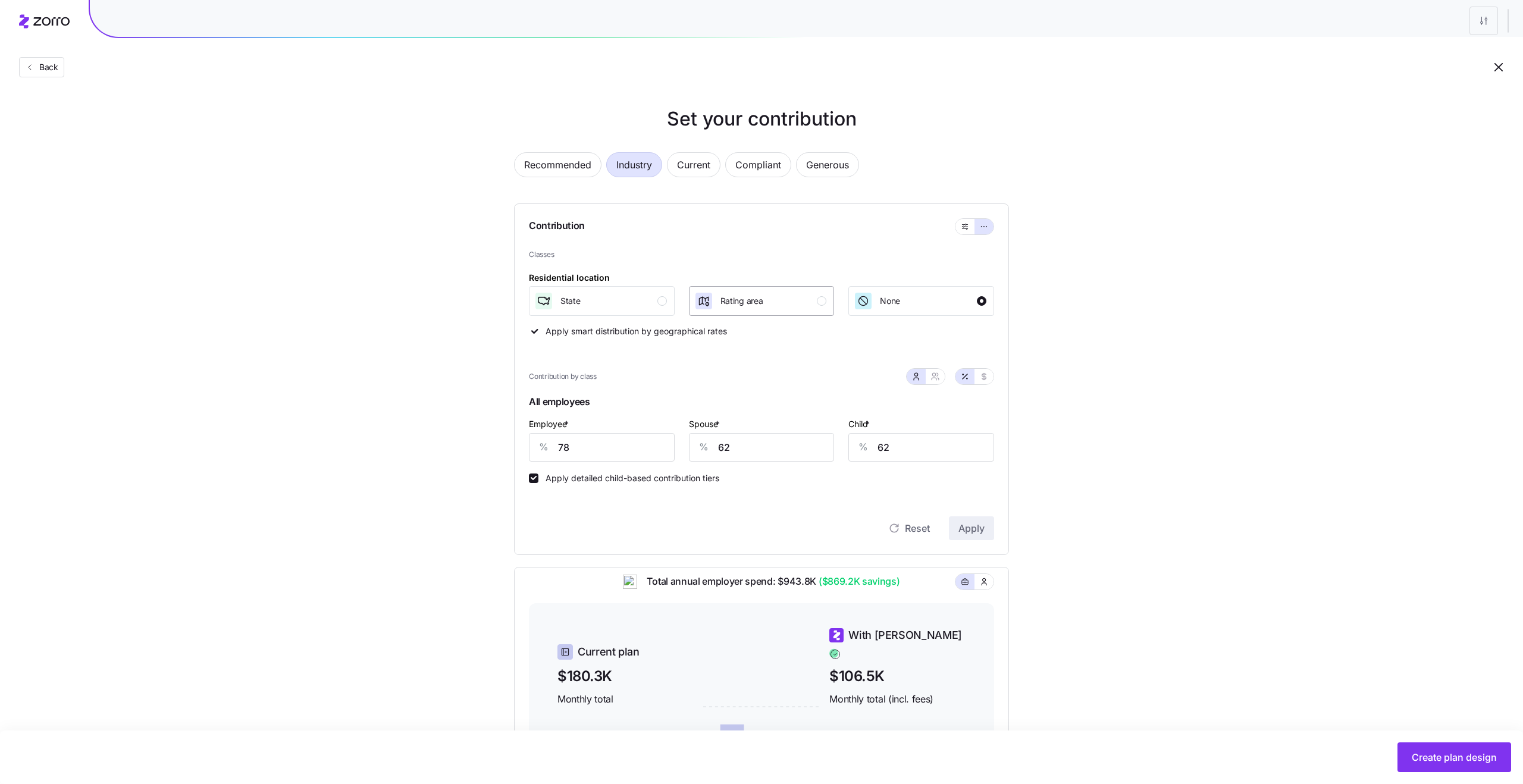
click at [815, 307] on div "Rating area" at bounding box center [761, 301] width 133 height 19
click at [965, 533] on span "Apply" at bounding box center [972, 528] width 26 height 14
click at [962, 229] on icon "button" at bounding box center [965, 226] width 8 height 14
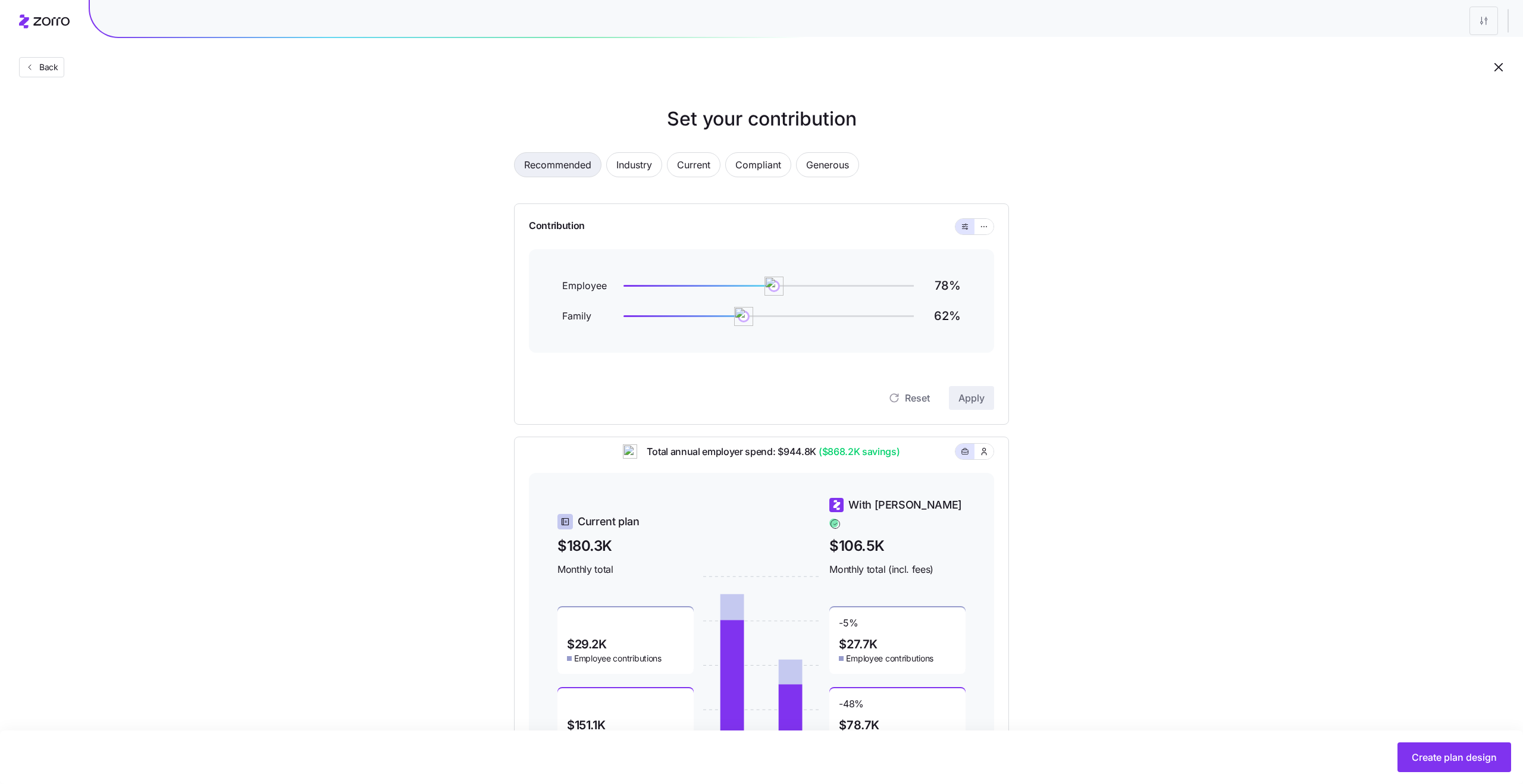
click at [547, 167] on span "Recommended" at bounding box center [558, 165] width 68 height 24
click at [756, 169] on span "Compliant" at bounding box center [759, 165] width 46 height 24
click at [986, 223] on icon "button" at bounding box center [984, 226] width 8 height 14
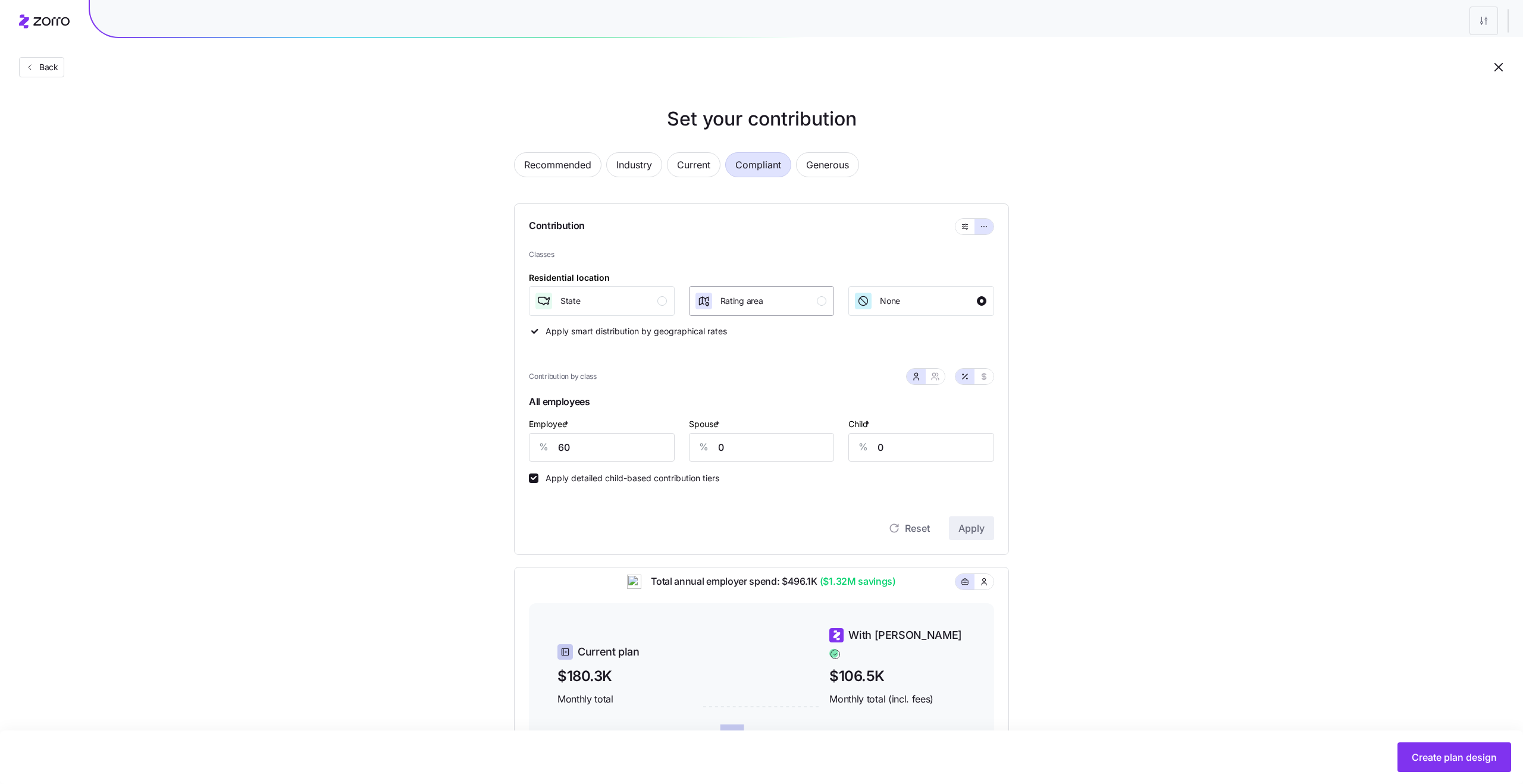
click at [796, 299] on div "Rating area" at bounding box center [761, 301] width 133 height 19
click at [975, 530] on span "Apply" at bounding box center [972, 528] width 26 height 14
click at [960, 229] on button "button" at bounding box center [965, 227] width 10 height 10
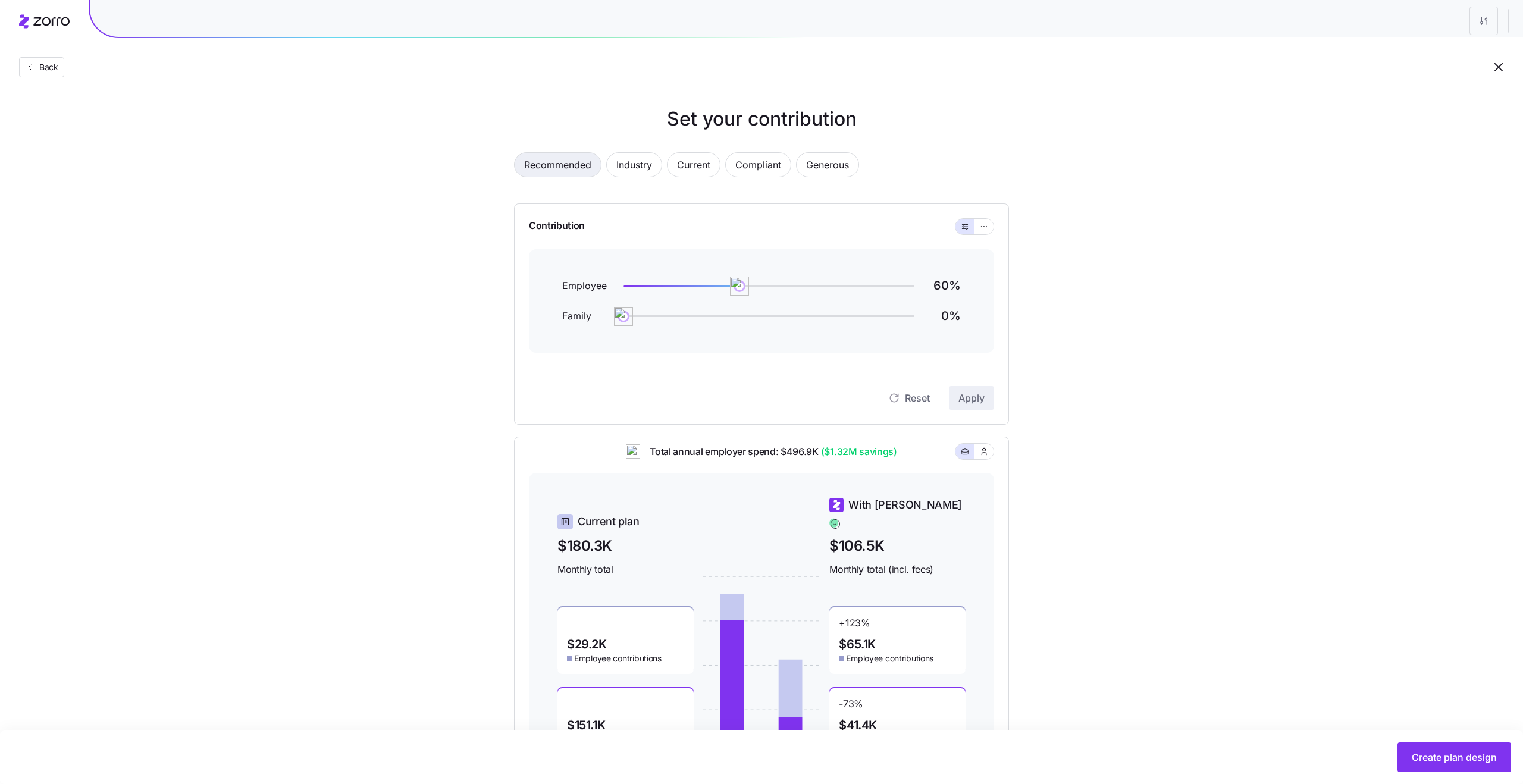
click at [551, 162] on span "Recommended" at bounding box center [558, 165] width 68 height 24
click at [626, 169] on span "Industry" at bounding box center [634, 165] width 36 height 24
click at [580, 163] on span "Recommended" at bounding box center [558, 165] width 68 height 24
click at [986, 228] on icon "button" at bounding box center [984, 226] width 8 height 14
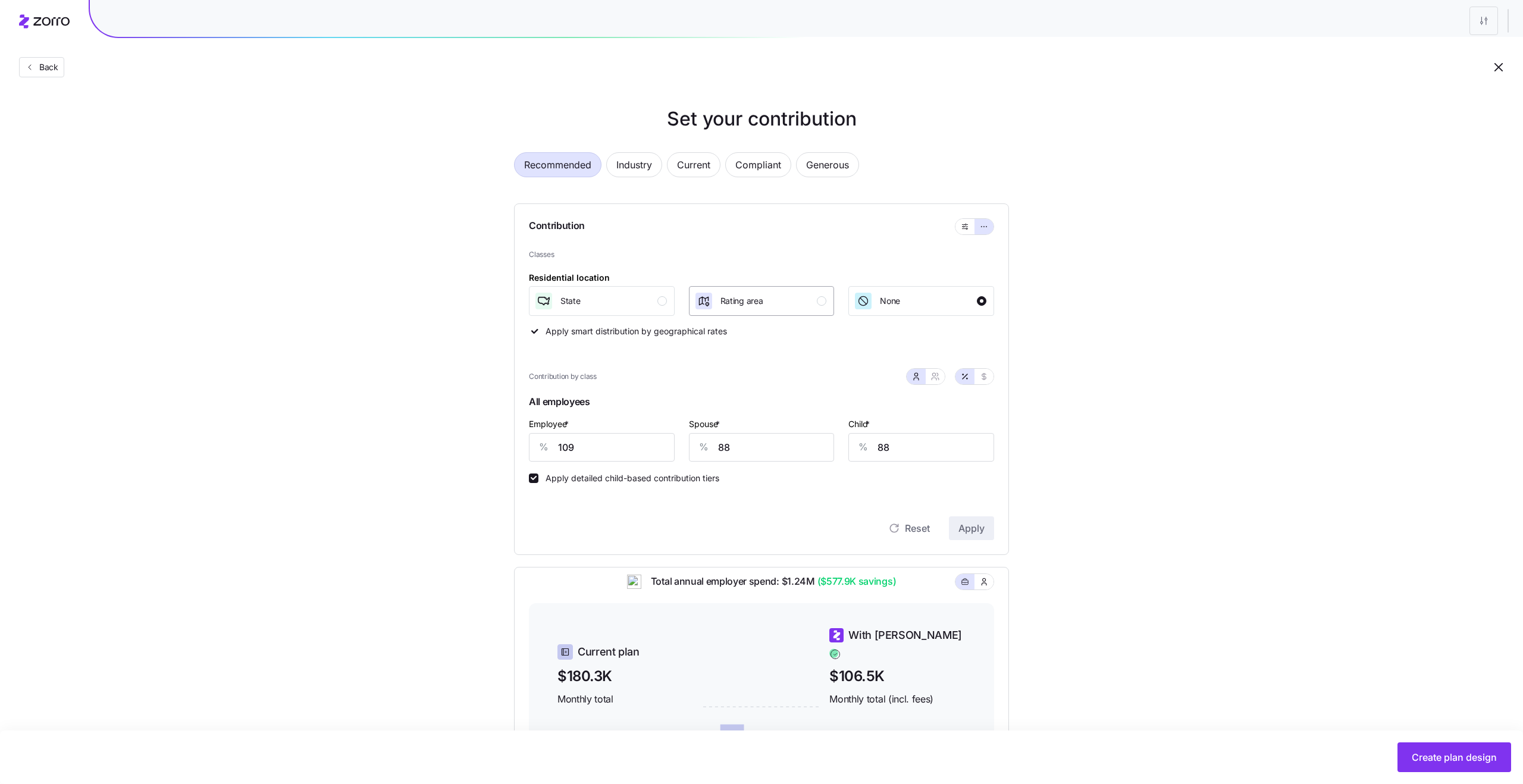
click at [771, 292] on div "Rating area" at bounding box center [761, 301] width 133 height 19
click at [965, 528] on span "Apply" at bounding box center [972, 528] width 26 height 14
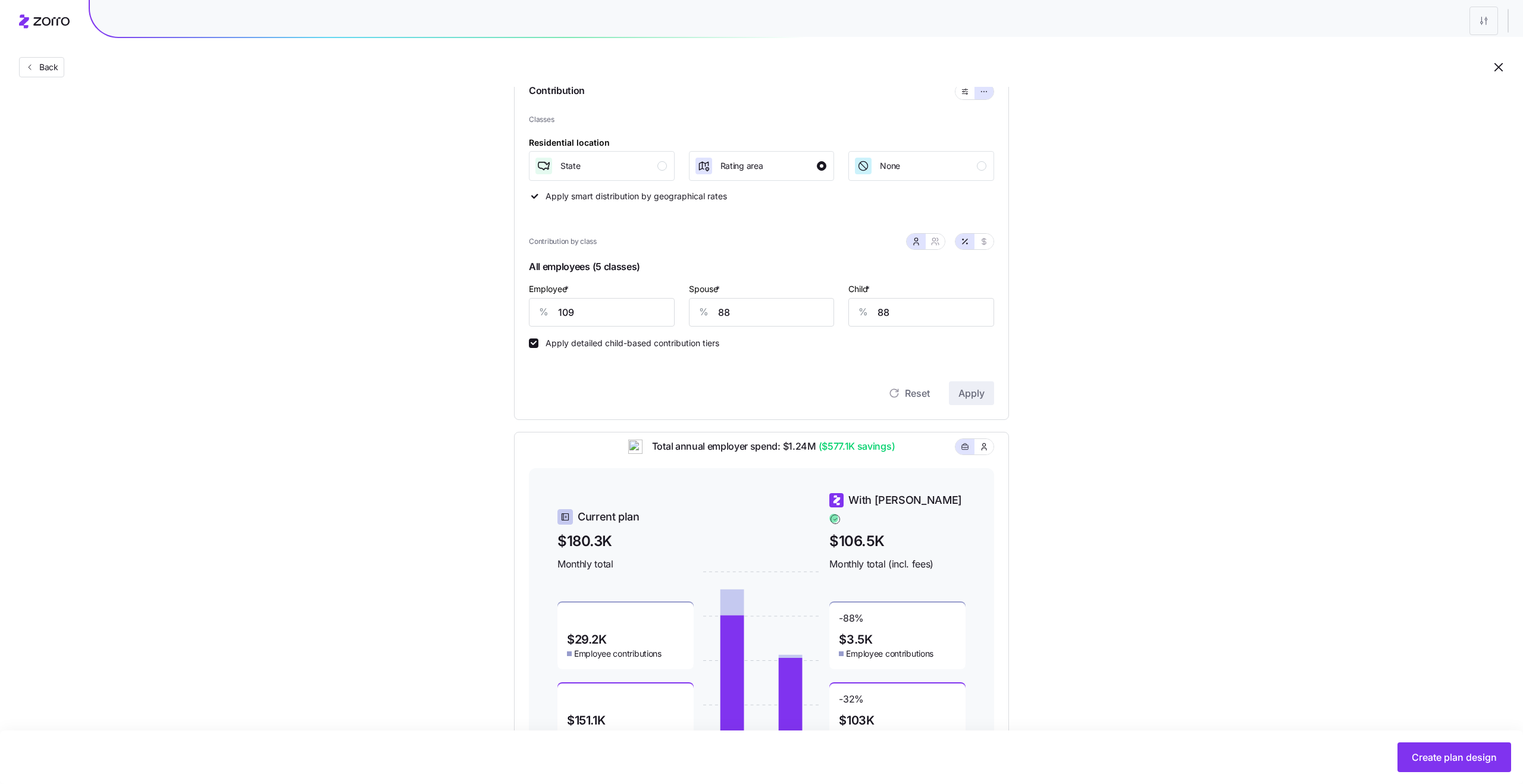
scroll to position [136, 0]
click at [603, 313] on input "109" at bounding box center [602, 311] width 146 height 29
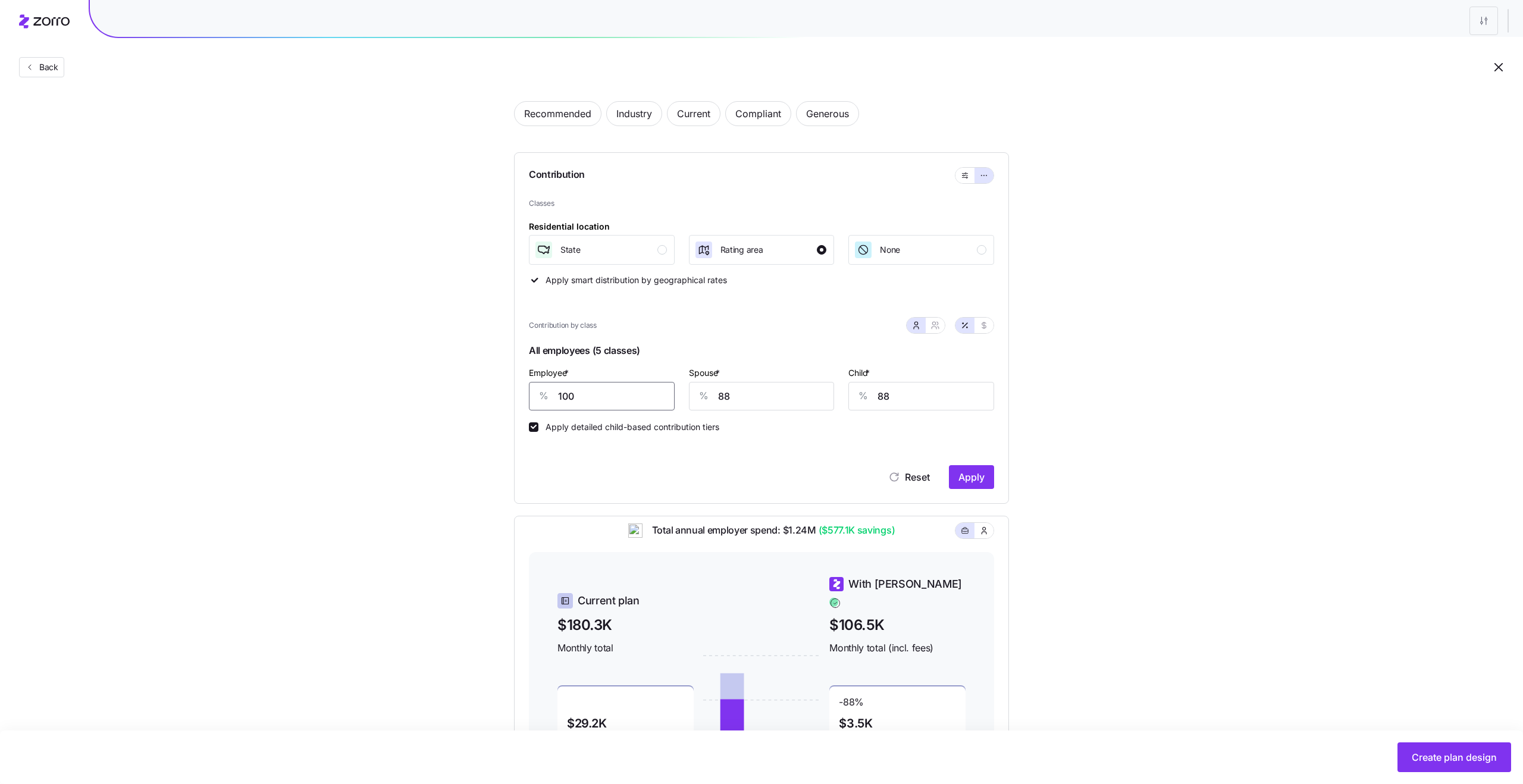
scroll to position [107, 0]
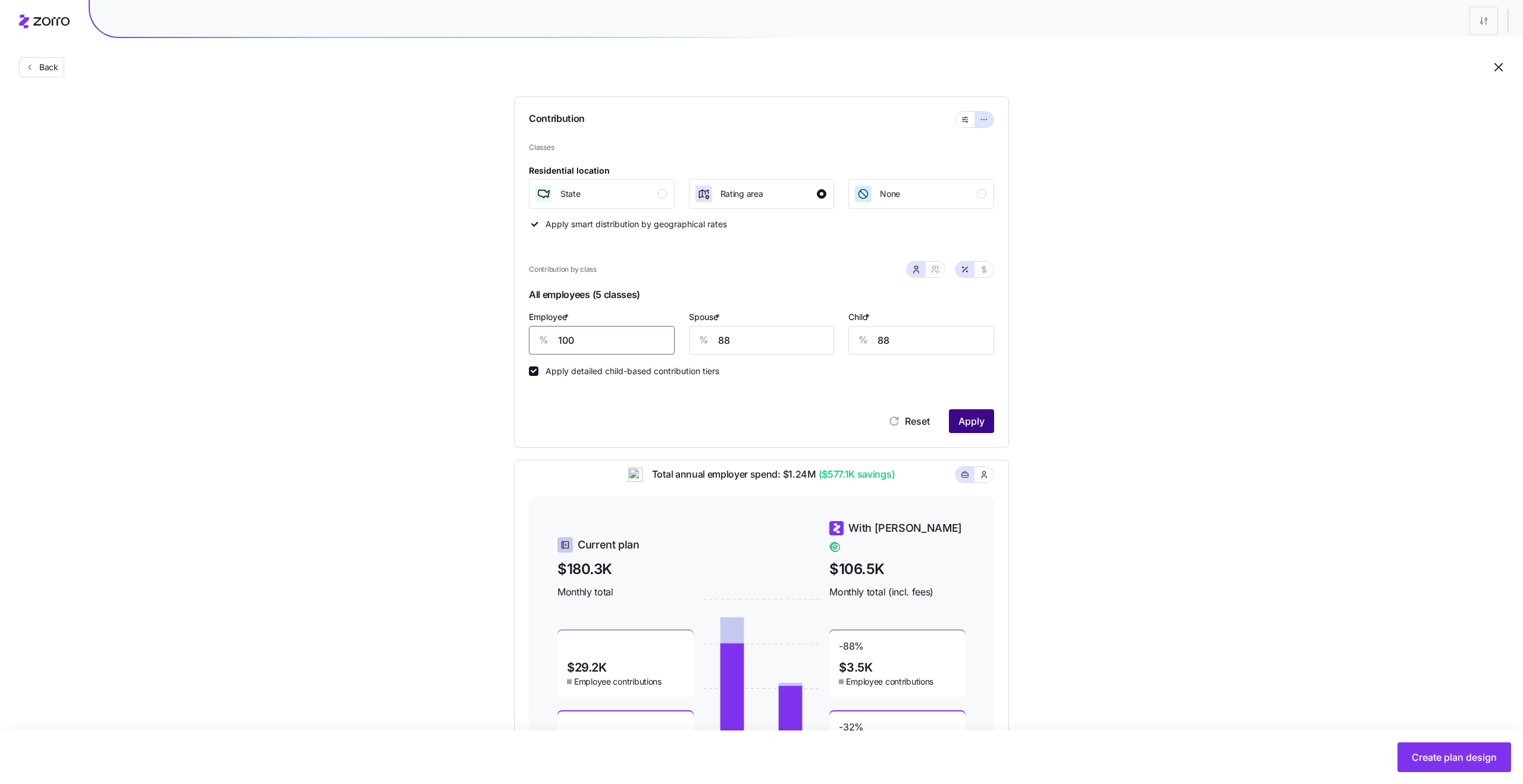
type input "100"
click at [962, 422] on span "Apply" at bounding box center [972, 421] width 26 height 14
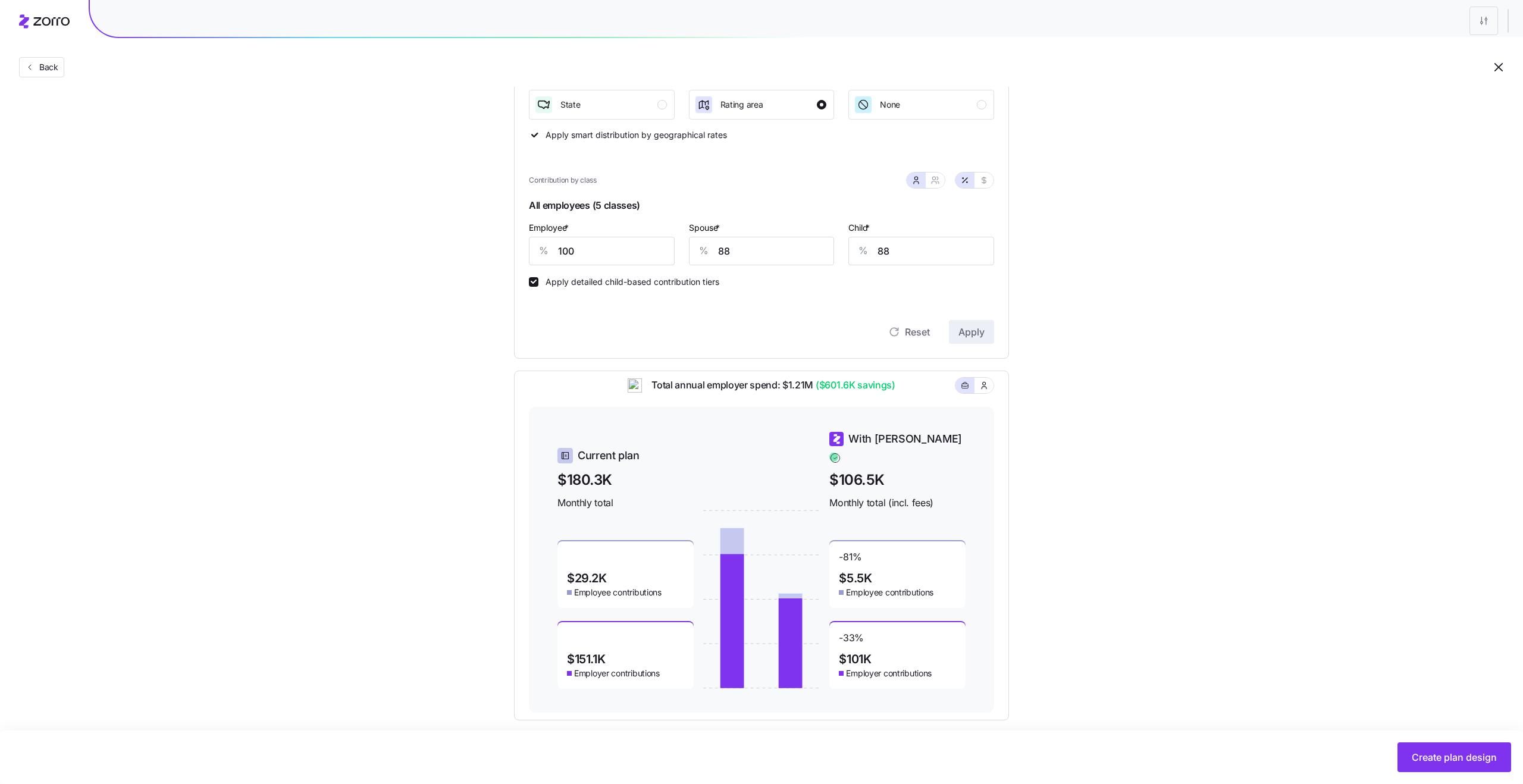
scroll to position [193, 0]
click at [771, 256] on input "88" at bounding box center [762, 254] width 146 height 29
type input "100"
click at [886, 250] on input "88" at bounding box center [921, 254] width 146 height 29
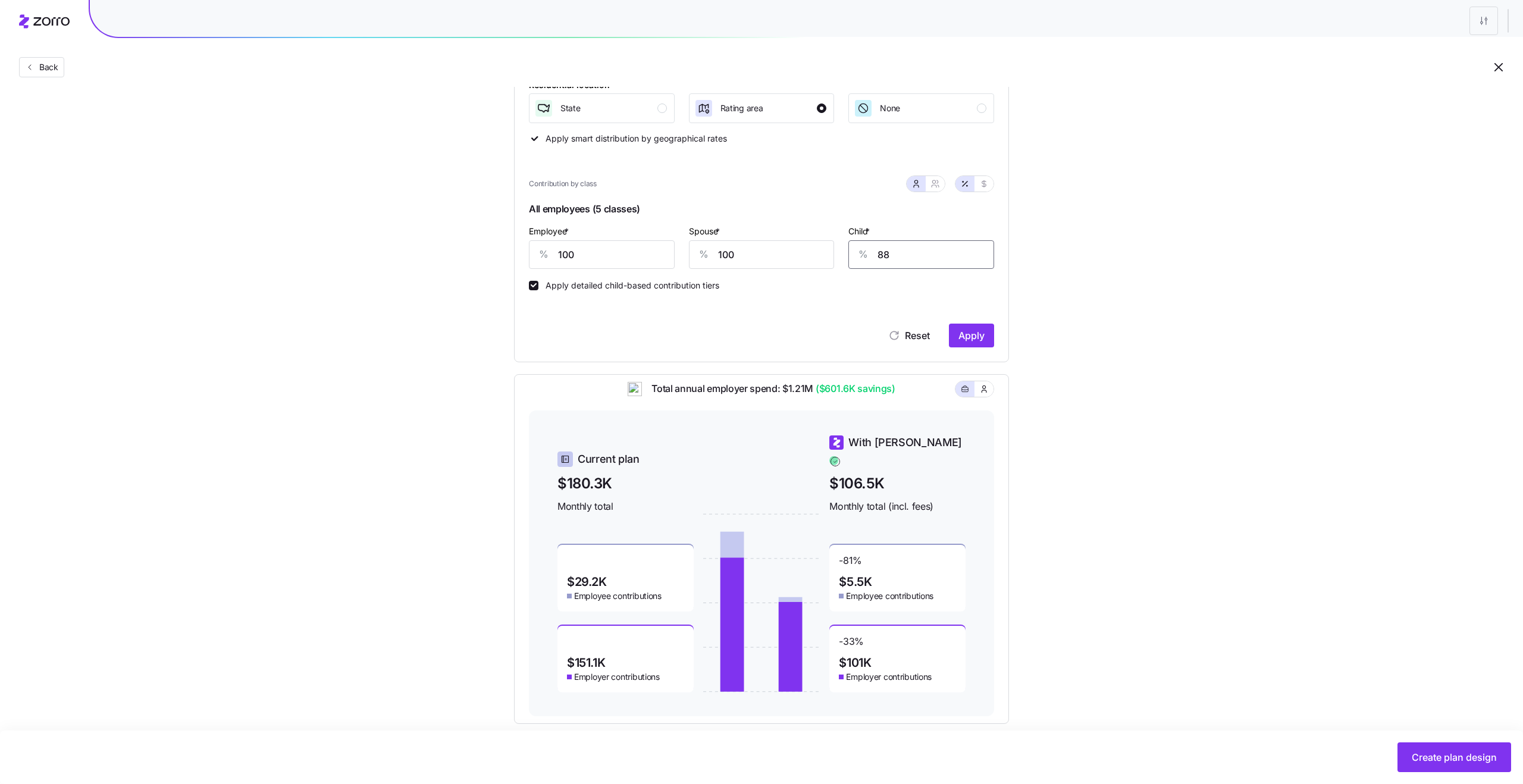
click at [886, 250] on input "88" at bounding box center [921, 254] width 146 height 29
type input "100"
click at [982, 334] on span "Apply" at bounding box center [972, 335] width 26 height 14
click at [762, 249] on input "100" at bounding box center [762, 253] width 146 height 29
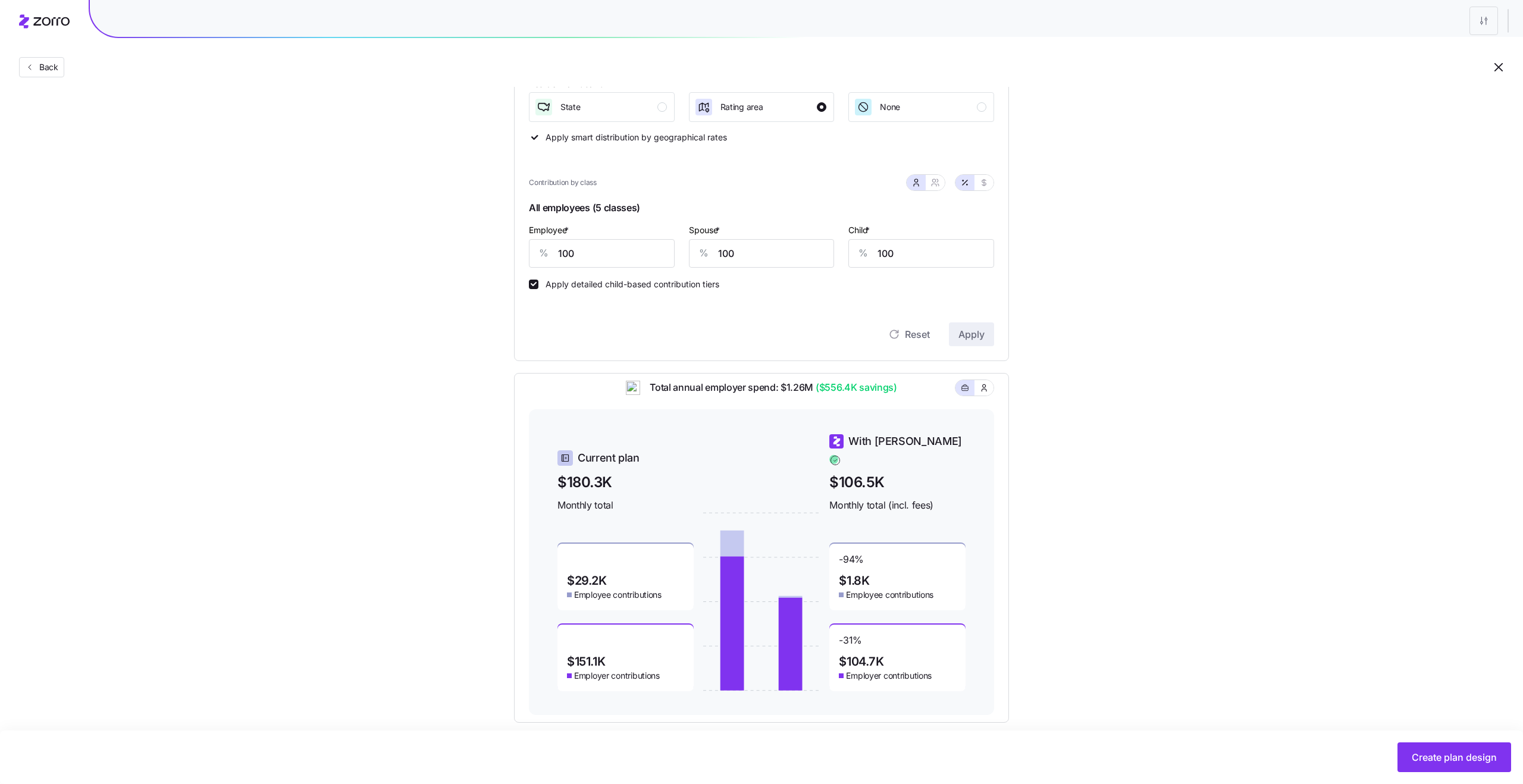
click at [1074, 288] on div "Set your contribution Recommended Industry Current Compliant Generous Contribut…" at bounding box center [762, 317] width 1523 height 812
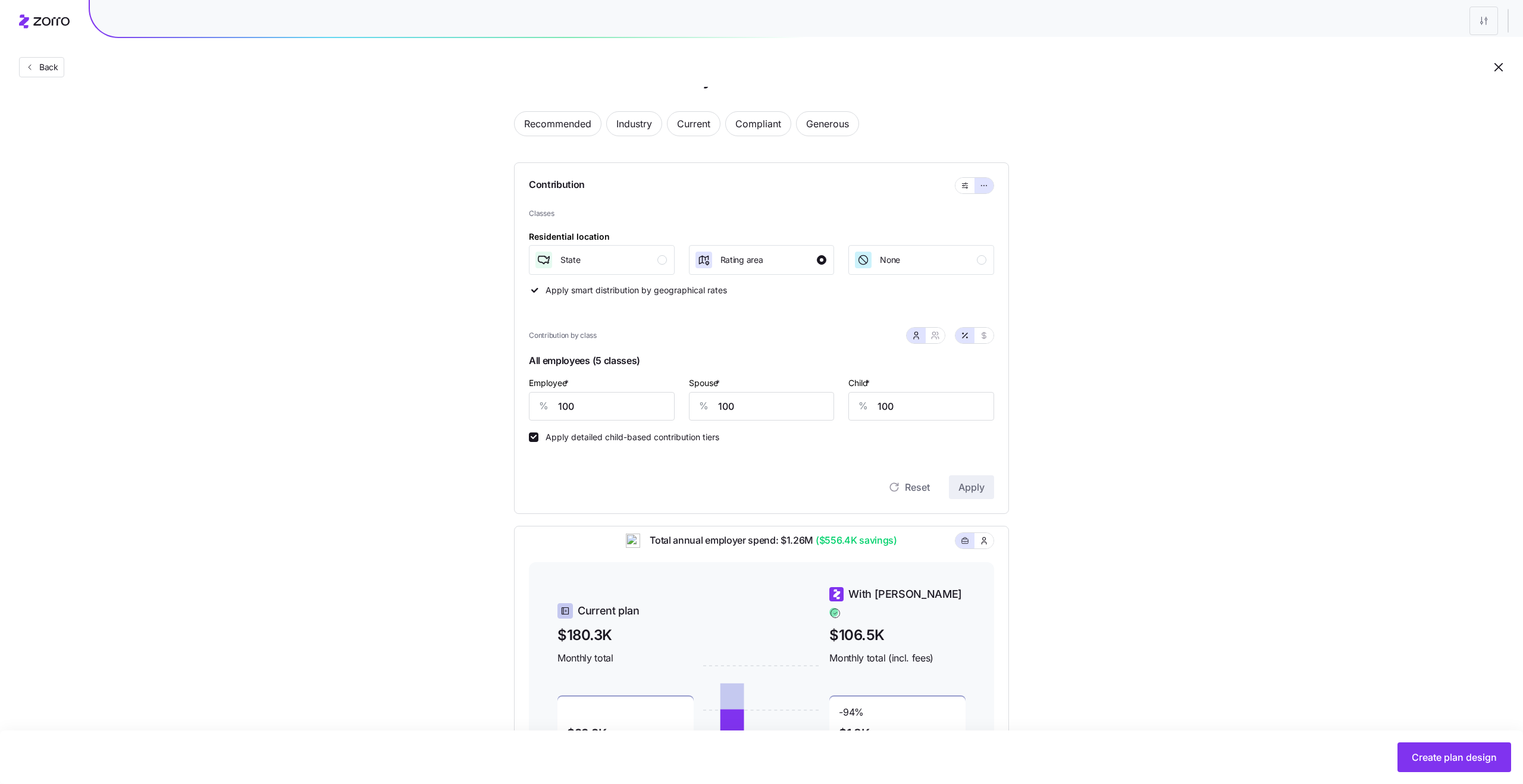
scroll to position [0, 0]
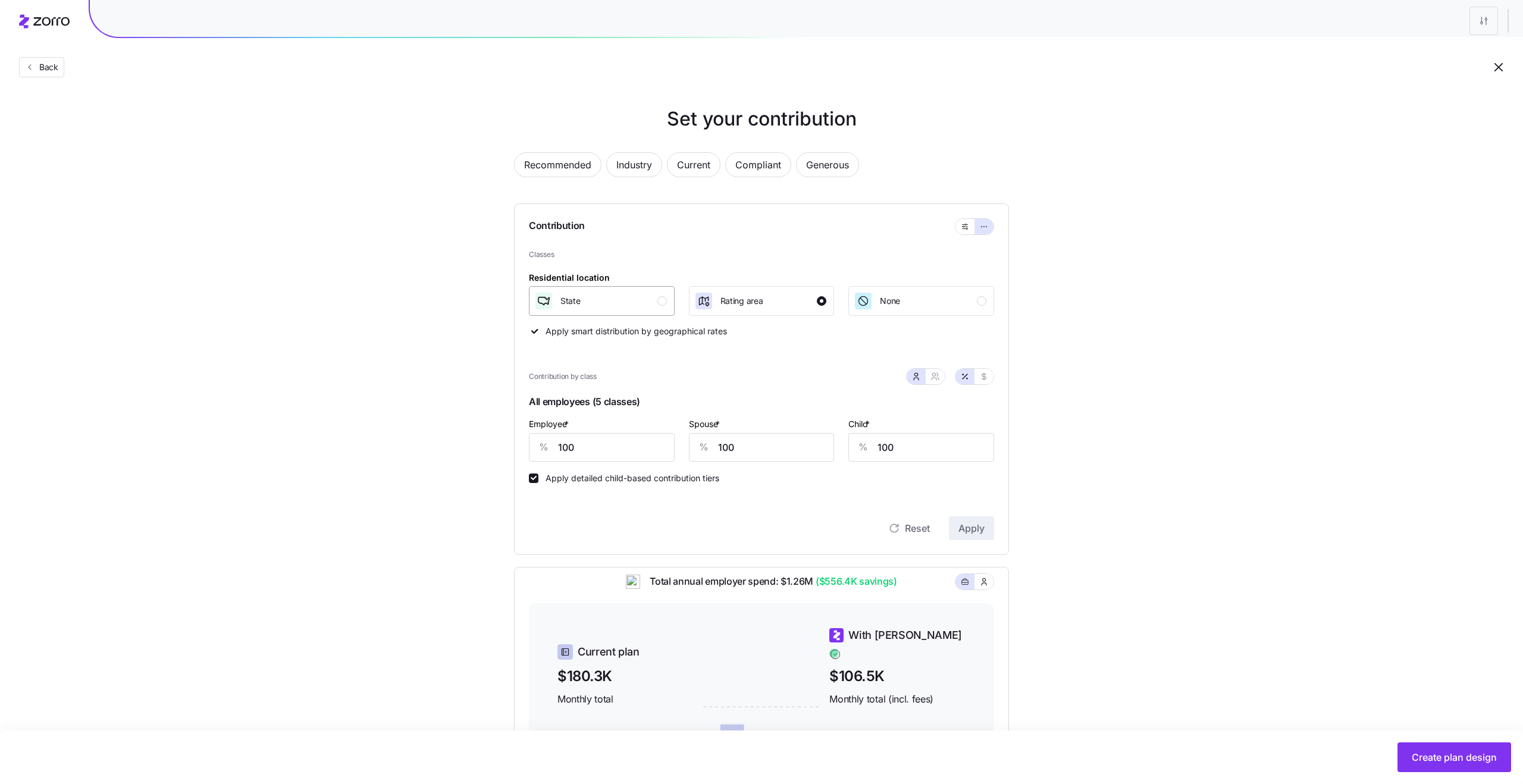
click at [635, 304] on div "State" at bounding box center [601, 301] width 133 height 19
click at [974, 529] on span "Apply" at bounding box center [972, 528] width 26 height 14
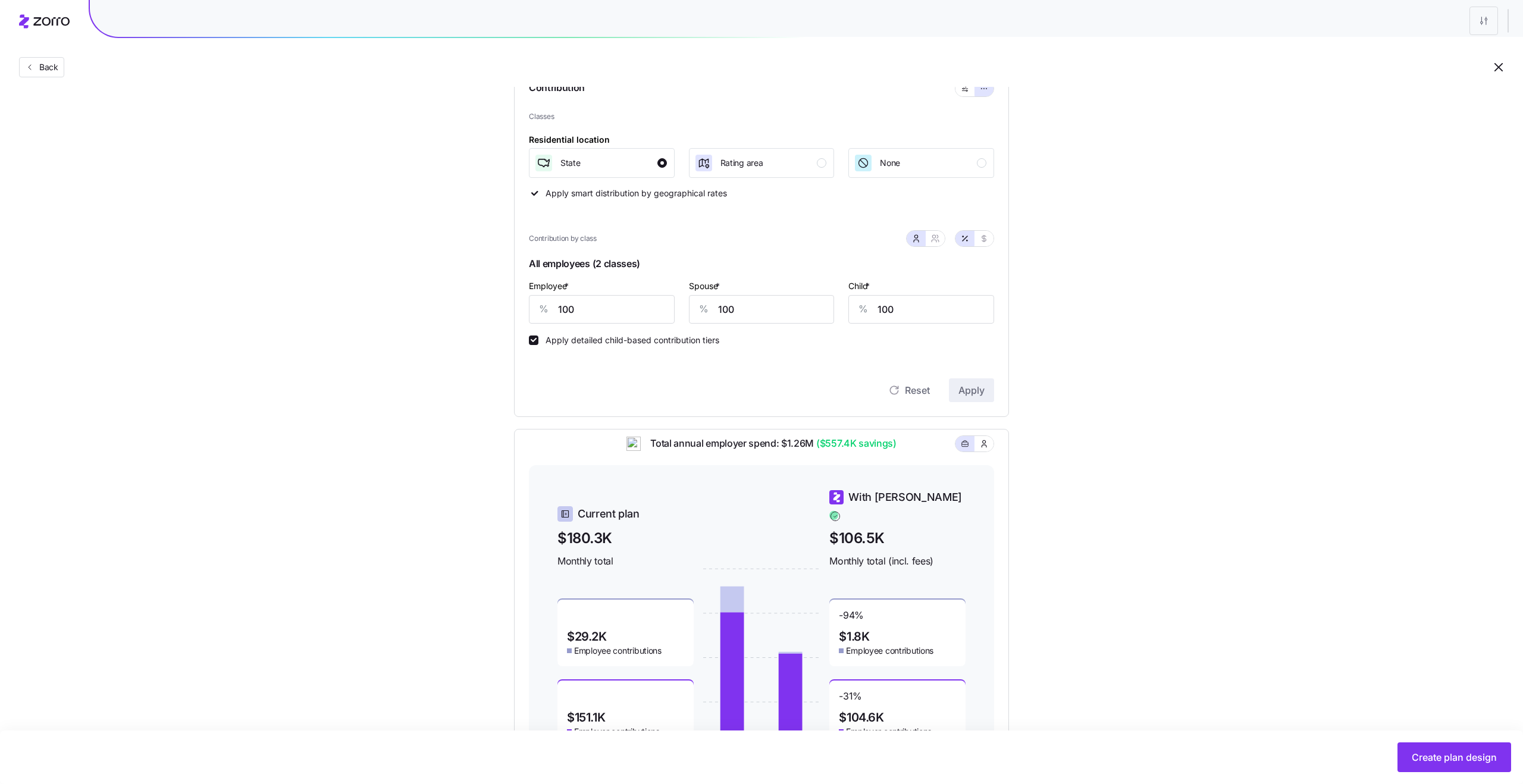
scroll to position [137, 0]
click at [760, 169] on span "Rating area" at bounding box center [742, 164] width 43 height 12
click at [972, 394] on span "Apply" at bounding box center [972, 391] width 26 height 14
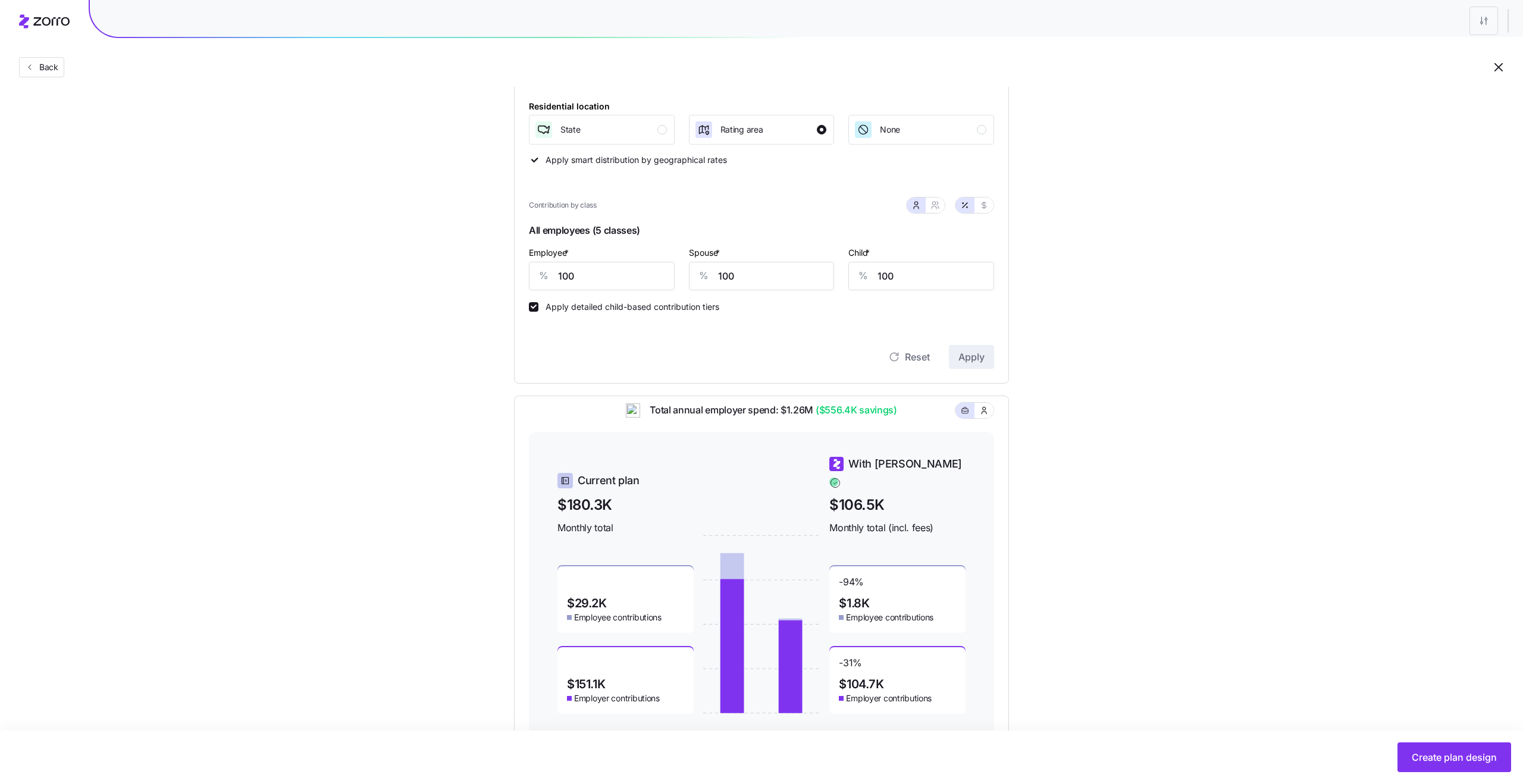
scroll to position [208, 0]
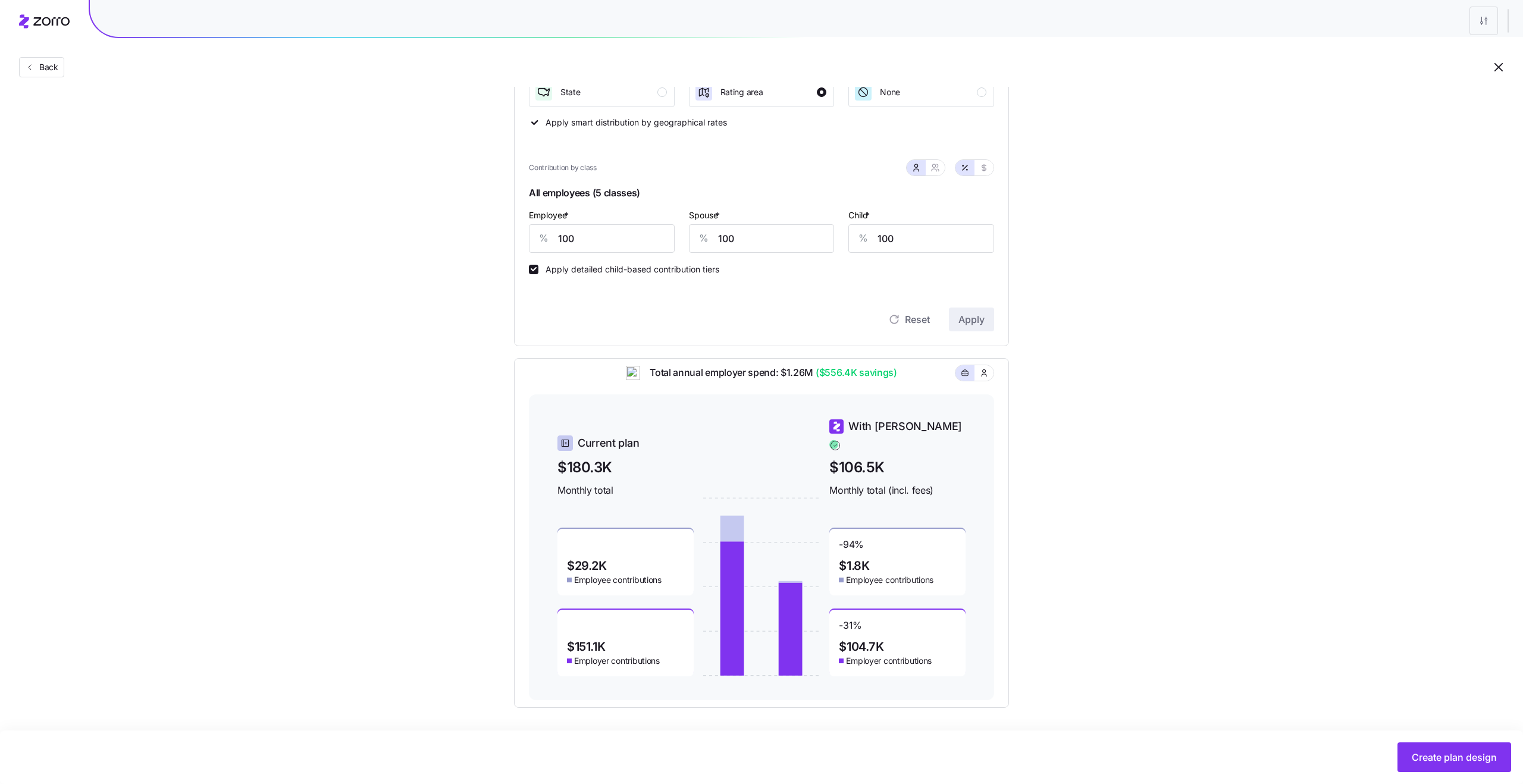
click at [896, 483] on span "Monthly total (incl. fees)" at bounding box center [898, 490] width 136 height 15
click at [869, 483] on span "Monthly total (incl. fees)" at bounding box center [898, 490] width 136 height 15
click at [849, 458] on span "$106.5K" at bounding box center [898, 467] width 136 height 22
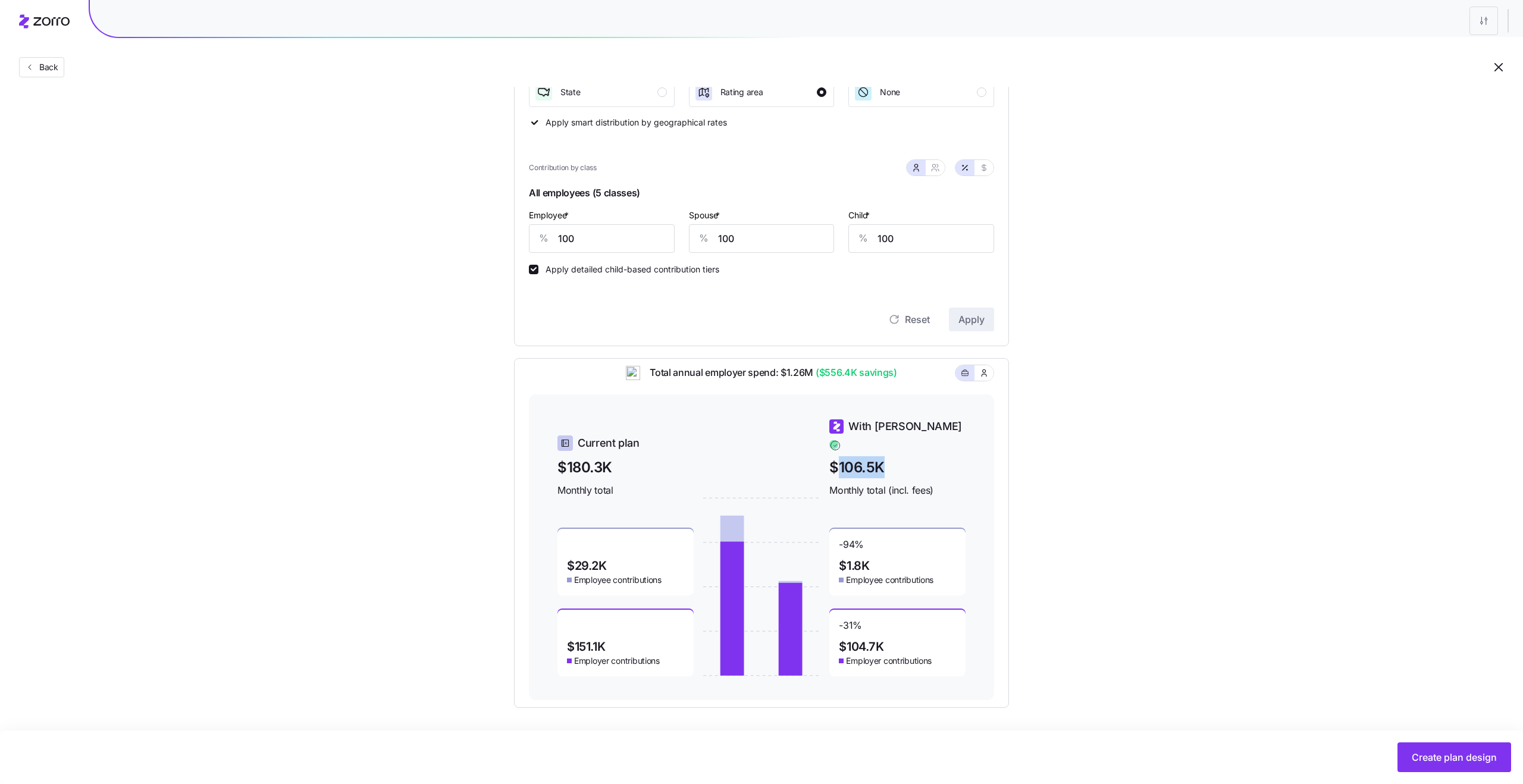
click at [849, 458] on span "$106.5K" at bounding box center [898, 467] width 136 height 22
click at [866, 432] on span "With Zorro" at bounding box center [905, 426] width 113 height 17
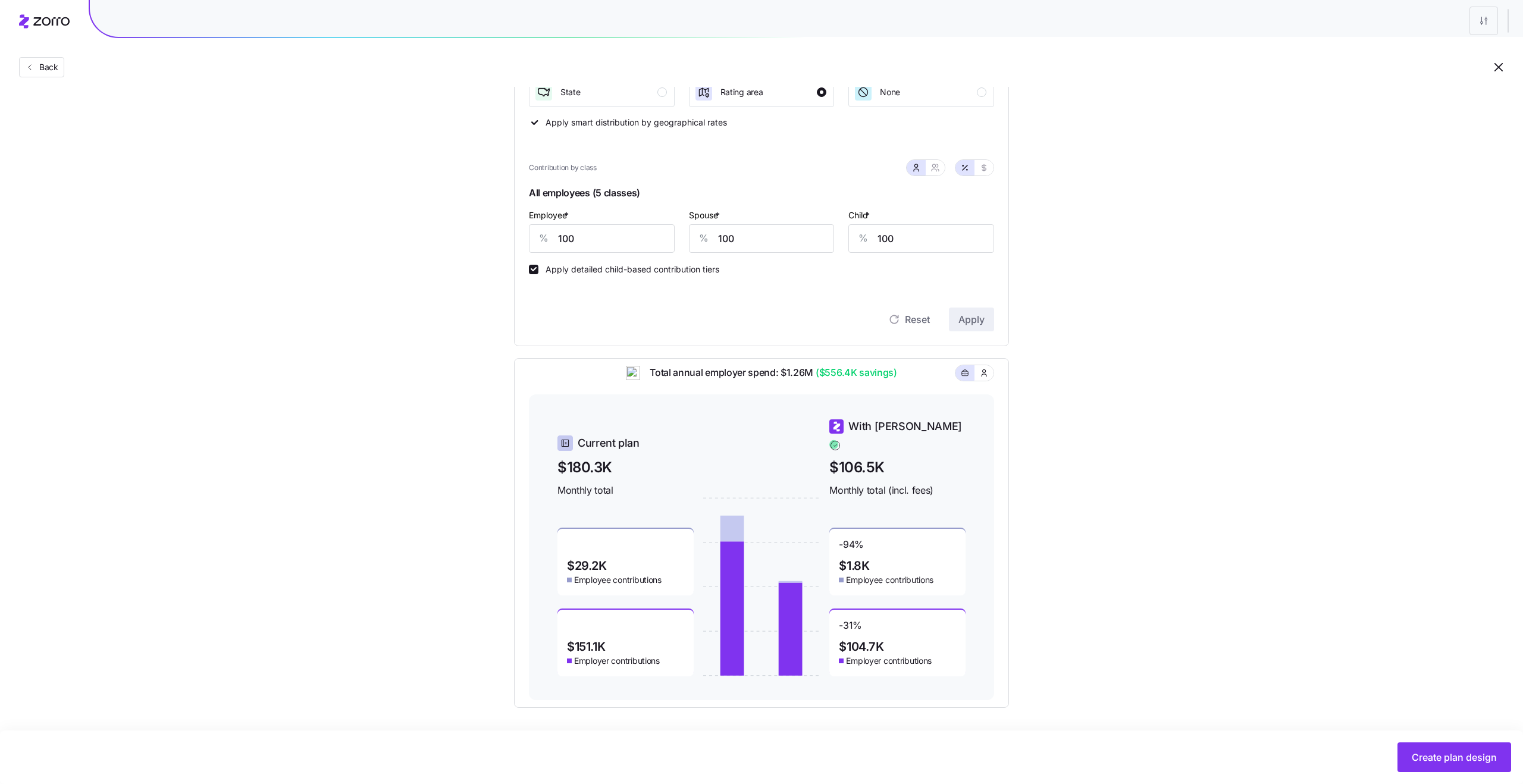
click at [866, 460] on span "$106.5K" at bounding box center [898, 467] width 136 height 22
click at [867, 483] on span "Monthly total (incl. fees)" at bounding box center [898, 490] width 136 height 15
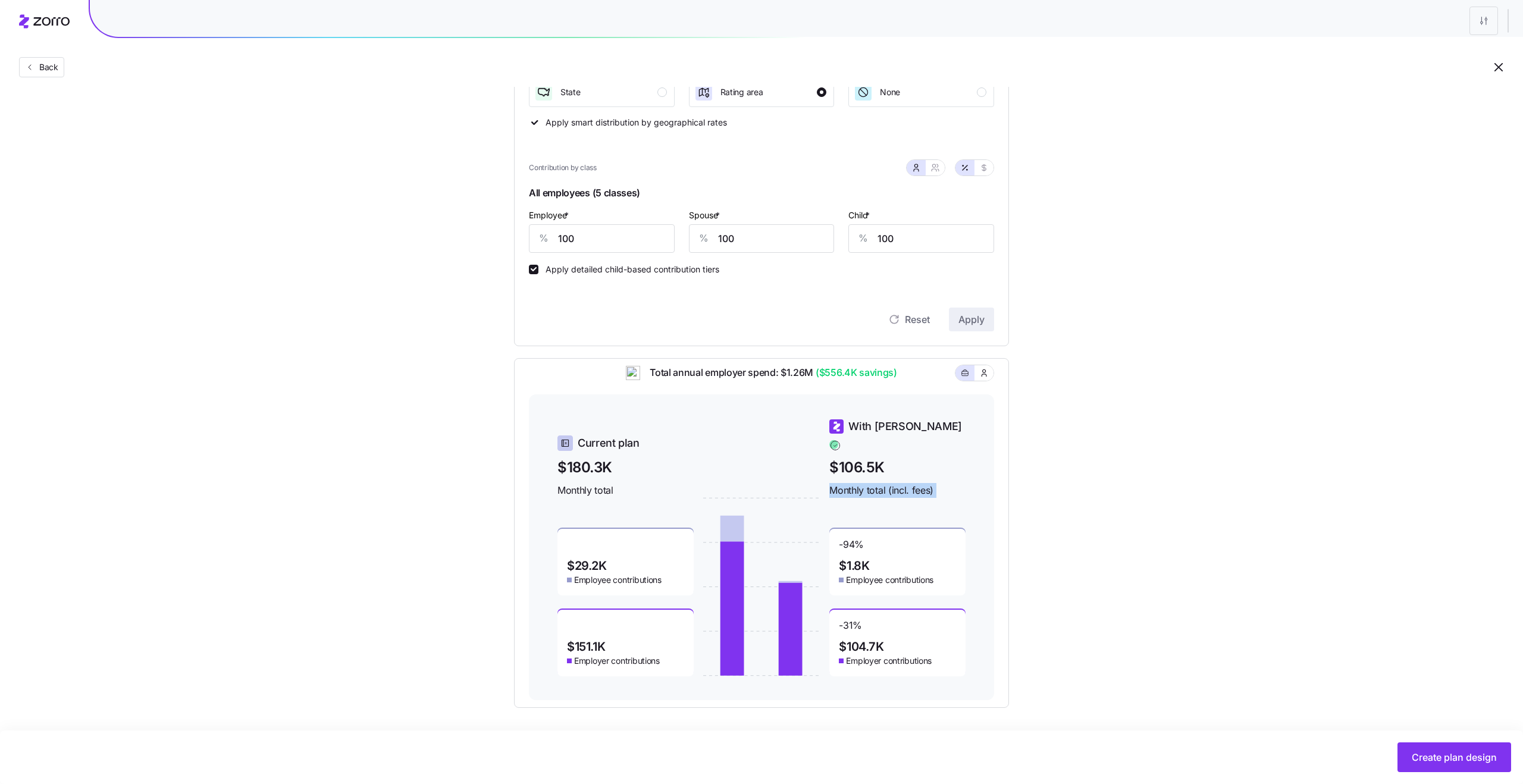
click at [867, 483] on span "Monthly total (incl. fees)" at bounding box center [898, 490] width 136 height 15
click at [874, 483] on span "Monthly total (incl. fees)" at bounding box center [898, 490] width 136 height 15
click at [856, 483] on span "Monthly total (incl. fees)" at bounding box center [898, 490] width 136 height 15
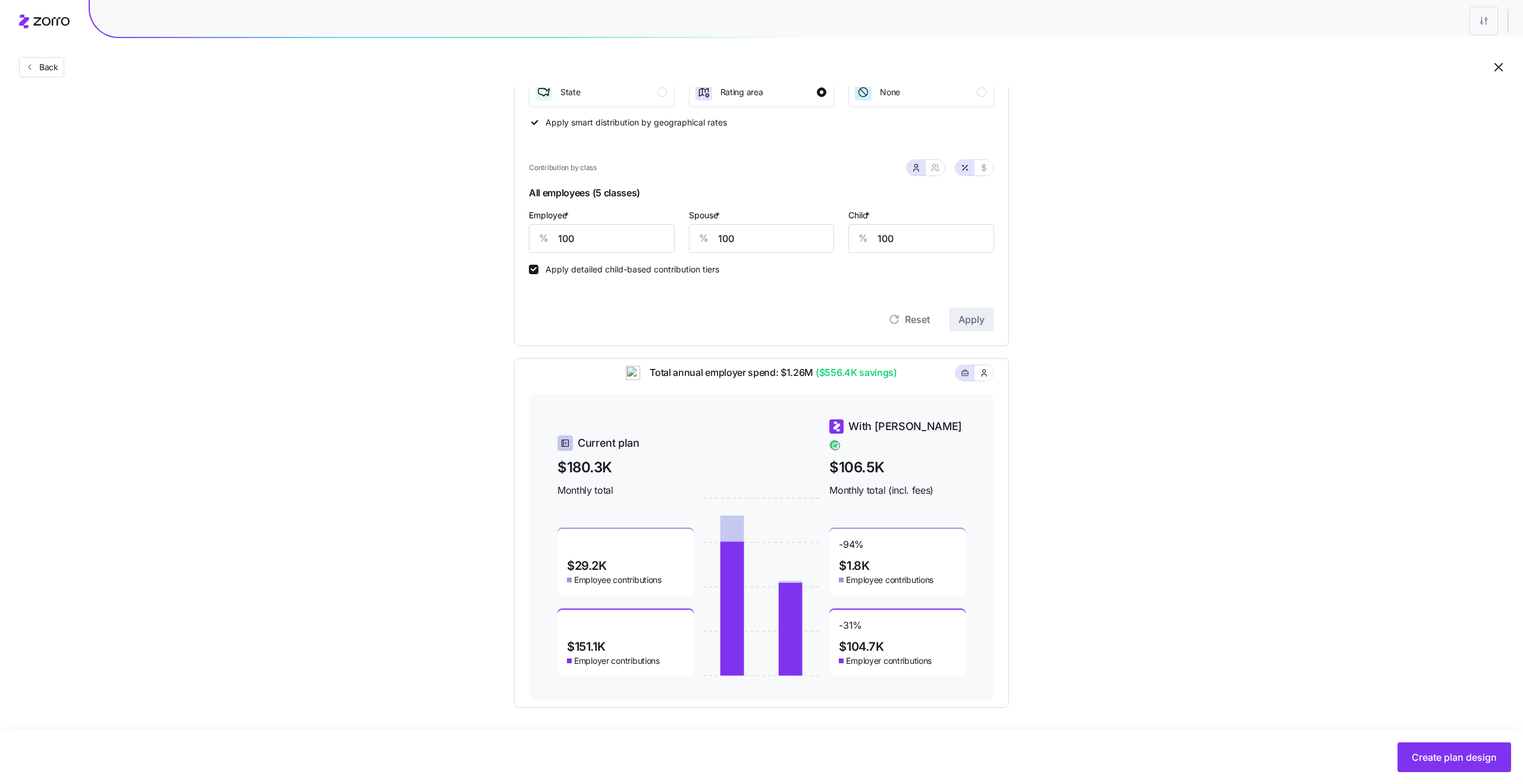
click at [651, 272] on label "Apply detailed child-based contribution tiers" at bounding box center [628, 270] width 181 height 10
click at [538, 272] on input "Apply detailed child-based contribution tiers" at bounding box center [534, 270] width 10 height 10
click at [968, 326] on span "Apply" at bounding box center [972, 320] width 26 height 14
click at [851, 561] on span "$5.5K" at bounding box center [855, 566] width 33 height 12
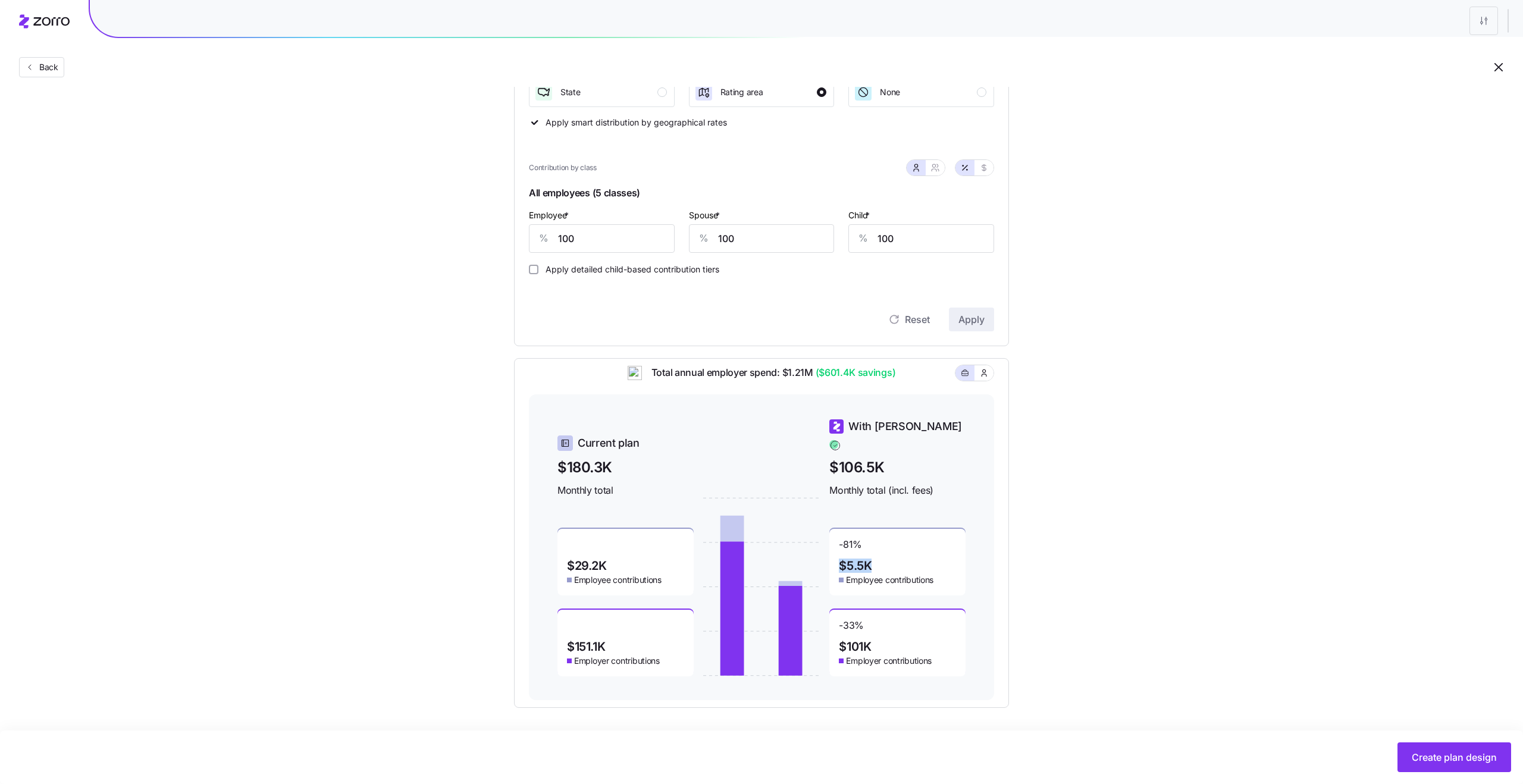
click at [851, 561] on span "$5.5K" at bounding box center [855, 566] width 33 height 12
click at [863, 574] on span "Employee contributions" at bounding box center [890, 580] width 87 height 12
click at [856, 560] on span "$5.5K" at bounding box center [855, 566] width 33 height 12
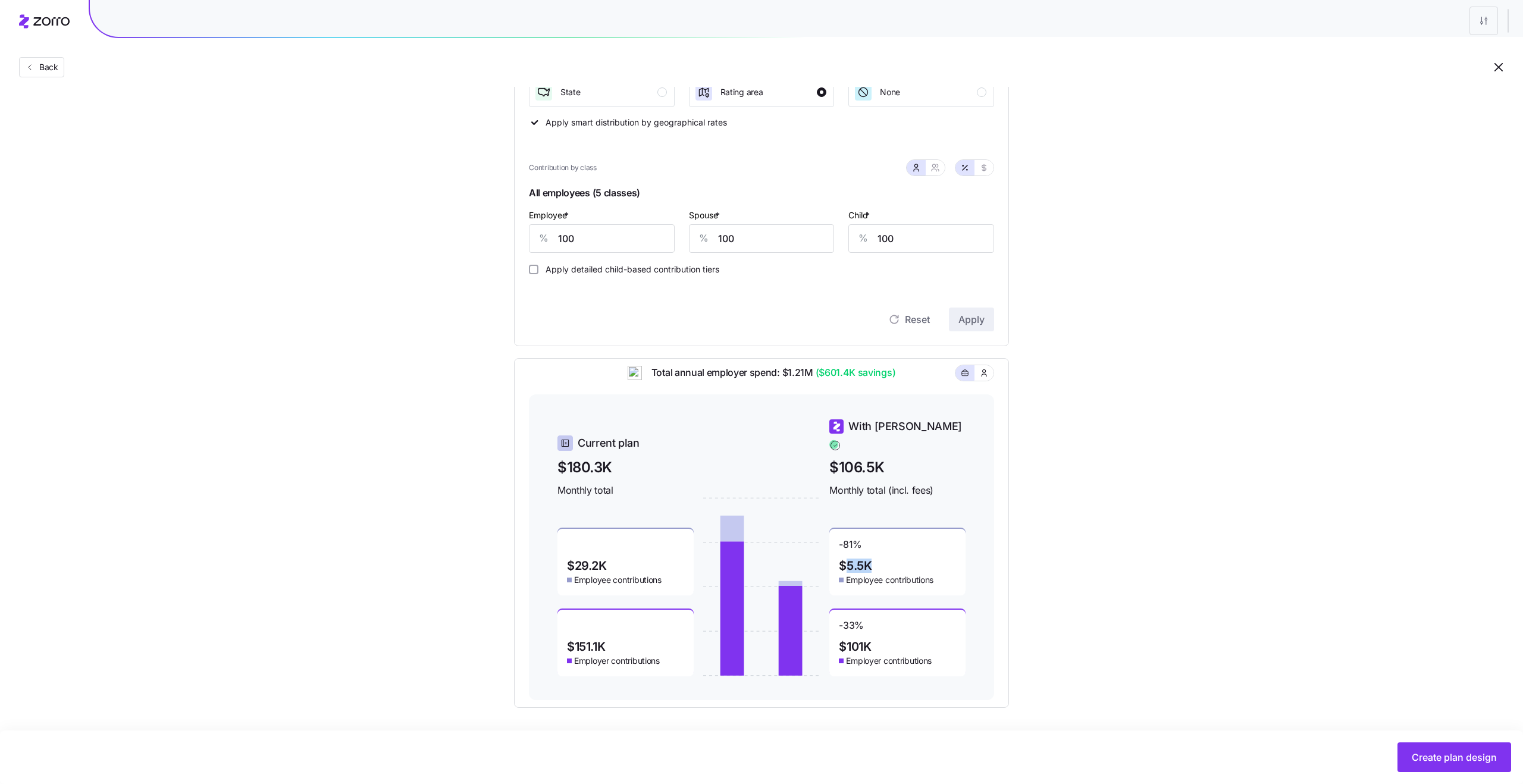
click at [856, 560] on span "$5.5K" at bounding box center [855, 566] width 33 height 12
click at [868, 565] on div "-81 % $5.5K Employee contributions" at bounding box center [898, 562] width 136 height 66
click at [654, 270] on label "Apply detailed child-based contribution tiers" at bounding box center [628, 270] width 181 height 10
click at [538, 270] on input "Apply detailed child-based contribution tiers" at bounding box center [534, 270] width 10 height 10
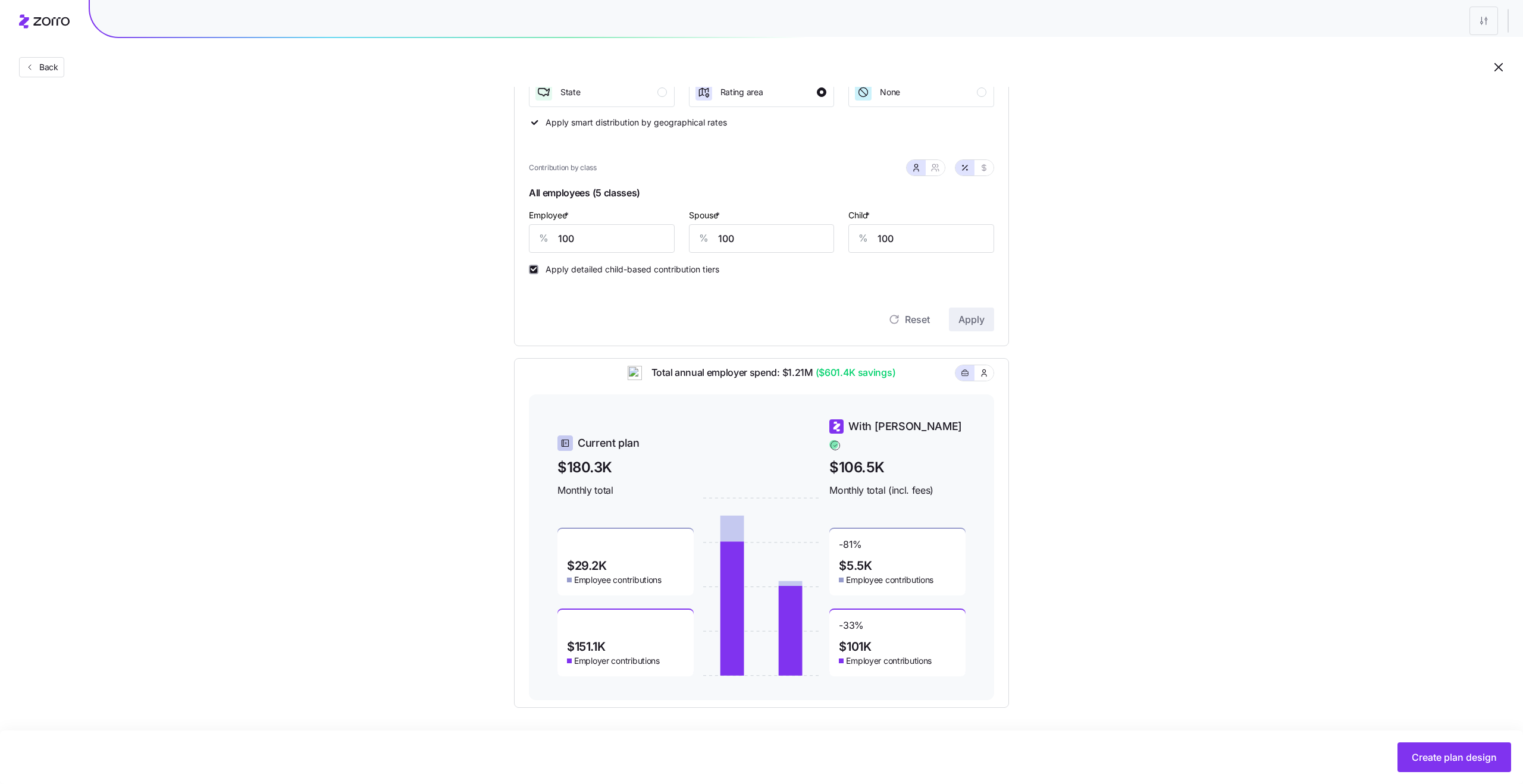
checkbox input "true"
click at [984, 317] on span "Apply" at bounding box center [972, 320] width 26 height 14
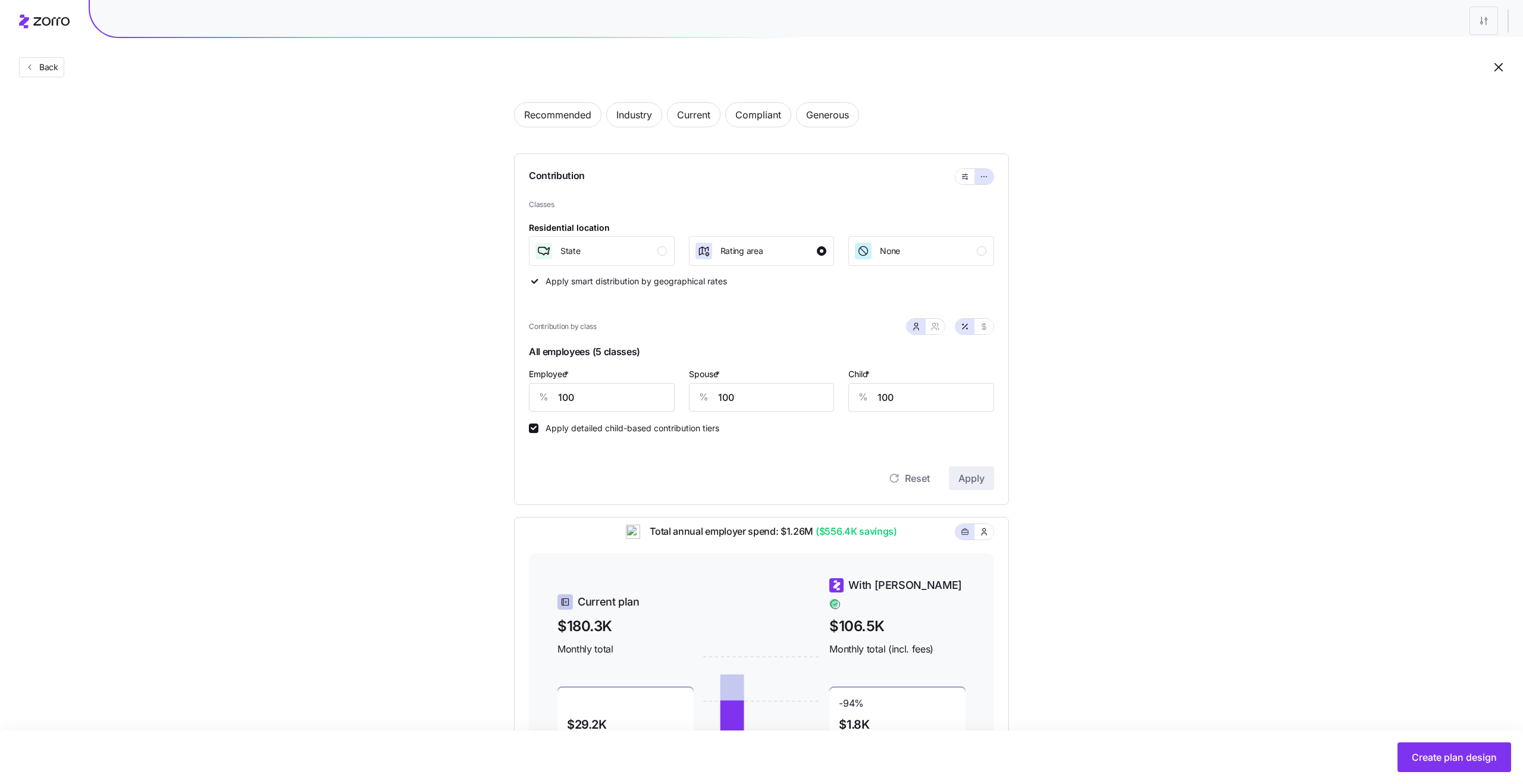
scroll to position [0, 0]
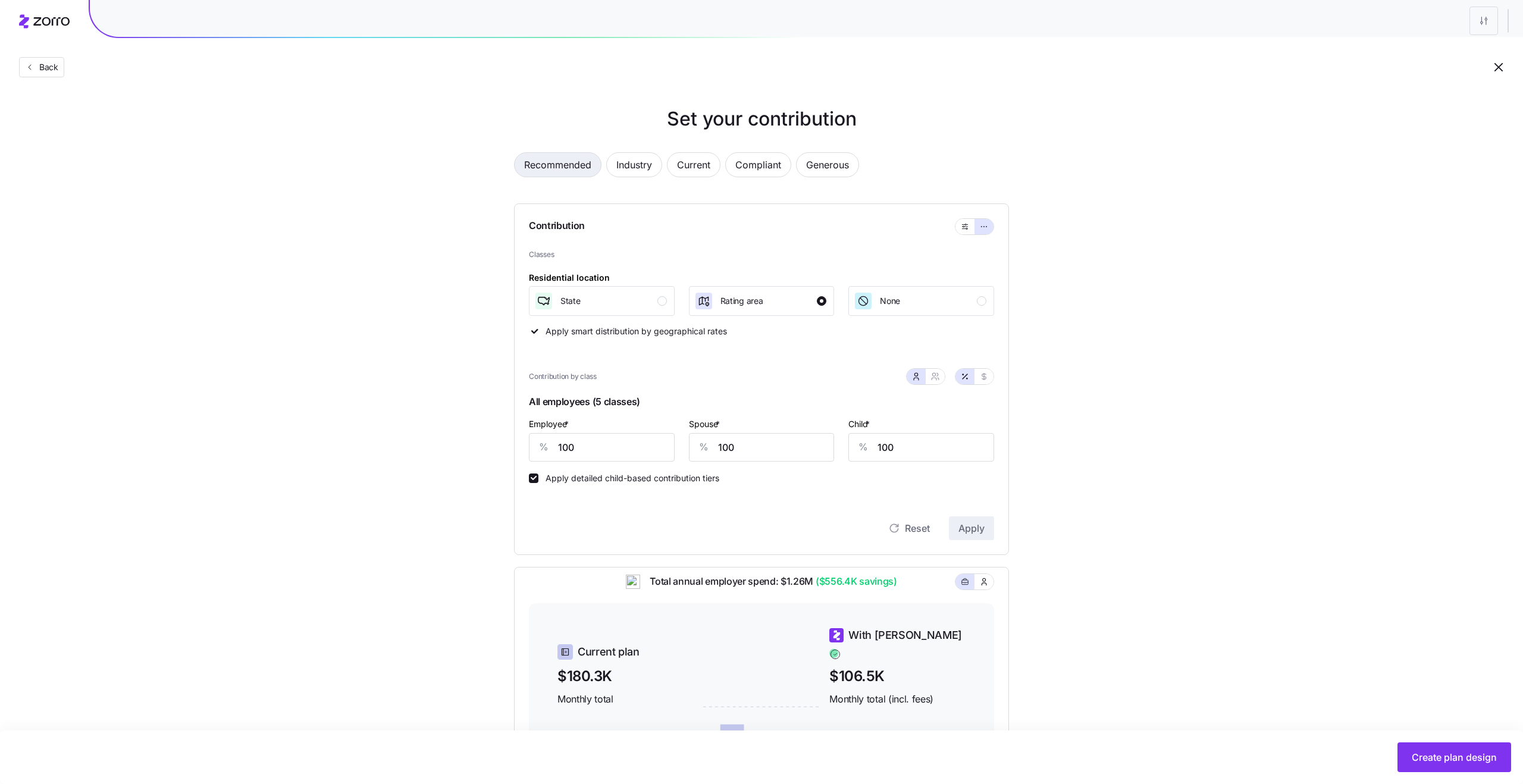
click at [543, 173] on span "Recommended" at bounding box center [558, 165] width 68 height 24
type input "109"
type input "88"
click at [966, 229] on icon "button" at bounding box center [965, 226] width 8 height 14
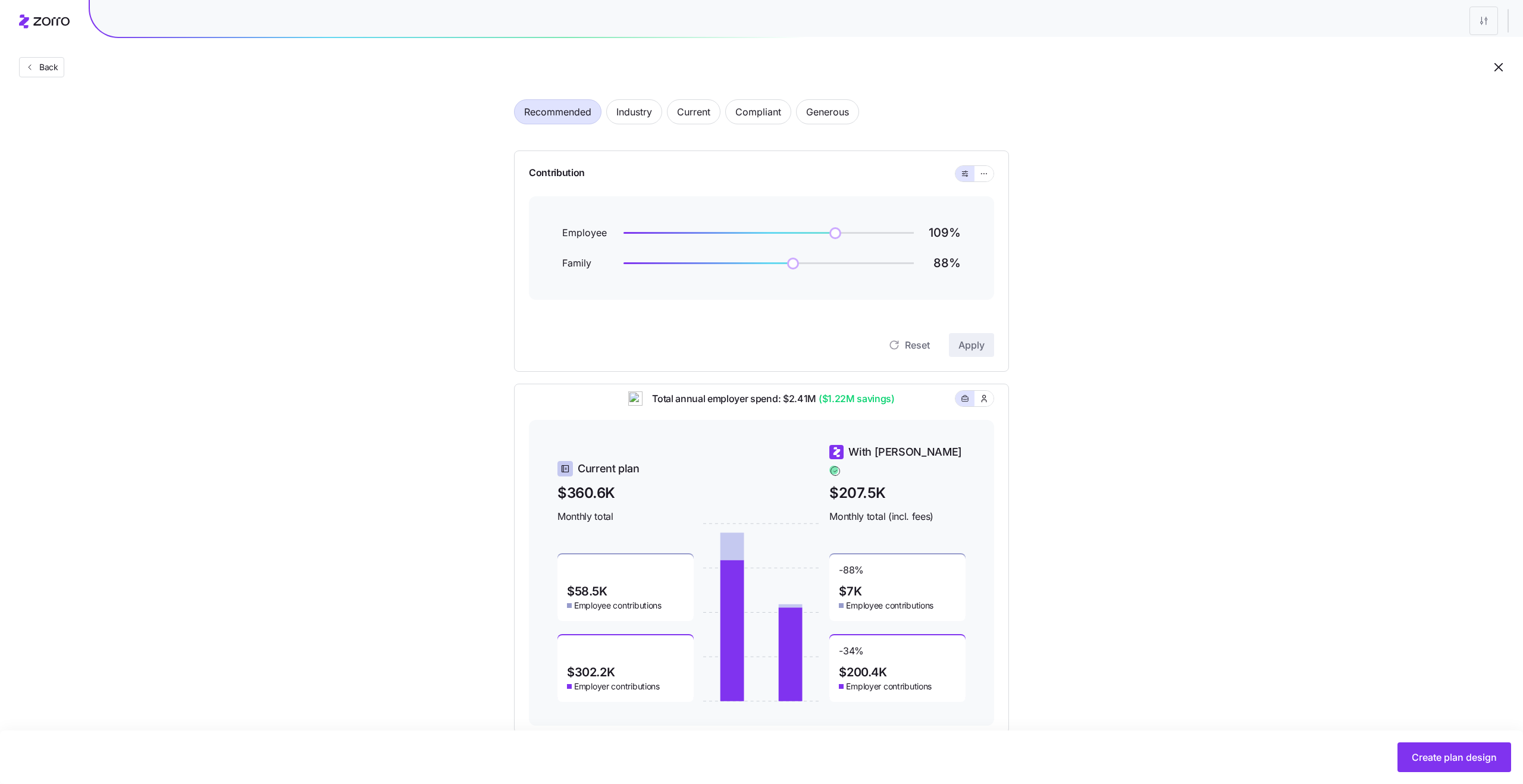
scroll to position [49, 0]
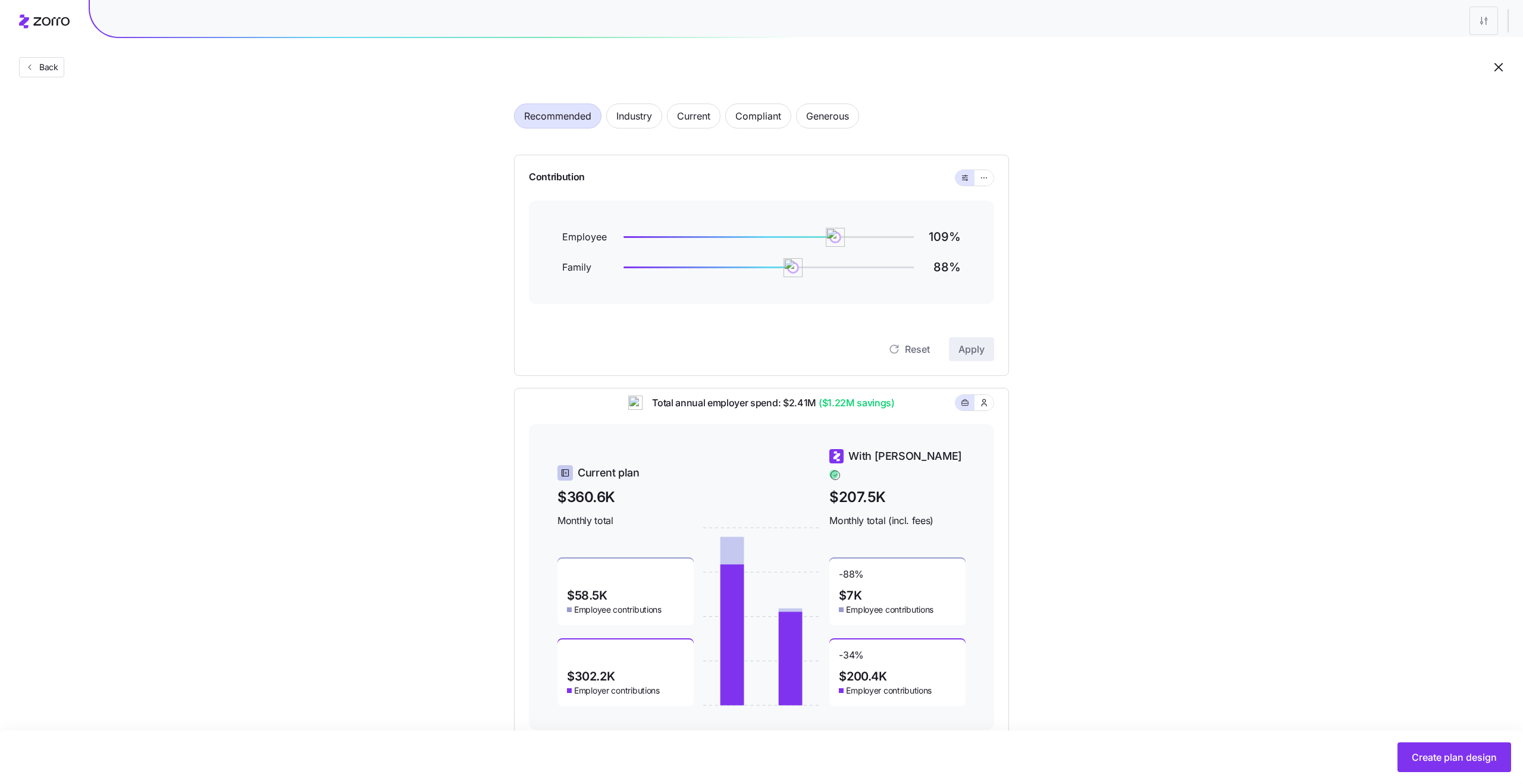
click at [1130, 577] on div "Set your contribution Recommended Industry Current Compliant Generous Contribut…" at bounding box center [762, 396] width 1523 height 682
click at [47, 71] on span "Back" at bounding box center [47, 67] width 24 height 12
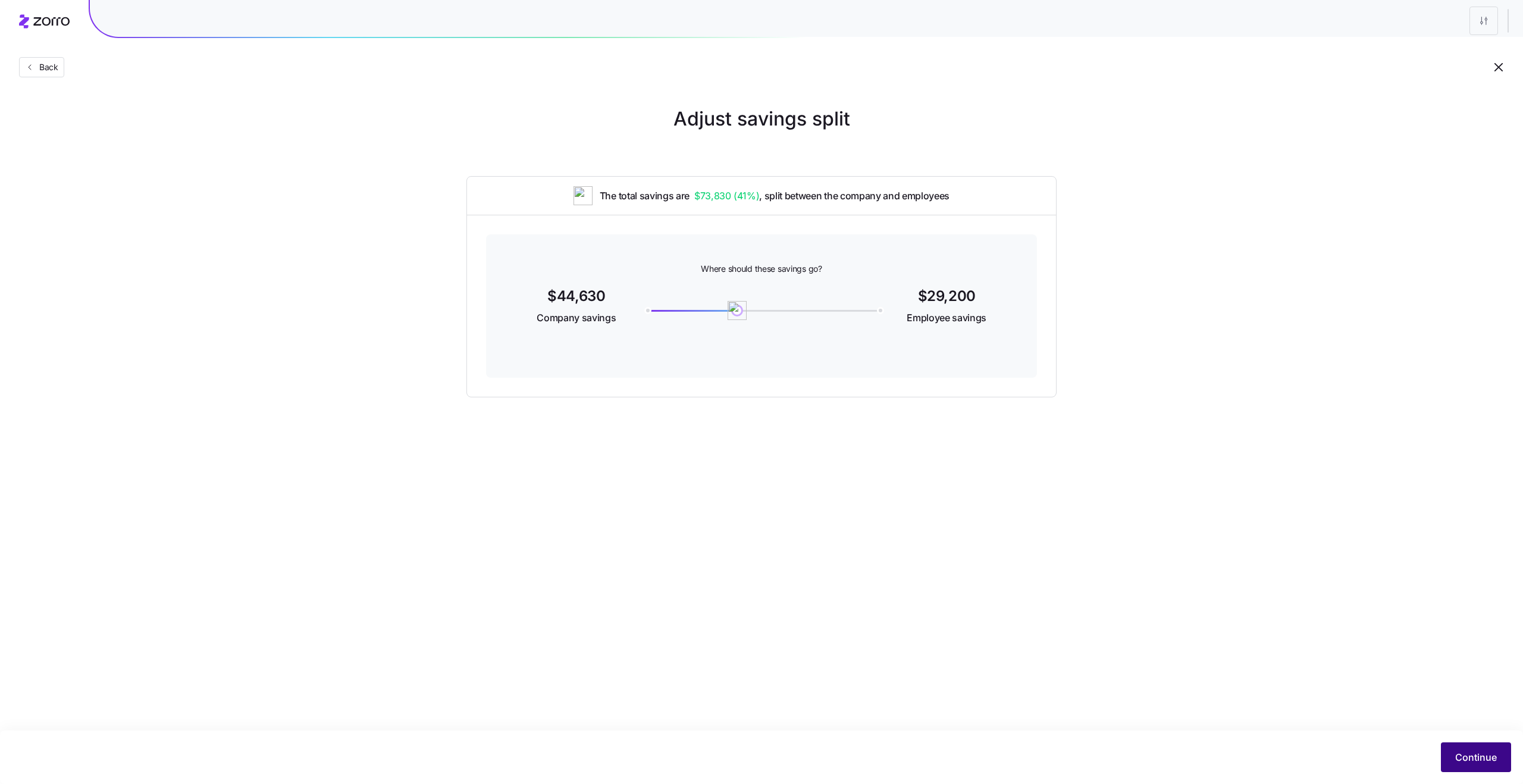
click at [1468, 758] on span "Continue" at bounding box center [1476, 757] width 42 height 14
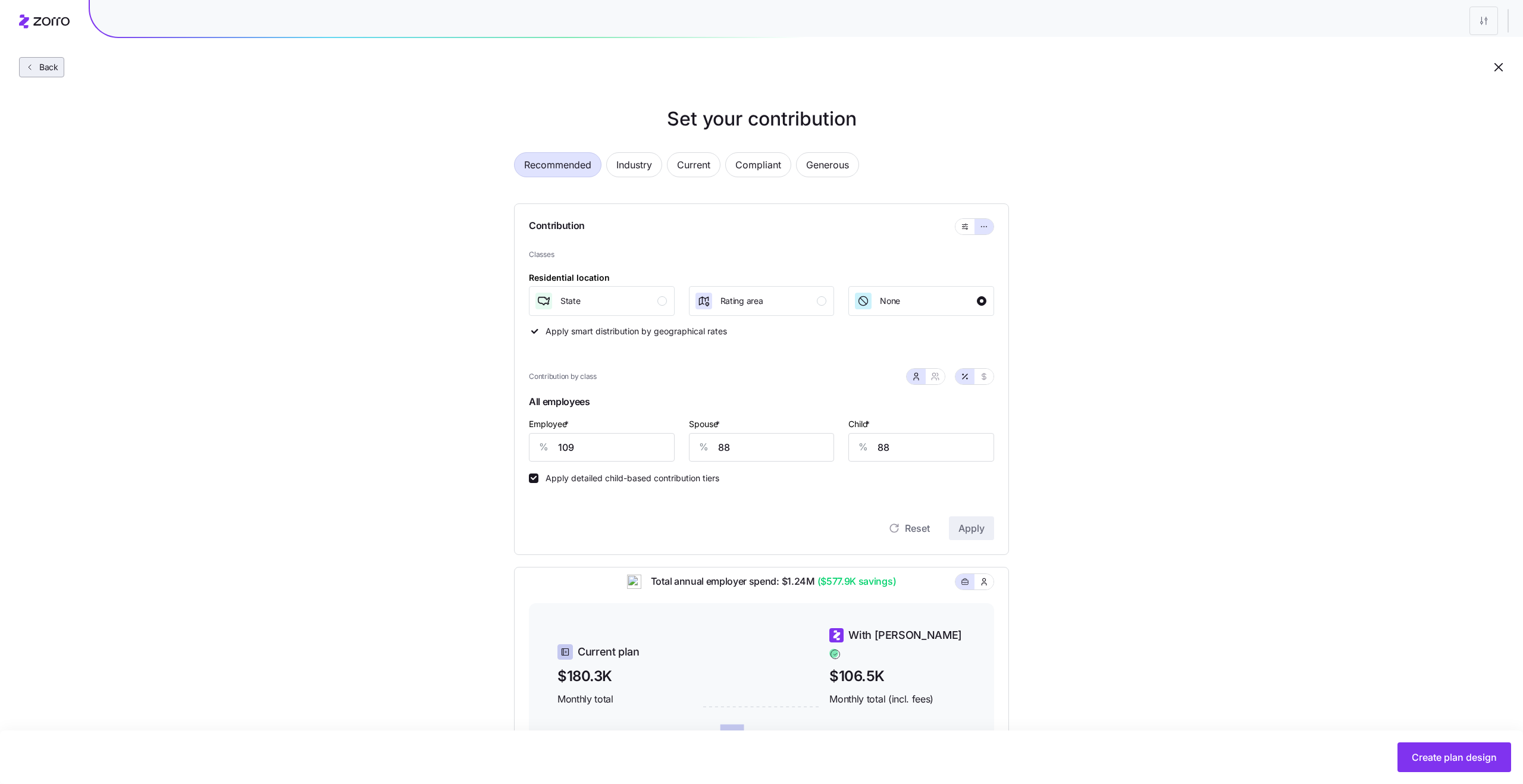
click at [57, 75] on button "Back" at bounding box center [42, 67] width 46 height 20
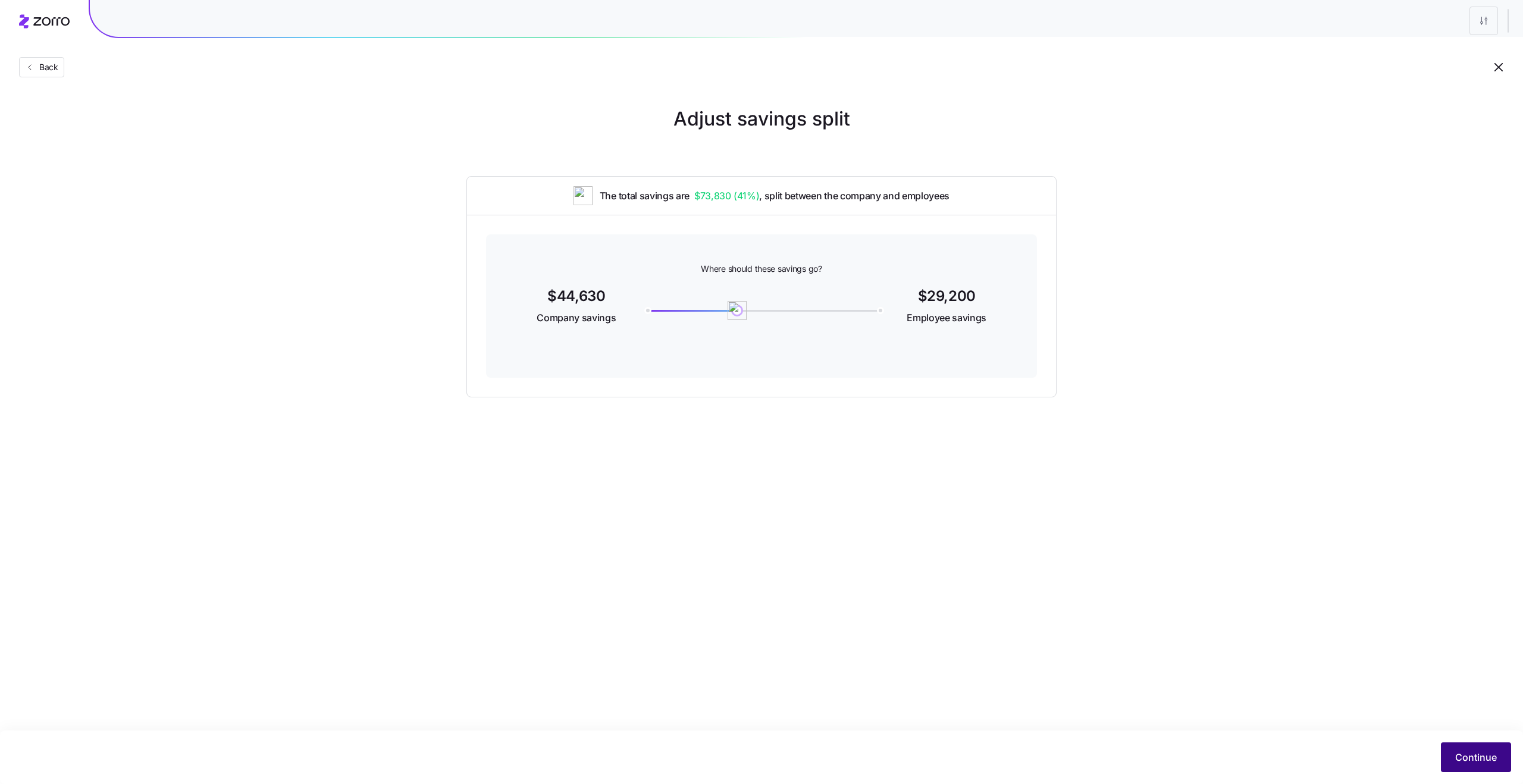
click at [1461, 763] on span "Continue" at bounding box center [1476, 757] width 42 height 14
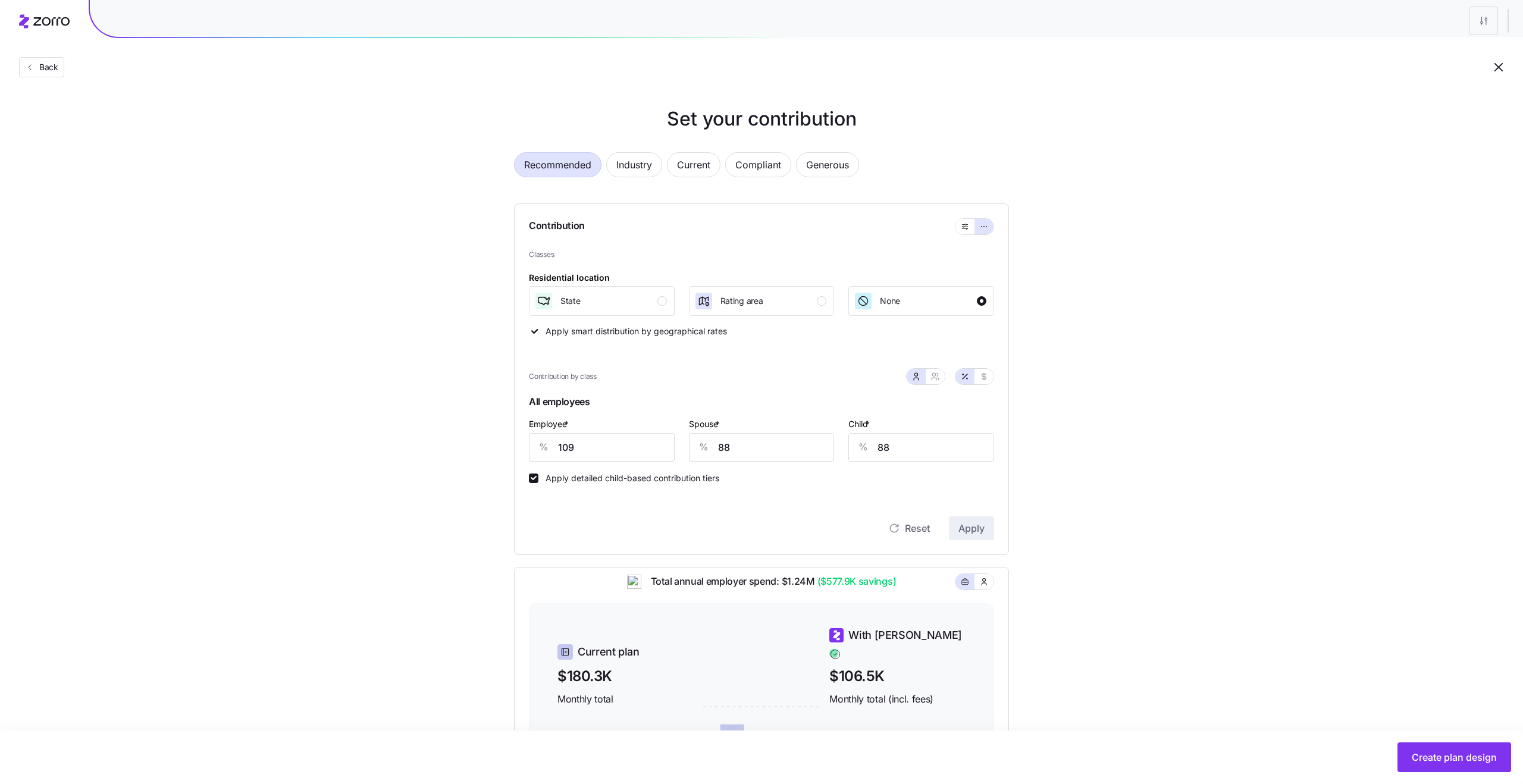
click at [557, 167] on span "Recommended" at bounding box center [558, 165] width 68 height 24
click at [958, 228] on button "button" at bounding box center [965, 227] width 19 height 16
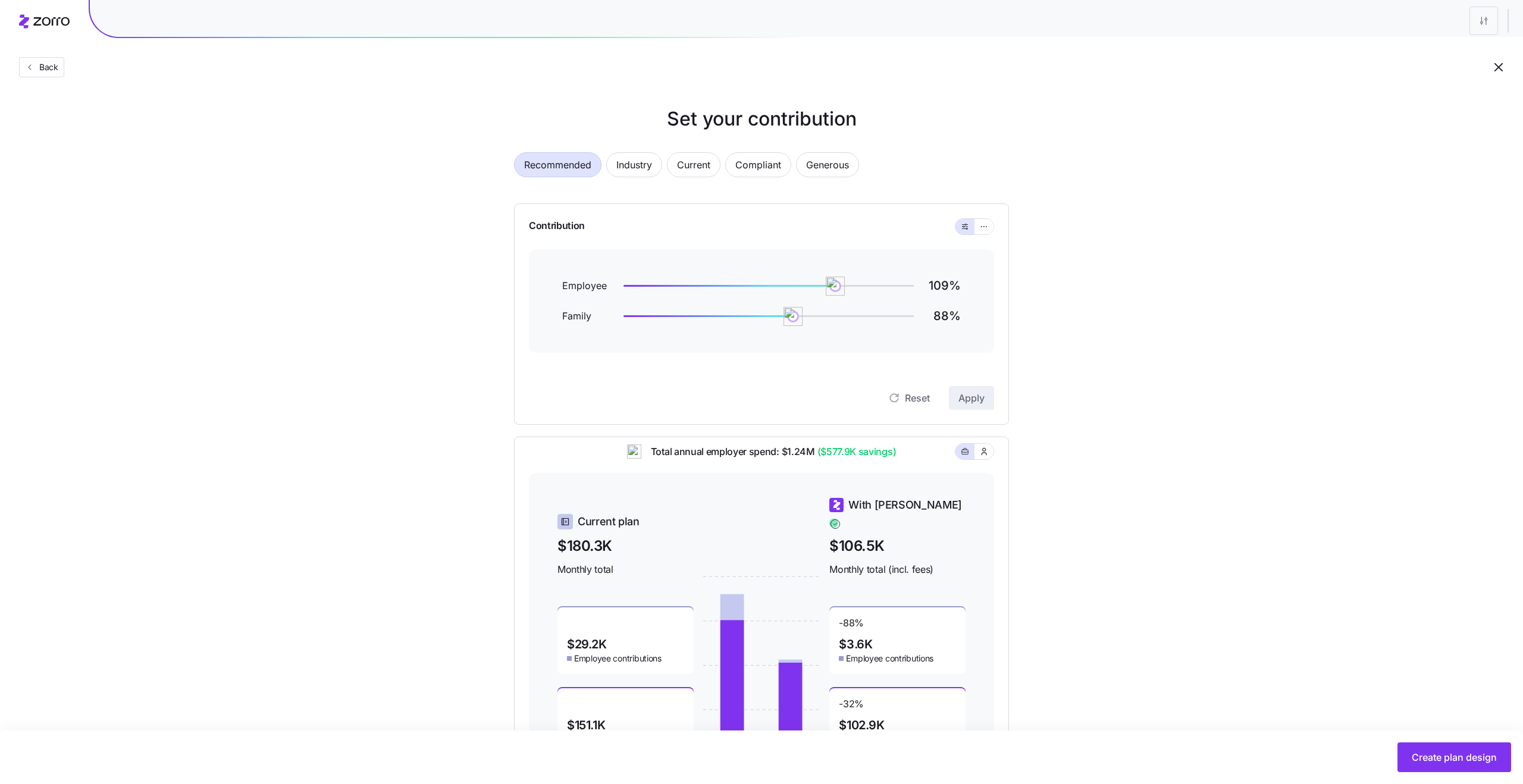
click at [556, 170] on span "Recommended" at bounding box center [558, 165] width 68 height 24
click at [831, 289] on img at bounding box center [831, 286] width 20 height 20
click at [791, 318] on img at bounding box center [790, 317] width 20 height 20
click at [968, 405] on button "Apply" at bounding box center [972, 398] width 46 height 24
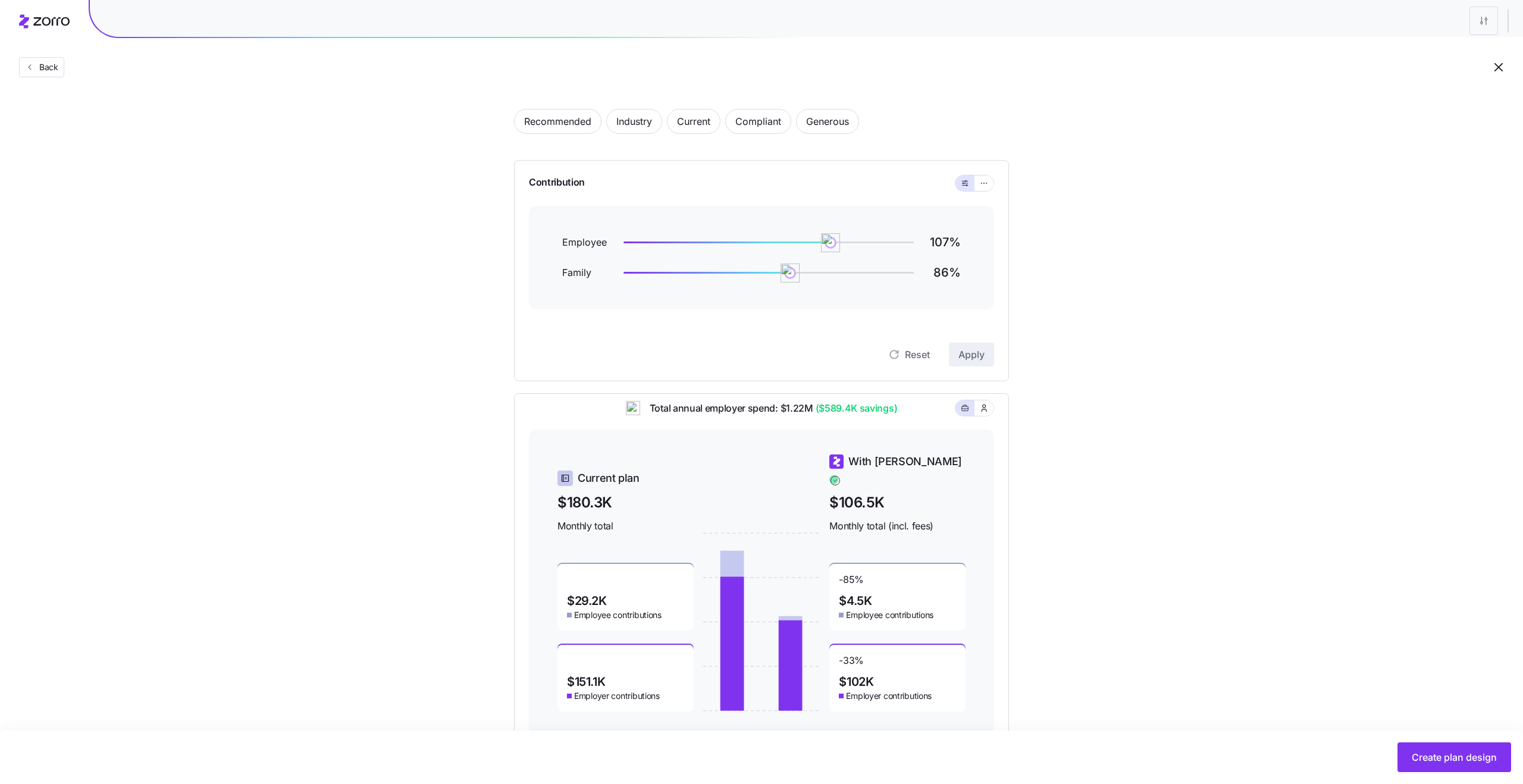
scroll to position [69, 0]
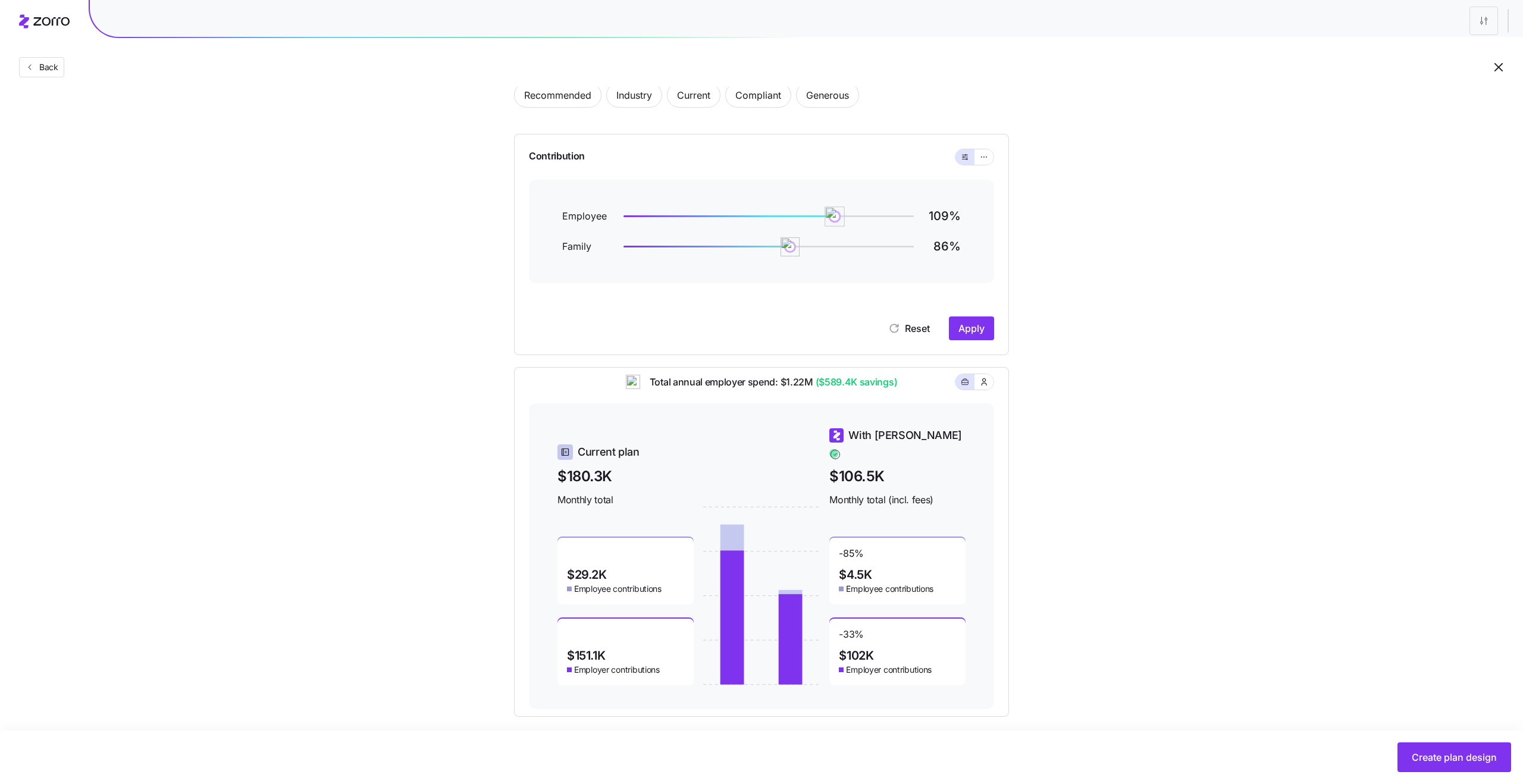
click at [834, 215] on img at bounding box center [835, 216] width 20 height 20
click at [583, 96] on span "Recommended" at bounding box center [558, 95] width 68 height 24
click at [831, 216] on img at bounding box center [831, 216] width 20 height 20
click at [788, 246] on img at bounding box center [788, 247] width 20 height 20
click at [972, 331] on span "Apply" at bounding box center [972, 328] width 26 height 14
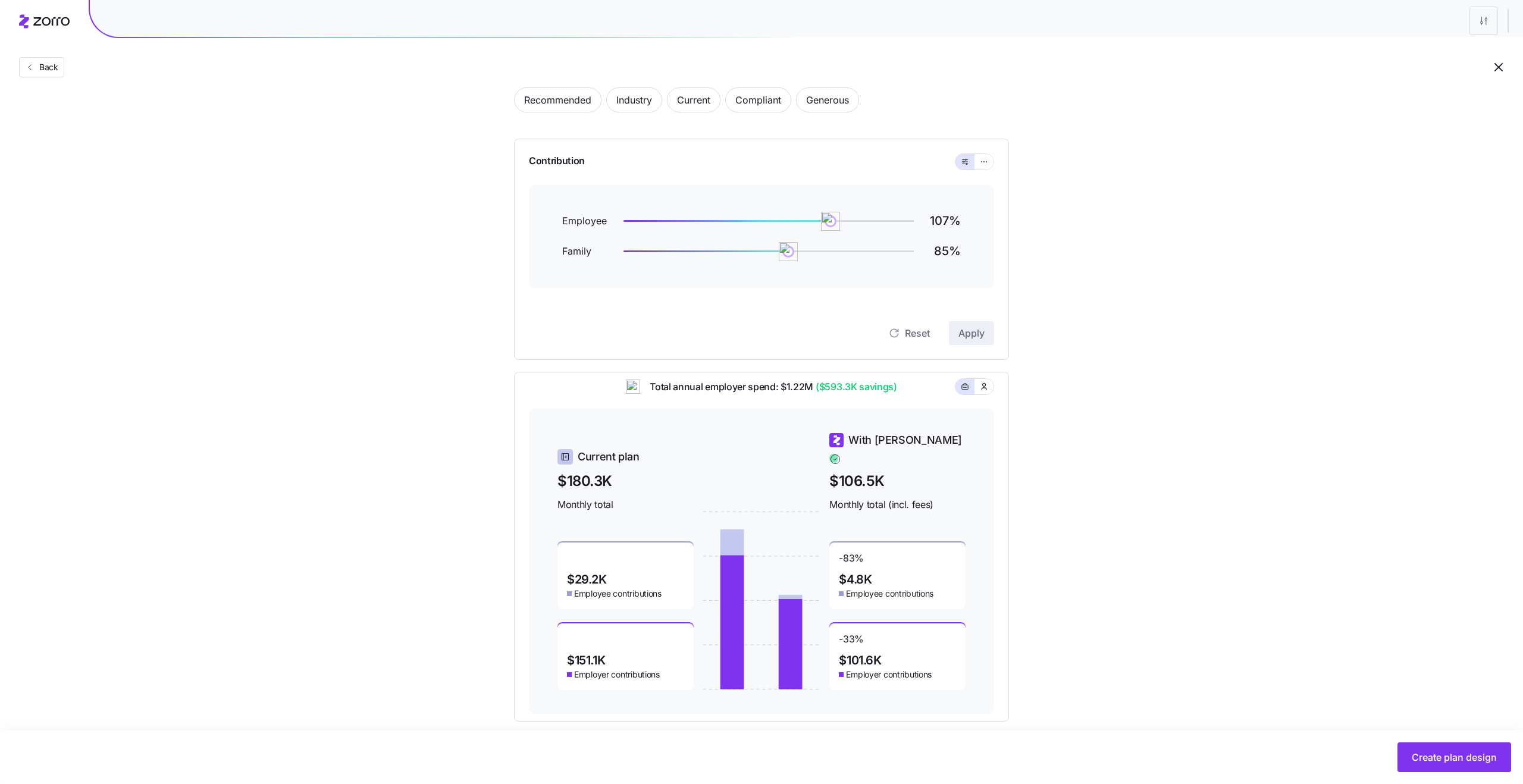
scroll to position [78, 0]
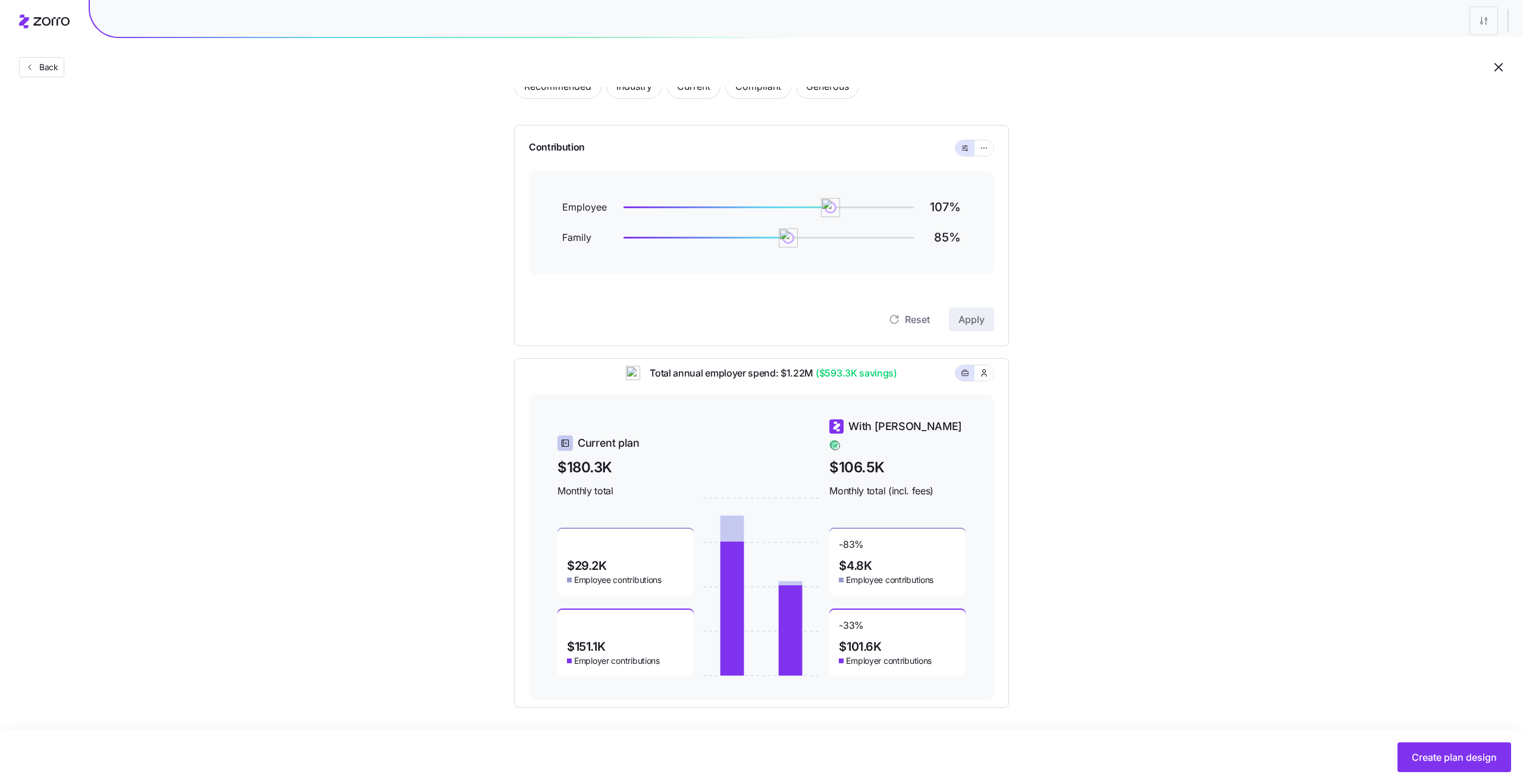
click at [860, 464] on span "$106.5K" at bounding box center [898, 467] width 136 height 22
click at [583, 457] on span "$180.3K" at bounding box center [625, 467] width 136 height 22
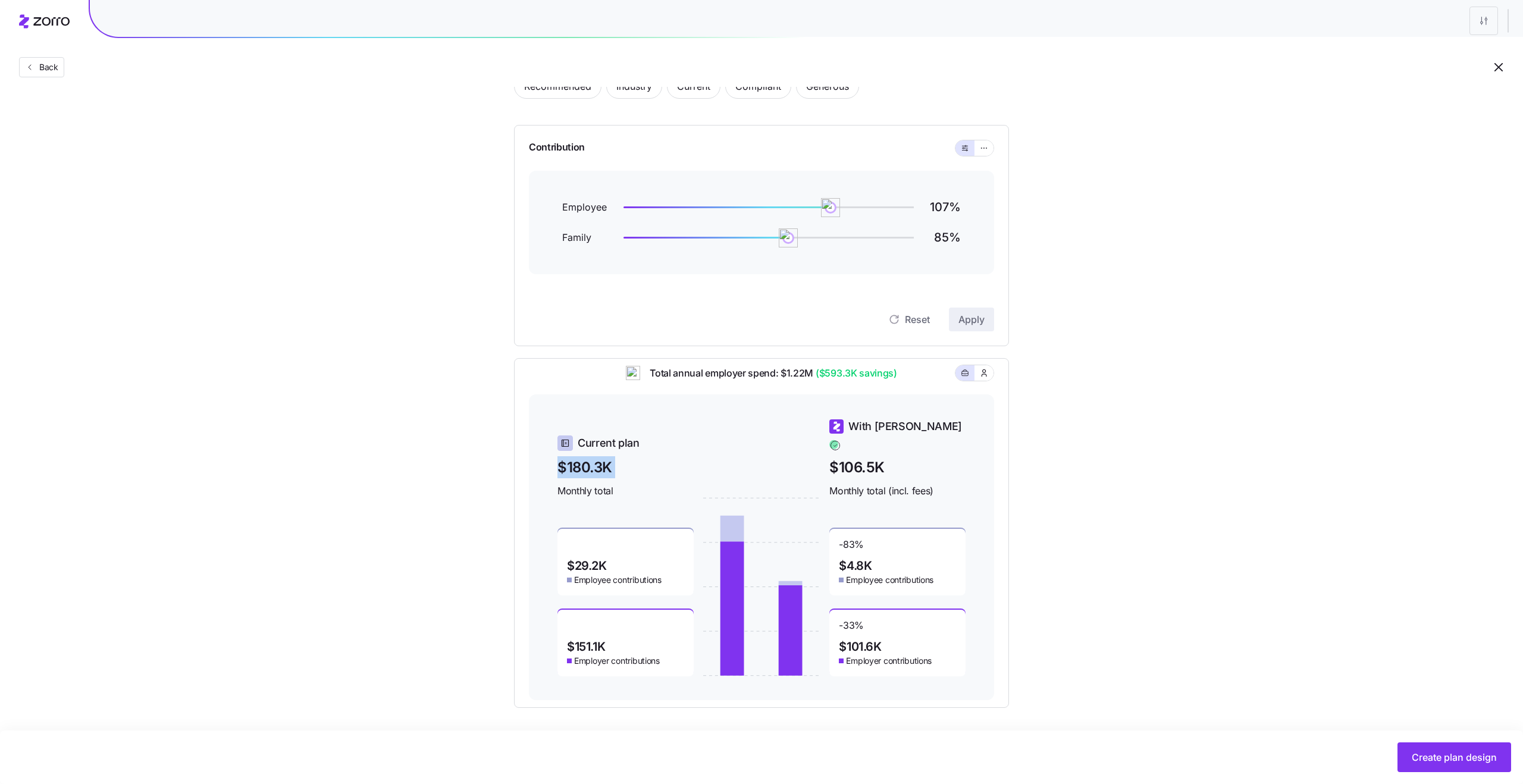
click at [583, 457] on span "$180.3K" at bounding box center [625, 467] width 136 height 22
click at [582, 483] on span "Monthly total" at bounding box center [625, 490] width 136 height 15
click at [848, 483] on span "Monthly total (incl. fees)" at bounding box center [898, 490] width 136 height 15
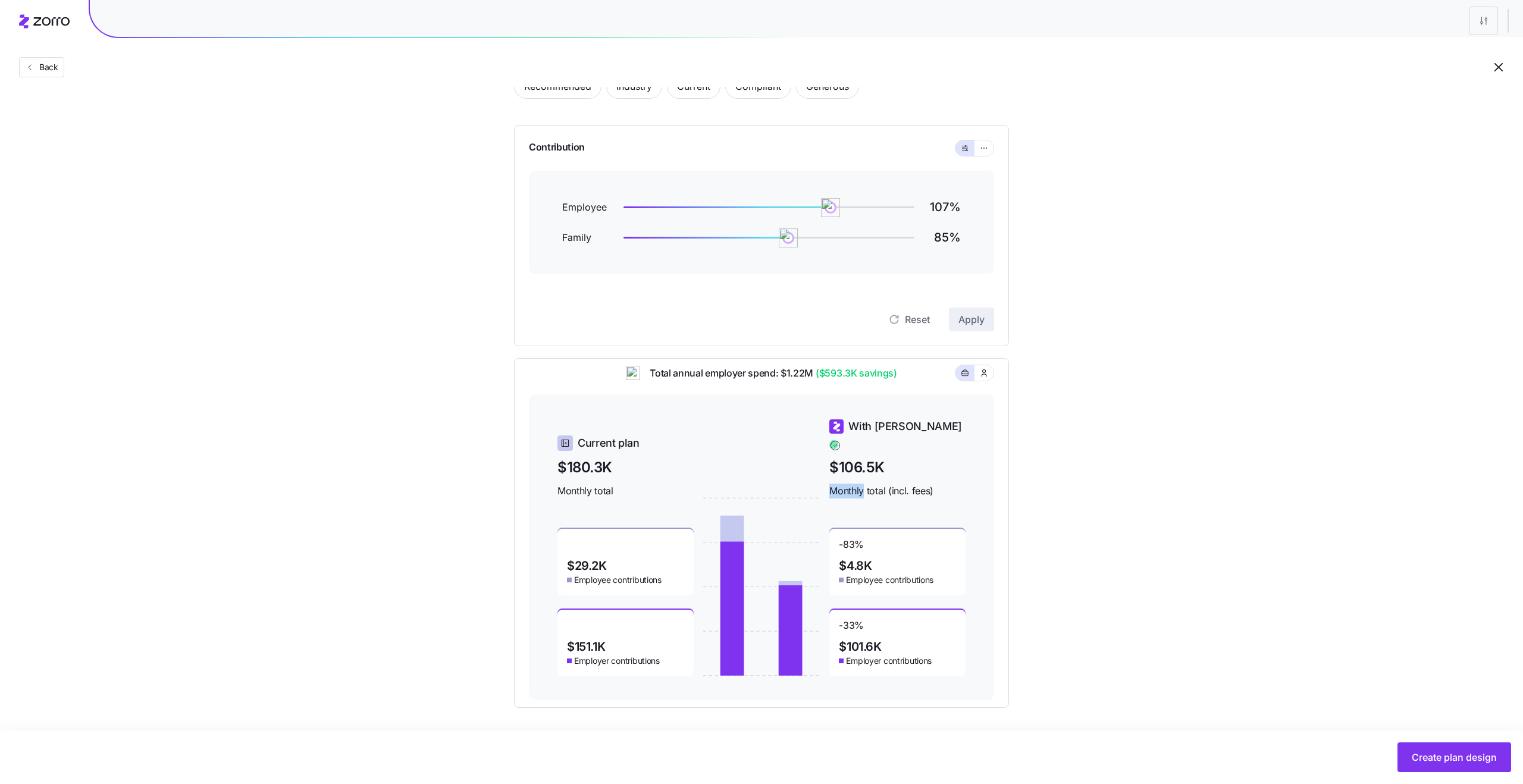
click at [848, 483] on span "Monthly total (incl. fees)" at bounding box center [898, 490] width 136 height 15
click at [847, 459] on span "$106.5K" at bounding box center [898, 467] width 136 height 22
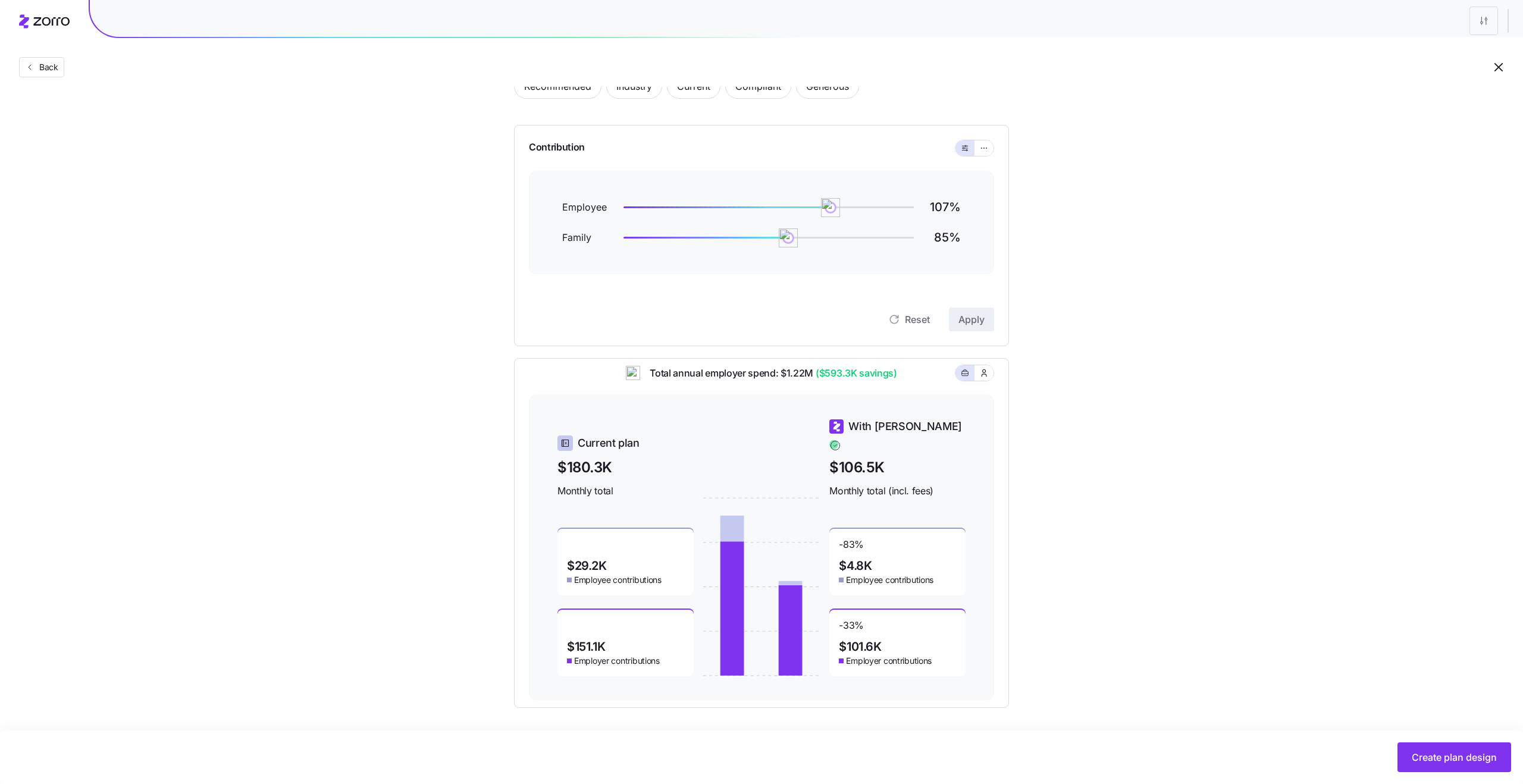
click at [582, 457] on span "$180.3K" at bounding box center [625, 467] width 136 height 22
click at [582, 483] on span "Monthly total" at bounding box center [625, 490] width 136 height 15
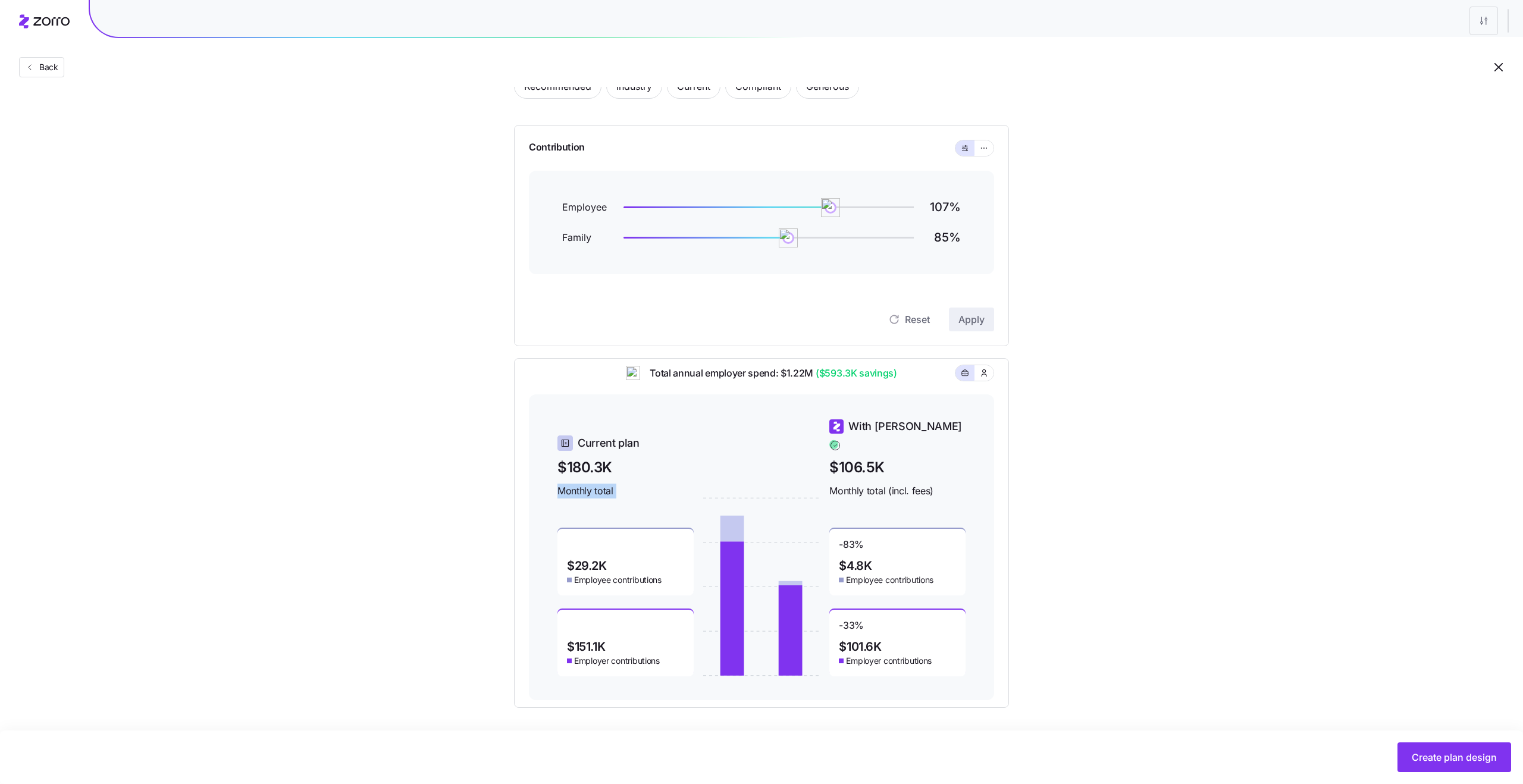
click at [582, 483] on span "Monthly total" at bounding box center [625, 490] width 136 height 15
click at [622, 483] on span "Monthly total" at bounding box center [625, 490] width 136 height 15
drag, startPoint x: 834, startPoint y: 210, endPoint x: 872, endPoint y: 210, distance: 38.0
click at [872, 210] on img at bounding box center [872, 207] width 20 height 20
click at [960, 309] on button "Apply" at bounding box center [972, 320] width 46 height 24
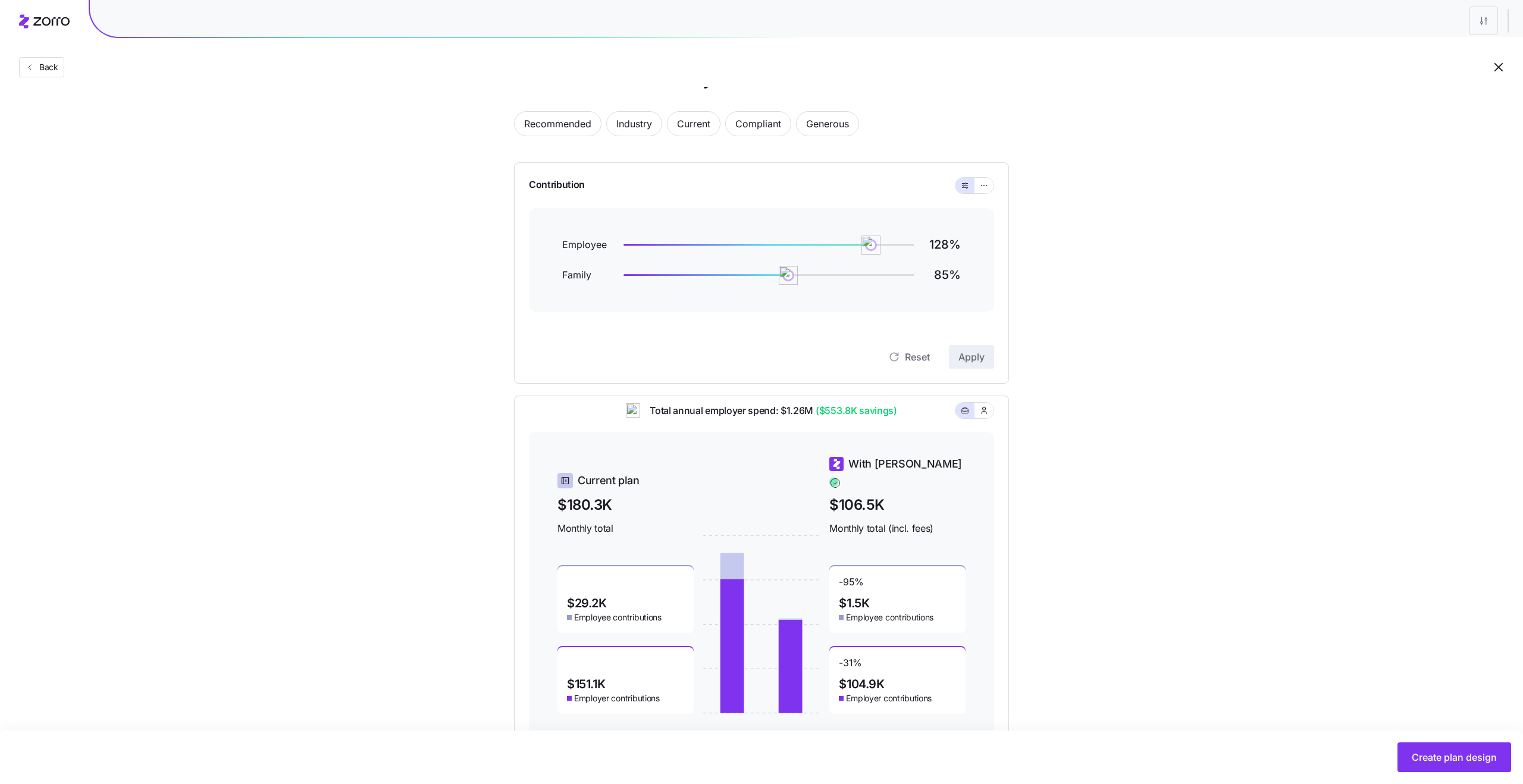
scroll to position [40, 0]
click at [990, 190] on button "button" at bounding box center [984, 187] width 19 height 16
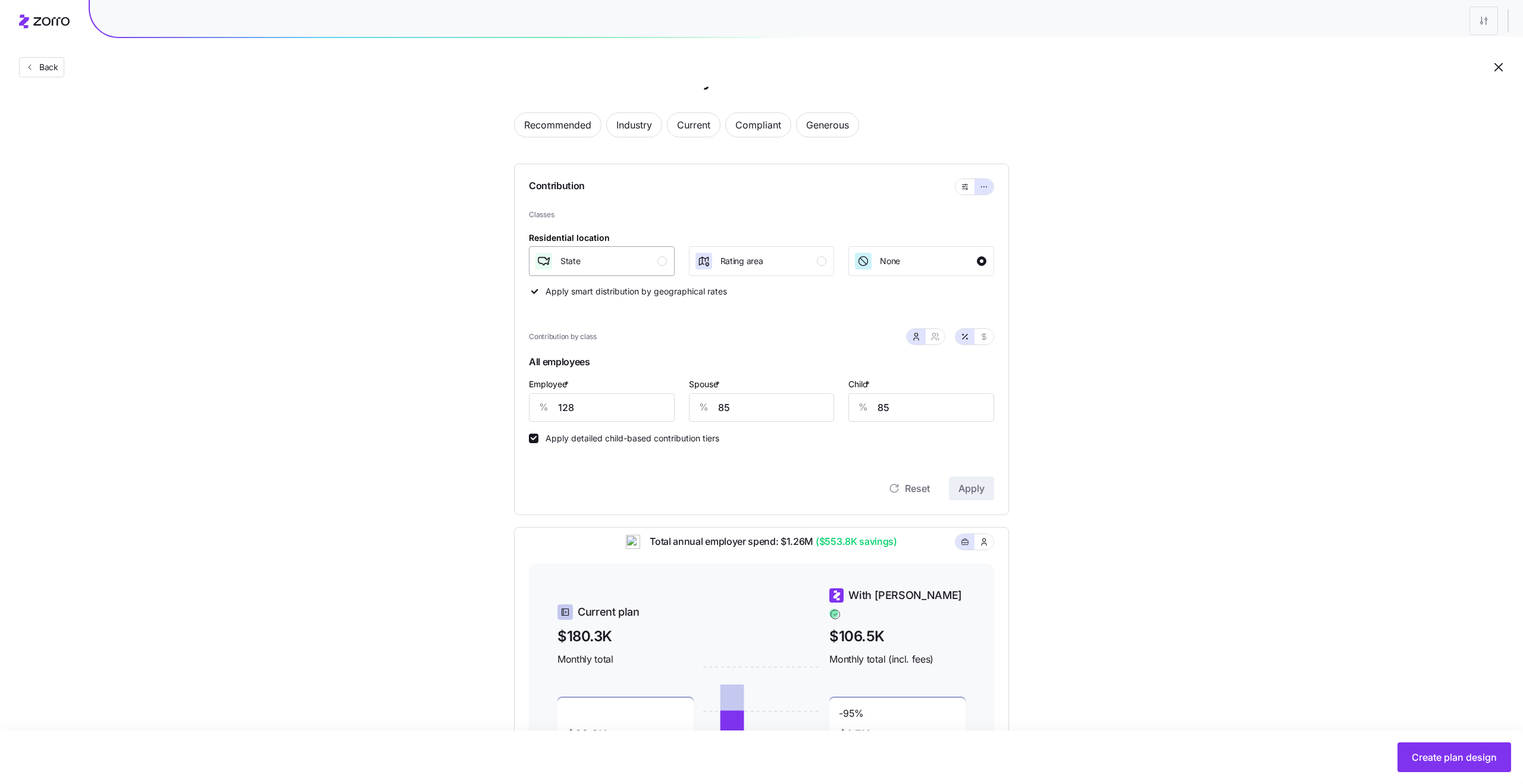
click at [650, 263] on div "State" at bounding box center [601, 261] width 133 height 19
click at [979, 488] on span "Apply" at bounding box center [972, 488] width 26 height 14
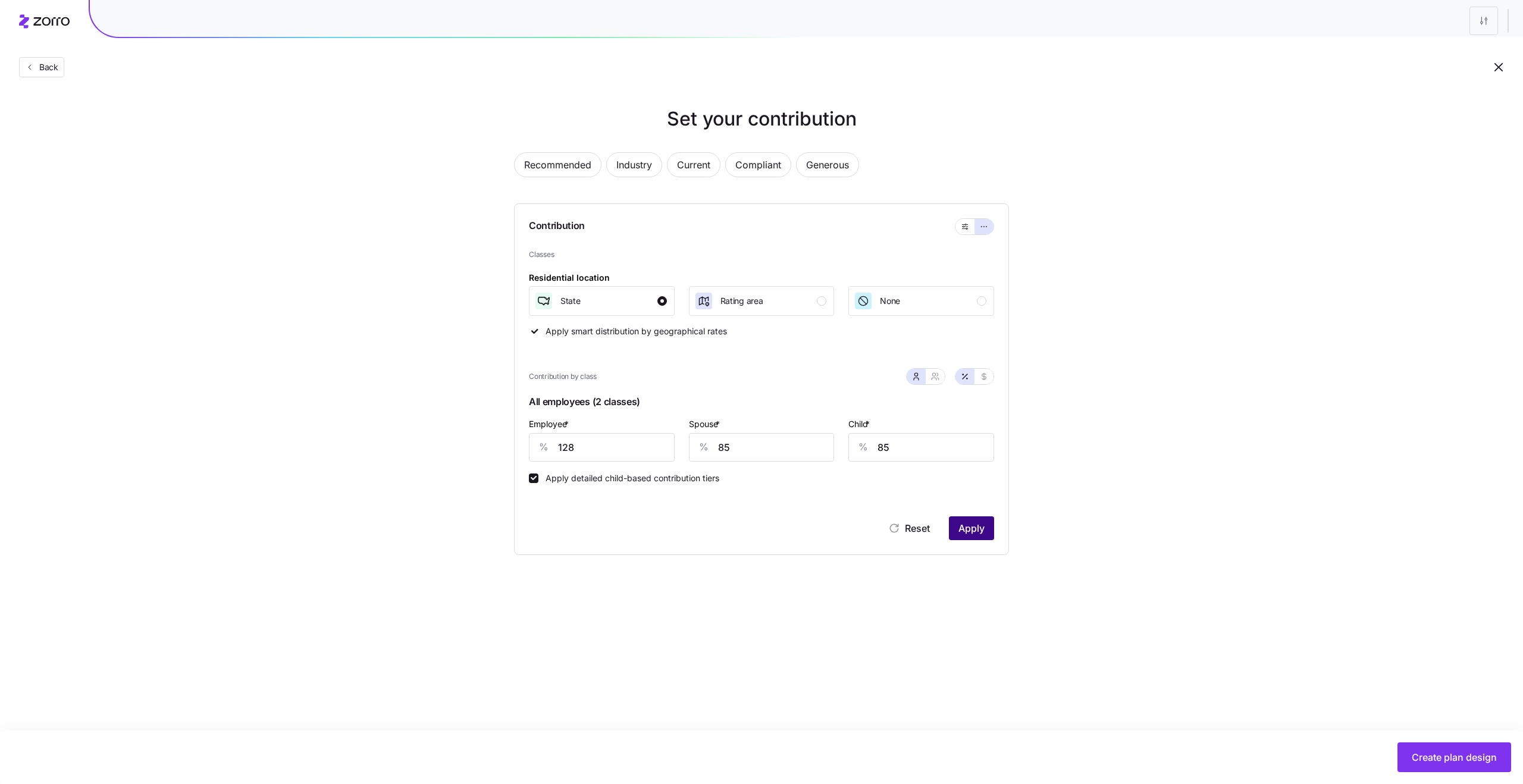
scroll to position [0, 0]
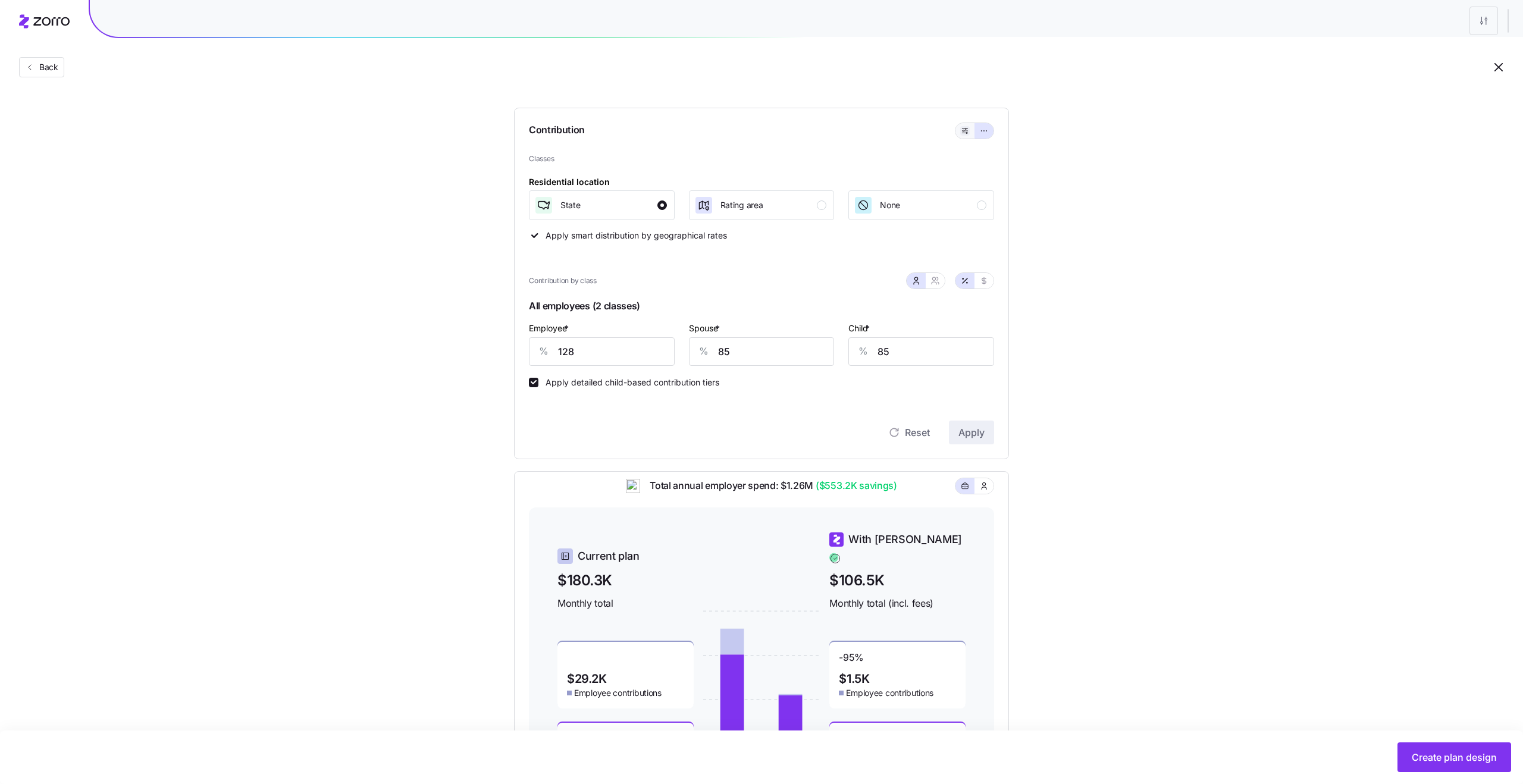
click at [965, 128] on icon "button" at bounding box center [965, 131] width 8 height 14
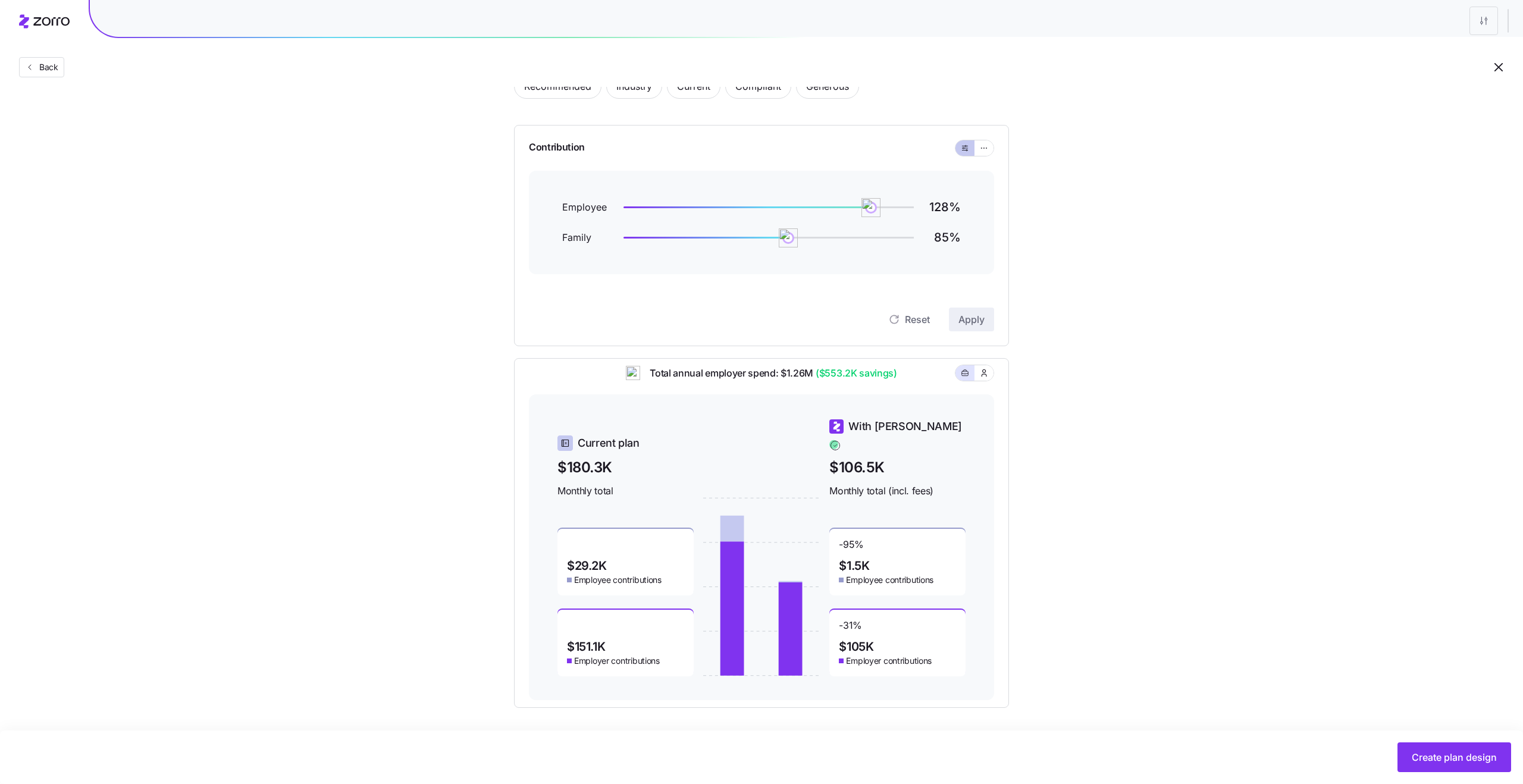
scroll to position [78, 0]
drag, startPoint x: 874, startPoint y: 209, endPoint x: 830, endPoint y: 214, distance: 44.3
click at [830, 214] on img at bounding box center [831, 207] width 20 height 20
click at [970, 320] on span "Apply" at bounding box center [972, 320] width 26 height 14
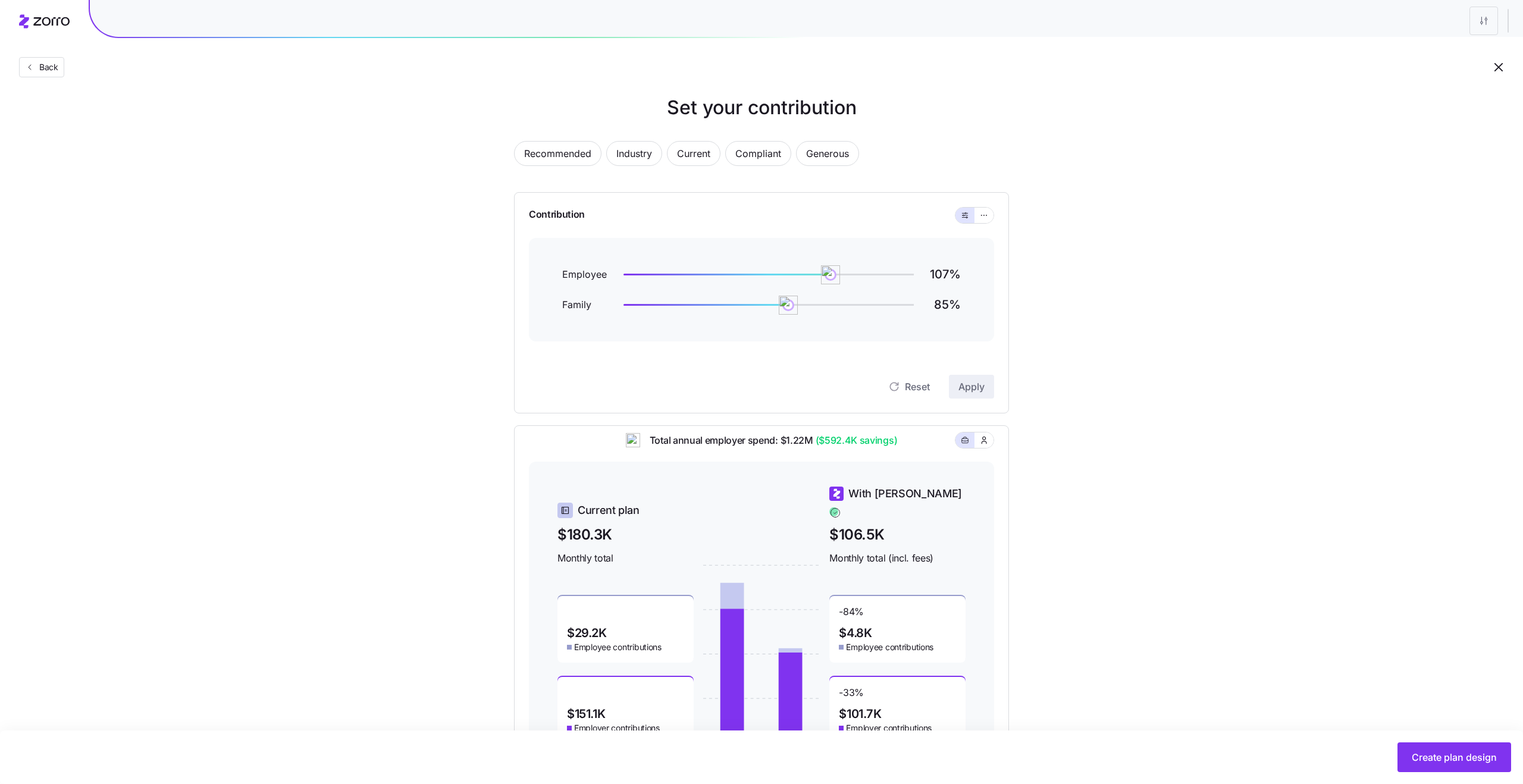
scroll to position [16, 0]
click at [984, 204] on button "button" at bounding box center [984, 211] width 19 height 16
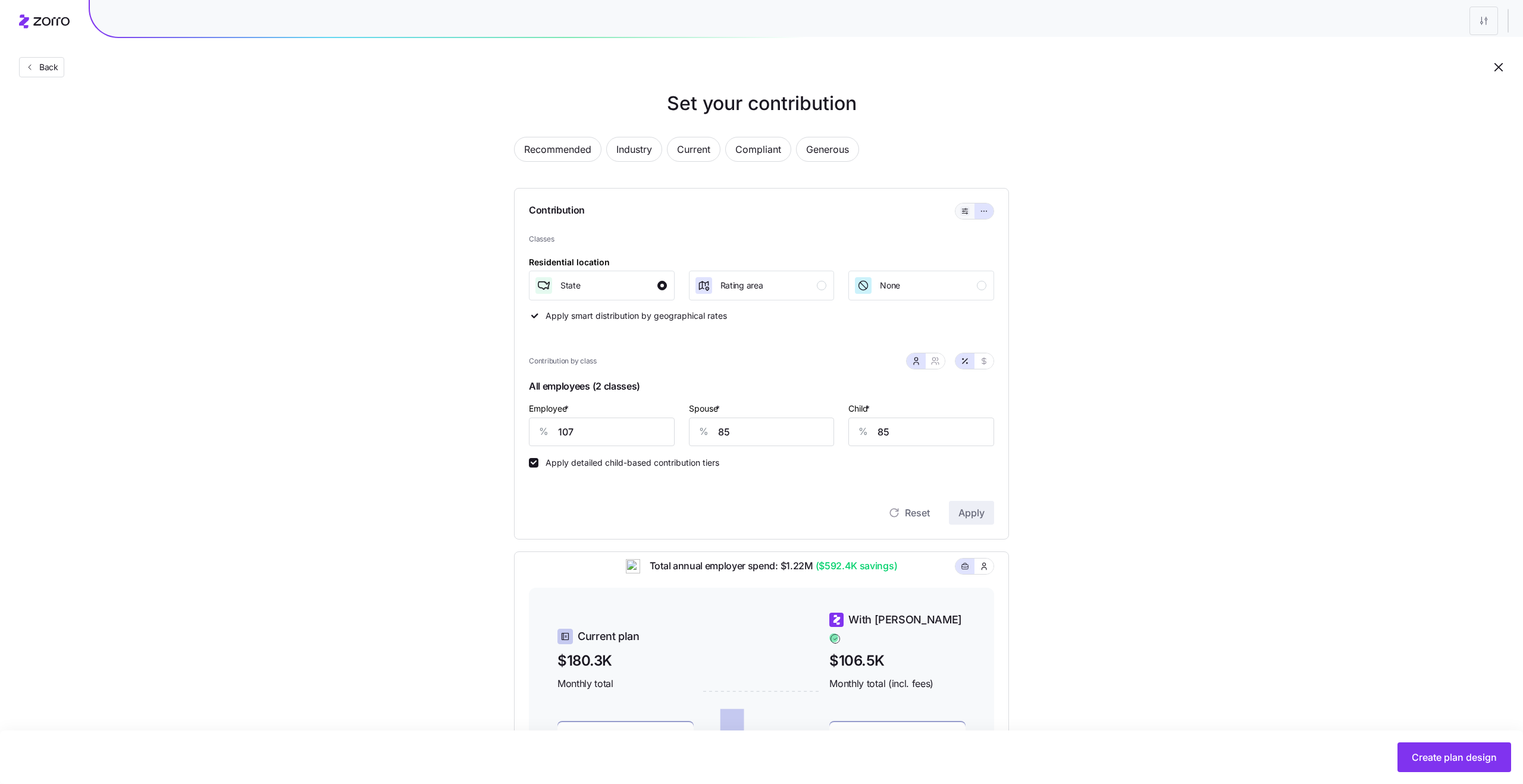
click at [966, 213] on icon "button" at bounding box center [965, 211] width 8 height 14
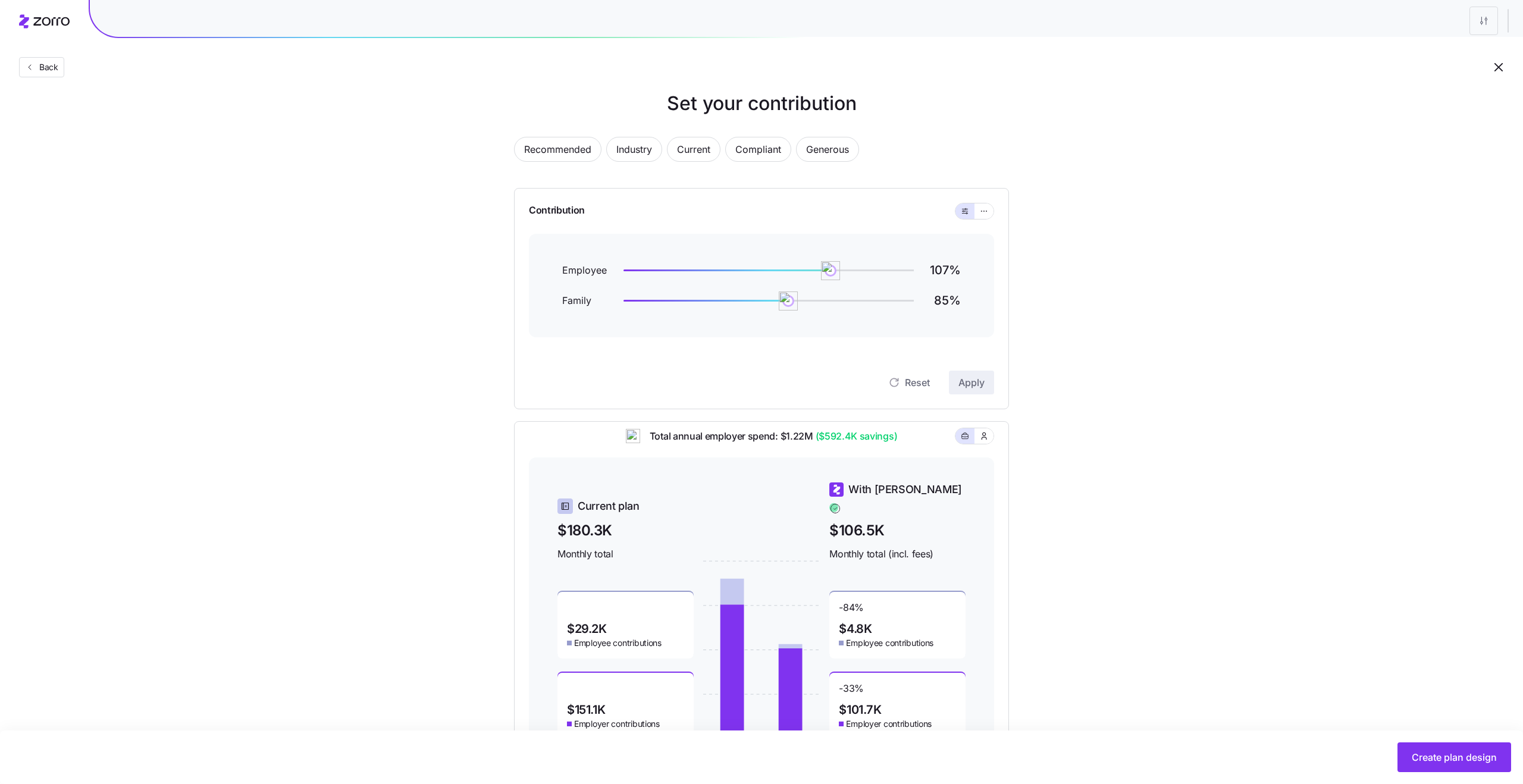
scroll to position [35, 0]
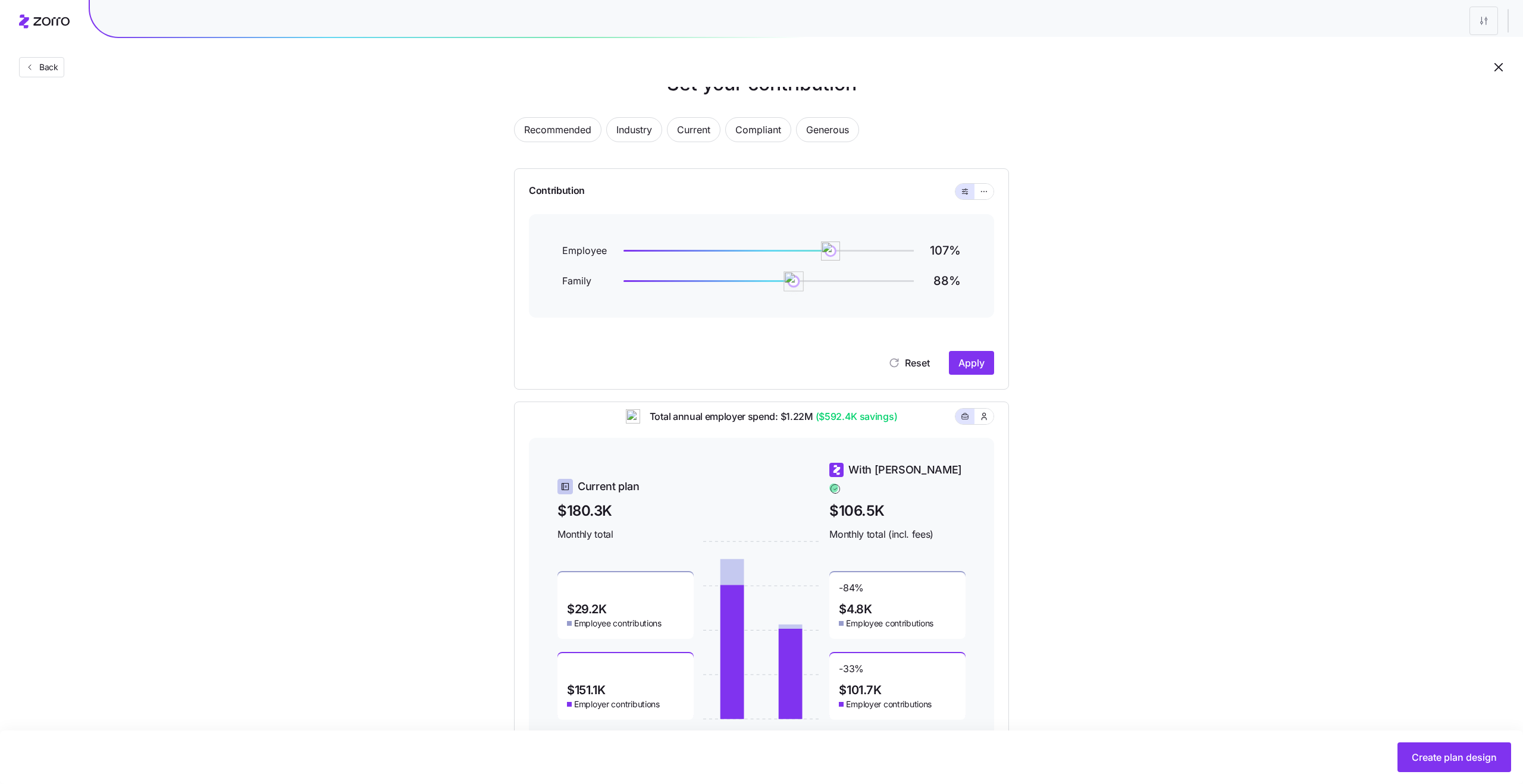
click at [794, 281] on img at bounding box center [793, 281] width 20 height 20
click at [965, 355] on button "Apply" at bounding box center [972, 363] width 46 height 24
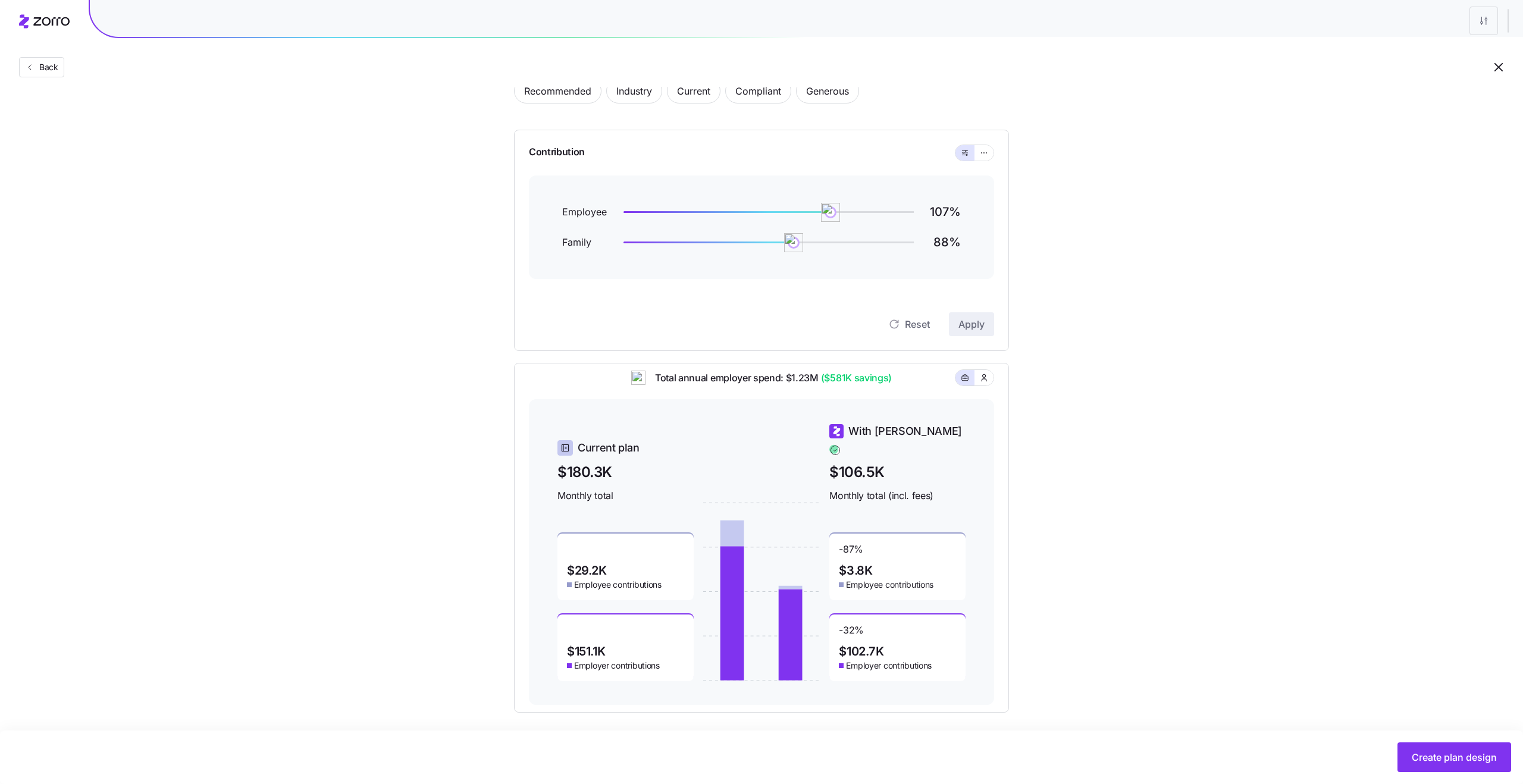
scroll to position [72, 0]
click at [481, 154] on div "Set your contribution Recommended Industry Current Compliant Generous Contribut…" at bounding box center [762, 373] width 591 height 682
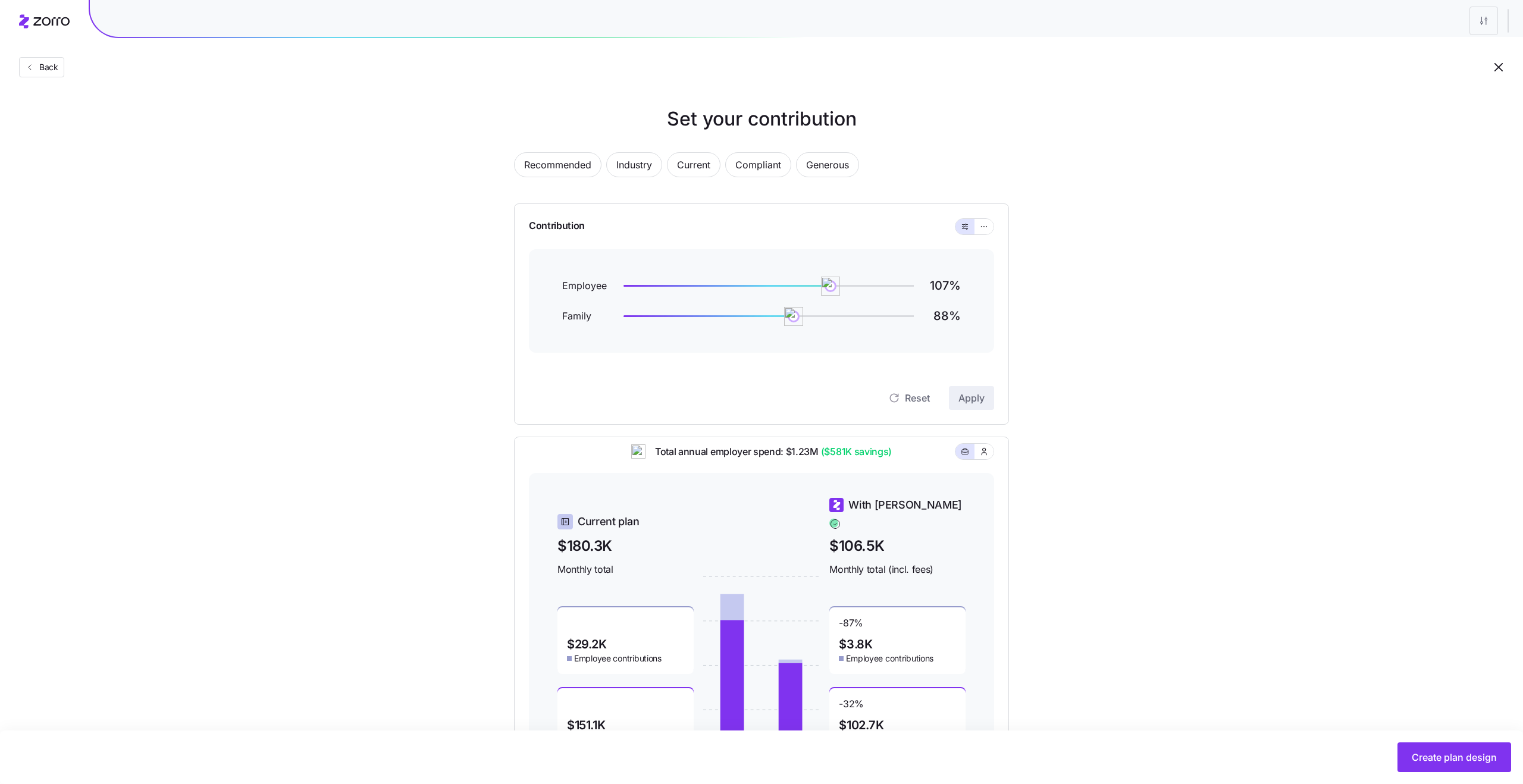
click at [549, 179] on div "Recommended Industry Current Compliant Generous" at bounding box center [762, 172] width 495 height 40
click at [547, 170] on span "Recommended" at bounding box center [558, 165] width 68 height 24
click at [632, 163] on span "Industry" at bounding box center [634, 165] width 36 height 24
click at [578, 160] on span "Recommended" at bounding box center [558, 165] width 68 height 24
click at [165, 121] on div "Set your contribution Recommended Industry Current Compliant Generous Contribut…" at bounding box center [762, 445] width 1523 height 682
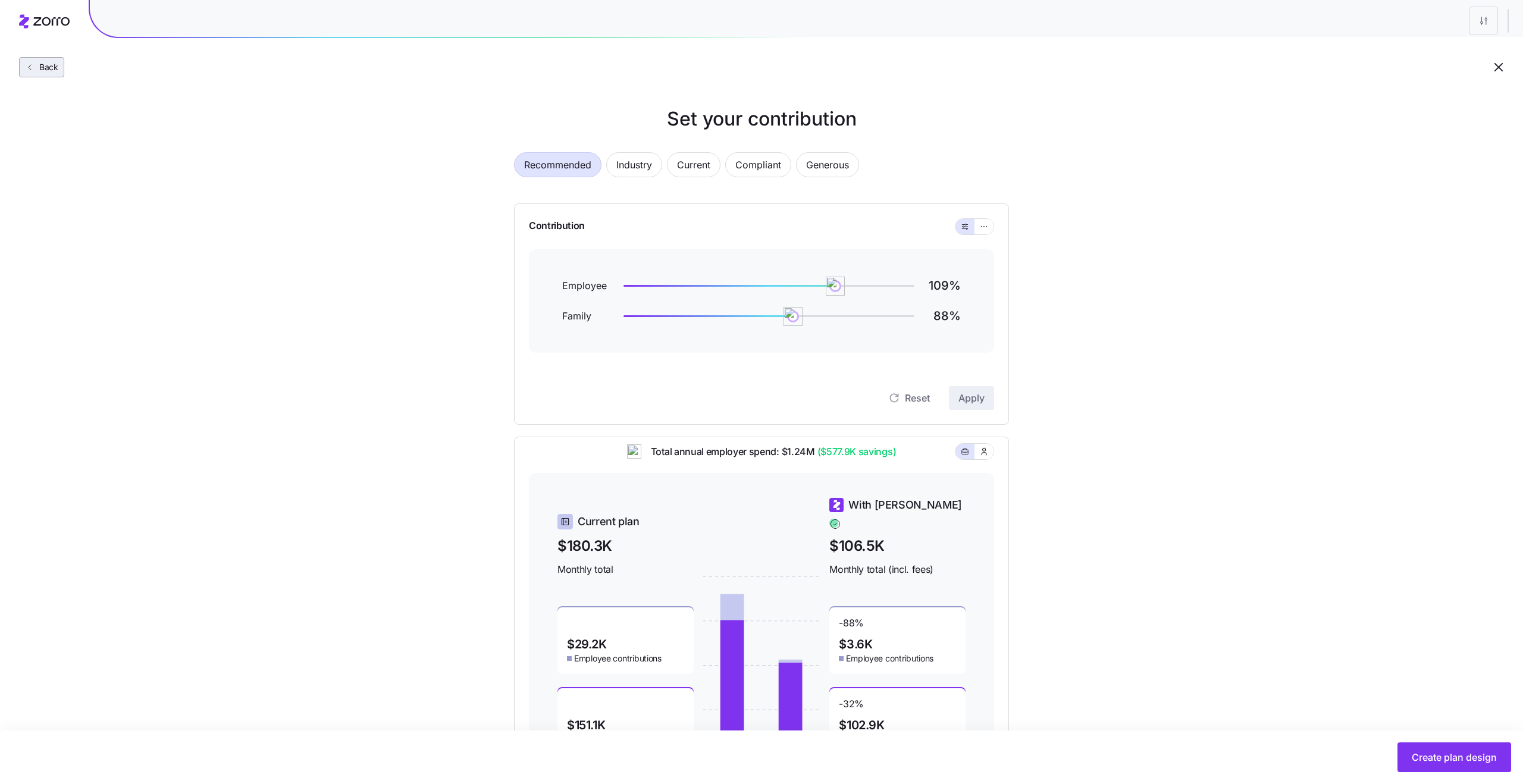
click at [29, 66] on icon "button" at bounding box center [30, 66] width 2 height 5
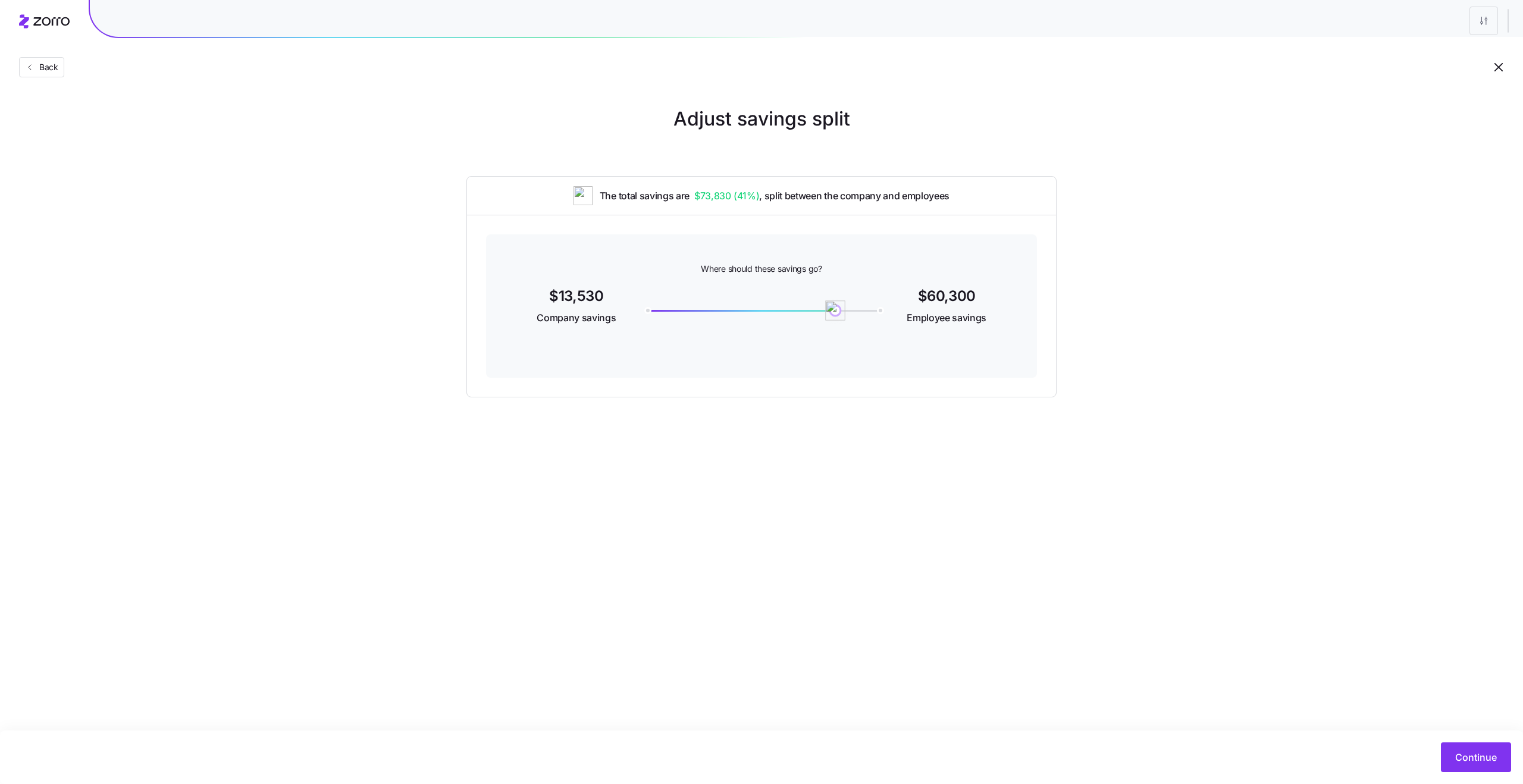
drag, startPoint x: 741, startPoint y: 314, endPoint x: 832, endPoint y: 319, distance: 91.1
click at [832, 319] on img at bounding box center [835, 311] width 20 height 20
click at [1470, 764] on button "Continue" at bounding box center [1476, 757] width 70 height 30
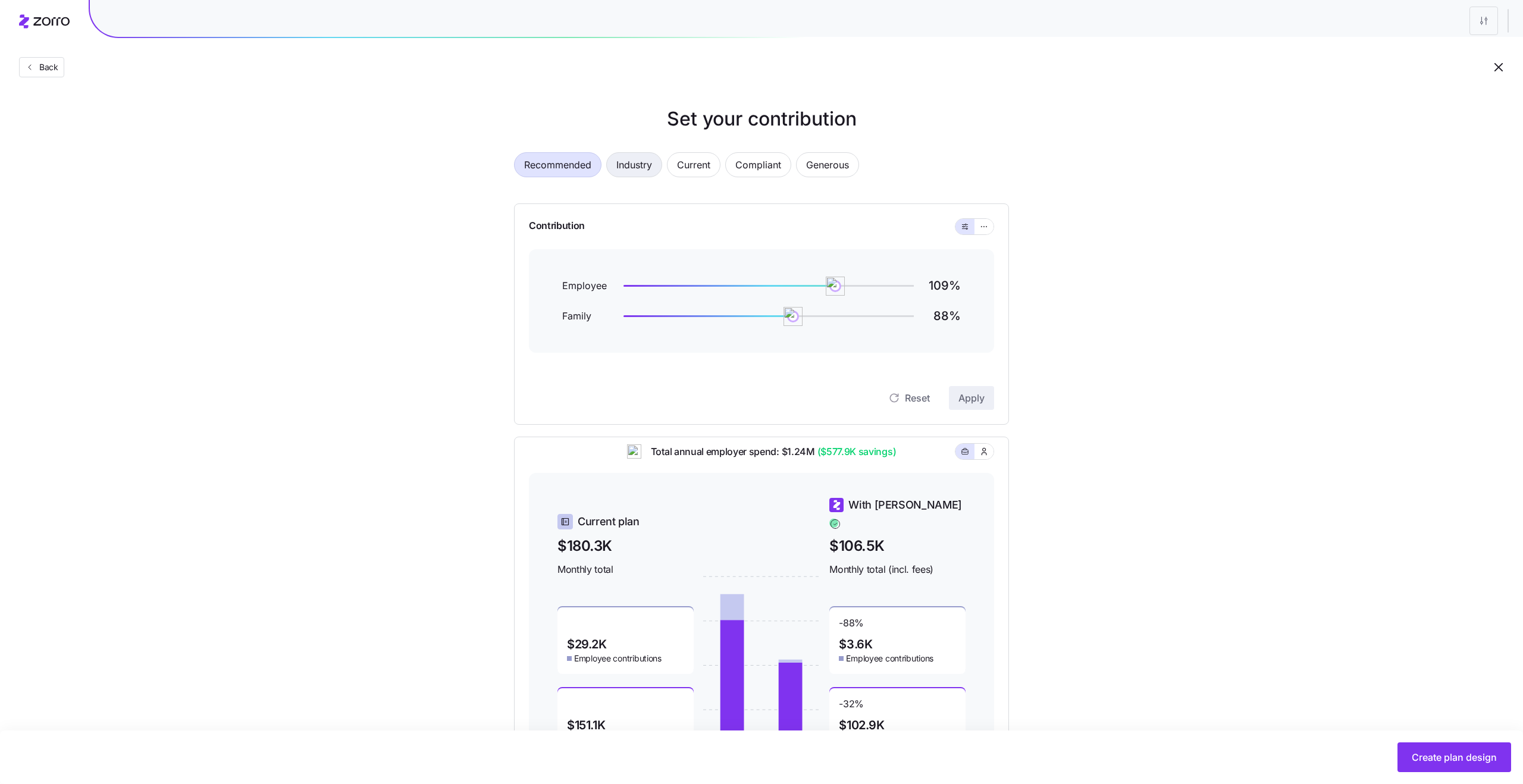
click at [640, 163] on span "Industry" at bounding box center [634, 165] width 36 height 24
click at [574, 162] on span "Recommended" at bounding box center [558, 165] width 68 height 24
click at [1013, 328] on div "Set your contribution Recommended Industry Current Compliant Generous Contribut…" at bounding box center [762, 445] width 591 height 682
click at [1013, 228] on div "Set your contribution Recommended Industry Current Compliant Generous Contribut…" at bounding box center [762, 445] width 591 height 682
click at [873, 368] on div "Reset Apply" at bounding box center [762, 386] width 466 height 48
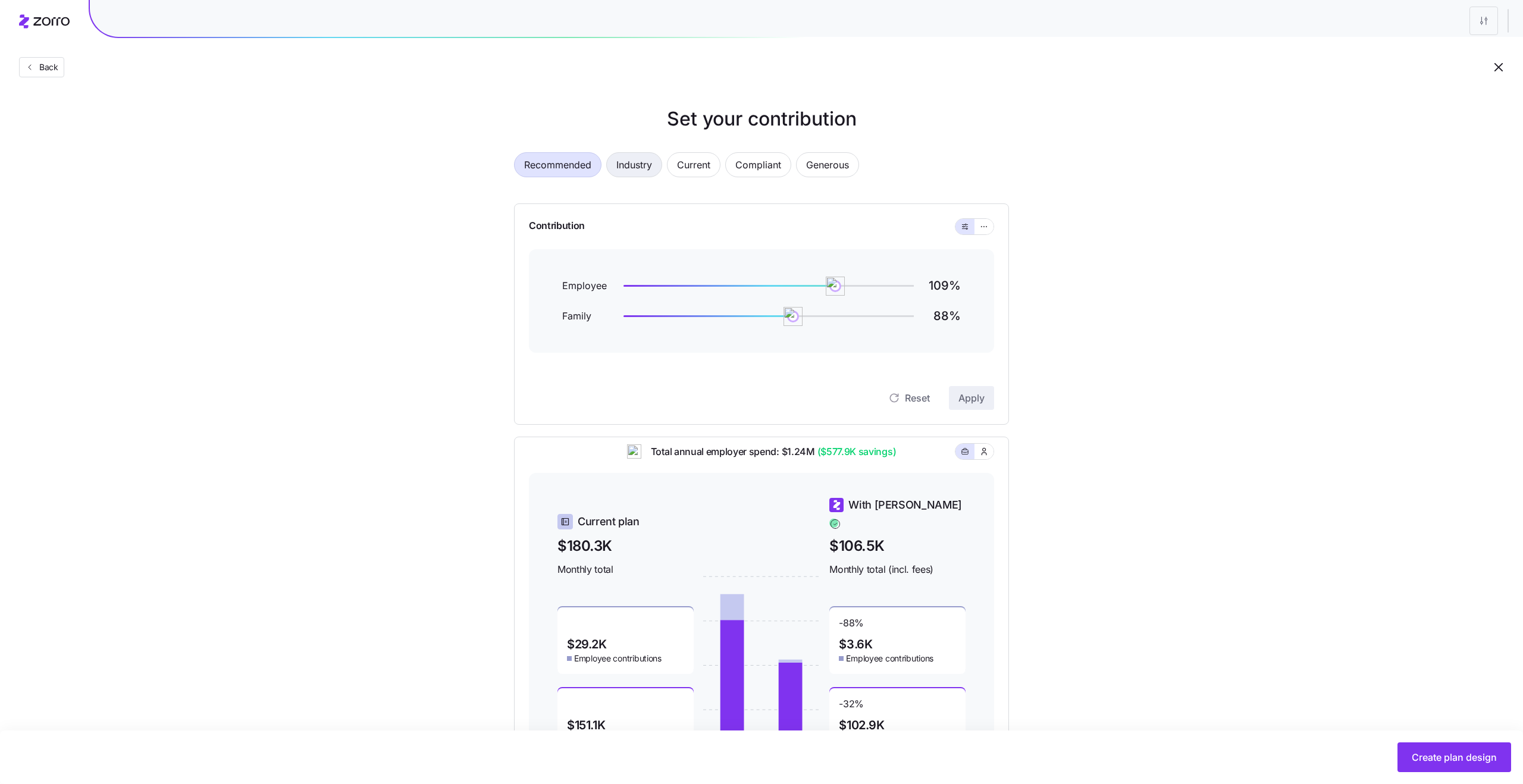
click at [639, 172] on span "Industry" at bounding box center [634, 165] width 36 height 24
click at [697, 173] on span "Current" at bounding box center [694, 165] width 34 height 24
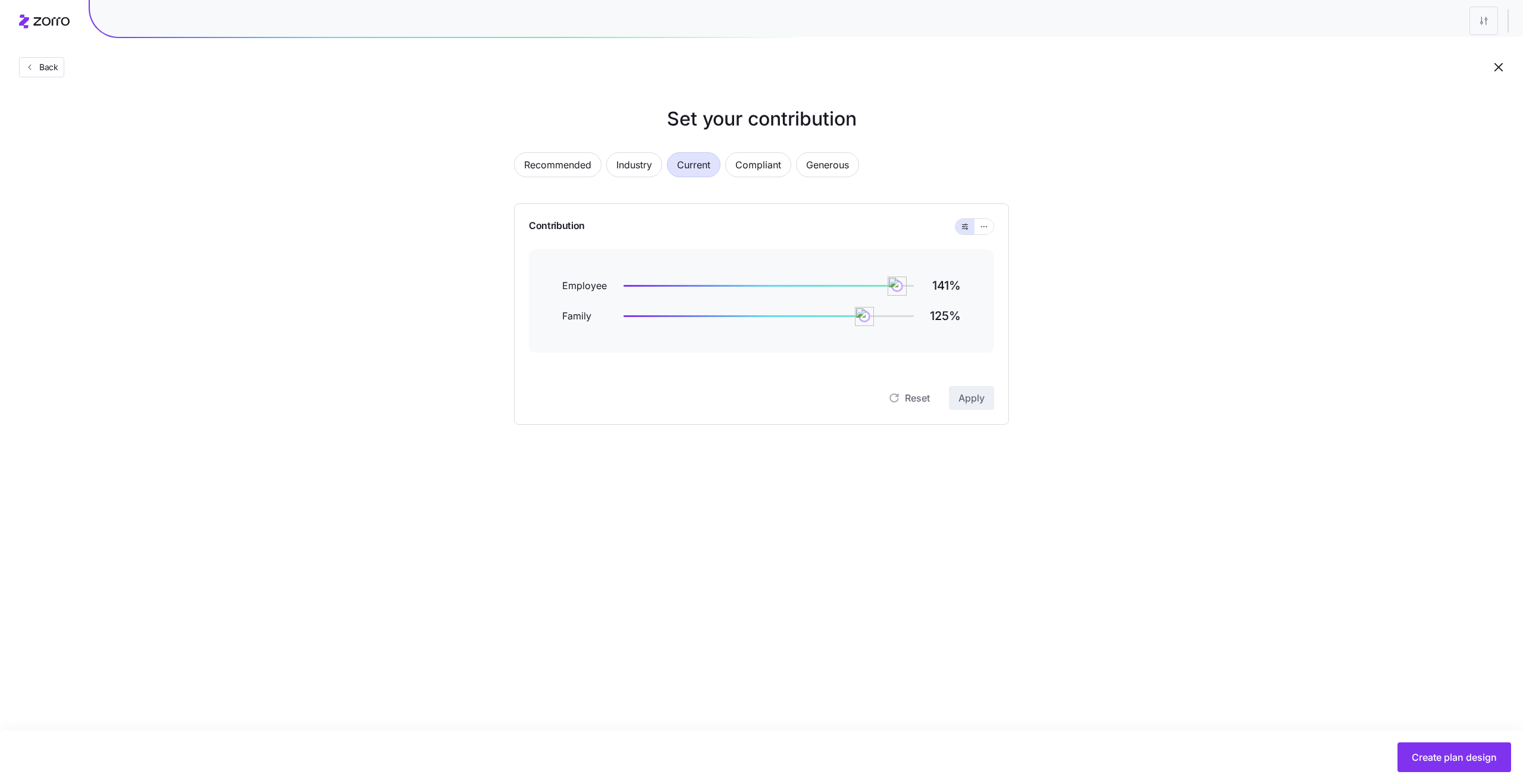
click at [1013, 68] on icon "button" at bounding box center [1499, 67] width 14 height 14
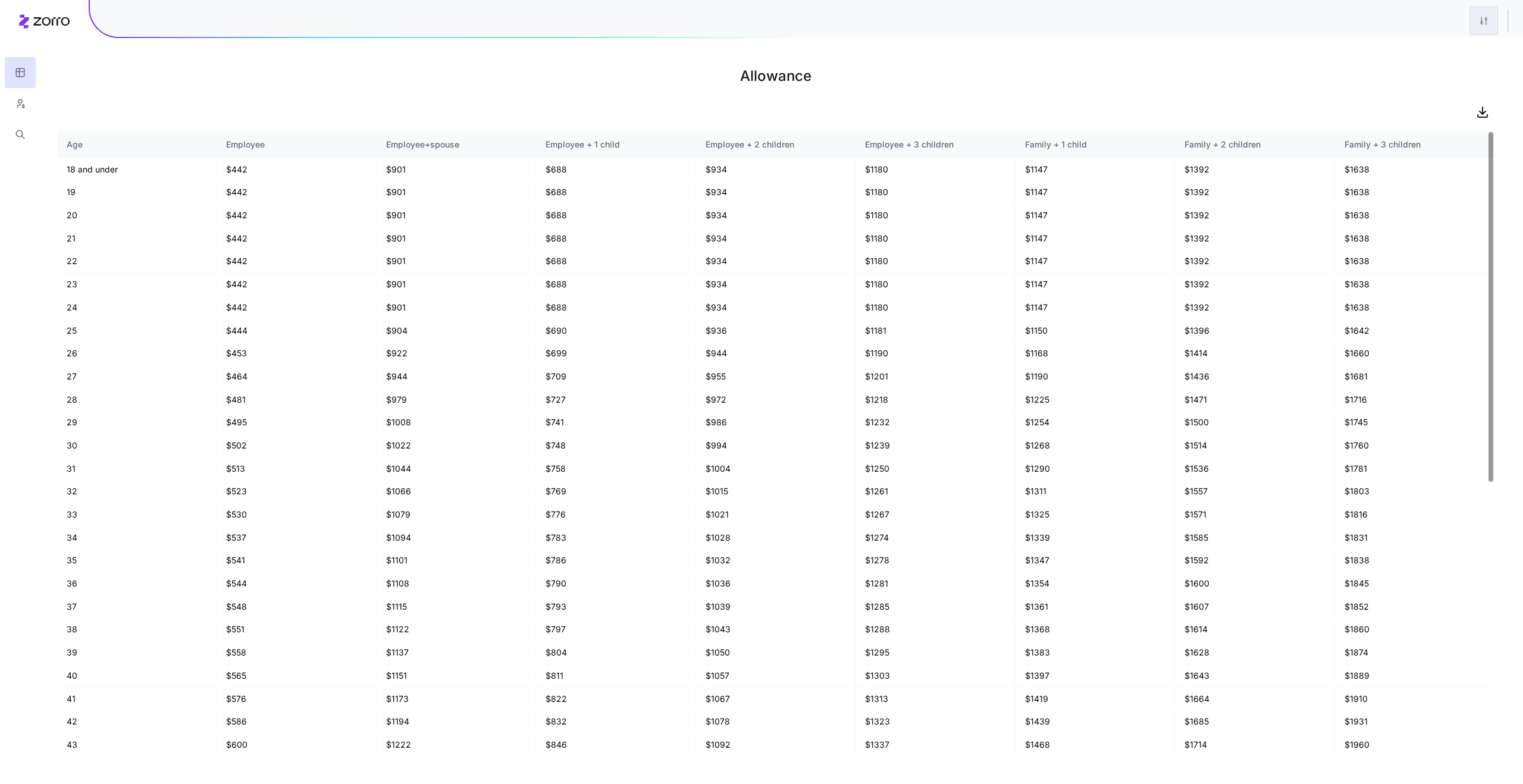
click at [1013, 25] on html "Allowance Age Employee Employee+spouse Employee + 1 child Employee + 2 children…" at bounding box center [762, 392] width 1523 height 784
click at [1013, 53] on div "Edit plan design" at bounding box center [1412, 52] width 63 height 13
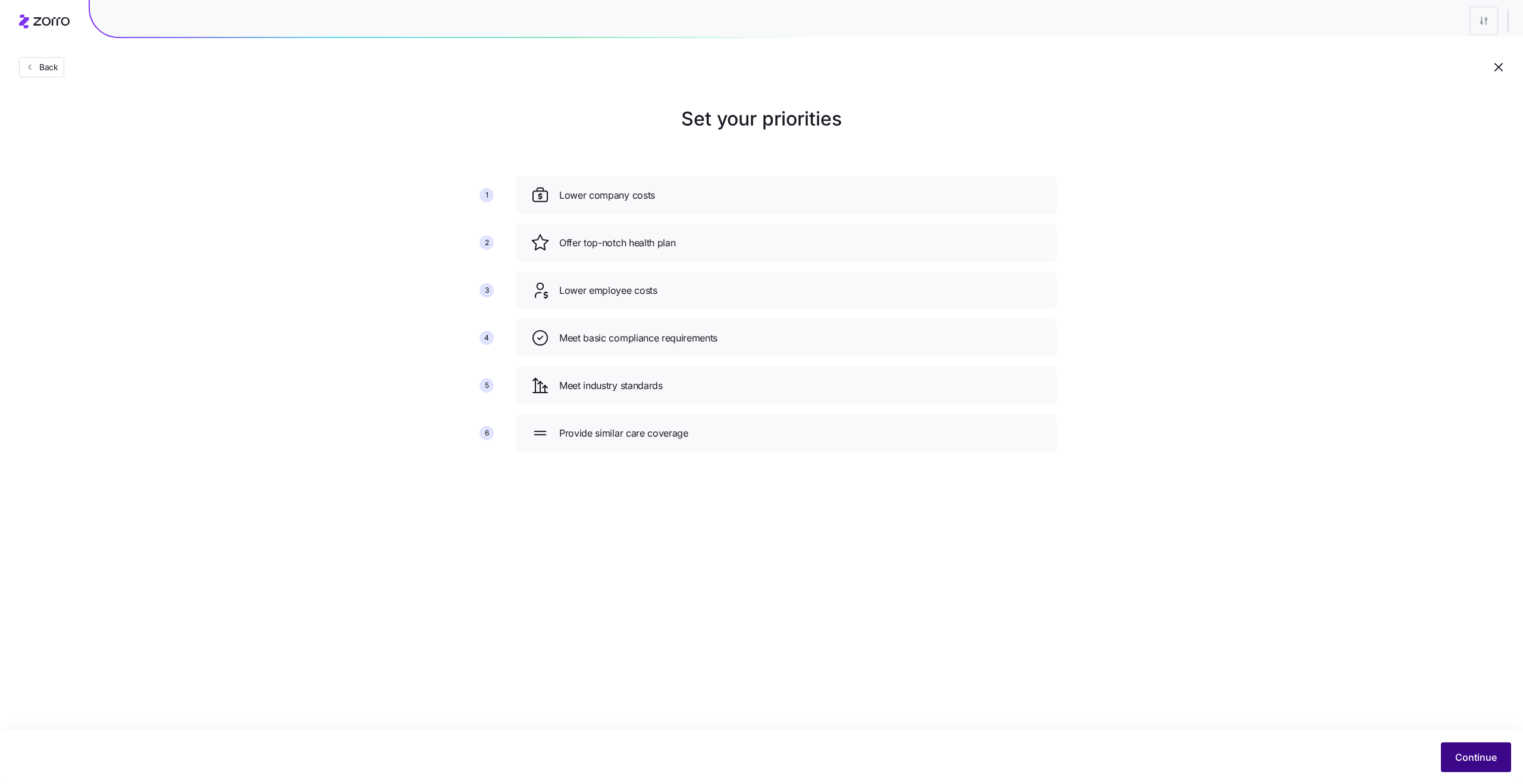
click at [1013, 414] on span "Continue" at bounding box center [1476, 757] width 42 height 14
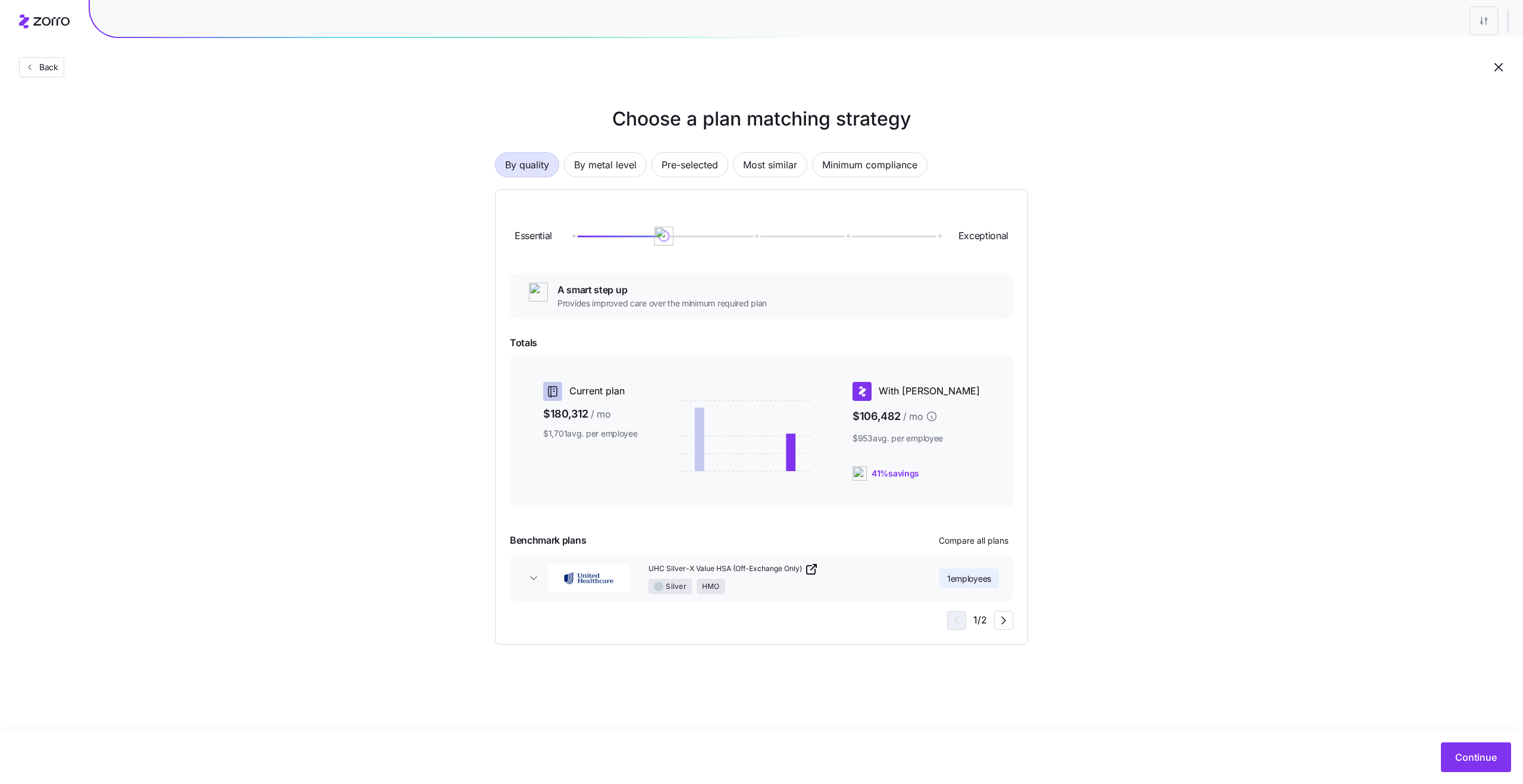
click at [1013, 414] on span "Continue" at bounding box center [1476, 757] width 42 height 14
